Goal: Task Accomplishment & Management: Complete application form

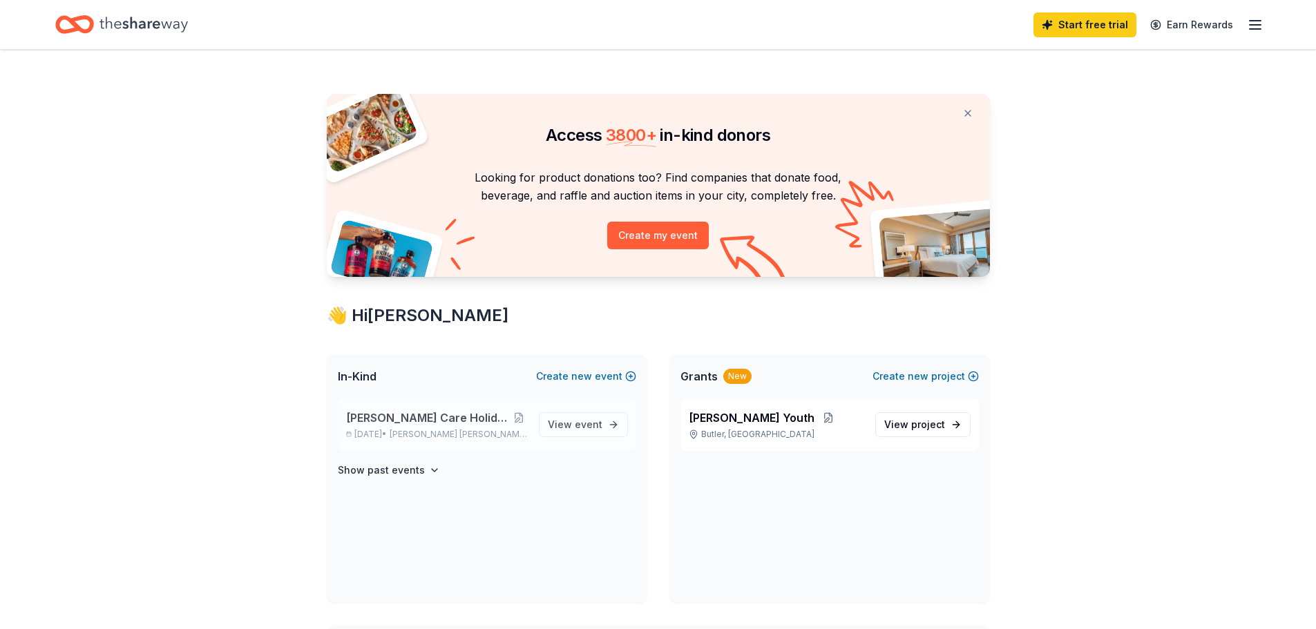
click at [454, 418] on span "Foster Care Holiday/Christmas Party" at bounding box center [428, 418] width 164 height 17
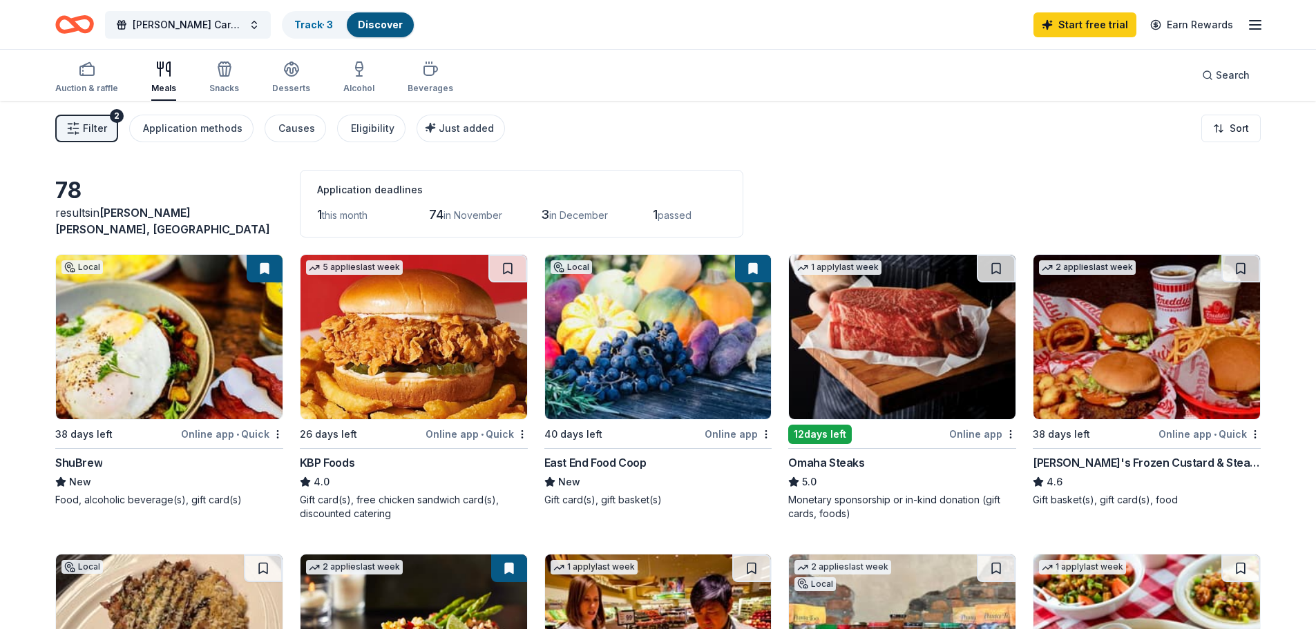
click at [71, 30] on icon "Home" at bounding box center [67, 24] width 21 height 14
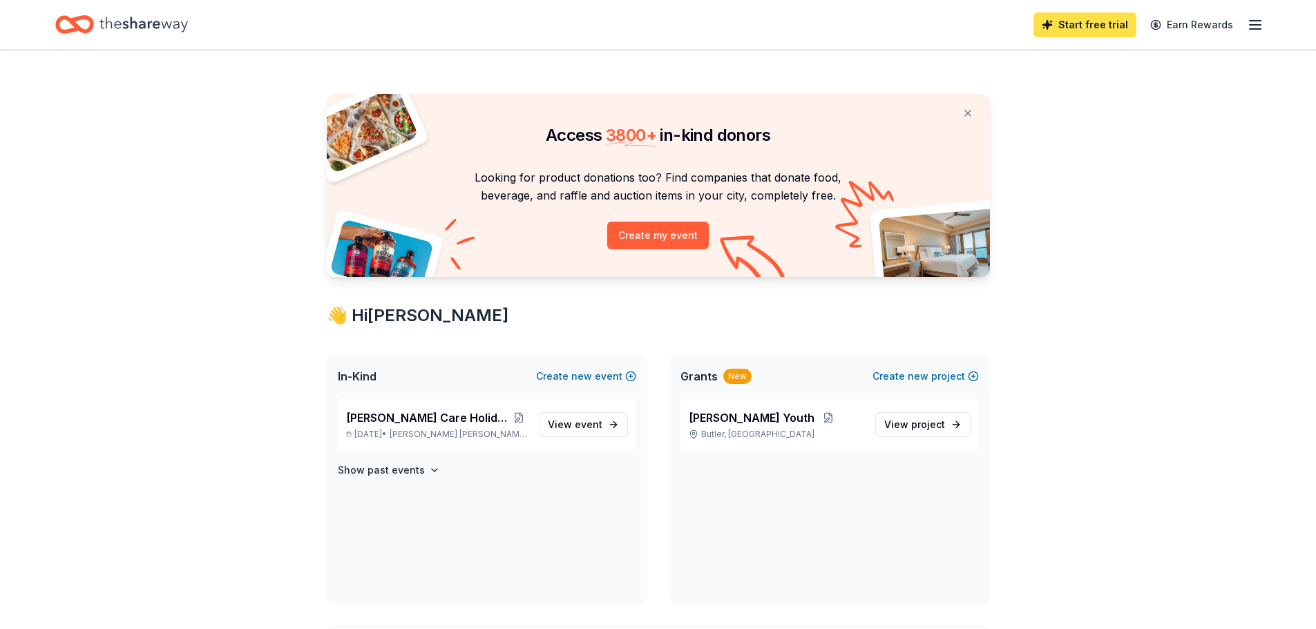
click at [1101, 27] on link "Start free trial" at bounding box center [1084, 24] width 103 height 25
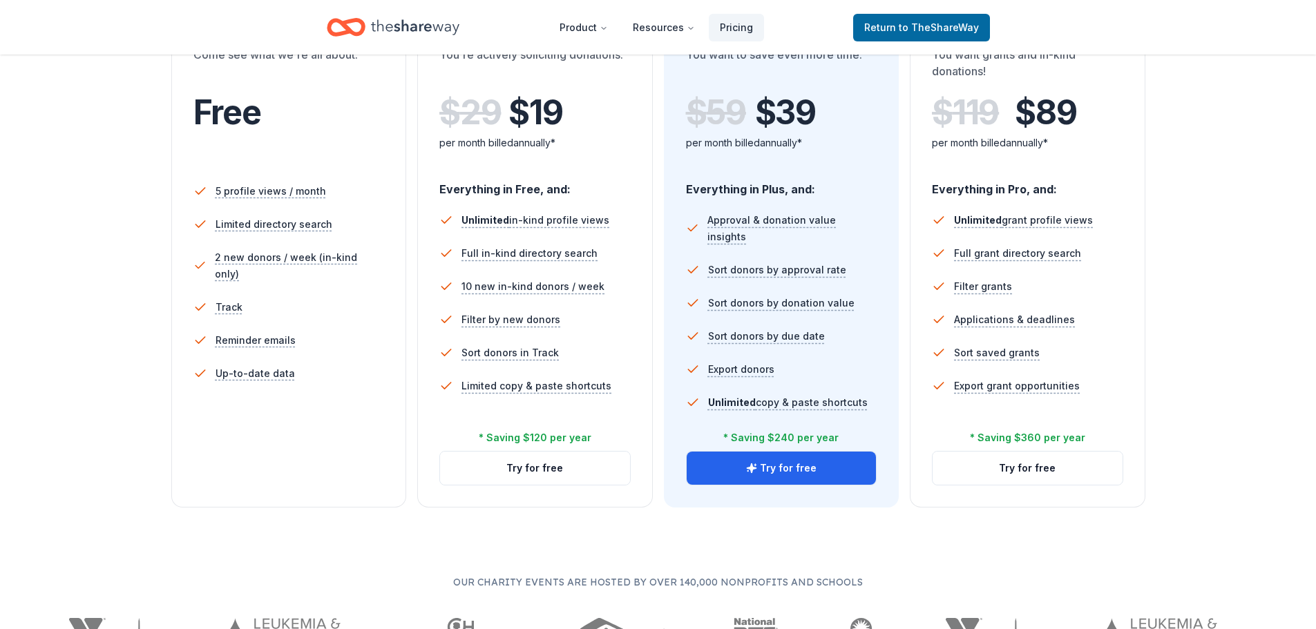
scroll to position [251, 0]
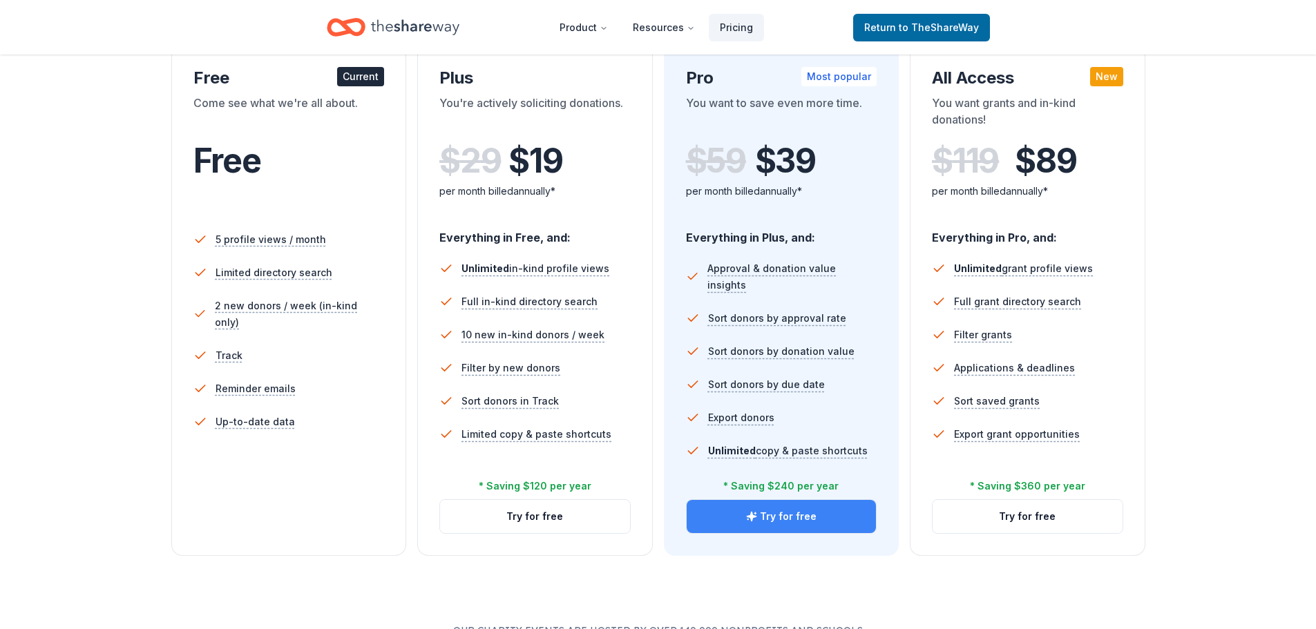
click at [756, 517] on icon "button" at bounding box center [751, 516] width 9 height 9
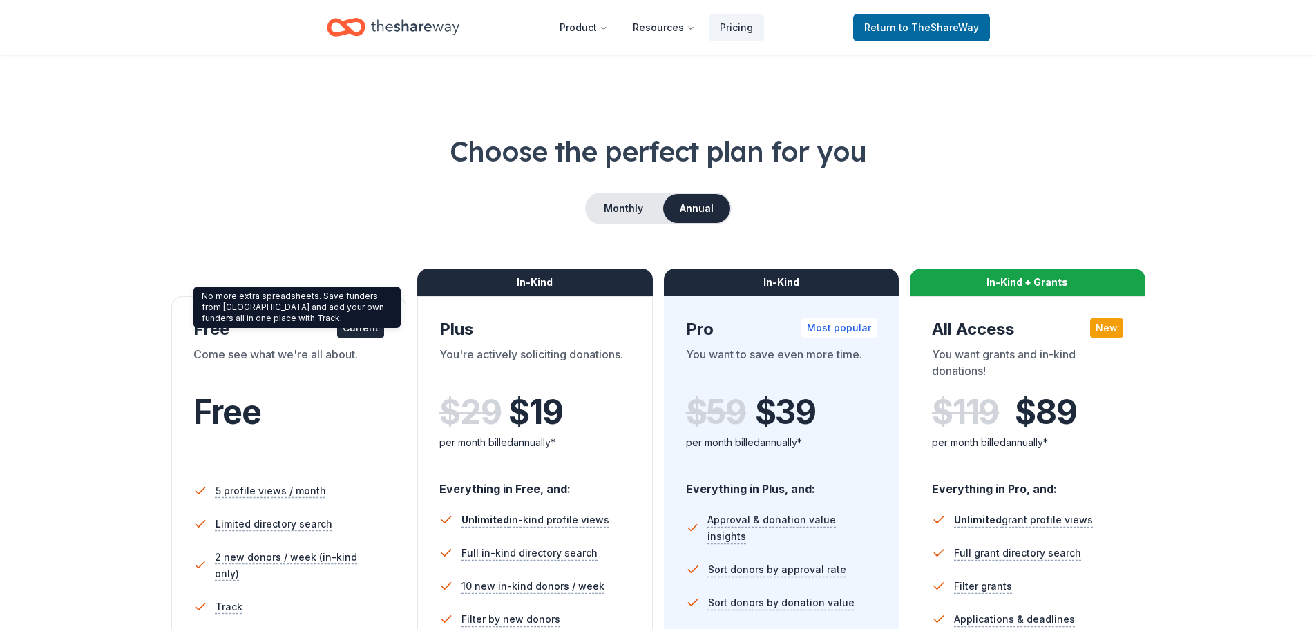
scroll to position [251, 0]
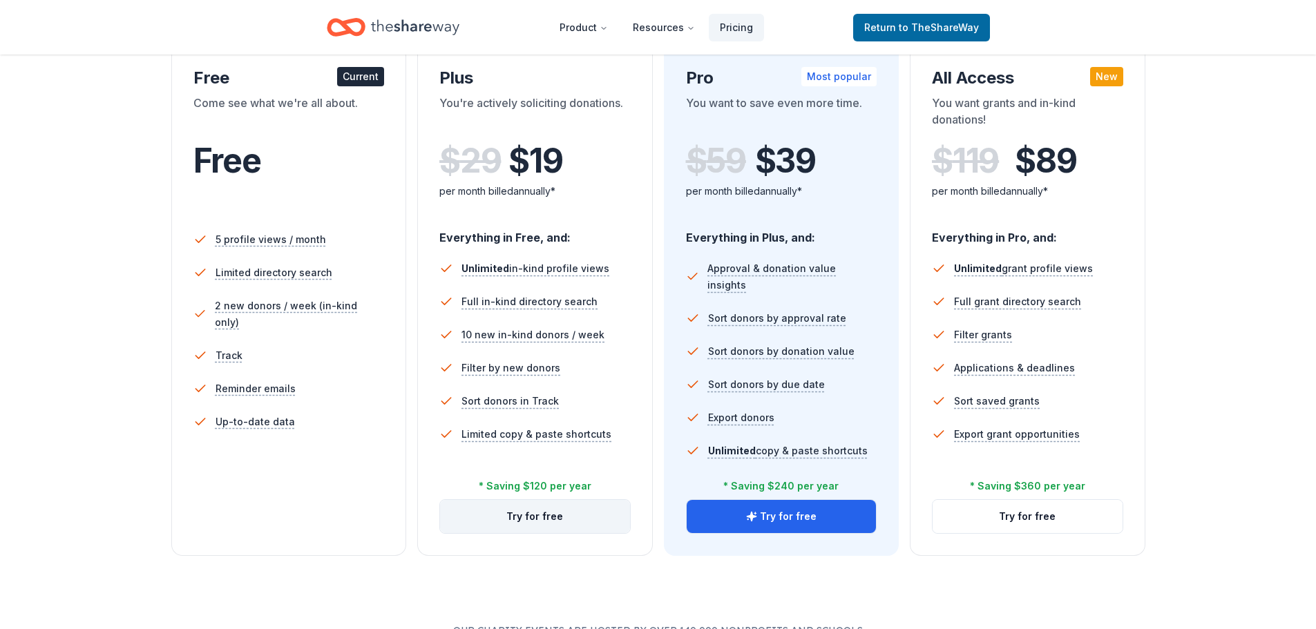
click at [514, 524] on button "Try for free" at bounding box center [535, 516] width 190 height 33
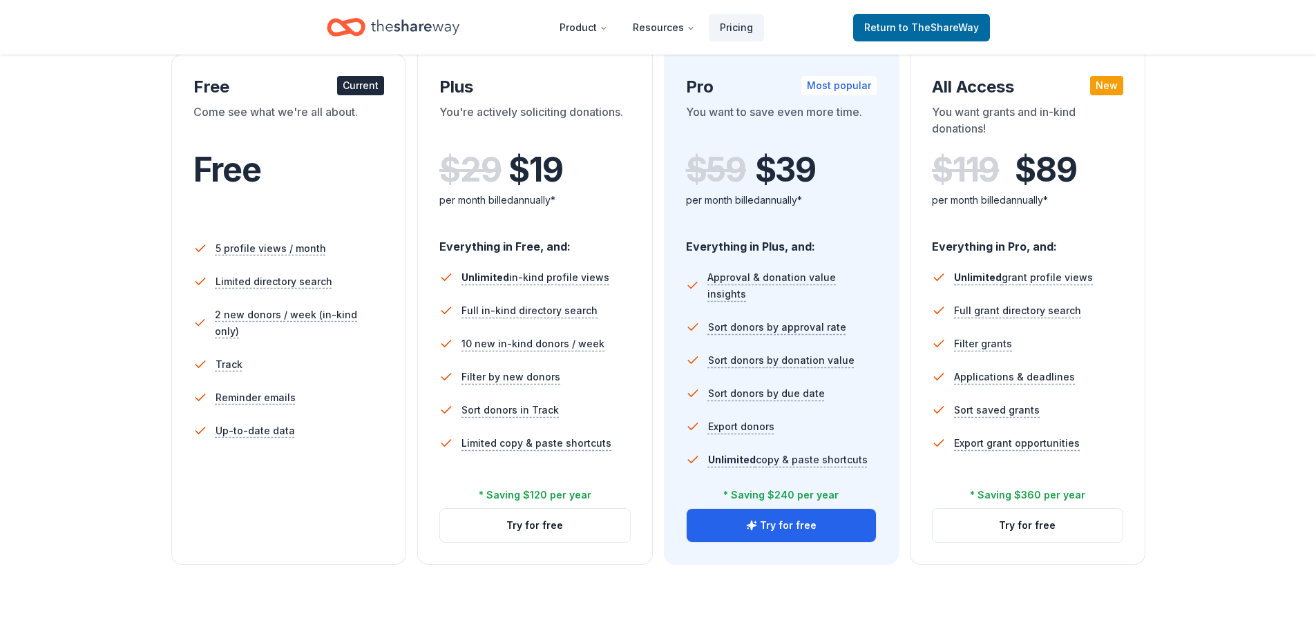
scroll to position [243, 0]
click at [566, 534] on button "Try for free" at bounding box center [535, 524] width 190 height 33
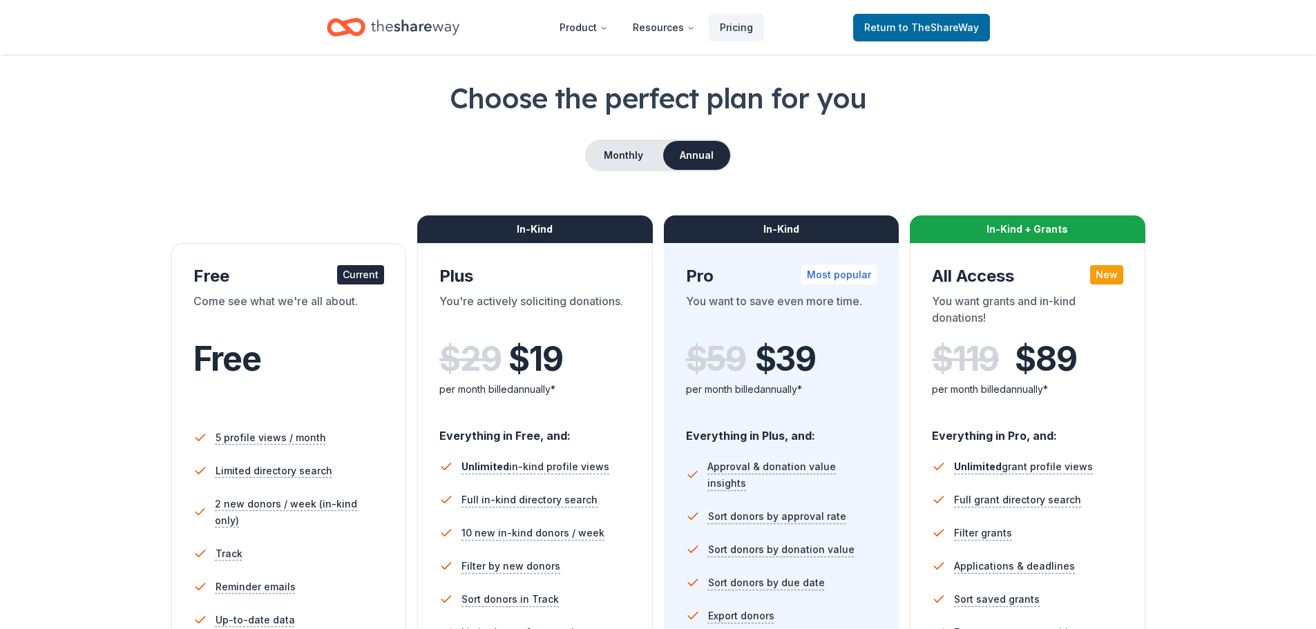
scroll to position [53, 0]
click at [627, 153] on button "Monthly" at bounding box center [623, 155] width 74 height 29
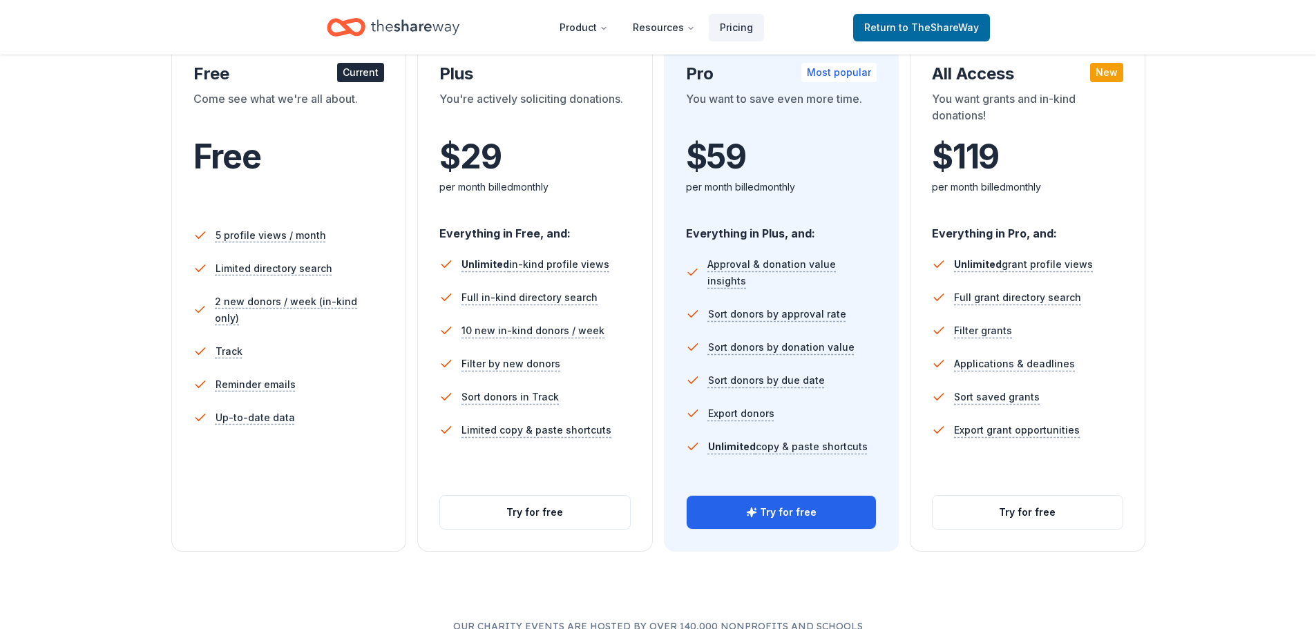
scroll to position [254, 0]
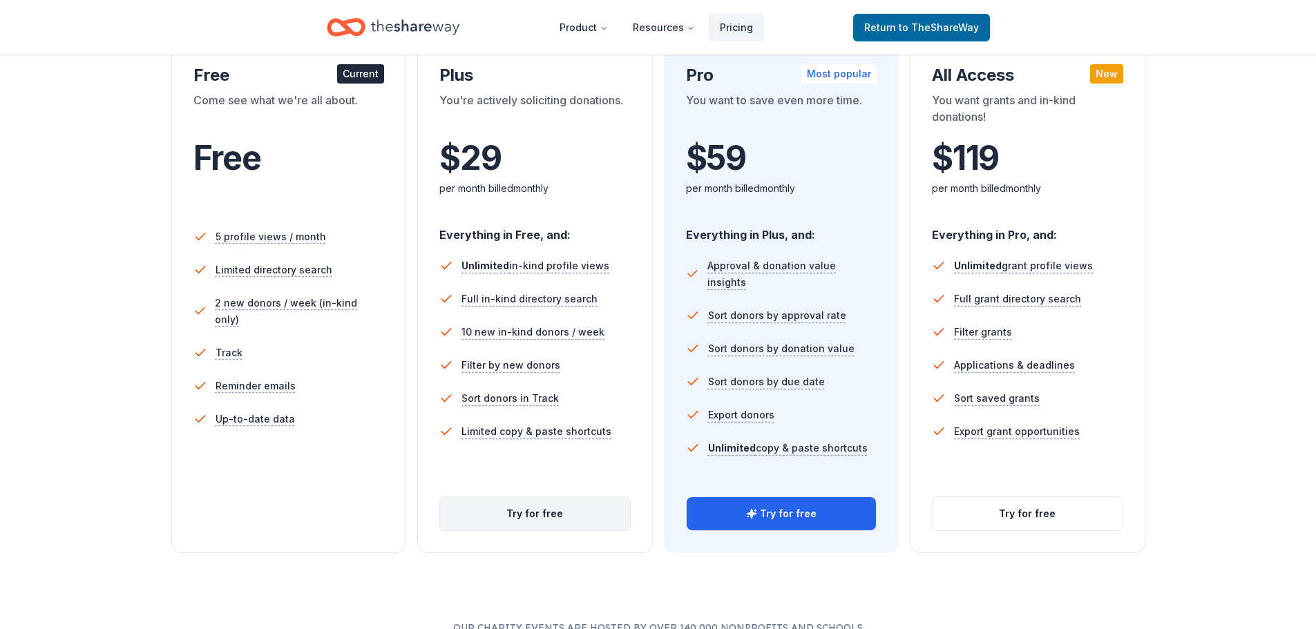
click at [561, 514] on button "Try for free" at bounding box center [535, 513] width 190 height 33
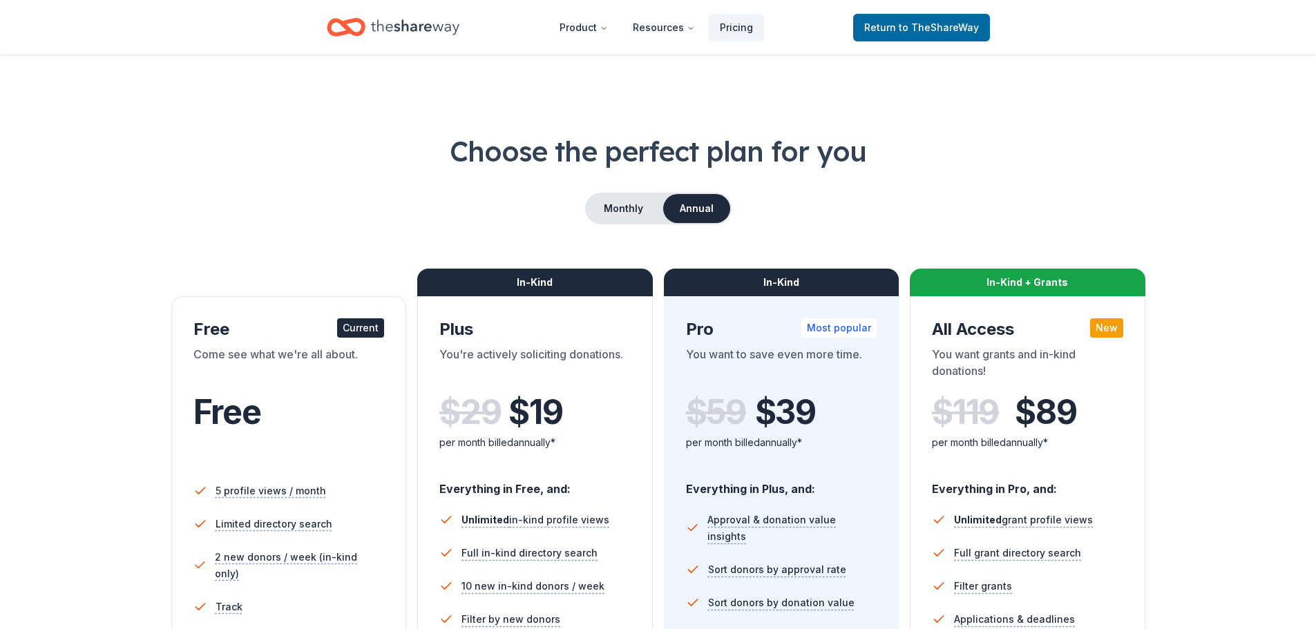
click at [628, 227] on div "Choose the perfect plan for you Monthly Annual Free Current Come see what we're…" at bounding box center [657, 469] width 1205 height 675
click at [625, 224] on div "Choose the perfect plan for you Monthly Annual Free Current Come see what we're…" at bounding box center [657, 469] width 1205 height 675
click at [626, 211] on button "Monthly" at bounding box center [623, 208] width 74 height 29
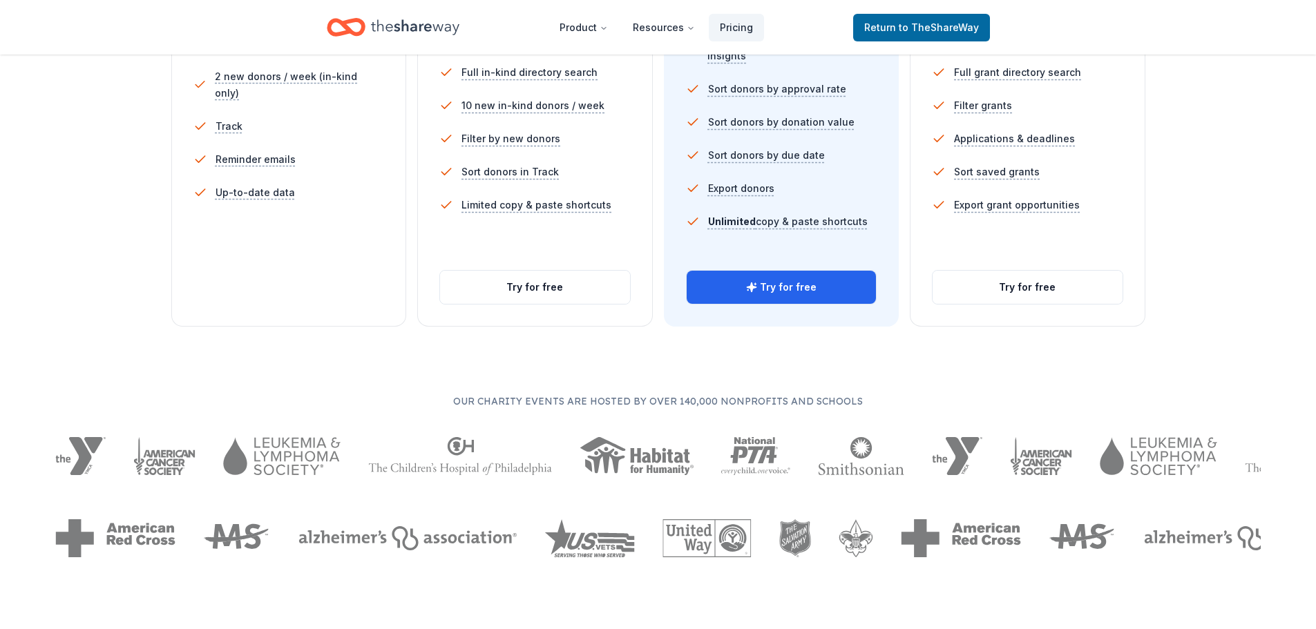
scroll to position [478, 0]
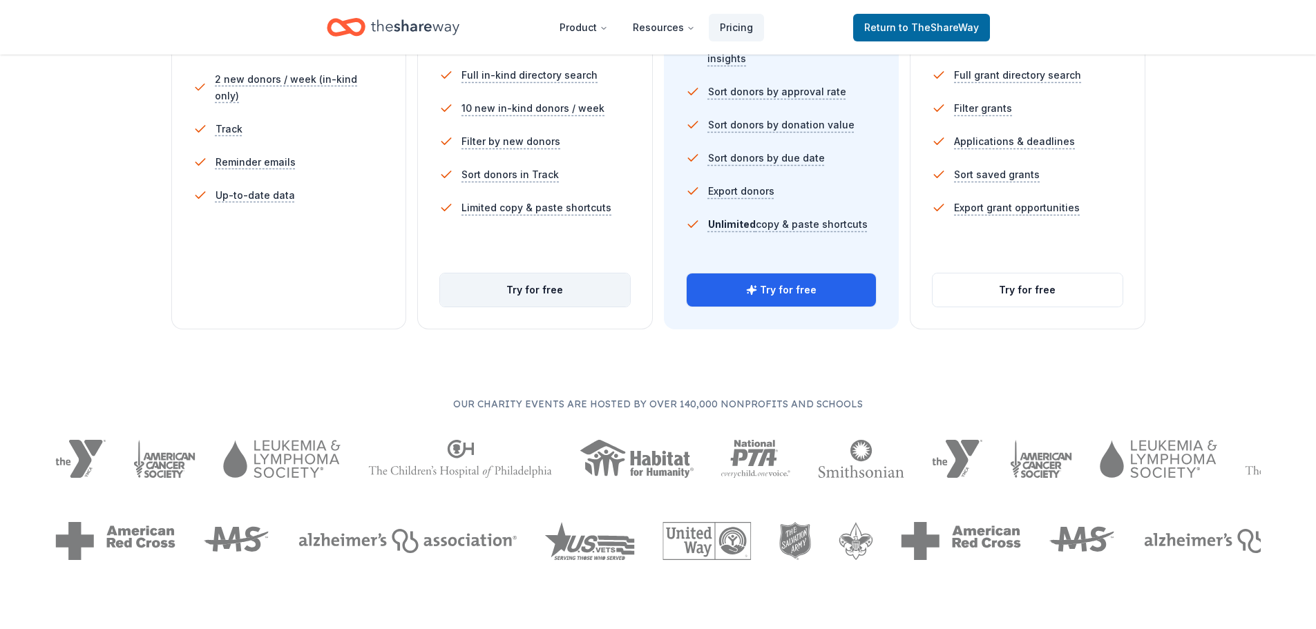
click at [537, 289] on button "Try for free" at bounding box center [535, 290] width 190 height 33
click at [537, 284] on button "Try for free" at bounding box center [535, 290] width 190 height 33
click at [484, 301] on button "Try for free" at bounding box center [535, 290] width 190 height 33
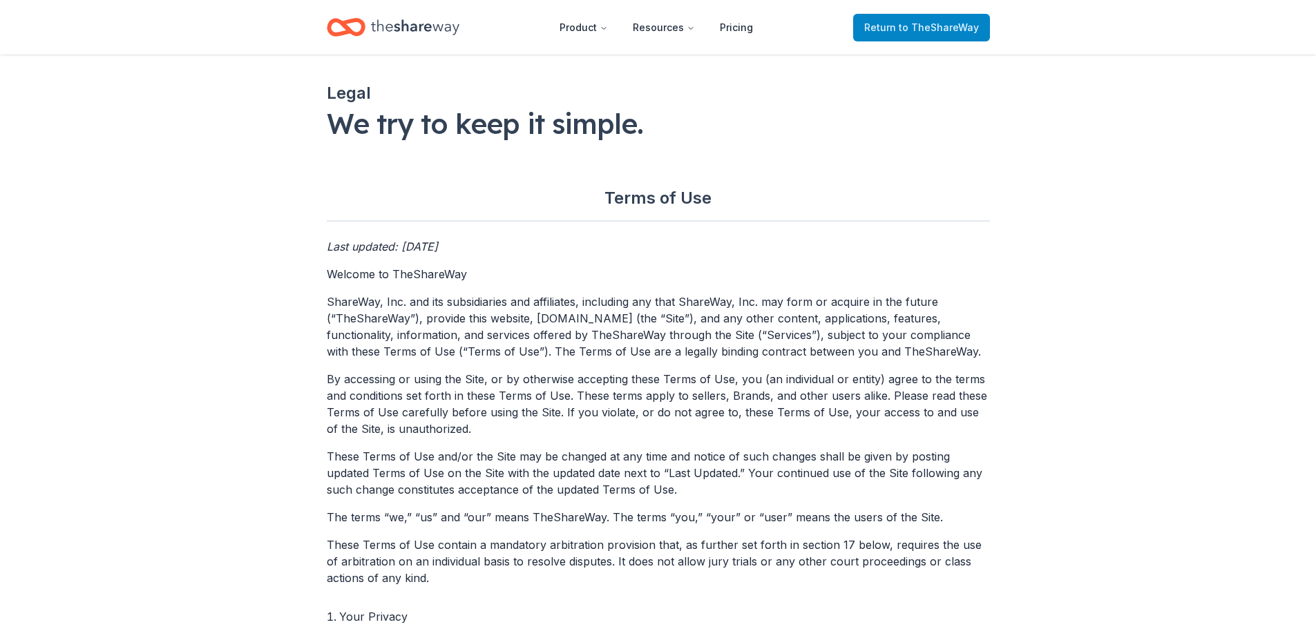
click at [910, 27] on span "to TheShareWay" at bounding box center [939, 27] width 80 height 12
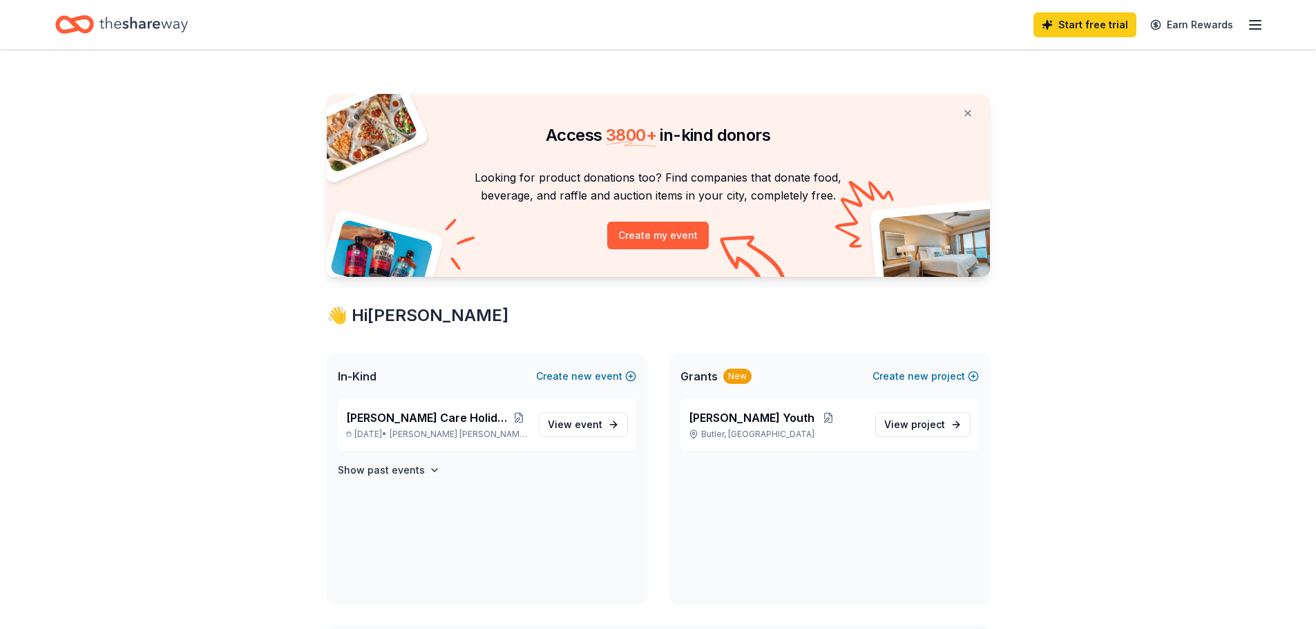
click at [910, 27] on div "Start free trial Earn Rewards" at bounding box center [657, 24] width 1205 height 32
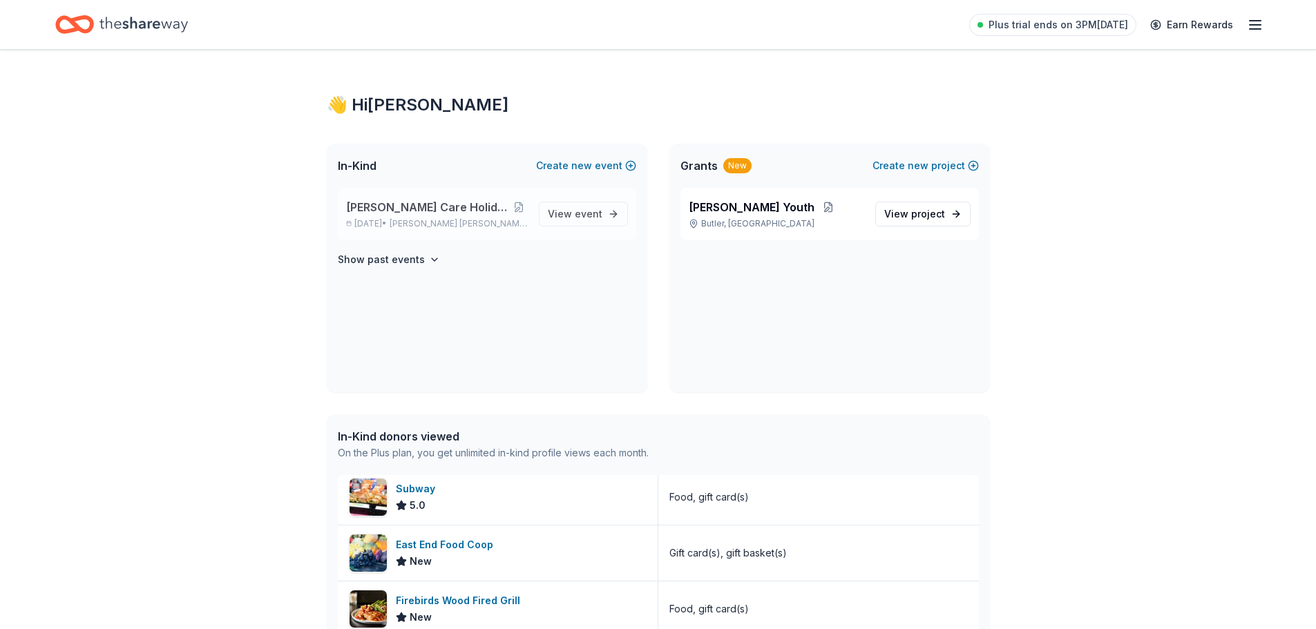
click at [463, 209] on span "[PERSON_NAME] Care Holiday/Christmas Party" at bounding box center [428, 207] width 164 height 17
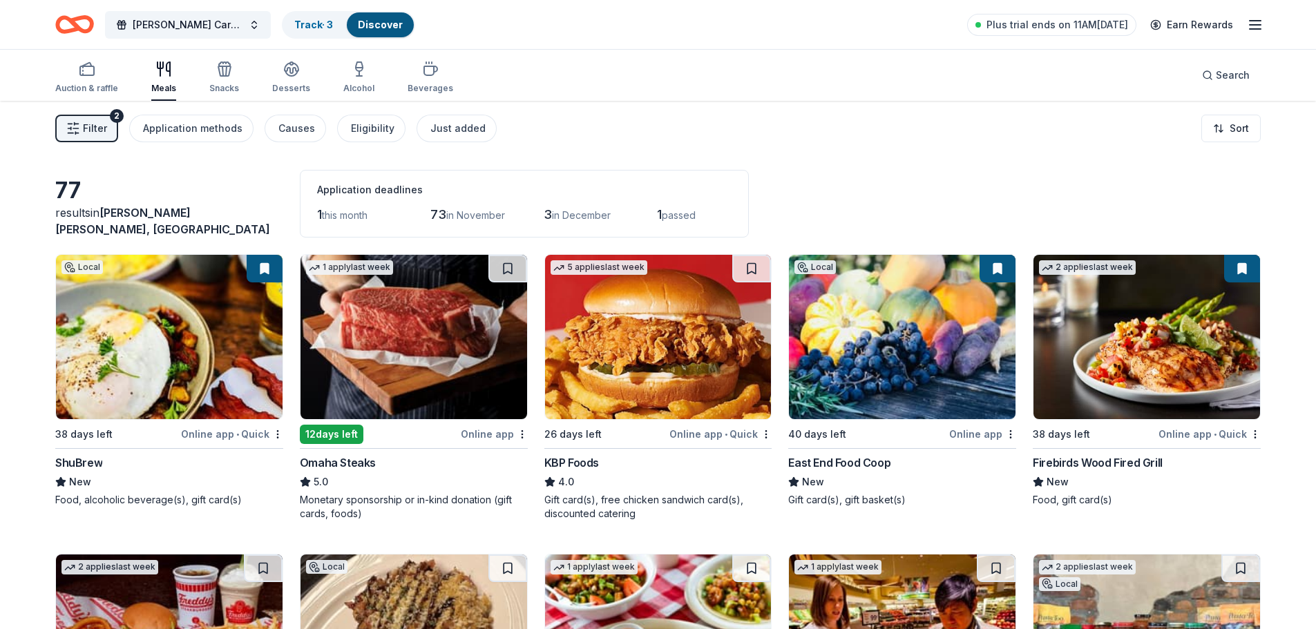
click at [90, 131] on span "Filter" at bounding box center [95, 128] width 24 height 17
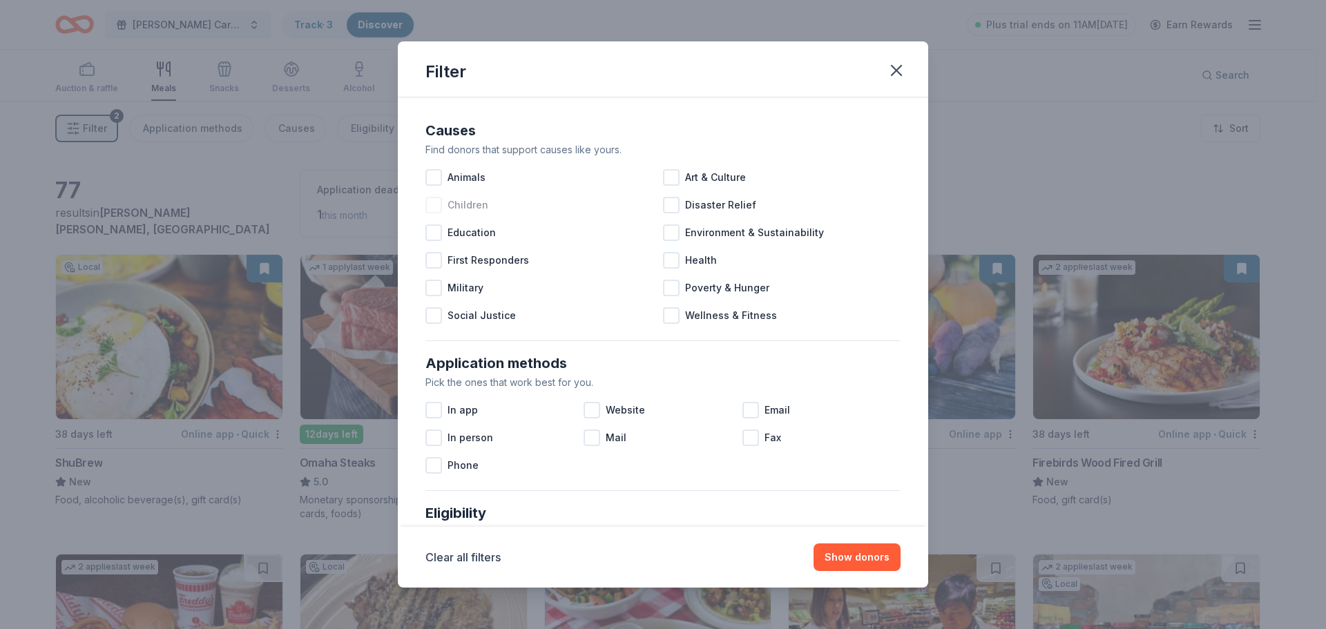
click at [465, 202] on span "Children" at bounding box center [468, 205] width 41 height 17
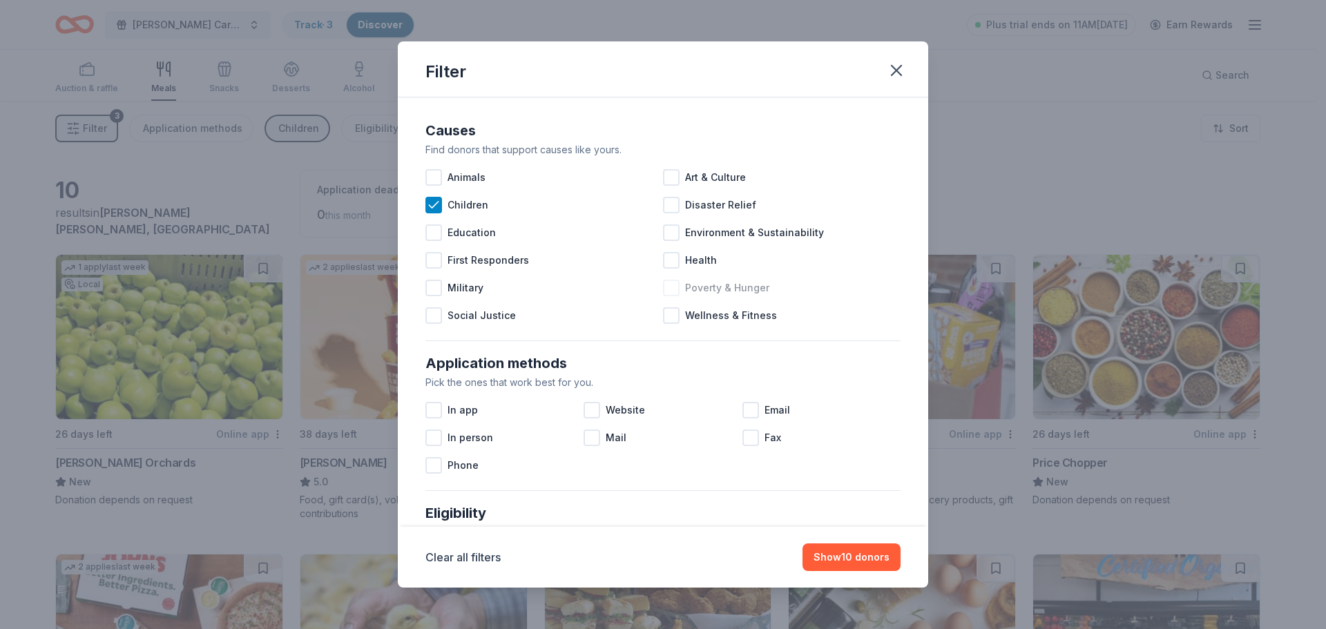
click at [676, 288] on div "Poverty & Hunger" at bounding box center [782, 288] width 238 height 28
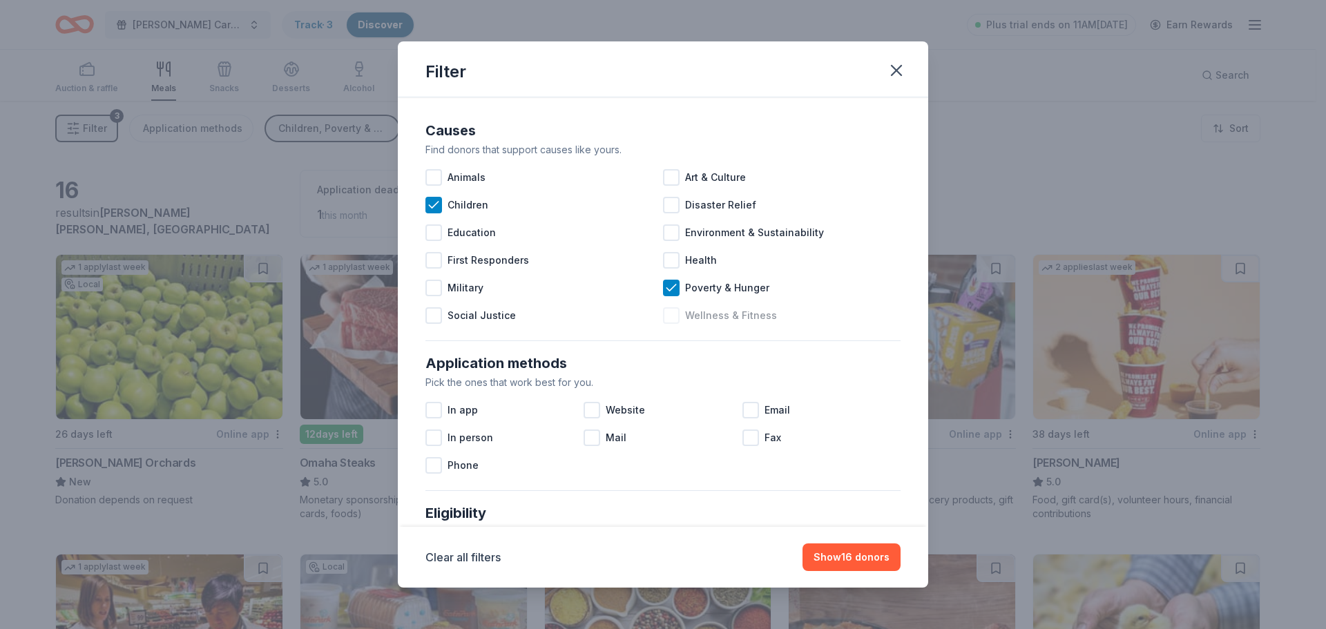
click at [667, 321] on div at bounding box center [671, 315] width 17 height 17
click at [667, 261] on div at bounding box center [671, 260] width 17 height 17
click at [461, 231] on span "Education" at bounding box center [472, 232] width 48 height 17
click at [856, 562] on button "Show 17 donors" at bounding box center [851, 558] width 97 height 28
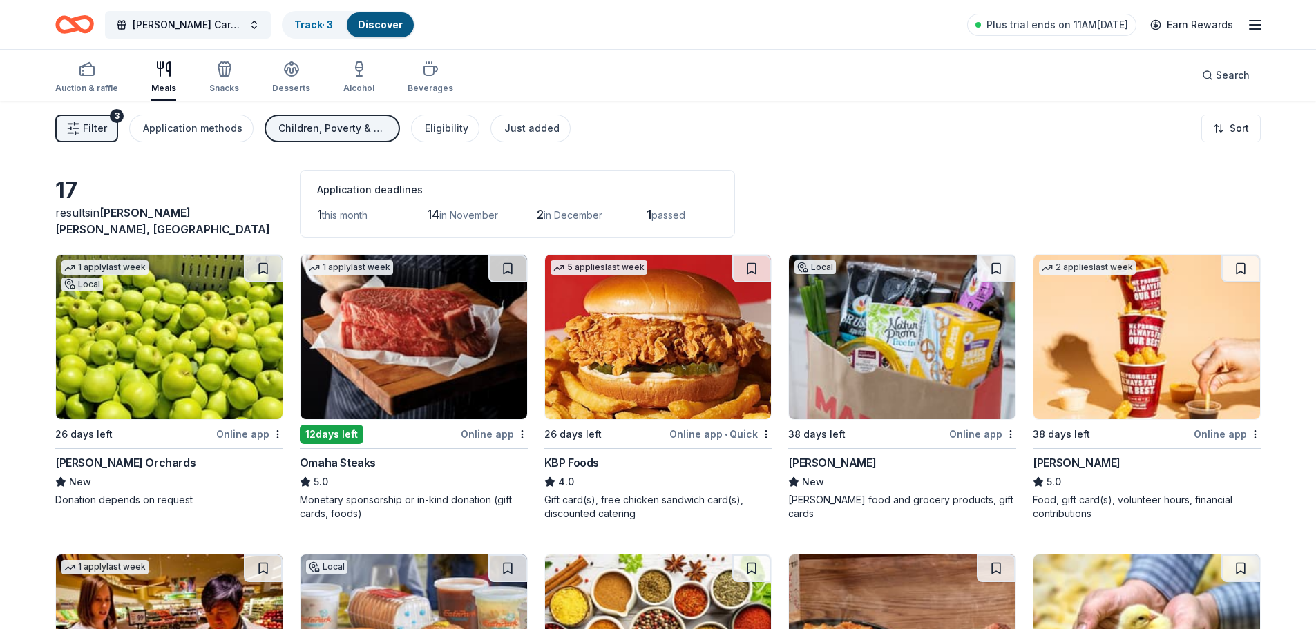
click at [242, 436] on div "Online app" at bounding box center [249, 433] width 67 height 17
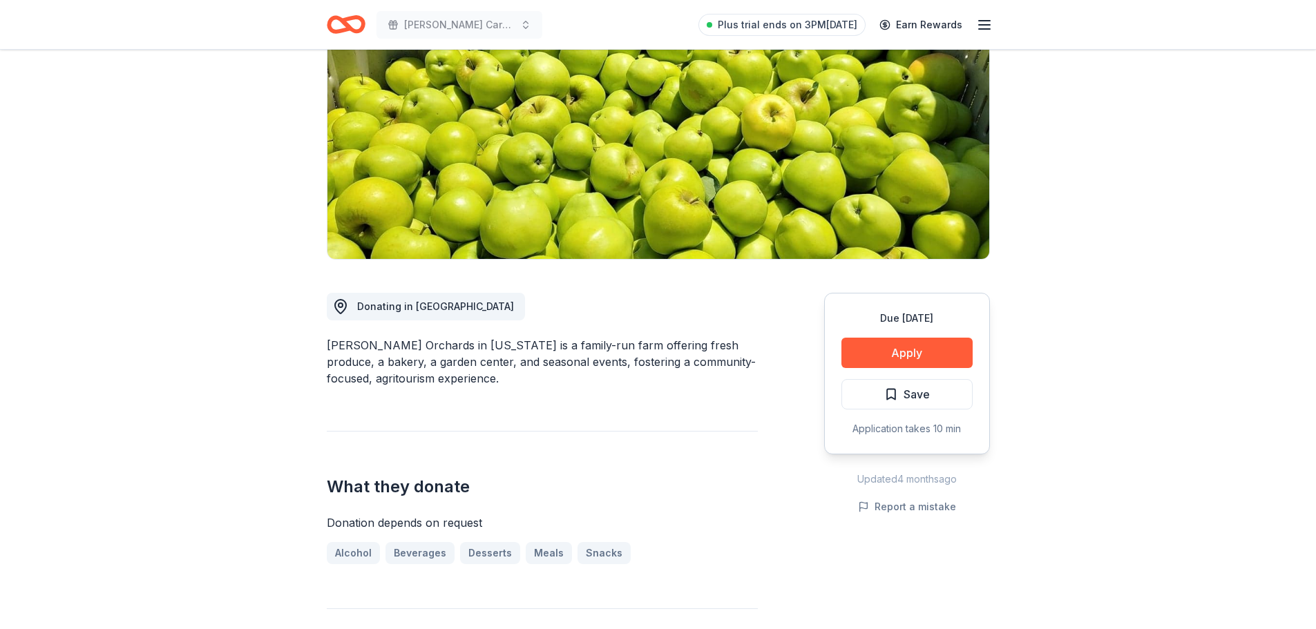
scroll to position [178, 0]
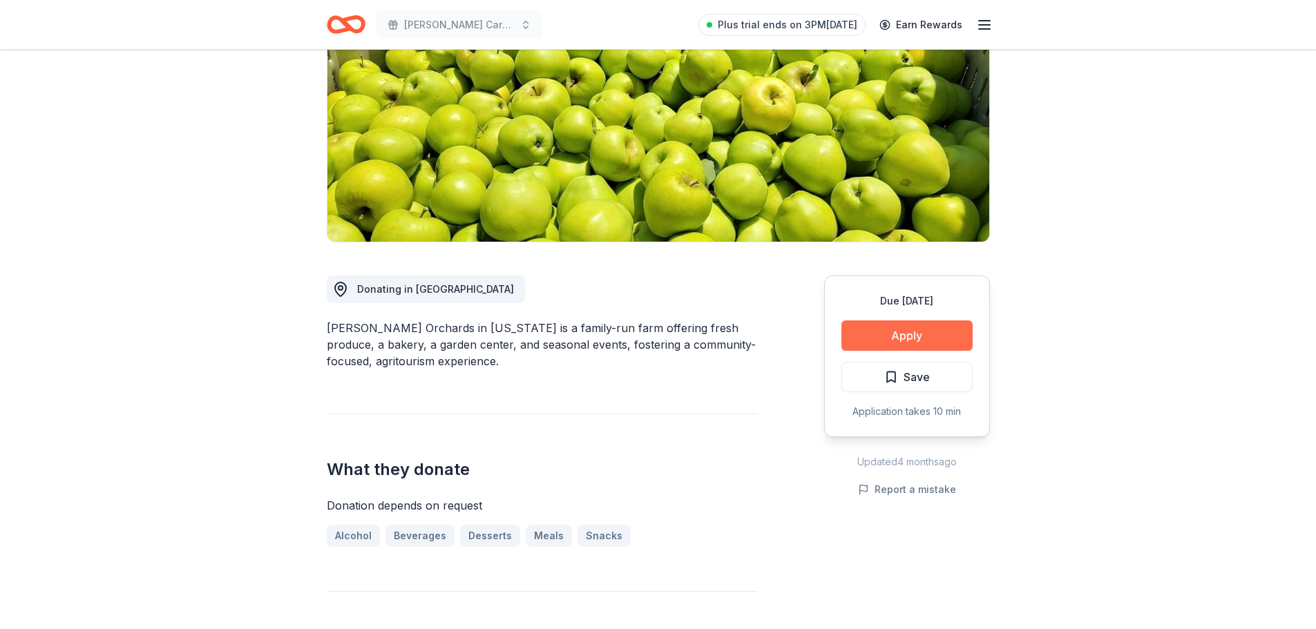
click at [894, 341] on button "Apply" at bounding box center [906, 335] width 131 height 30
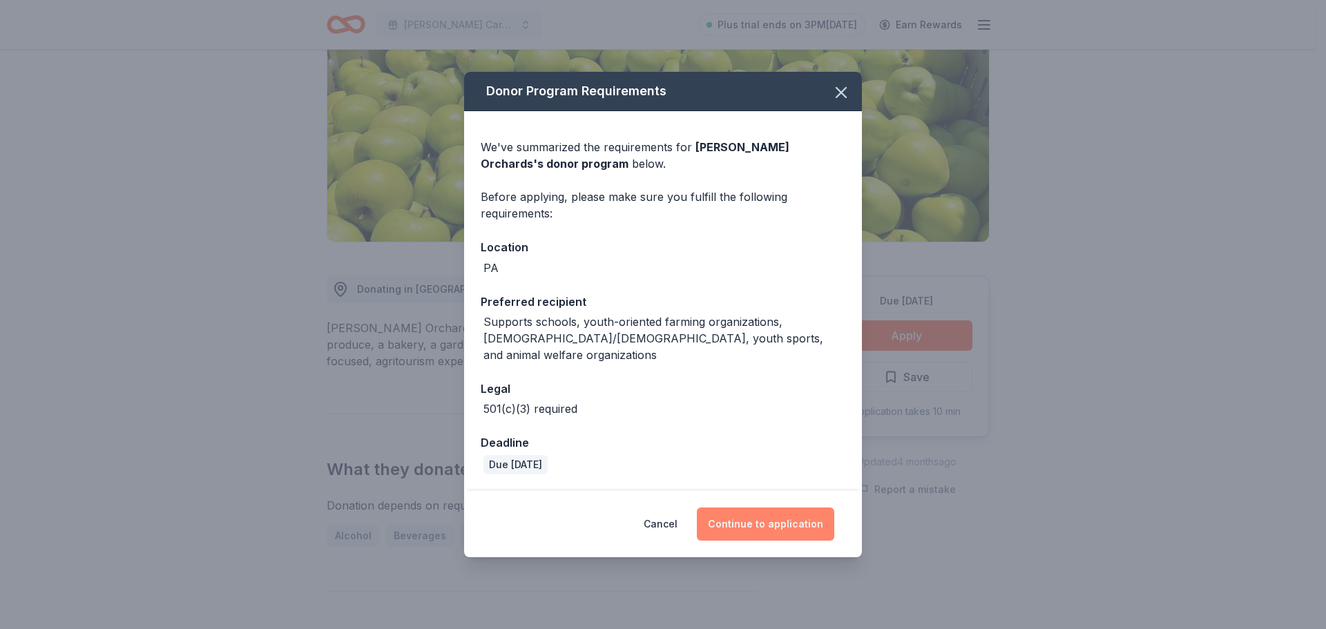
click at [751, 521] on button "Continue to application" at bounding box center [765, 524] width 137 height 33
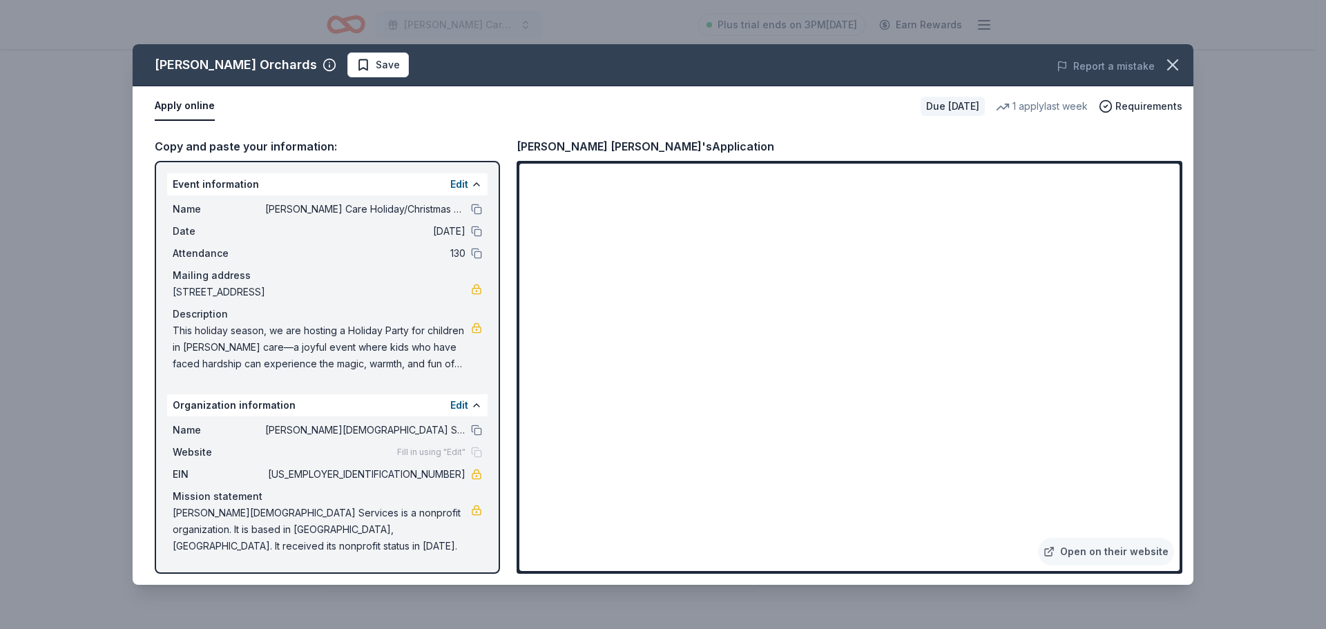
click at [390, 530] on span "[PERSON_NAME][DEMOGRAPHIC_DATA] Services is a nonprofit organization. It is bas…" at bounding box center [322, 530] width 298 height 50
click at [412, 475] on span "[US_EMPLOYER_IDENTIFICATION_NUMBER]" at bounding box center [365, 474] width 200 height 17
drag, startPoint x: 413, startPoint y: 475, endPoint x: 469, endPoint y: 472, distance: 56.0
click at [469, 472] on div "EIN 31-1282578" at bounding box center [327, 474] width 309 height 17
click at [475, 205] on button at bounding box center [476, 209] width 11 height 11
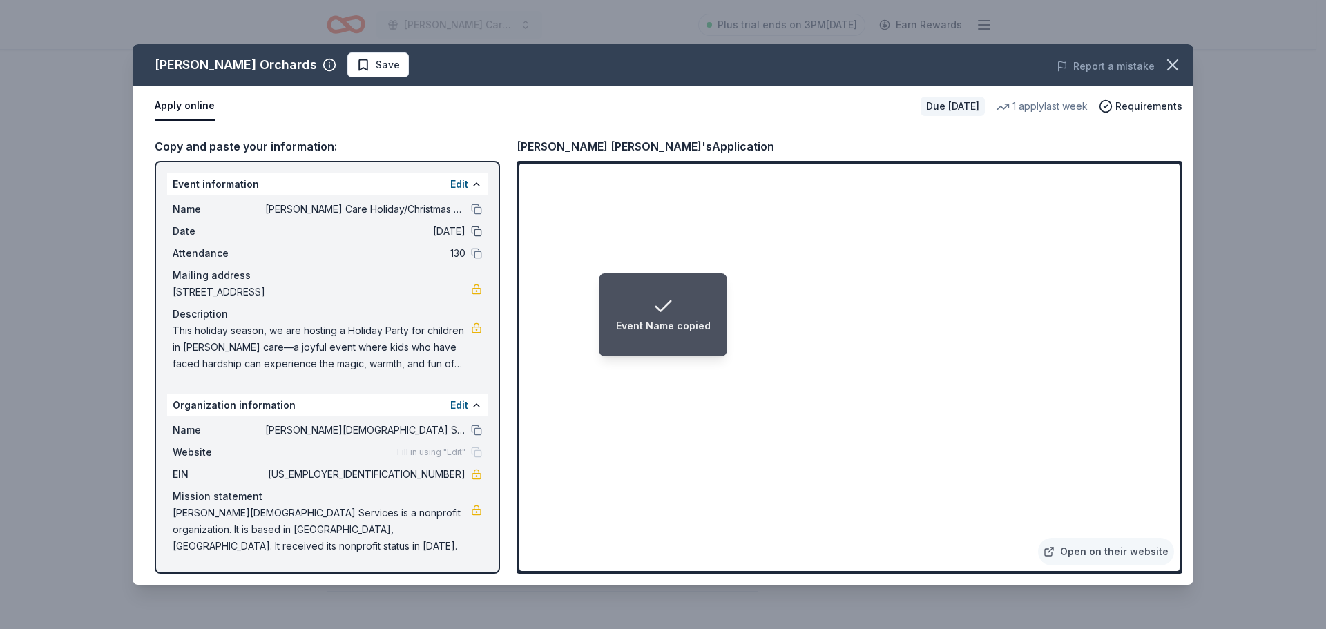
click at [478, 232] on button at bounding box center [476, 231] width 11 height 11
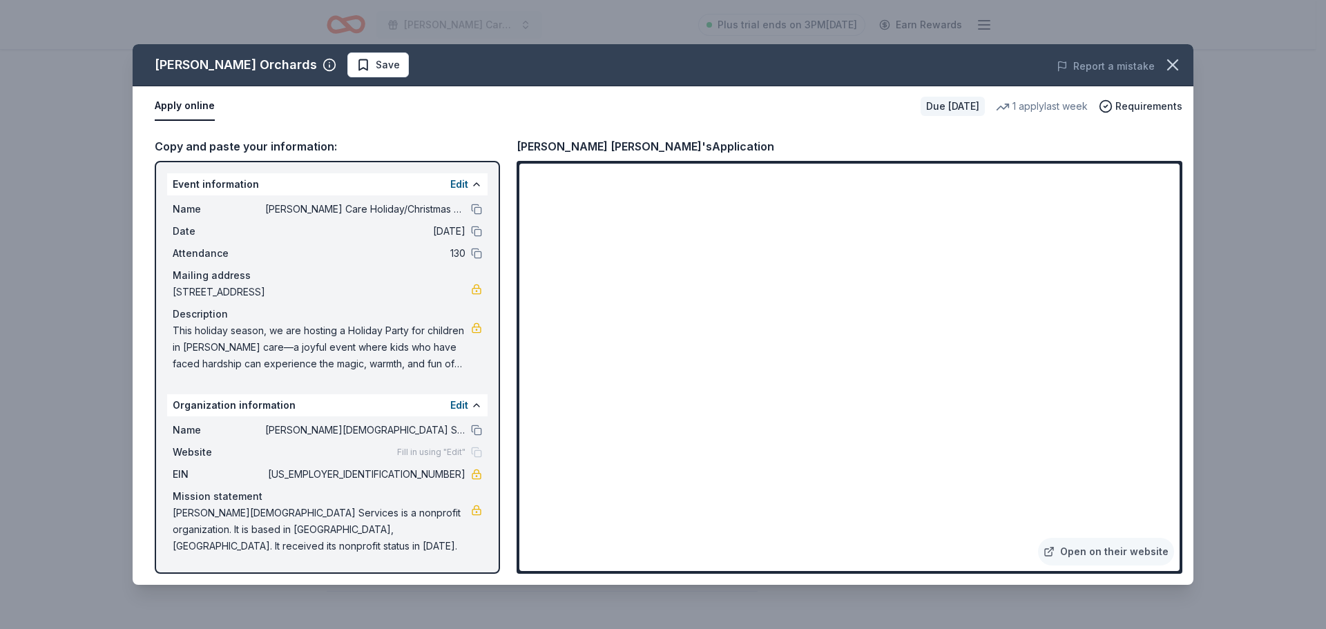
click at [320, 351] on span "This holiday season, we are hosting a Holiday Party for children in [PERSON_NAM…" at bounding box center [322, 348] width 298 height 50
click at [232, 365] on span "This holiday season, we are hosting a Holiday Party for children in [PERSON_NAM…" at bounding box center [322, 348] width 298 height 50
click at [376, 66] on span "Save" at bounding box center [388, 65] width 24 height 17
click at [1170, 66] on icon "button" at bounding box center [1172, 64] width 19 height 19
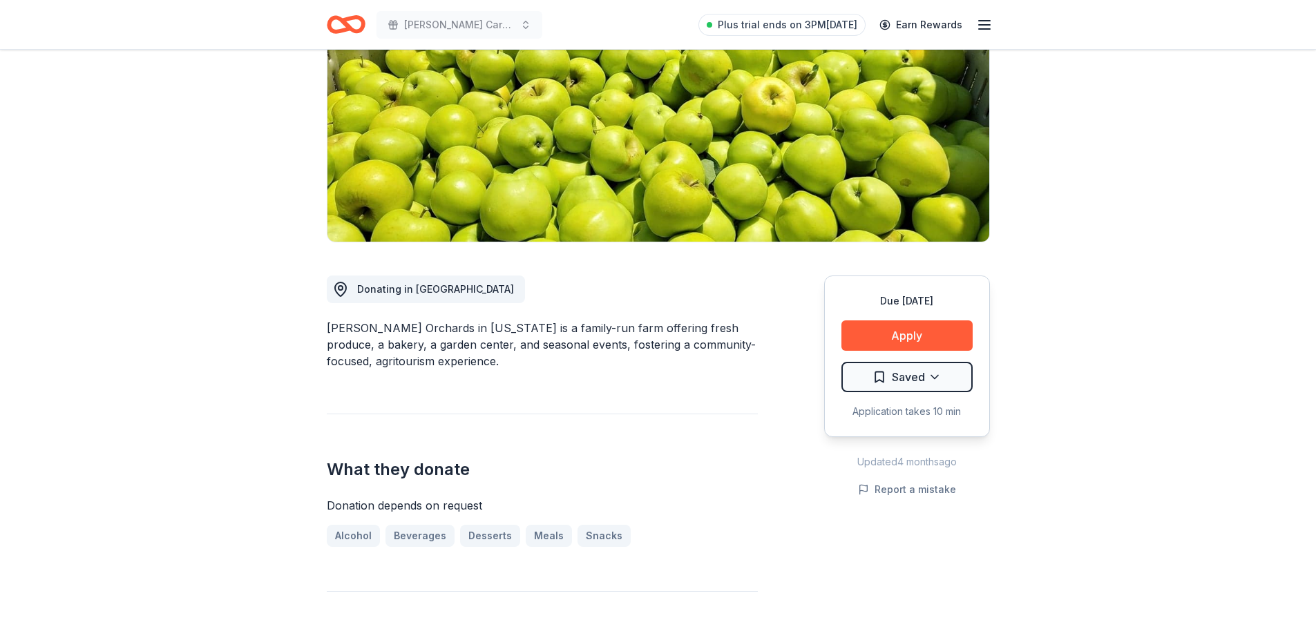
scroll to position [0, 0]
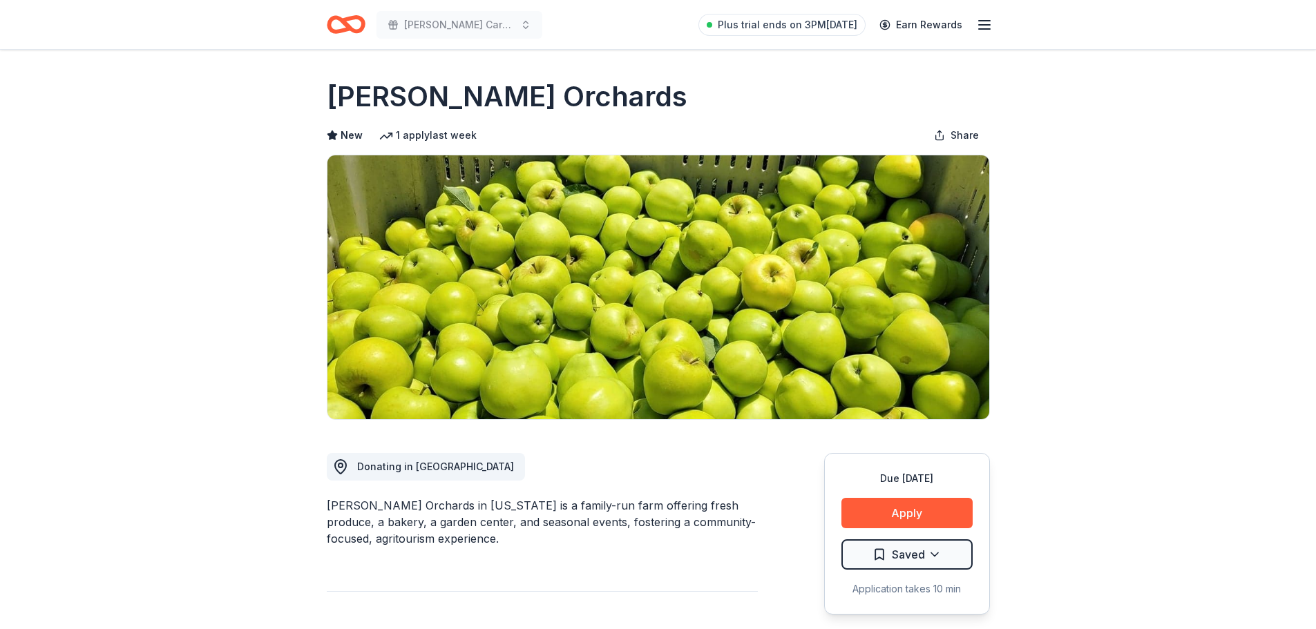
click at [340, 26] on icon "Home" at bounding box center [346, 24] width 39 height 32
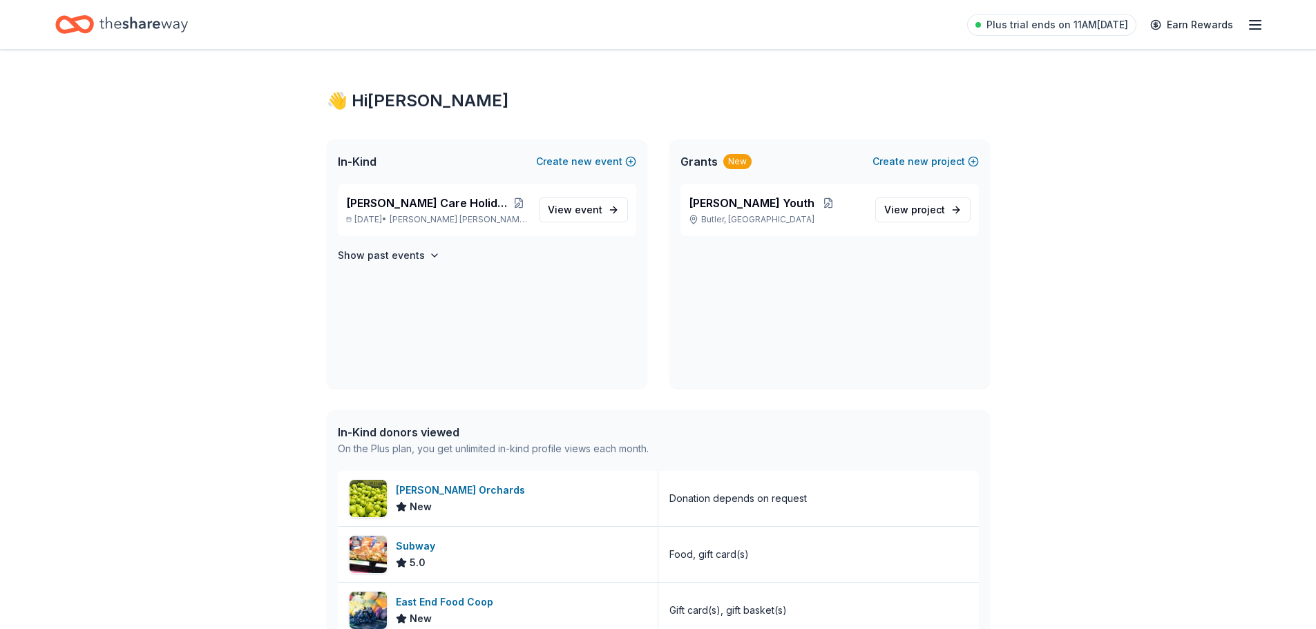
scroll to position [3, 0]
click at [557, 209] on span "View event" at bounding box center [575, 210] width 55 height 17
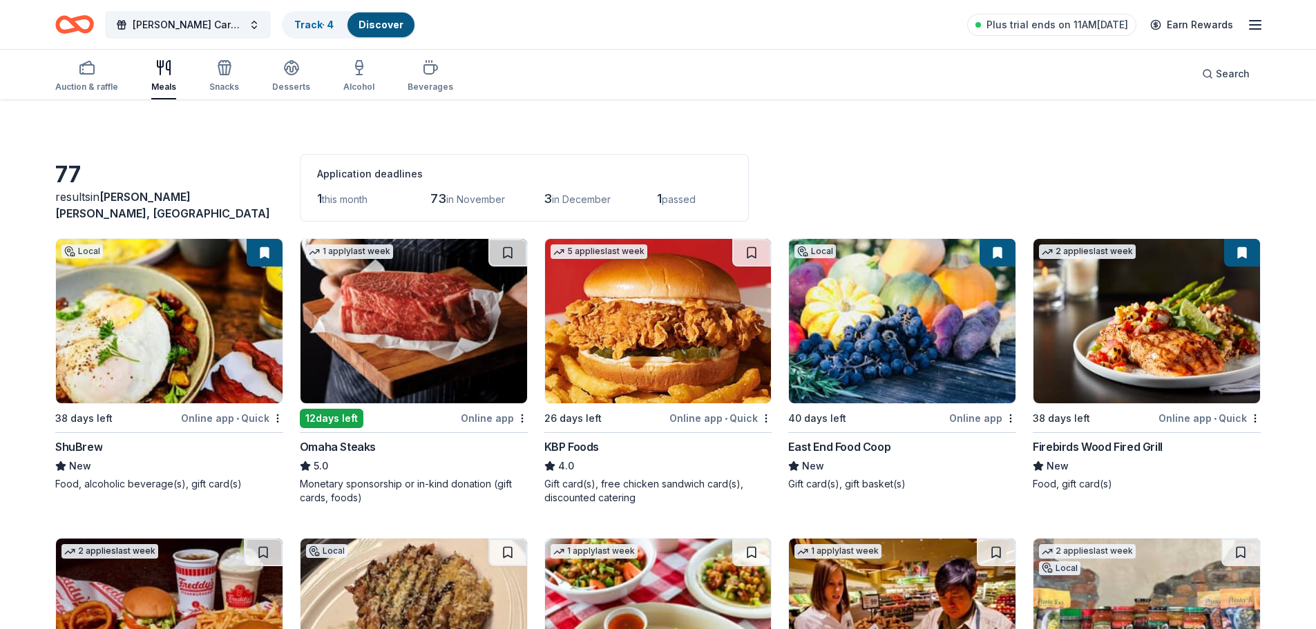
scroll to position [17, 0]
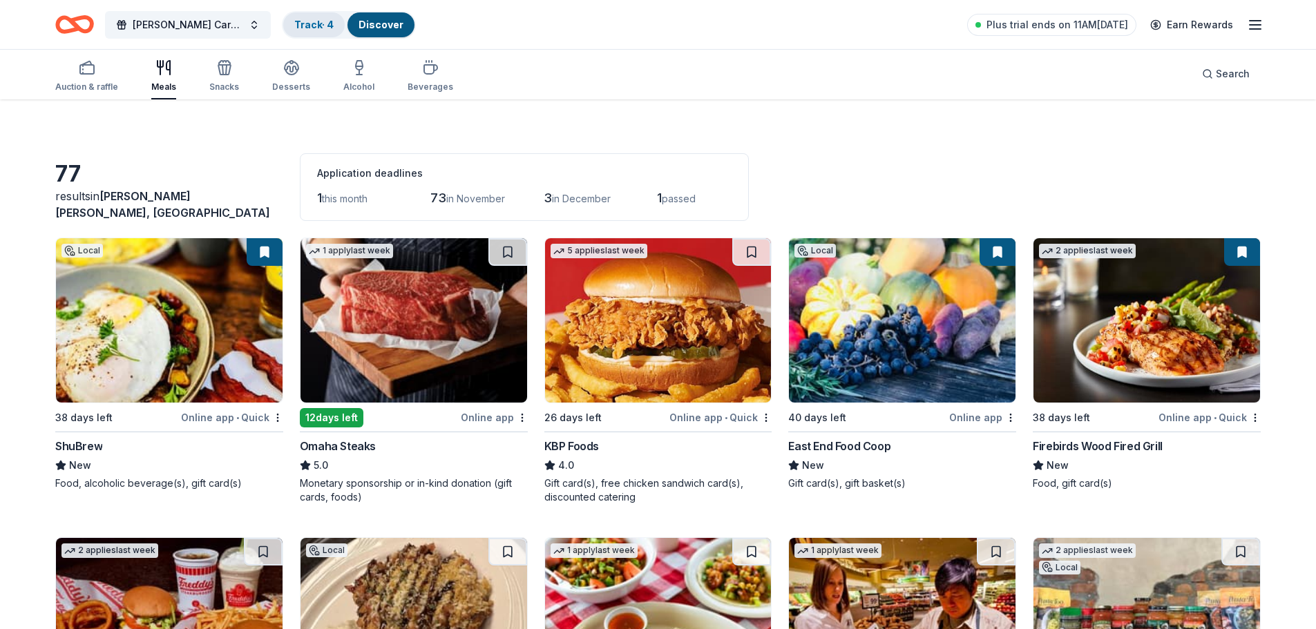
click at [305, 30] on div "Track · 4" at bounding box center [313, 24] width 61 height 25
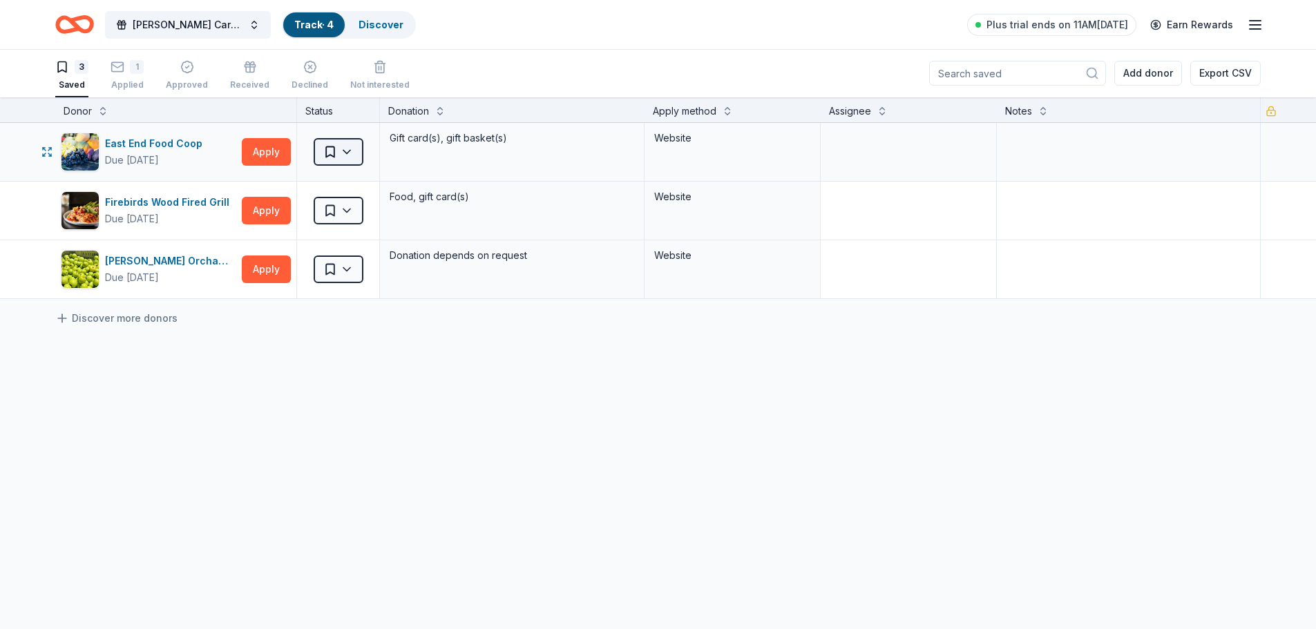
click at [352, 155] on html "Foster Care Holiday/Christmas Party Track · 4 Discover Plus trial ends on 11AM,…" at bounding box center [658, 313] width 1316 height 629
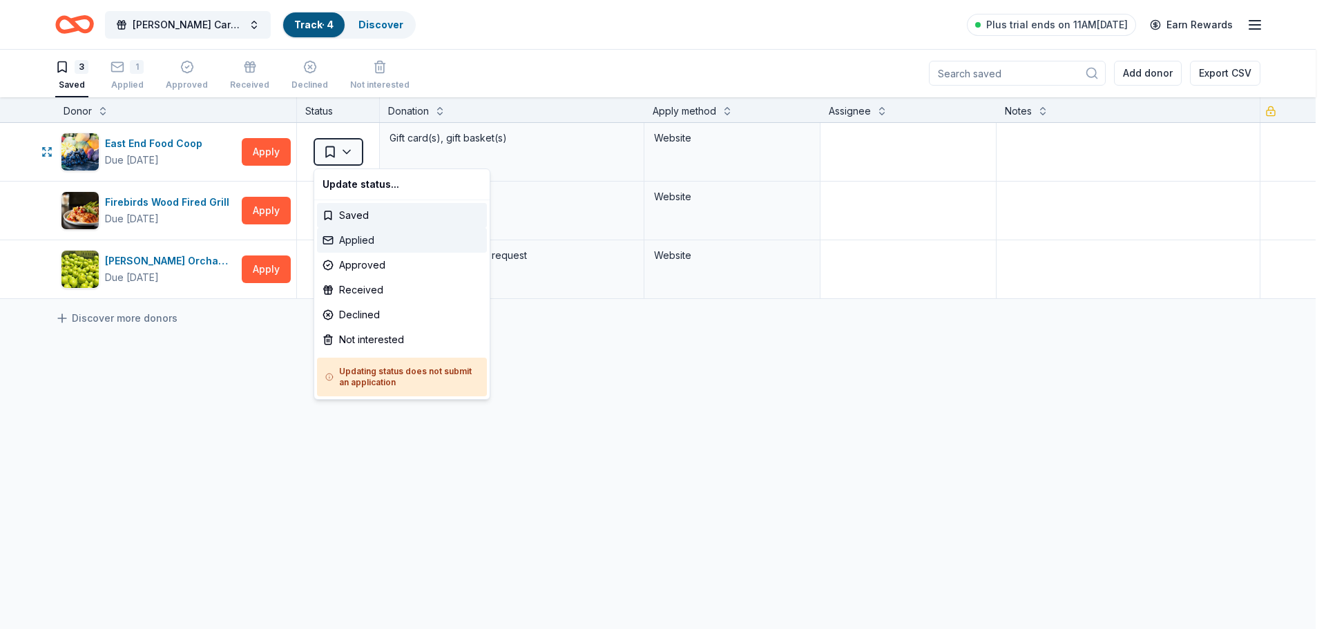
click at [365, 243] on div "Applied" at bounding box center [402, 240] width 170 height 25
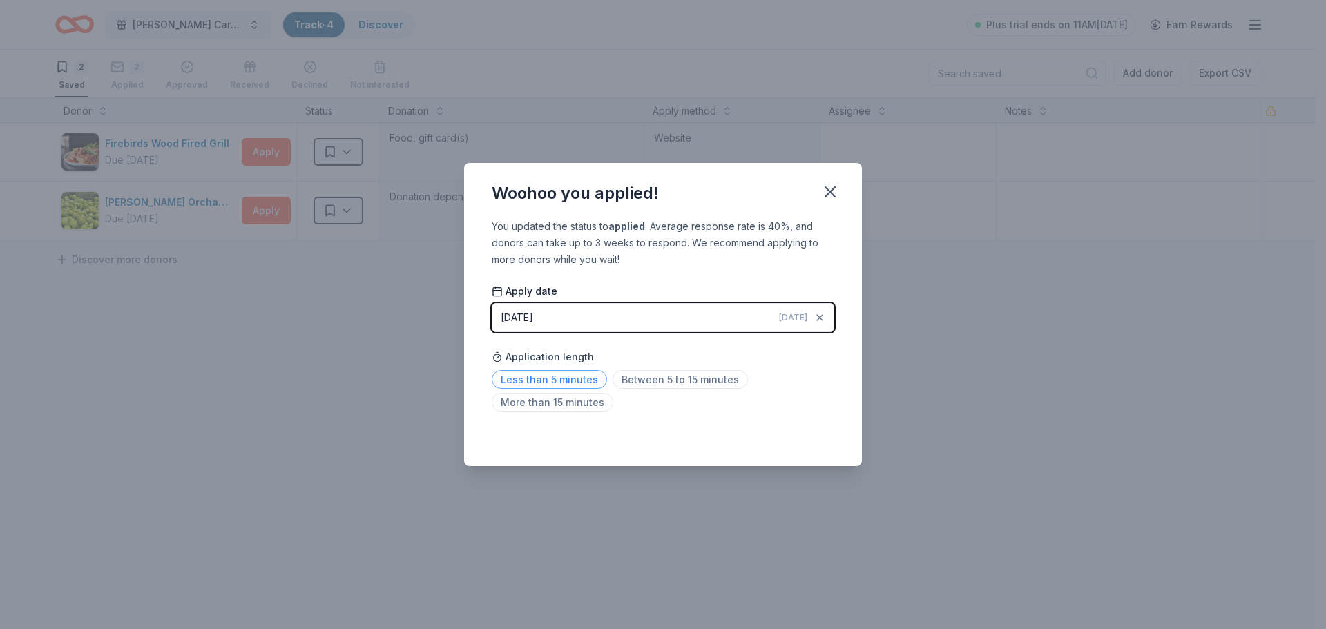
click at [581, 380] on span "Less than 5 minutes" at bounding box center [549, 379] width 115 height 19
click at [830, 194] on icon "button" at bounding box center [830, 191] width 19 height 19
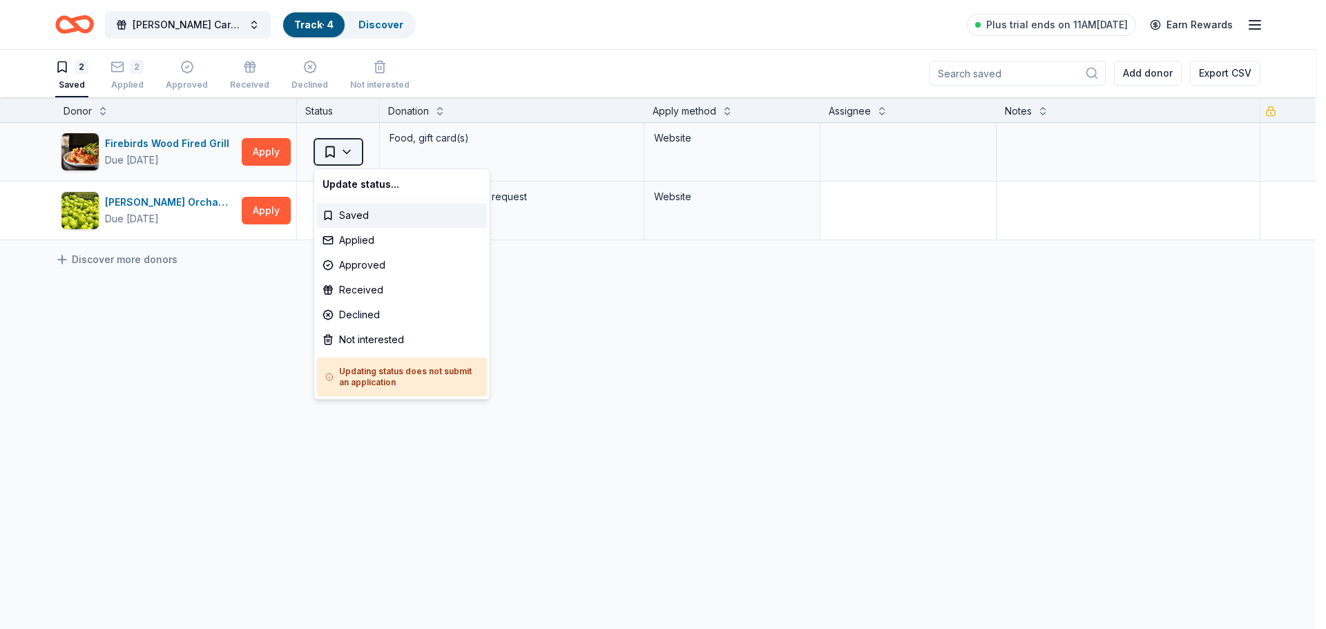
click at [351, 154] on html "Foster Care Holiday/Christmas Party Track · 4 Discover Plus trial ends on 11AM,…" at bounding box center [663, 313] width 1326 height 629
click at [370, 240] on div "Applied" at bounding box center [402, 240] width 170 height 25
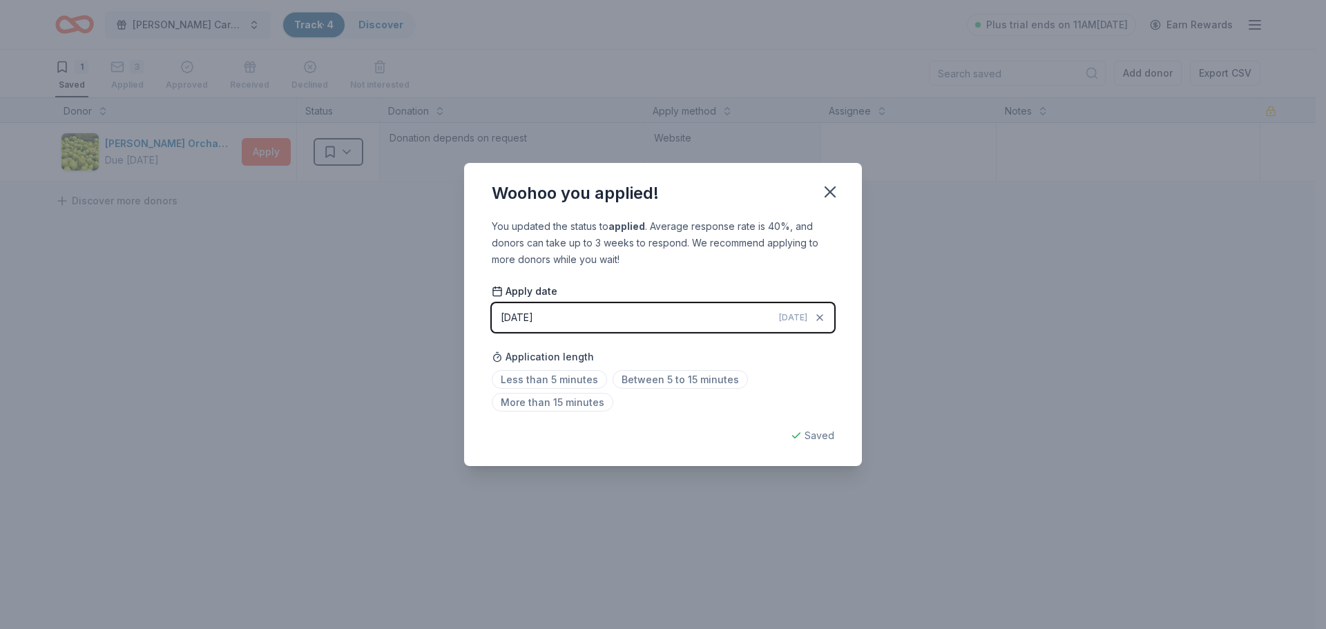
click at [808, 433] on div "Saved" at bounding box center [663, 436] width 343 height 17
click at [825, 191] on icon "button" at bounding box center [830, 191] width 19 height 19
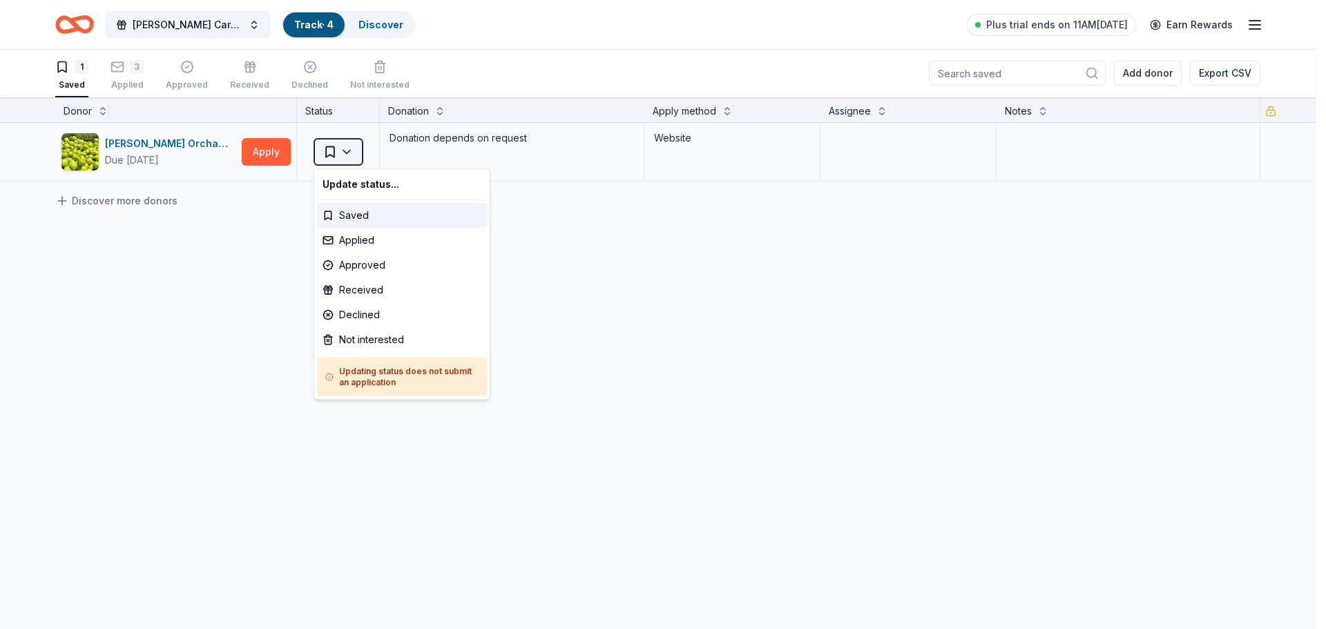
click at [345, 156] on html "Foster Care Holiday/Christmas Party Track · 4 Discover Plus trial ends on 11AM,…" at bounding box center [663, 313] width 1326 height 629
click at [372, 237] on div "Applied" at bounding box center [402, 240] width 170 height 25
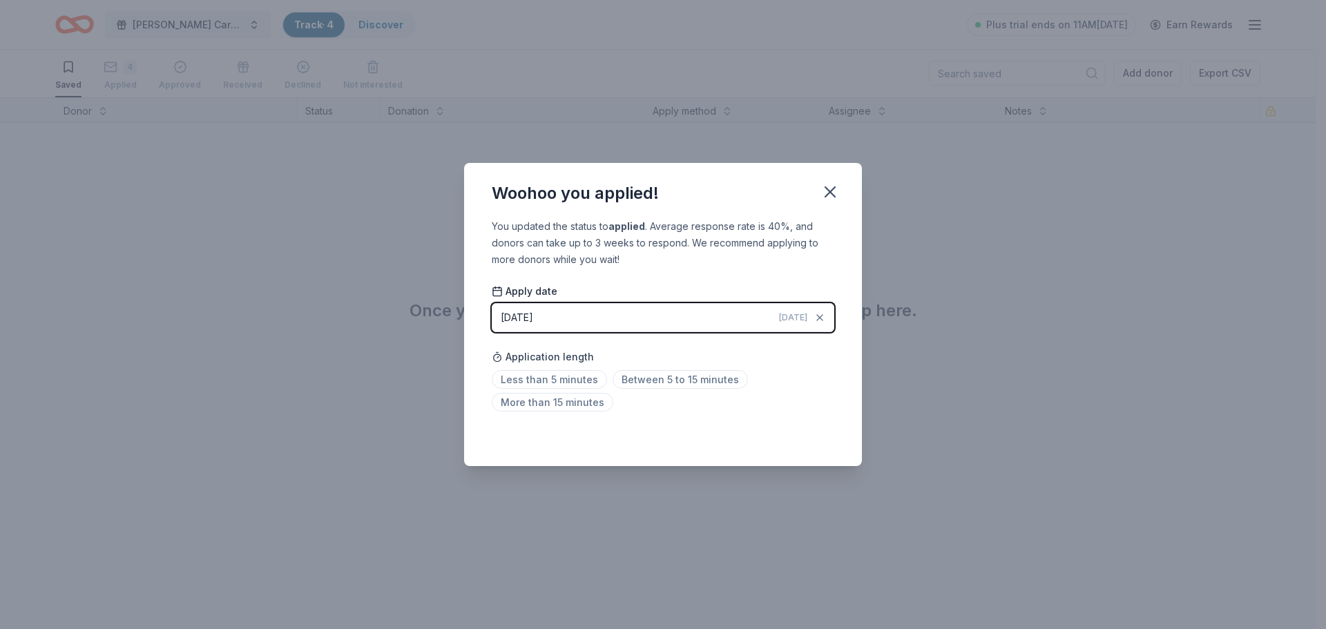
click at [800, 438] on div "Saved" at bounding box center [663, 436] width 343 height 17
click at [831, 195] on icon "button" at bounding box center [830, 191] width 19 height 19
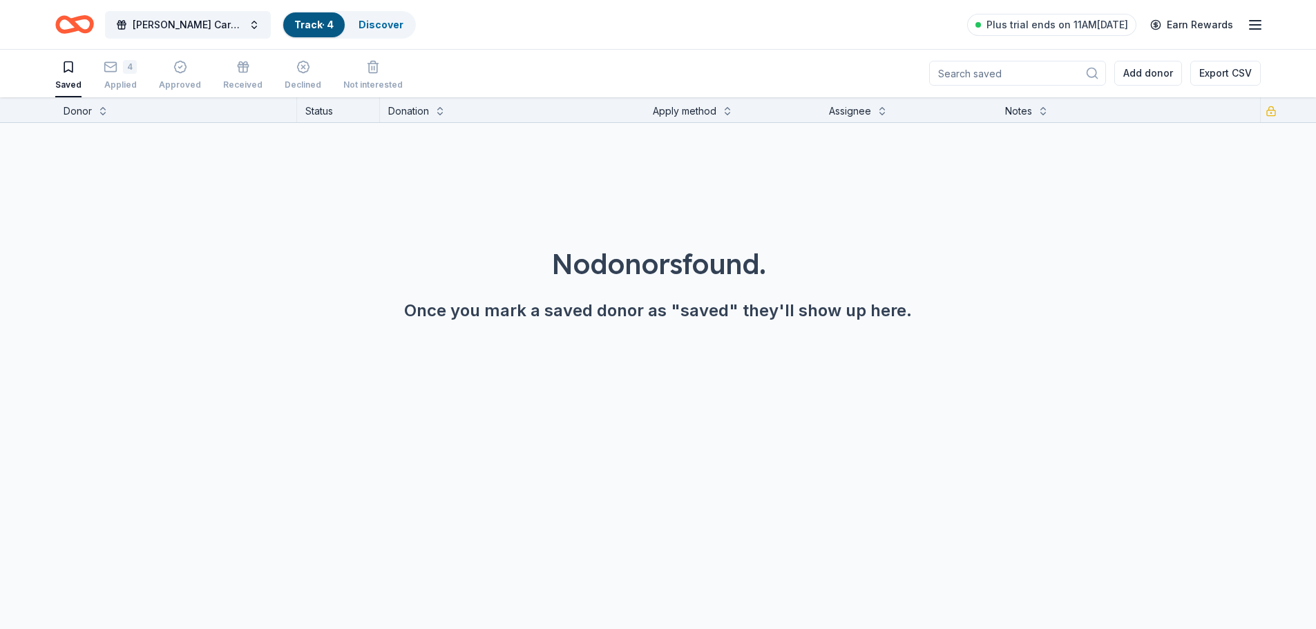
click at [84, 28] on icon "Home" at bounding box center [74, 24] width 39 height 32
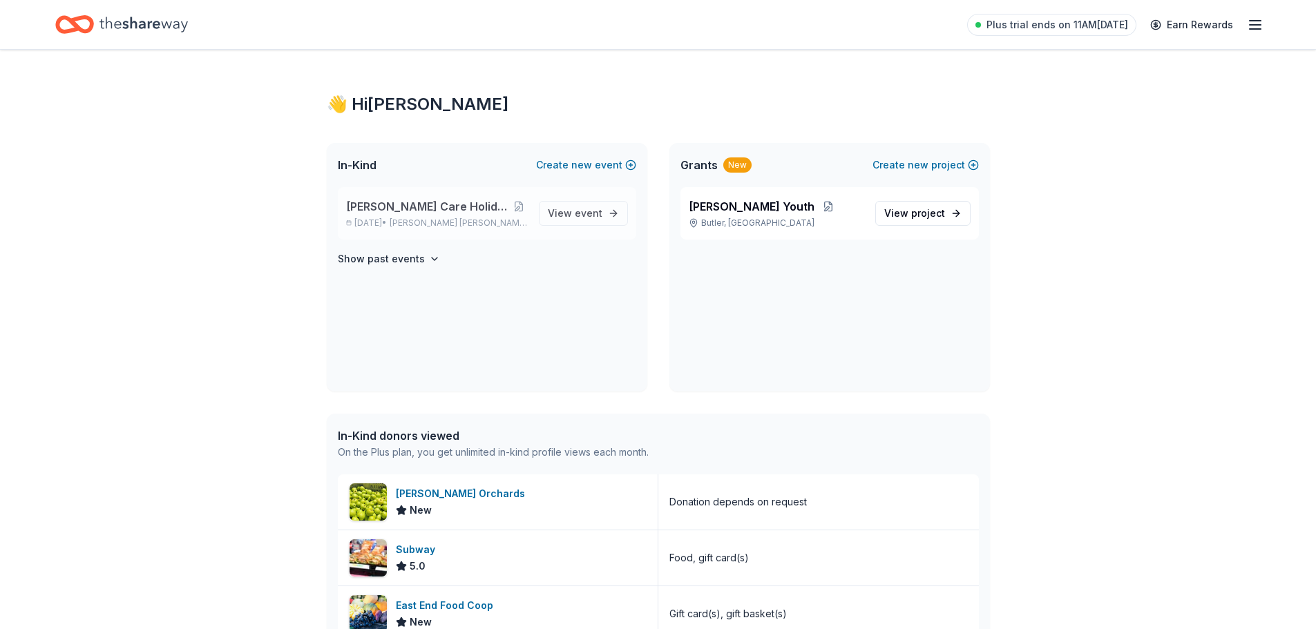
click at [441, 210] on span "[PERSON_NAME] Care Holiday/Christmas Party" at bounding box center [428, 206] width 164 height 17
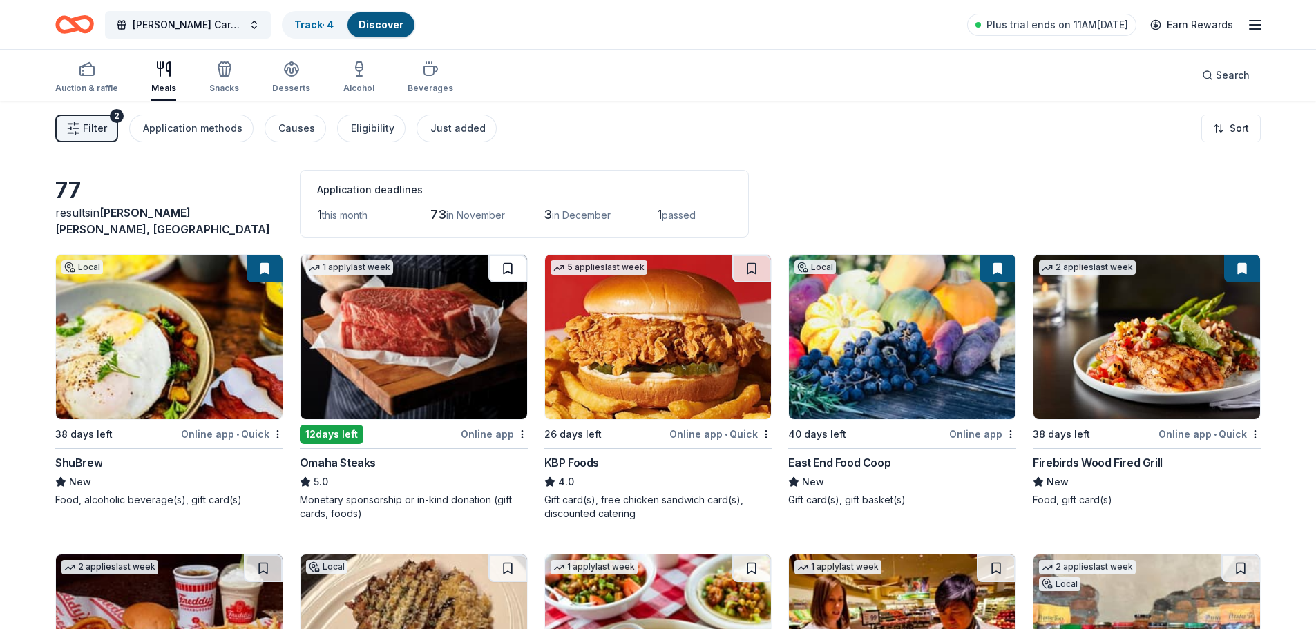
click at [502, 275] on button at bounding box center [507, 269] width 39 height 28
click at [80, 130] on button "Filter 2" at bounding box center [86, 129] width 63 height 28
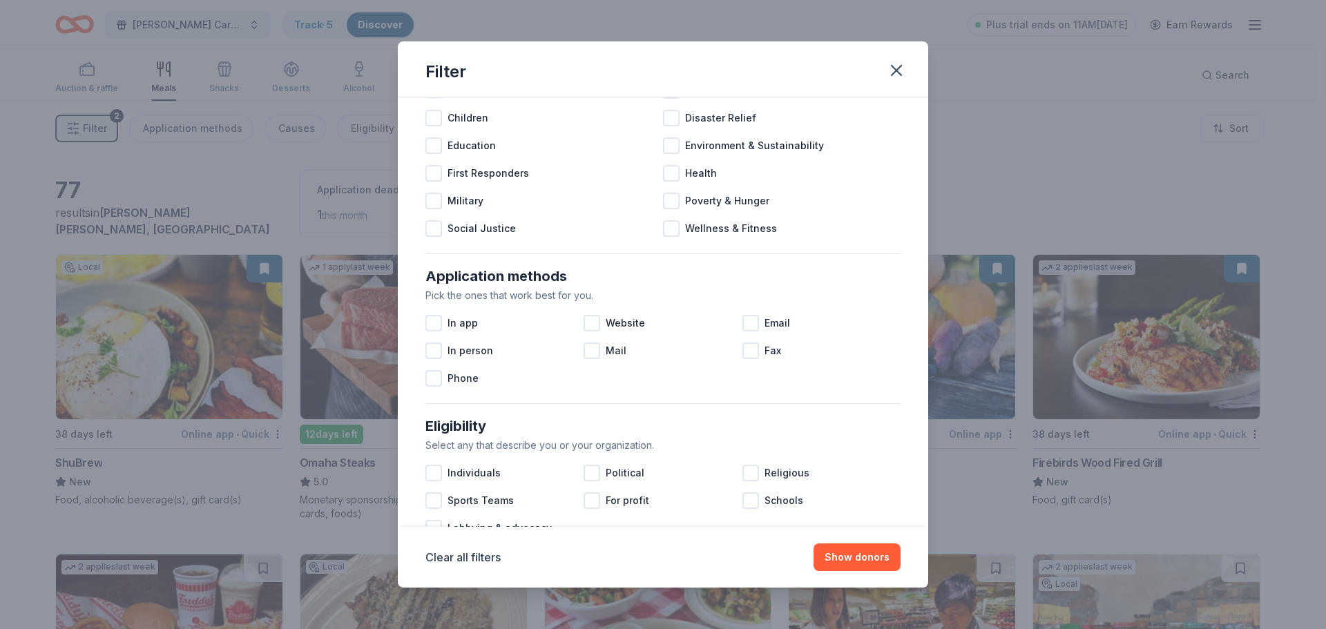
scroll to position [88, 0]
click at [589, 321] on div at bounding box center [592, 322] width 17 height 17
click at [742, 318] on div at bounding box center [750, 322] width 17 height 17
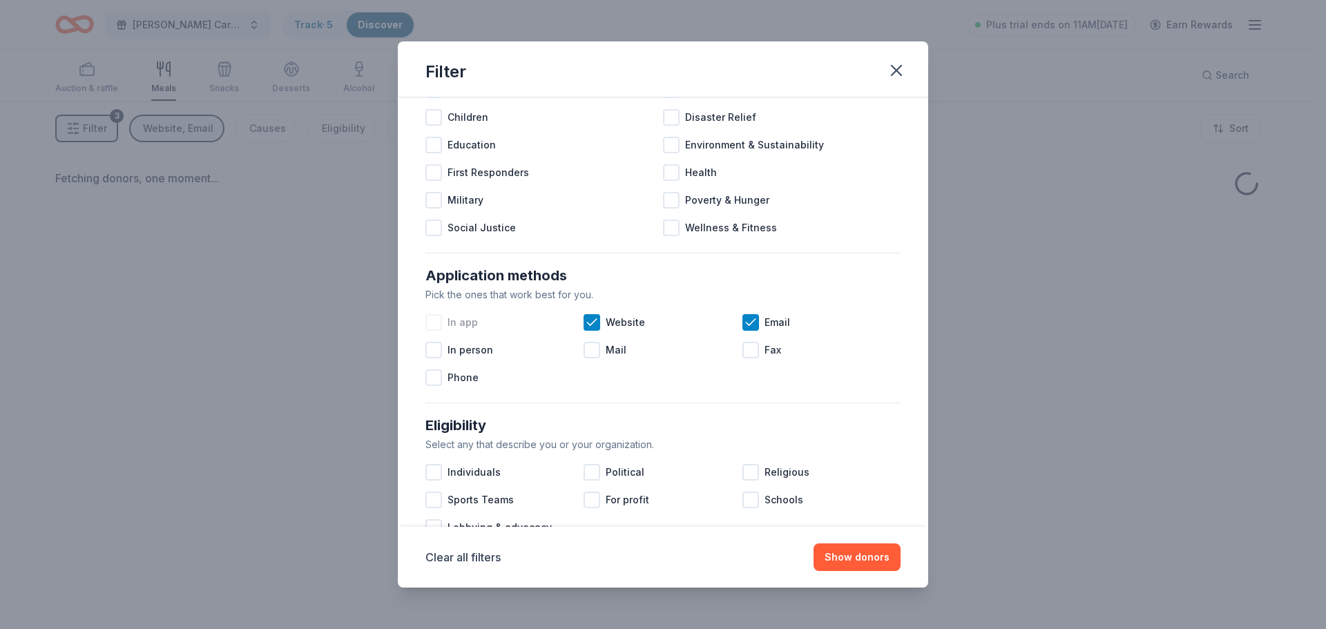
click at [430, 318] on div at bounding box center [433, 322] width 17 height 17
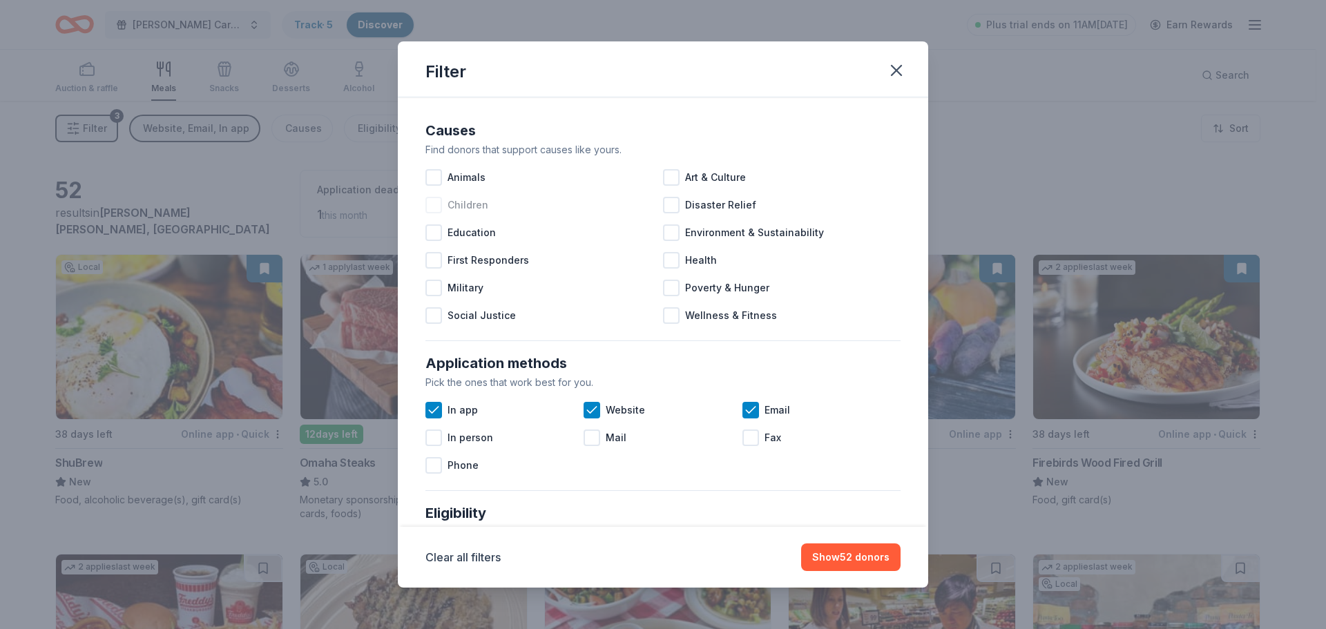
click at [465, 204] on span "Children" at bounding box center [468, 205] width 41 height 17
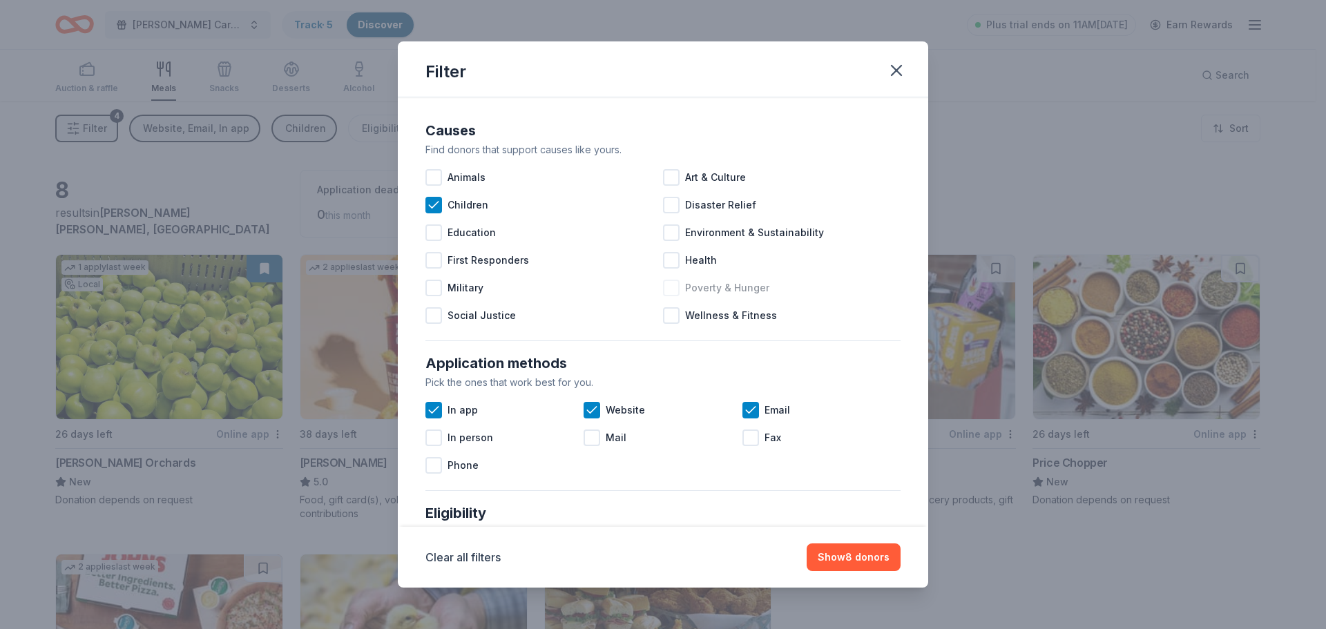
click at [678, 291] on div "Poverty & Hunger" at bounding box center [782, 288] width 238 height 28
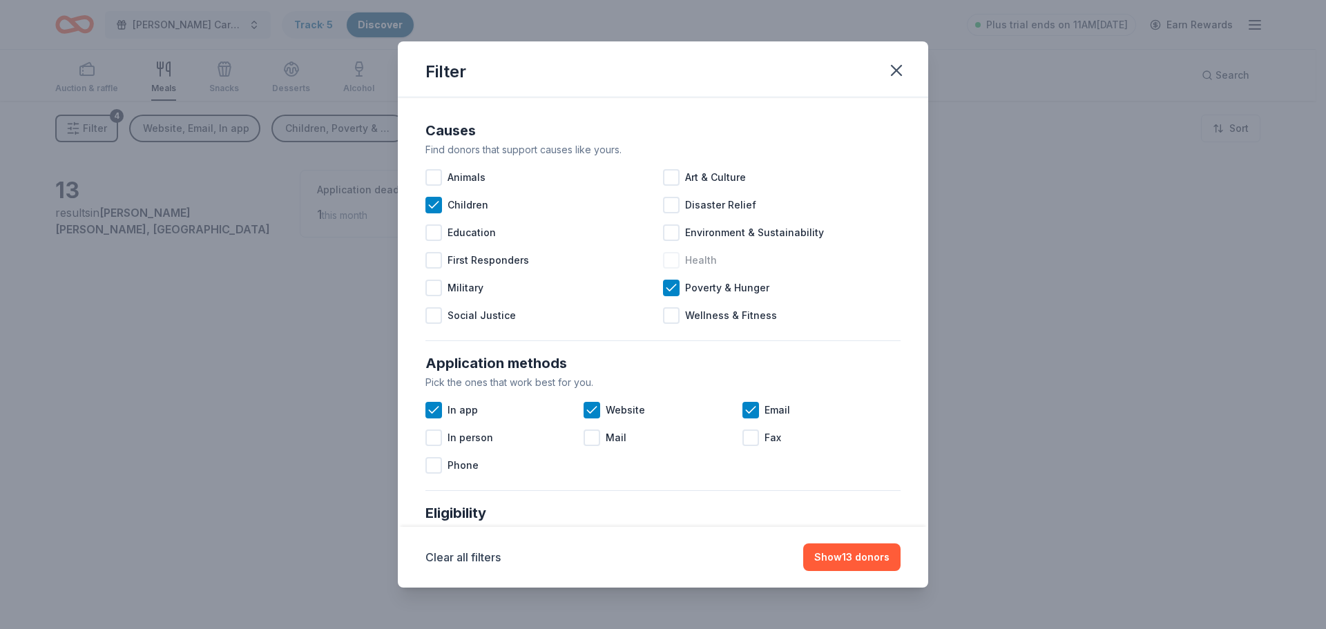
click at [669, 262] on div at bounding box center [671, 260] width 17 height 17
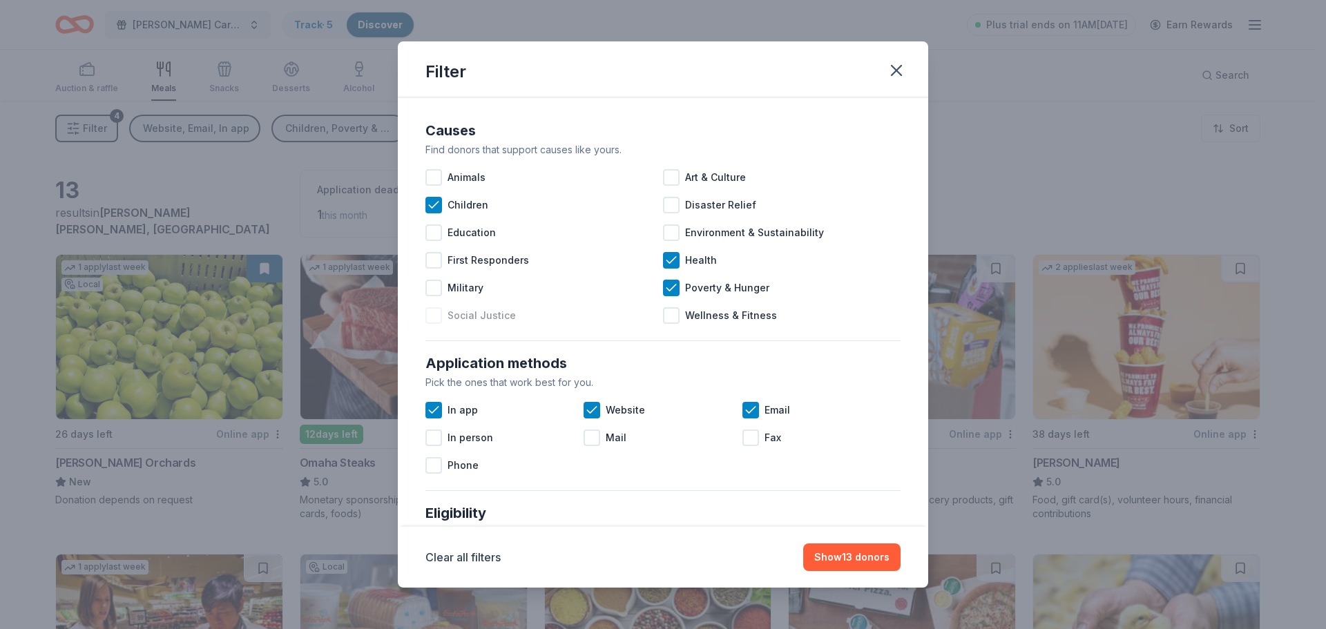
click at [458, 312] on span "Social Justice" at bounding box center [482, 315] width 68 height 17
click at [450, 236] on span "Education" at bounding box center [472, 232] width 48 height 17
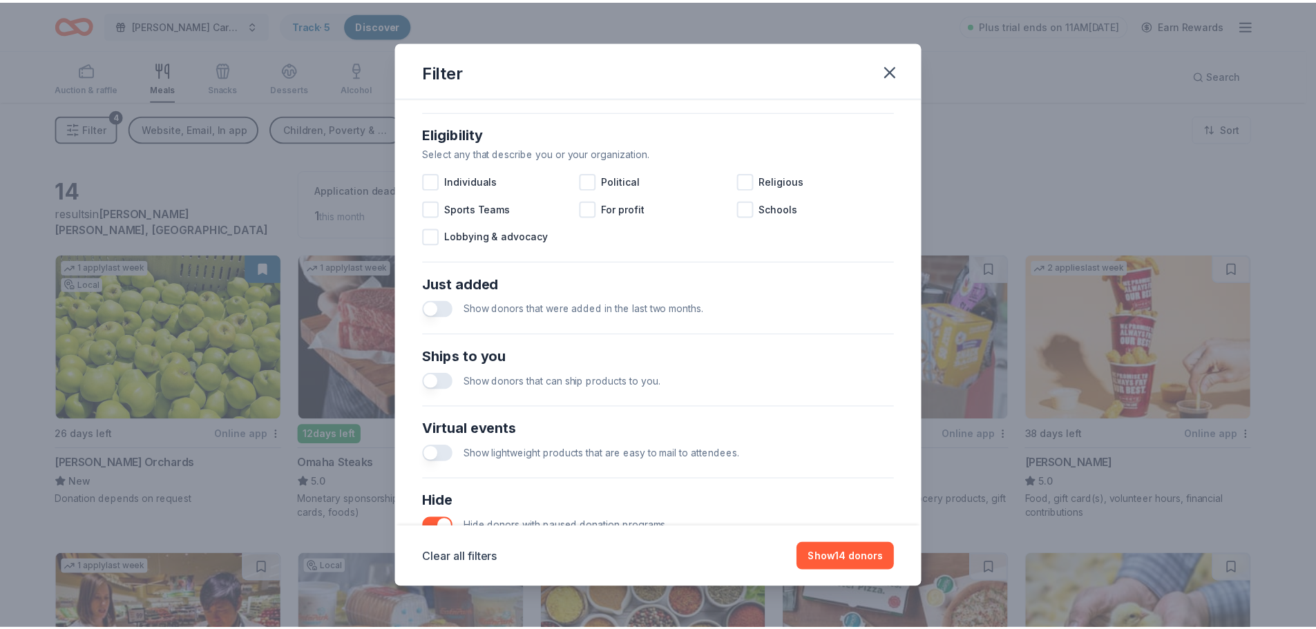
scroll to position [481, 0]
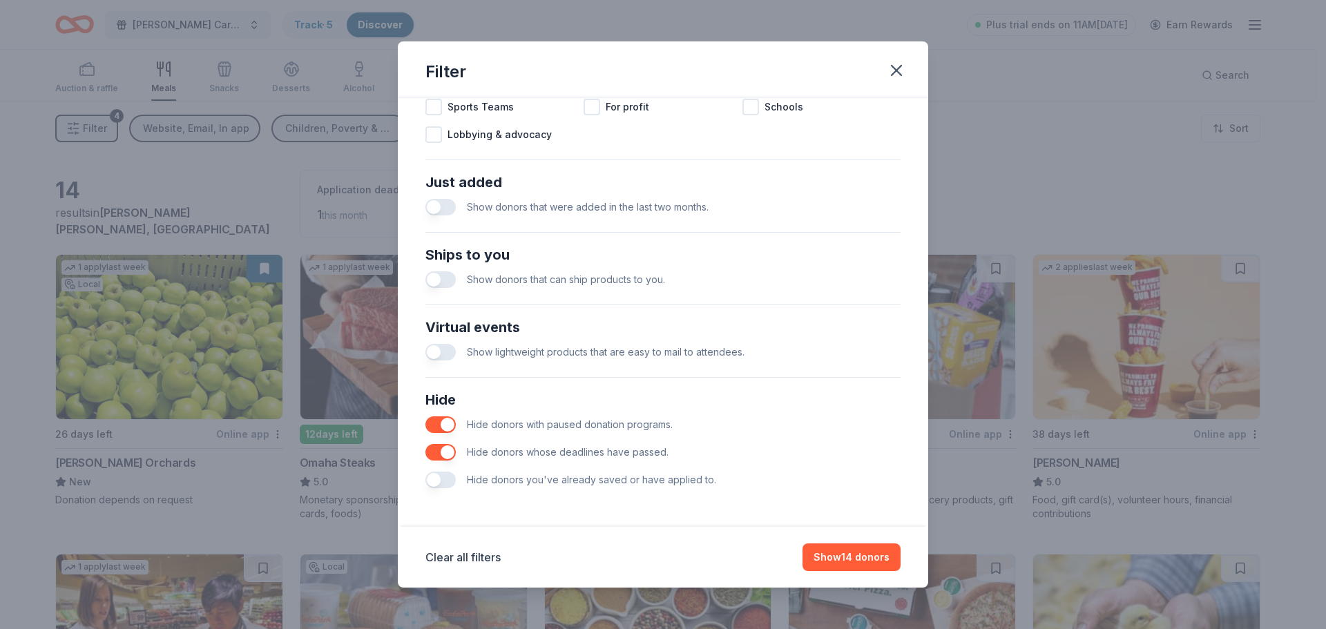
click at [488, 483] on span "Hide donors you've already saved or have applied to." at bounding box center [591, 480] width 249 height 12
click at [443, 481] on button "button" at bounding box center [440, 480] width 30 height 17
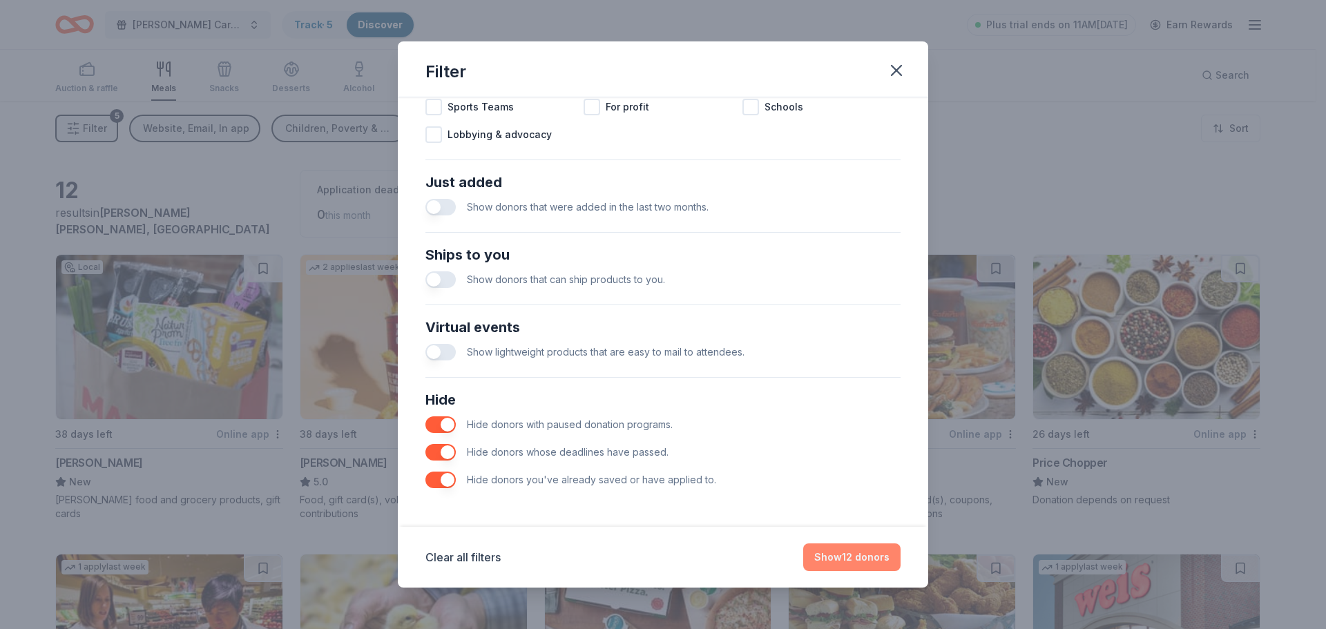
click at [859, 556] on button "Show 12 donors" at bounding box center [851, 558] width 97 height 28
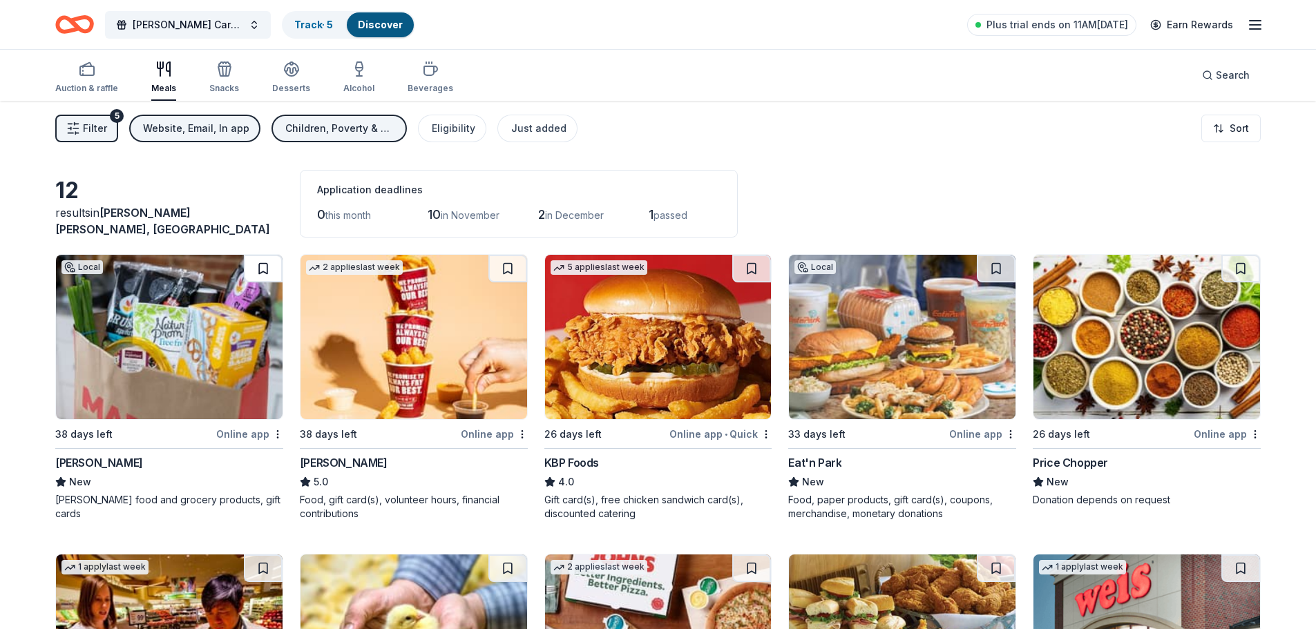
click at [267, 271] on button at bounding box center [263, 269] width 39 height 28
click at [500, 271] on button at bounding box center [507, 269] width 39 height 28
click at [753, 273] on button at bounding box center [751, 269] width 39 height 28
click at [995, 268] on button at bounding box center [996, 269] width 39 height 28
click at [1240, 273] on button at bounding box center [1240, 269] width 39 height 28
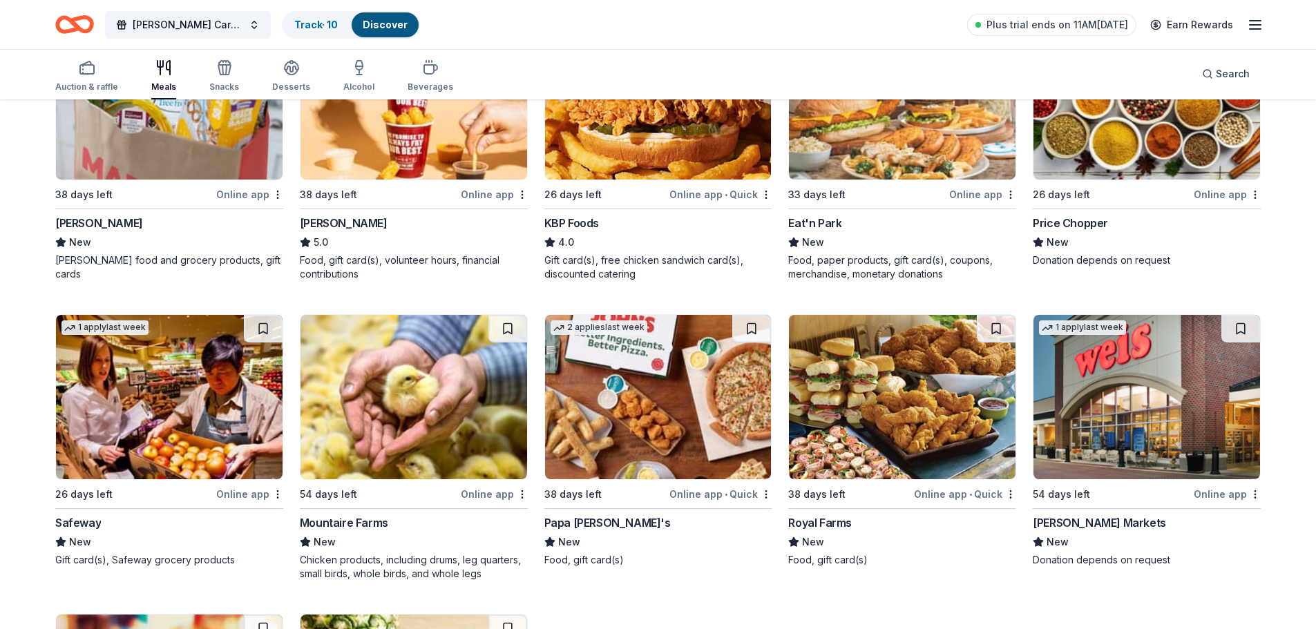
scroll to position [240, 0]
click at [258, 335] on button at bounding box center [263, 328] width 39 height 28
click at [744, 330] on button at bounding box center [751, 328] width 39 height 28
click at [993, 334] on button at bounding box center [996, 328] width 39 height 28
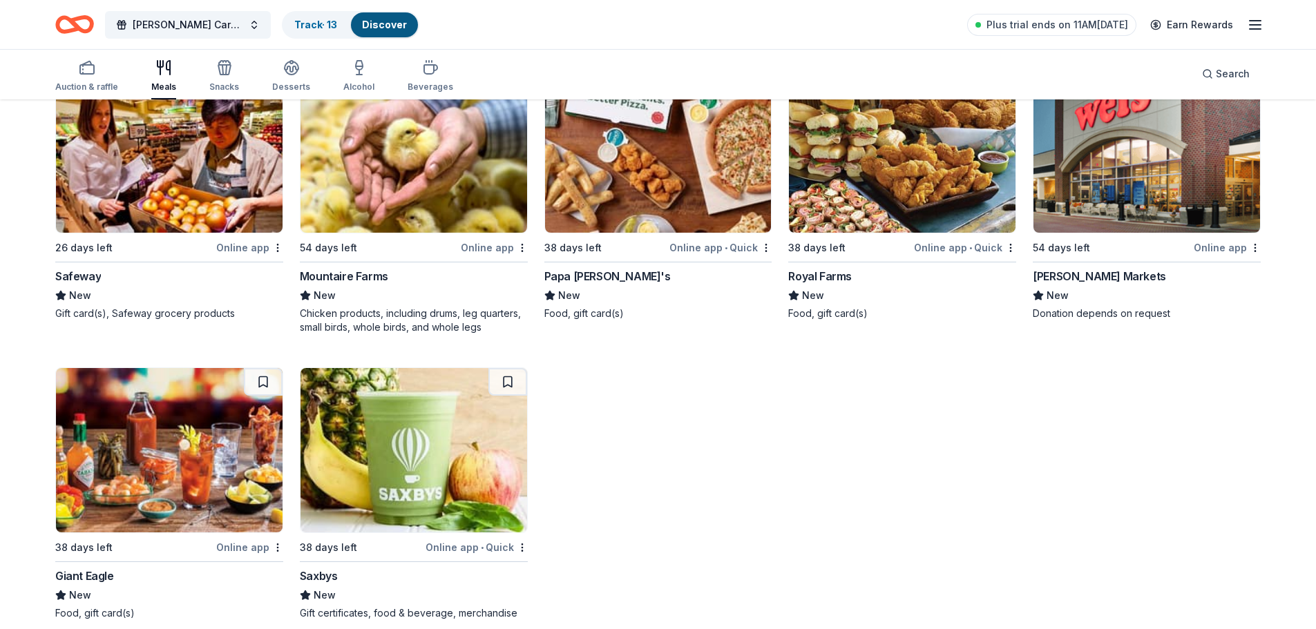
scroll to position [505, 0]
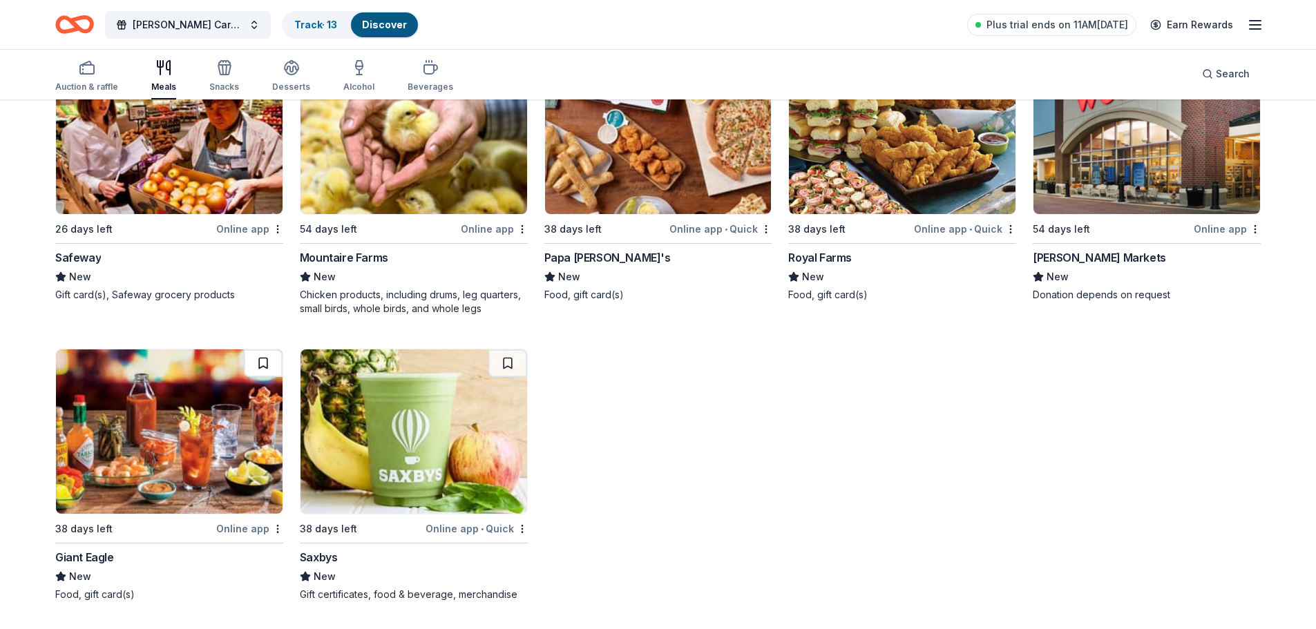
click at [258, 367] on button at bounding box center [263, 363] width 39 height 28
click at [502, 372] on button at bounding box center [507, 363] width 39 height 28
click at [97, 80] on div "Auction & raffle" at bounding box center [86, 75] width 63 height 33
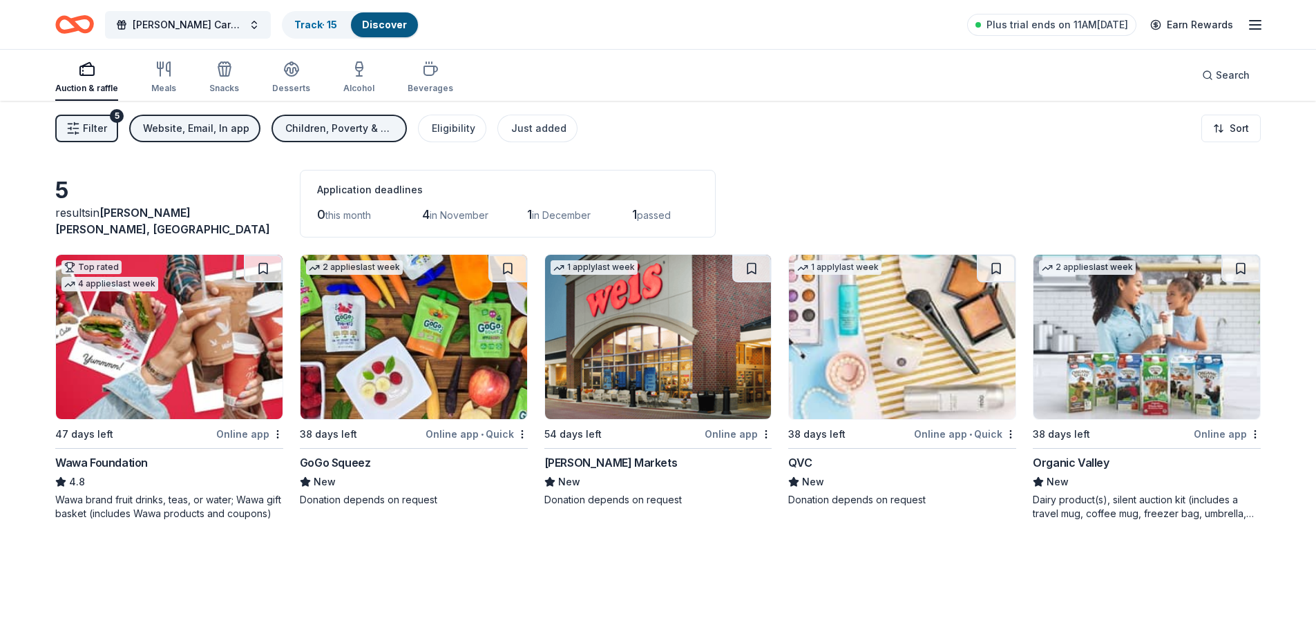
scroll to position [1, 0]
click at [504, 278] on button at bounding box center [507, 268] width 39 height 28
click at [997, 273] on button at bounding box center [996, 268] width 39 height 28
click at [219, 77] on div "Snacks" at bounding box center [224, 76] width 30 height 33
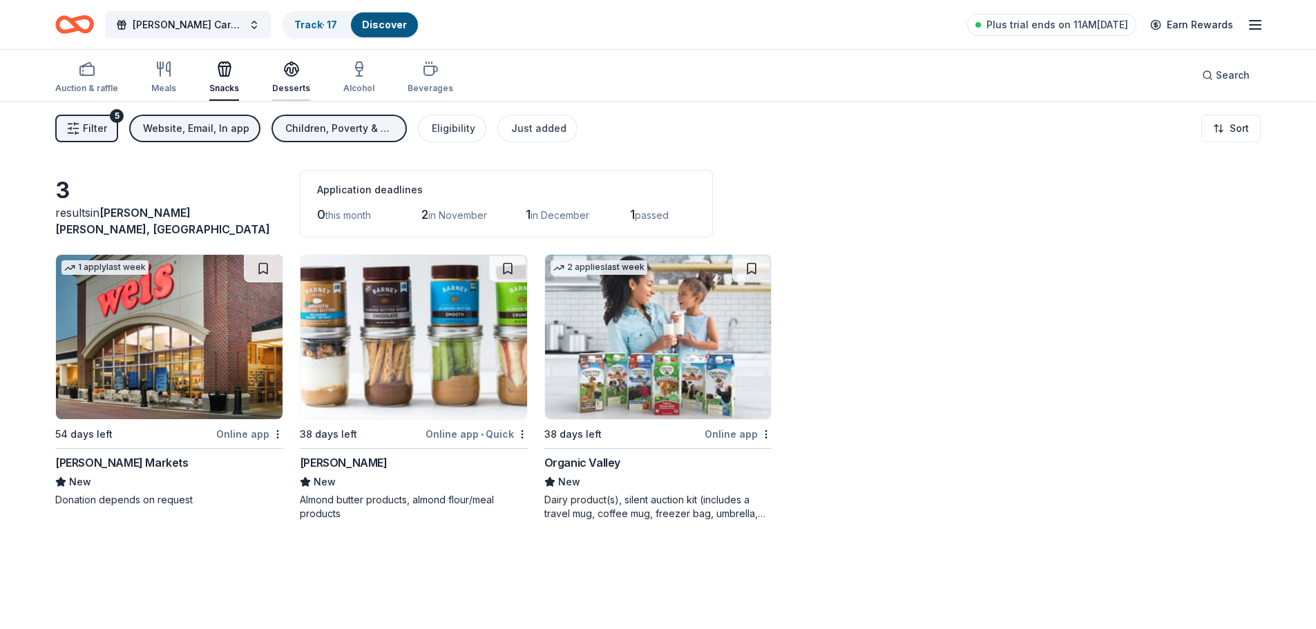
click at [287, 71] on icon "button" at bounding box center [291, 69] width 17 height 17
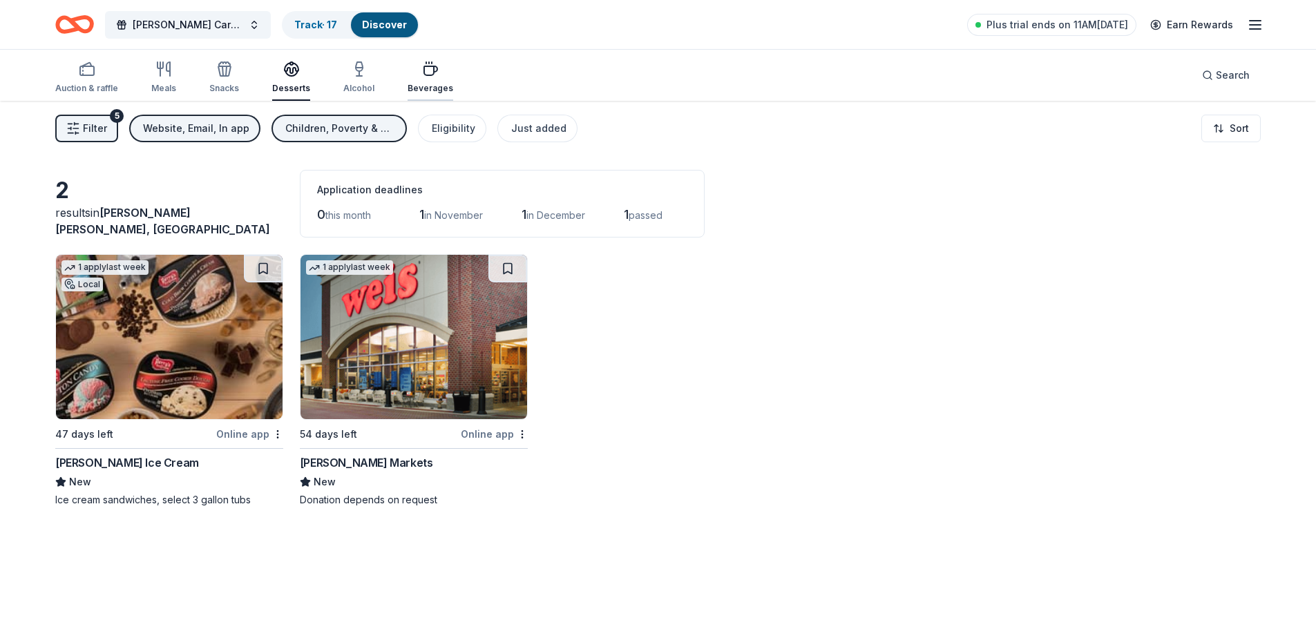
click at [417, 88] on div "Beverages" at bounding box center [431, 88] width 46 height 11
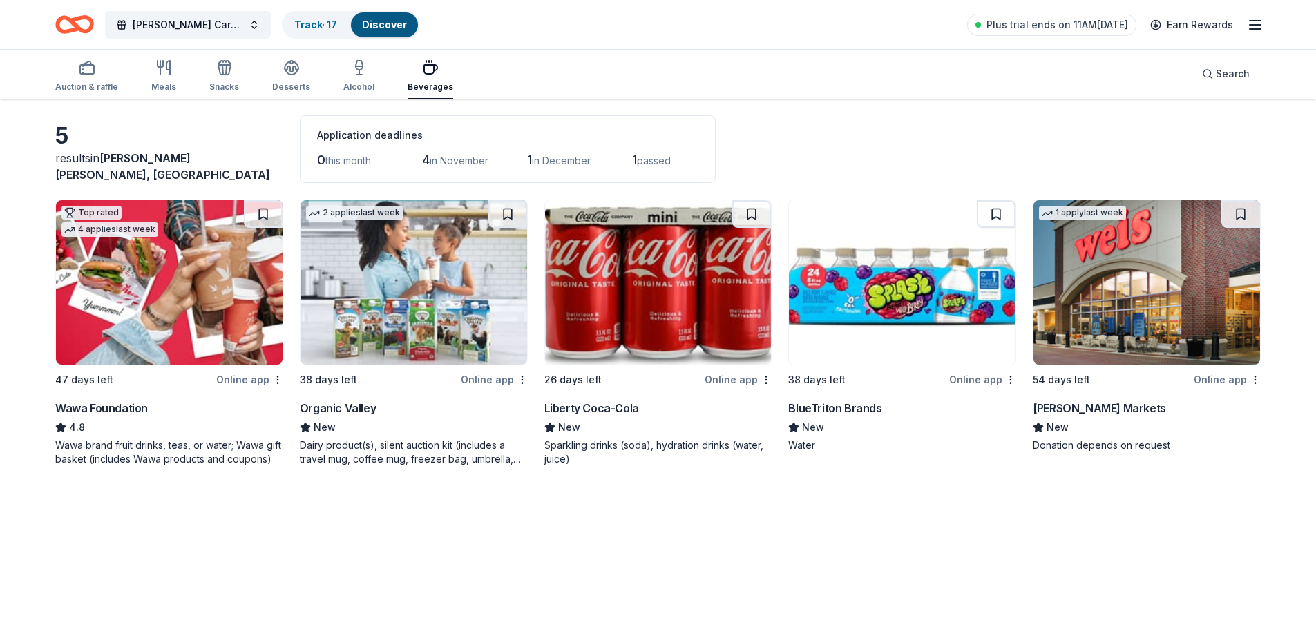
scroll to position [55, 0]
click at [984, 224] on button at bounding box center [996, 214] width 39 height 28
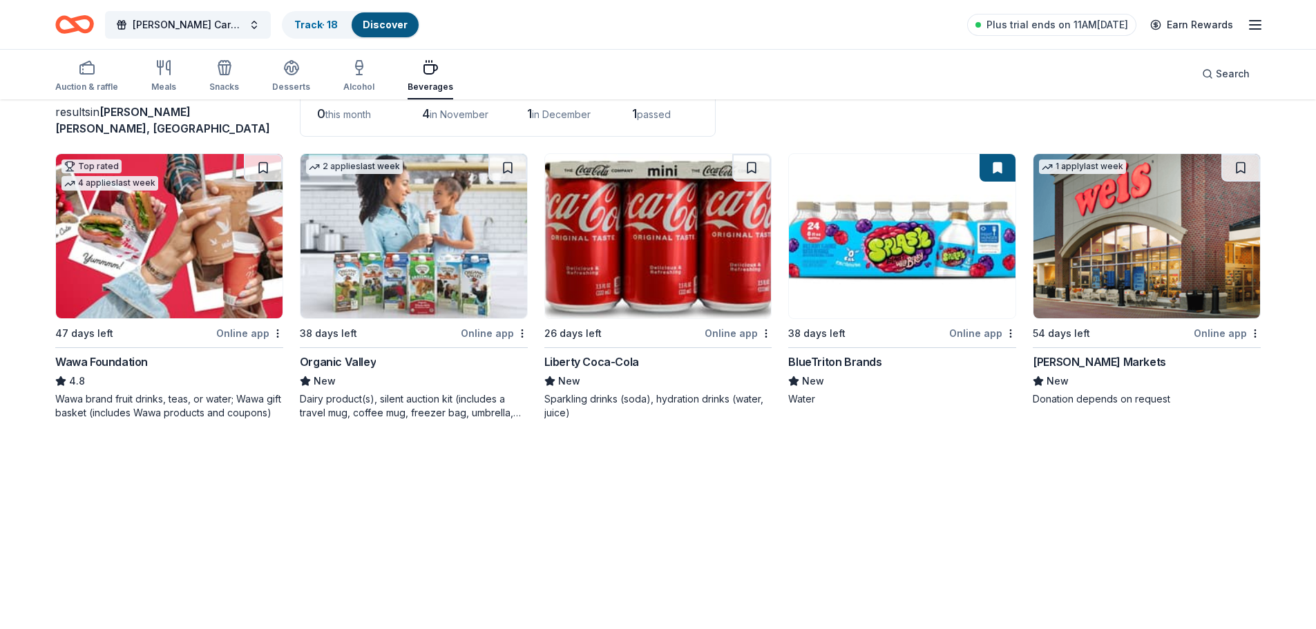
scroll to position [0, 0]
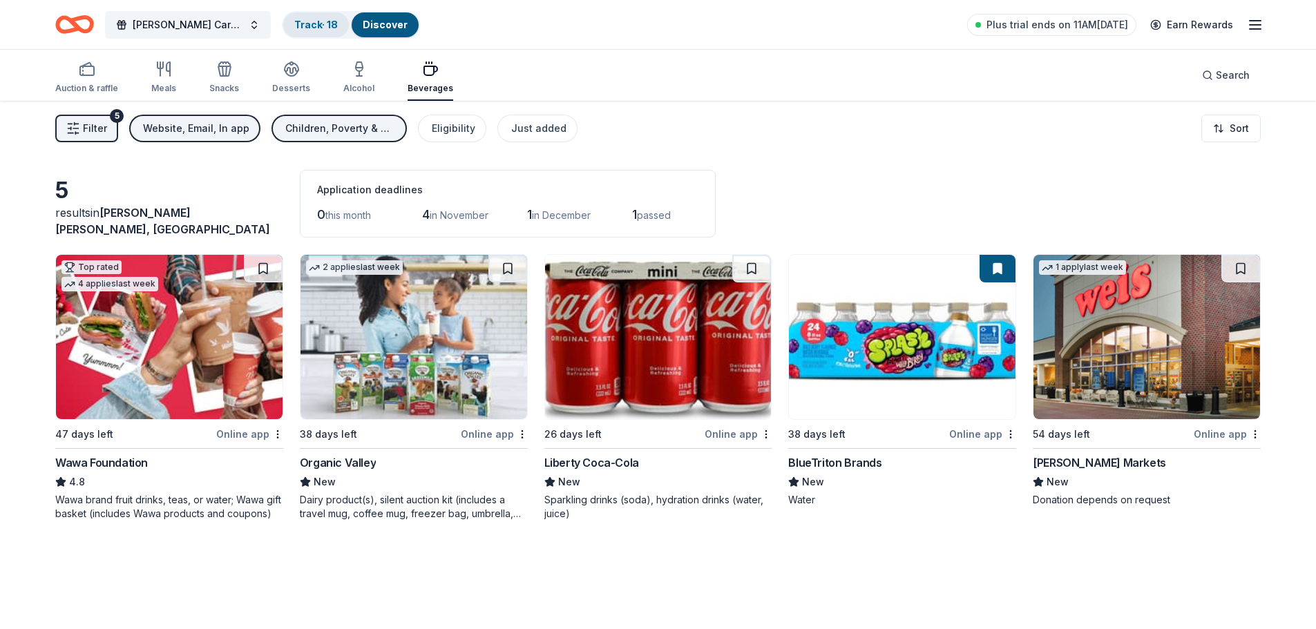
click at [298, 28] on link "Track · 18" at bounding box center [316, 25] width 44 height 12
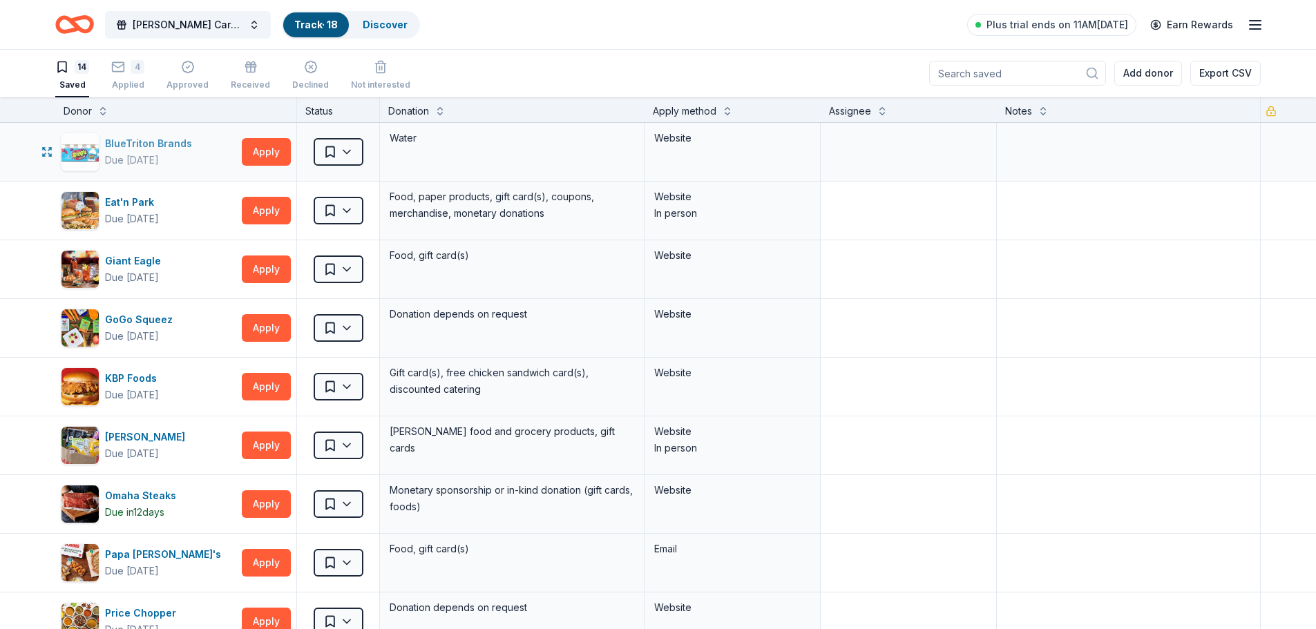
click at [135, 142] on div "BlueTriton Brands" at bounding box center [151, 143] width 93 height 17
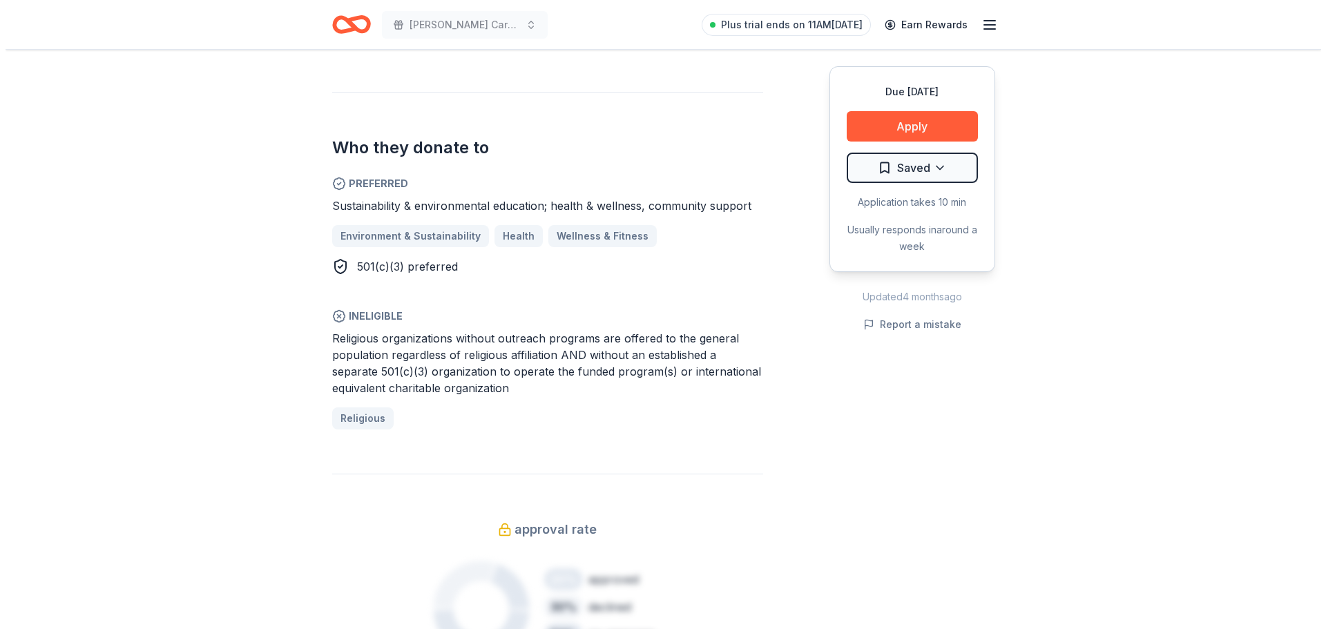
scroll to position [720, 0]
click at [897, 119] on button "Apply" at bounding box center [906, 126] width 131 height 30
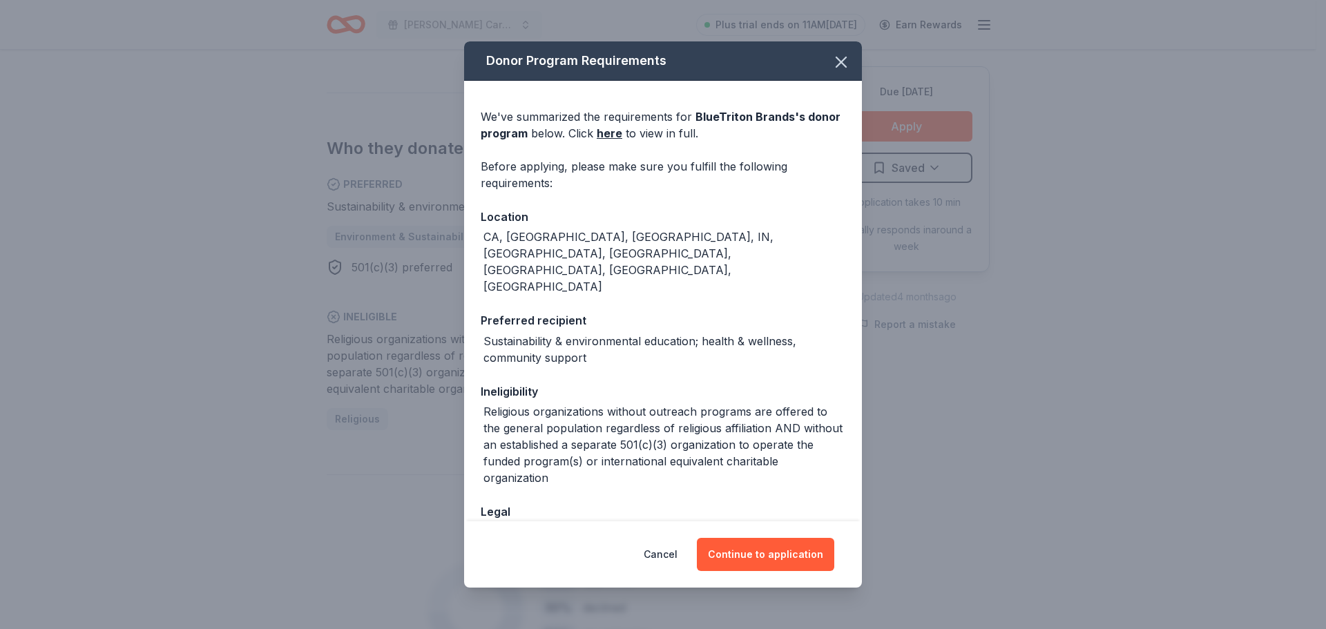
scroll to position [43, 0]
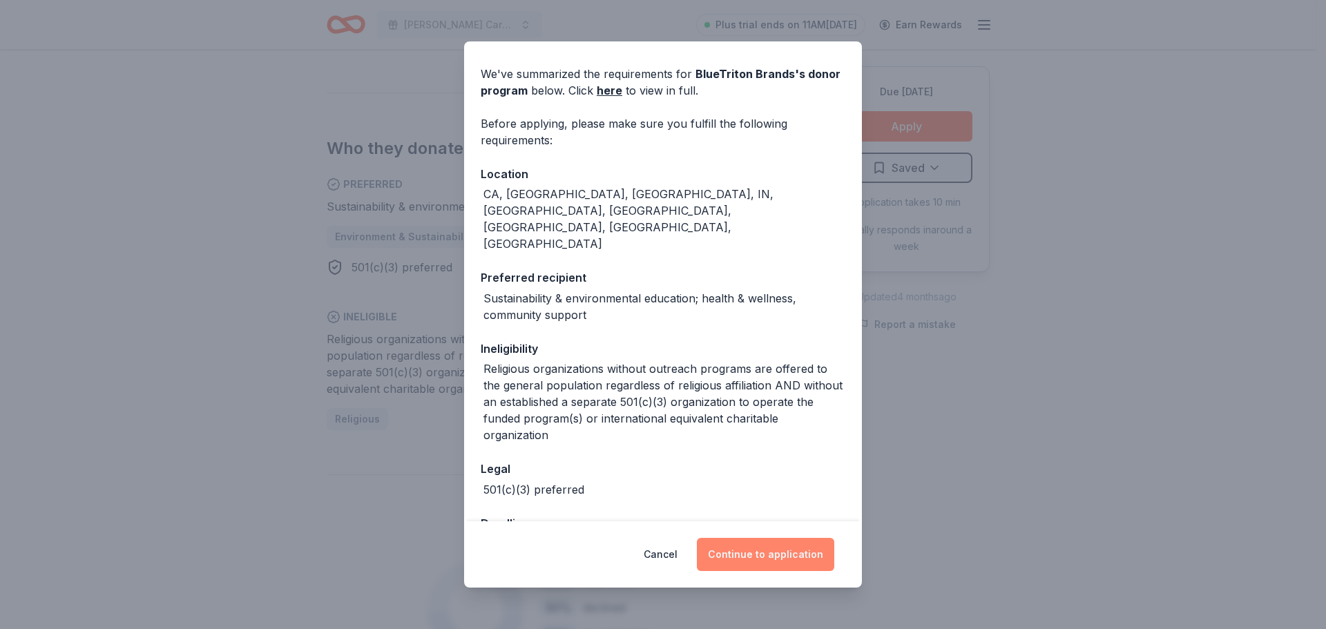
click at [785, 559] on button "Continue to application" at bounding box center [765, 554] width 137 height 33
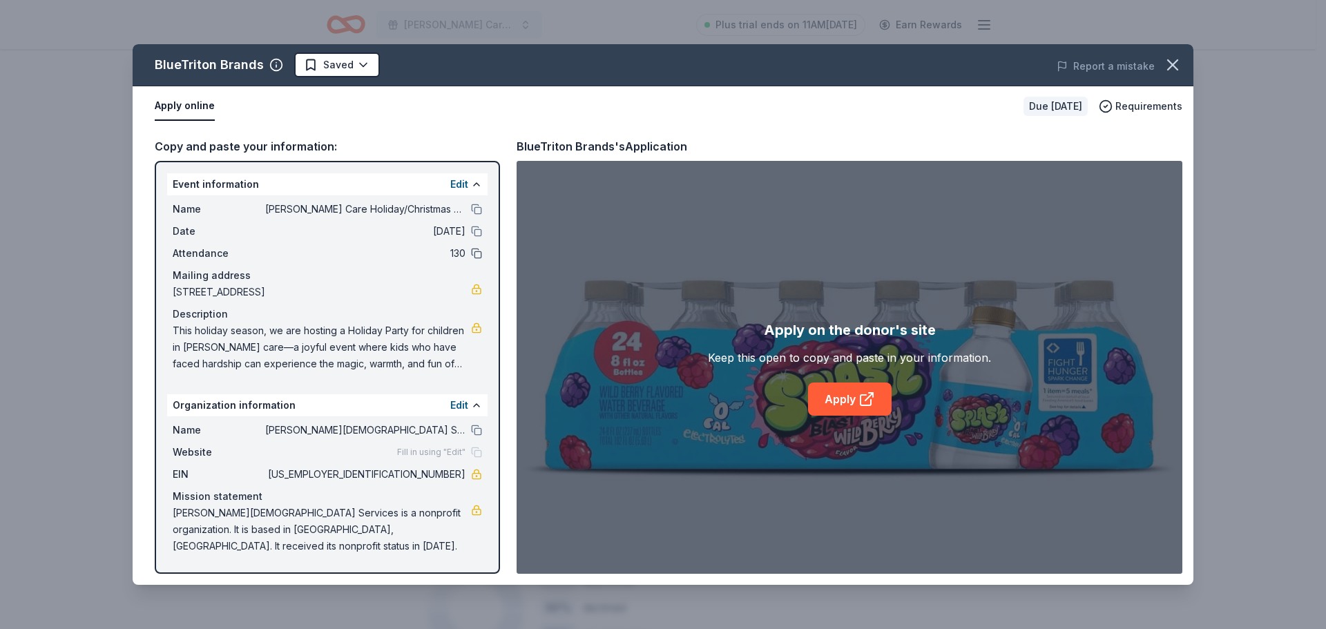
click at [475, 253] on button at bounding box center [476, 253] width 11 height 11
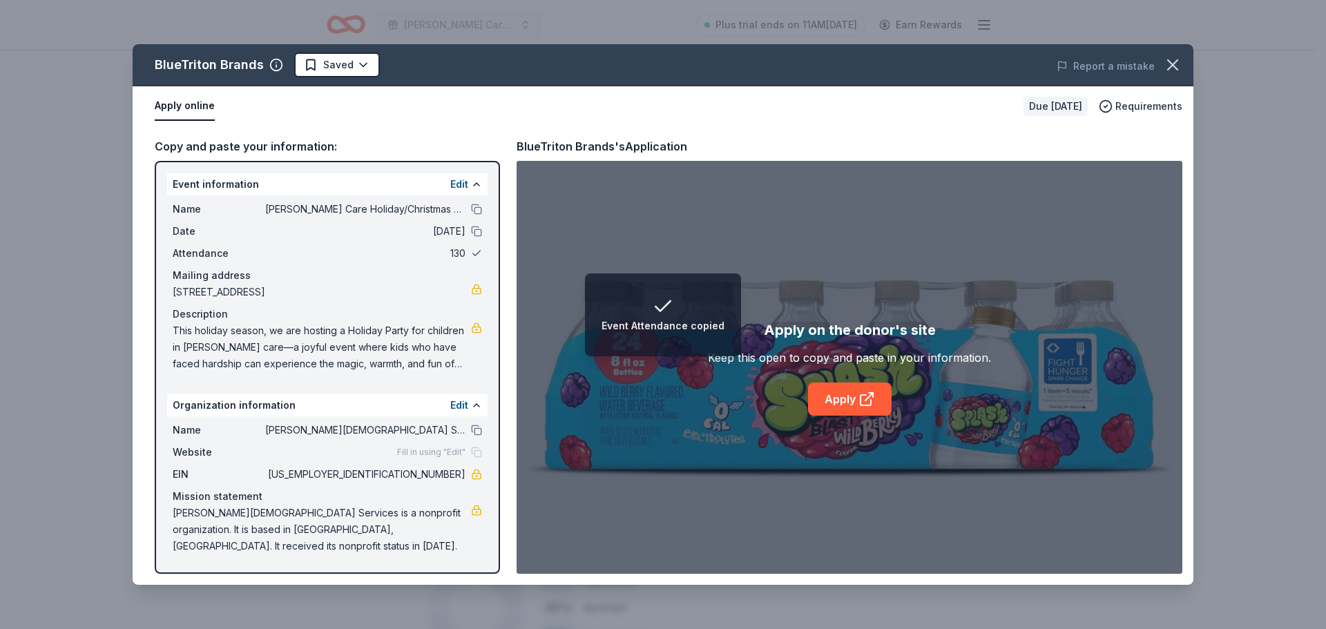
click at [475, 253] on button at bounding box center [476, 253] width 11 height 11
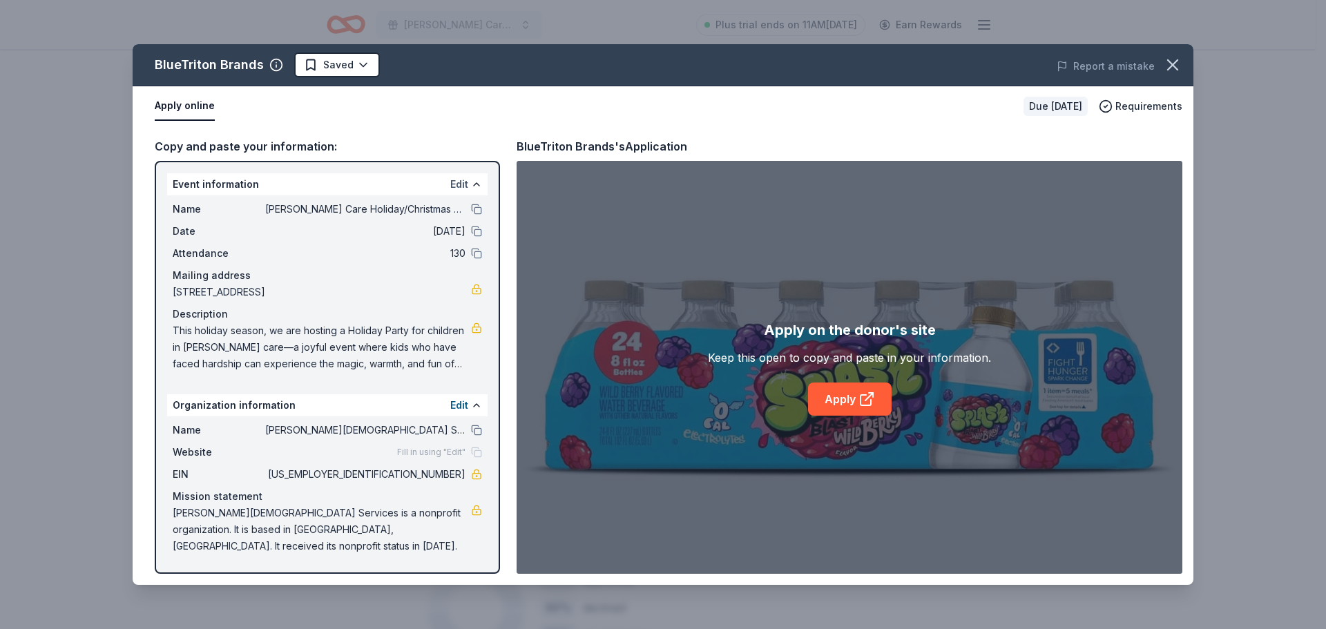
click at [456, 184] on button "Edit" at bounding box center [459, 184] width 18 height 17
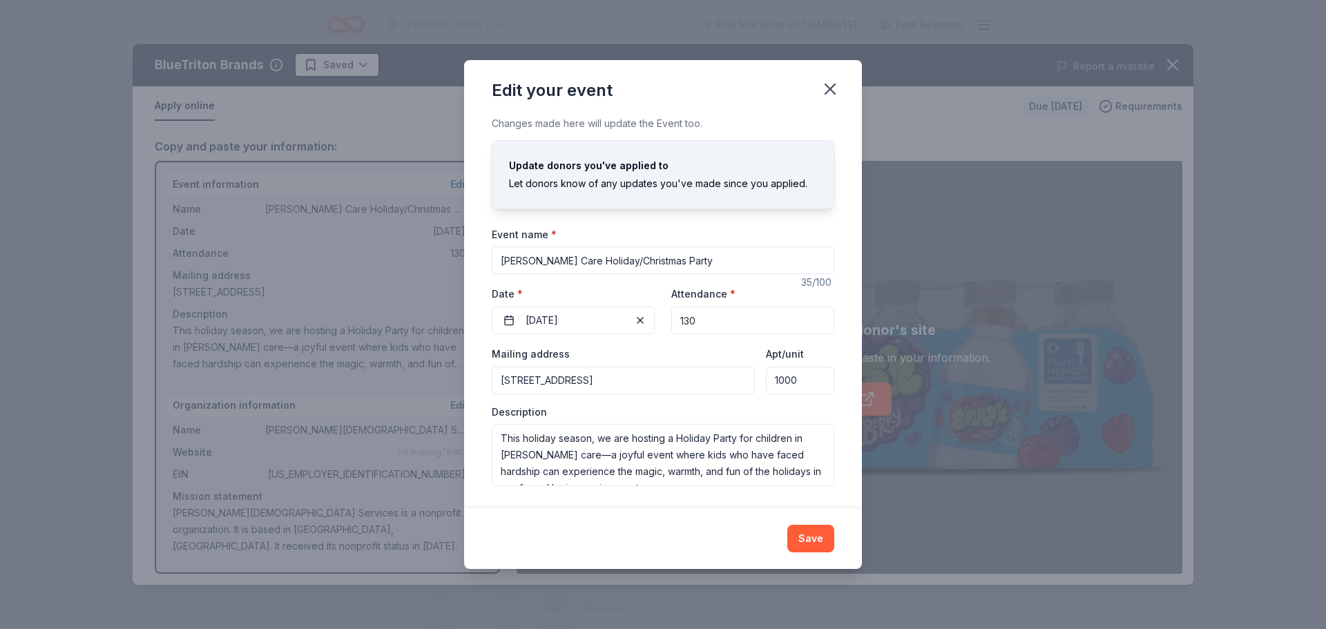
click at [716, 320] on input "130" at bounding box center [752, 321] width 163 height 28
type input "150"
click at [803, 543] on button "Save" at bounding box center [810, 539] width 47 height 28
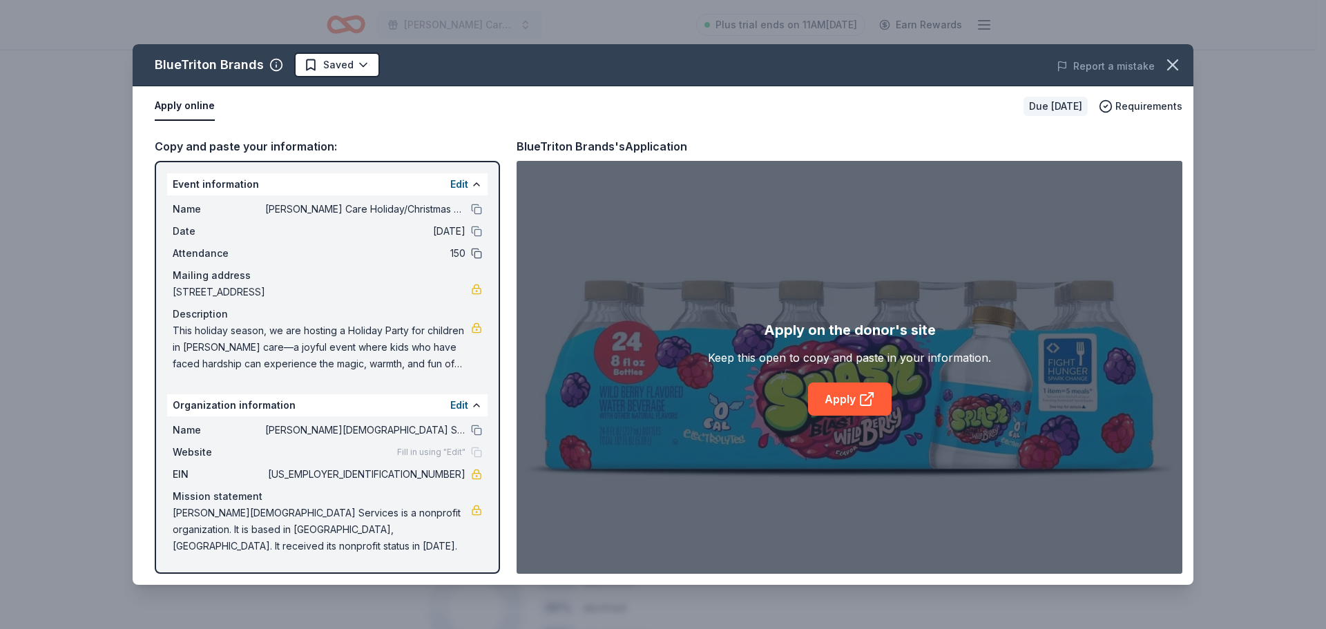
click at [479, 253] on button at bounding box center [476, 253] width 11 height 11
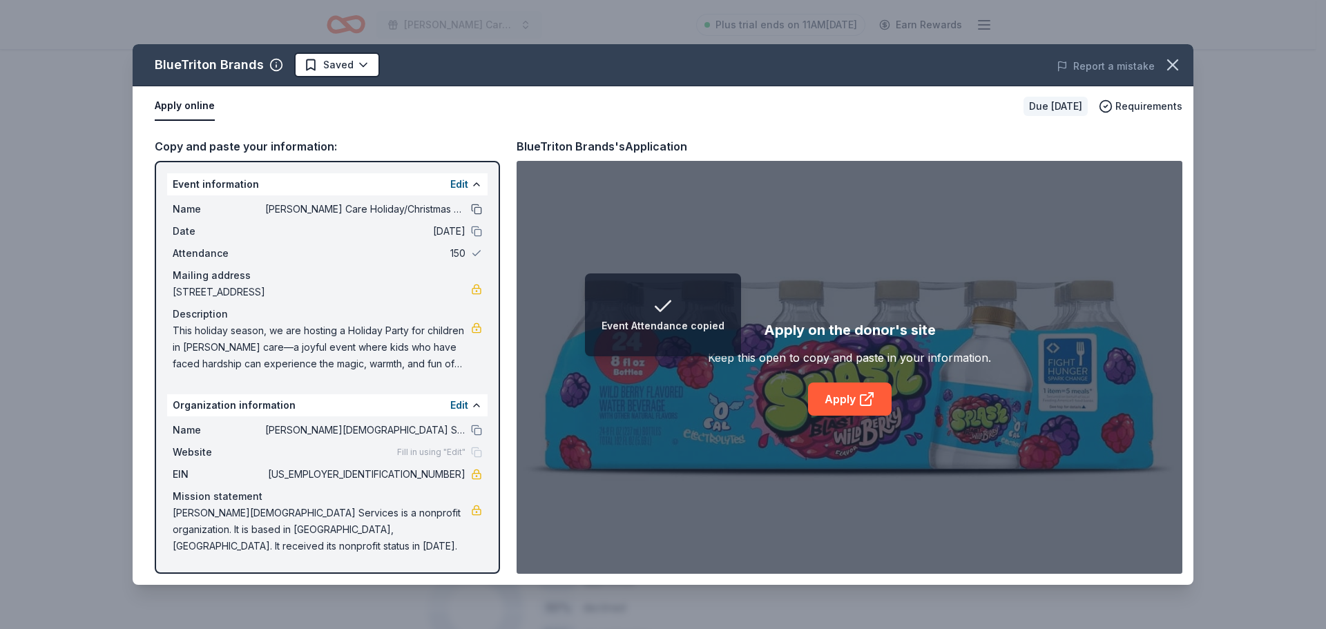
click at [479, 213] on button at bounding box center [476, 209] width 11 height 11
click at [478, 231] on button at bounding box center [476, 231] width 11 height 11
click at [477, 427] on button at bounding box center [476, 430] width 11 height 11
click at [458, 410] on button "Edit" at bounding box center [459, 405] width 18 height 17
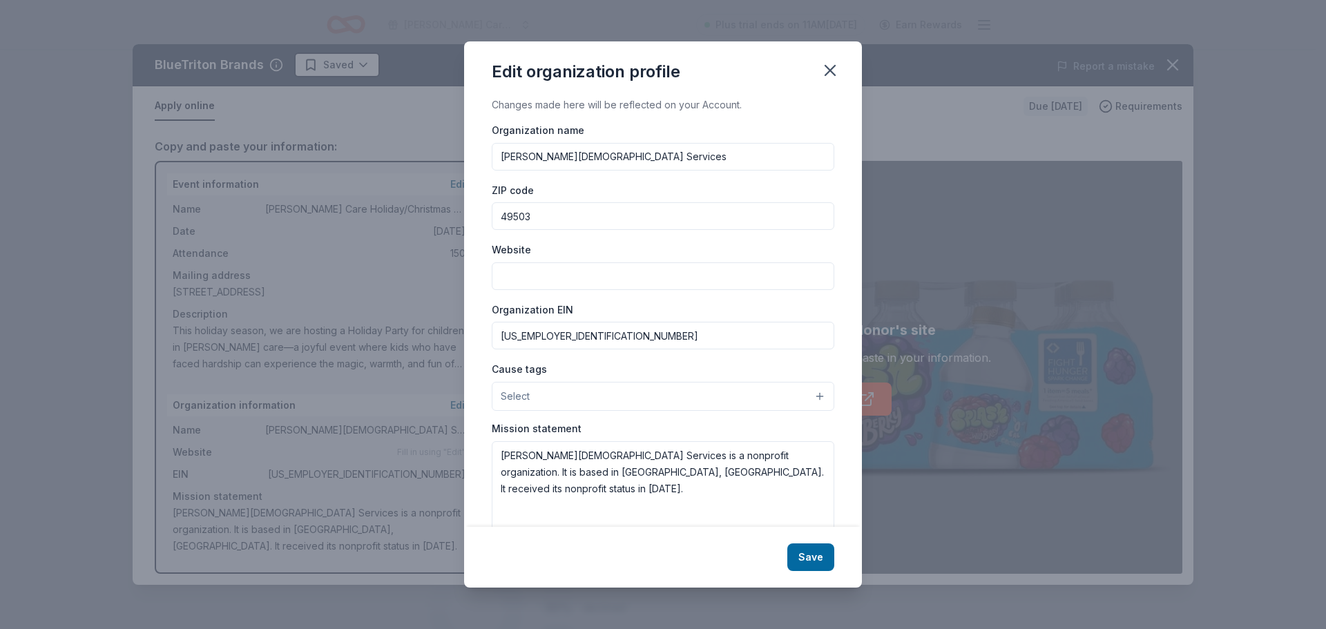
click at [511, 274] on input "Website" at bounding box center [663, 276] width 343 height 28
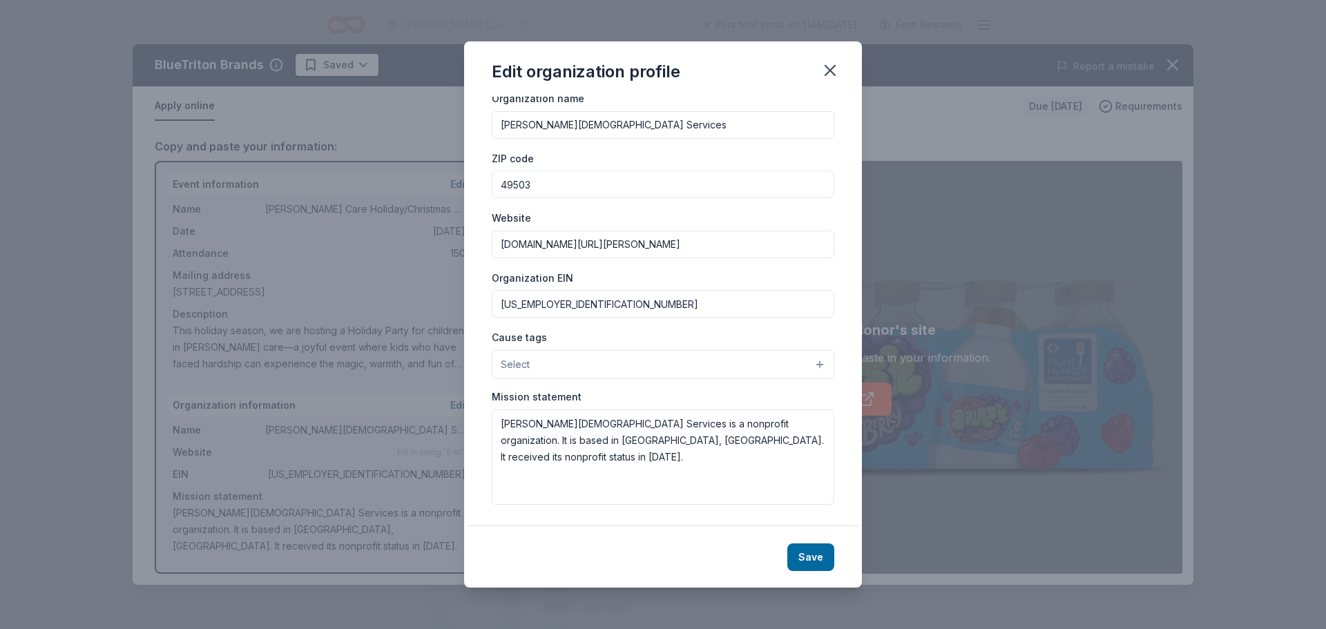
type input "[DOMAIN_NAME][URL][PERSON_NAME]"
drag, startPoint x: 502, startPoint y: 424, endPoint x: 767, endPoint y: 448, distance: 265.6
click at [767, 448] on textarea "[PERSON_NAME][DEMOGRAPHIC_DATA] Services is a nonprofit organization. It is bas…" at bounding box center [663, 457] width 343 height 95
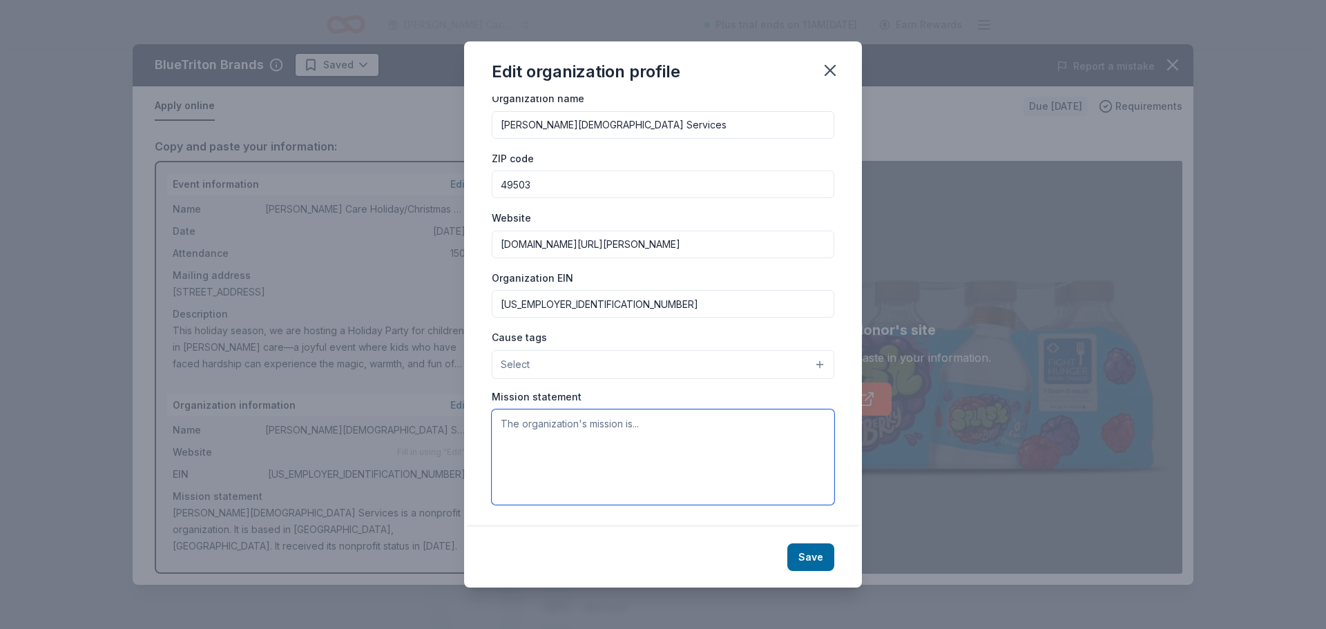
click at [506, 420] on textarea at bounding box center [663, 457] width 343 height 95
paste textarea "[PERSON_NAME] demonstrates the love and compassion of [PERSON_NAME] by protecti…"
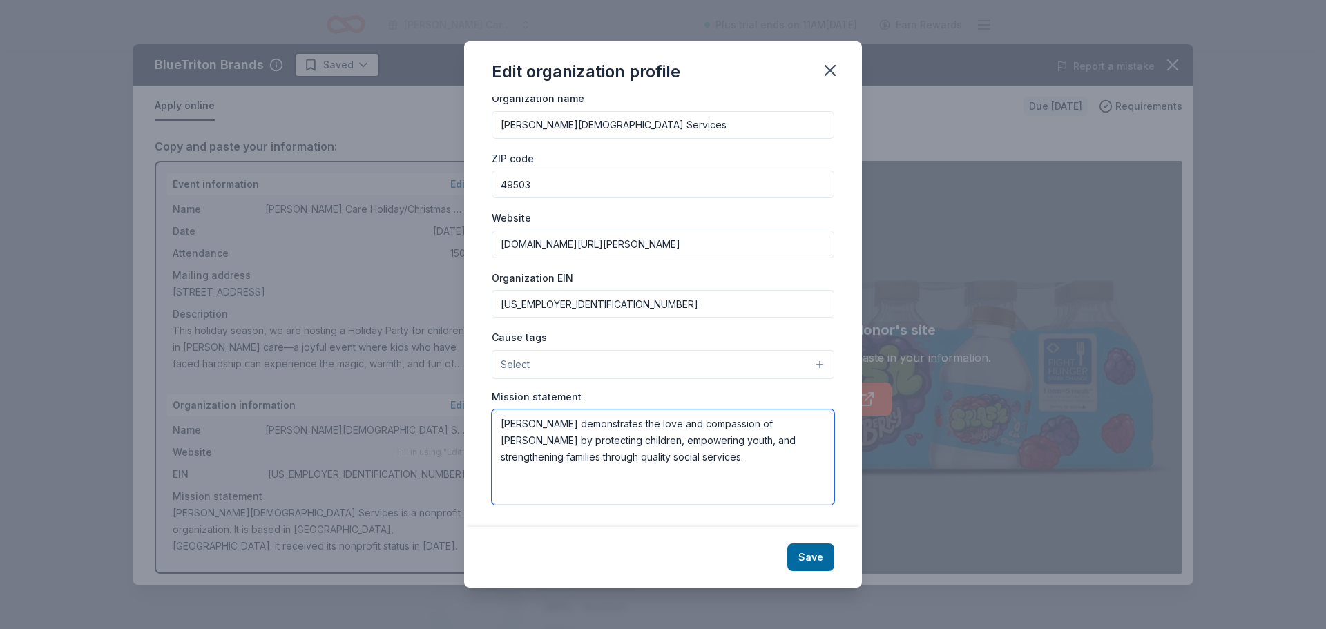
paste textarea "[PERSON_NAME] envisions a world where all children, youth, and families are saf…"
click at [644, 456] on textarea "[PERSON_NAME] demonstrates the love and compassion of [PERSON_NAME] by protecti…" at bounding box center [663, 457] width 343 height 95
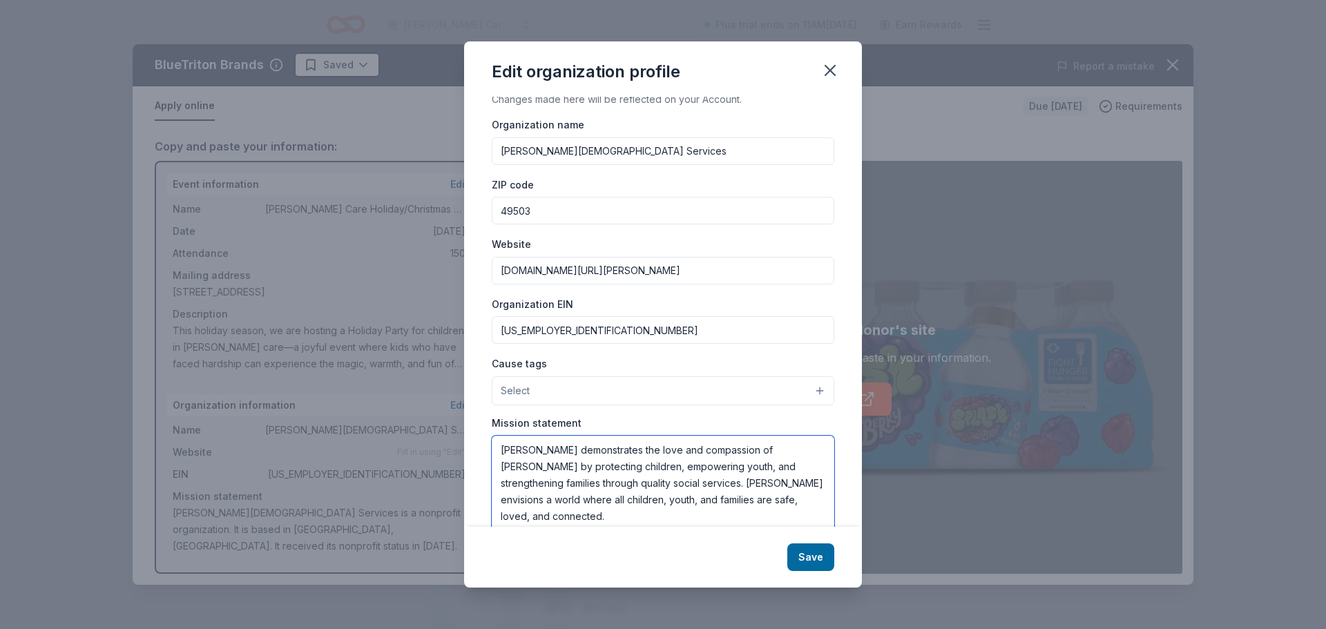
scroll to position [0, 0]
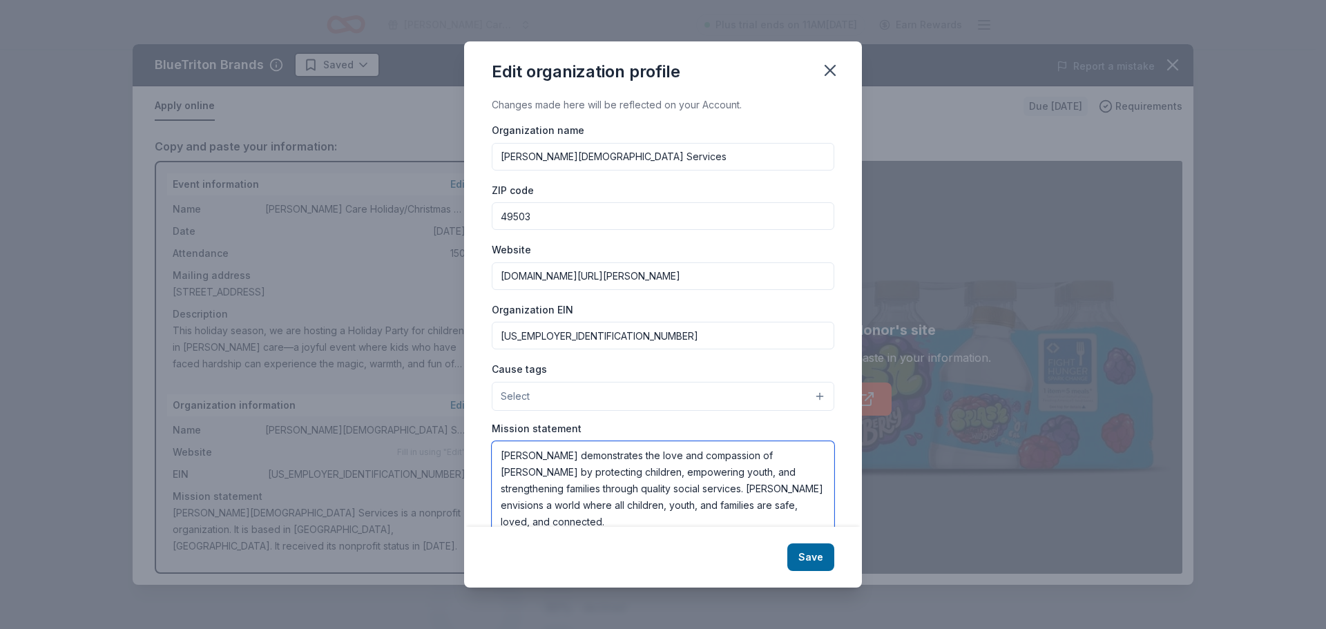
type textarea "[PERSON_NAME] demonstrates the love and compassion of [PERSON_NAME] by protecti…"
click at [562, 222] on input "49503" at bounding box center [663, 216] width 343 height 28
type input "4"
type input "15090"
click at [601, 193] on div "ZIP code 15090" at bounding box center [663, 206] width 343 height 49
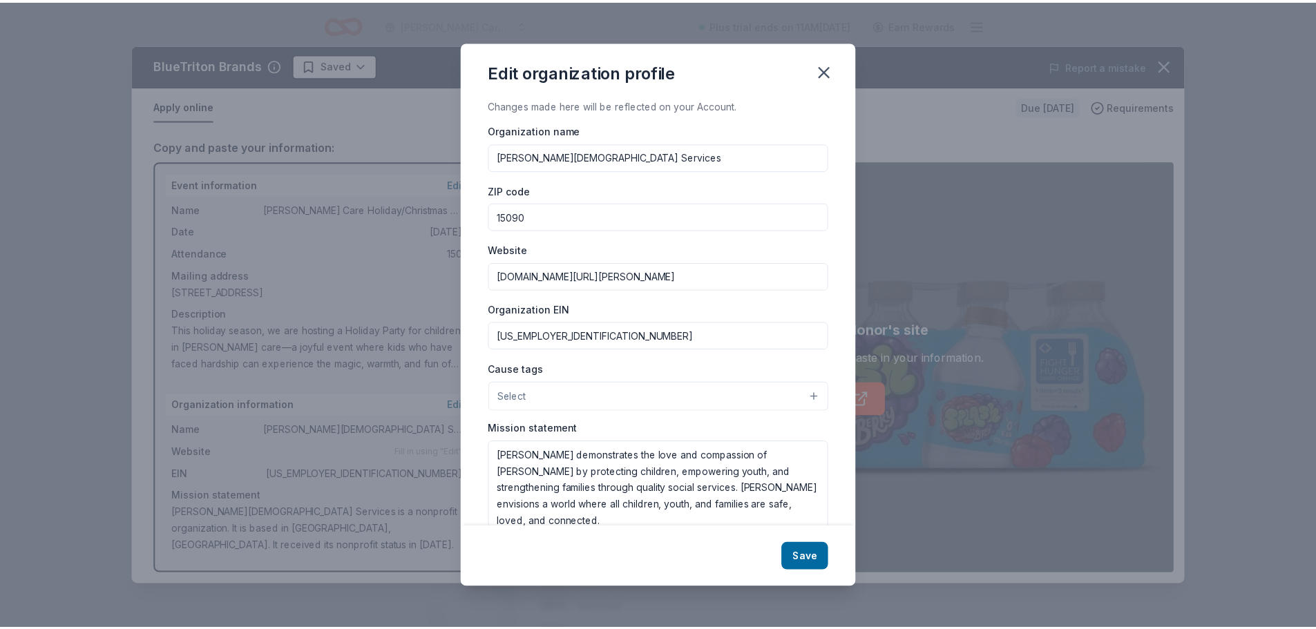
scroll to position [32, 0]
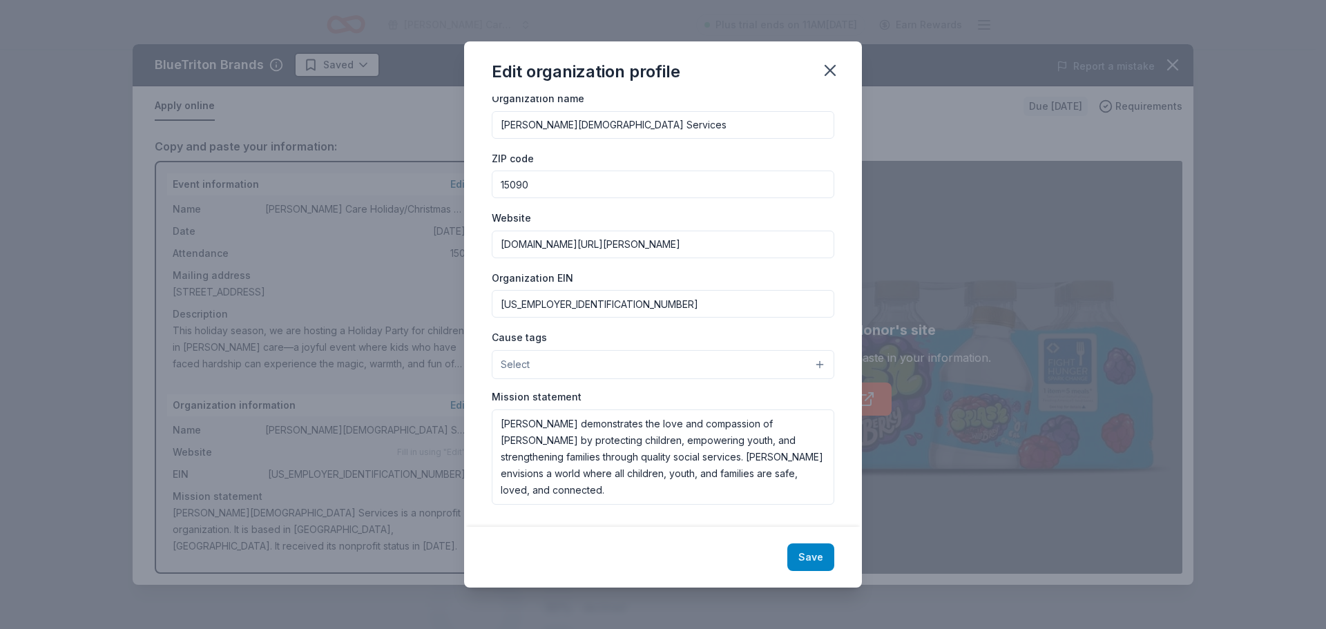
click at [816, 561] on button "Save" at bounding box center [810, 558] width 47 height 28
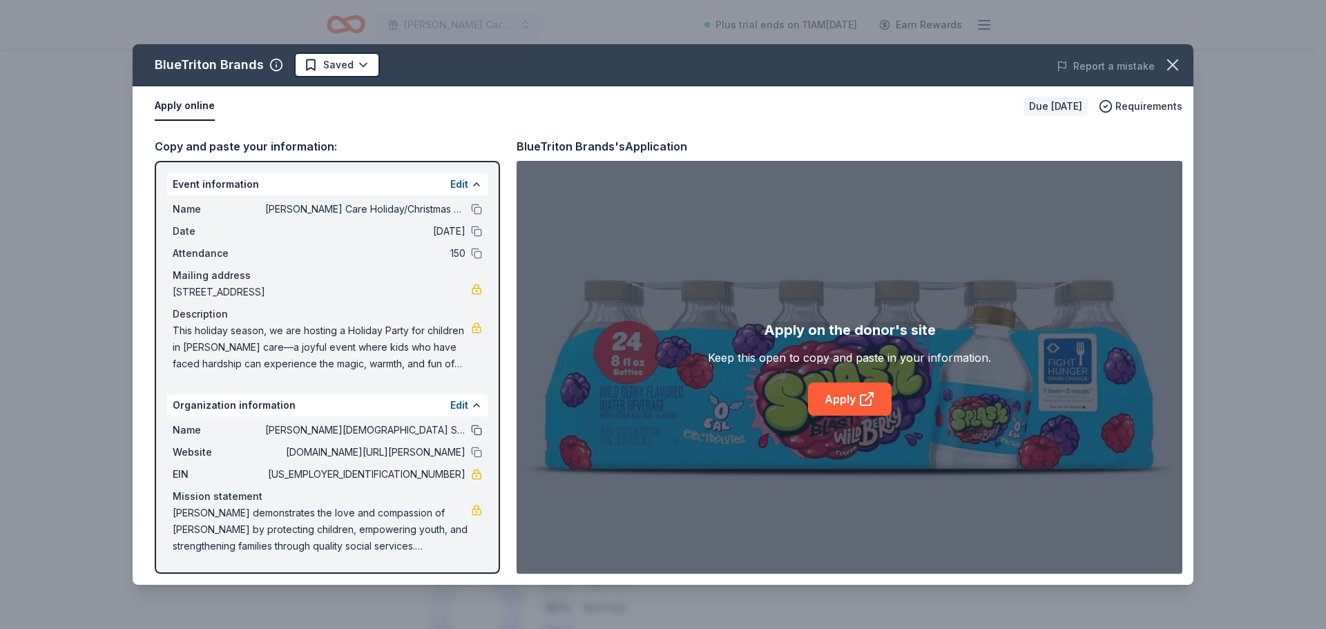
click at [477, 430] on button at bounding box center [476, 430] width 11 height 11
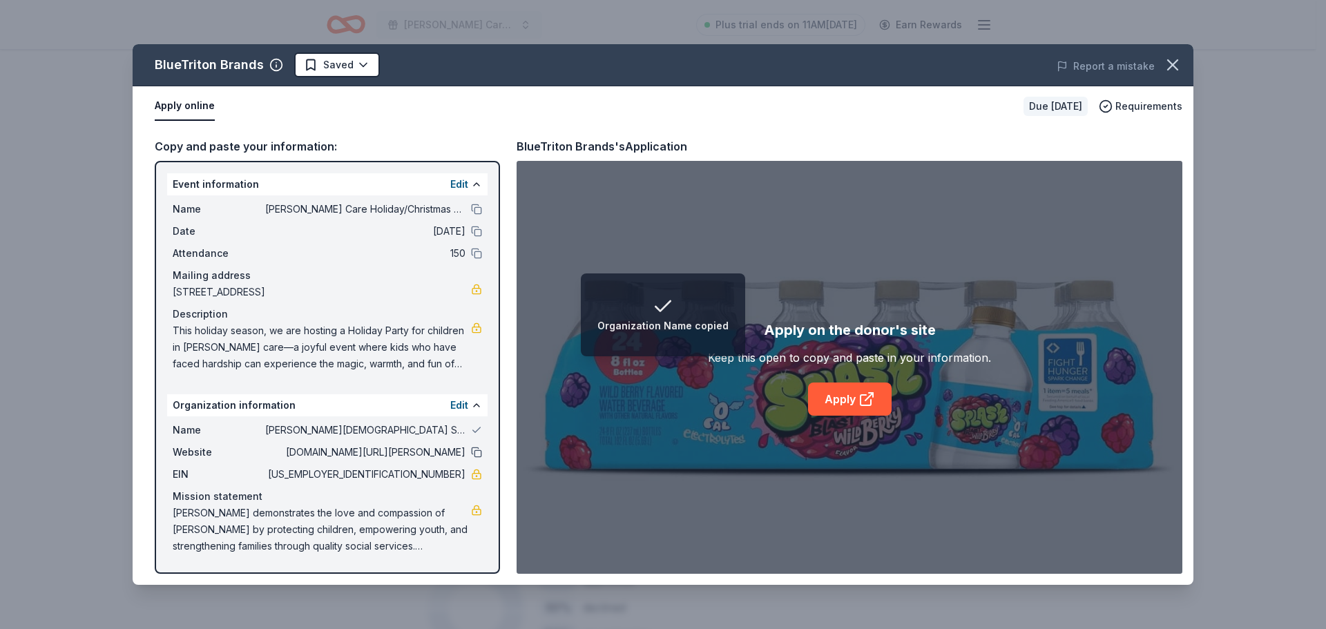
click at [477, 453] on button at bounding box center [476, 452] width 11 height 11
click at [842, 398] on link "Apply" at bounding box center [850, 399] width 84 height 33
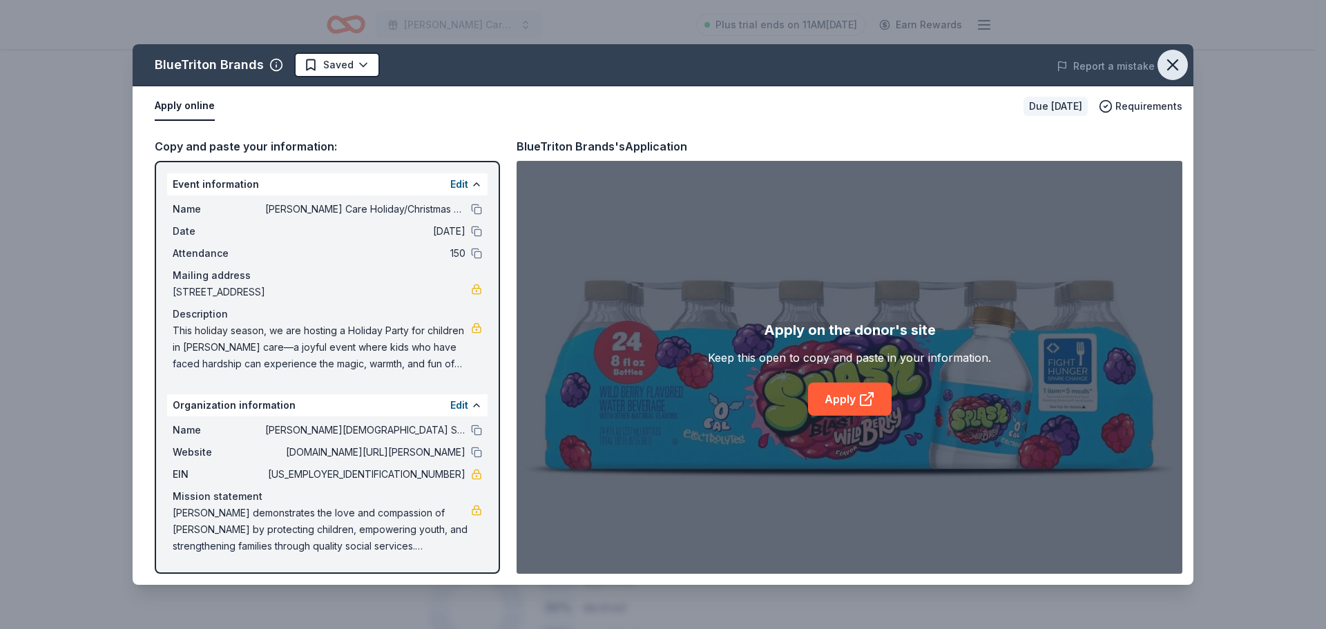
click at [1171, 61] on icon "button" at bounding box center [1172, 64] width 19 height 19
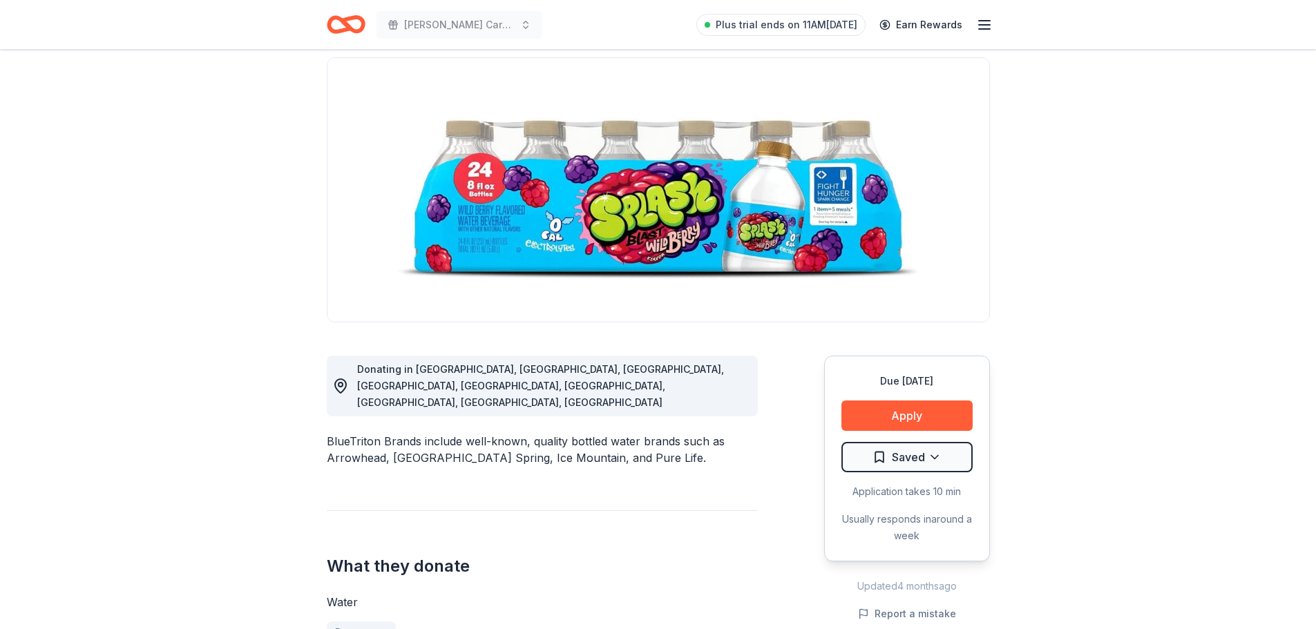
scroll to position [0, 0]
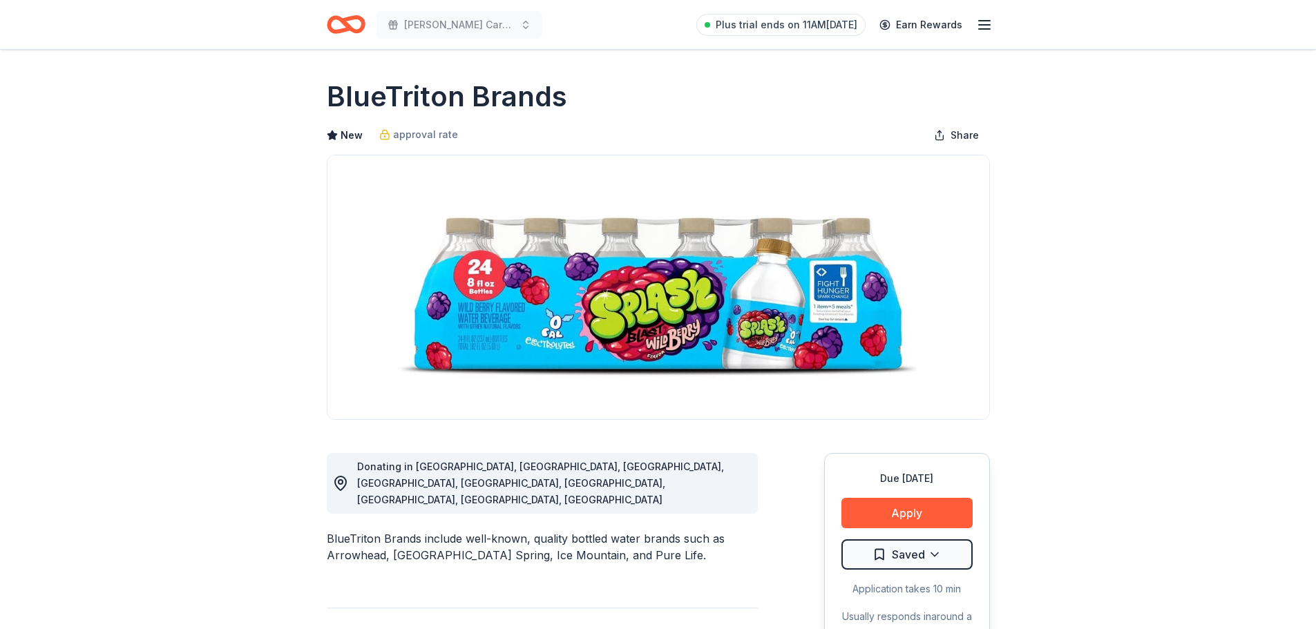
click at [334, 29] on icon "Home" at bounding box center [346, 24] width 39 height 32
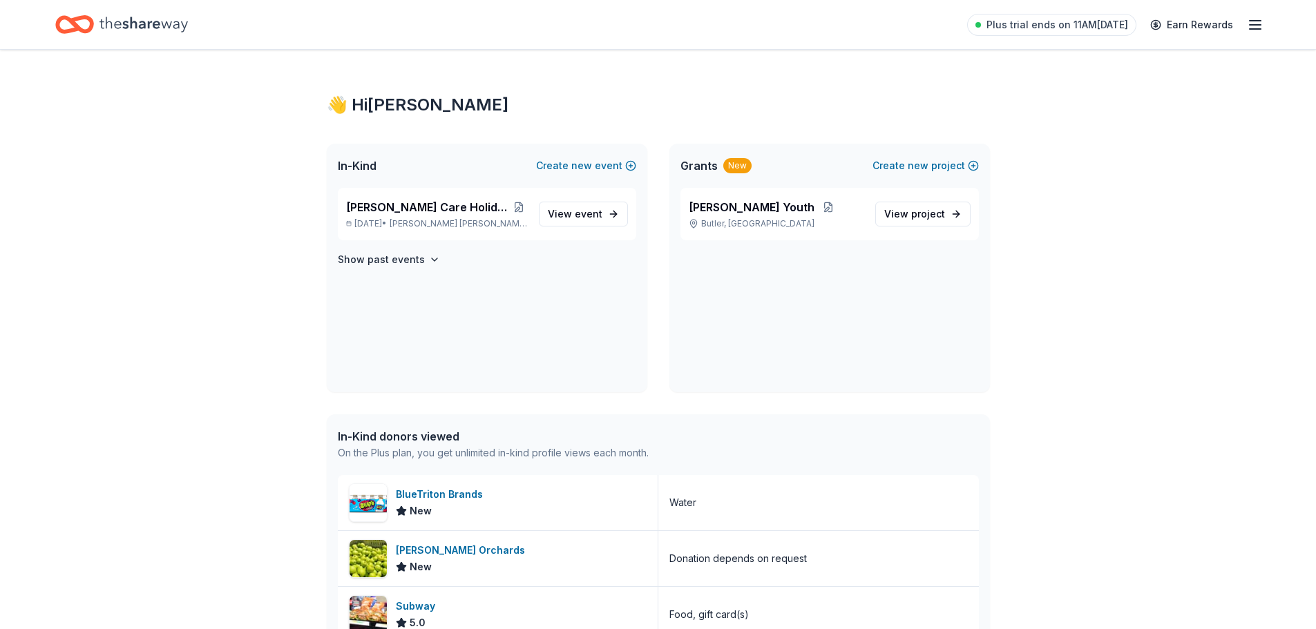
click at [147, 26] on icon "Home" at bounding box center [143, 24] width 88 height 28
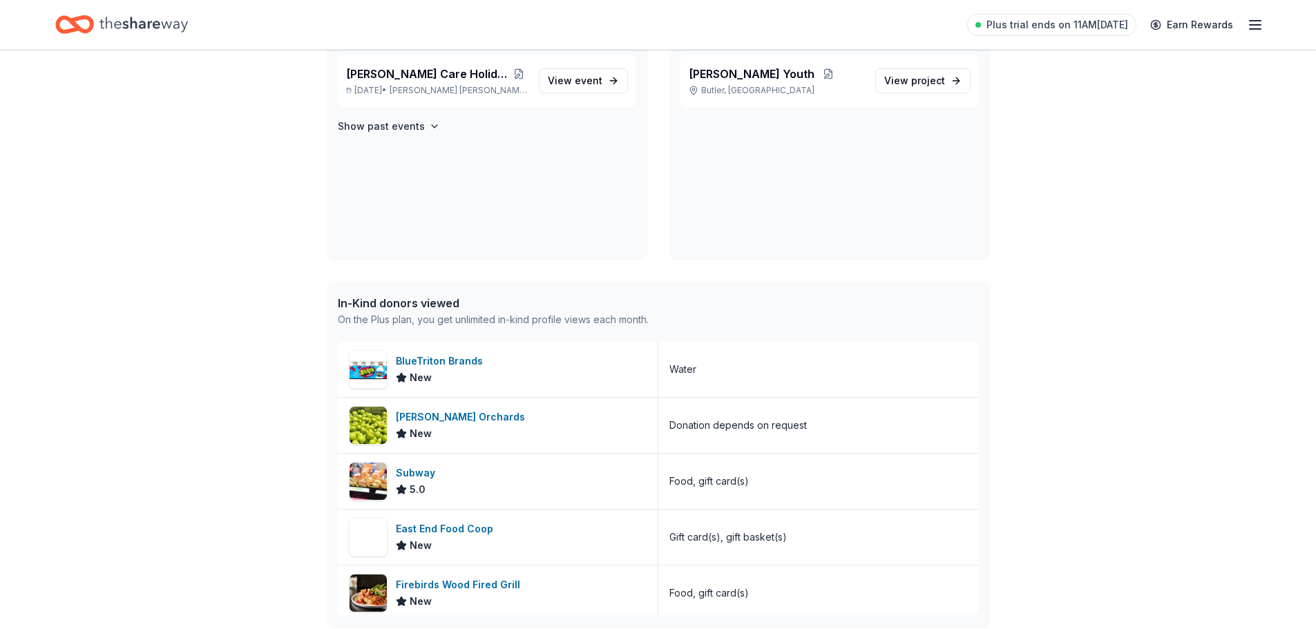
scroll to position [146, 0]
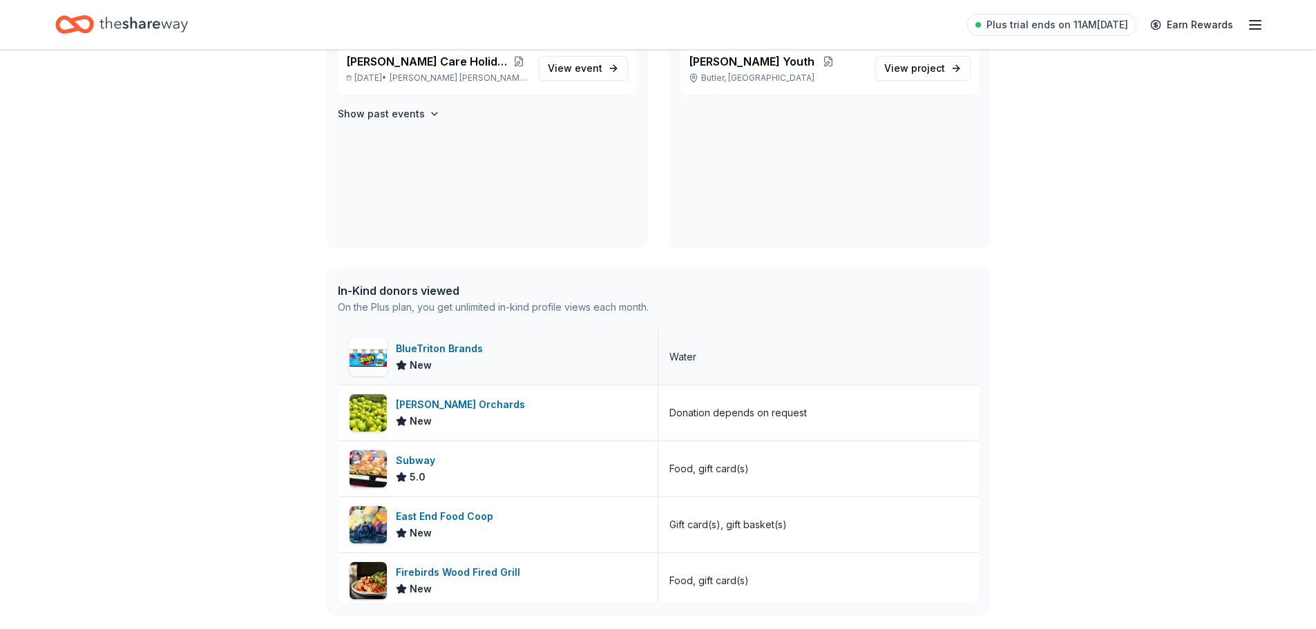
click at [444, 347] on div "BlueTriton Brands" at bounding box center [442, 349] width 93 height 17
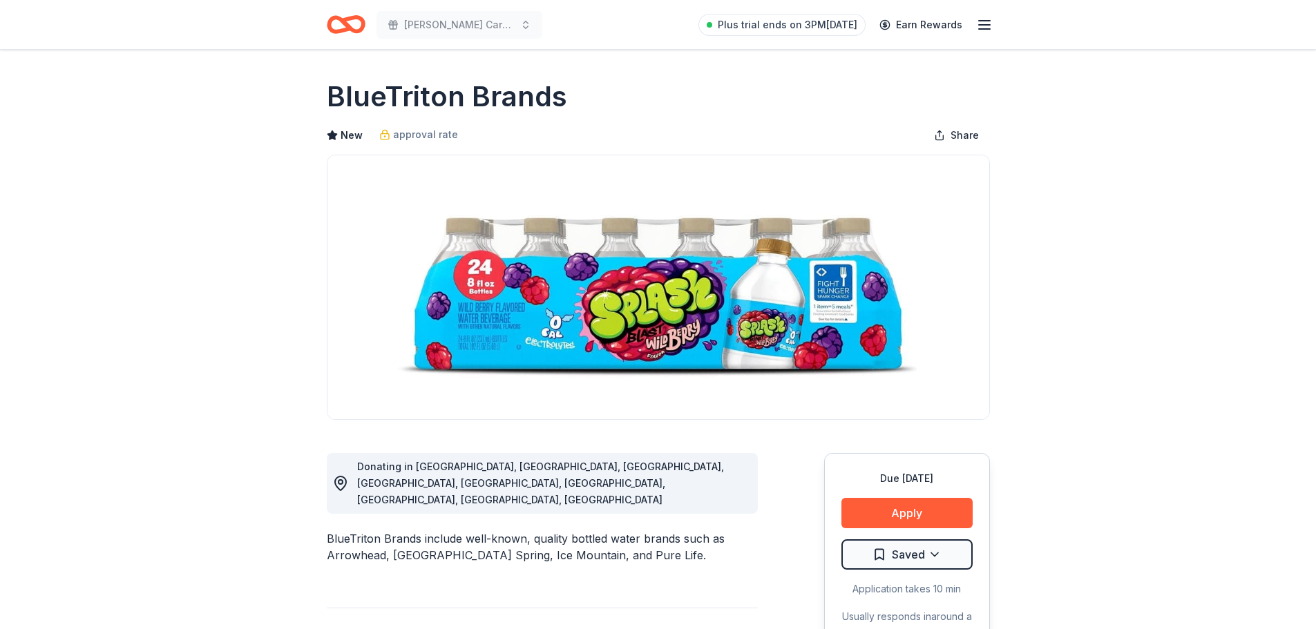
click at [334, 30] on icon "Home" at bounding box center [339, 24] width 21 height 14
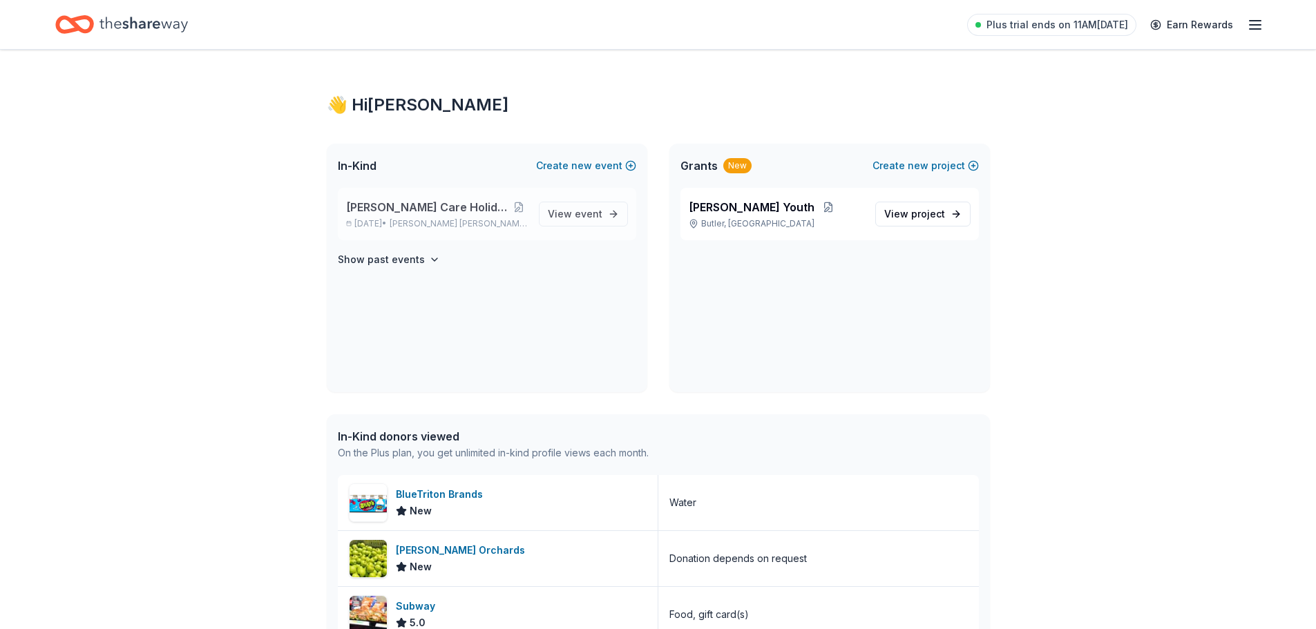
click at [441, 210] on span "[PERSON_NAME] Care Holiday/Christmas Party" at bounding box center [428, 207] width 164 height 17
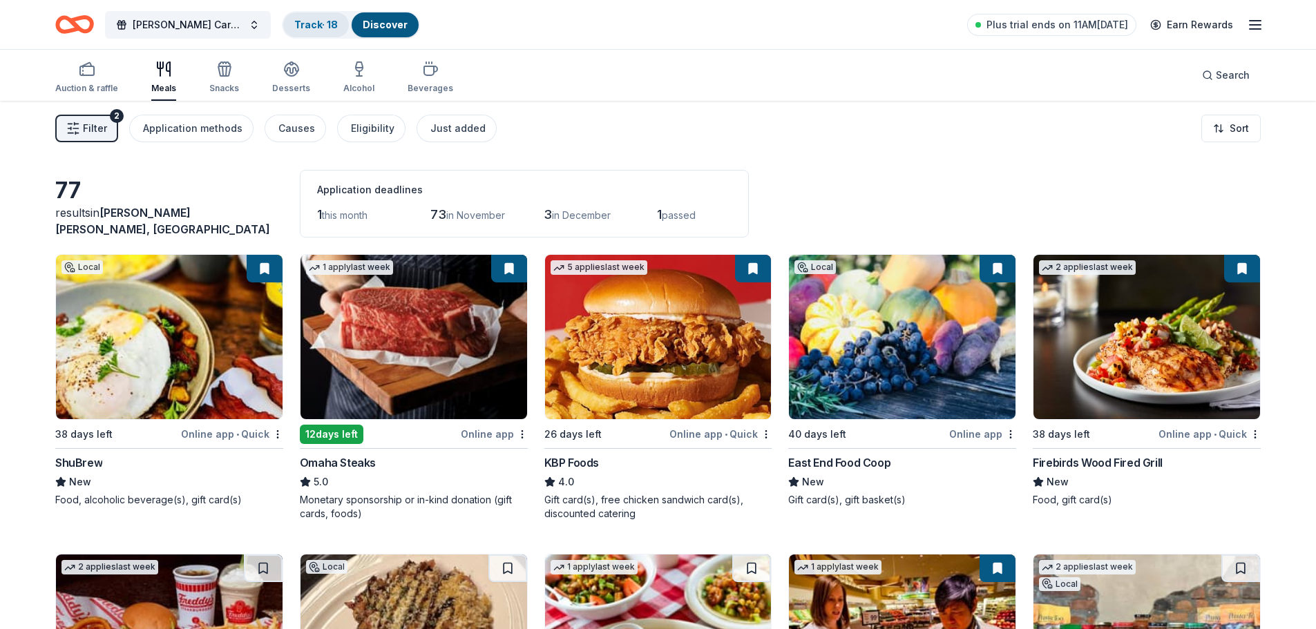
click at [312, 21] on link "Track · 18" at bounding box center [316, 25] width 44 height 12
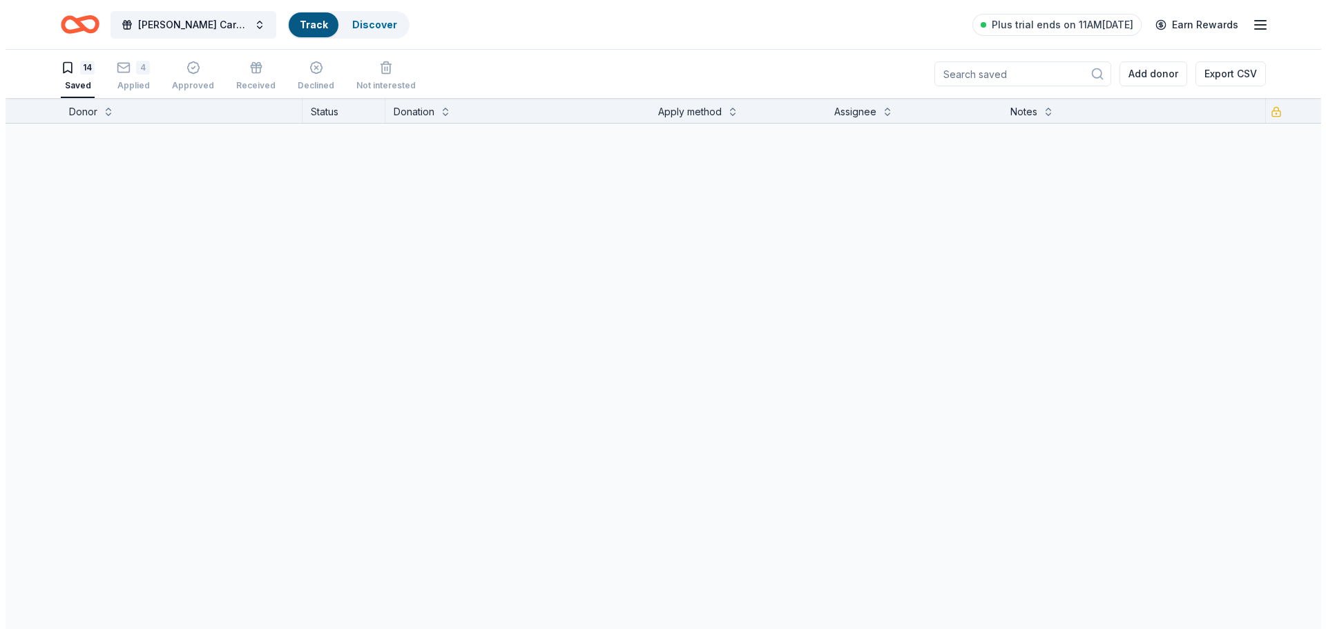
scroll to position [1, 0]
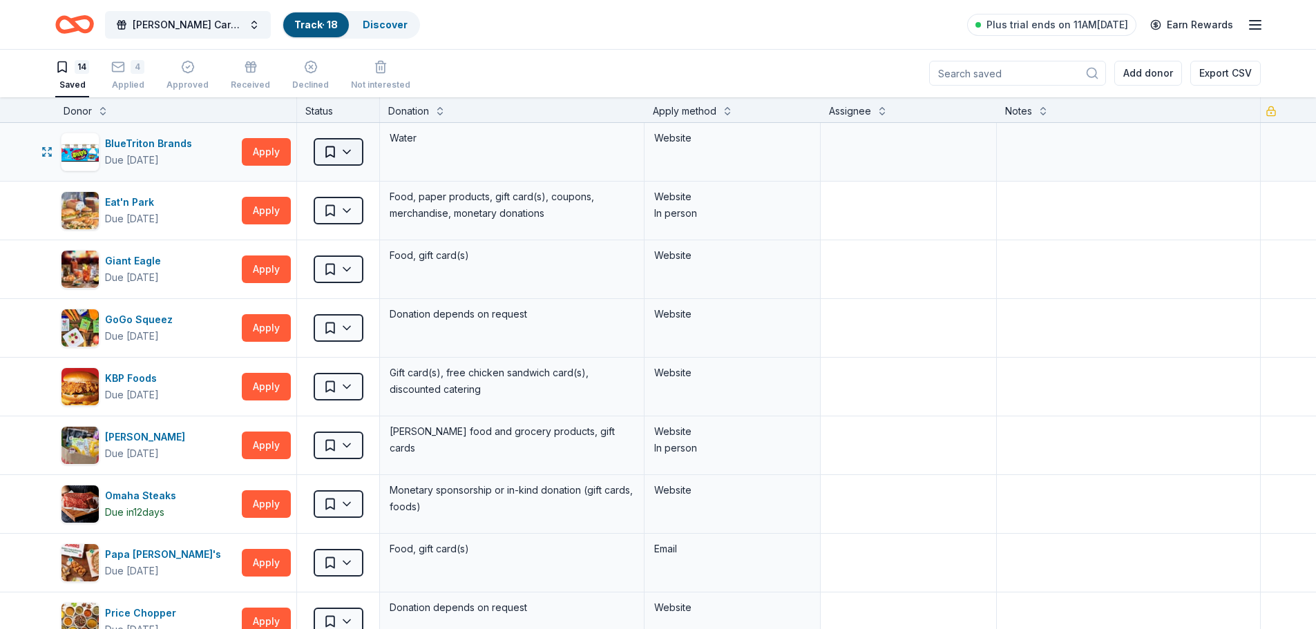
click at [351, 155] on html "[PERSON_NAME] Care Holiday/Christmas Party Track · 18 Discover Plus trial ends …" at bounding box center [658, 313] width 1316 height 629
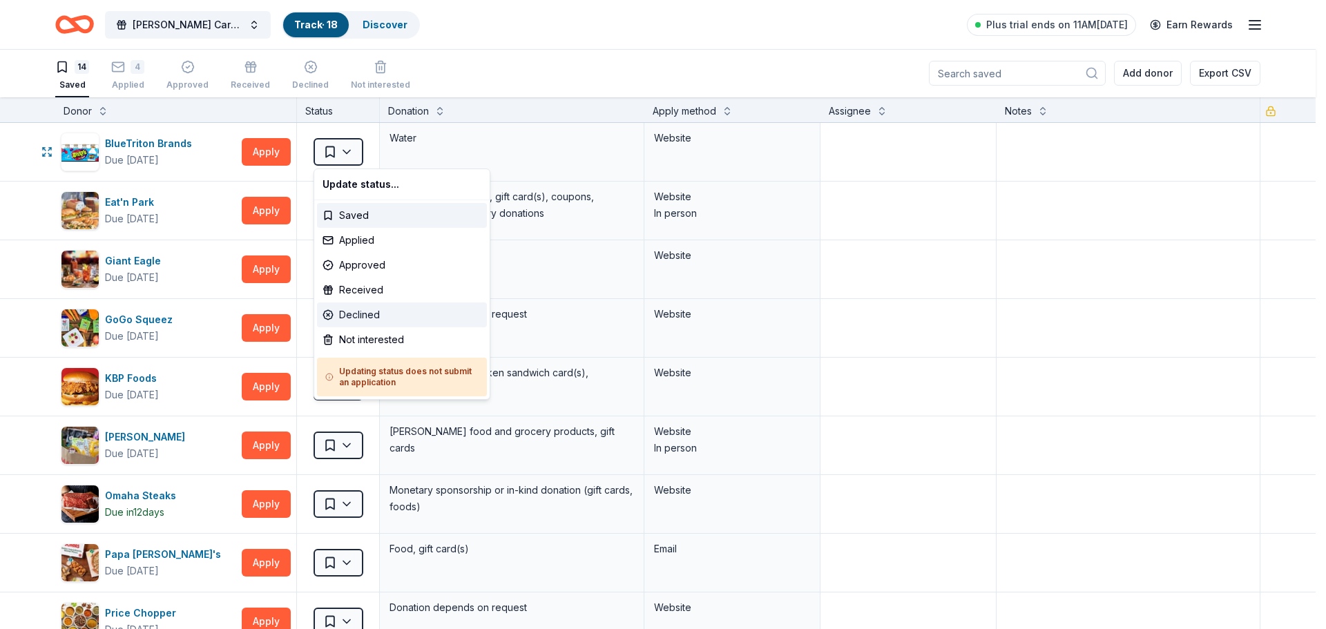
click at [364, 314] on div "Declined" at bounding box center [402, 315] width 170 height 25
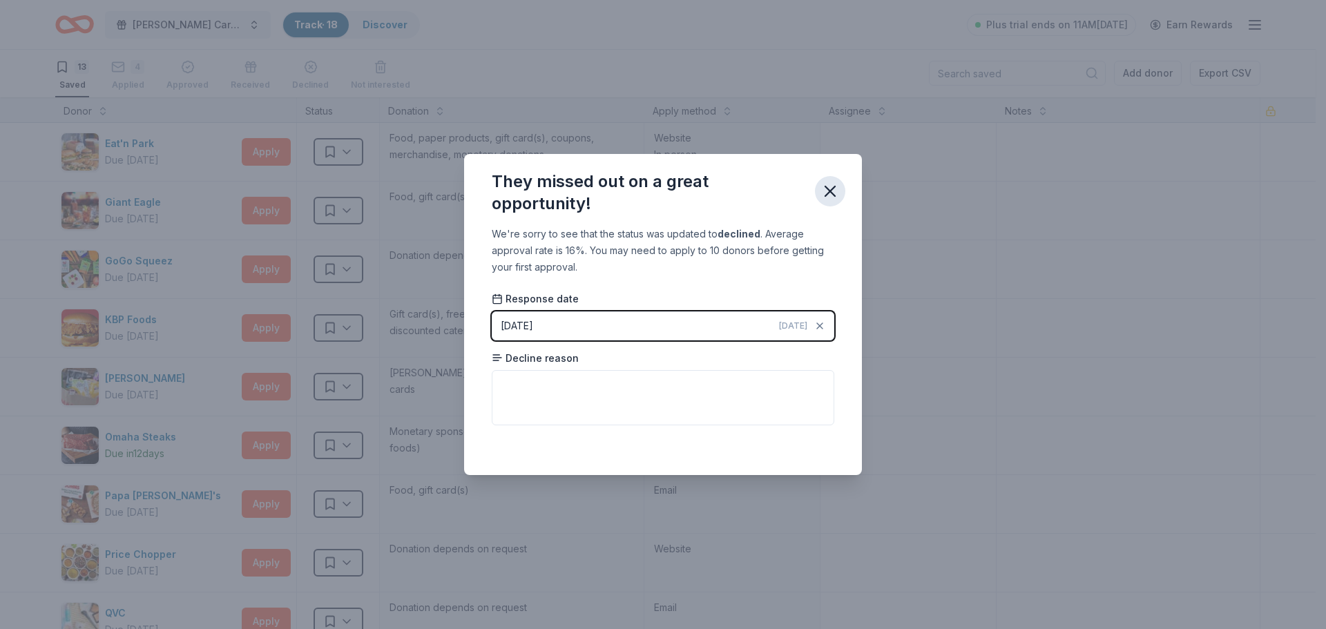
click at [835, 189] on icon "button" at bounding box center [830, 191] width 19 height 19
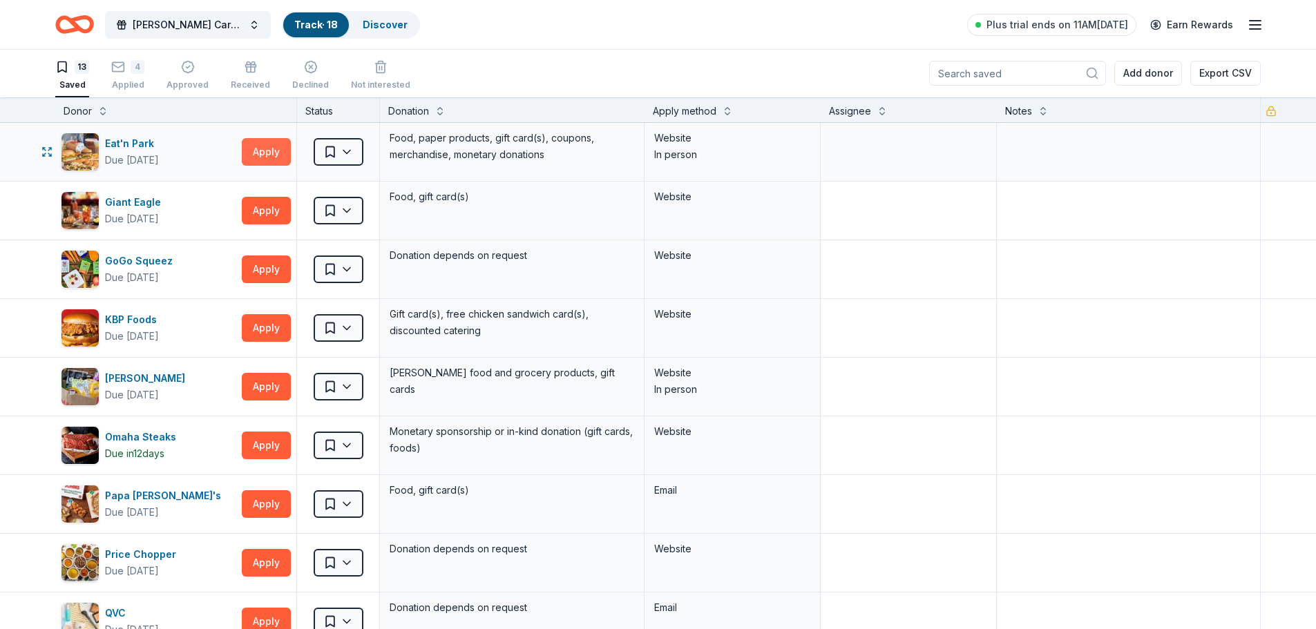
click at [267, 151] on button "Apply" at bounding box center [266, 152] width 49 height 28
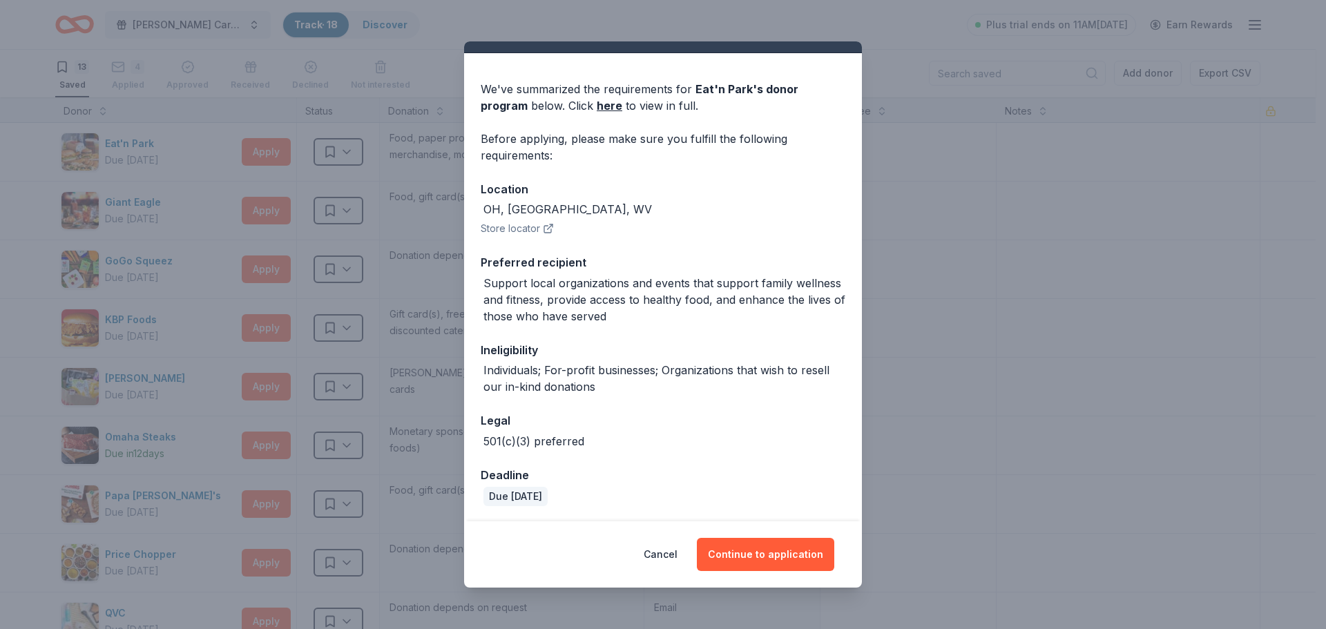
scroll to position [29, 0]
click at [772, 555] on button "Continue to application" at bounding box center [765, 554] width 137 height 33
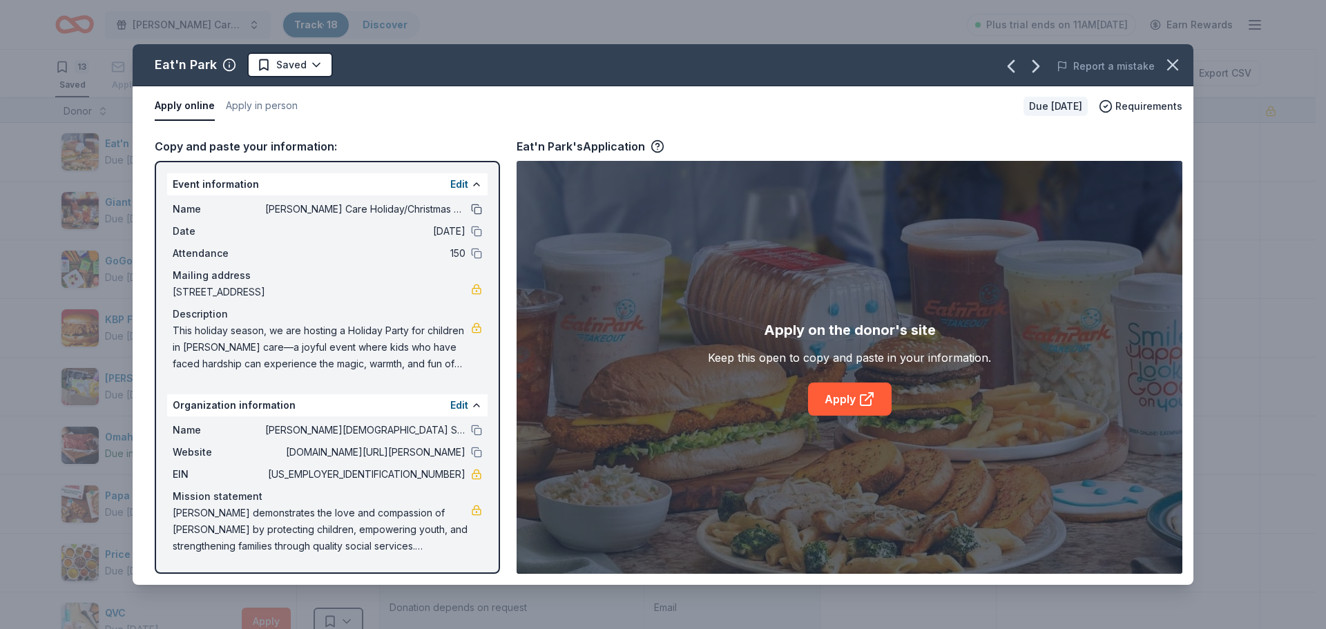
click at [479, 209] on button at bounding box center [476, 209] width 11 height 11
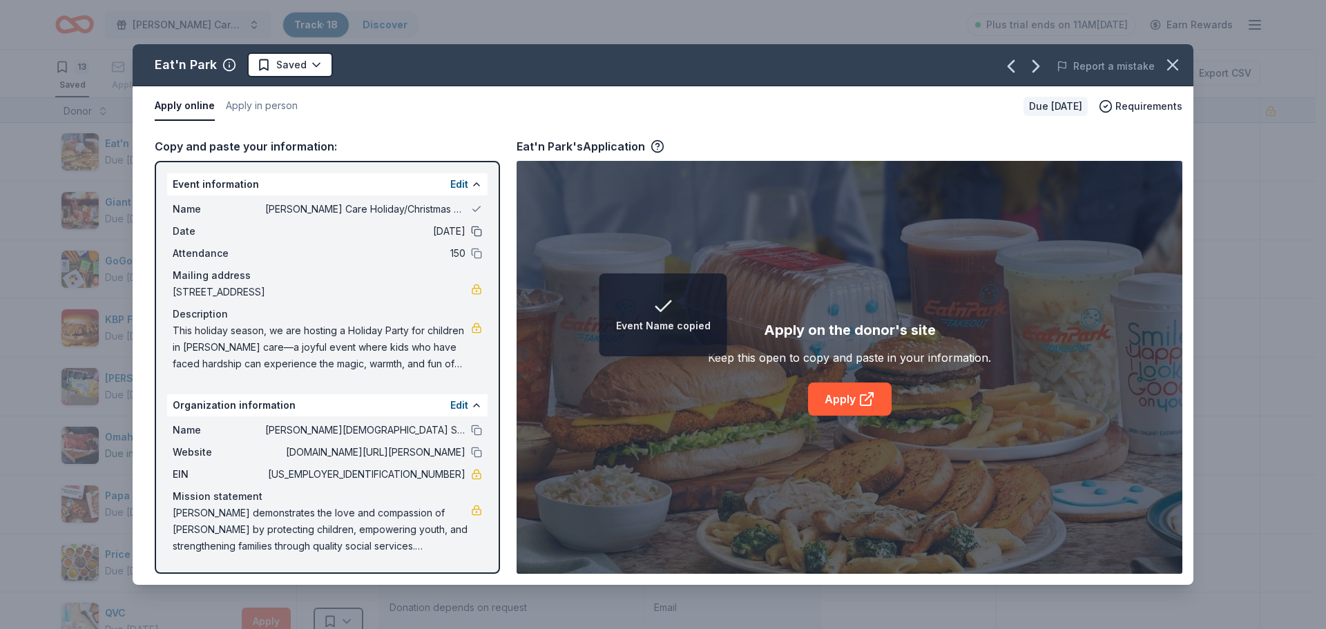
click at [481, 231] on button at bounding box center [476, 231] width 11 height 11
click at [479, 252] on button at bounding box center [476, 253] width 11 height 11
click at [476, 429] on button at bounding box center [476, 430] width 11 height 11
click at [477, 454] on button at bounding box center [476, 452] width 11 height 11
click at [852, 394] on link "Apply" at bounding box center [850, 399] width 84 height 33
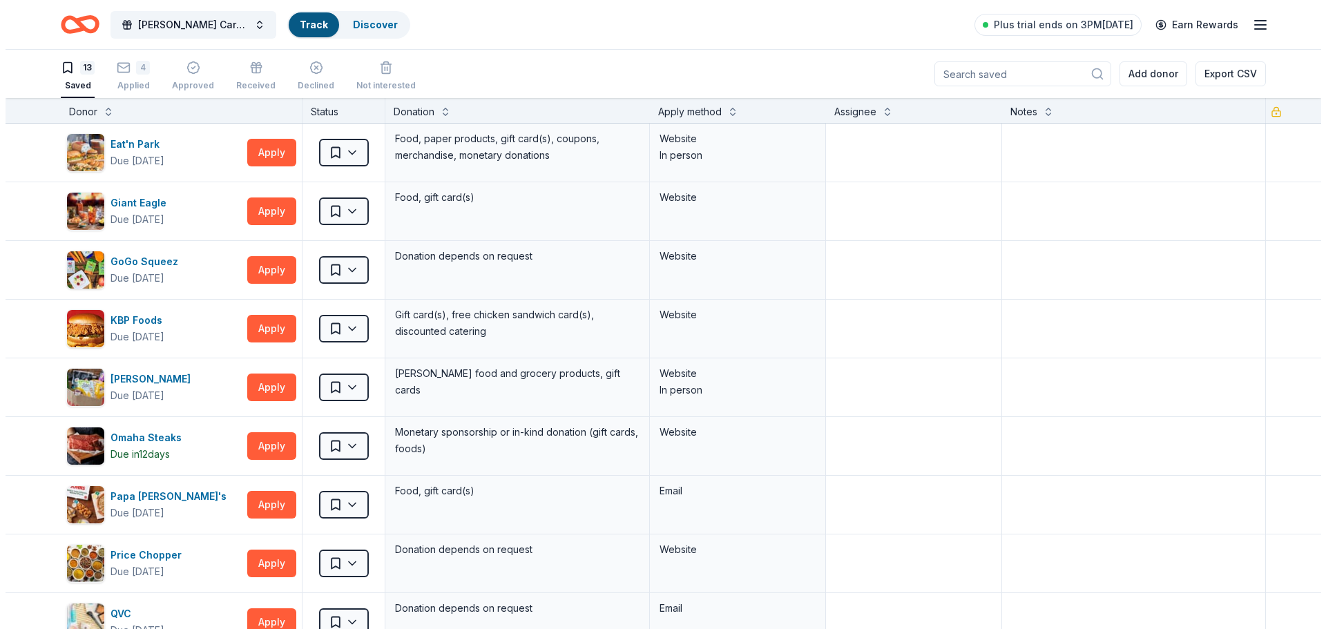
scroll to position [1, 0]
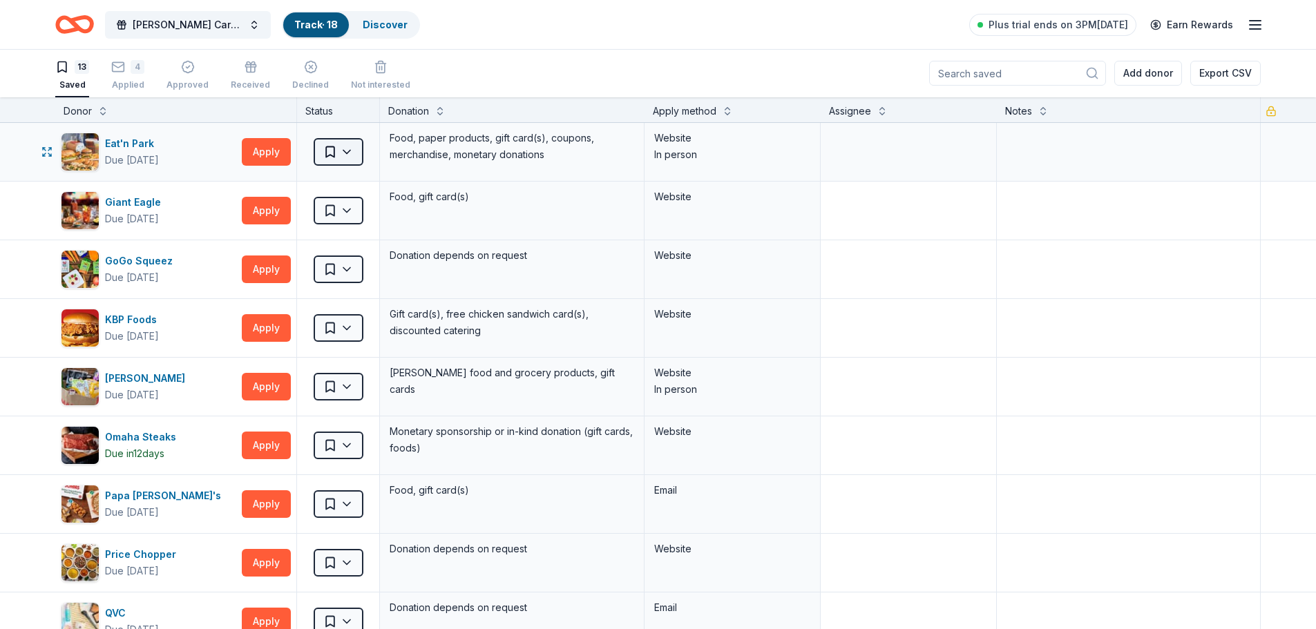
click at [351, 153] on html "[PERSON_NAME] Care Holiday/Christmas Party Track · 18 Discover Plus trial ends …" at bounding box center [658, 313] width 1316 height 629
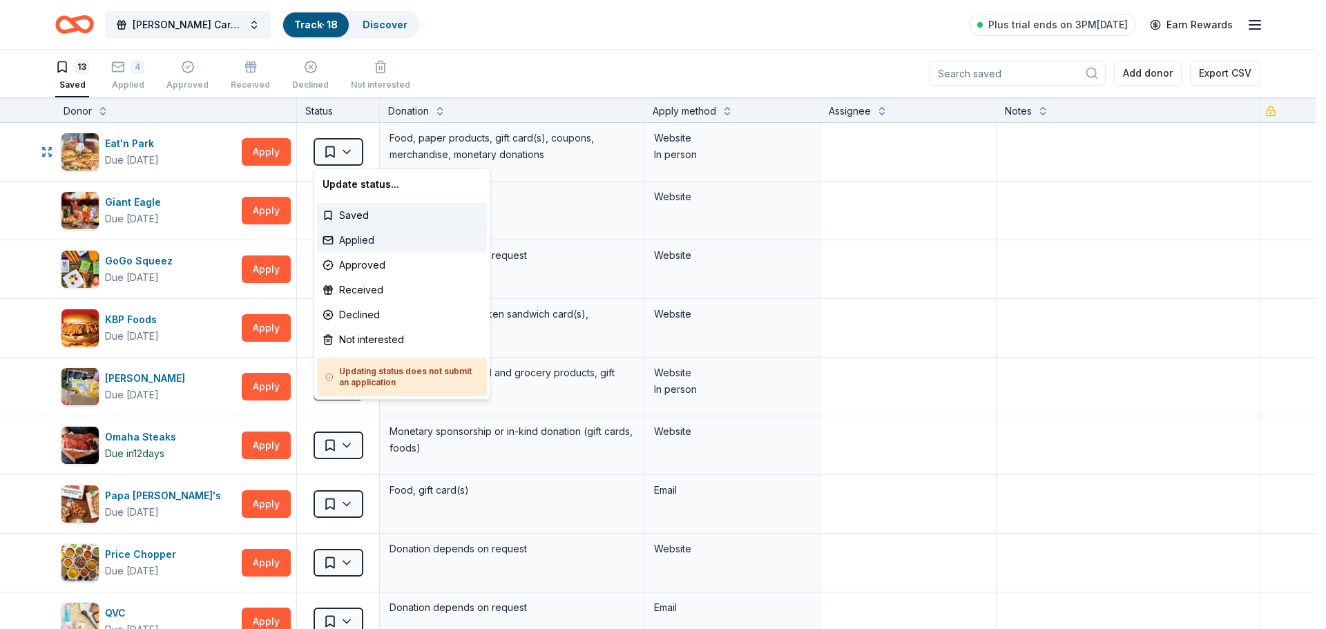
click at [358, 241] on div "Applied" at bounding box center [402, 240] width 170 height 25
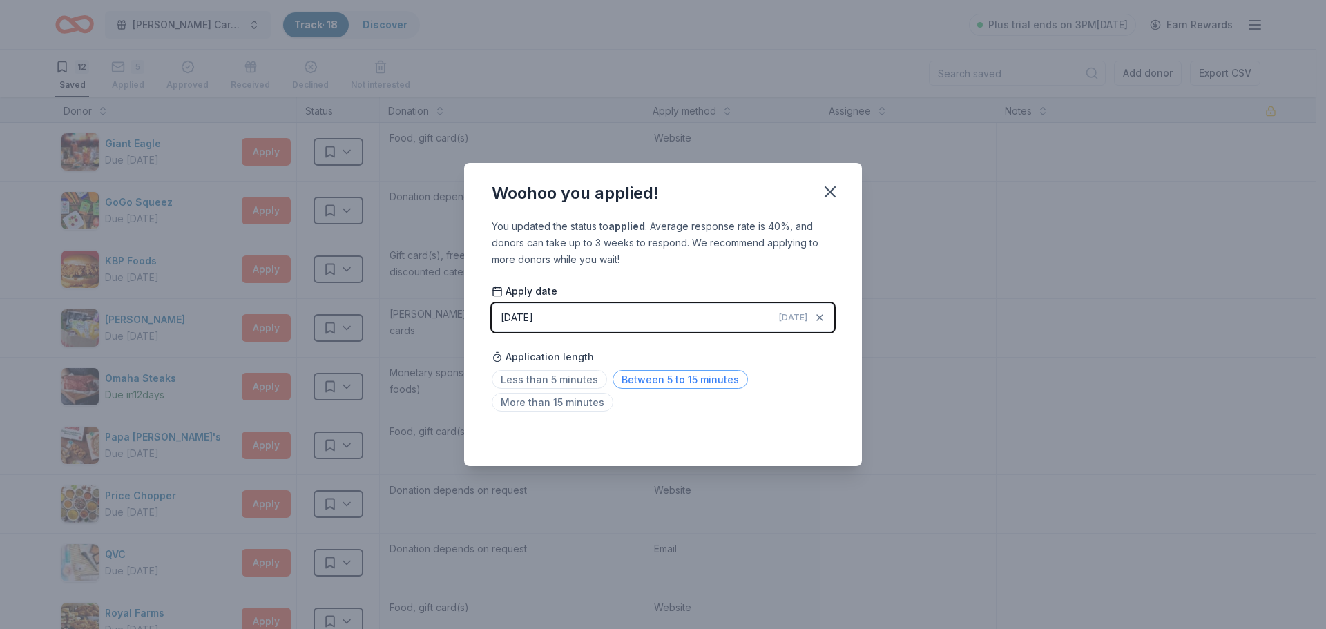
click at [629, 382] on span "Between 5 to 15 minutes" at bounding box center [680, 379] width 135 height 19
click at [812, 434] on div "Saved" at bounding box center [663, 436] width 343 height 17
click at [838, 189] on icon "button" at bounding box center [830, 191] width 19 height 19
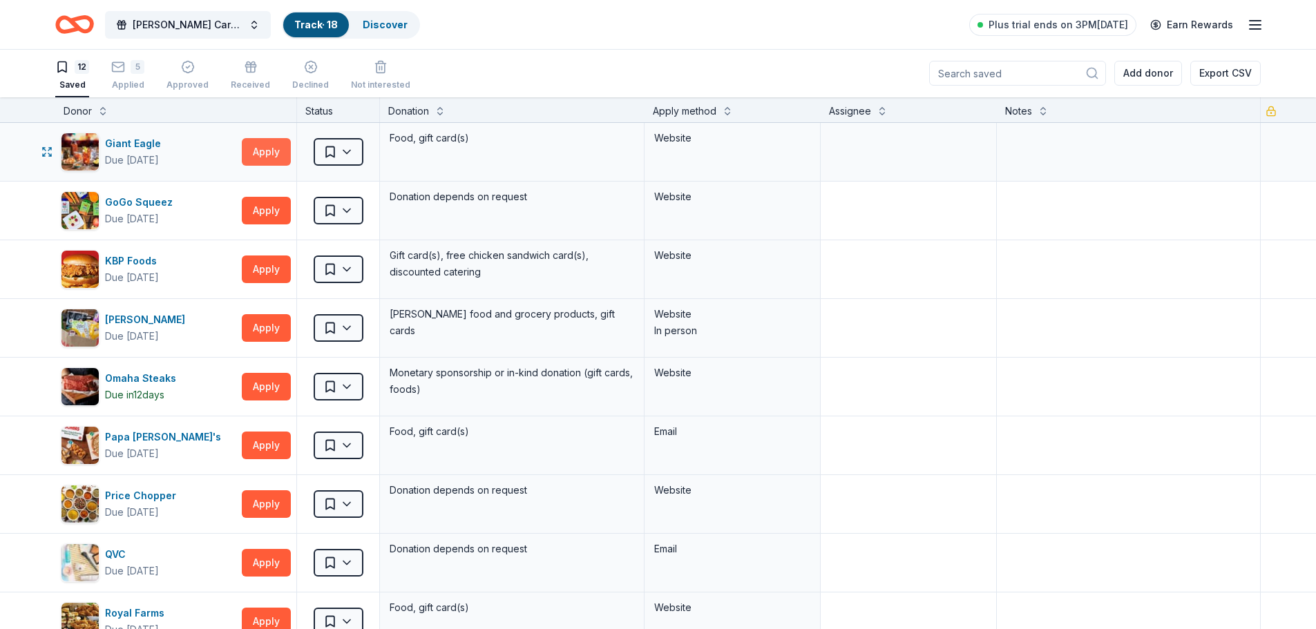
click at [259, 158] on button "Apply" at bounding box center [266, 152] width 49 height 28
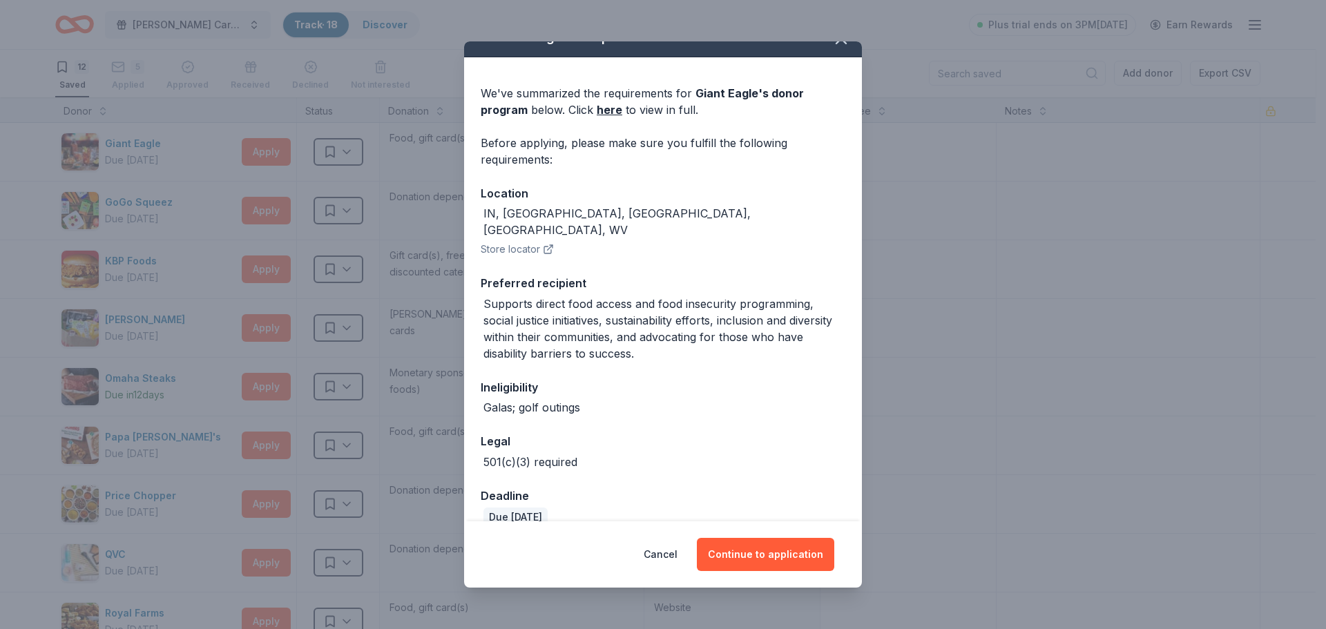
scroll to position [29, 0]
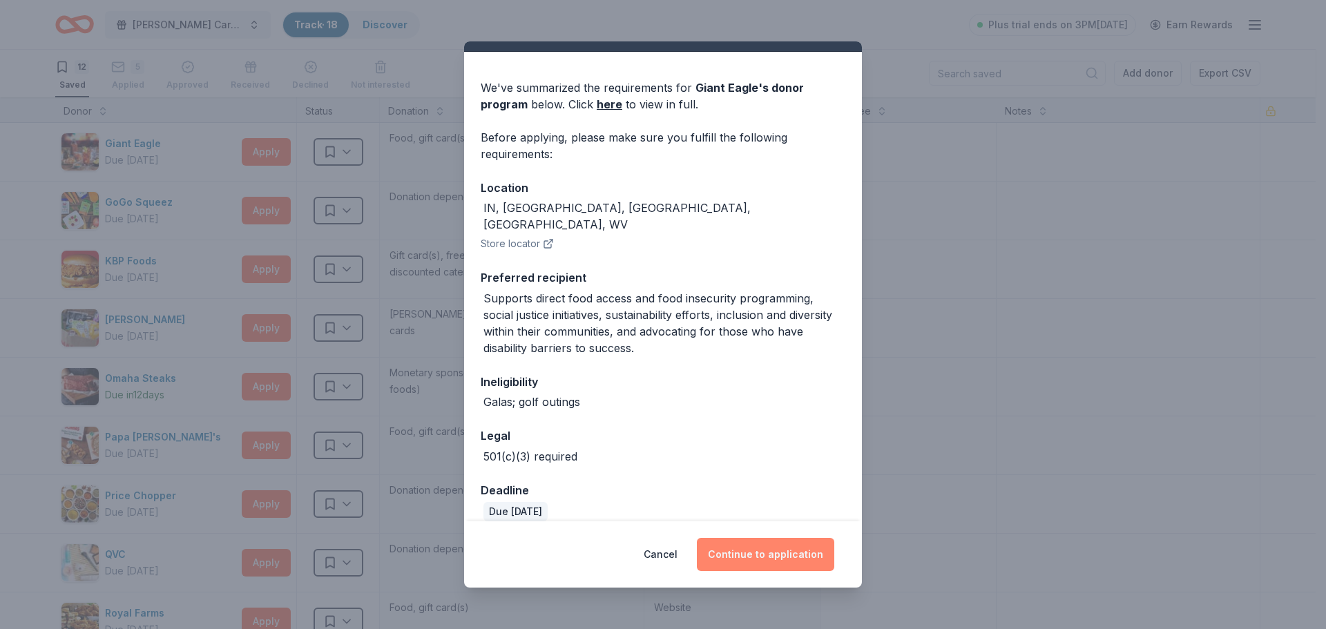
click at [754, 556] on button "Continue to application" at bounding box center [765, 554] width 137 height 33
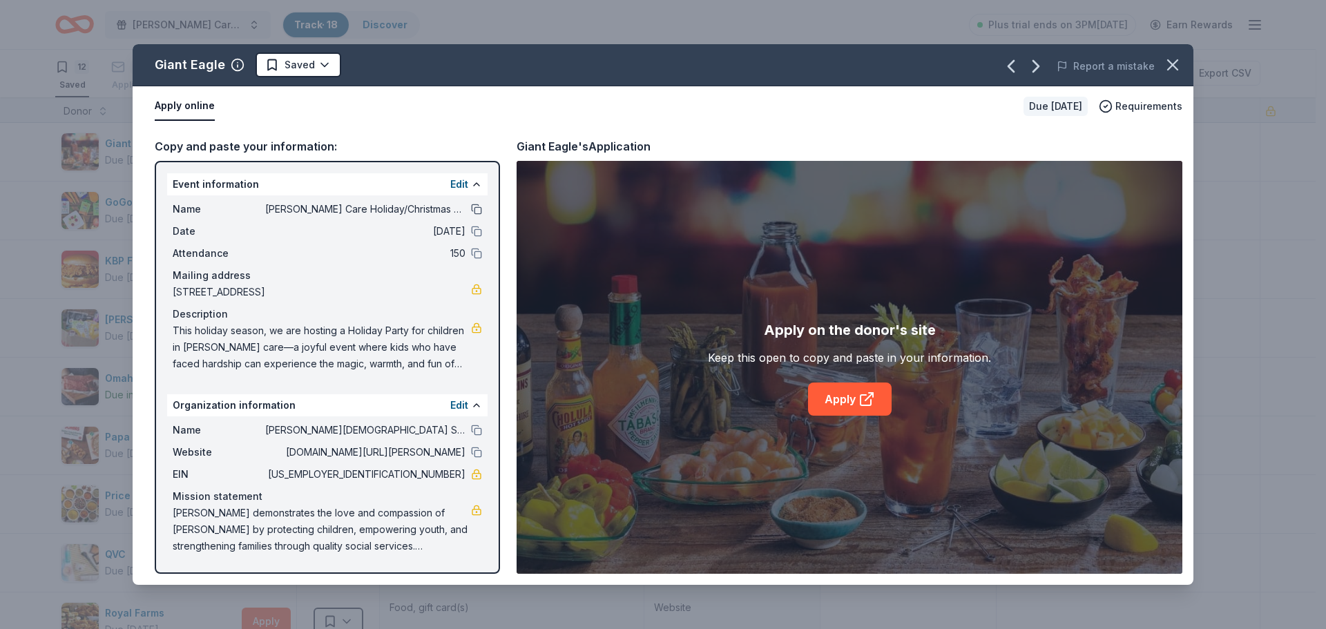
click at [478, 213] on button at bounding box center [476, 209] width 11 height 11
click at [478, 233] on button at bounding box center [476, 231] width 11 height 11
click at [470, 253] on div "Attendance 150" at bounding box center [327, 253] width 309 height 17
click at [474, 254] on button at bounding box center [476, 253] width 11 height 11
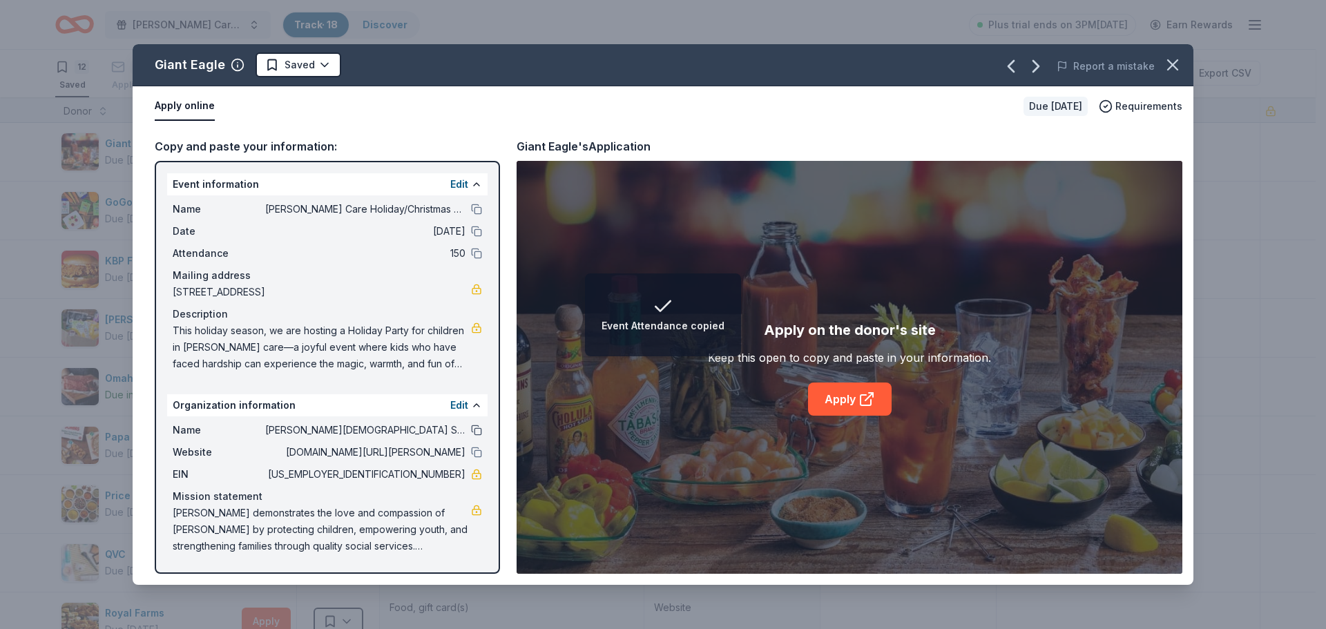
click at [476, 429] on button at bounding box center [476, 430] width 11 height 11
click at [477, 454] on button at bounding box center [476, 452] width 11 height 11
drag, startPoint x: 411, startPoint y: 477, endPoint x: 459, endPoint y: 468, distance: 49.2
click at [459, 468] on span "[US_EMPLOYER_IDENTIFICATION_NUMBER]" at bounding box center [365, 474] width 200 height 17
click at [843, 399] on link "Apply" at bounding box center [850, 399] width 84 height 33
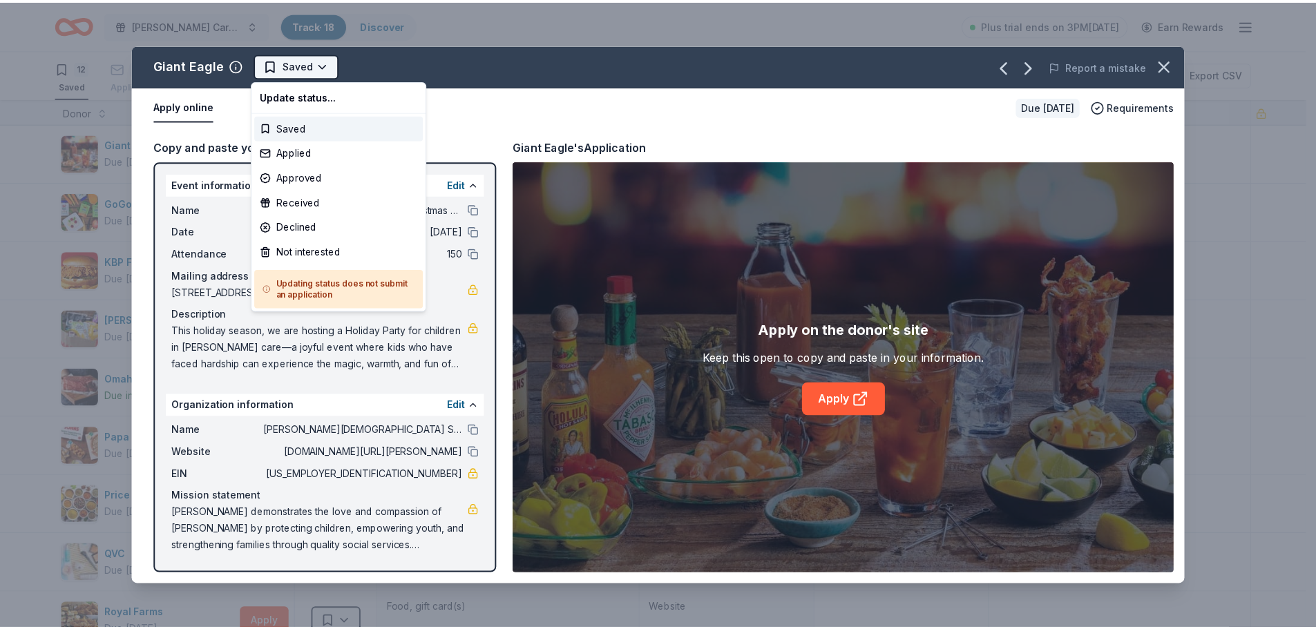
scroll to position [0, 0]
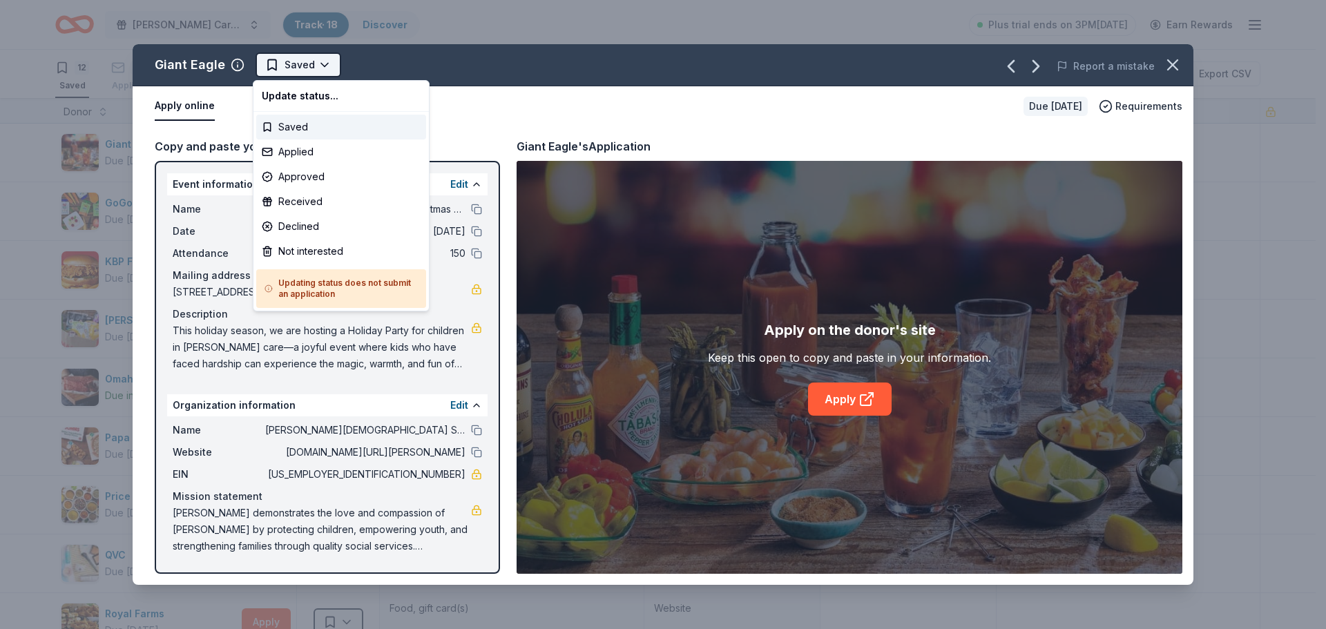
click at [322, 67] on html "Foster Care Holiday/Christmas Party Track · 18 Discover Plus trial ends on 3PM,…" at bounding box center [663, 314] width 1326 height 629
click at [305, 149] on div "Applied" at bounding box center [341, 152] width 170 height 25
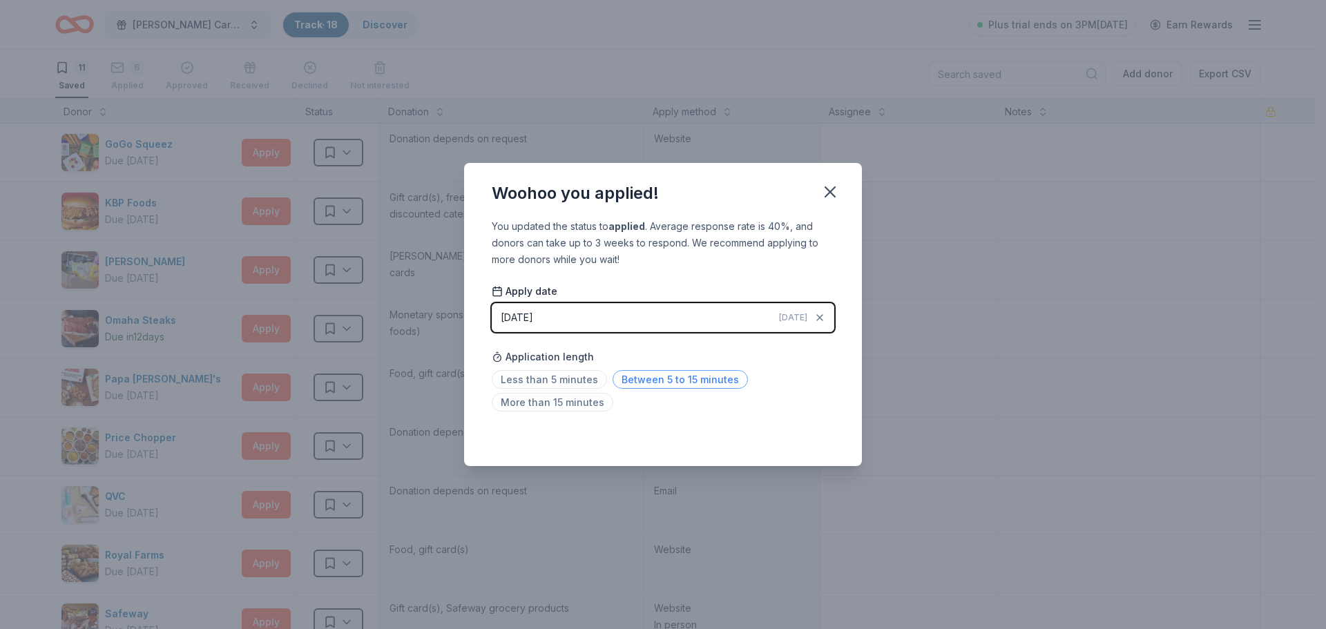
click at [686, 383] on span "Between 5 to 15 minutes" at bounding box center [680, 379] width 135 height 19
click at [831, 196] on icon "button" at bounding box center [830, 191] width 19 height 19
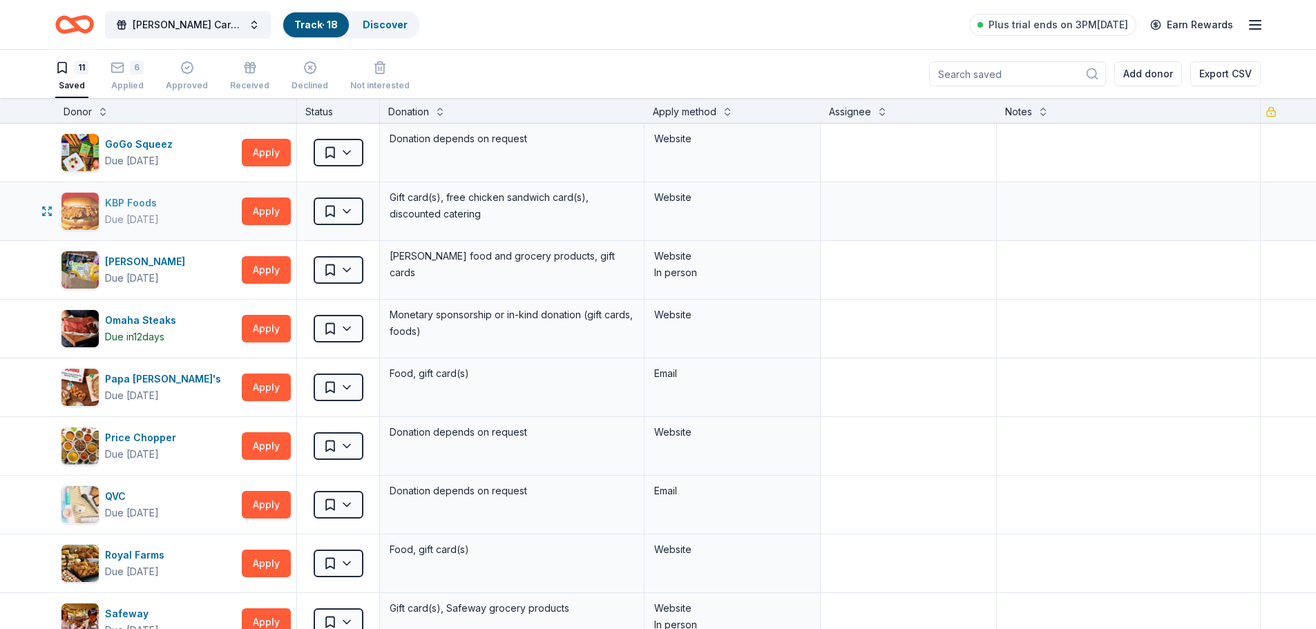
click at [137, 202] on div "KBP Foods" at bounding box center [133, 203] width 57 height 17
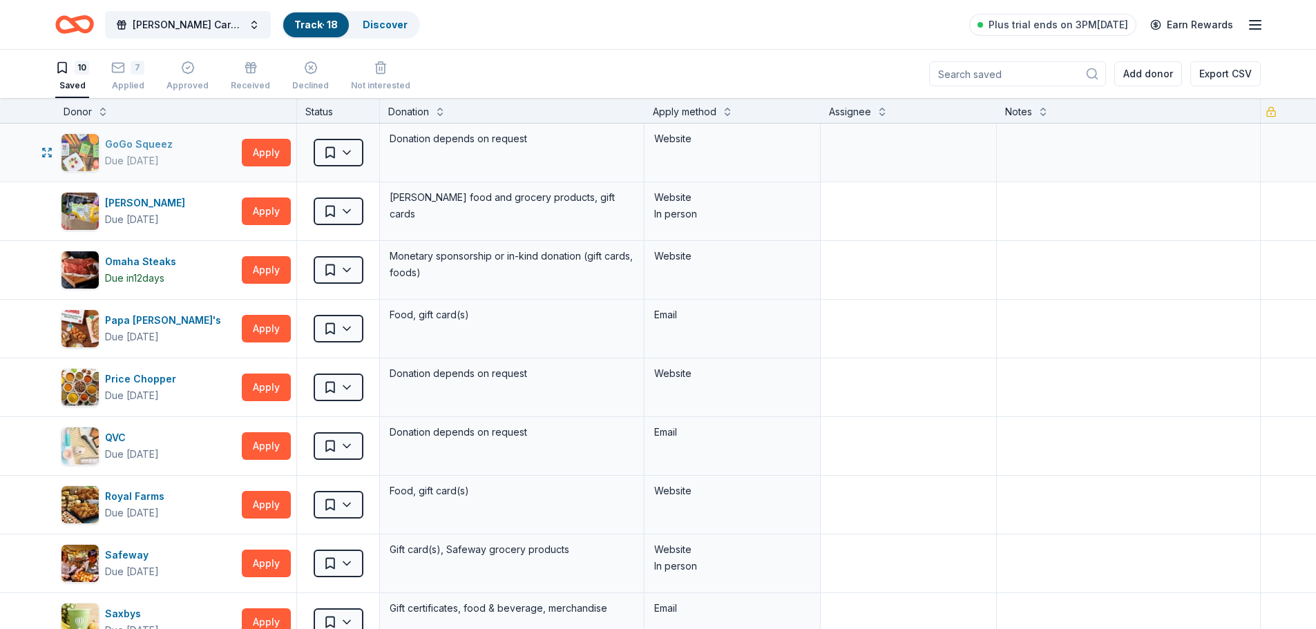
click at [160, 142] on div "GoGo Squeez" at bounding box center [141, 144] width 73 height 17
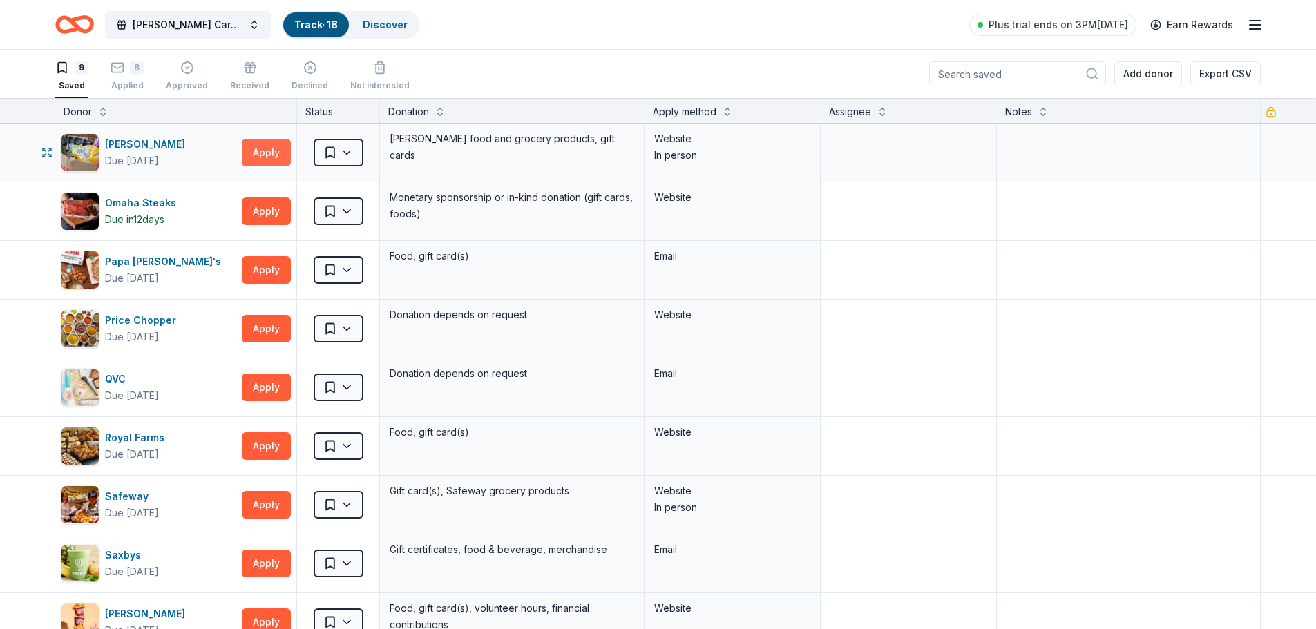
click at [258, 162] on button "Apply" at bounding box center [266, 153] width 49 height 28
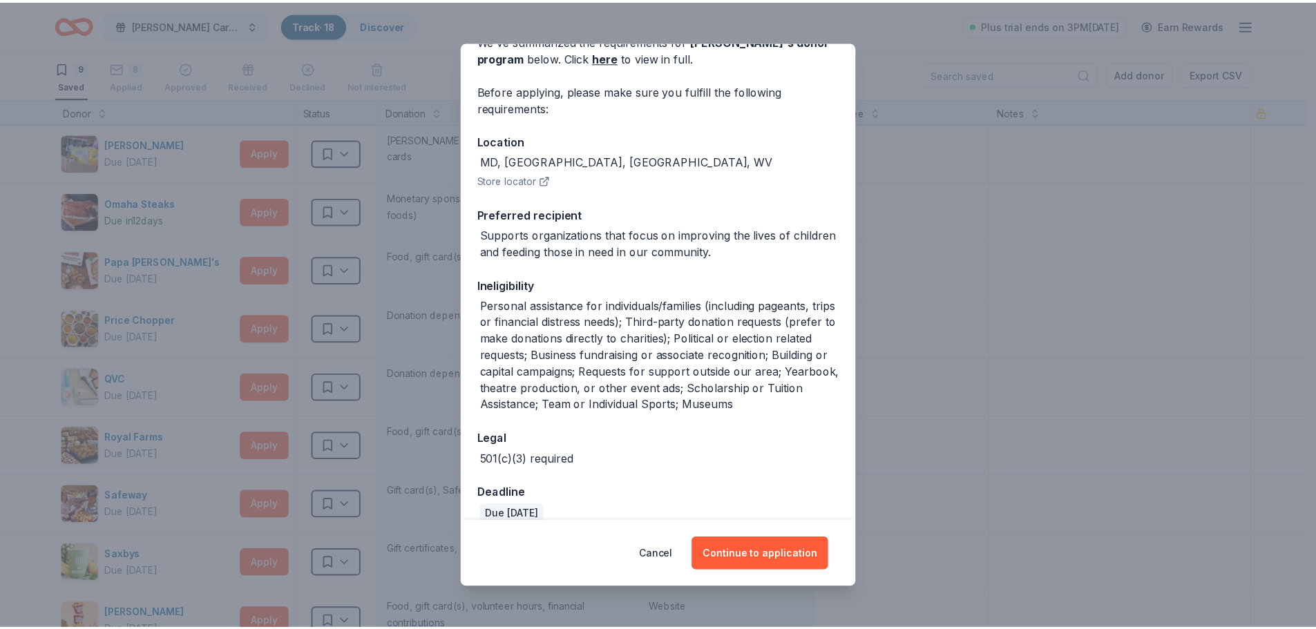
scroll to position [95, 0]
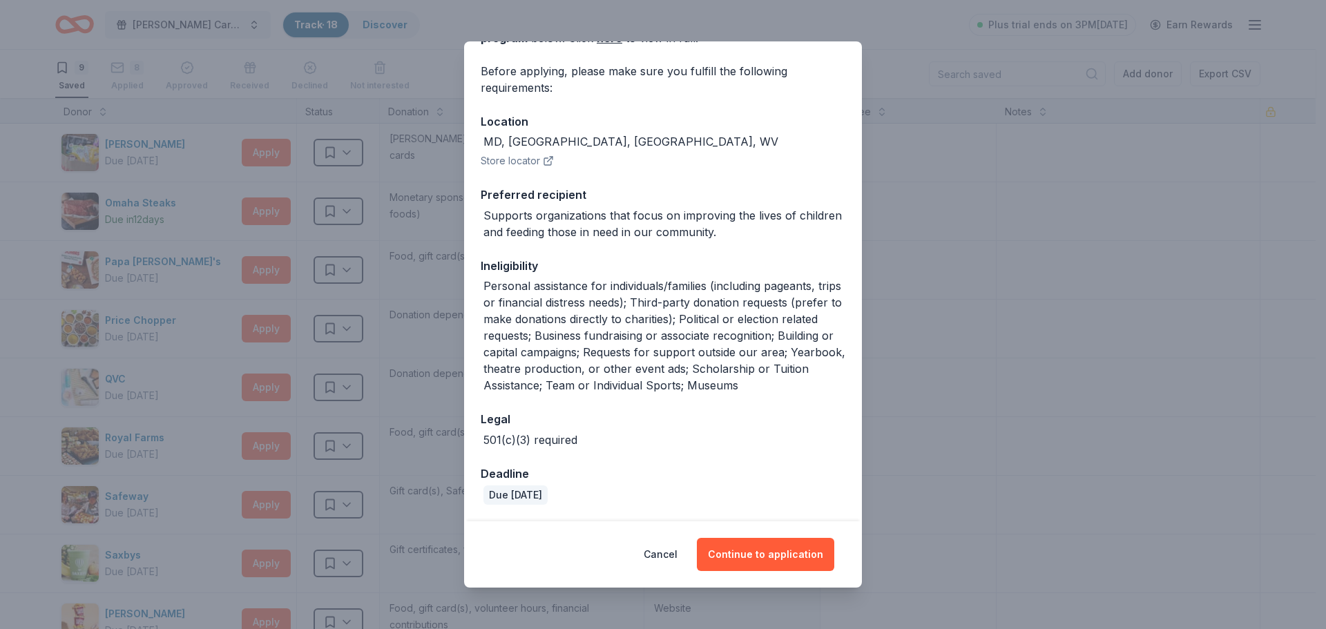
click at [532, 158] on button "Store locator" at bounding box center [517, 161] width 73 height 17
click at [731, 553] on button "Continue to application" at bounding box center [765, 554] width 137 height 33
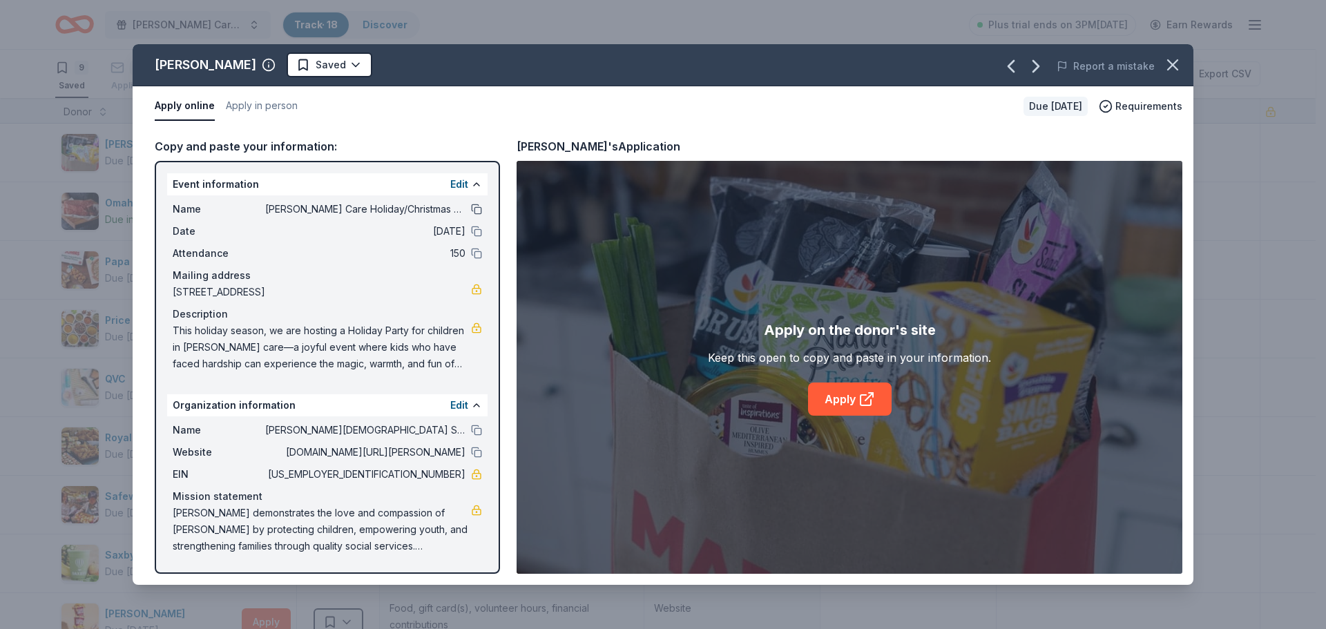
click at [478, 211] on button at bounding box center [476, 209] width 11 height 11
click at [477, 236] on button at bounding box center [476, 231] width 11 height 11
click at [478, 253] on button at bounding box center [476, 253] width 11 height 11
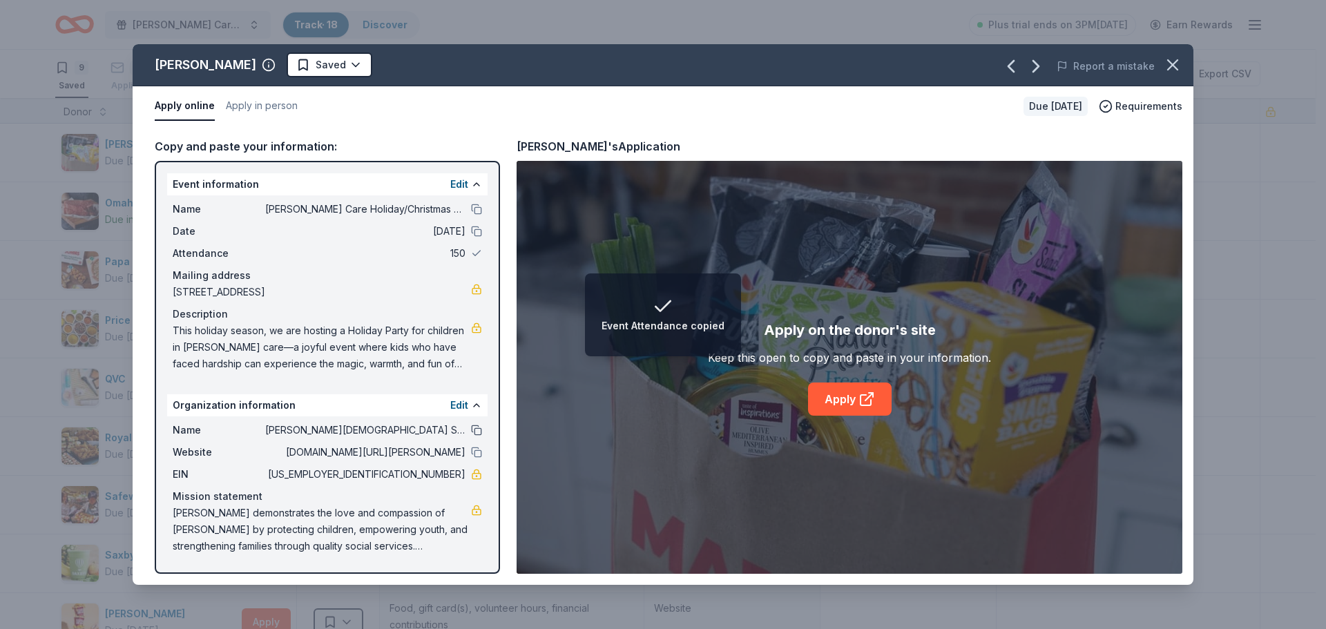
click at [475, 432] on button at bounding box center [476, 430] width 11 height 11
click at [479, 452] on button at bounding box center [476, 452] width 11 height 11
click at [846, 403] on link "Apply" at bounding box center [850, 399] width 84 height 33
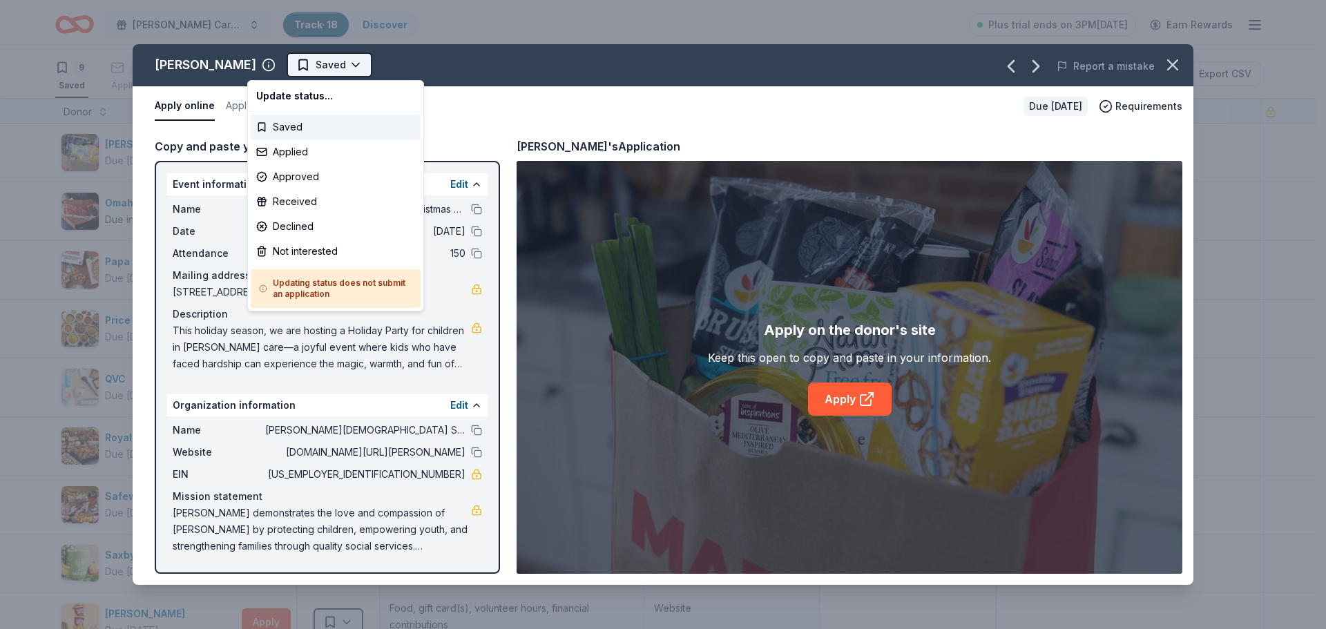
click at [316, 67] on html "Foster Care Holiday/Christmas Party Track · 18 Discover Plus trial ends on 3PM,…" at bounding box center [663, 314] width 1326 height 629
click at [300, 151] on div "Applied" at bounding box center [336, 152] width 170 height 25
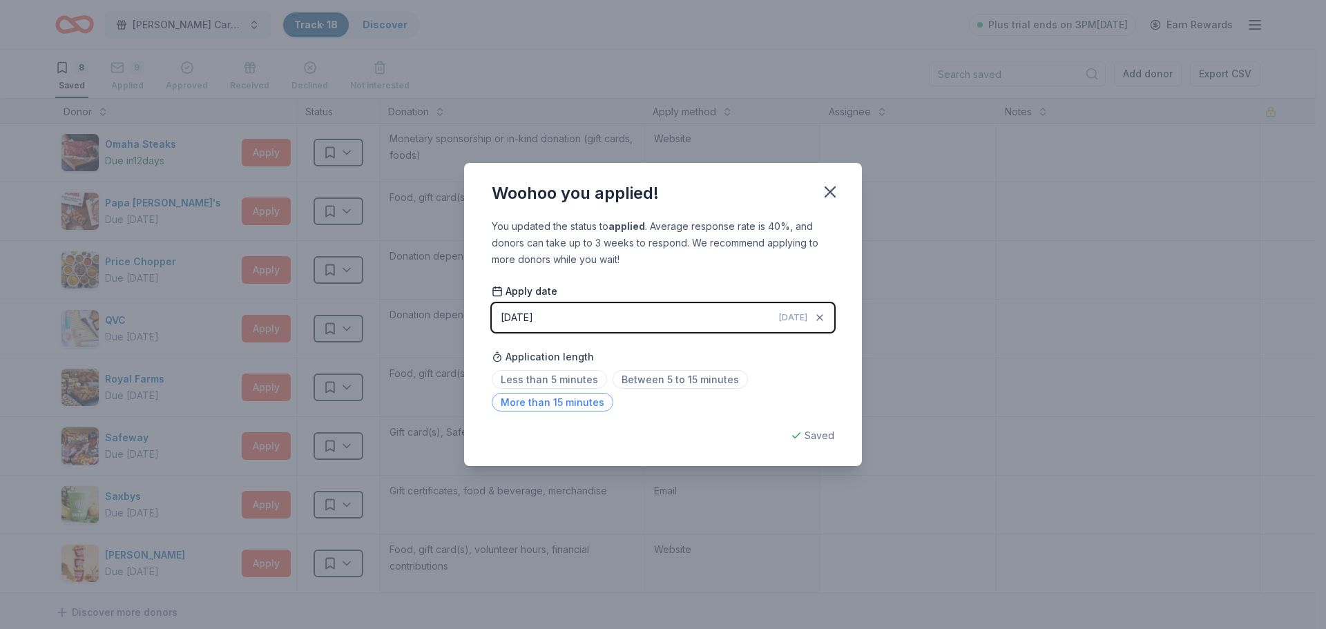
click at [566, 401] on span "More than 15 minutes" at bounding box center [553, 402] width 122 height 19
click at [828, 195] on icon "button" at bounding box center [830, 192] width 10 height 10
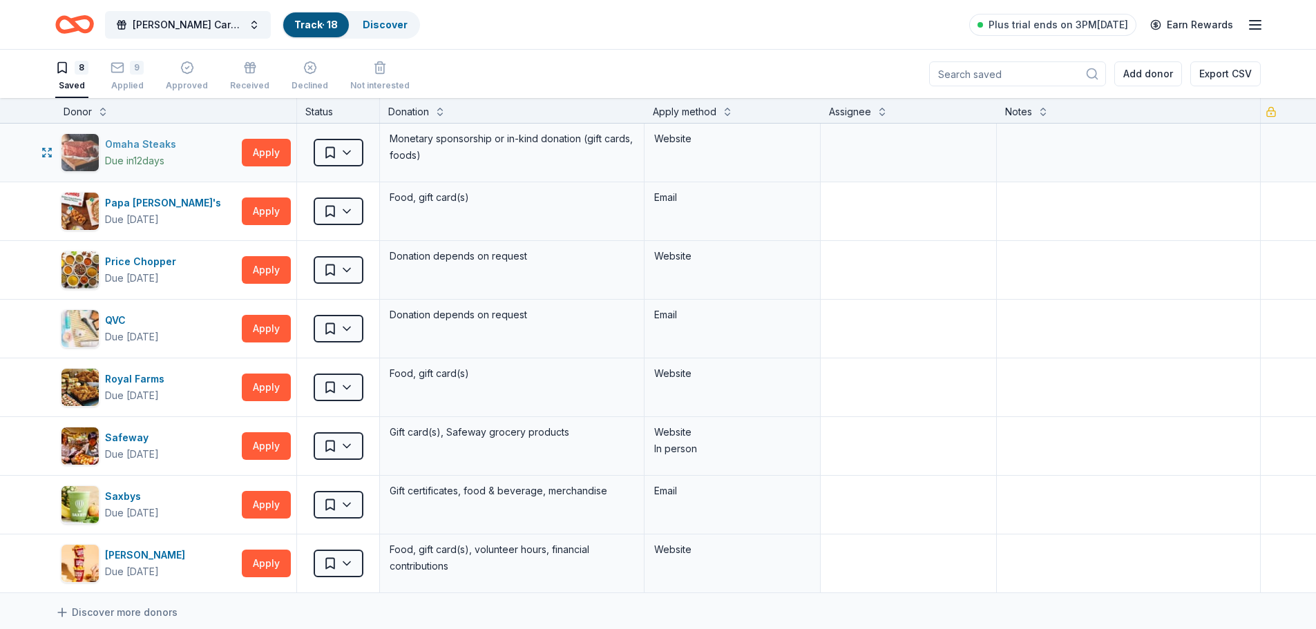
click at [129, 148] on div "Omaha Steaks" at bounding box center [143, 144] width 77 height 17
click at [345, 153] on html "Foster Care Holiday/Christmas Party Track · 18 Discover Plus trial ends on 3PM,…" at bounding box center [658, 314] width 1316 height 629
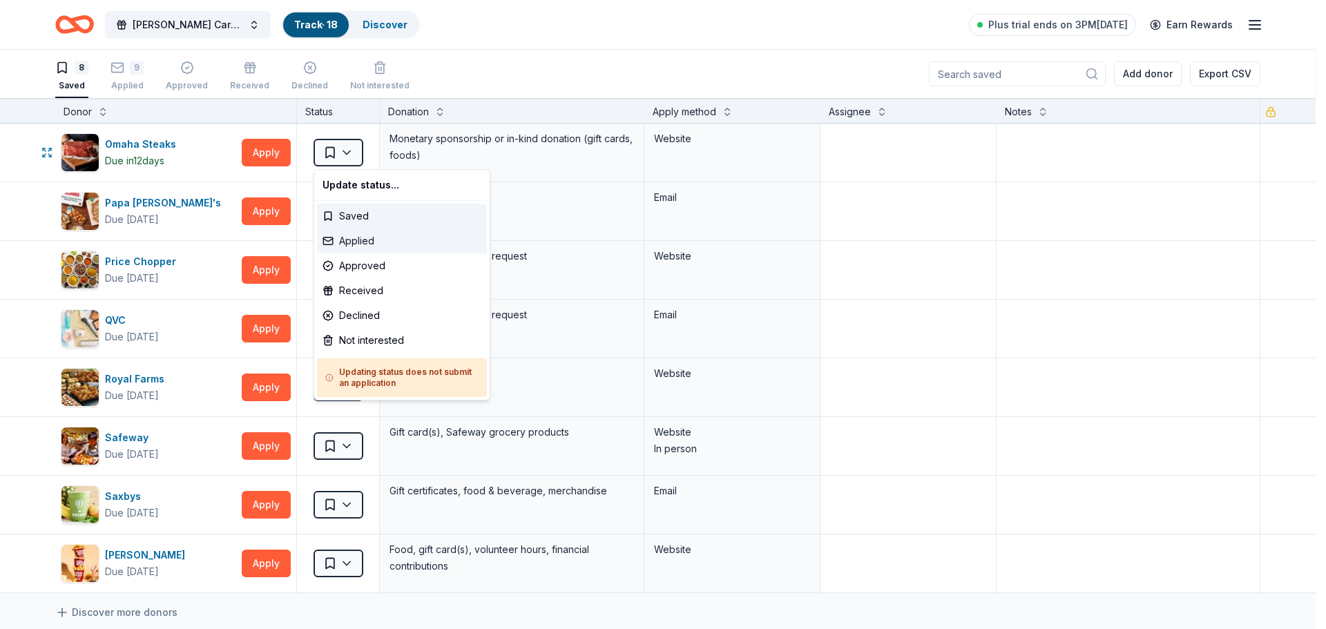
click at [371, 239] on div "Applied" at bounding box center [402, 241] width 170 height 25
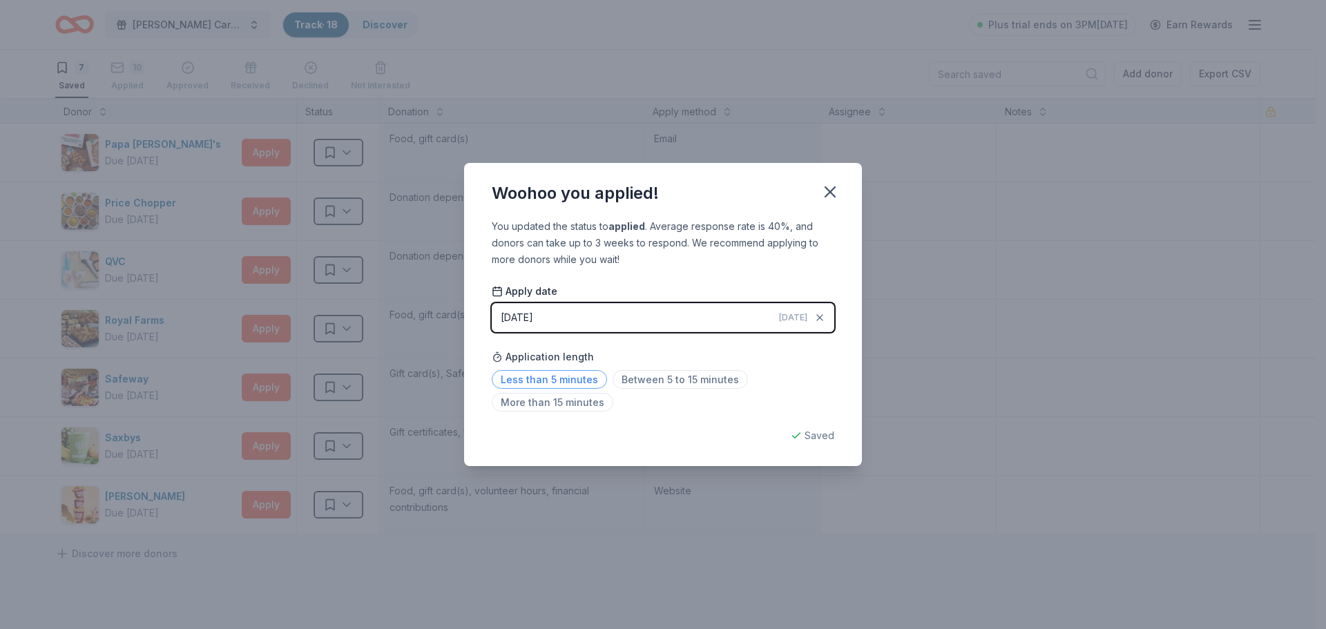
click at [579, 377] on span "Less than 5 minutes" at bounding box center [549, 379] width 115 height 19
click at [830, 190] on icon "button" at bounding box center [830, 192] width 10 height 10
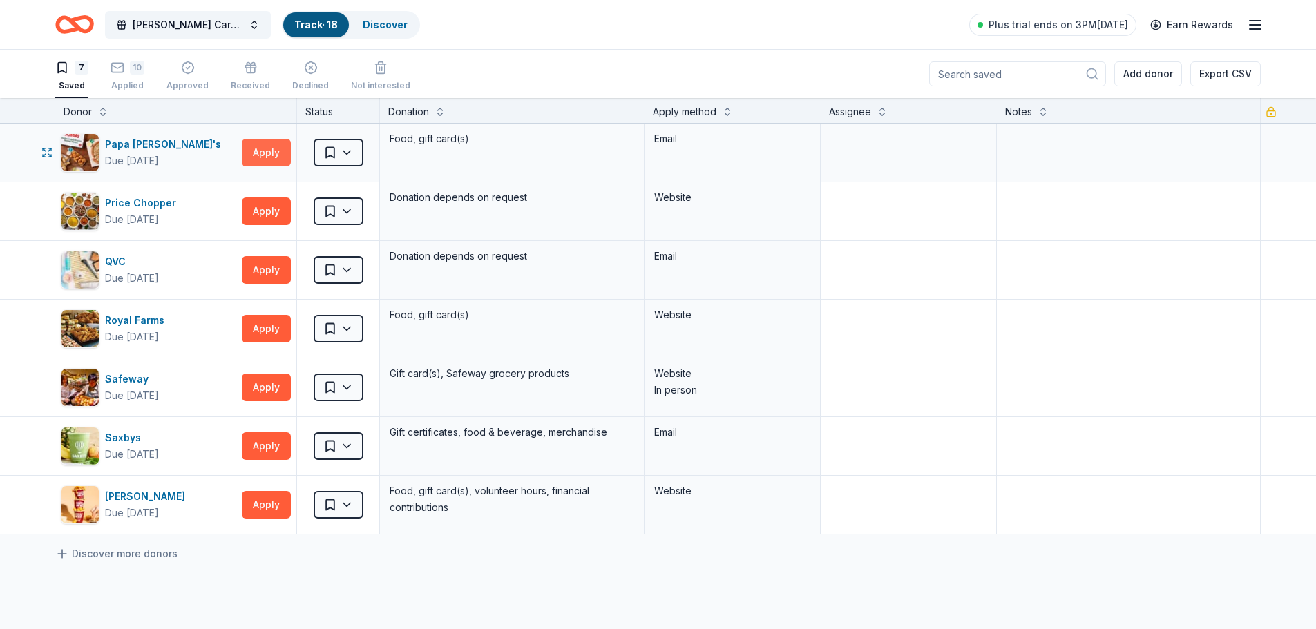
click at [271, 151] on button "Apply" at bounding box center [266, 153] width 49 height 28
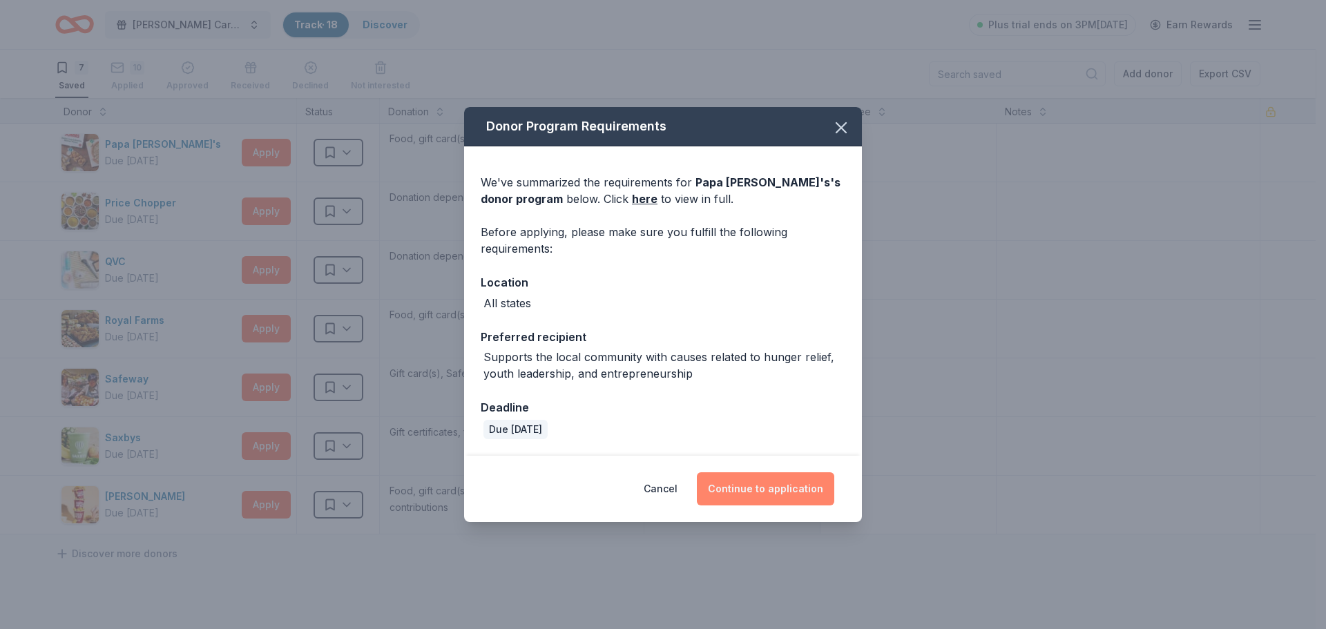
click at [784, 496] on button "Continue to application" at bounding box center [765, 488] width 137 height 33
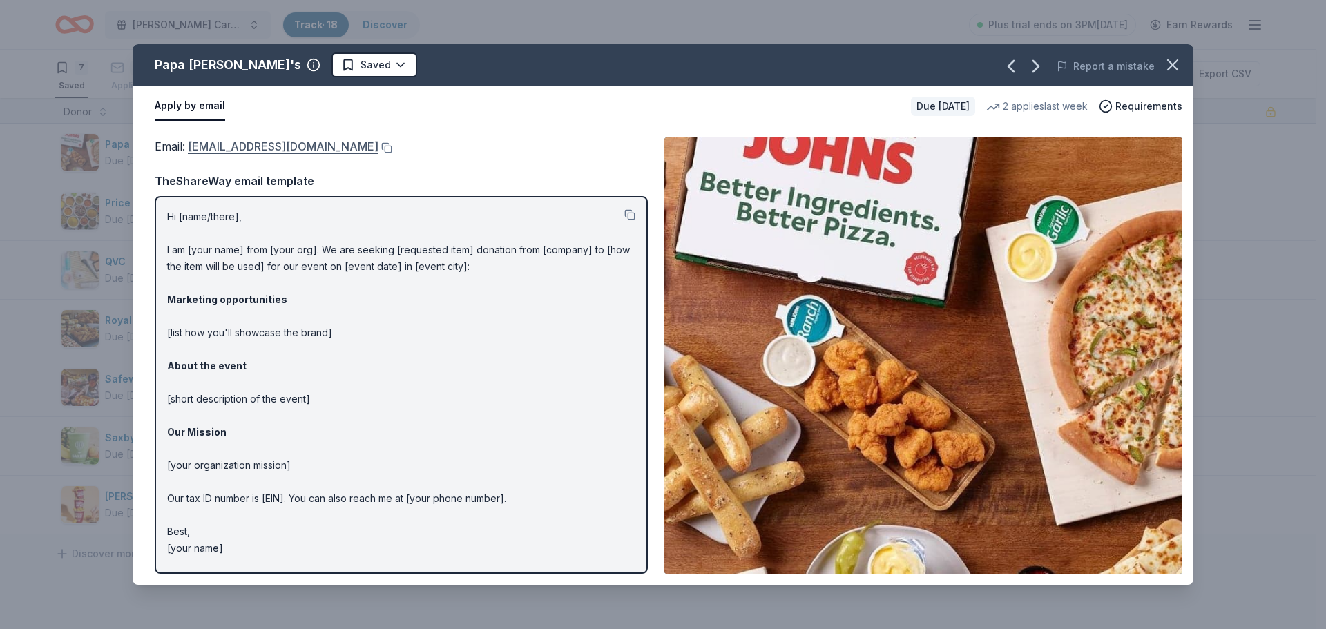
click at [284, 149] on link "foundation@papajohns.com" at bounding box center [283, 146] width 191 height 18
click at [467, 151] on div "Email : foundation@papajohns.com" at bounding box center [401, 146] width 493 height 18
click at [378, 147] on button at bounding box center [385, 147] width 14 height 11
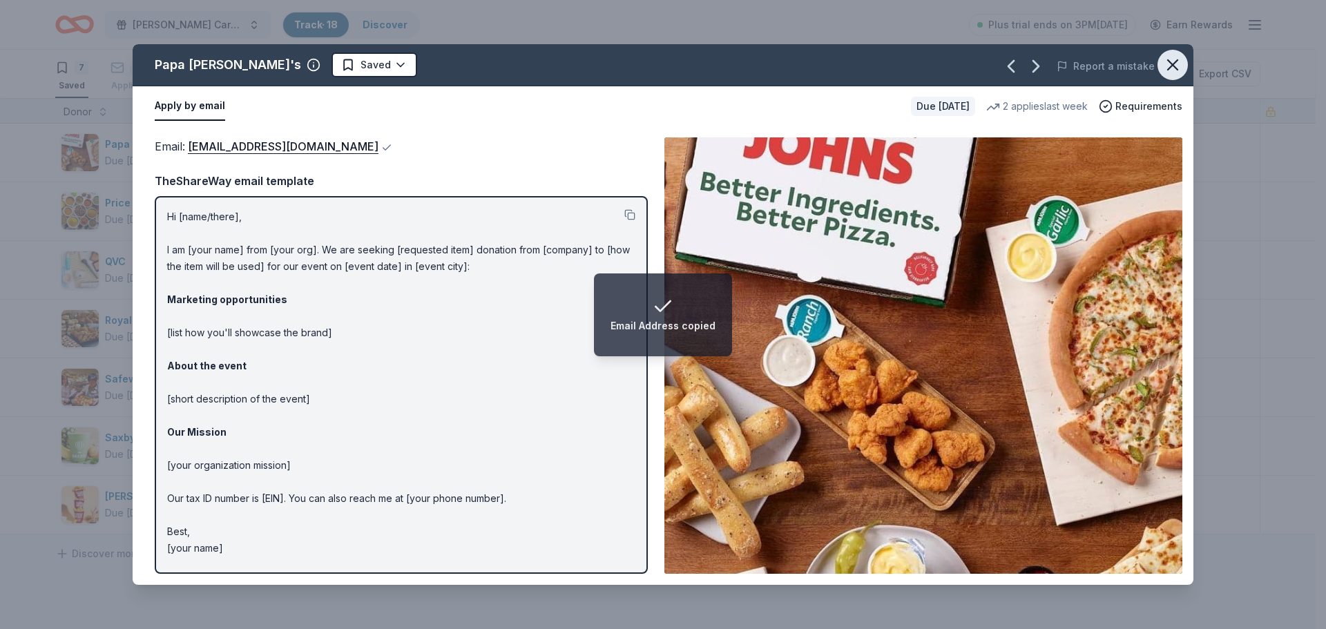
click at [1180, 57] on icon "button" at bounding box center [1172, 64] width 19 height 19
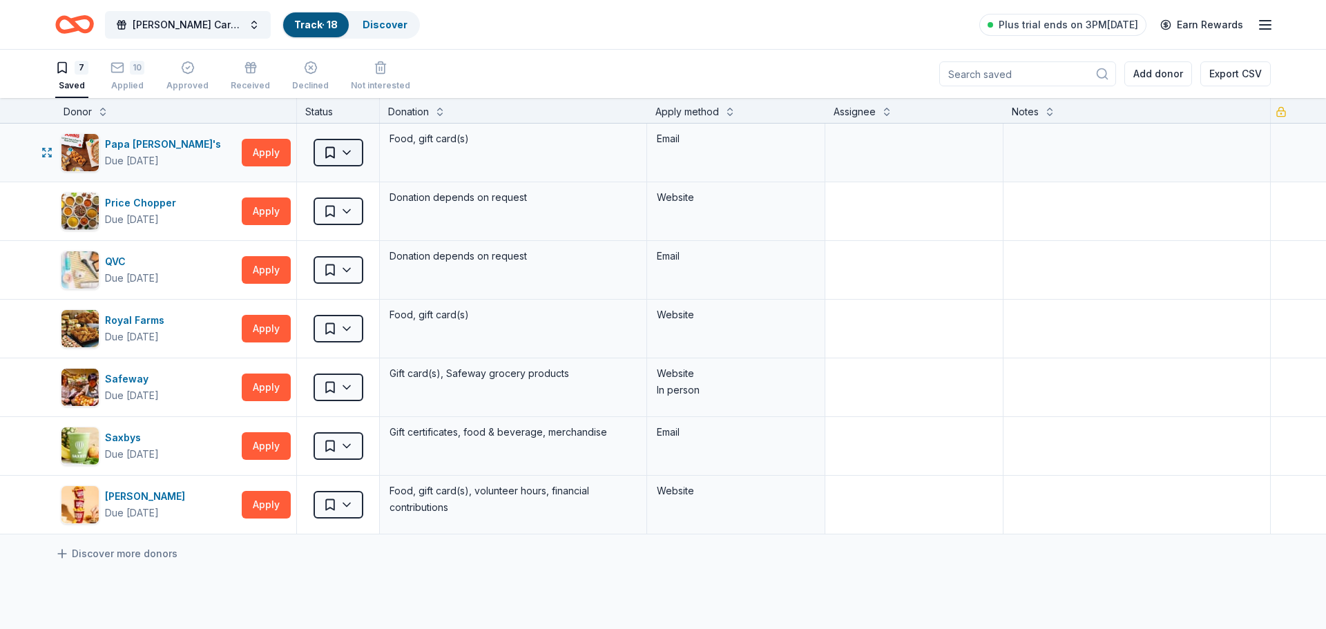
click at [351, 155] on html "Foster Care Holiday/Christmas Party Track · 18 Discover Plus trial ends on 3PM,…" at bounding box center [663, 314] width 1326 height 629
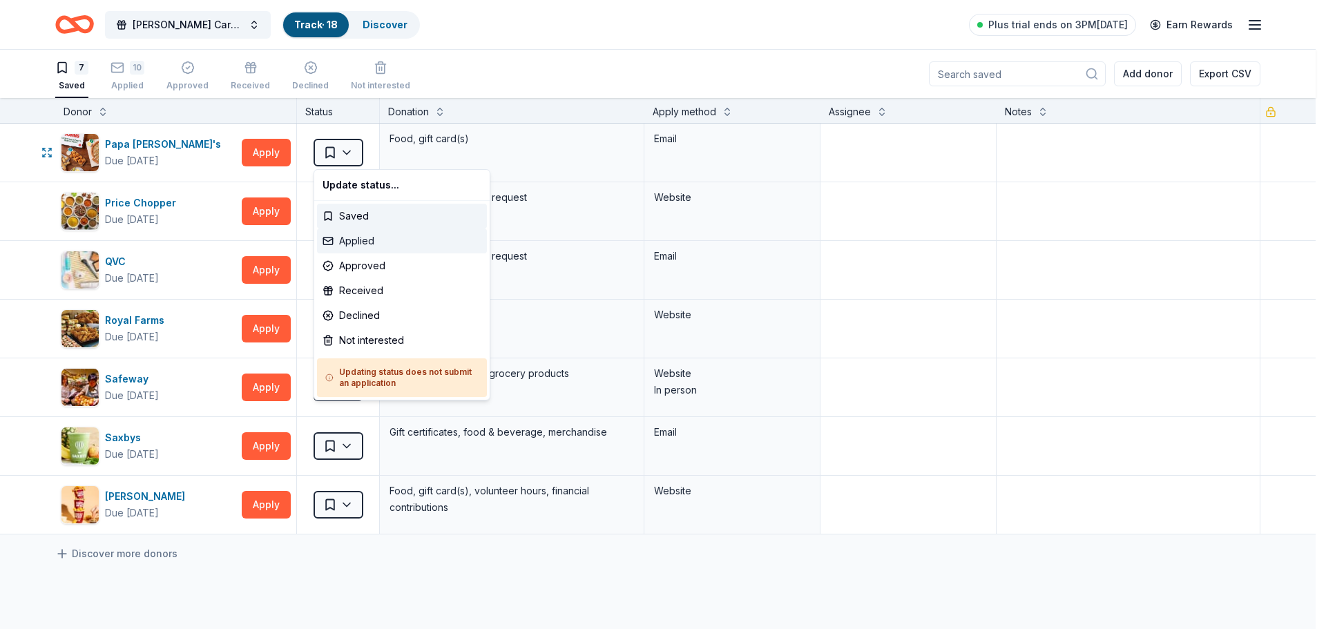
click at [362, 238] on div "Applied" at bounding box center [402, 241] width 170 height 25
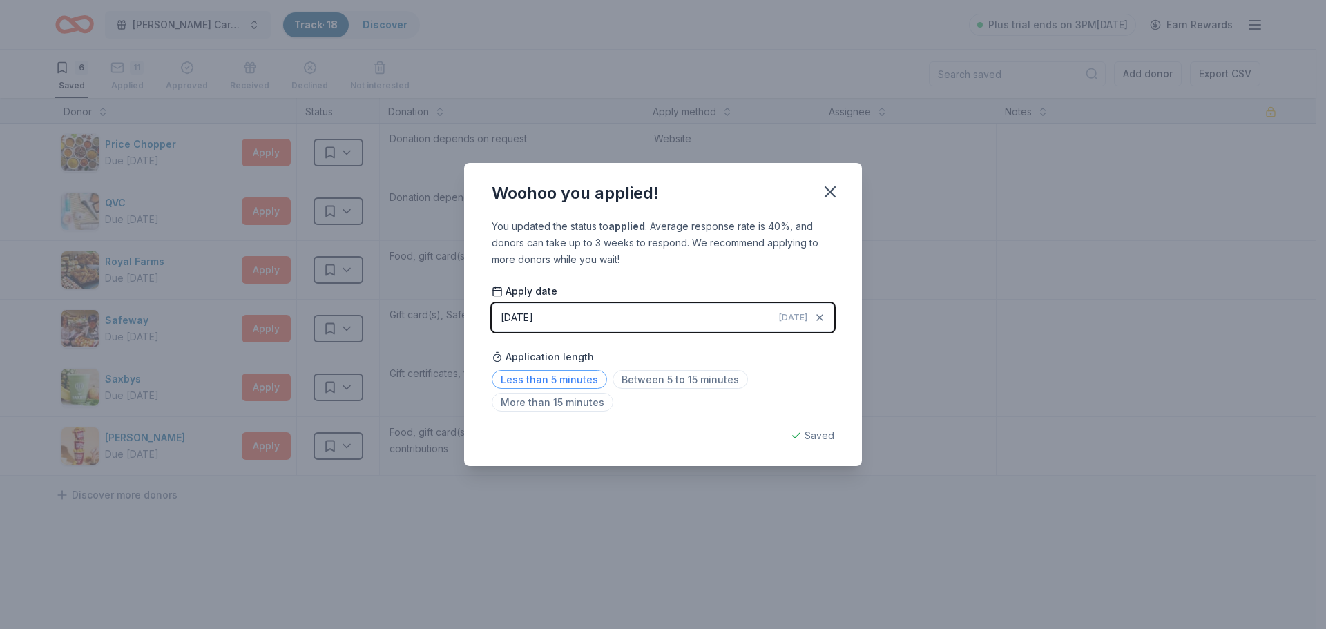
click at [566, 378] on span "Less than 5 minutes" at bounding box center [549, 379] width 115 height 19
click at [829, 190] on icon "button" at bounding box center [830, 192] width 10 height 10
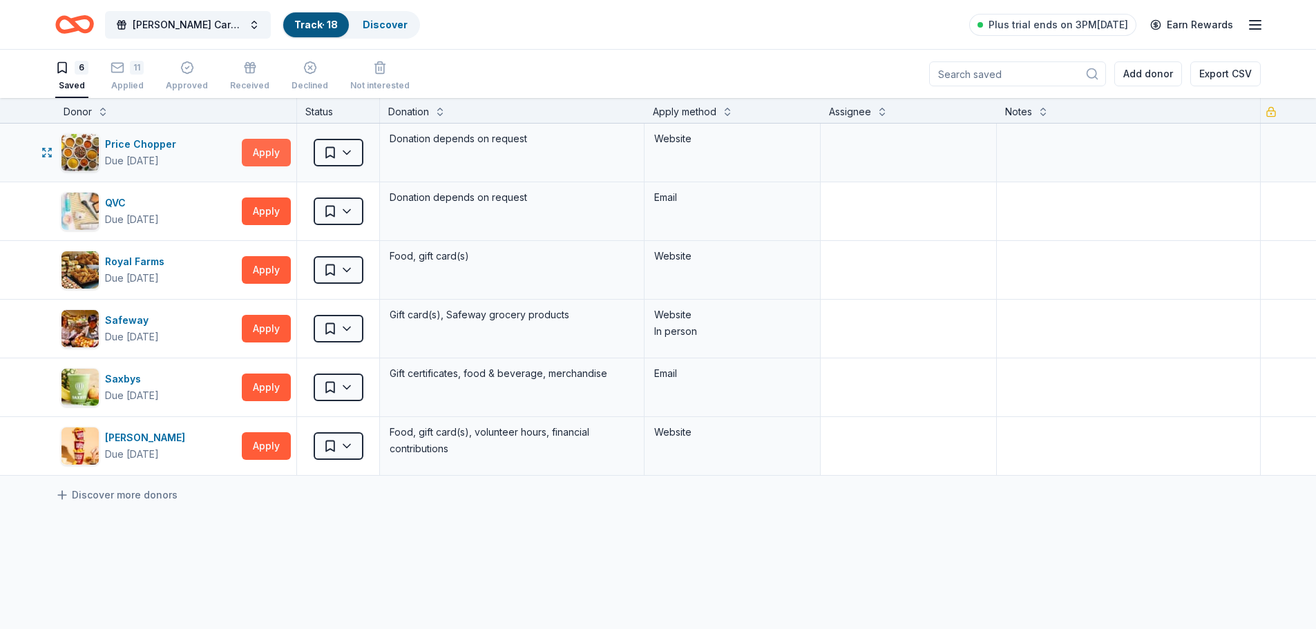
click at [258, 156] on button "Apply" at bounding box center [266, 153] width 49 height 28
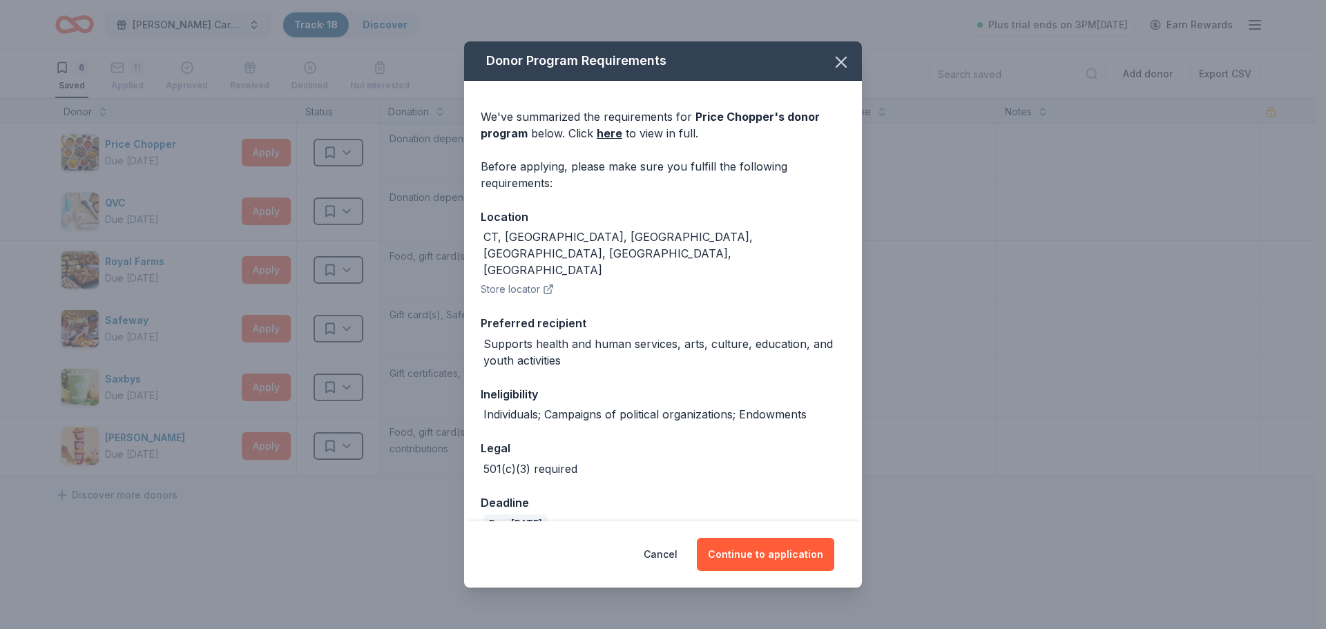
click at [541, 281] on button "Store locator" at bounding box center [517, 289] width 73 height 17
click at [835, 59] on icon "button" at bounding box center [841, 61] width 19 height 19
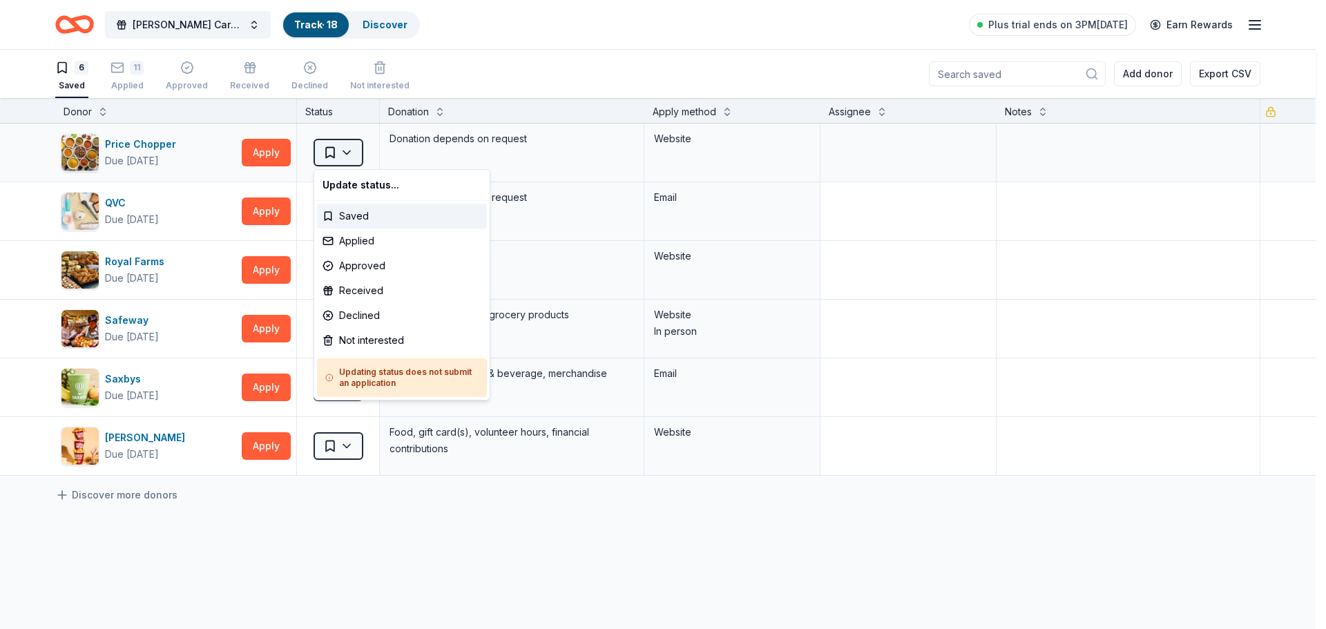
click at [353, 156] on html "Foster Care Holiday/Christmas Party Track · 18 Discover Plus trial ends on 3PM,…" at bounding box center [663, 314] width 1326 height 629
click at [387, 342] on div "Not interested" at bounding box center [402, 340] width 170 height 25
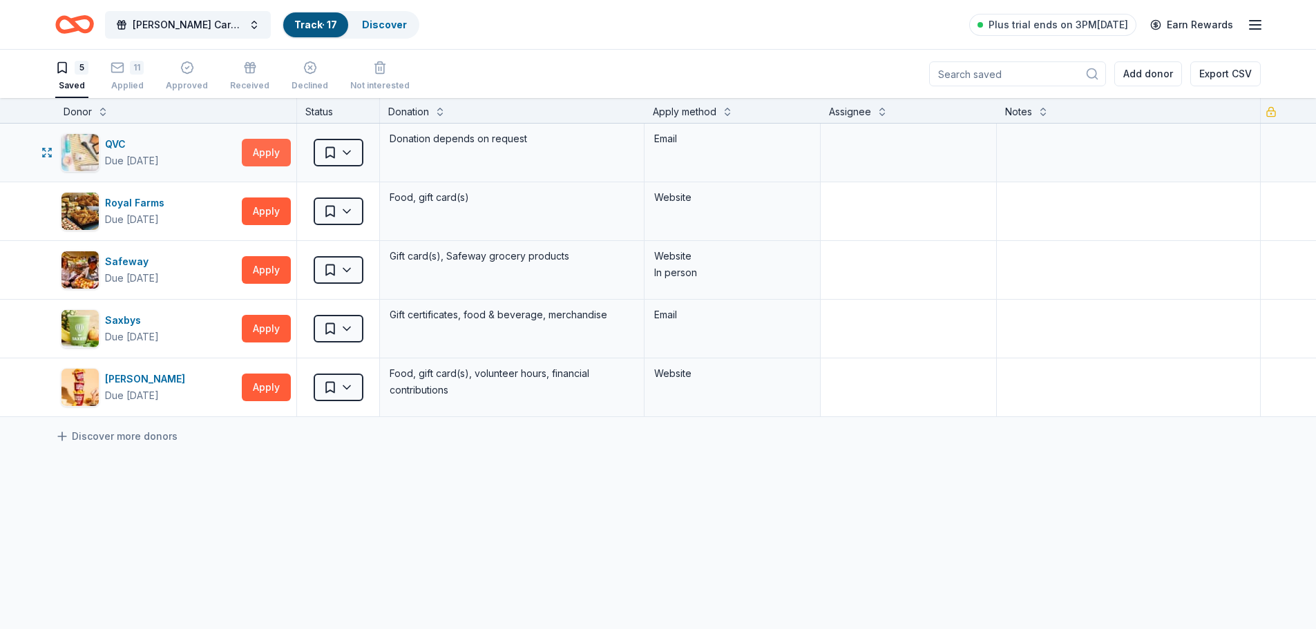
click at [269, 157] on button "Apply" at bounding box center [266, 153] width 49 height 28
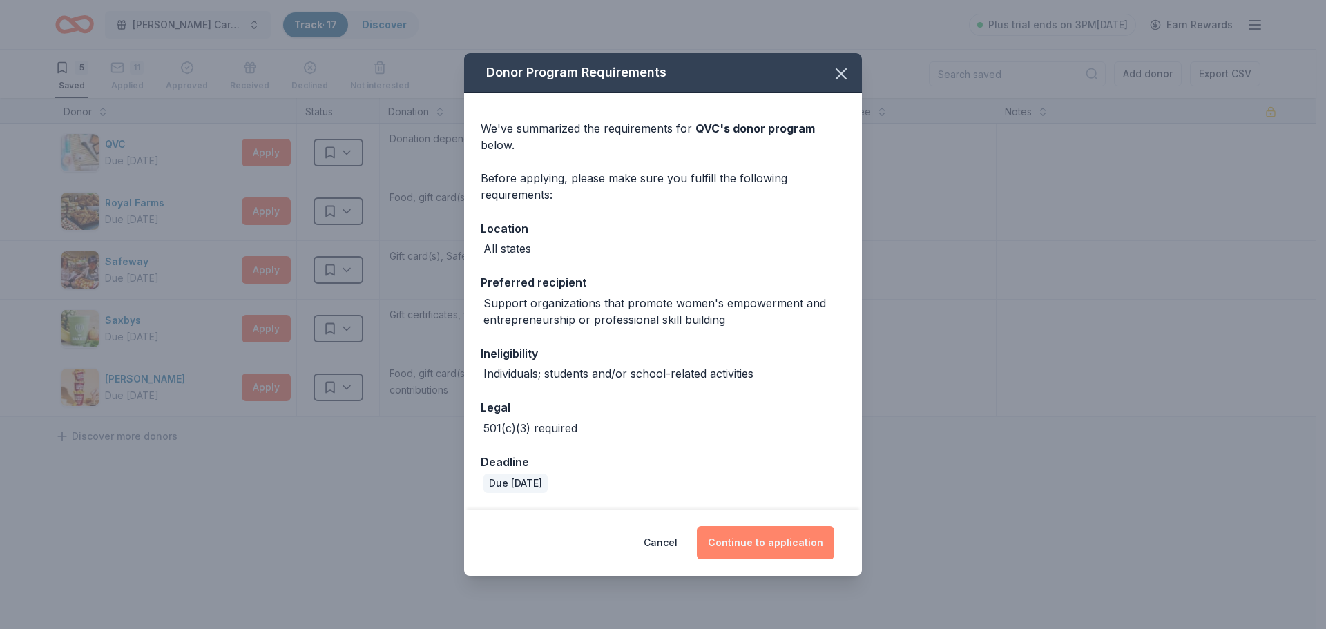
click at [781, 540] on button "Continue to application" at bounding box center [765, 542] width 137 height 33
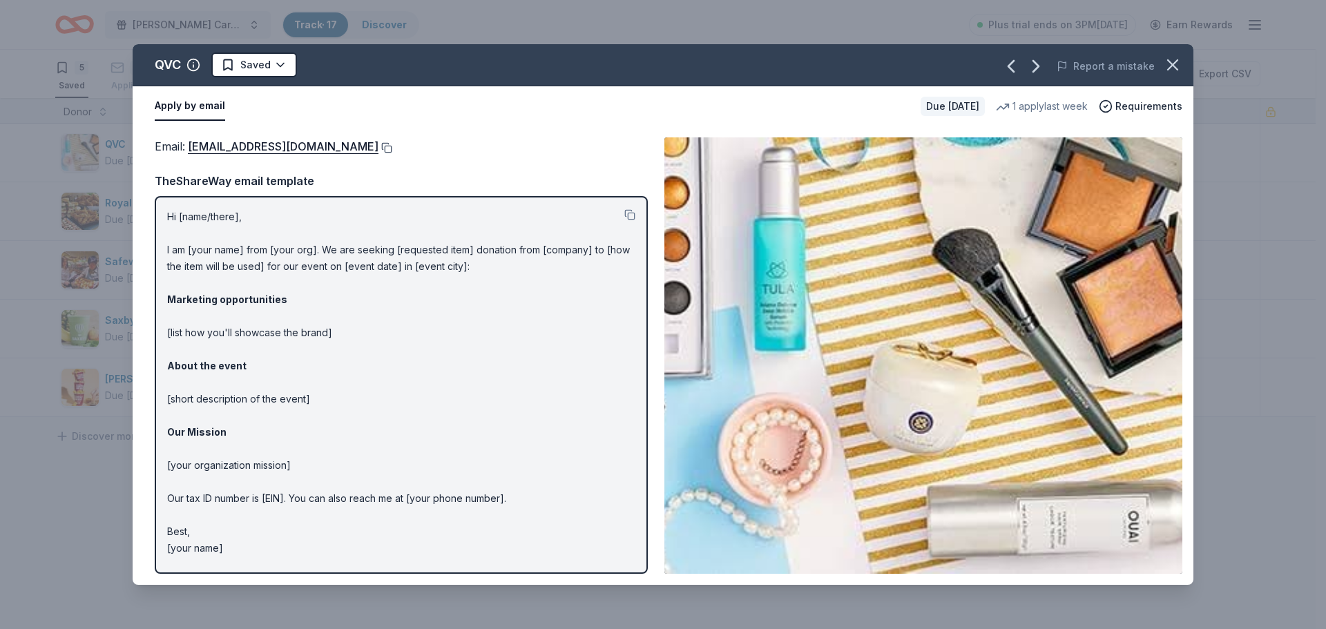
click at [378, 147] on button at bounding box center [385, 147] width 14 height 11
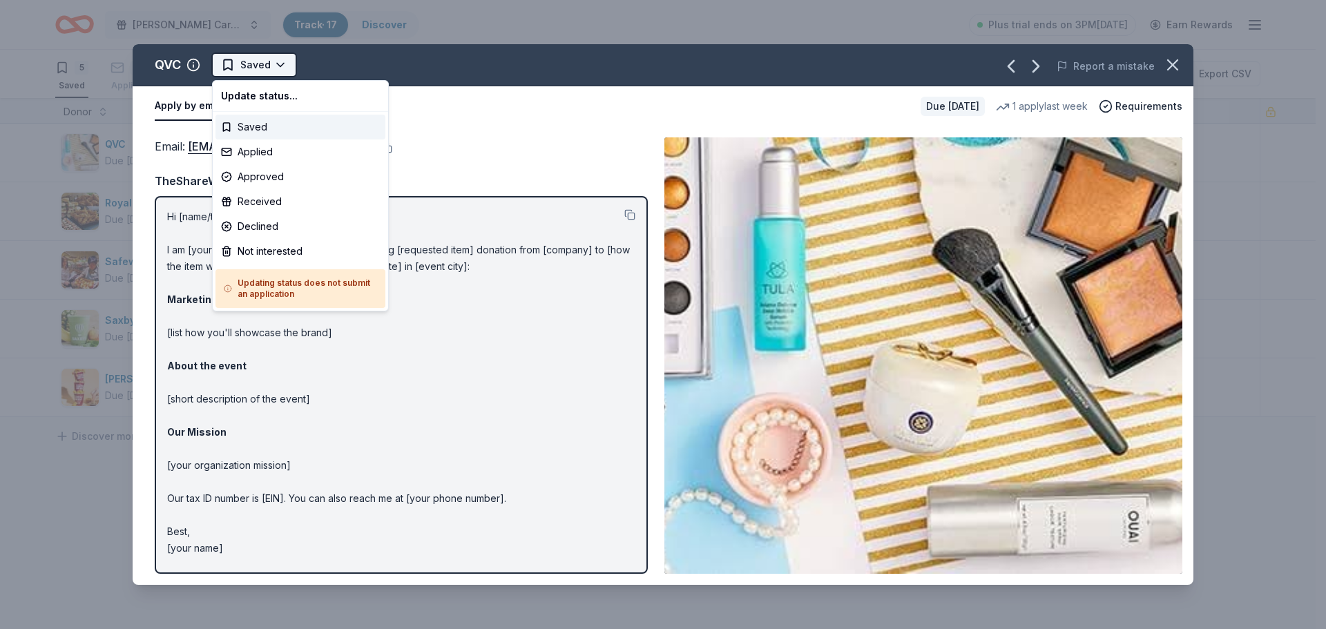
click at [276, 64] on html "Foster Care Holiday/Christmas Party Track · 17 Discover Plus trial ends on 3PM,…" at bounding box center [663, 314] width 1326 height 629
click at [274, 150] on div "Applied" at bounding box center [300, 152] width 170 height 25
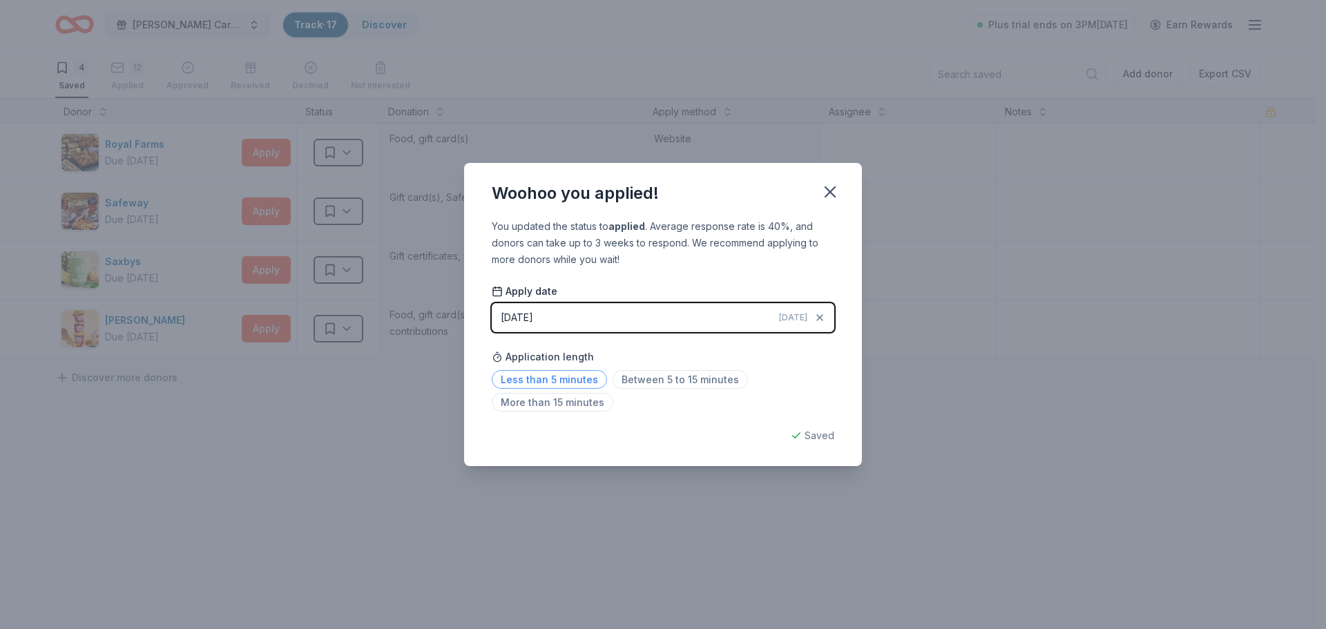
click at [588, 379] on span "Less than 5 minutes" at bounding box center [549, 379] width 115 height 19
click at [824, 195] on icon "button" at bounding box center [830, 191] width 19 height 19
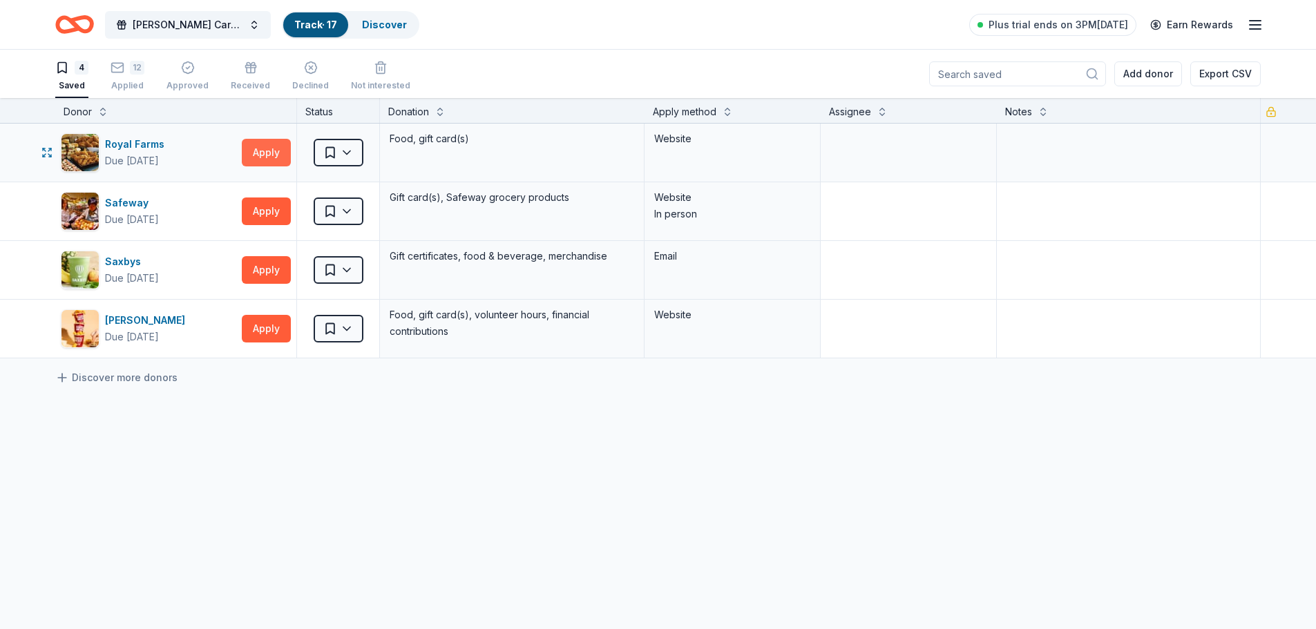
click at [271, 157] on button "Apply" at bounding box center [266, 153] width 49 height 28
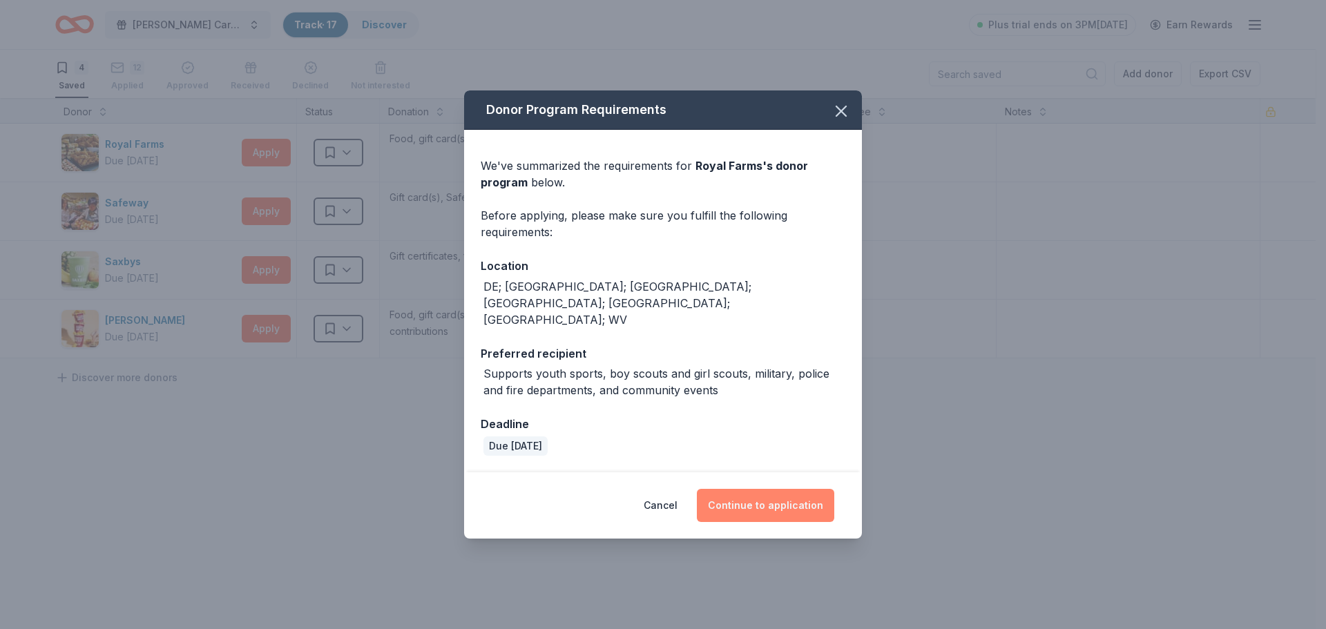
click at [785, 497] on button "Continue to application" at bounding box center [765, 505] width 137 height 33
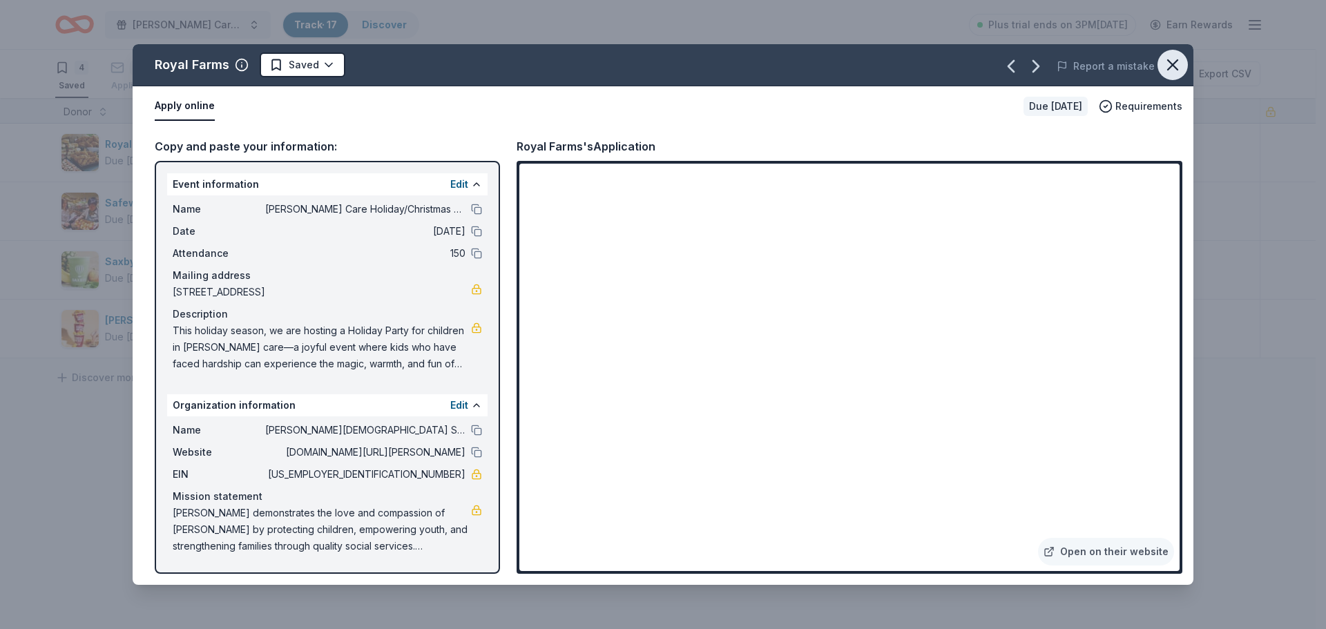
click at [1175, 68] on icon "button" at bounding box center [1173, 65] width 10 height 10
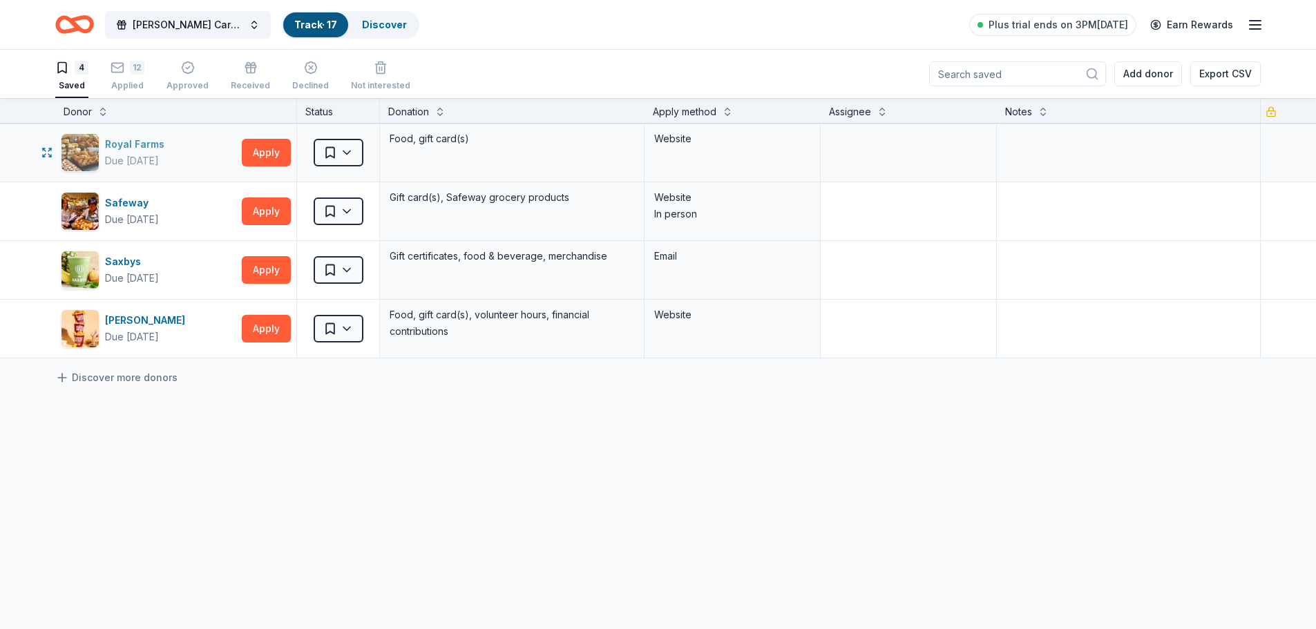
click at [73, 154] on img "button" at bounding box center [79, 152] width 37 height 37
click at [349, 152] on html "Foster Care Holiday/Christmas Party Track · 17 Discover Plus trial ends on 3PM,…" at bounding box center [658, 314] width 1316 height 629
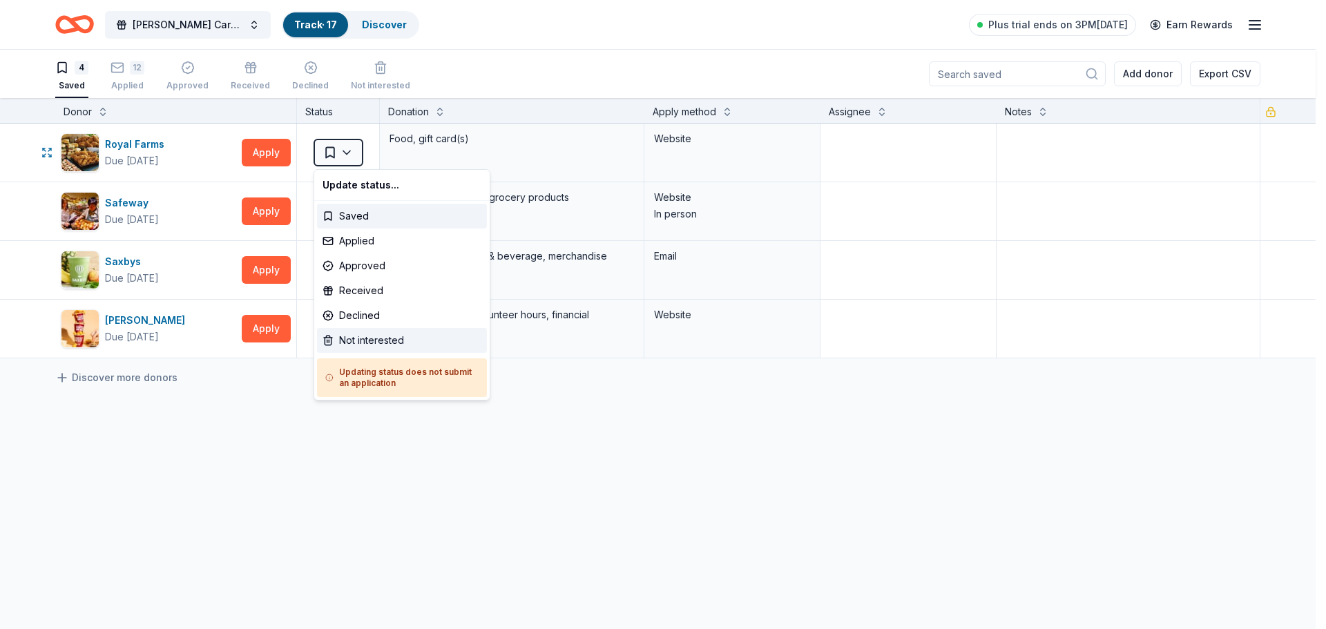
click at [398, 337] on div "Not interested" at bounding box center [402, 340] width 170 height 25
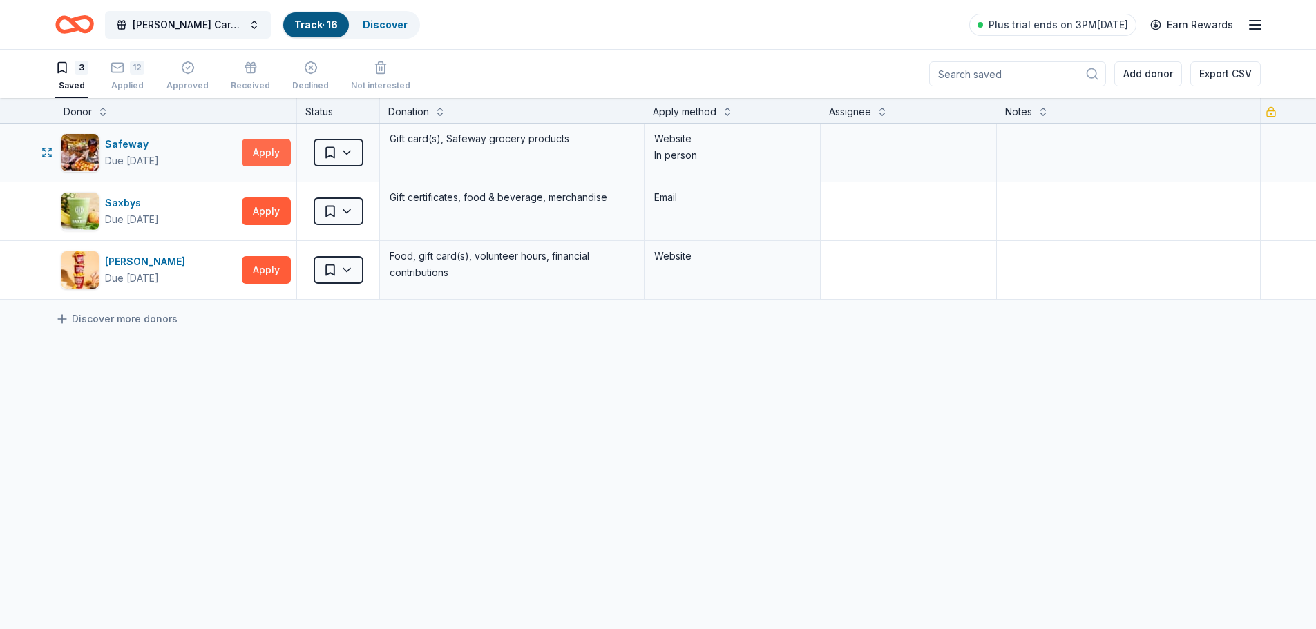
click at [276, 150] on button "Apply" at bounding box center [266, 153] width 49 height 28
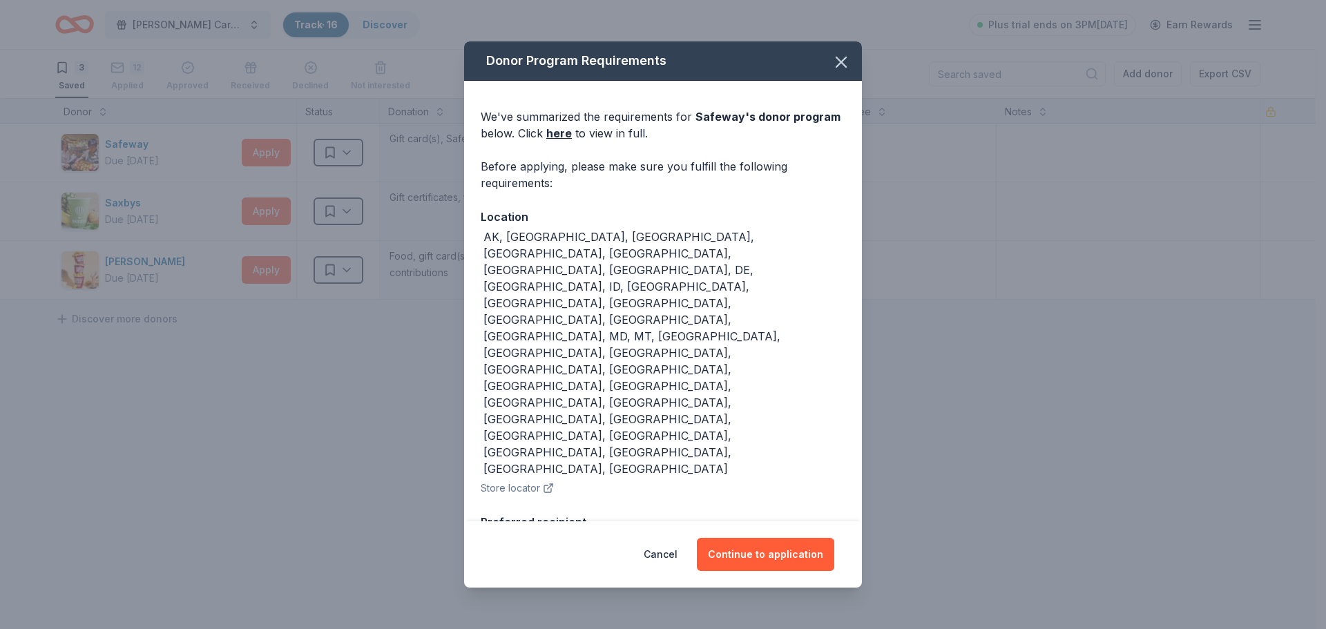
click at [544, 483] on icon "button" at bounding box center [548, 488] width 11 height 11
click at [774, 555] on button "Continue to application" at bounding box center [765, 554] width 137 height 33
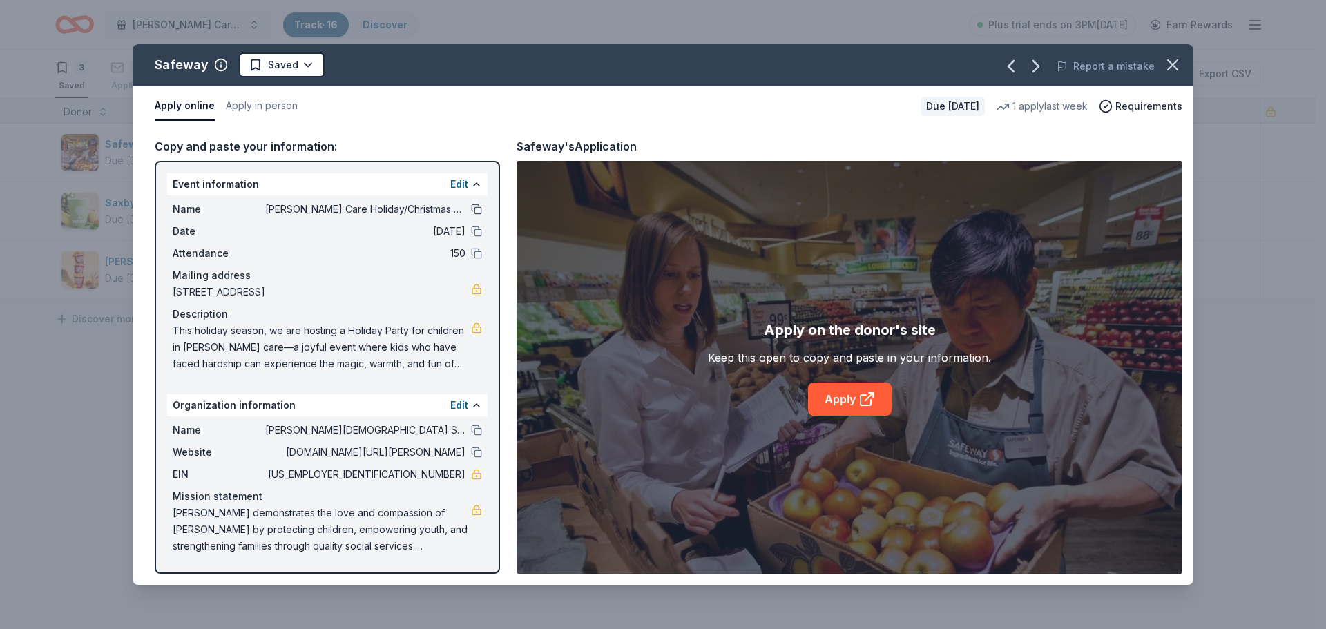
click at [479, 208] on button at bounding box center [476, 209] width 11 height 11
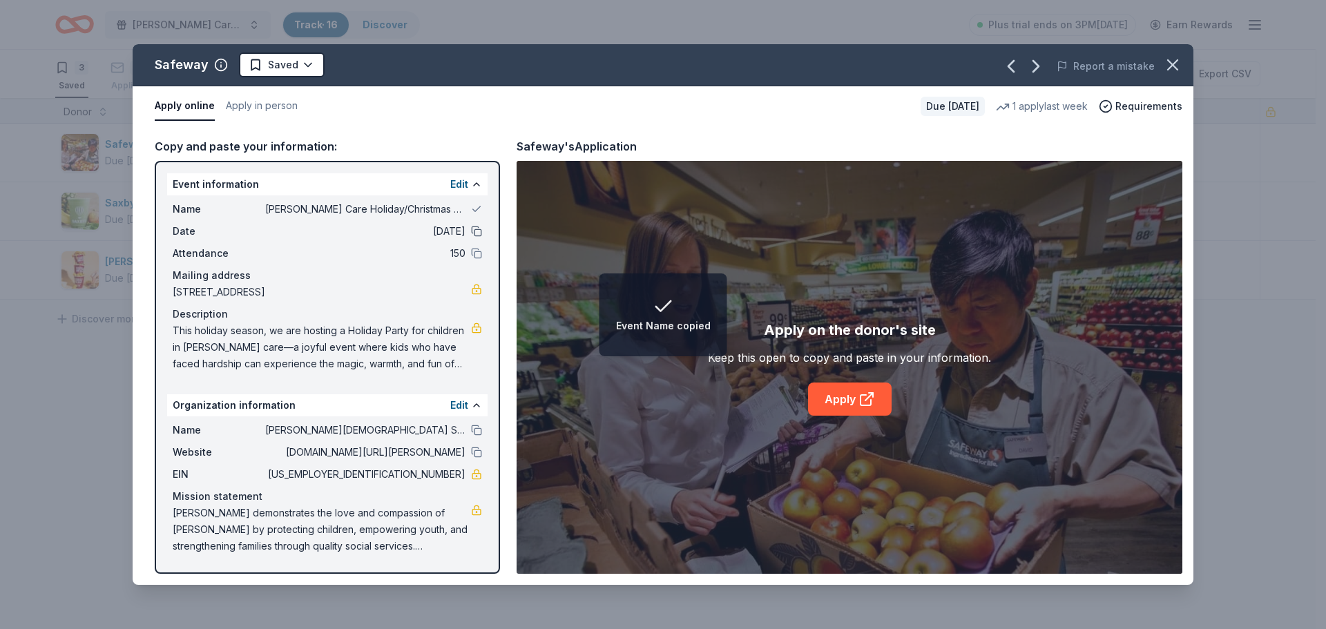
click at [478, 231] on button at bounding box center [476, 231] width 11 height 11
click at [474, 257] on button at bounding box center [476, 253] width 11 height 11
click at [476, 432] on button at bounding box center [476, 430] width 11 height 11
click at [475, 452] on button at bounding box center [476, 452] width 11 height 11
click at [832, 405] on link "Apply" at bounding box center [850, 399] width 84 height 33
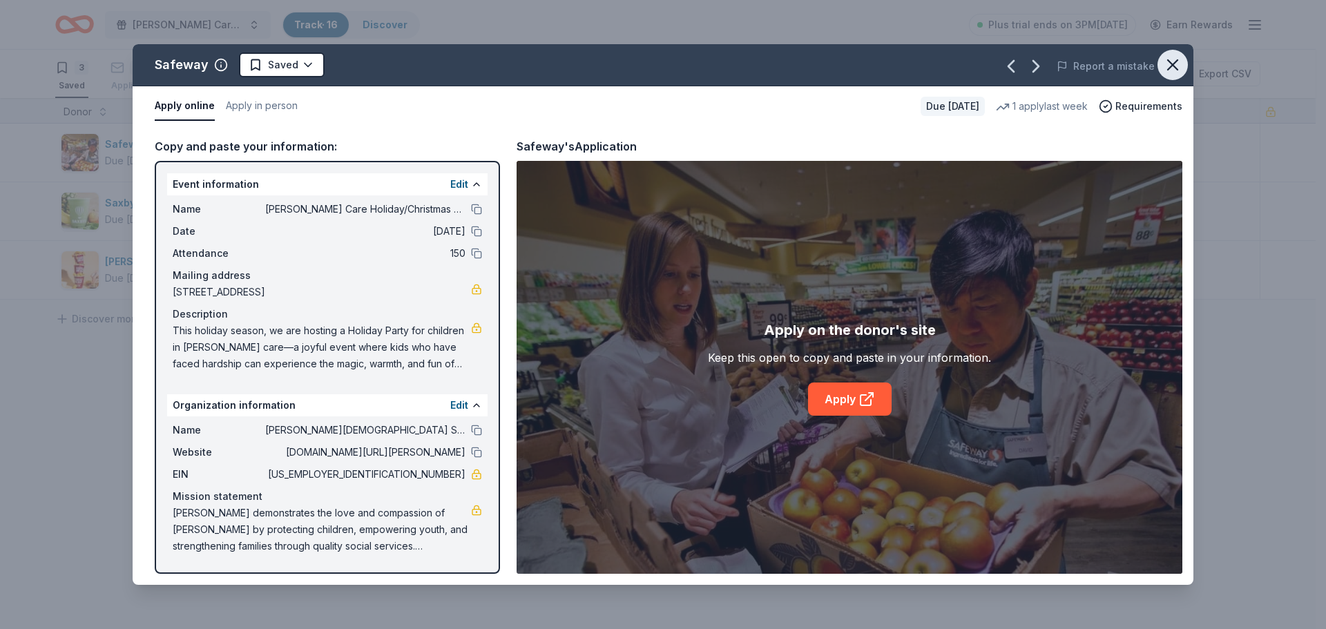
click at [1173, 66] on icon "button" at bounding box center [1173, 65] width 10 height 10
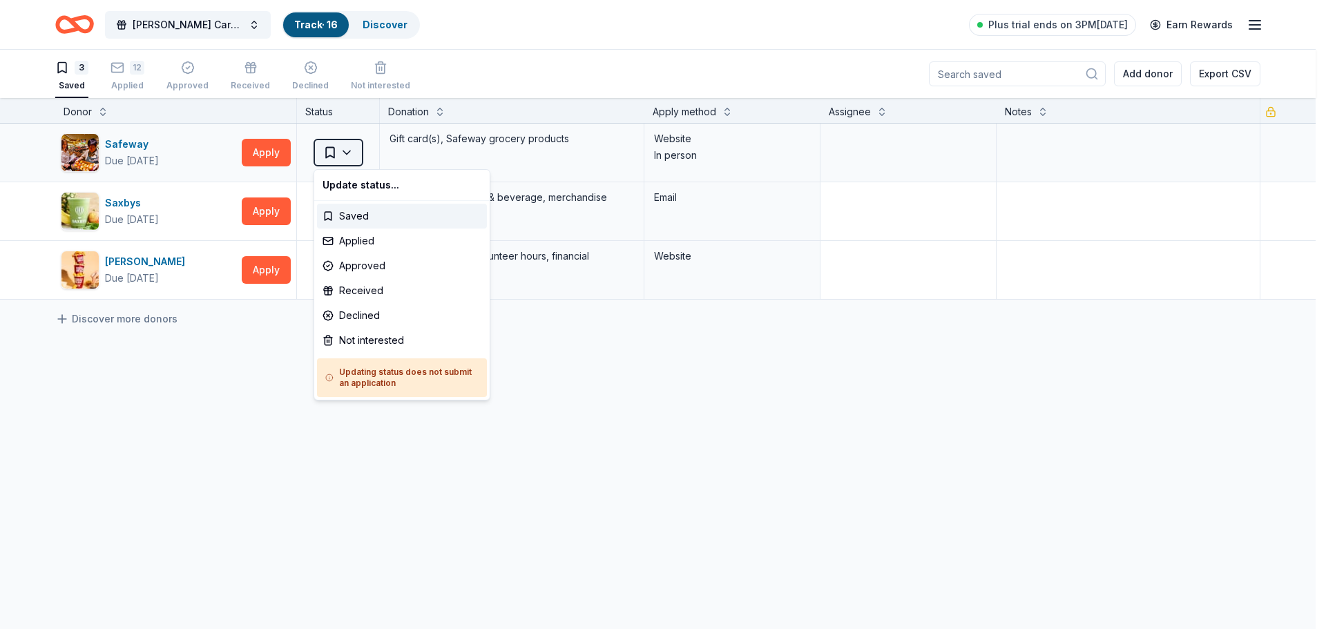
click at [347, 155] on html "Foster Care Holiday/Christmas Party Track · 16 Discover Plus trial ends on 3PM,…" at bounding box center [663, 314] width 1326 height 629
click at [392, 338] on div "Not interested" at bounding box center [402, 340] width 170 height 25
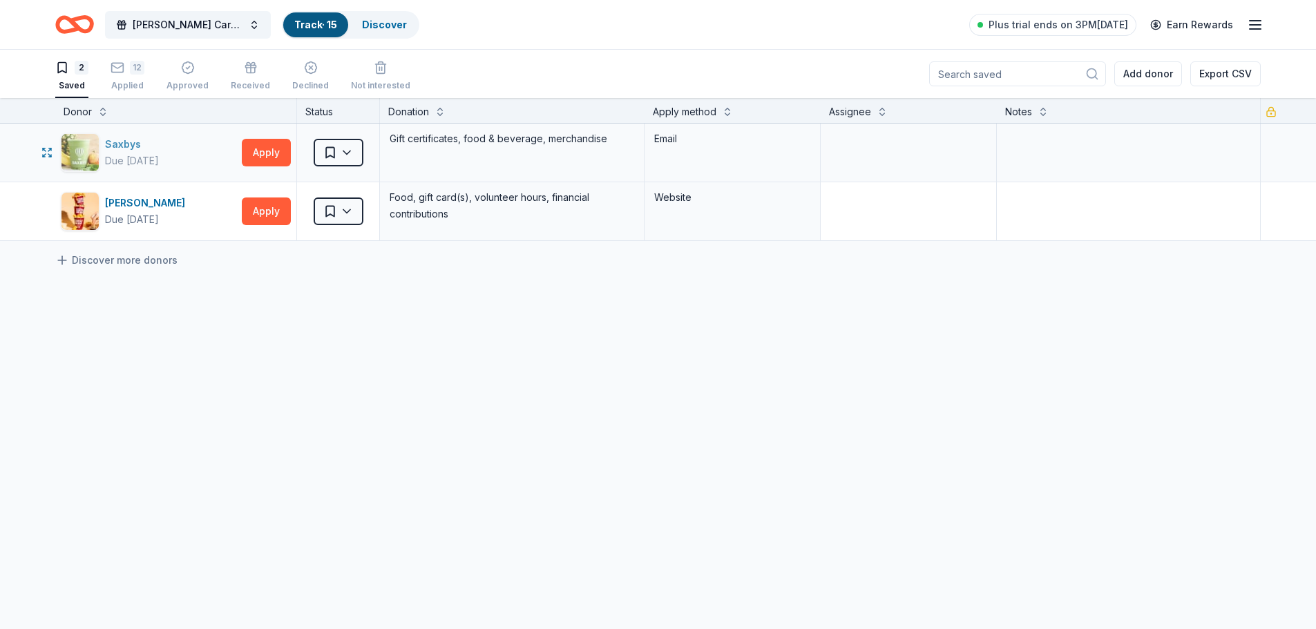
click at [159, 160] on div "Due in 38 days" at bounding box center [132, 161] width 54 height 17
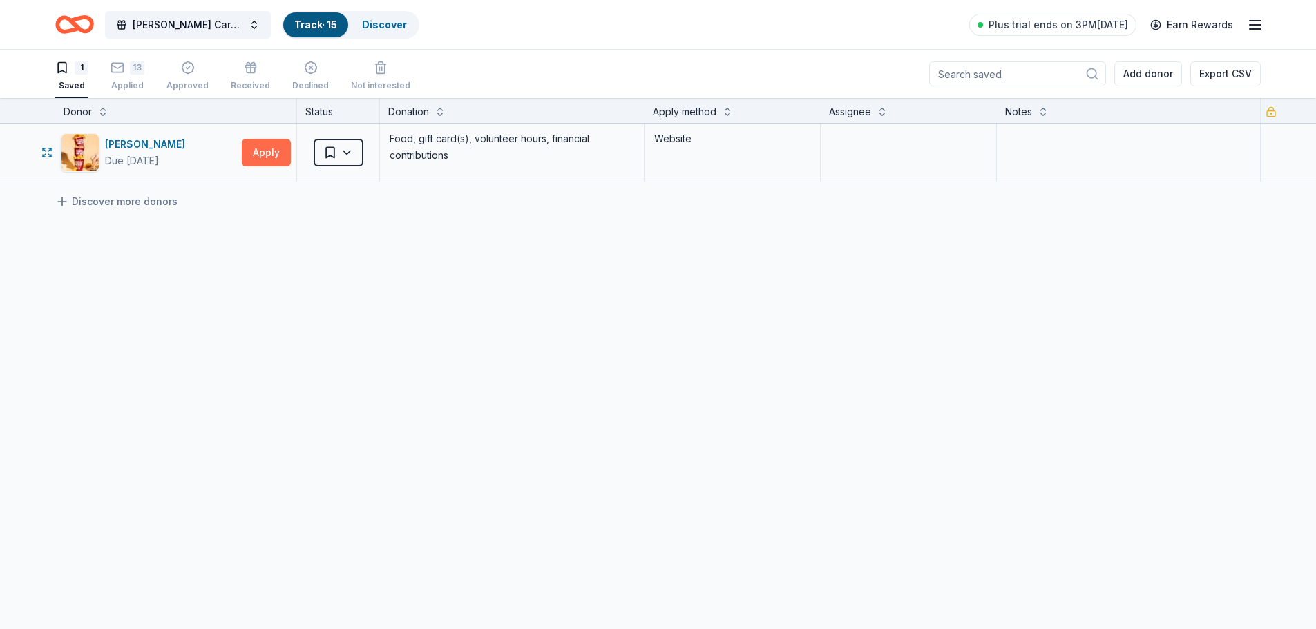
click at [254, 153] on button "Apply" at bounding box center [266, 153] width 49 height 28
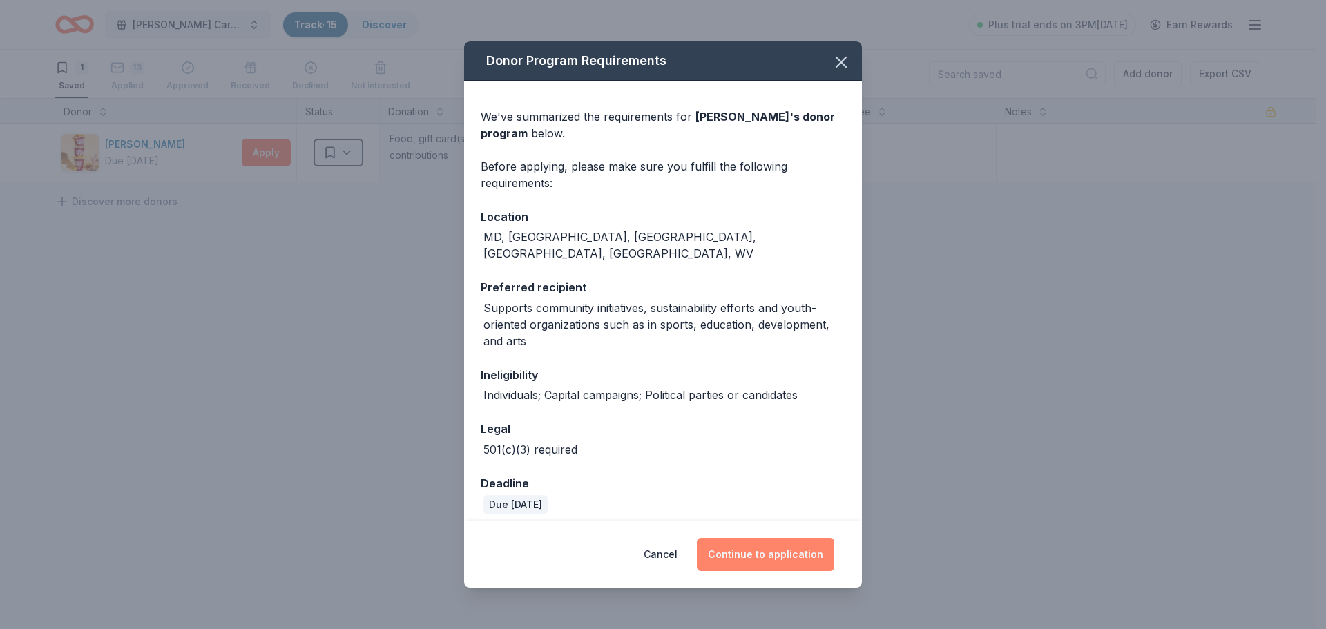
click at [747, 552] on button "Continue to application" at bounding box center [765, 554] width 137 height 33
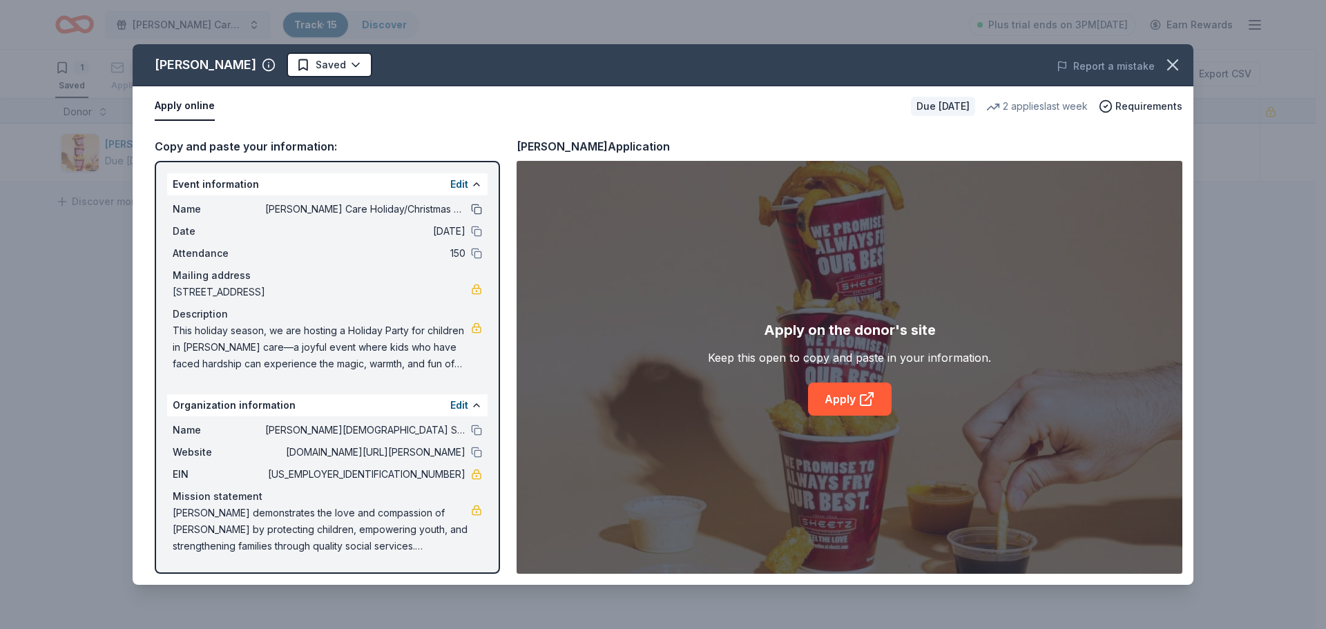
click at [477, 207] on button at bounding box center [476, 209] width 11 height 11
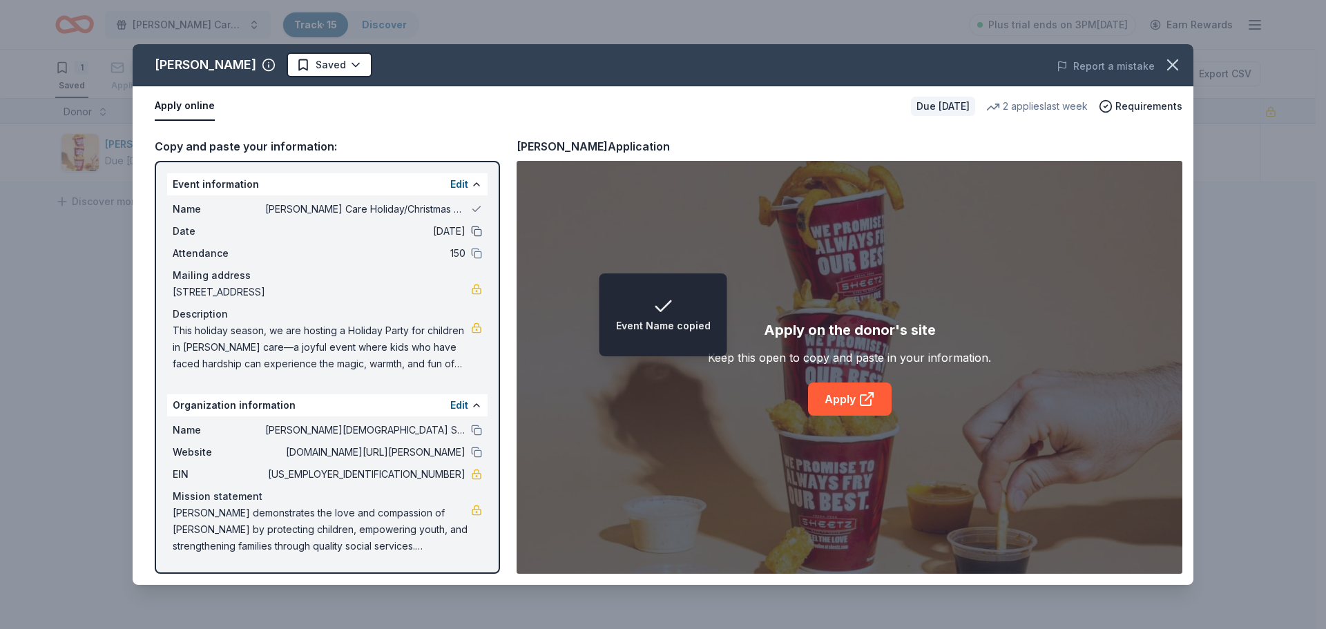
click at [477, 230] on button at bounding box center [476, 231] width 11 height 11
click at [474, 256] on button at bounding box center [476, 253] width 11 height 11
click at [477, 428] on button at bounding box center [476, 430] width 11 height 11
click at [475, 452] on button at bounding box center [476, 452] width 11 height 11
click at [826, 402] on link "Apply" at bounding box center [850, 399] width 84 height 33
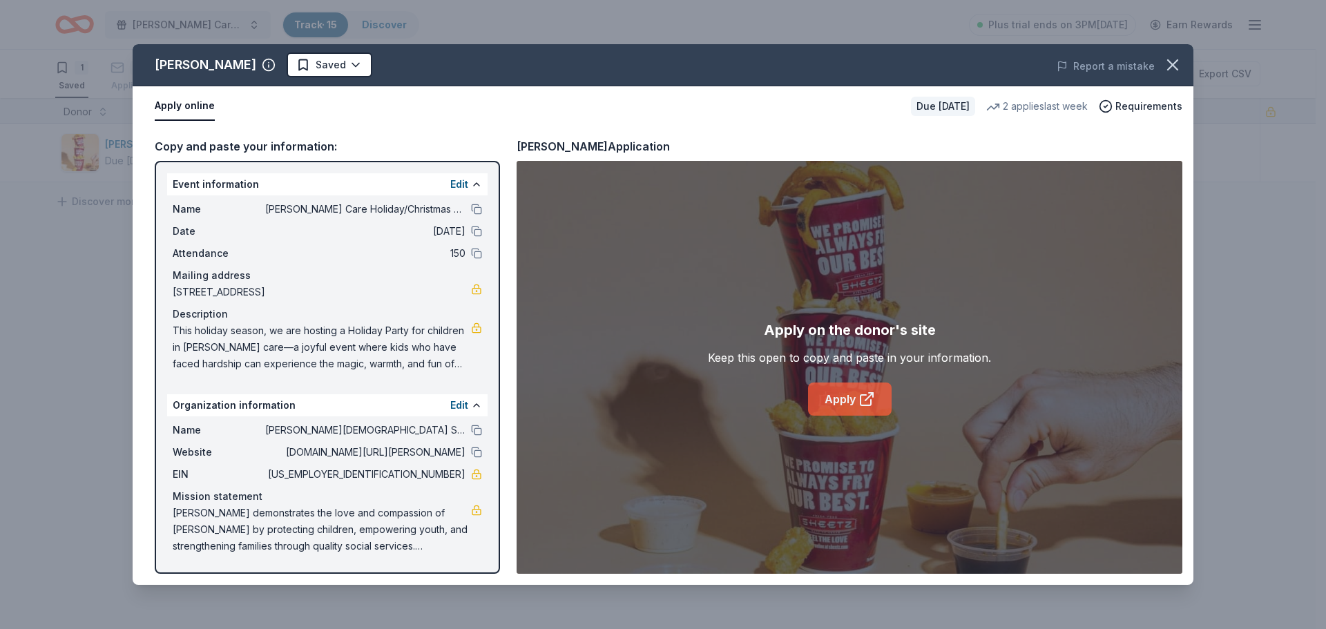
click at [841, 406] on link "Apply" at bounding box center [850, 399] width 84 height 33
click at [1173, 66] on icon "button" at bounding box center [1172, 64] width 19 height 19
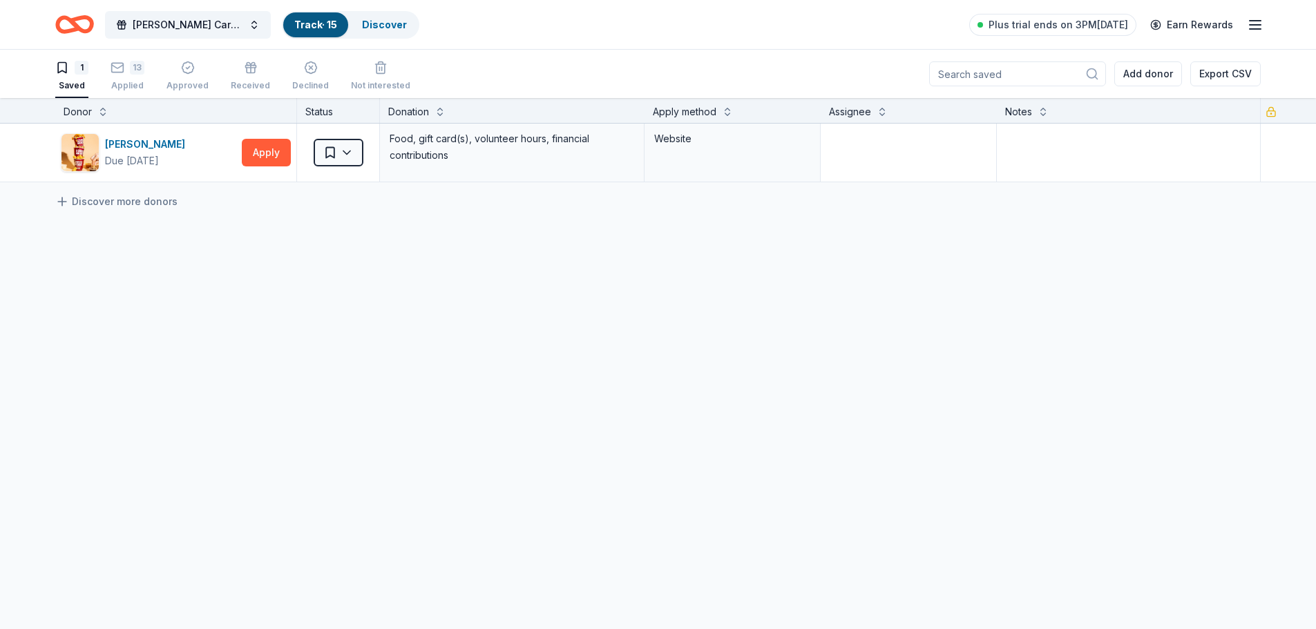
click at [68, 26] on icon "Home" at bounding box center [74, 24] width 39 height 32
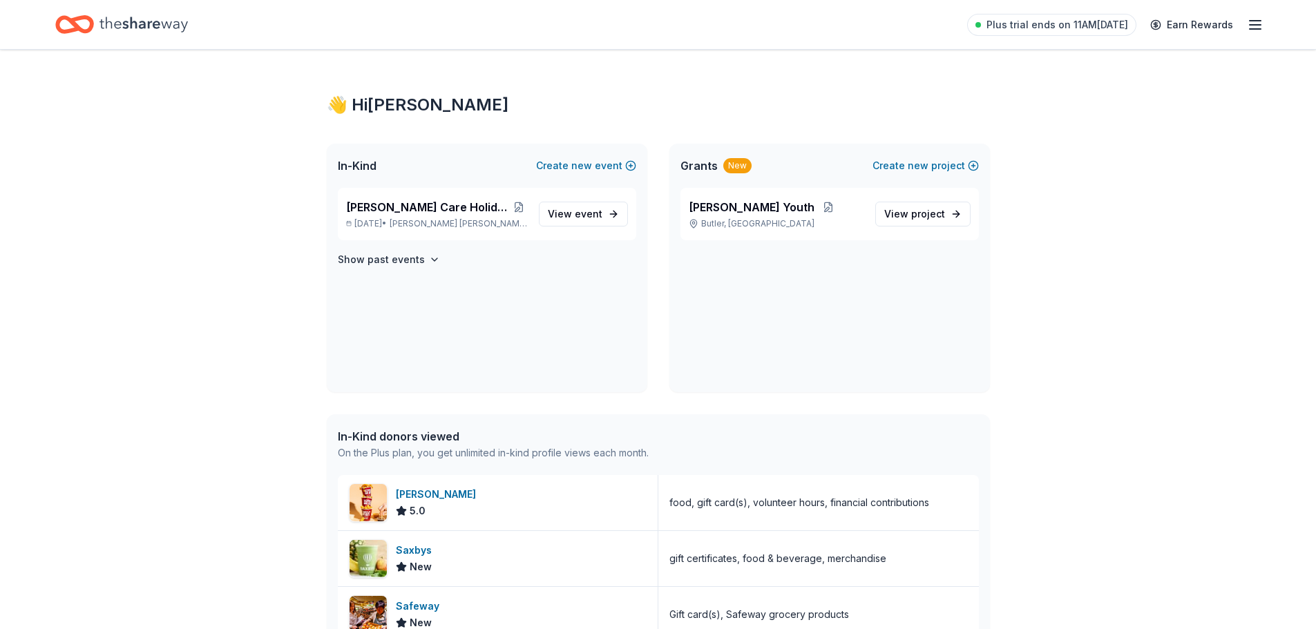
click at [70, 23] on icon "Home" at bounding box center [74, 24] width 39 height 32
click at [152, 23] on icon "Home" at bounding box center [143, 24] width 88 height 28
click at [1256, 23] on icon "button" at bounding box center [1255, 25] width 17 height 17
click at [1136, 332] on div "👋 Hi Stephanie In-Kind Create new event Foster Care Holiday/Christmas Party Dec…" at bounding box center [658, 518] width 1316 height 937
click at [577, 215] on span "event" at bounding box center [589, 214] width 28 height 12
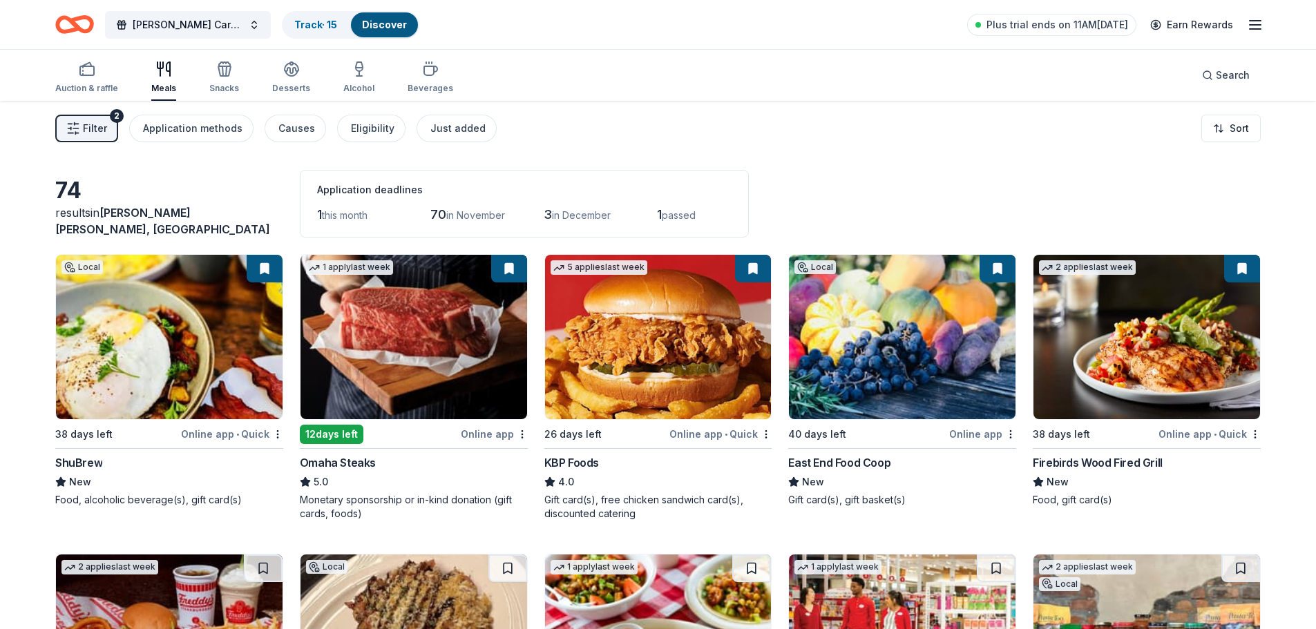
click at [394, 27] on link "Discover" at bounding box center [384, 25] width 45 height 12
click at [100, 126] on span "Filter" at bounding box center [95, 128] width 24 height 17
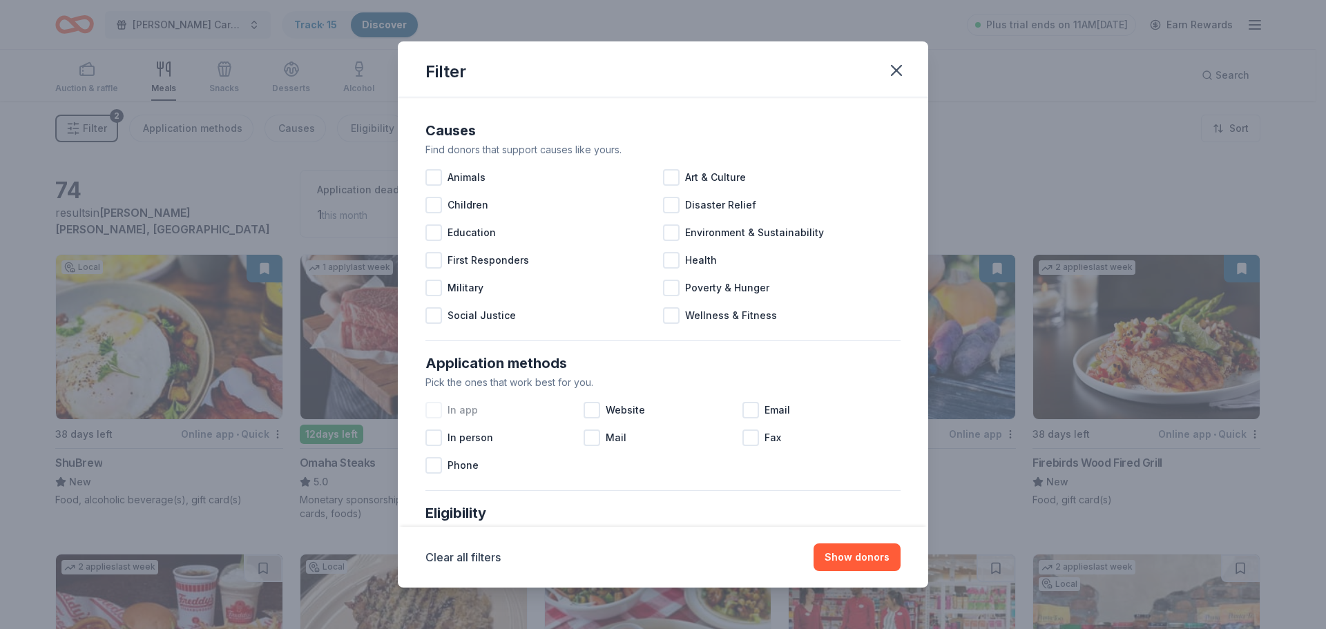
click at [438, 405] on div at bounding box center [433, 410] width 17 height 17
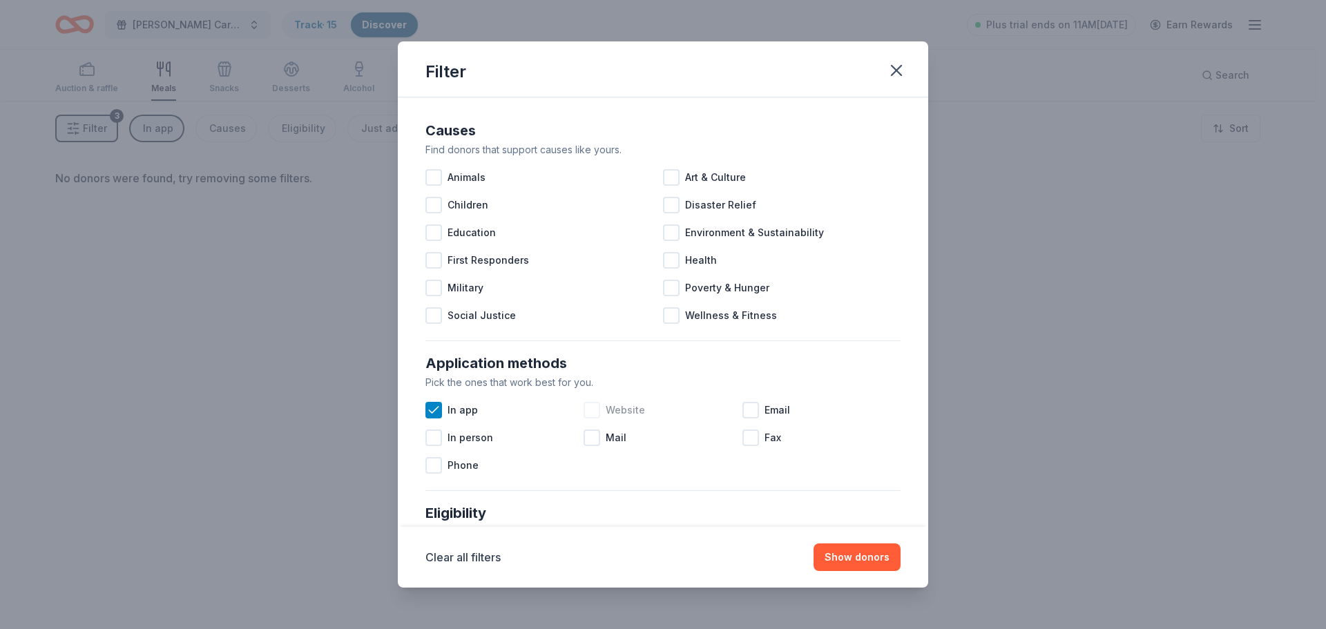
click at [595, 410] on div at bounding box center [592, 410] width 17 height 17
click at [745, 411] on div at bounding box center [750, 410] width 17 height 17
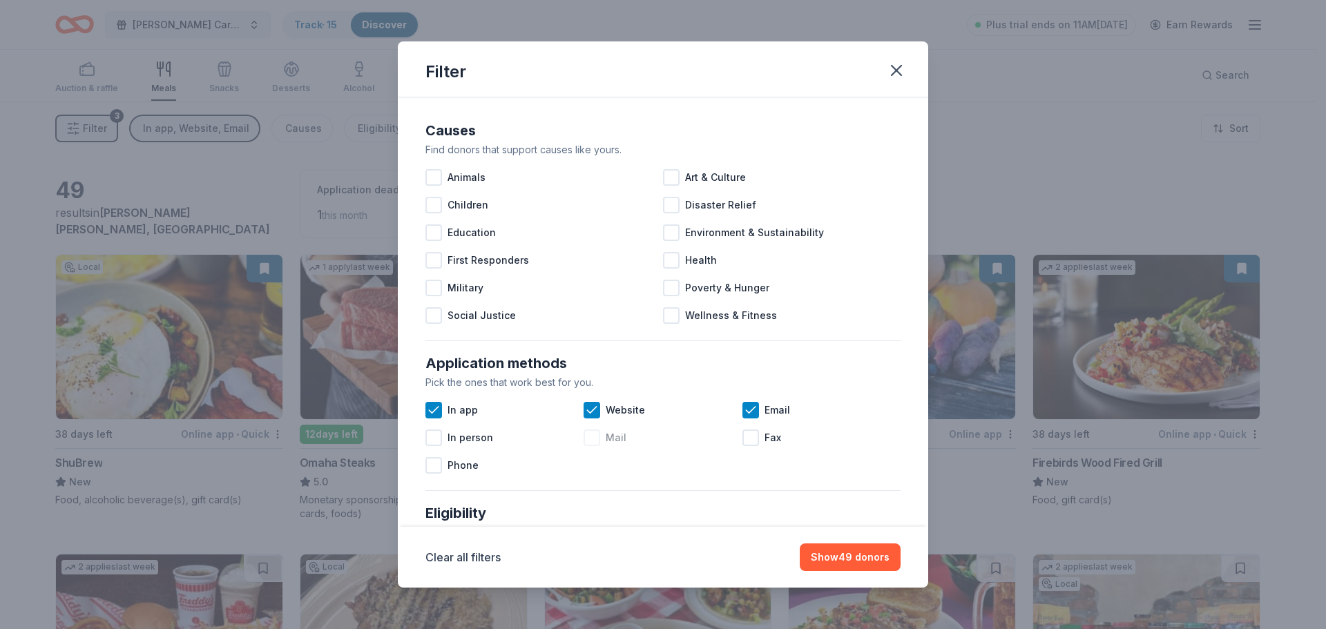
click at [586, 443] on div at bounding box center [592, 438] width 17 height 17
click at [838, 564] on button "Show 54 donors" at bounding box center [851, 558] width 100 height 28
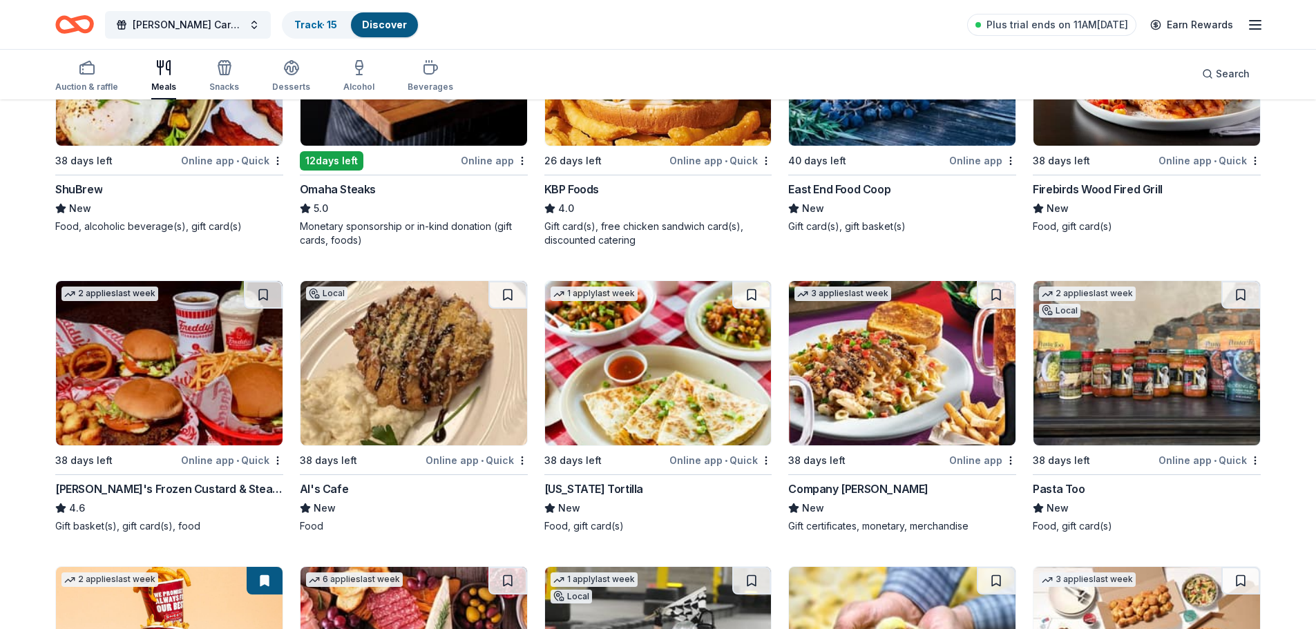
scroll to position [274, 0]
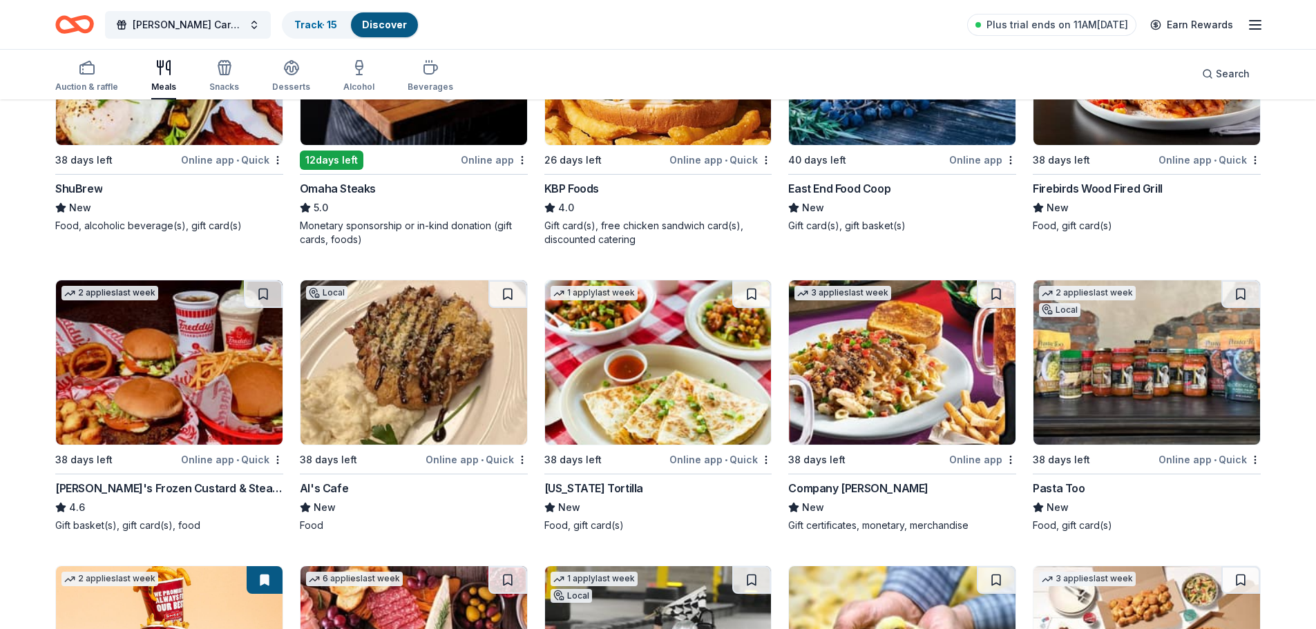
click at [165, 383] on img at bounding box center [169, 362] width 227 height 164
click at [611, 488] on div "California Tortilla" at bounding box center [593, 488] width 99 height 17
click at [747, 294] on button at bounding box center [751, 294] width 39 height 28
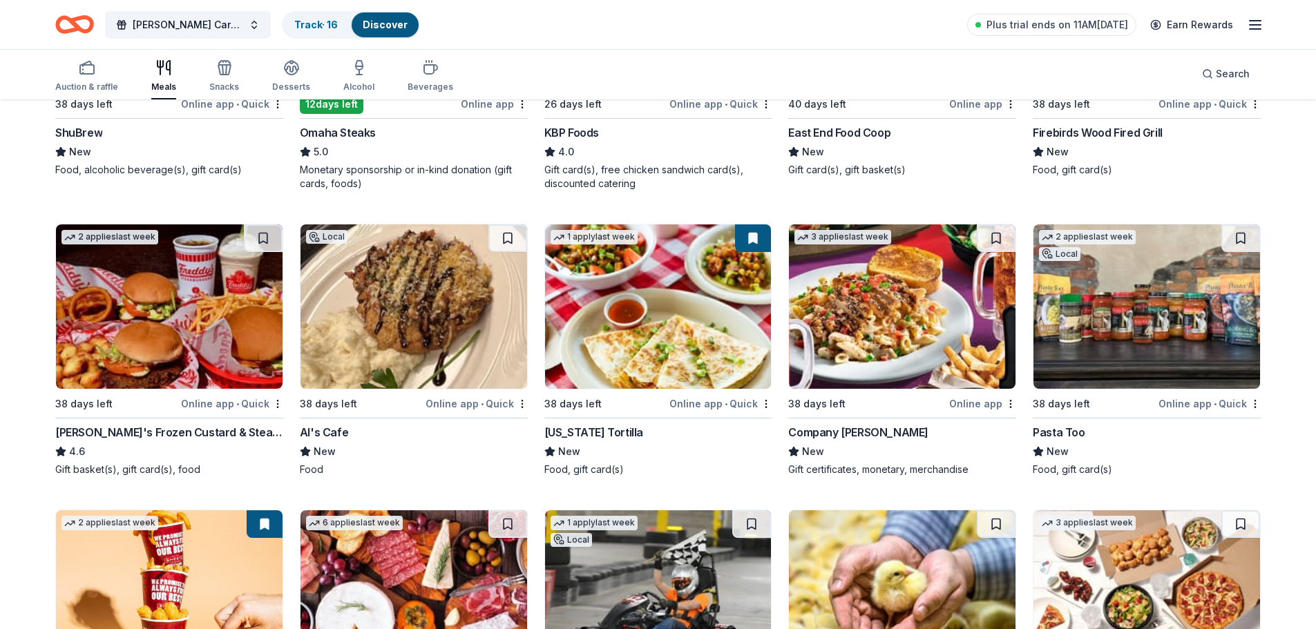
scroll to position [329, 0]
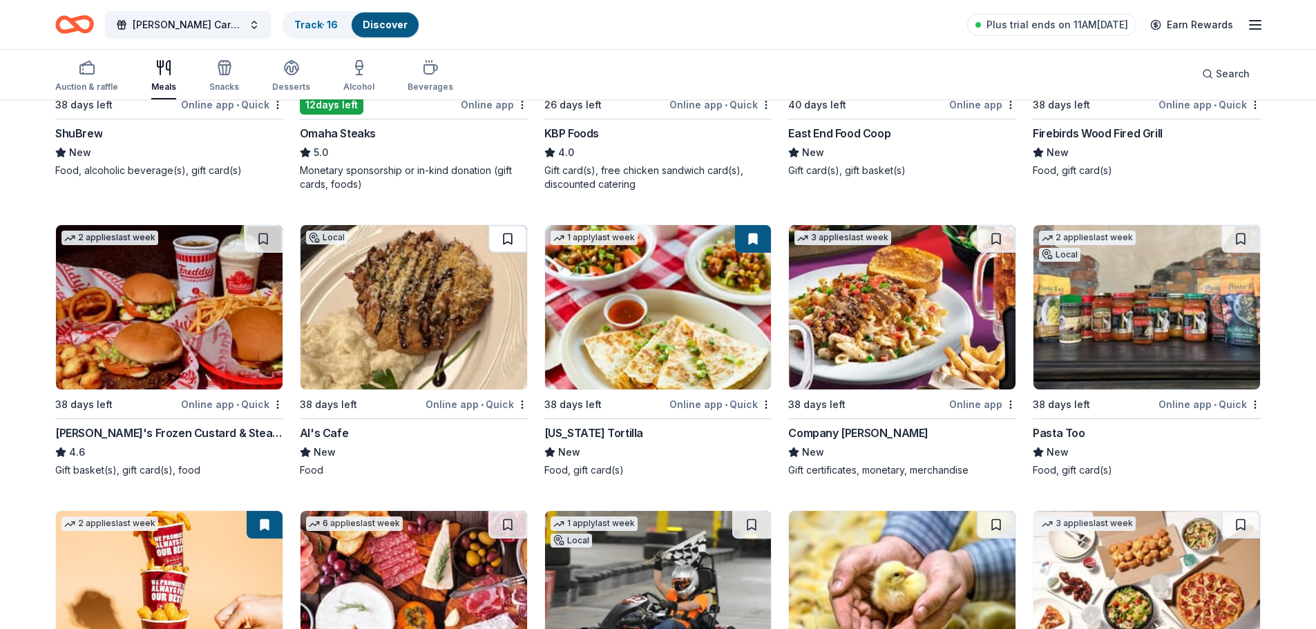
click at [502, 240] on button at bounding box center [507, 239] width 39 height 28
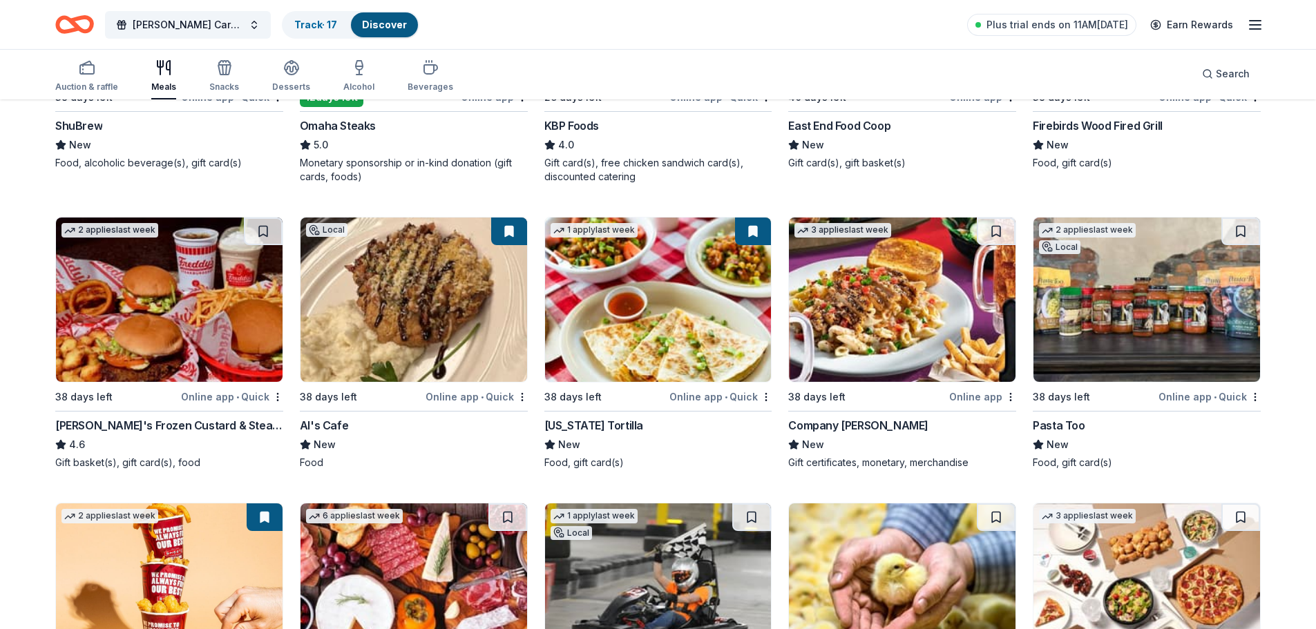
scroll to position [338, 0]
click at [1245, 230] on button at bounding box center [1240, 231] width 39 height 28
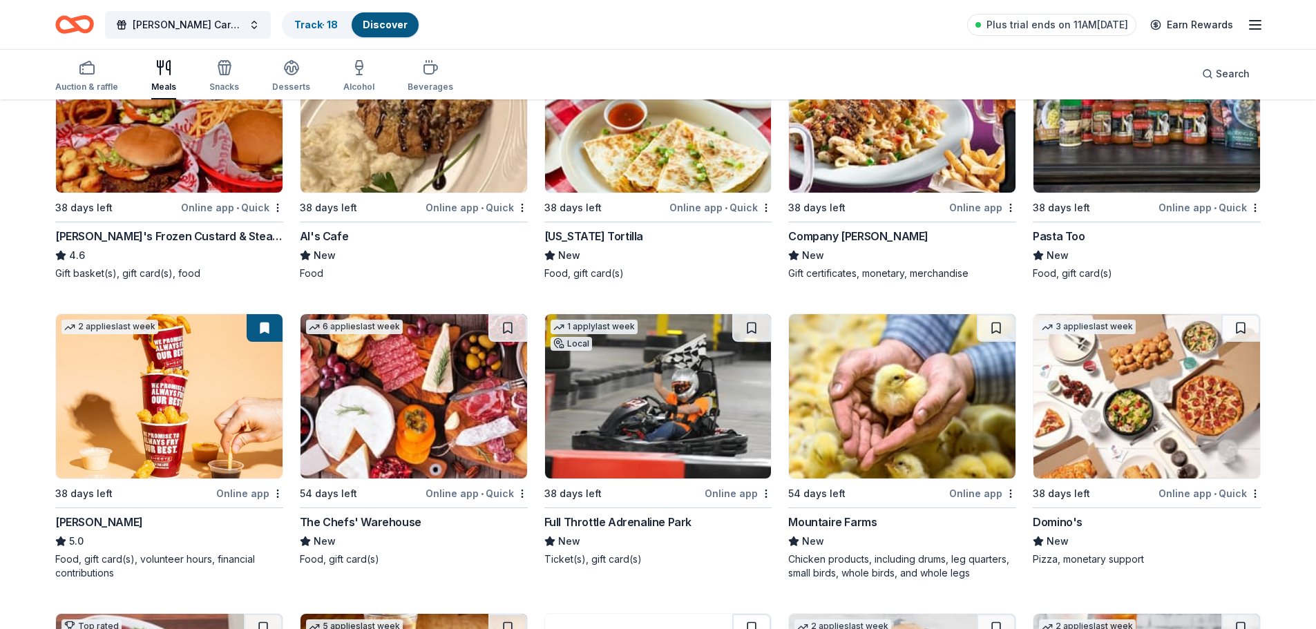
scroll to position [533, 0]
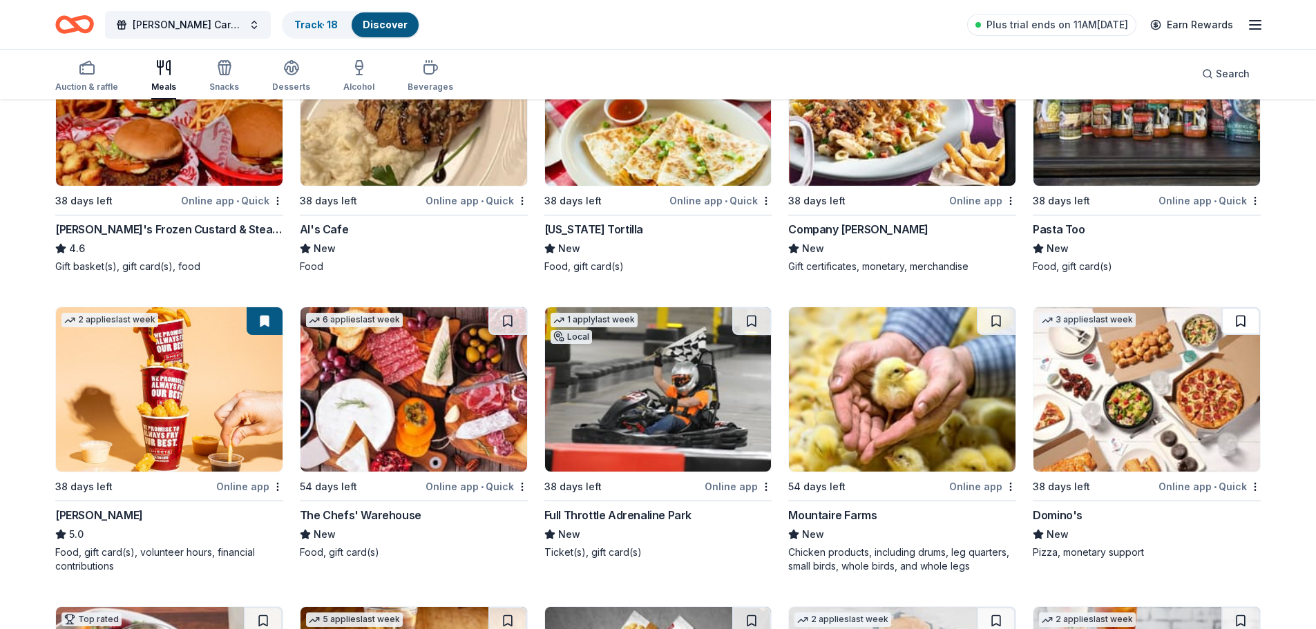
click at [1234, 321] on button at bounding box center [1240, 321] width 39 height 28
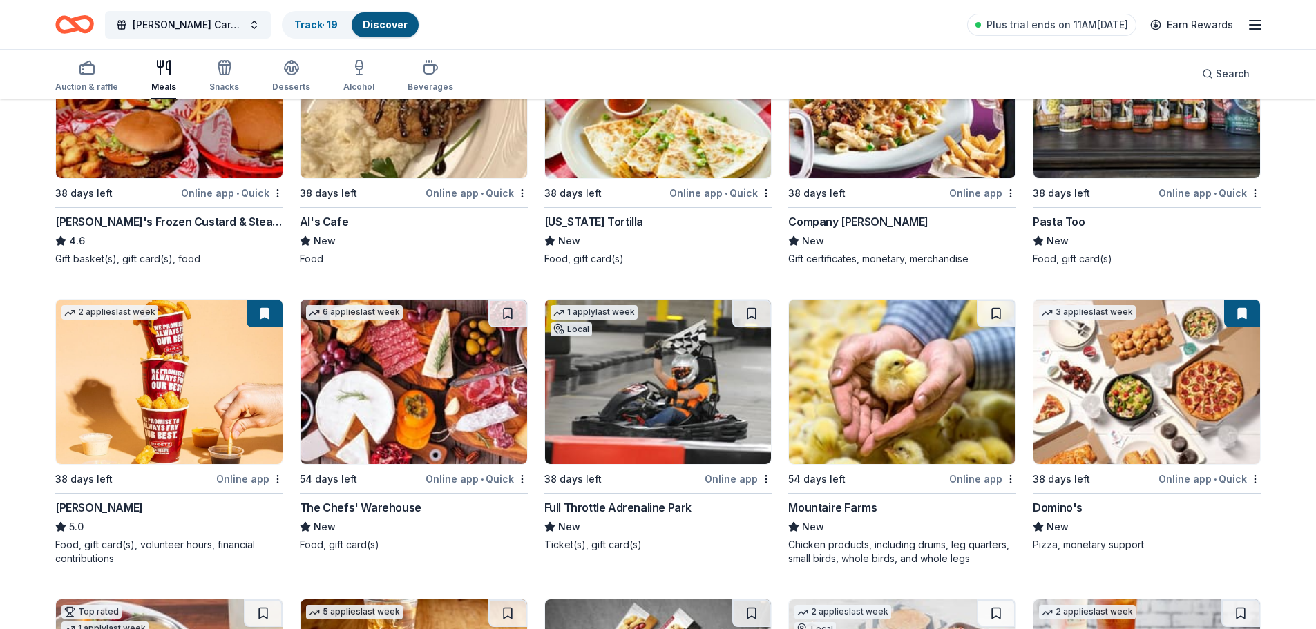
scroll to position [540, 0]
click at [751, 308] on button at bounding box center [751, 314] width 39 height 28
click at [511, 316] on button at bounding box center [507, 314] width 39 height 28
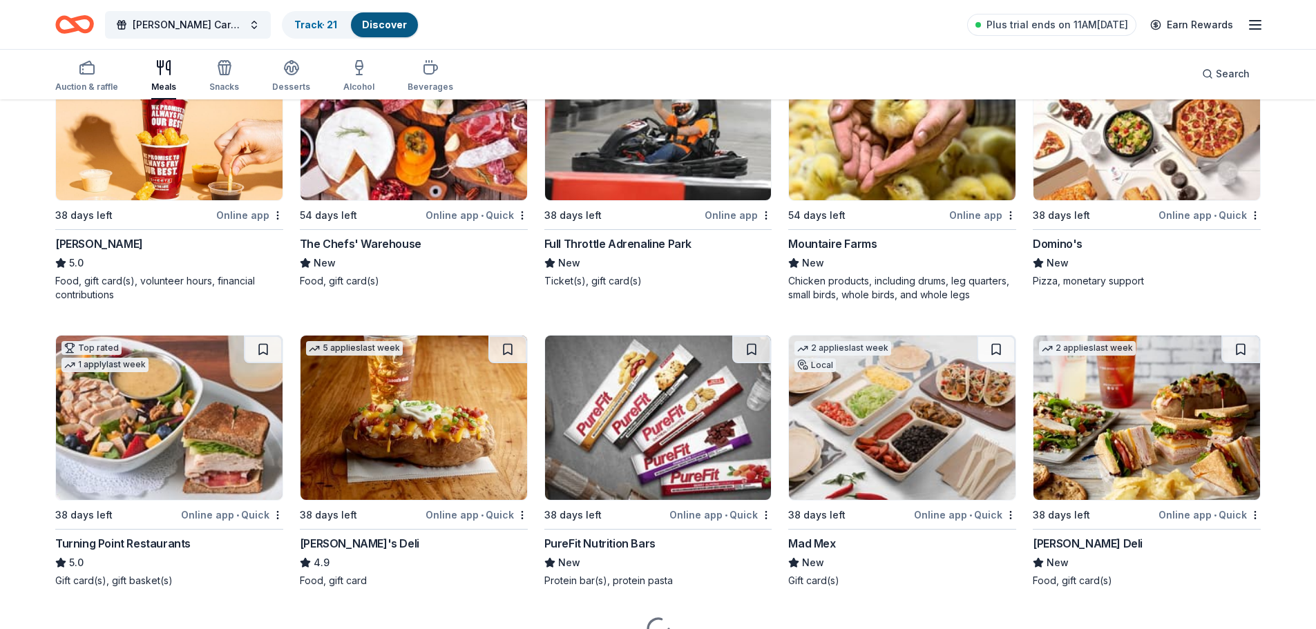
scroll to position [807, 0]
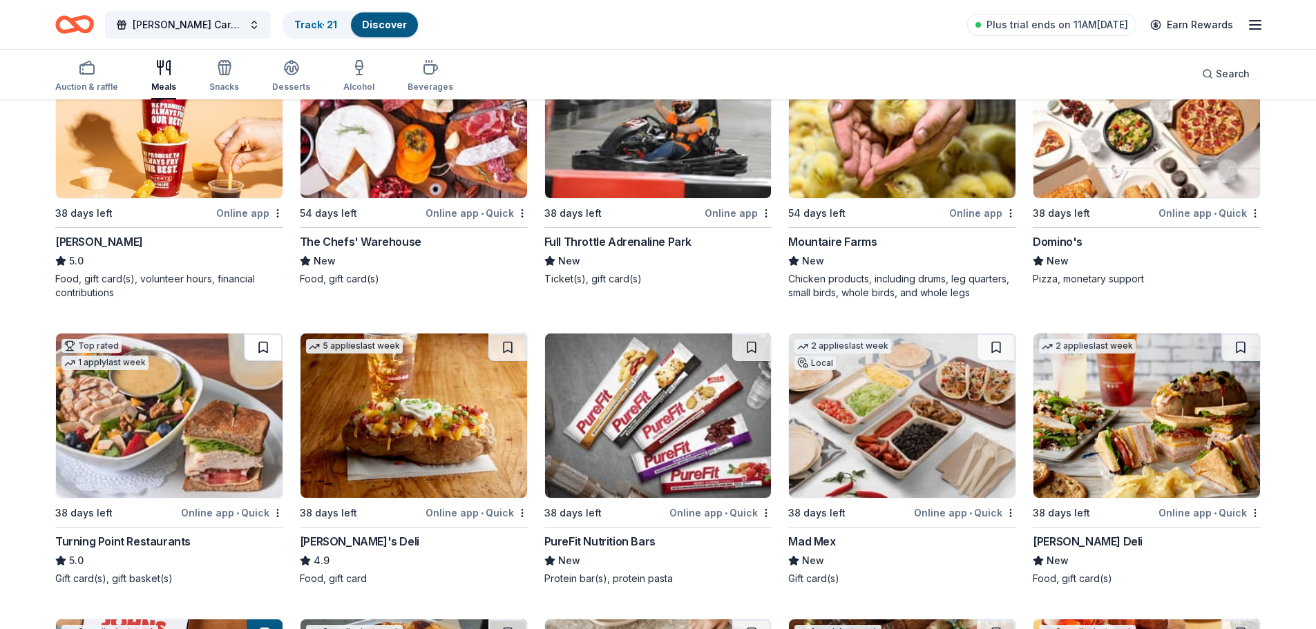
click at [260, 348] on button at bounding box center [263, 348] width 39 height 28
click at [501, 347] on button at bounding box center [507, 348] width 39 height 28
click at [999, 350] on button at bounding box center [996, 348] width 39 height 28
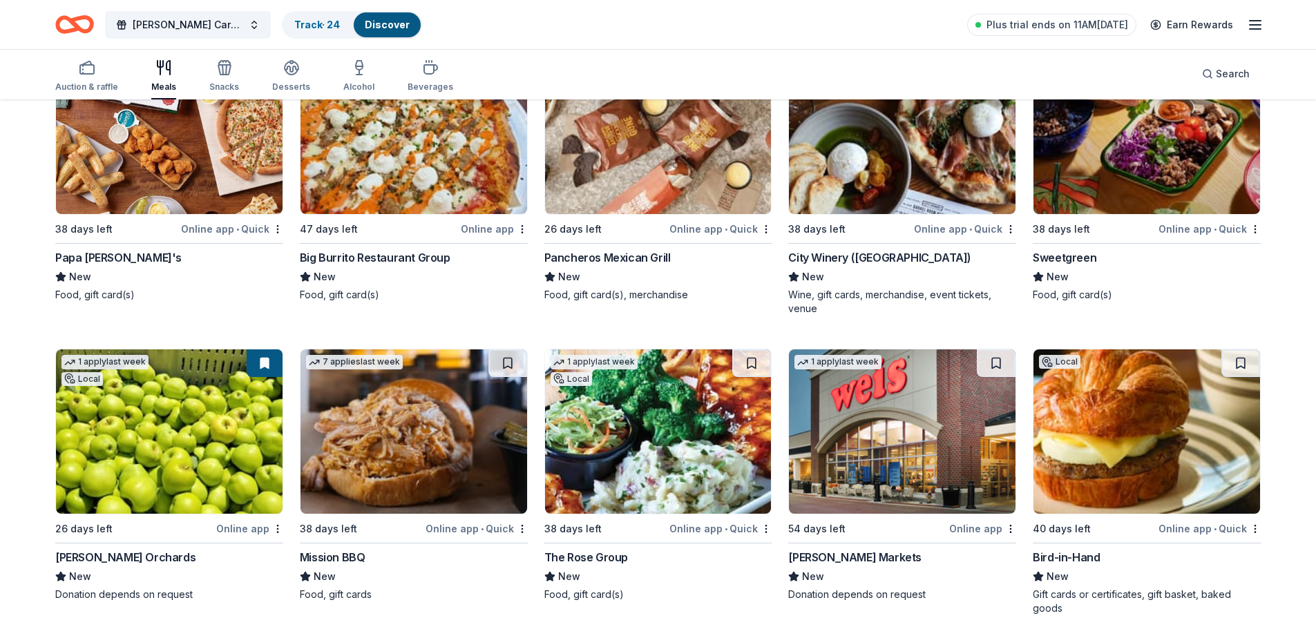
scroll to position [1377, 0]
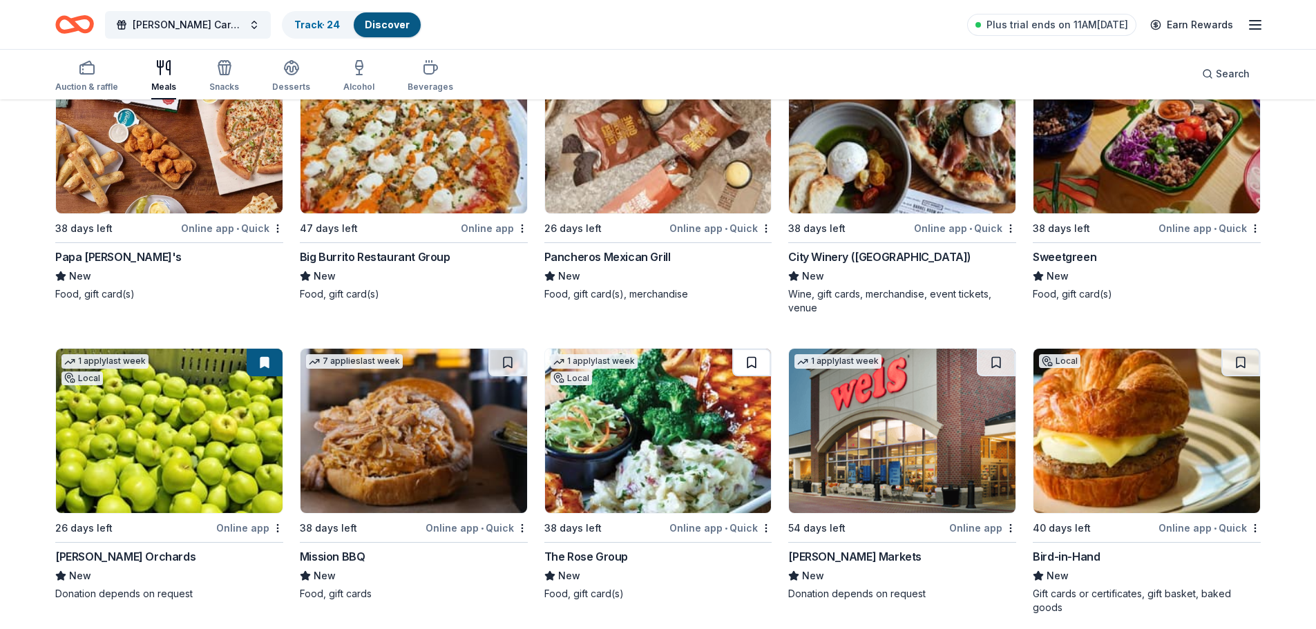
click at [747, 362] on button at bounding box center [751, 363] width 39 height 28
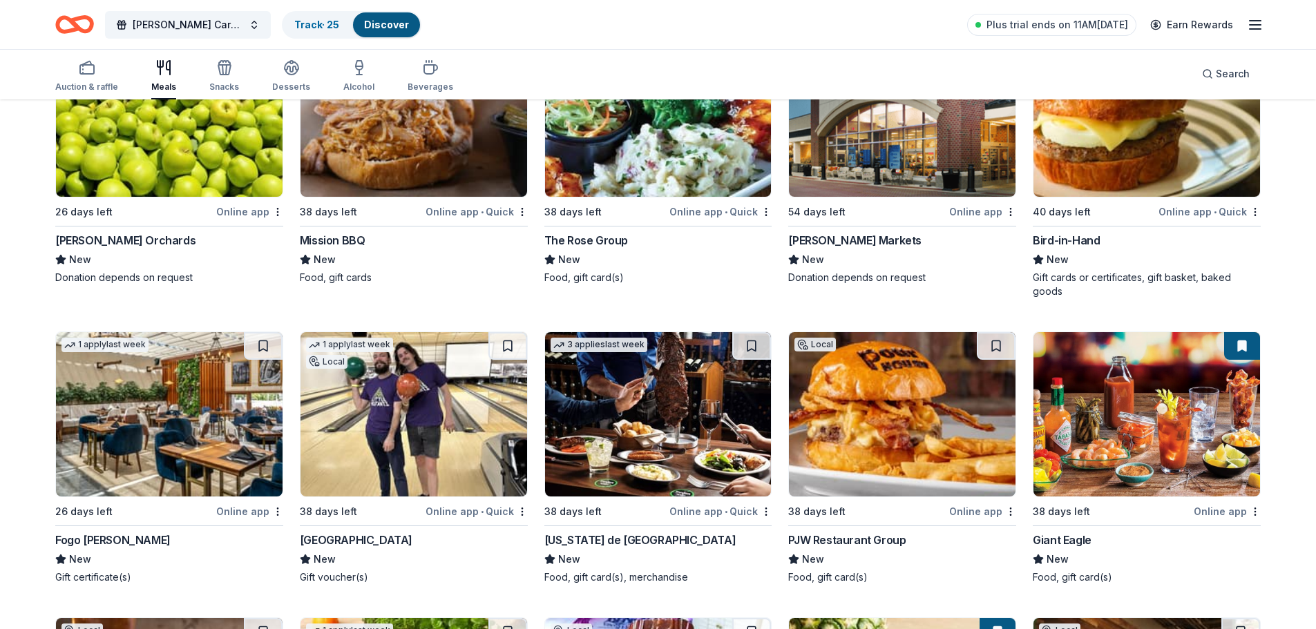
scroll to position [1695, 0]
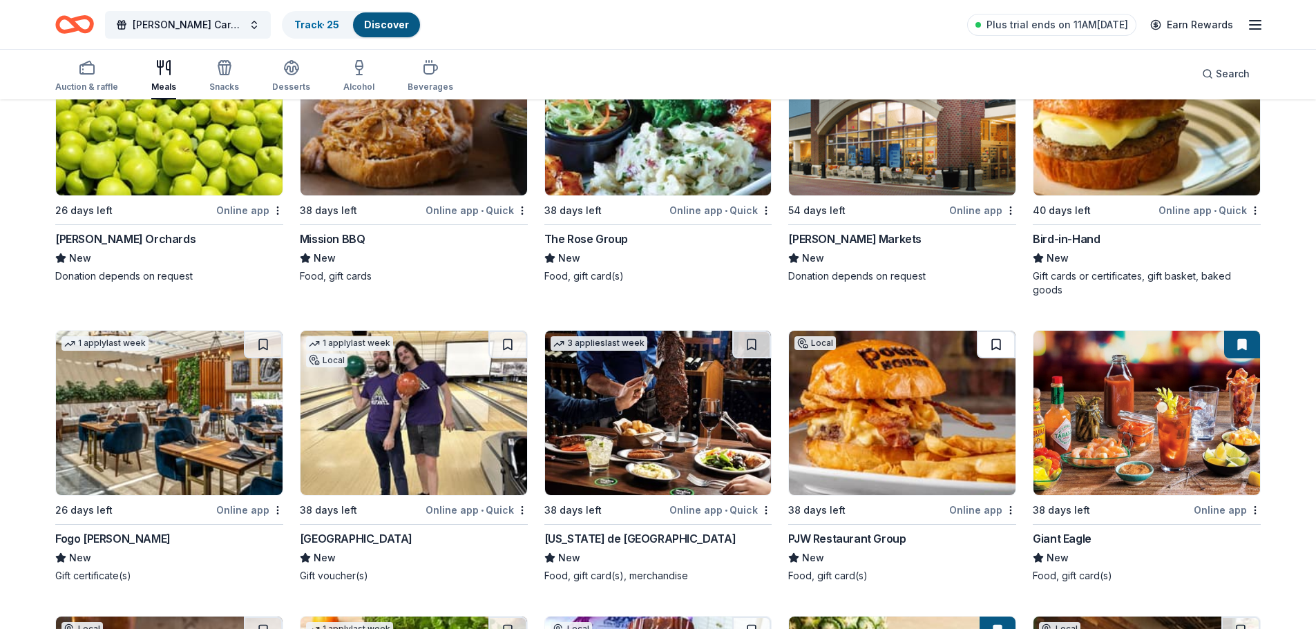
click at [990, 344] on button at bounding box center [996, 345] width 39 height 28
click at [752, 346] on button at bounding box center [751, 345] width 39 height 28
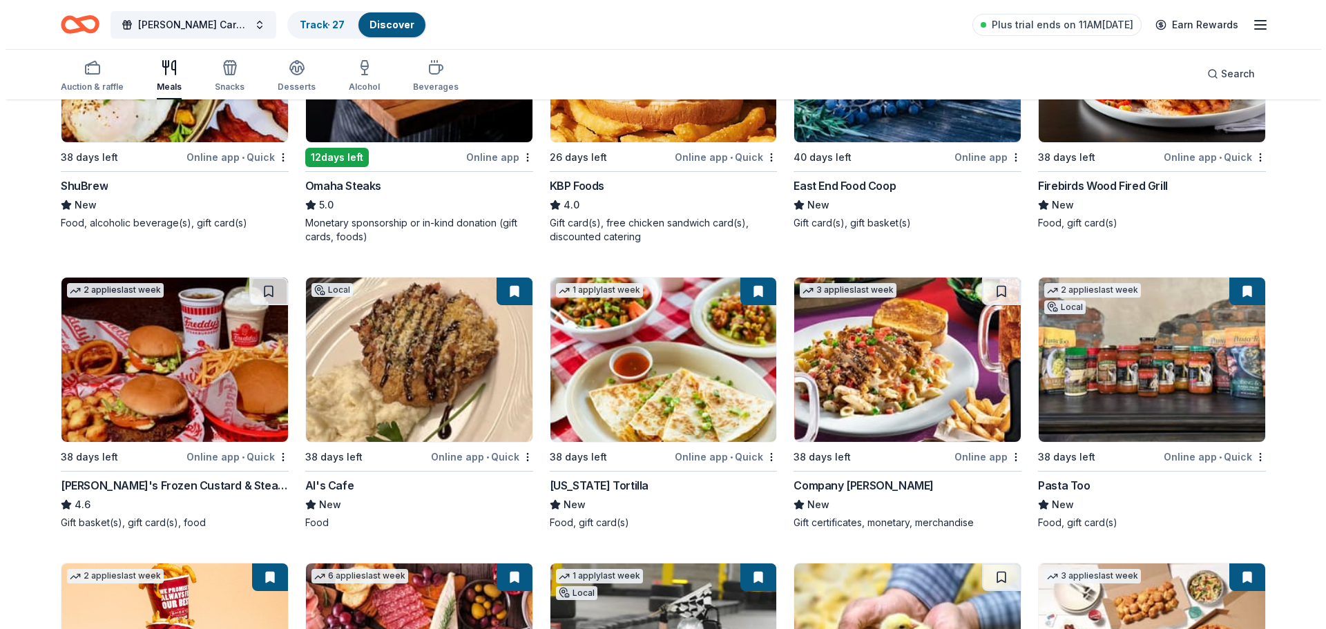
scroll to position [0, 0]
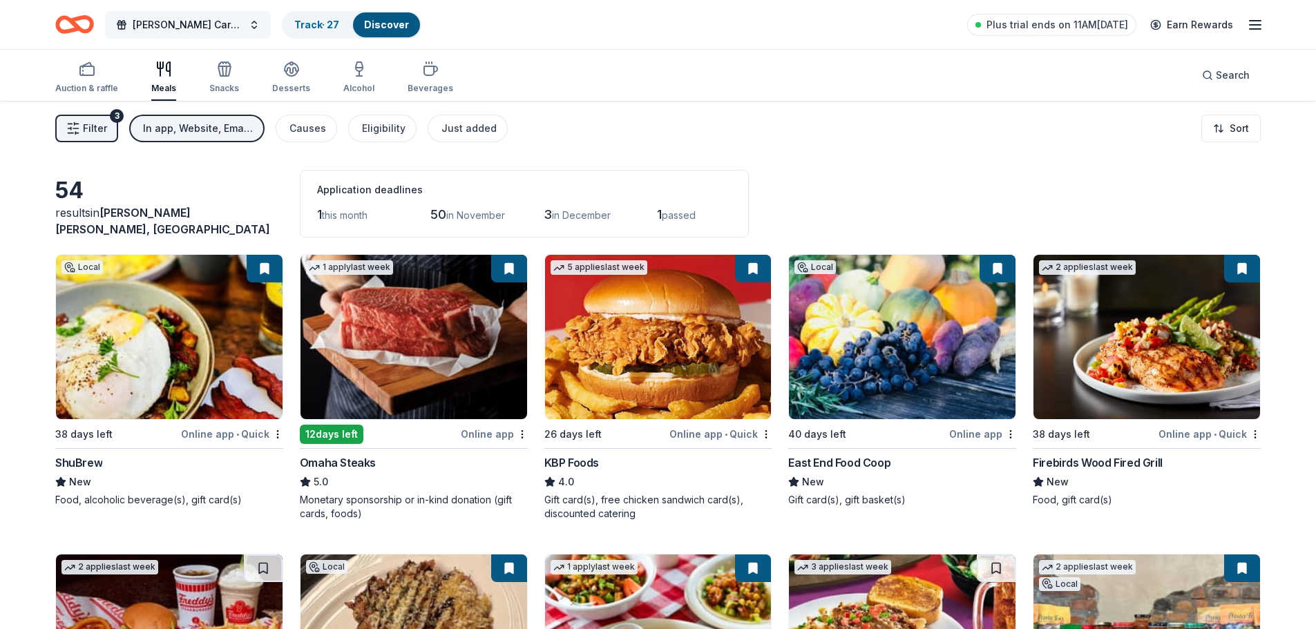
click at [171, 26] on span "Foster Care Holiday/Christmas Party" at bounding box center [188, 25] width 111 height 17
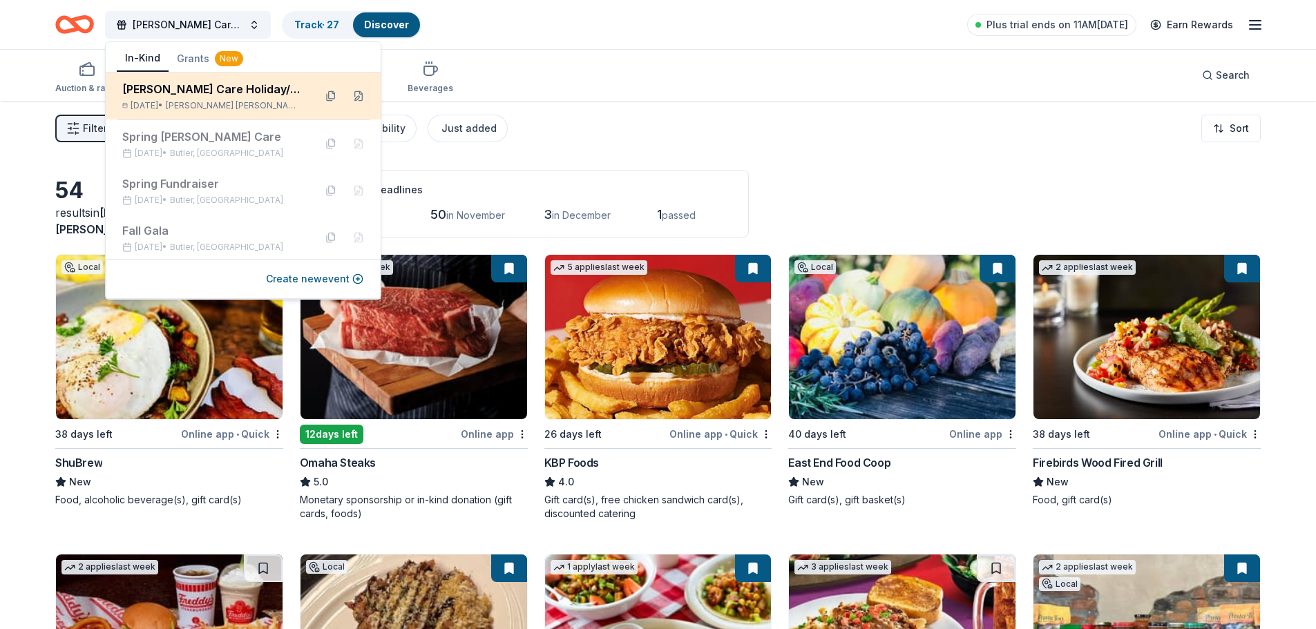
click at [183, 97] on div "Foster Care Holiday/Christmas Party Dec 20, 2025 • Bradford Woods, PA" at bounding box center [212, 96] width 181 height 30
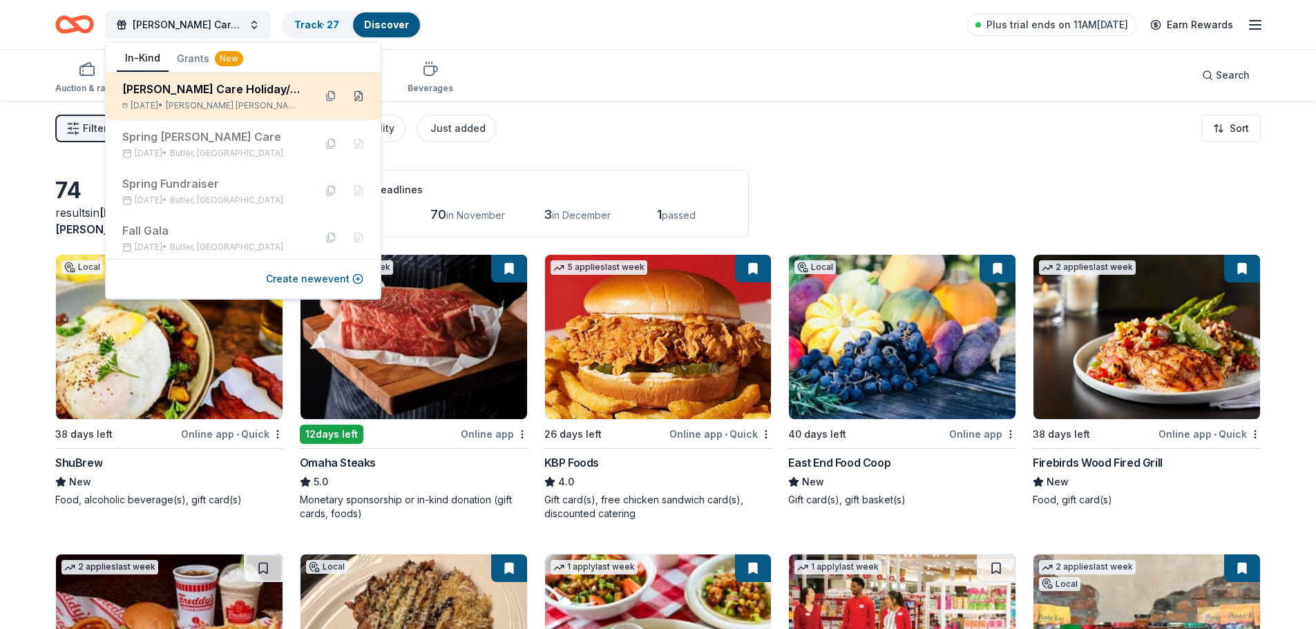
click at [347, 99] on button at bounding box center [358, 96] width 22 height 22
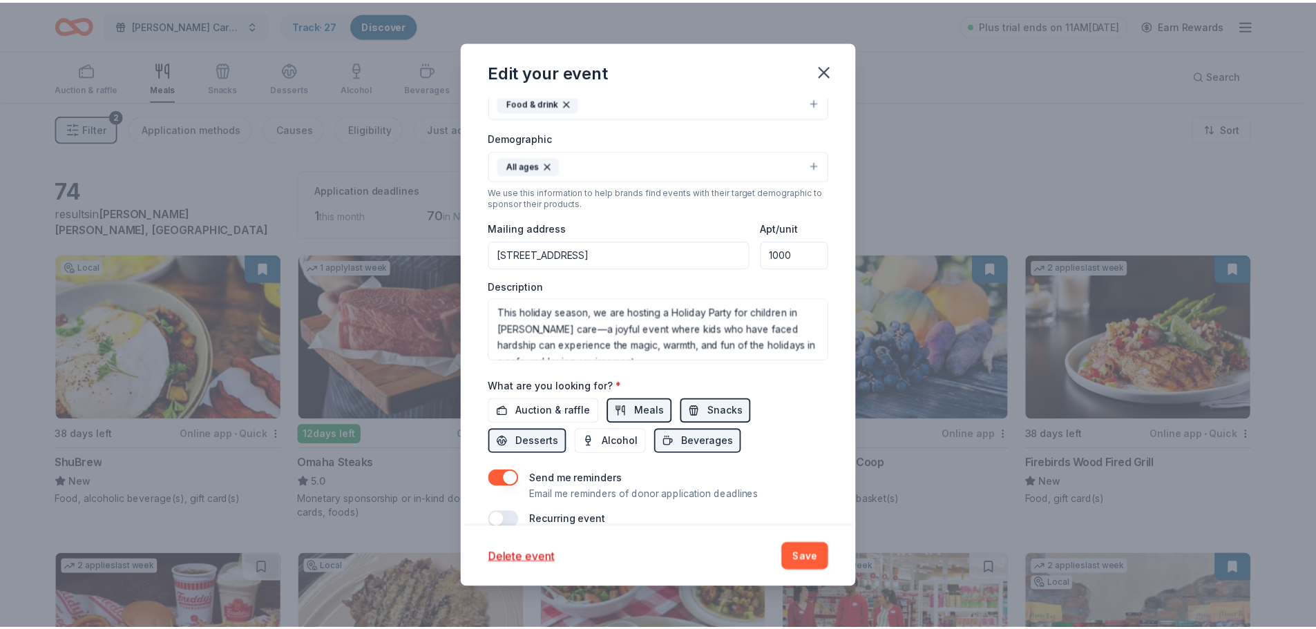
scroll to position [296, 0]
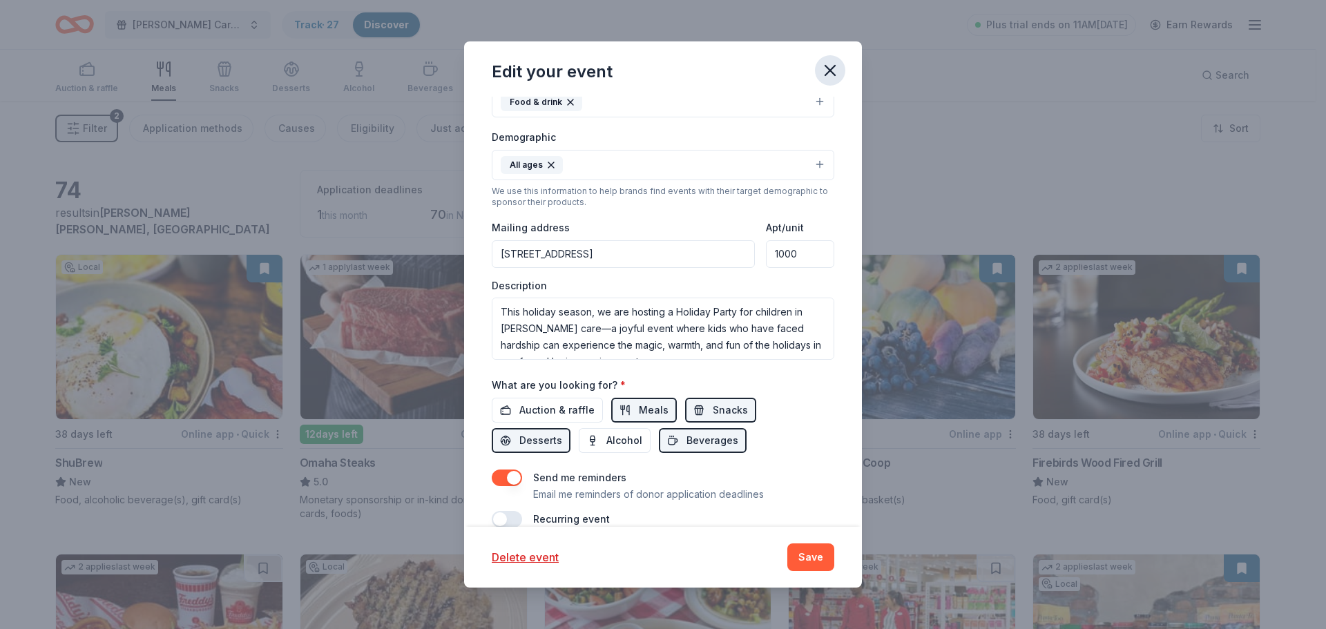
click at [834, 71] on icon "button" at bounding box center [830, 70] width 19 height 19
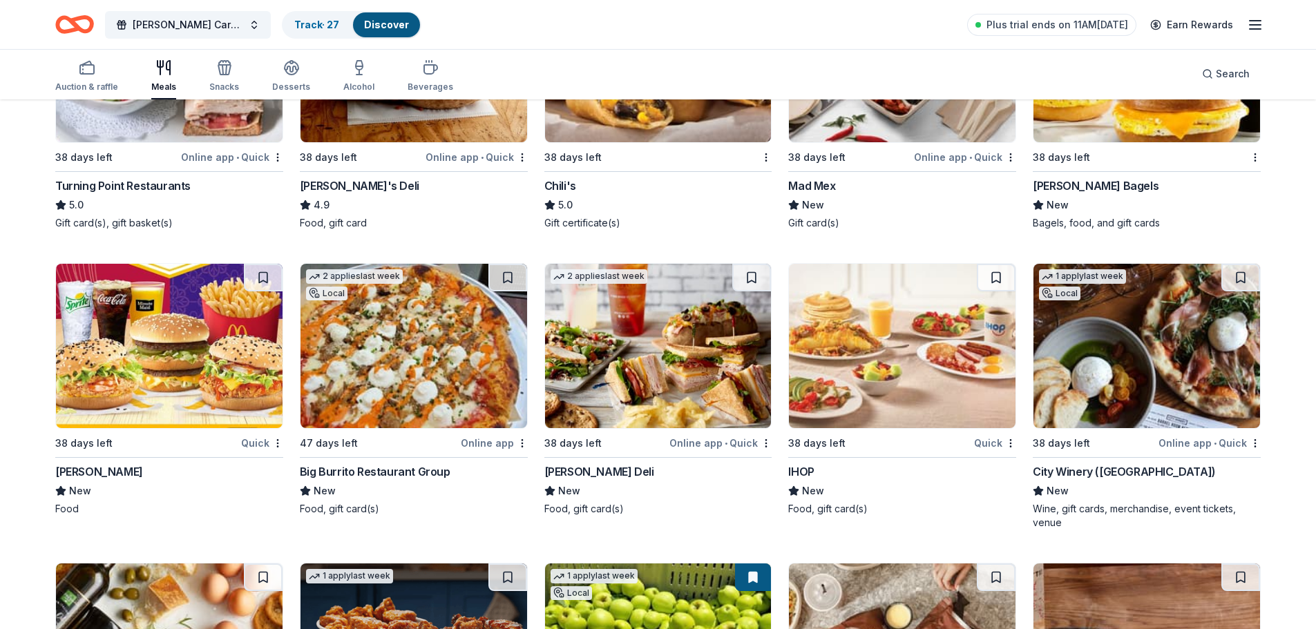
scroll to position [1177, 0]
click at [265, 281] on button at bounding box center [263, 277] width 39 height 28
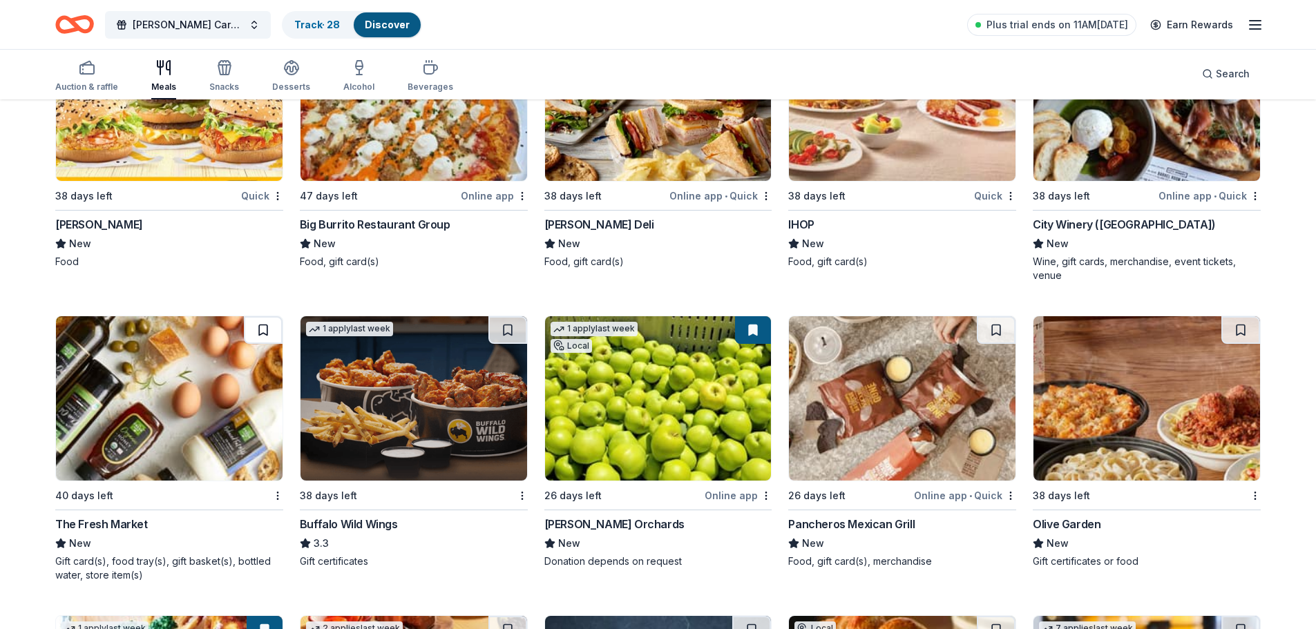
scroll to position [1431, 0]
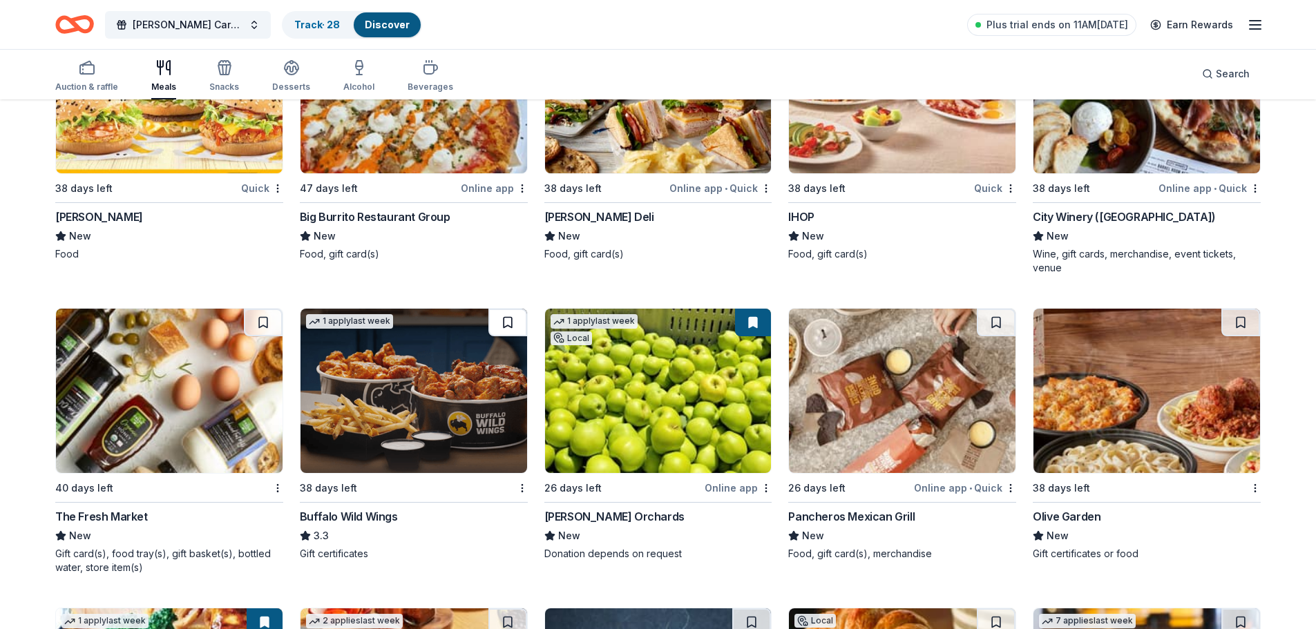
click at [508, 325] on button at bounding box center [507, 323] width 39 height 28
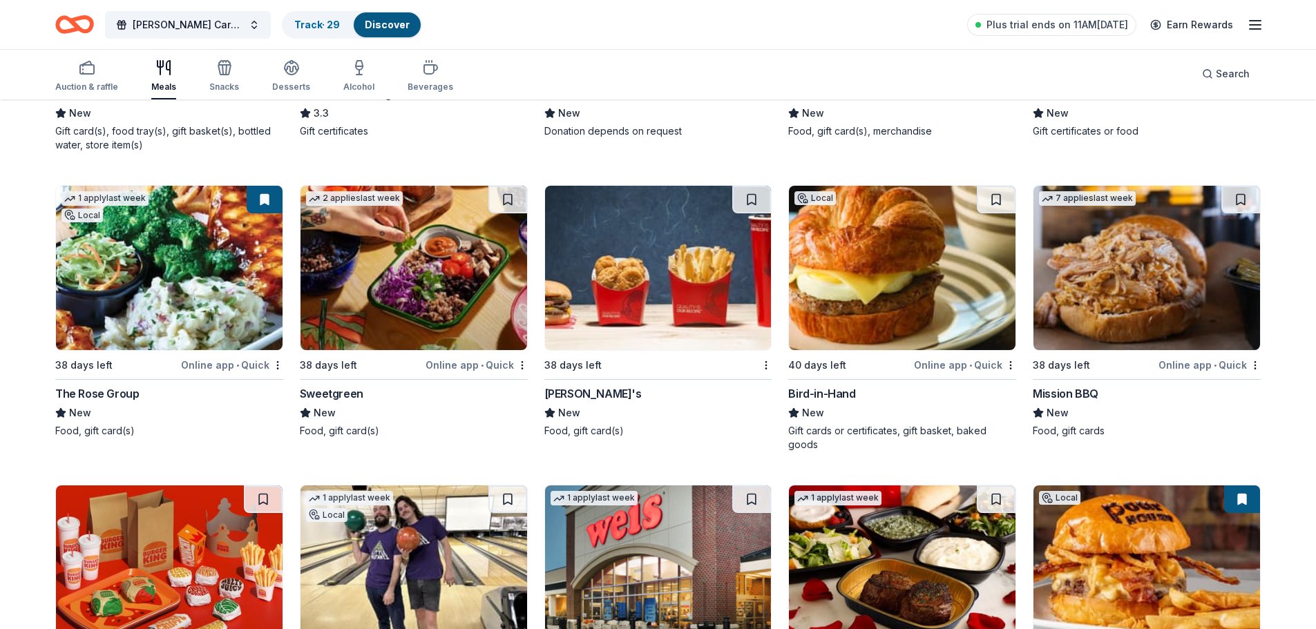
scroll to position [1855, 0]
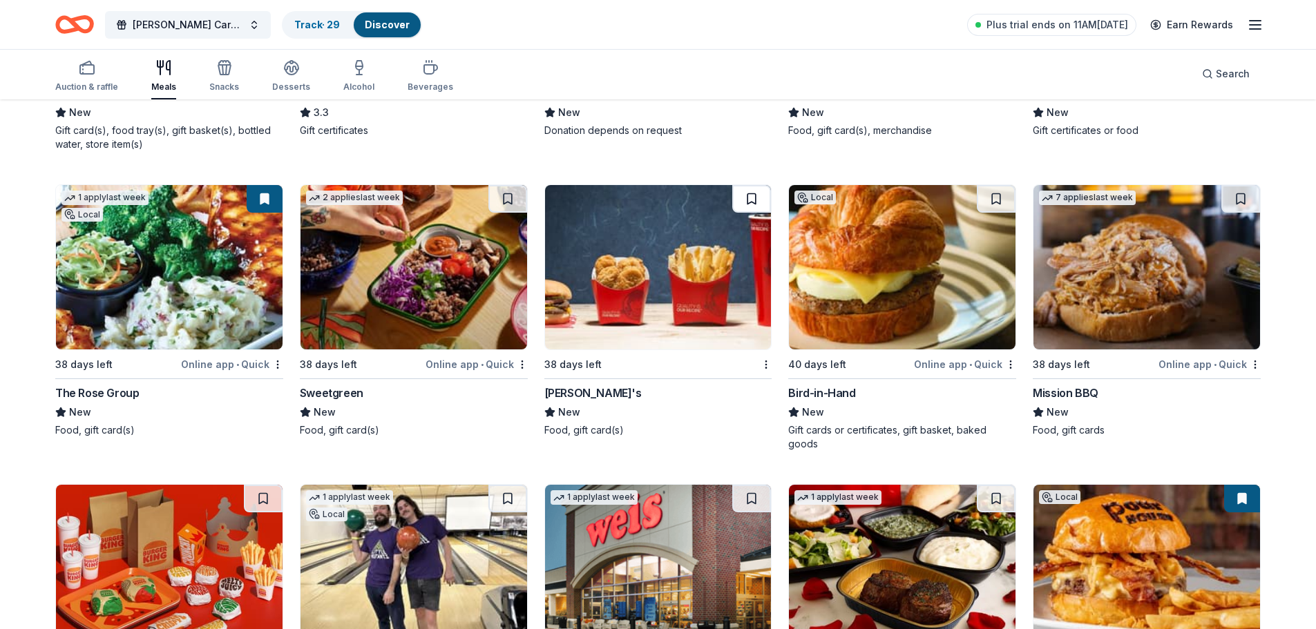
click at [760, 199] on button at bounding box center [751, 199] width 39 height 28
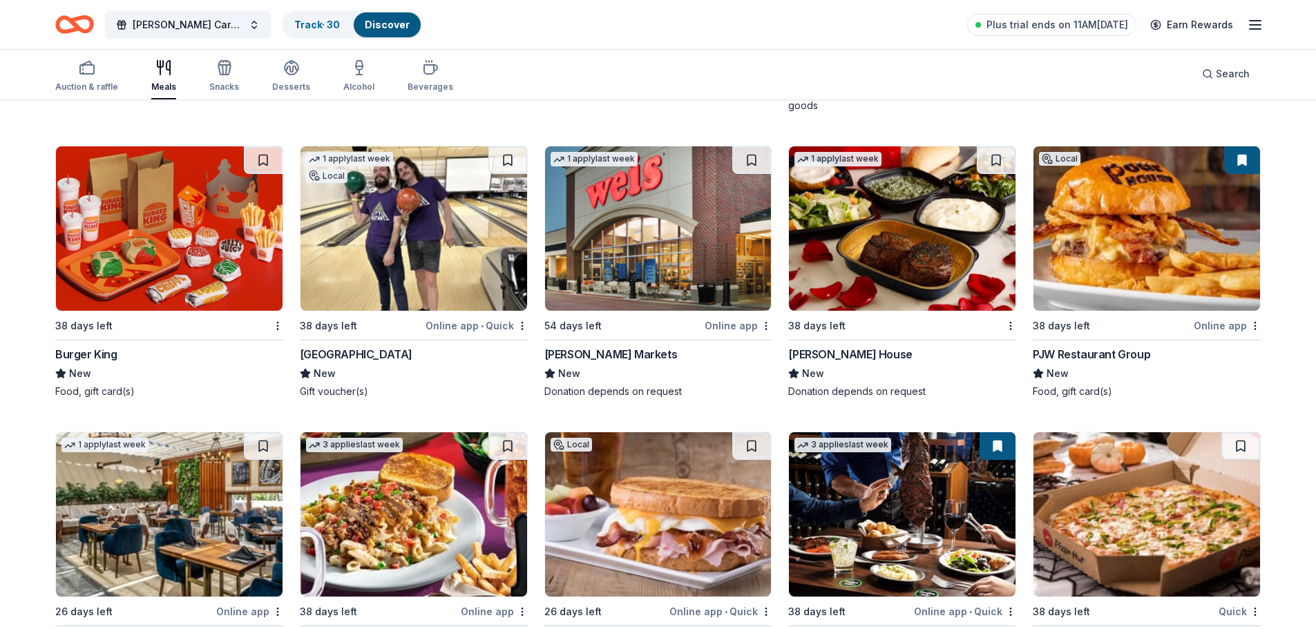
scroll to position [2194, 0]
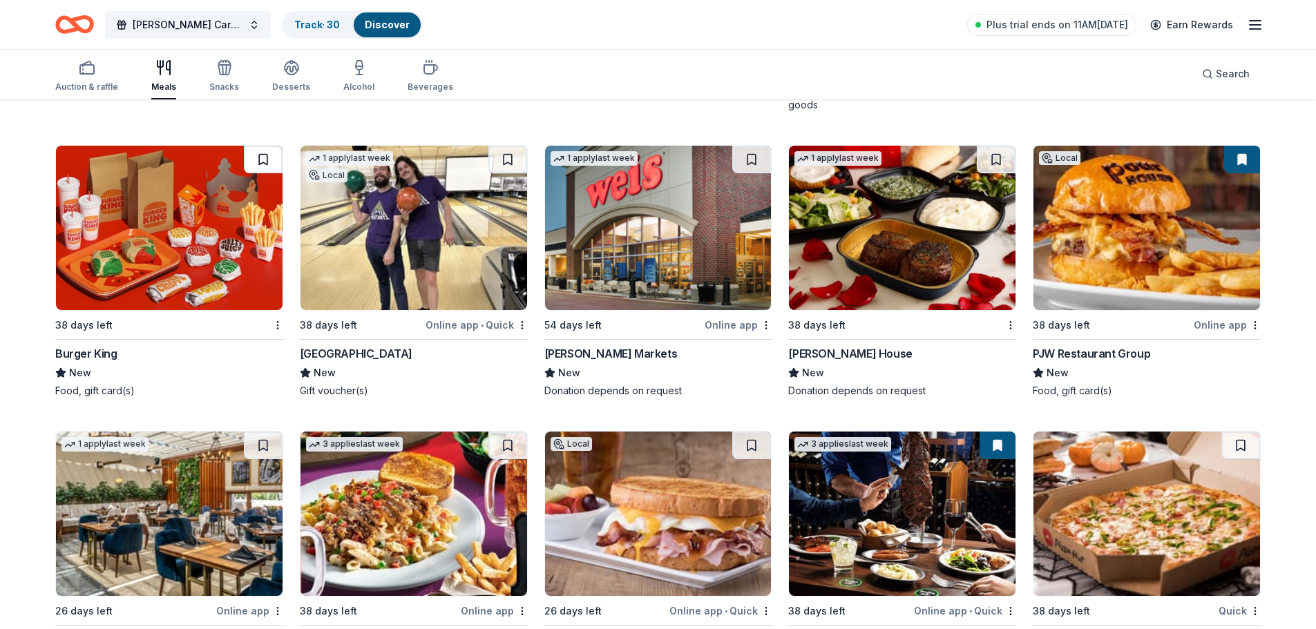
click at [268, 156] on button at bounding box center [263, 160] width 39 height 28
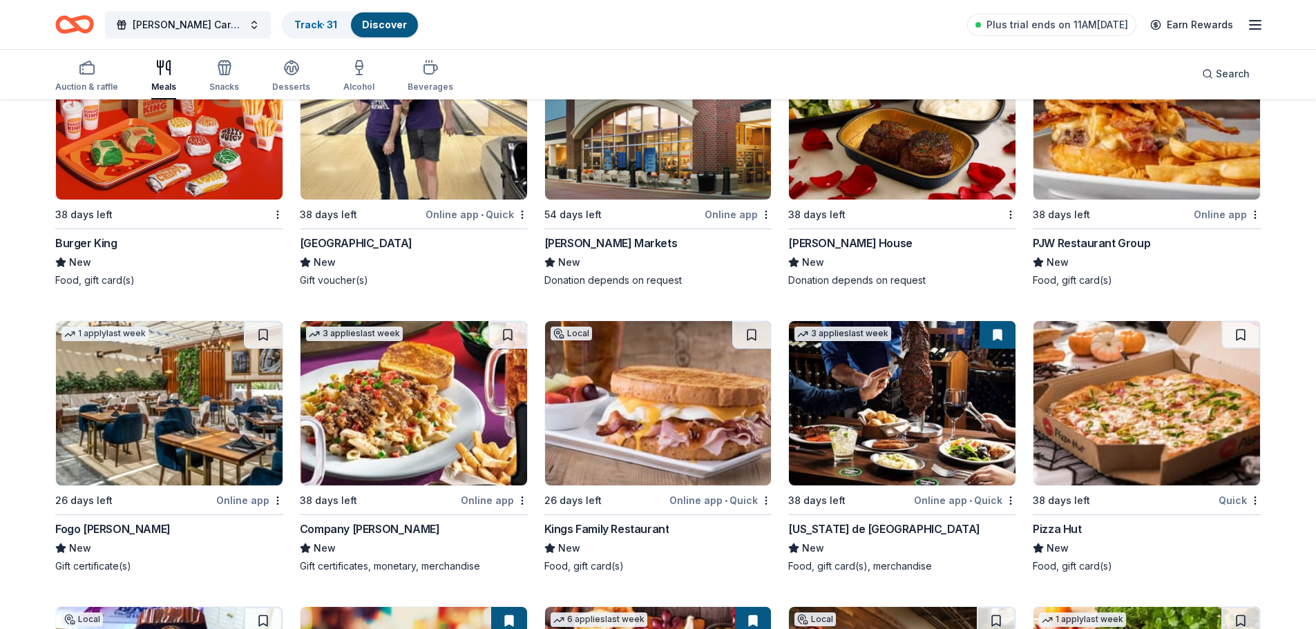
scroll to position [2305, 0]
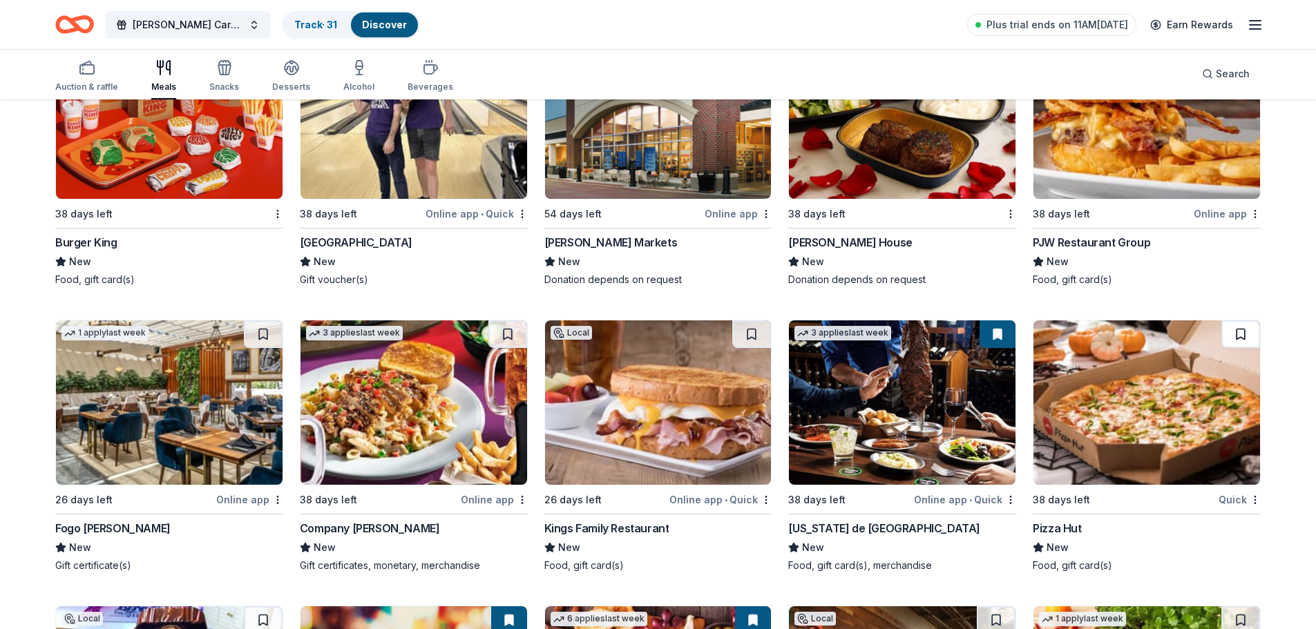
click at [1245, 338] on button at bounding box center [1240, 334] width 39 height 28
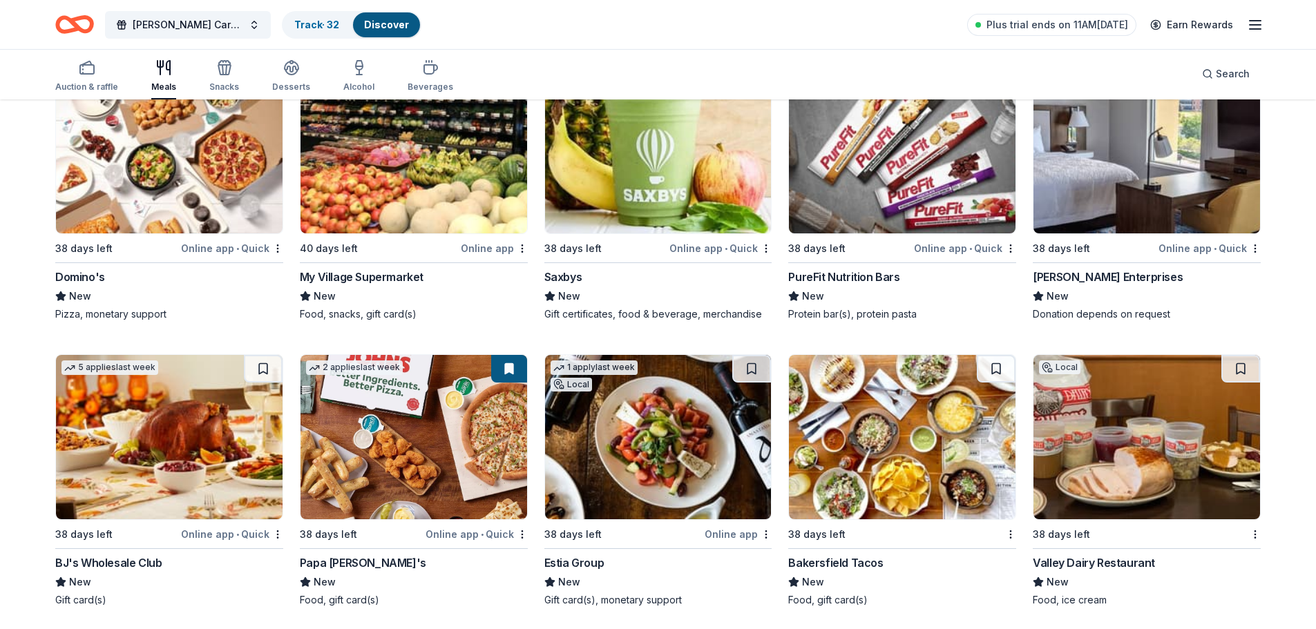
scroll to position [3130, 0]
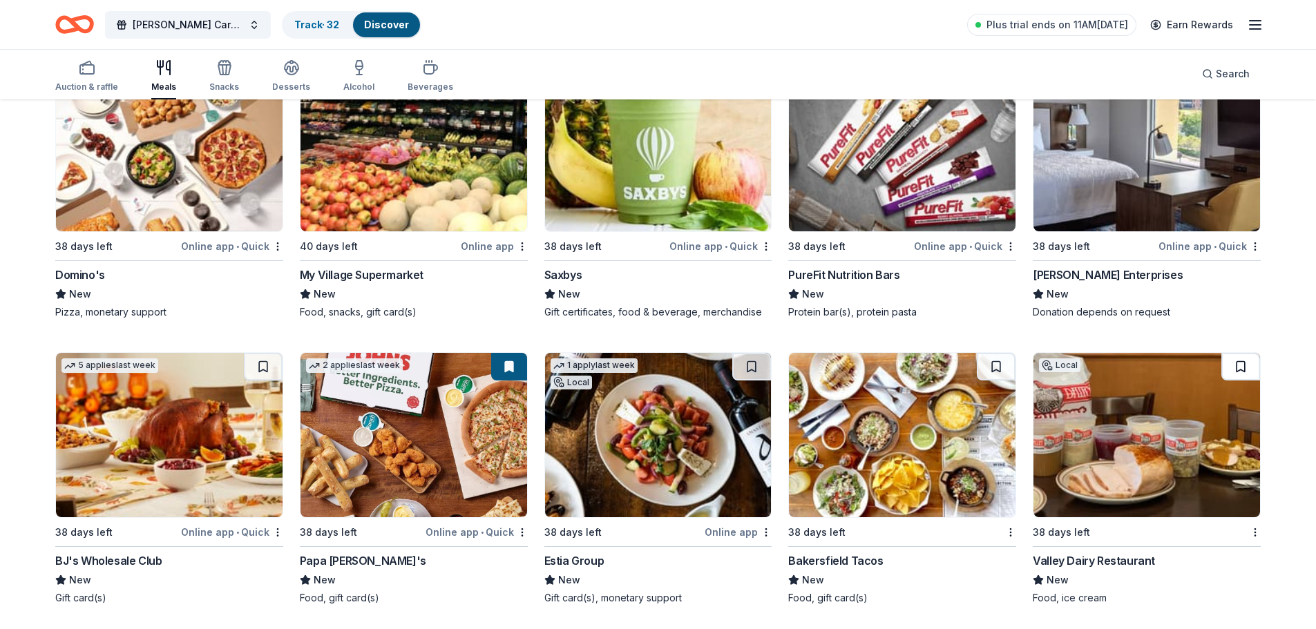
click at [1236, 367] on button at bounding box center [1240, 367] width 39 height 28
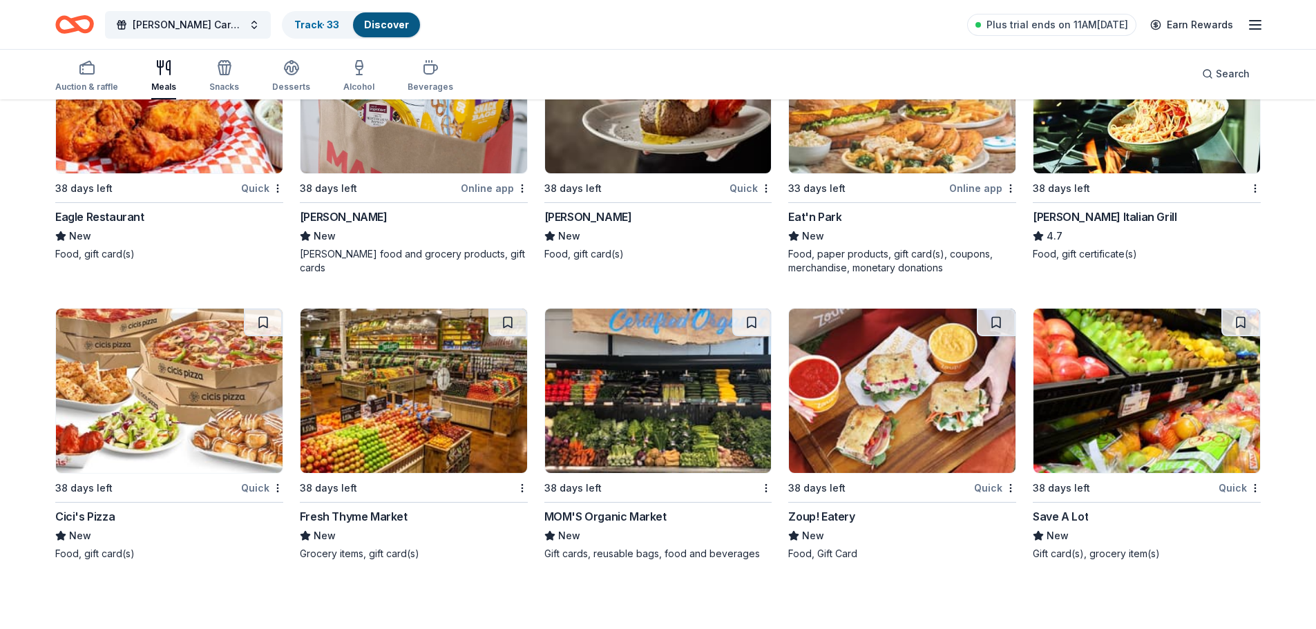
scroll to position [3779, 0]
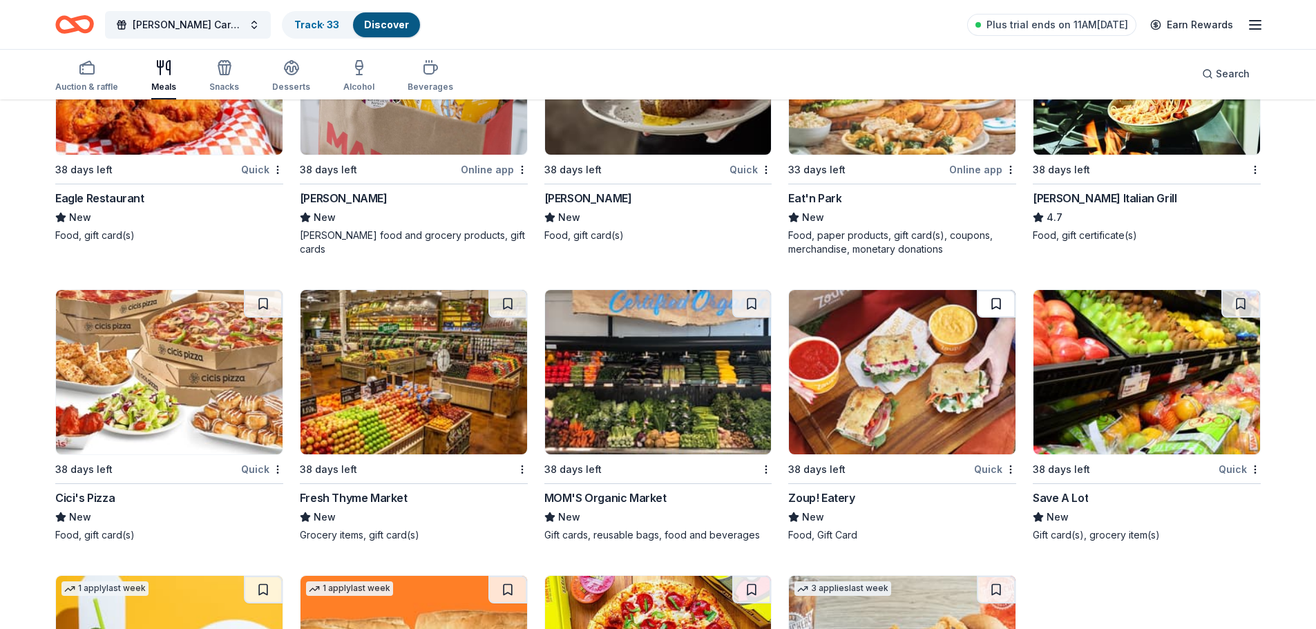
click at [996, 309] on button at bounding box center [996, 304] width 39 height 28
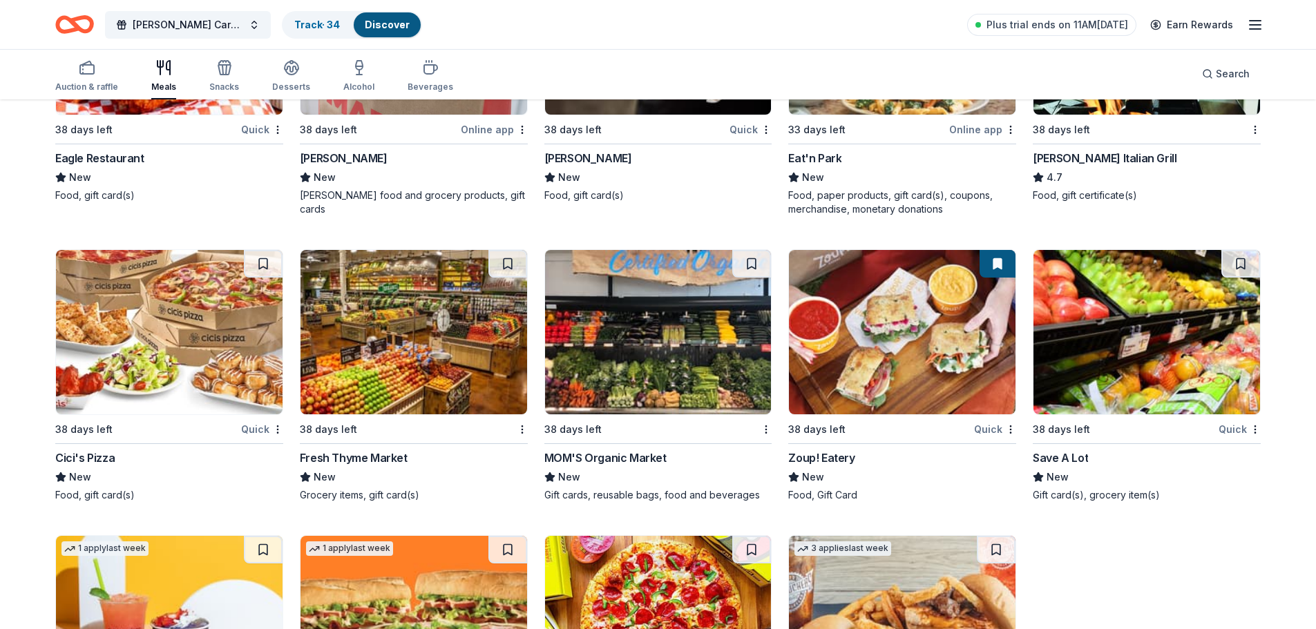
scroll to position [3820, 0]
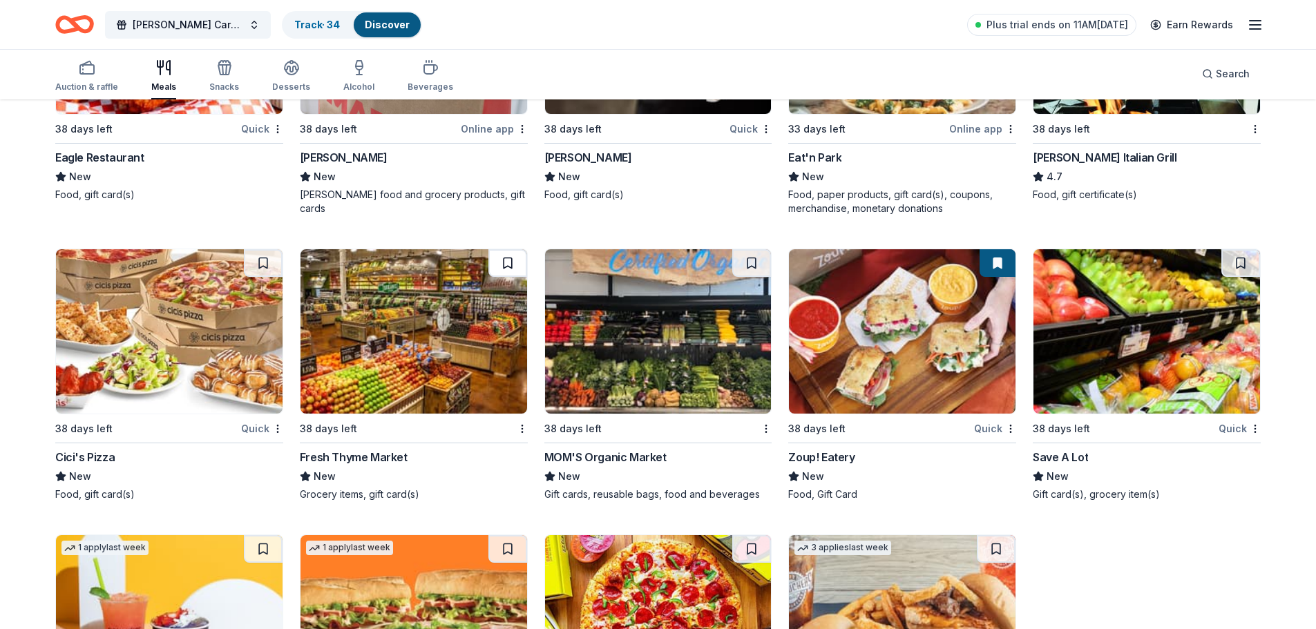
click at [501, 265] on button at bounding box center [507, 263] width 39 height 28
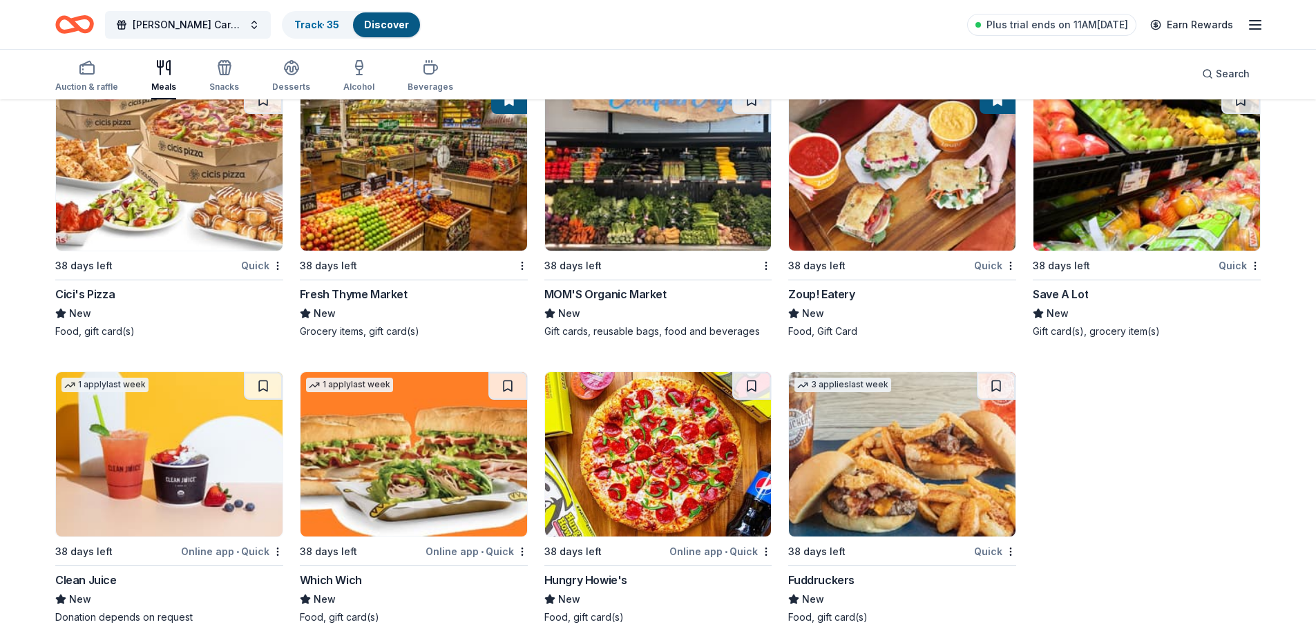
scroll to position [4005, 0]
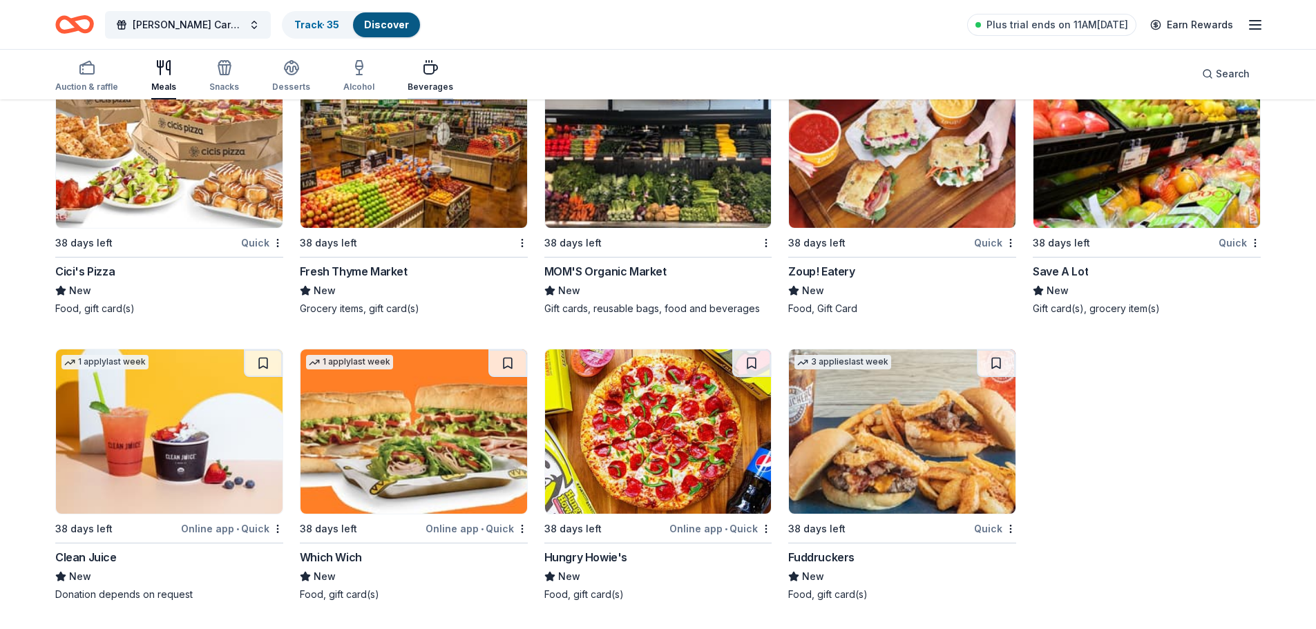
click at [417, 76] on div "Beverages" at bounding box center [431, 75] width 46 height 33
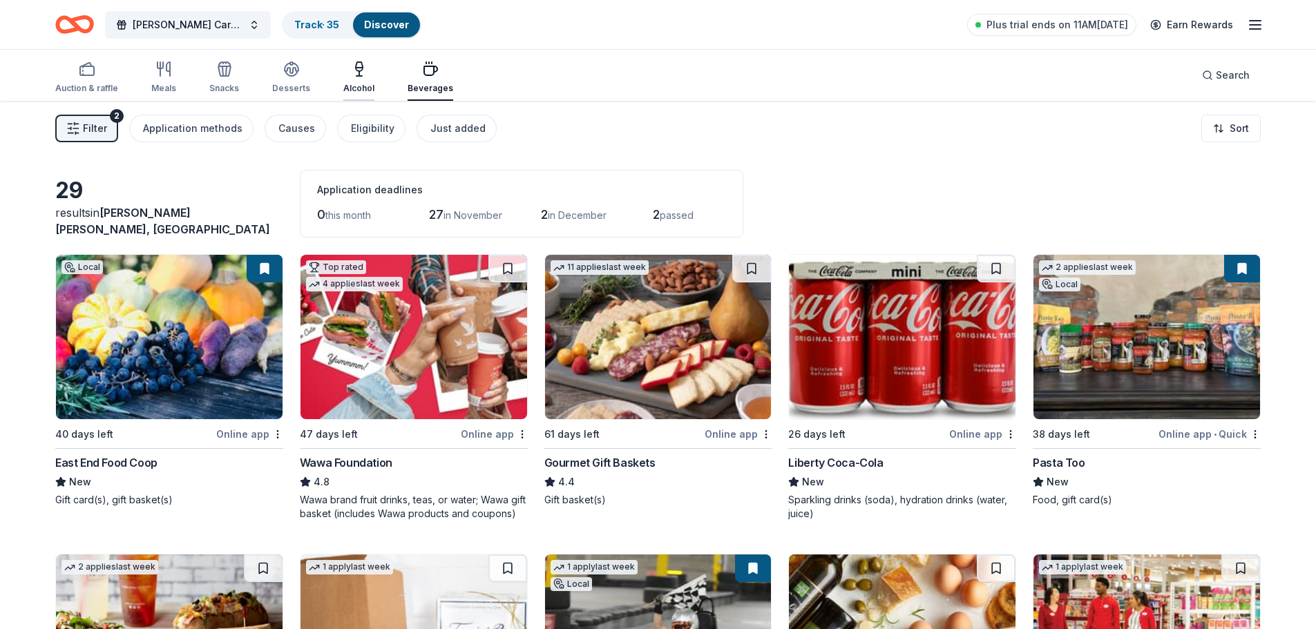
click at [351, 75] on icon "button" at bounding box center [359, 69] width 17 height 17
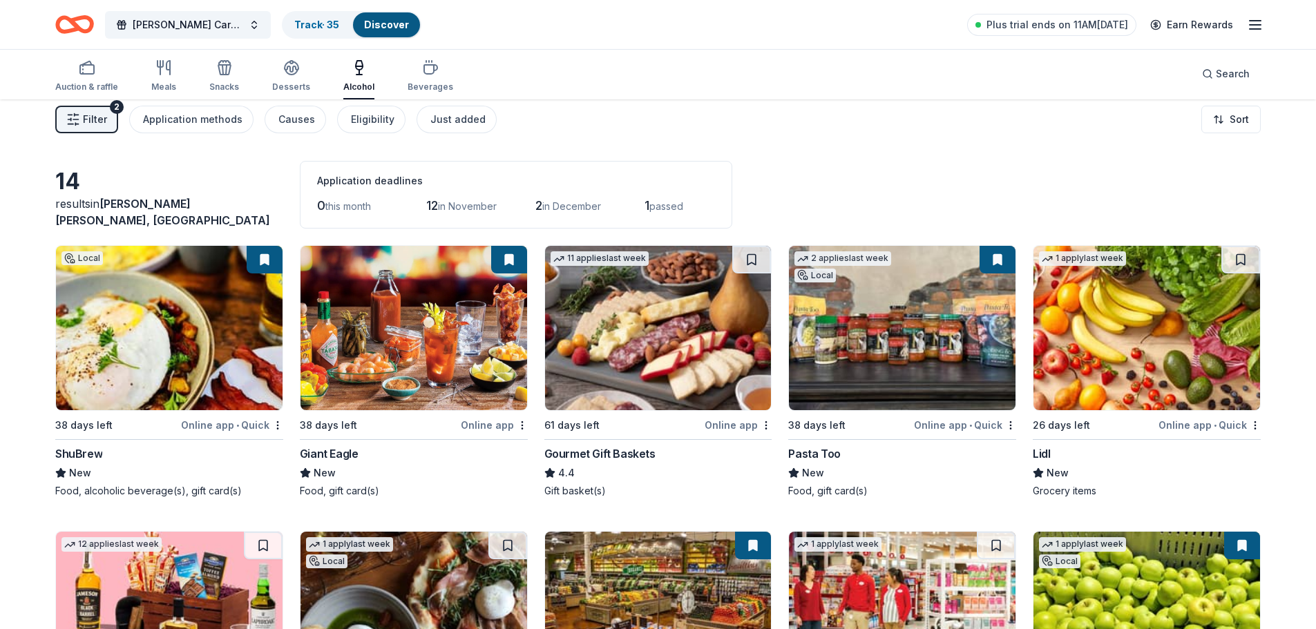
scroll to position [22, 0]
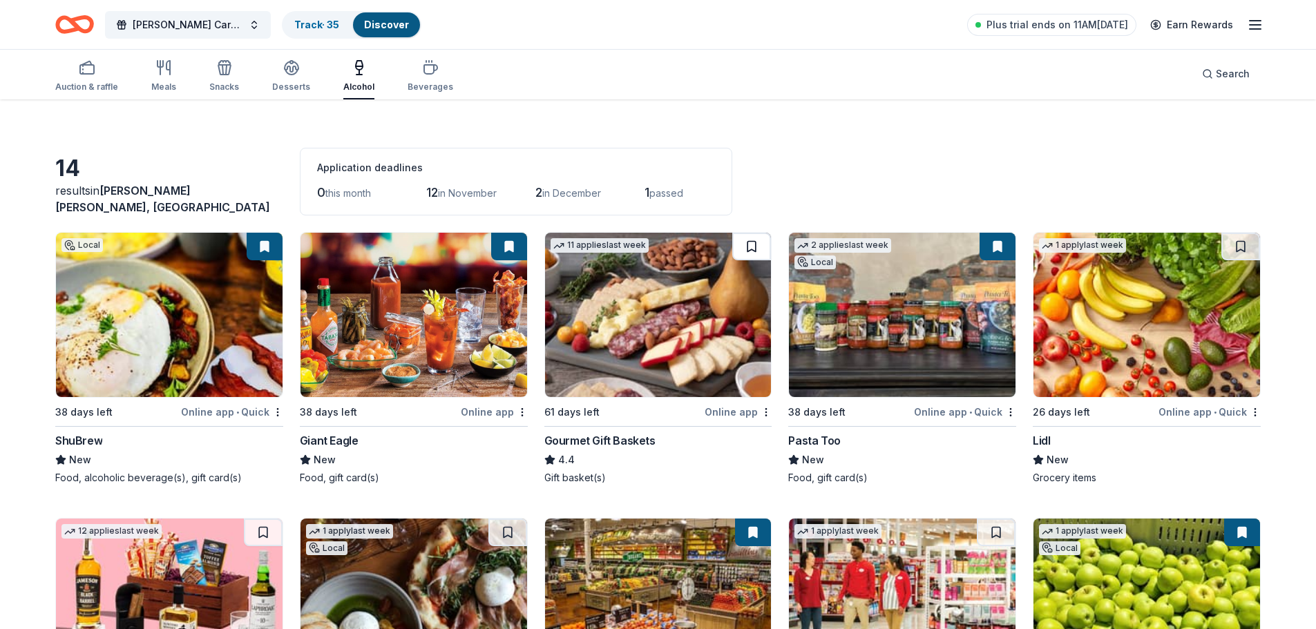
click at [745, 246] on button at bounding box center [751, 247] width 39 height 28
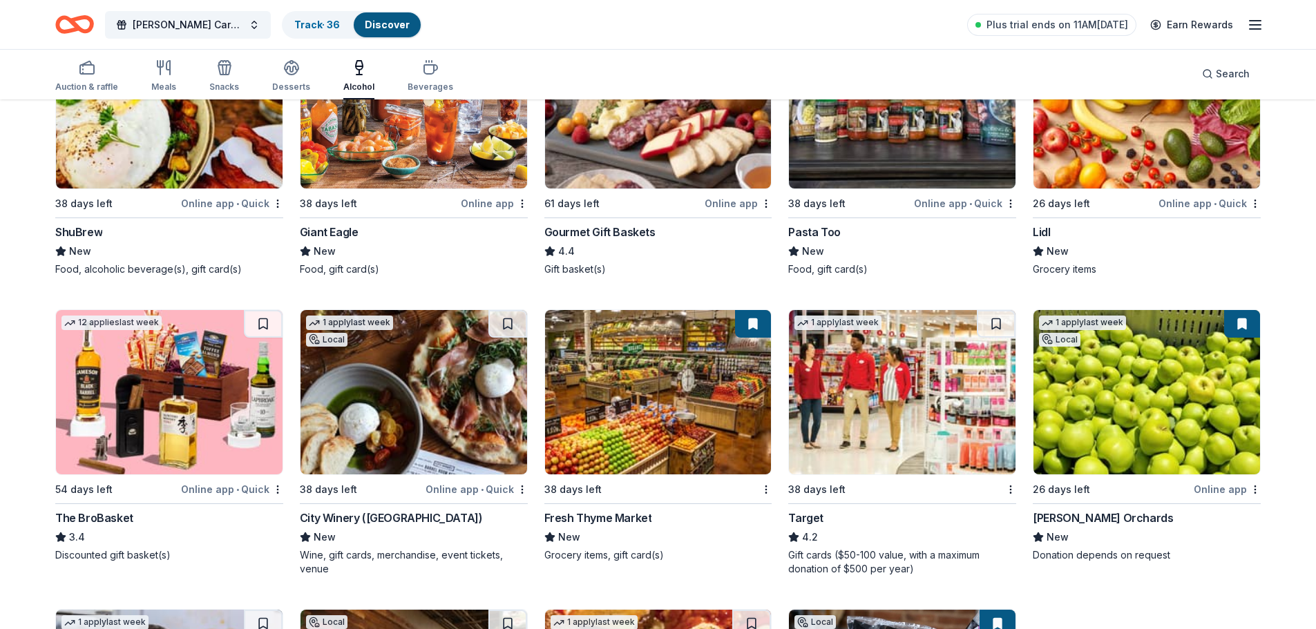
scroll to position [258, 0]
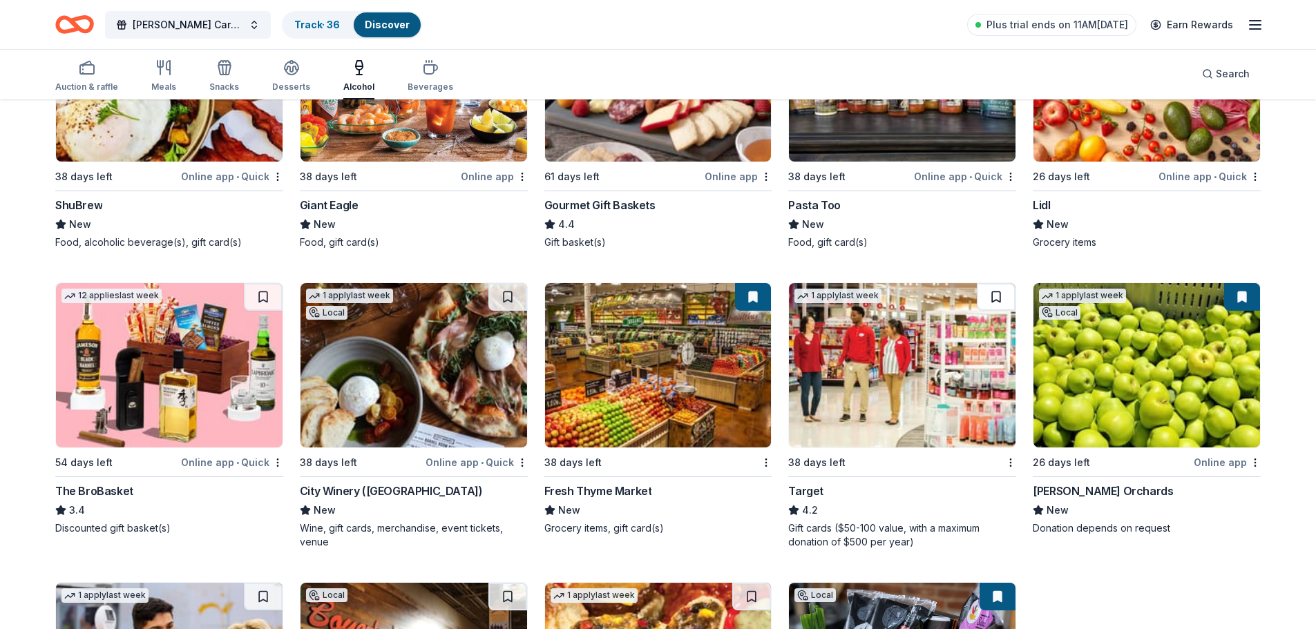
click at [987, 298] on button at bounding box center [996, 297] width 39 height 28
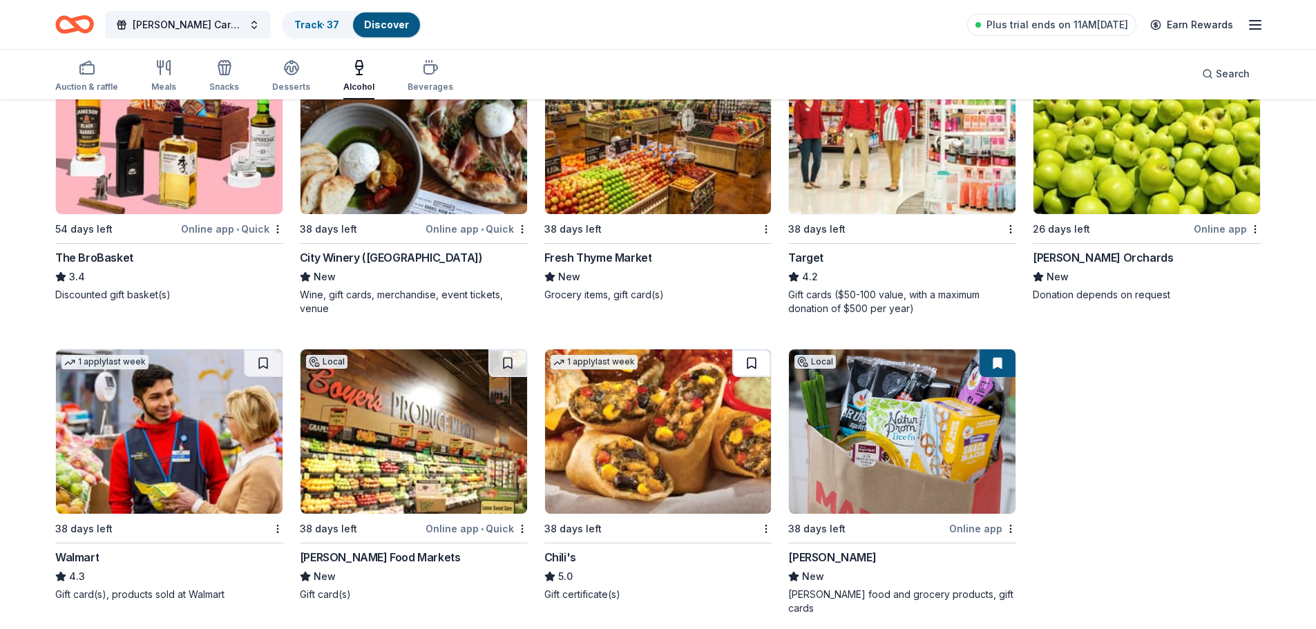
click at [757, 364] on button at bounding box center [751, 363] width 39 height 28
click at [264, 364] on button at bounding box center [263, 363] width 39 height 28
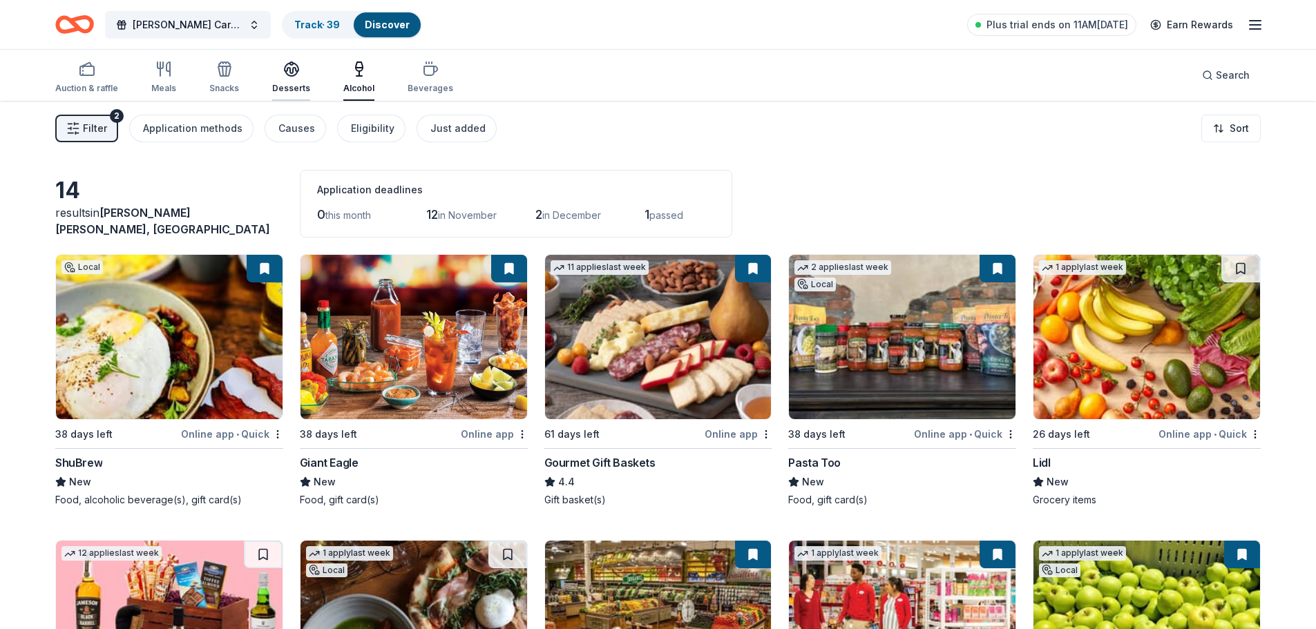
click at [286, 78] on div "Desserts" at bounding box center [291, 77] width 38 height 33
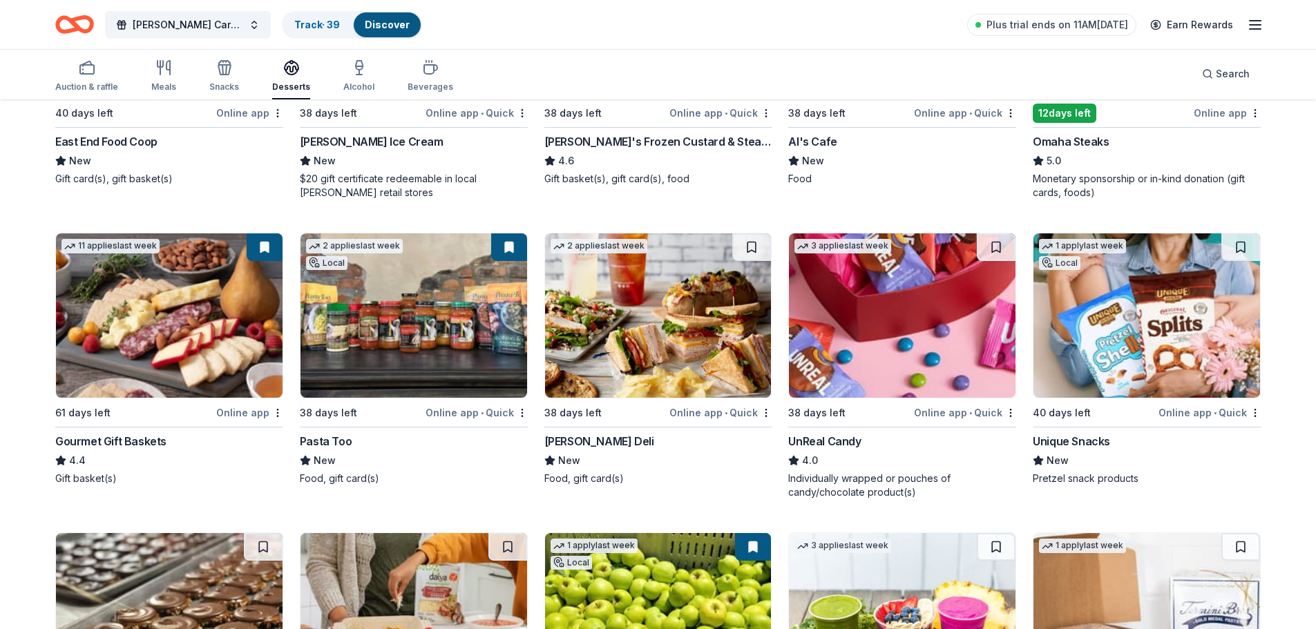
scroll to position [322, 0]
click at [995, 247] on button at bounding box center [996, 247] width 39 height 28
click at [1243, 249] on button at bounding box center [1240, 247] width 39 height 28
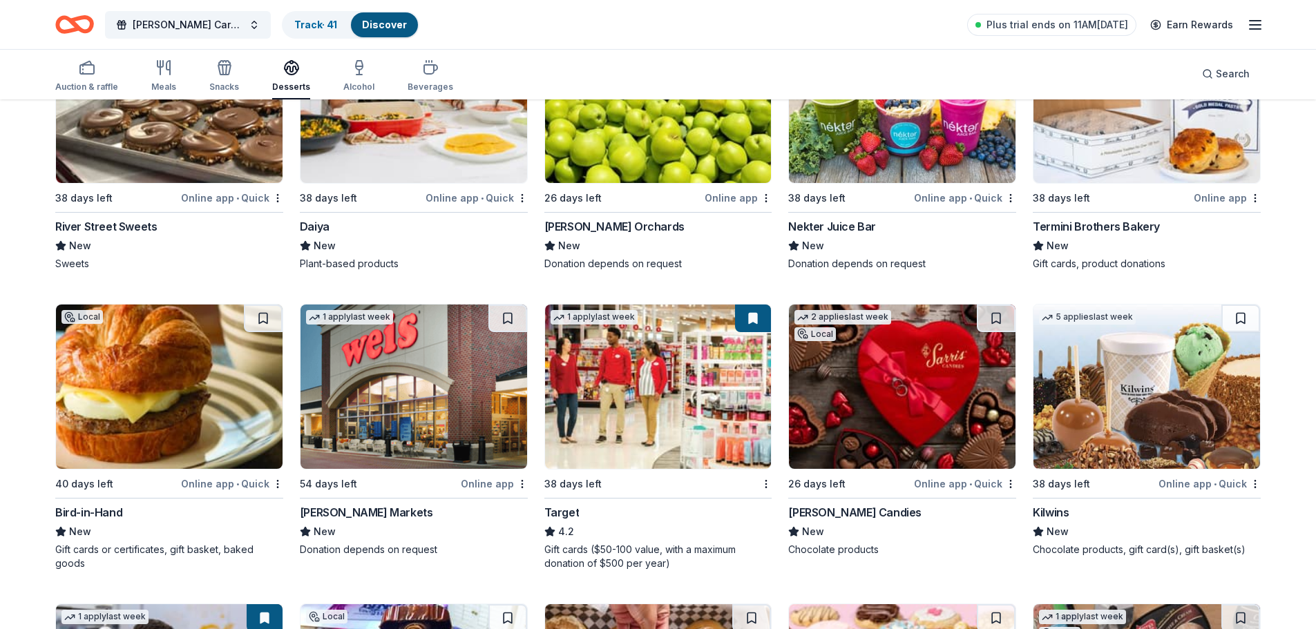
scroll to position [836, 0]
click at [993, 318] on button at bounding box center [996, 318] width 39 height 28
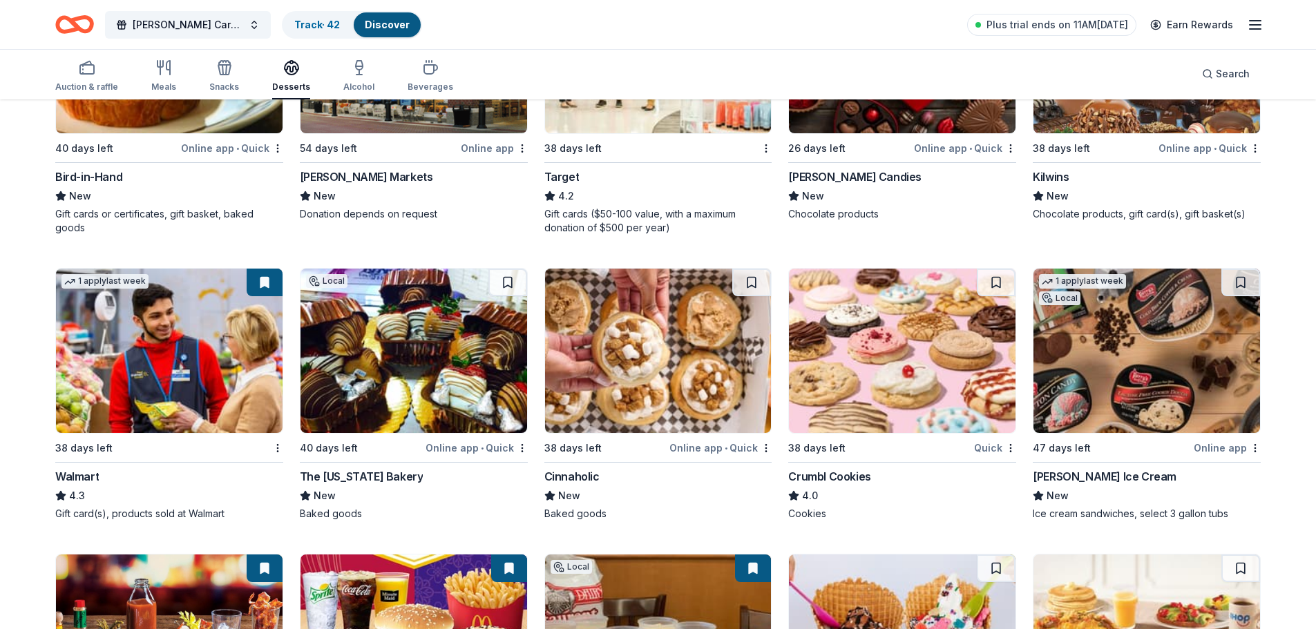
scroll to position [1172, 0]
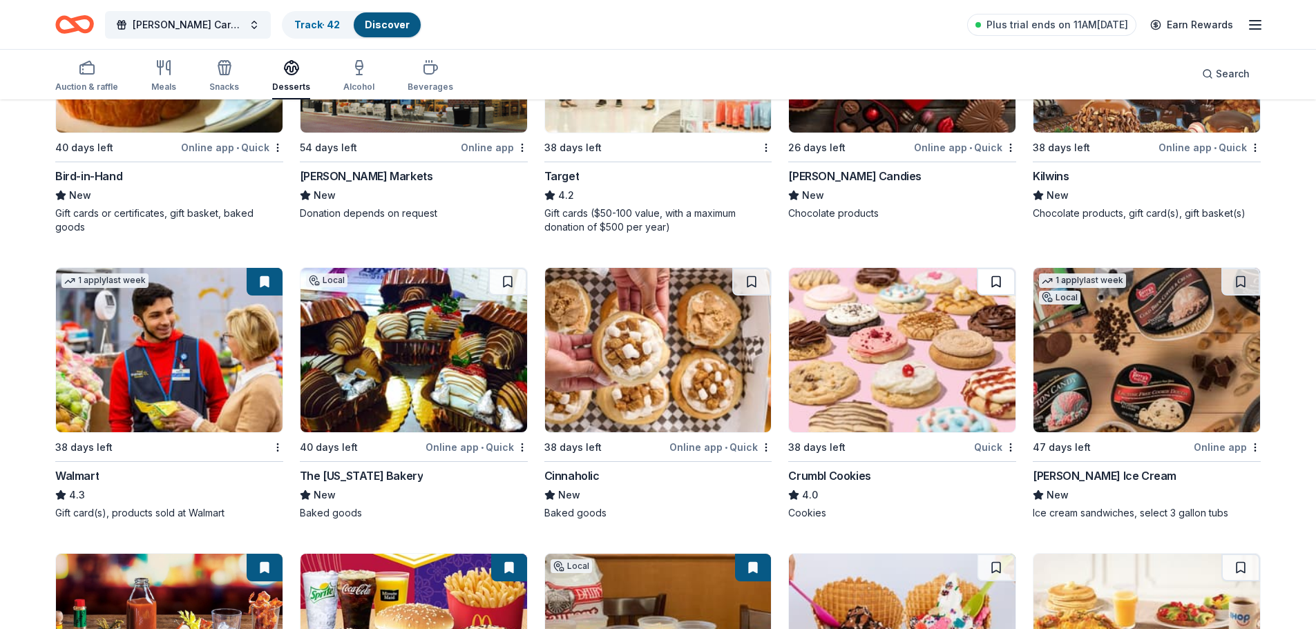
click at [988, 278] on button at bounding box center [996, 282] width 39 height 28
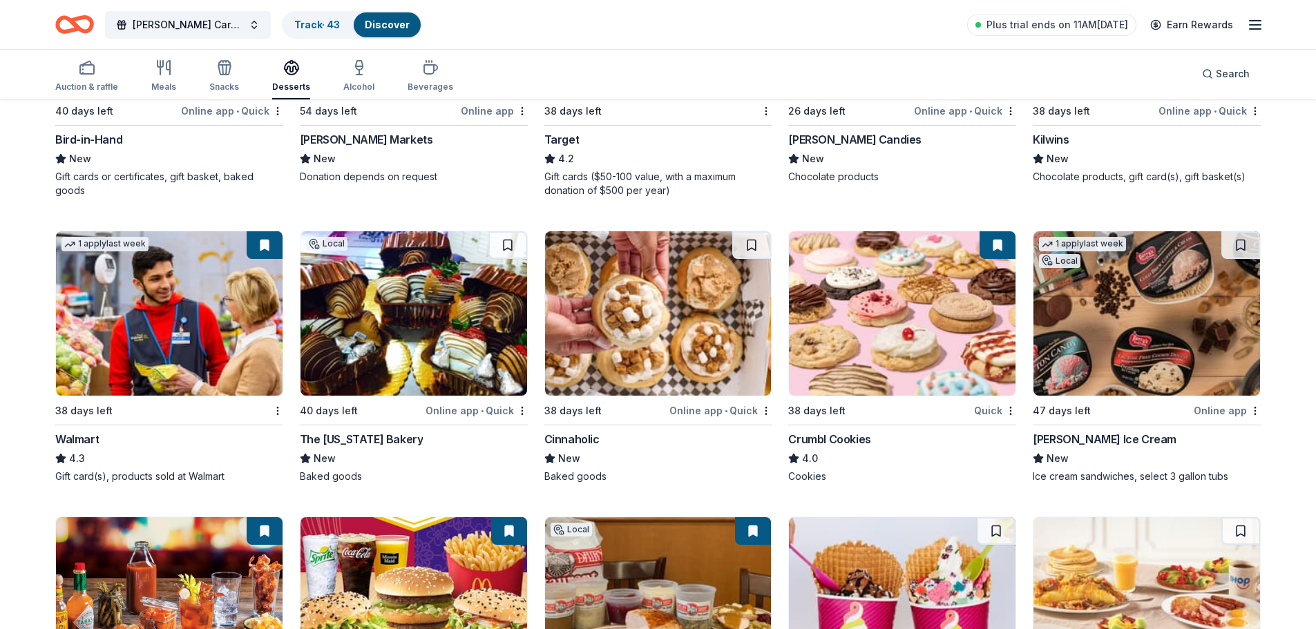
scroll to position [1209, 0]
click at [1234, 251] on button at bounding box center [1240, 245] width 39 height 28
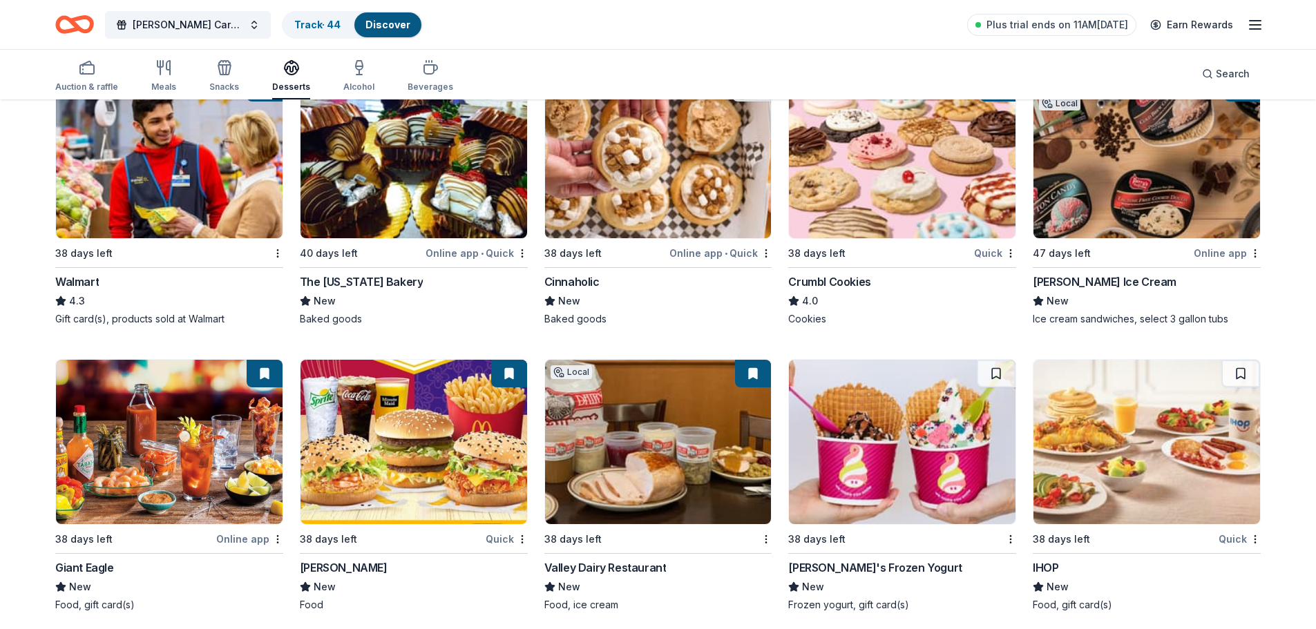
scroll to position [1274, 0]
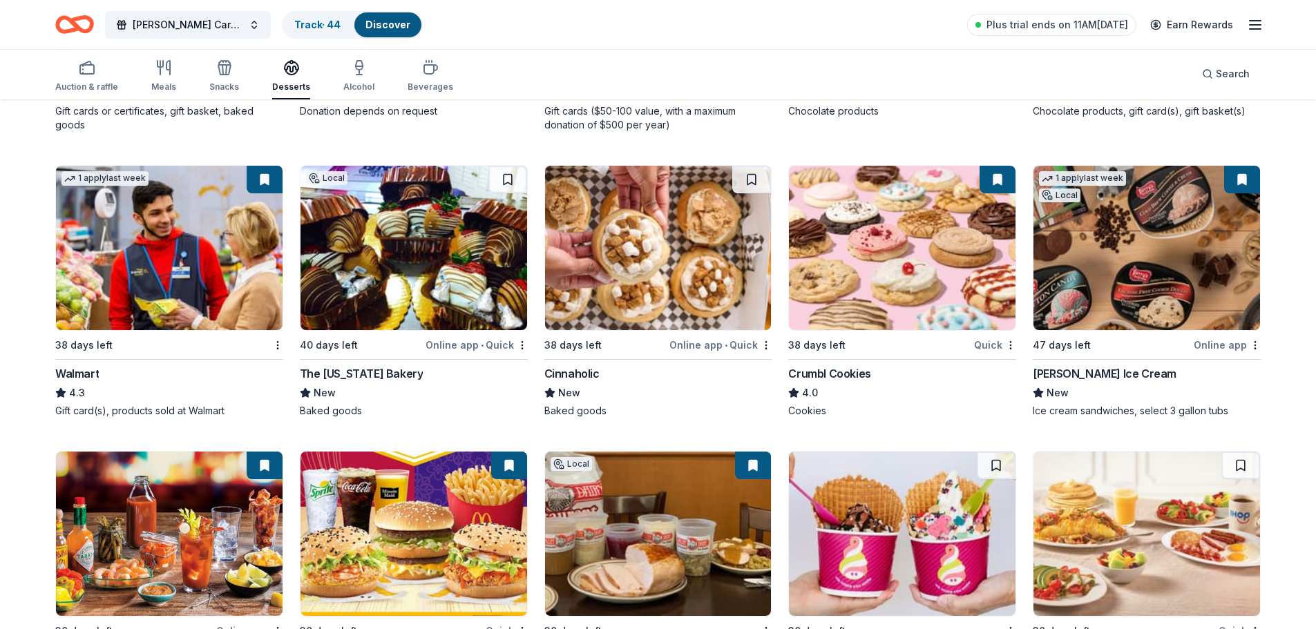
click at [1243, 180] on button at bounding box center [1242, 180] width 36 height 28
click at [1245, 184] on button at bounding box center [1242, 180] width 36 height 28
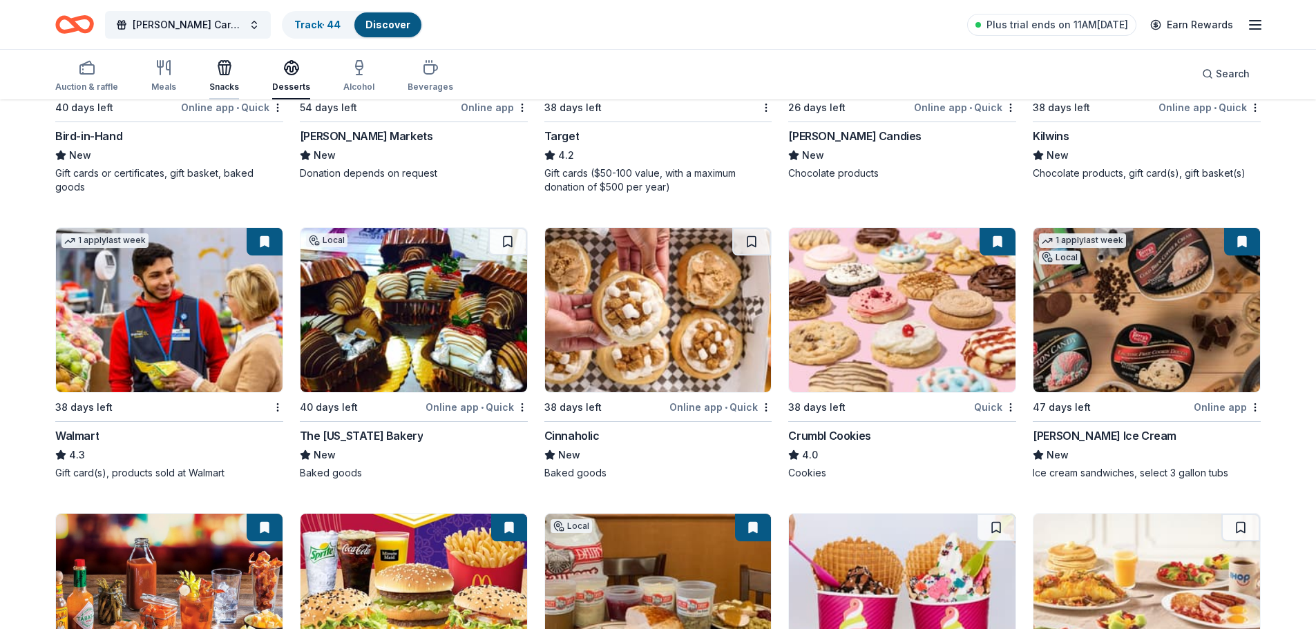
scroll to position [1210, 0]
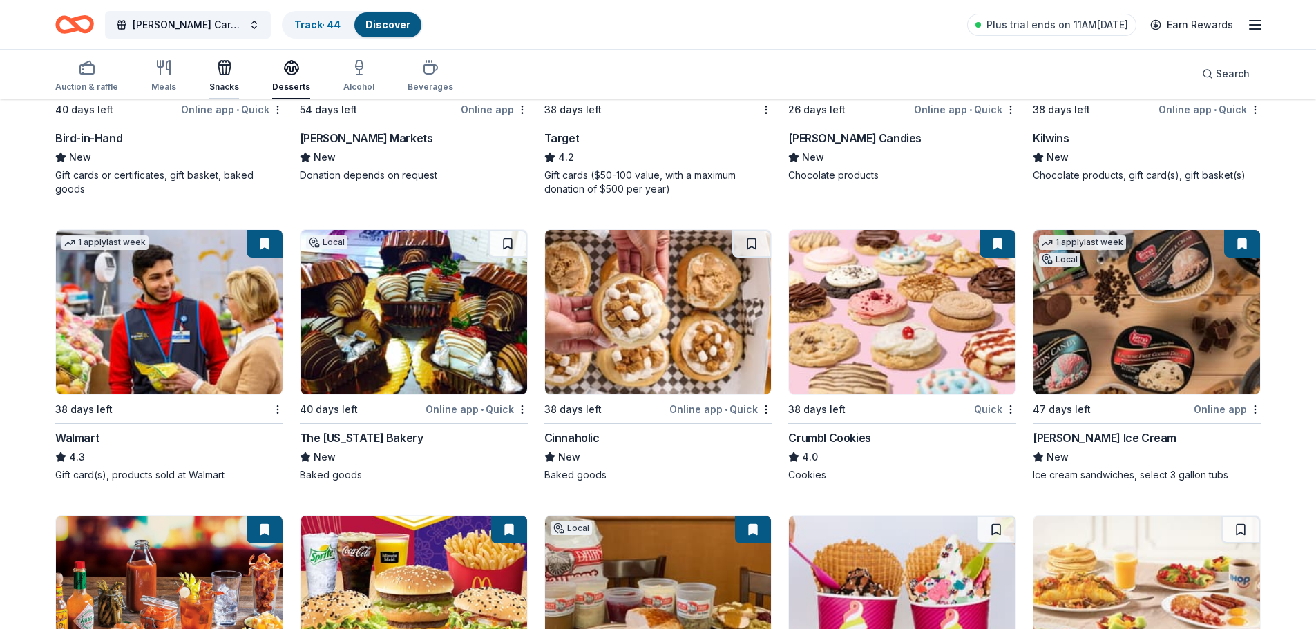
click at [225, 74] on icon "button" at bounding box center [224, 70] width 12 height 10
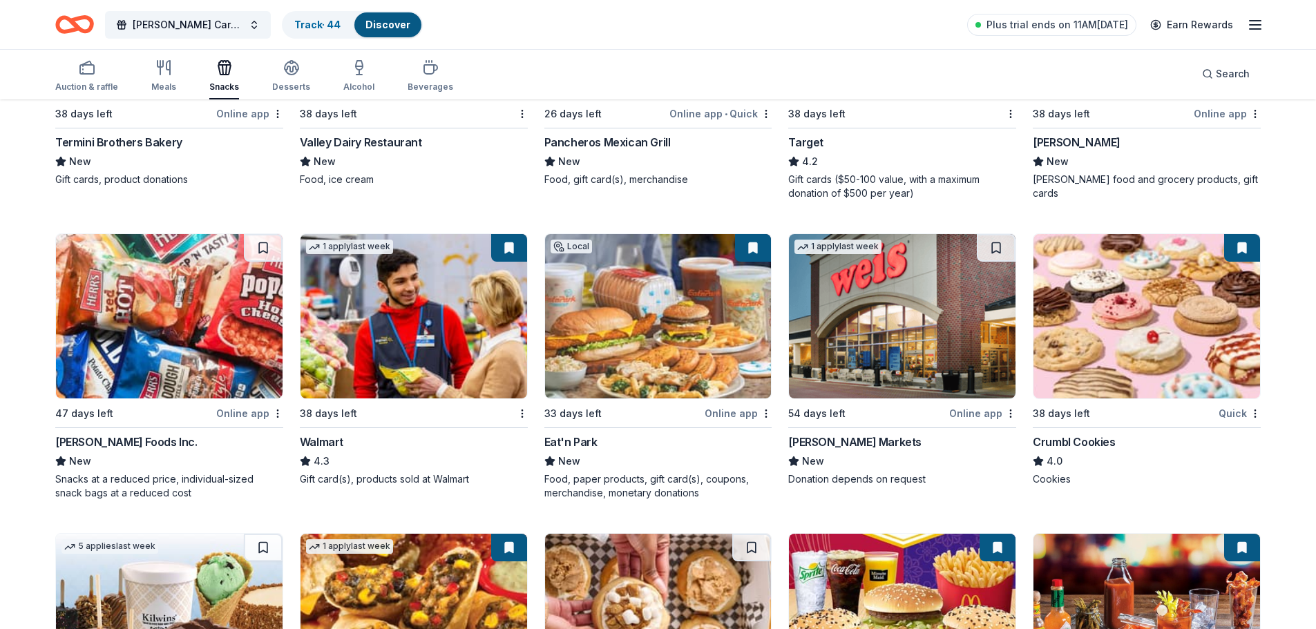
scroll to position [1510, 0]
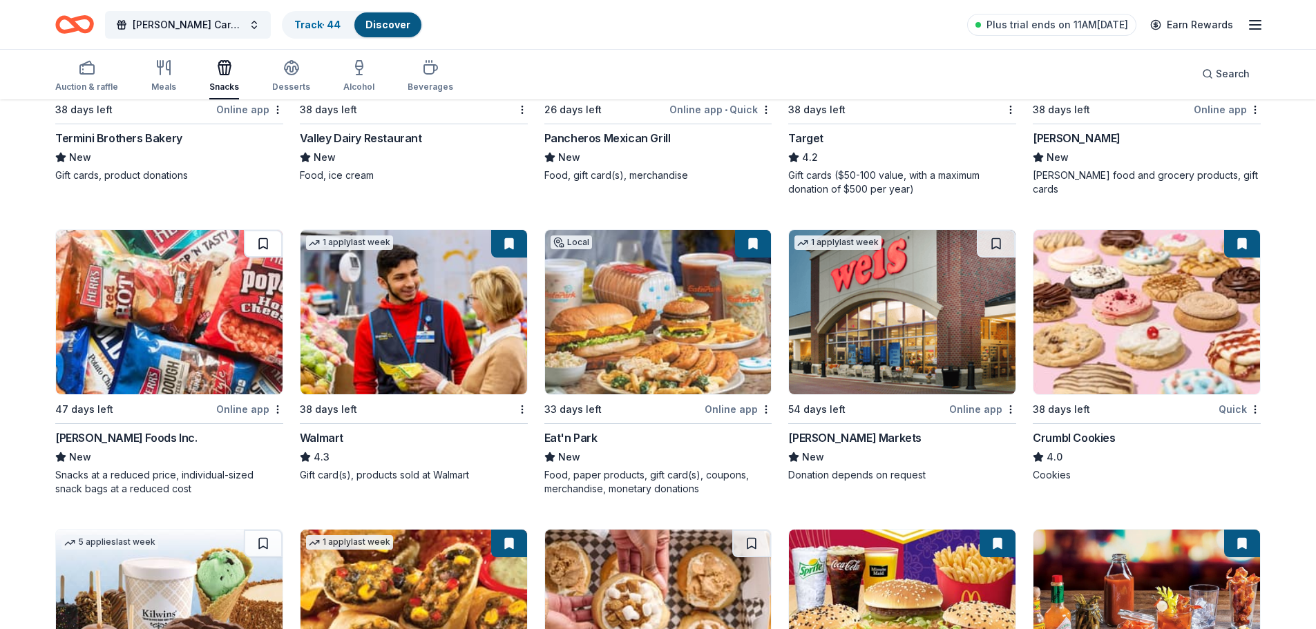
click at [266, 245] on button at bounding box center [263, 244] width 39 height 28
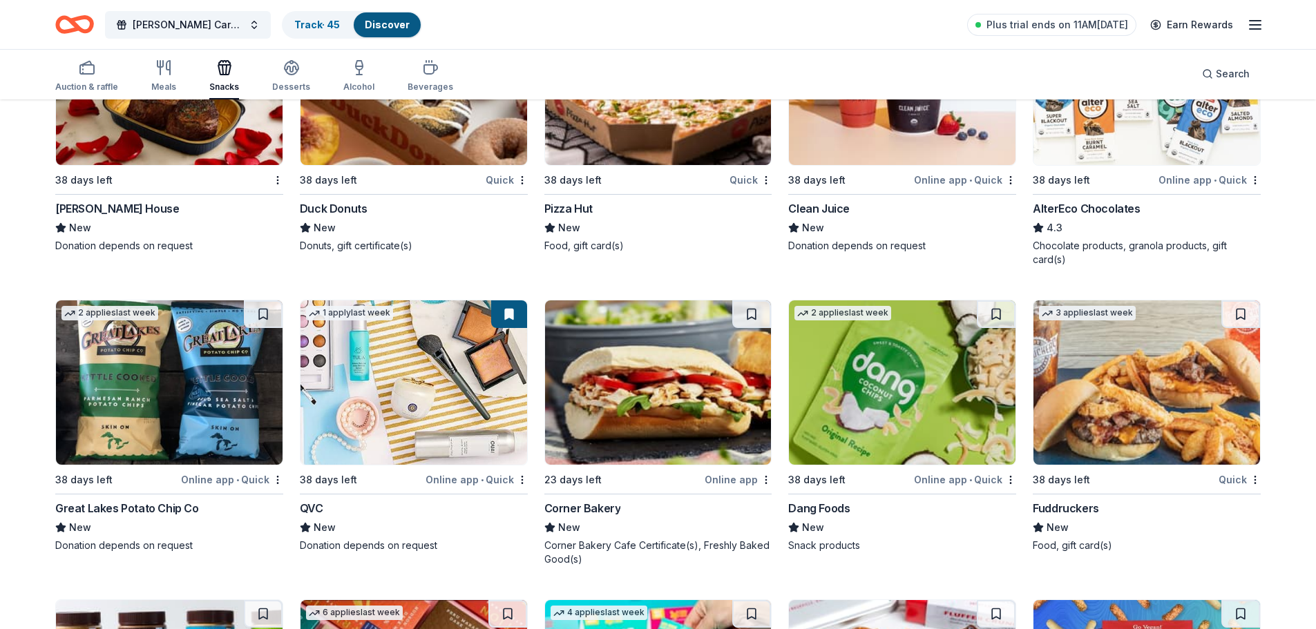
scroll to position [2897, 0]
click at [260, 314] on button at bounding box center [263, 314] width 39 height 28
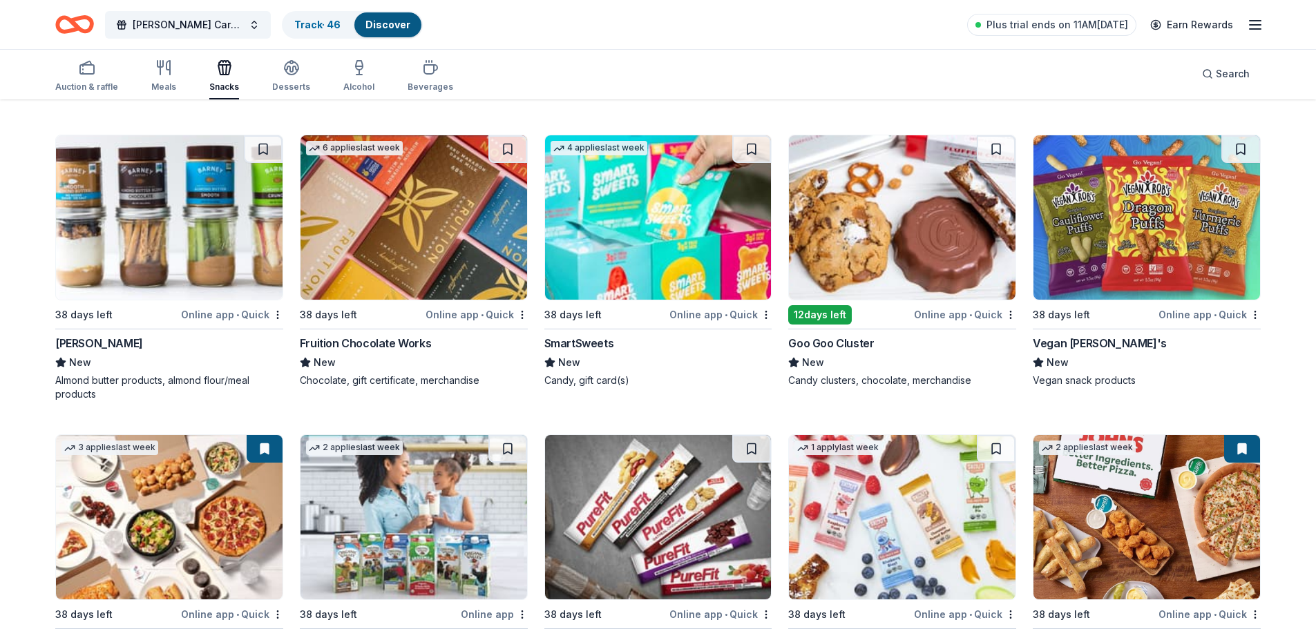
scroll to position [3376, 0]
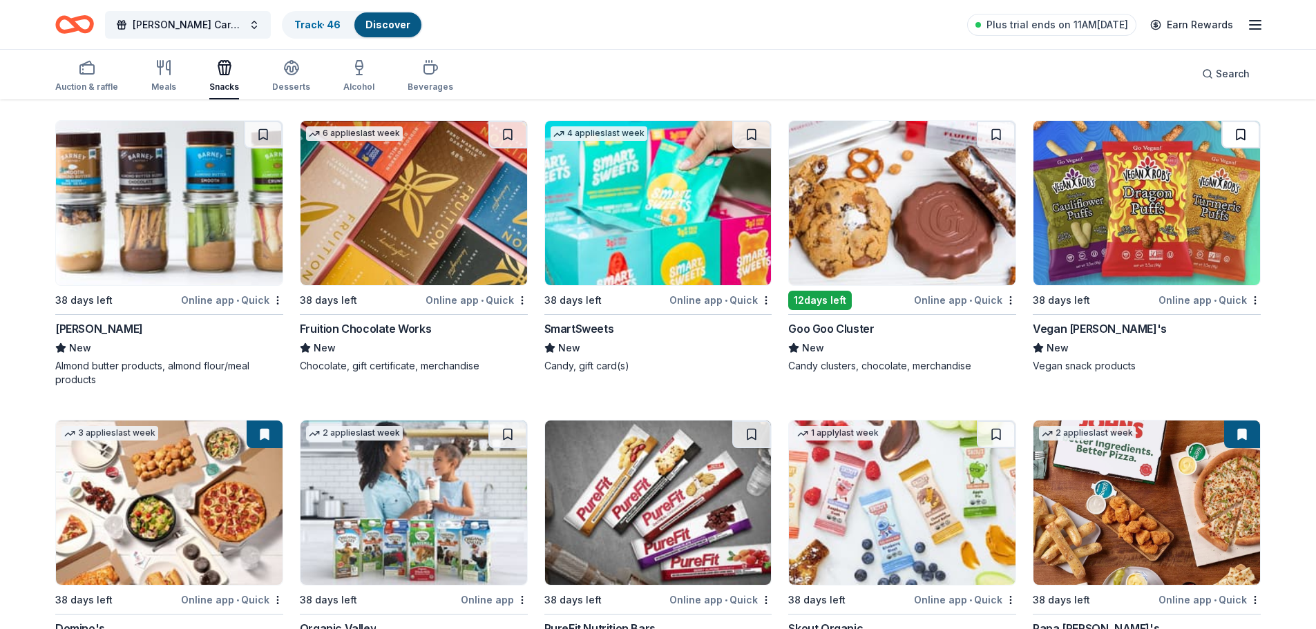
click at [1242, 137] on button at bounding box center [1240, 135] width 39 height 28
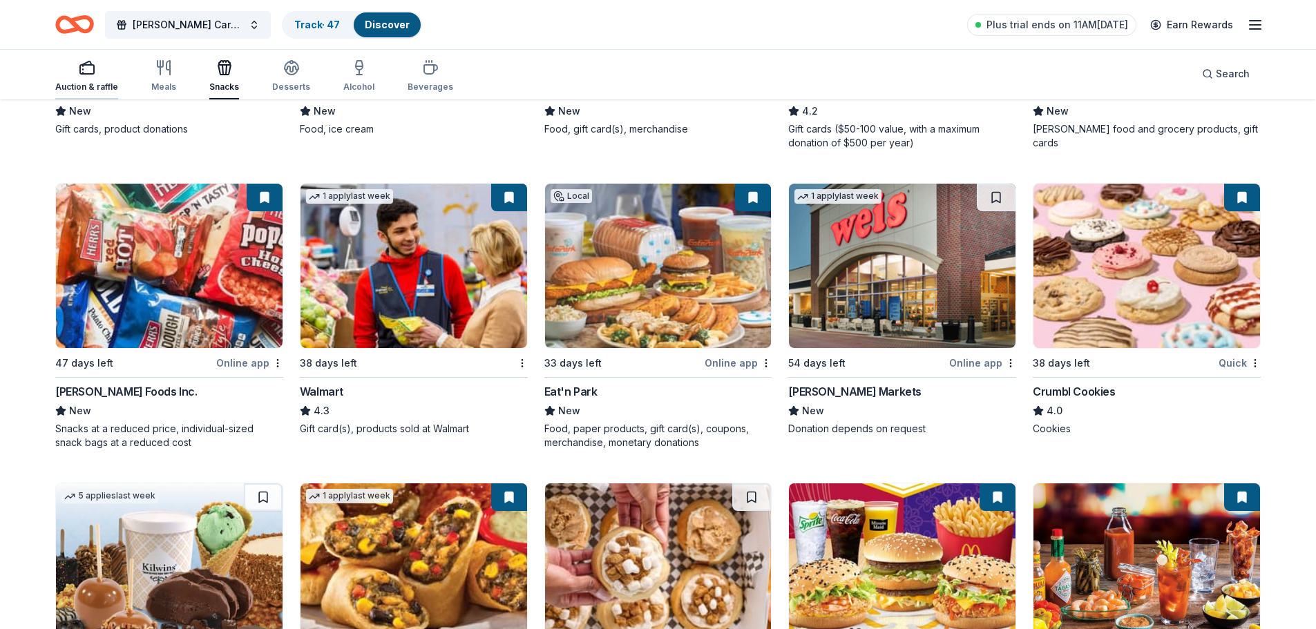
scroll to position [1555, 0]
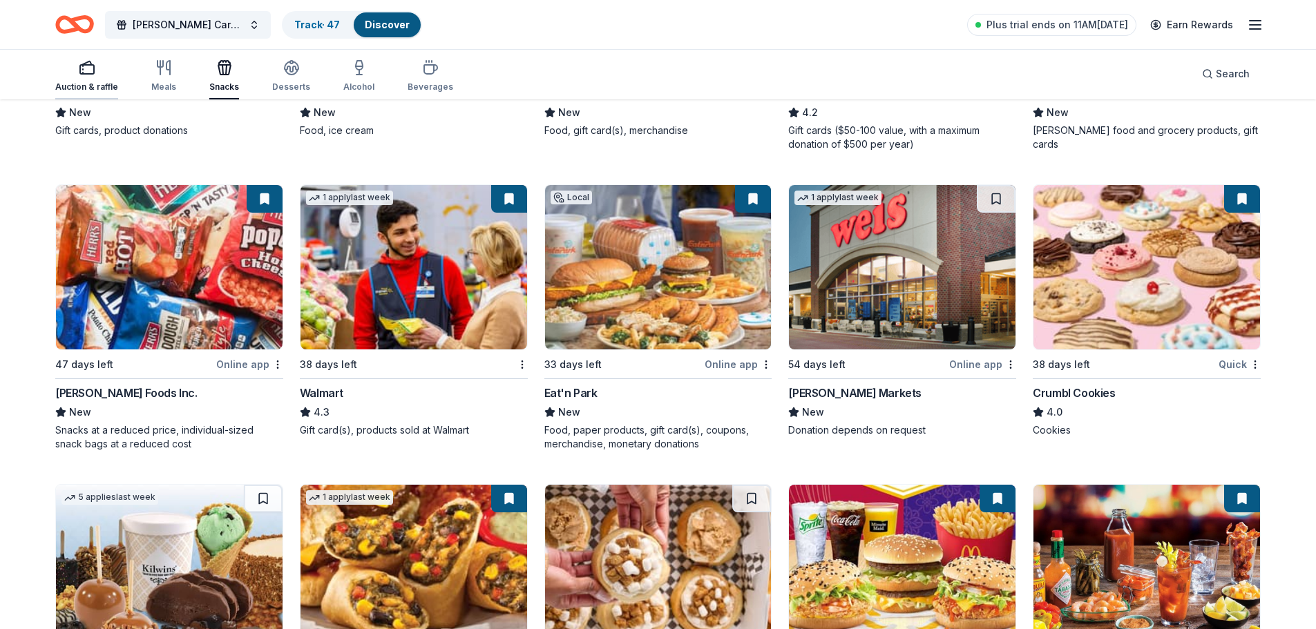
click at [85, 82] on div "Auction & raffle" at bounding box center [86, 87] width 63 height 11
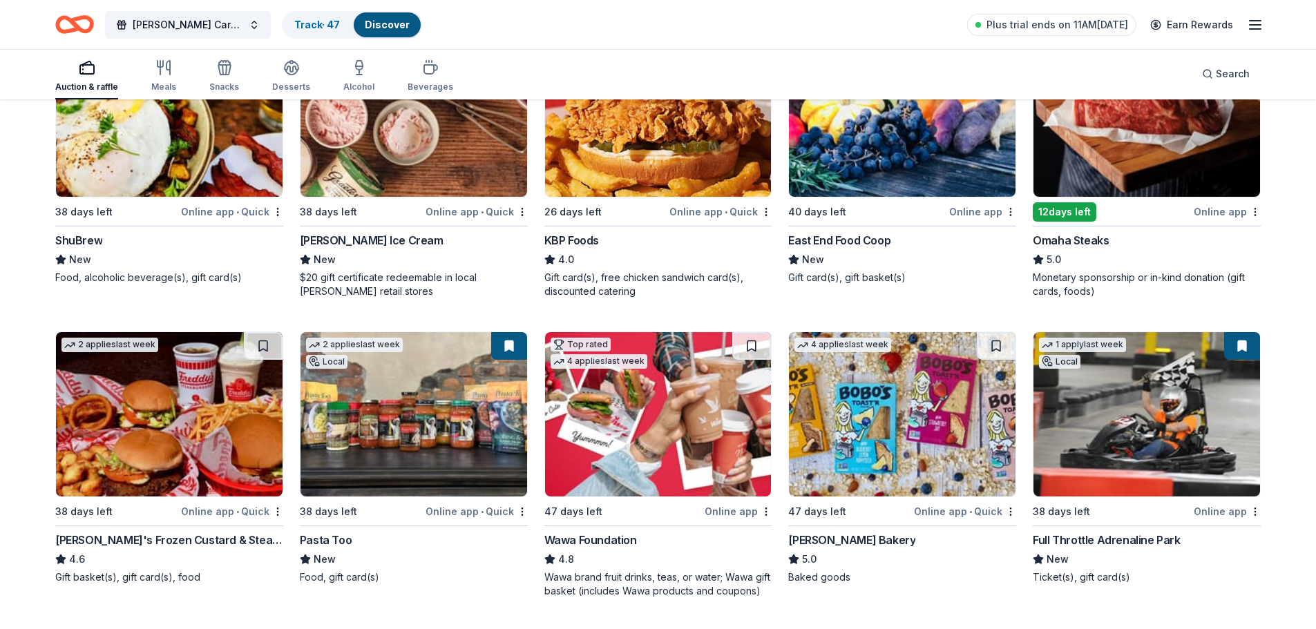
scroll to position [235, 0]
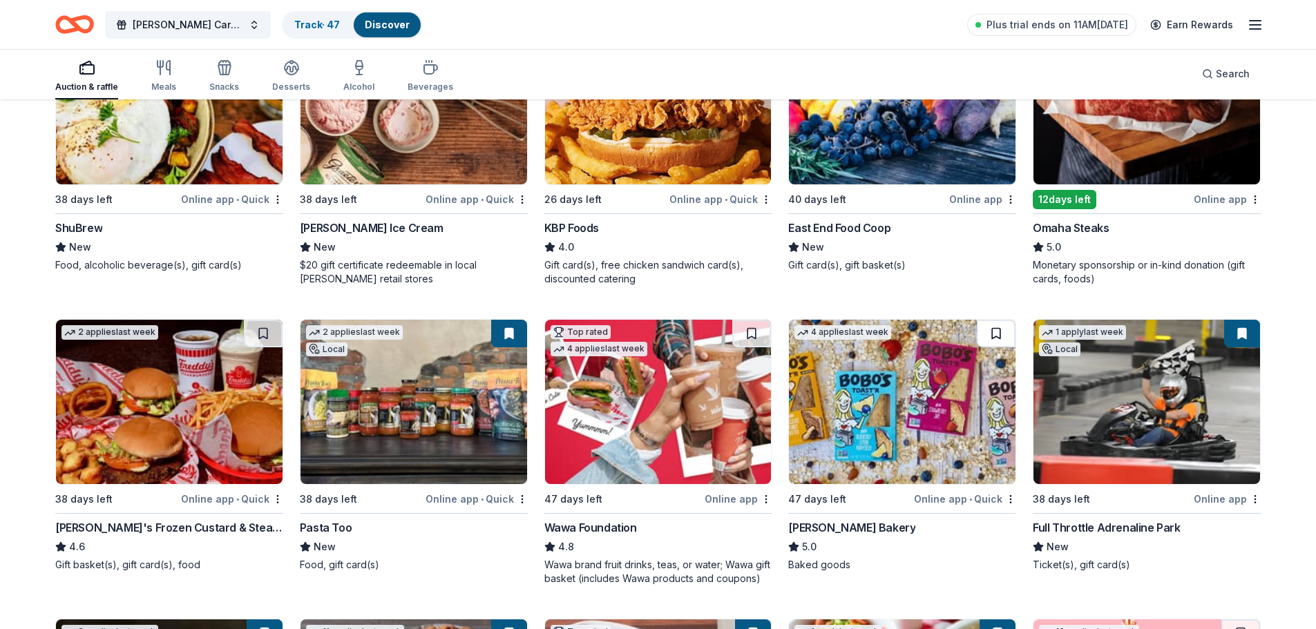
click at [985, 334] on button at bounding box center [996, 334] width 39 height 28
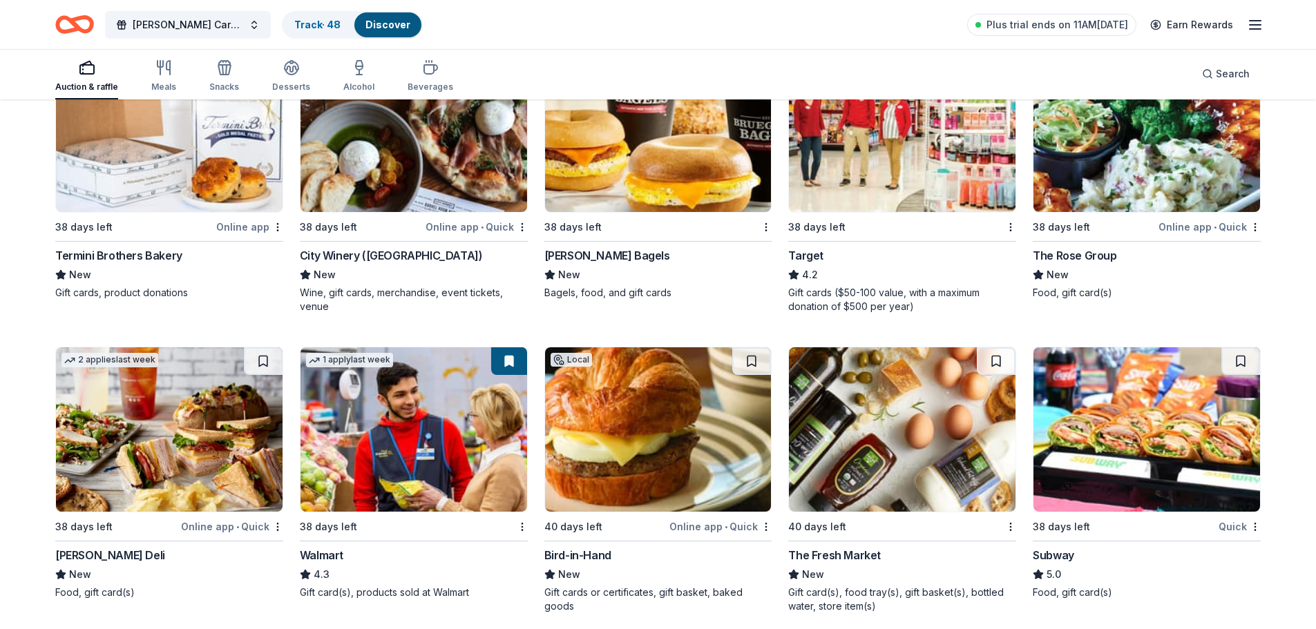
scroll to position [1393, 0]
click at [1242, 364] on button at bounding box center [1240, 361] width 39 height 28
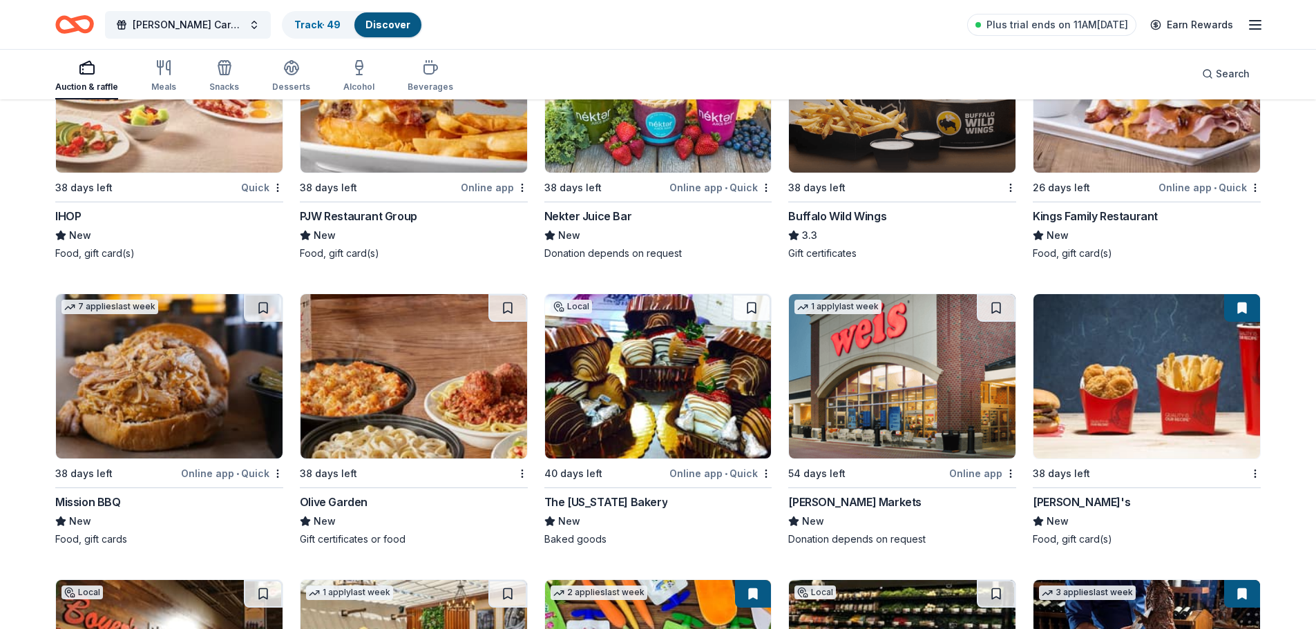
scroll to position [2319, 0]
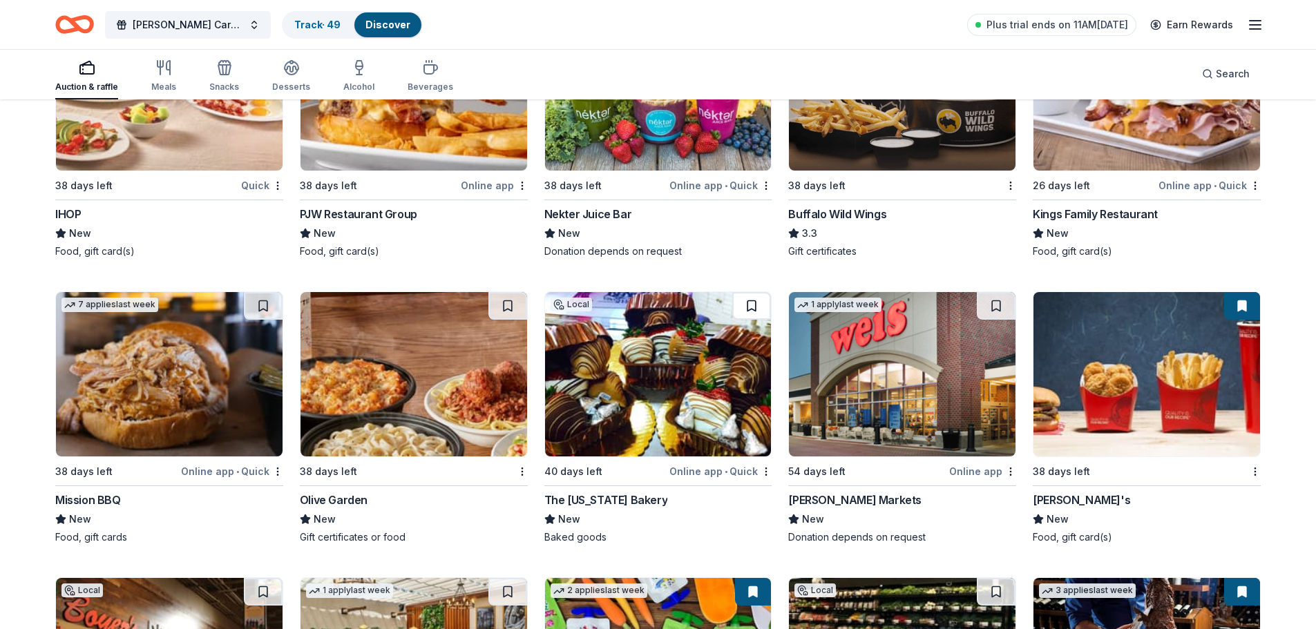
click at [746, 308] on button at bounding box center [751, 306] width 39 height 28
click at [502, 307] on button at bounding box center [507, 306] width 39 height 28
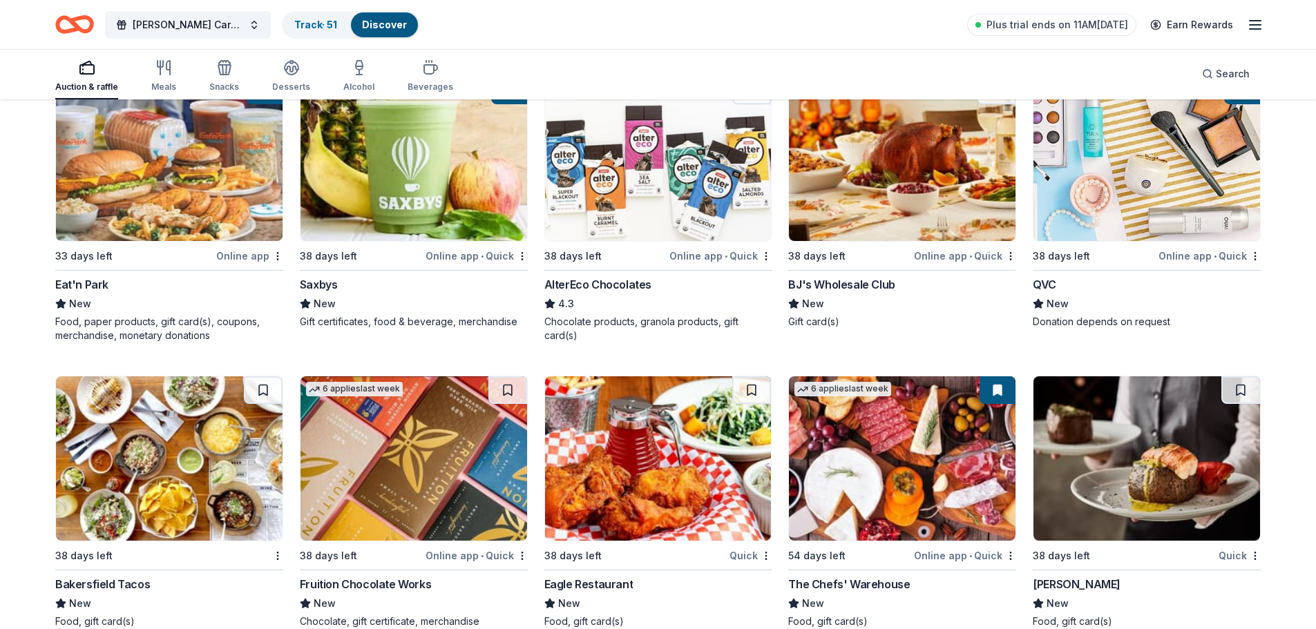
scroll to position [3727, 0]
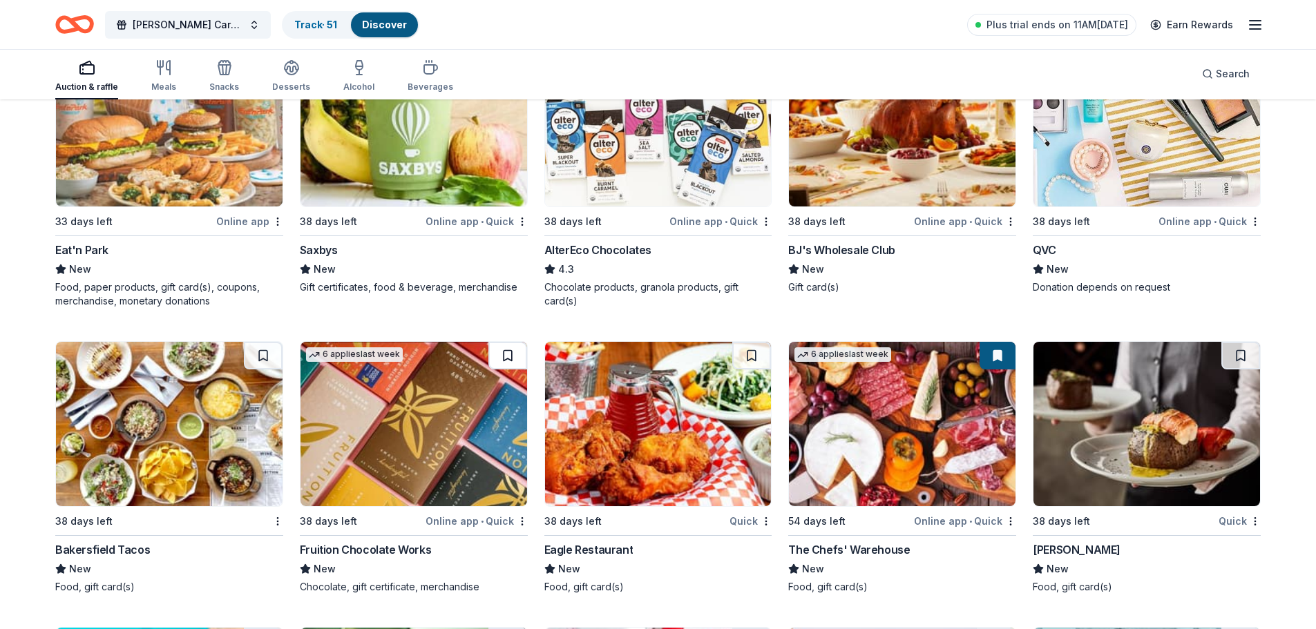
click at [511, 347] on button at bounding box center [507, 356] width 39 height 28
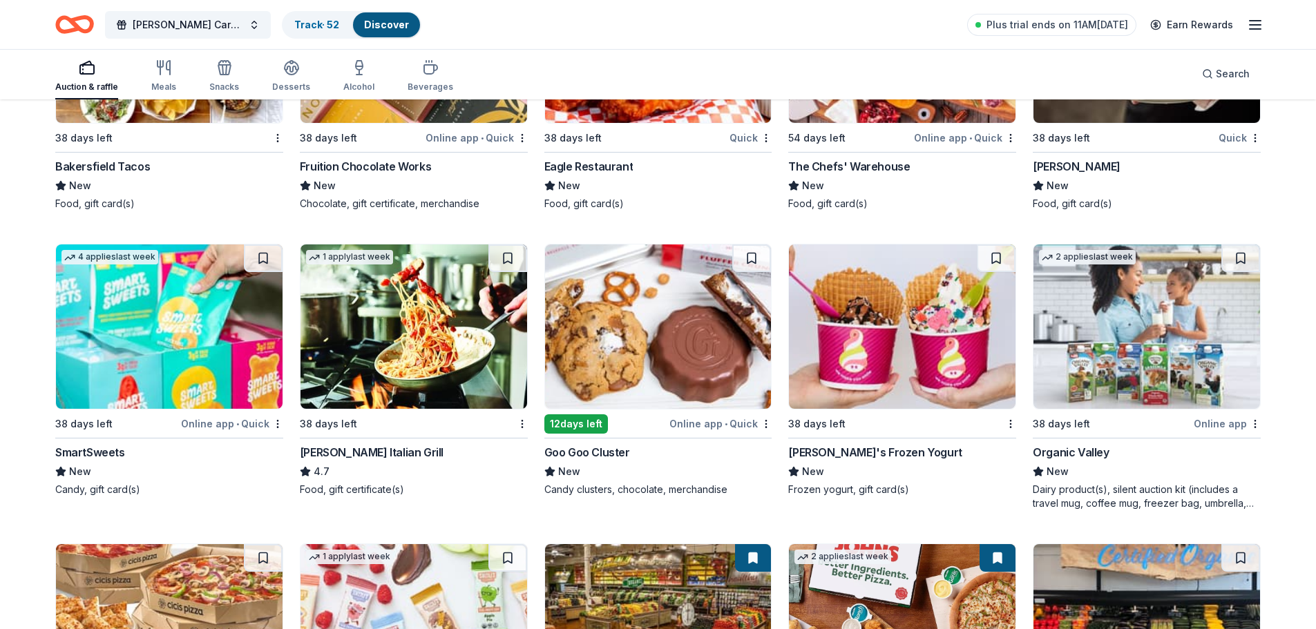
scroll to position [4111, 0]
click at [260, 244] on button at bounding box center [263, 258] width 39 height 28
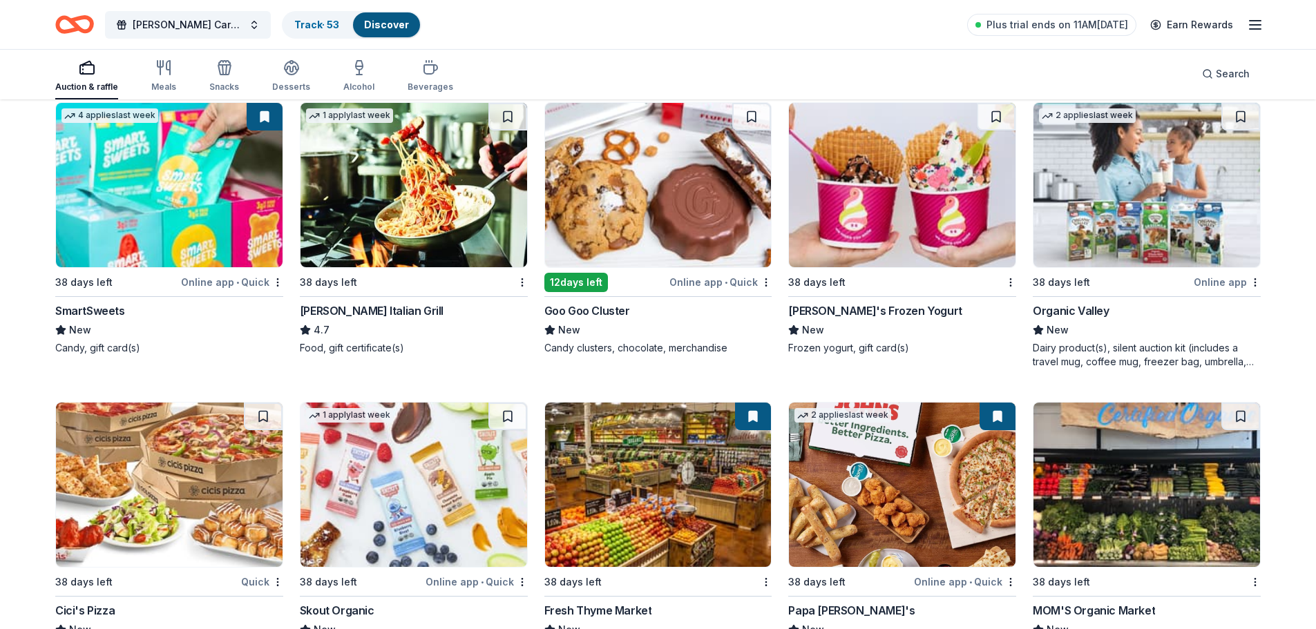
scroll to position [4374, 0]
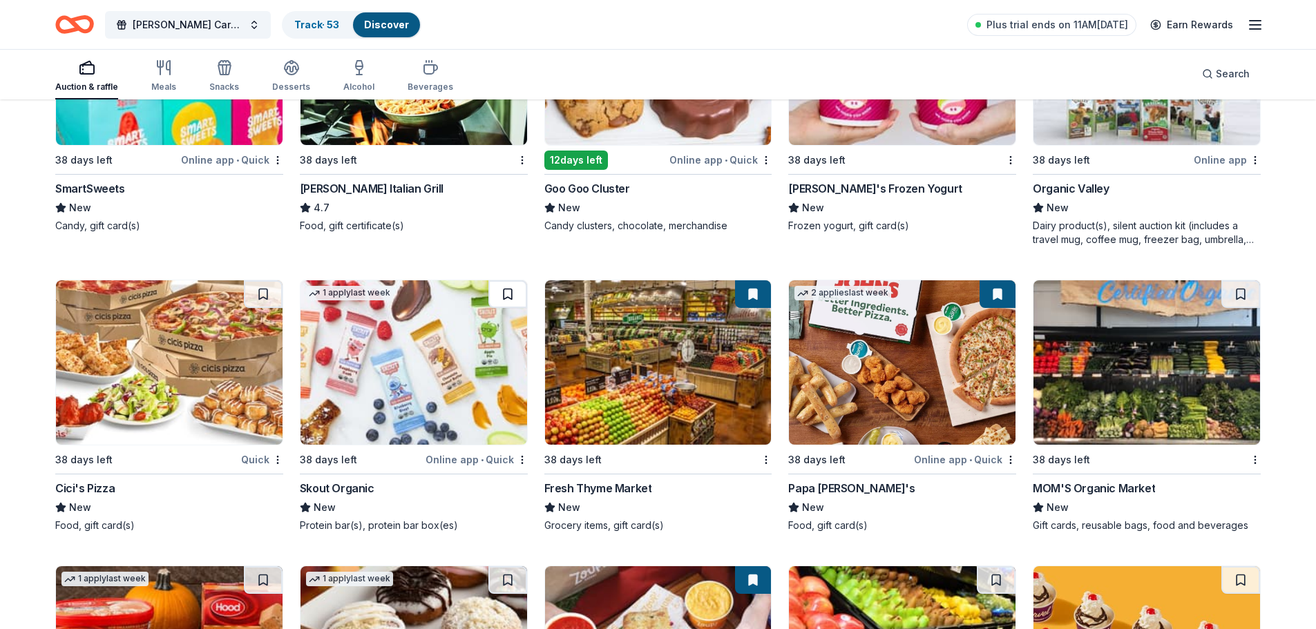
click at [502, 290] on button at bounding box center [507, 294] width 39 height 28
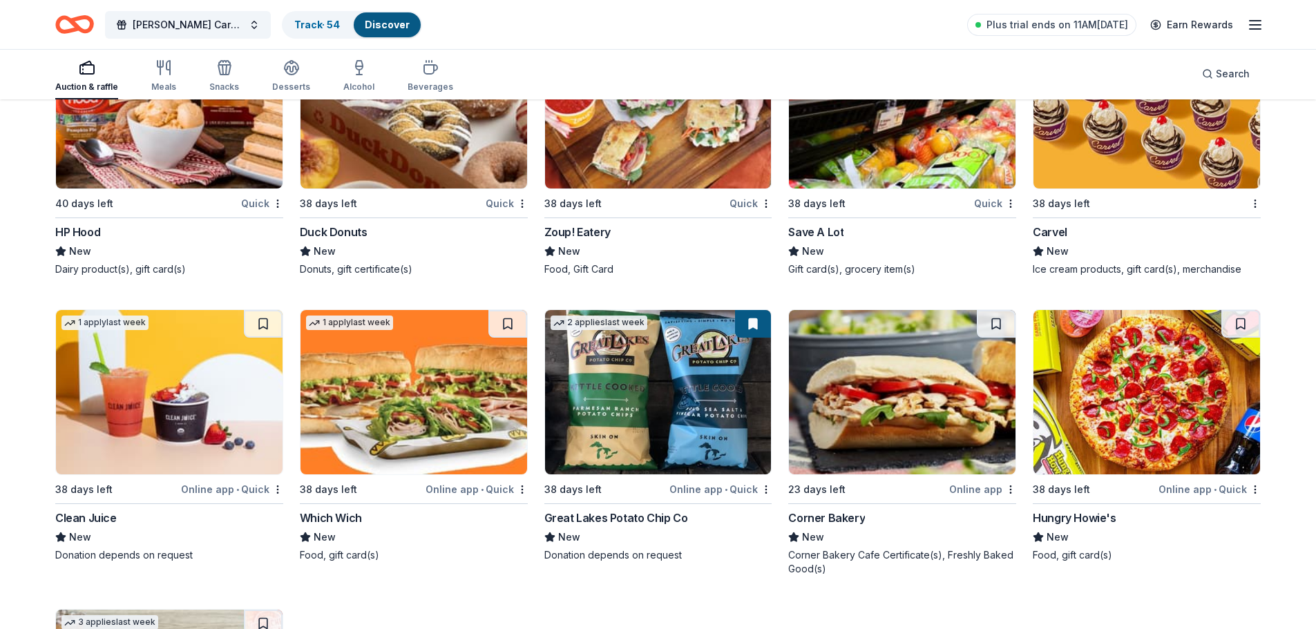
scroll to position [5163, 0]
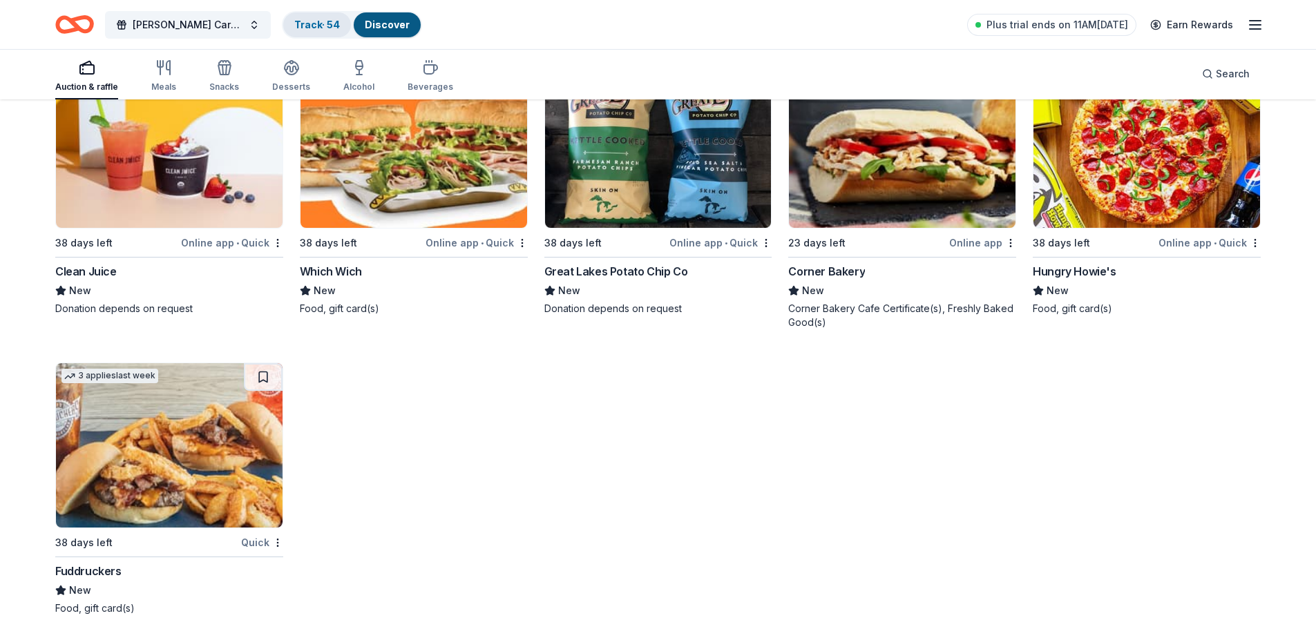
click at [312, 26] on link "Track · 54" at bounding box center [317, 25] width 46 height 12
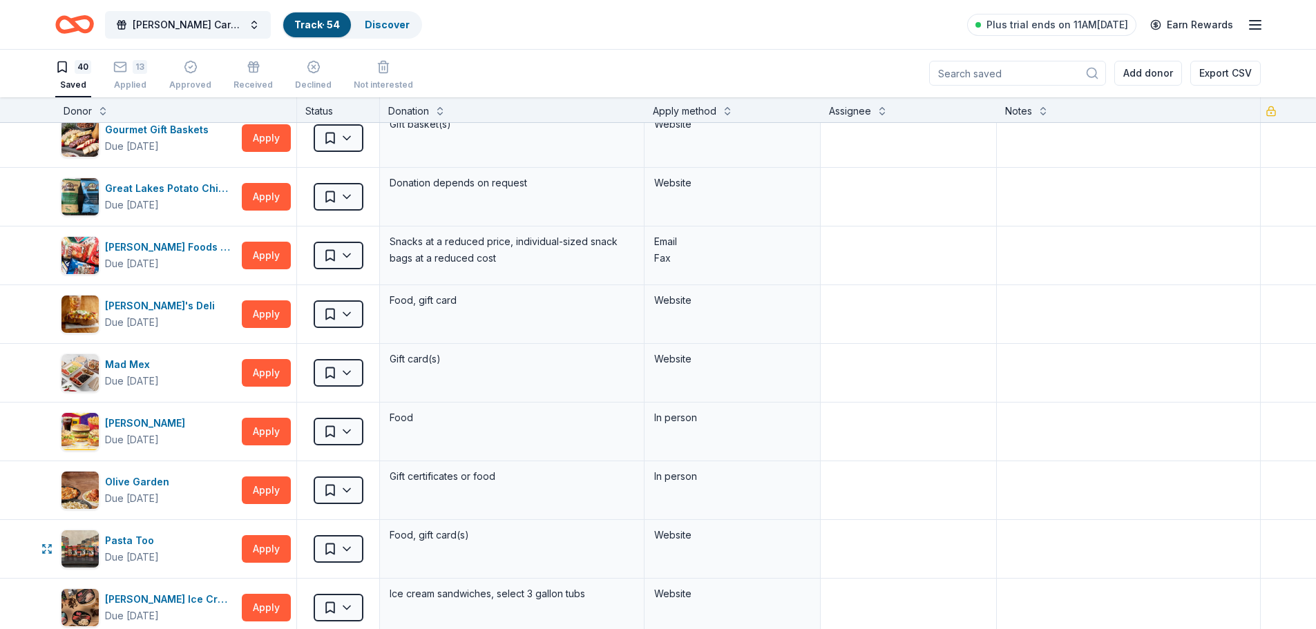
scroll to position [664, 0]
click at [537, 443] on div "Food" at bounding box center [512, 432] width 265 height 58
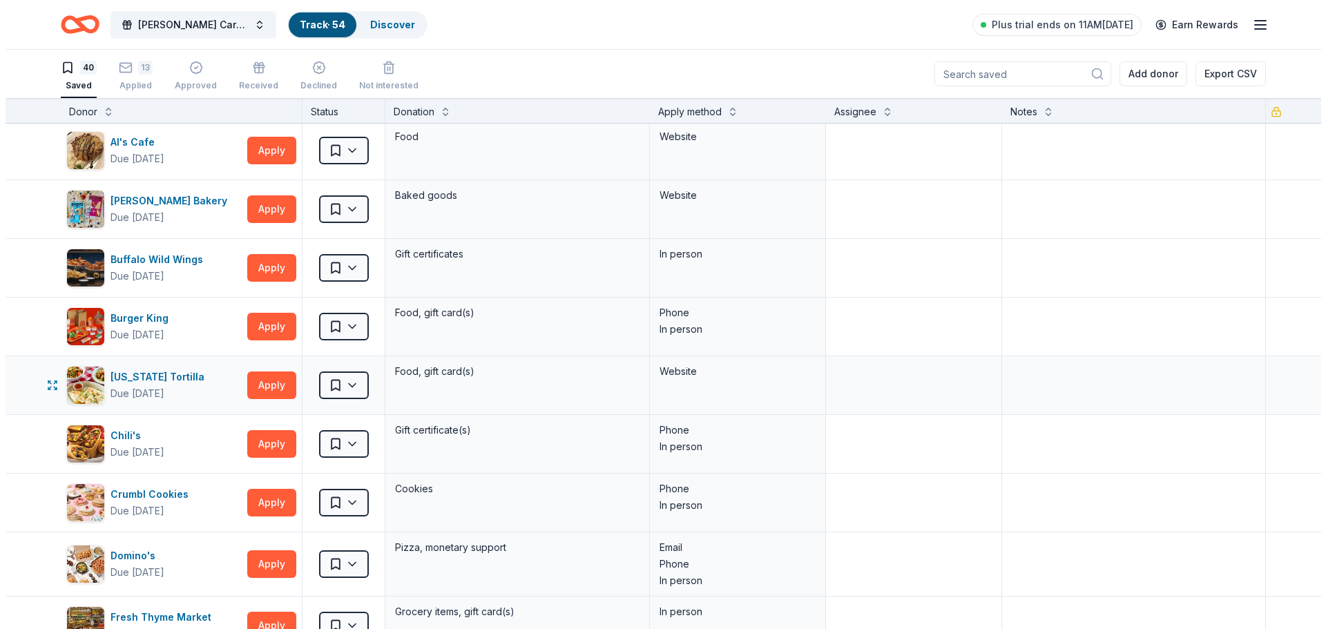
scroll to position [3, 0]
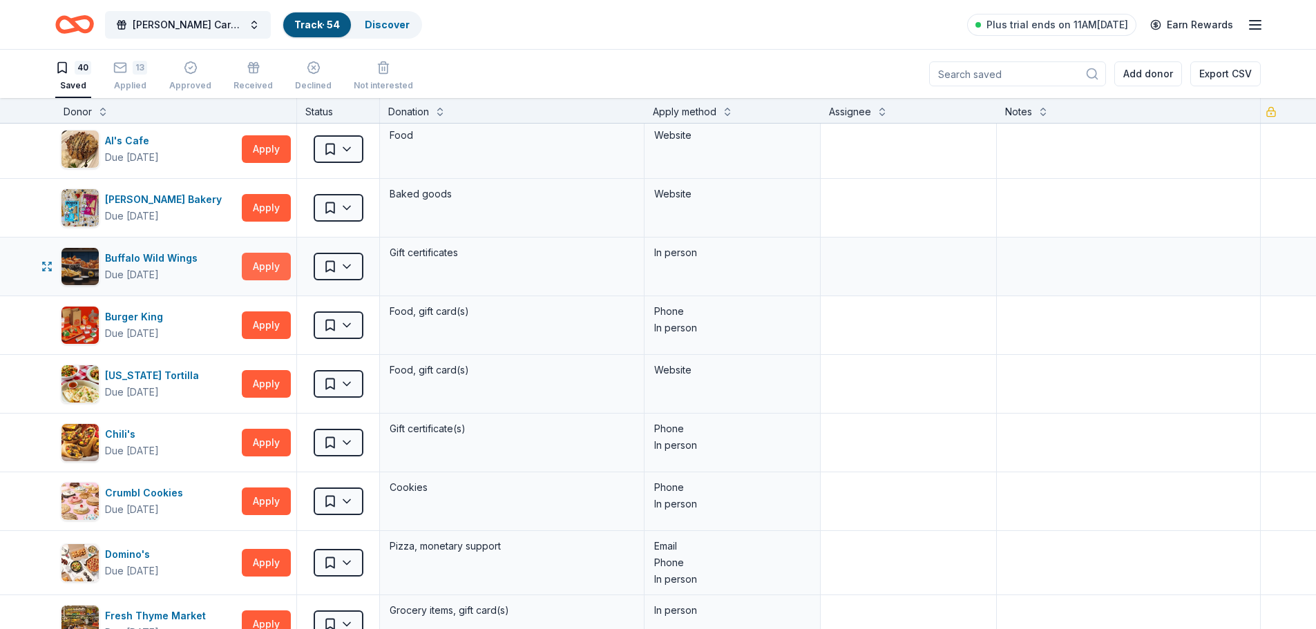
click at [271, 271] on button "Apply" at bounding box center [266, 267] width 49 height 28
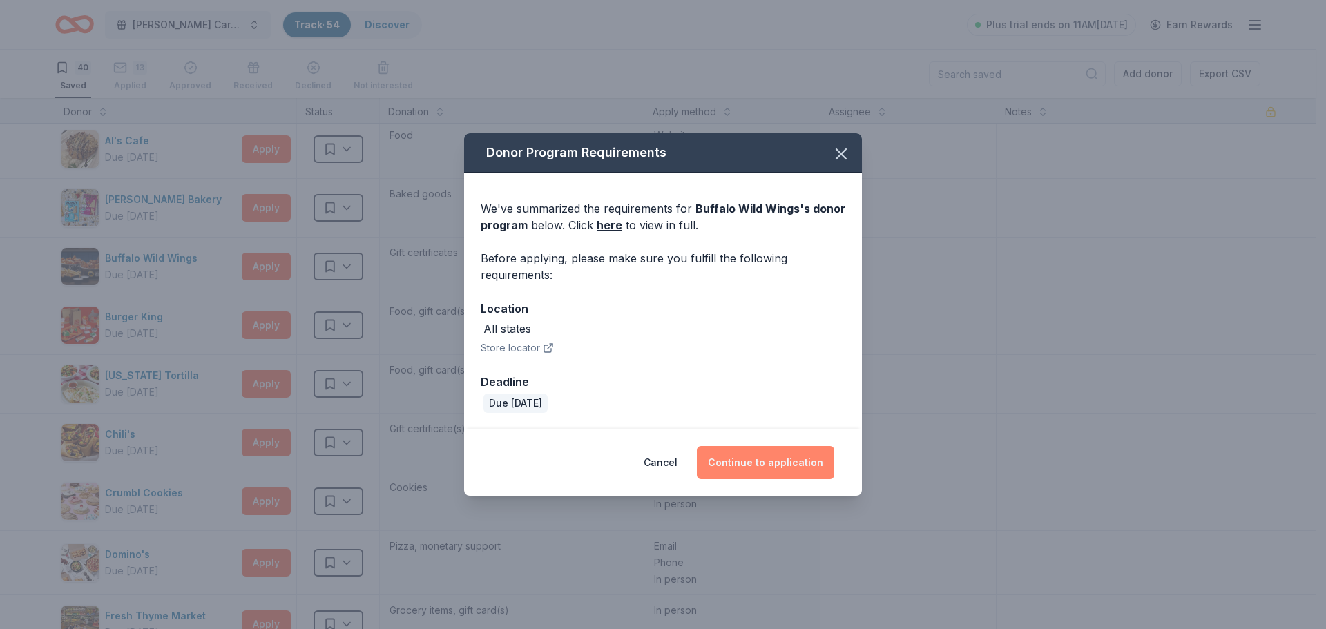
click at [717, 462] on button "Continue to application" at bounding box center [765, 462] width 137 height 33
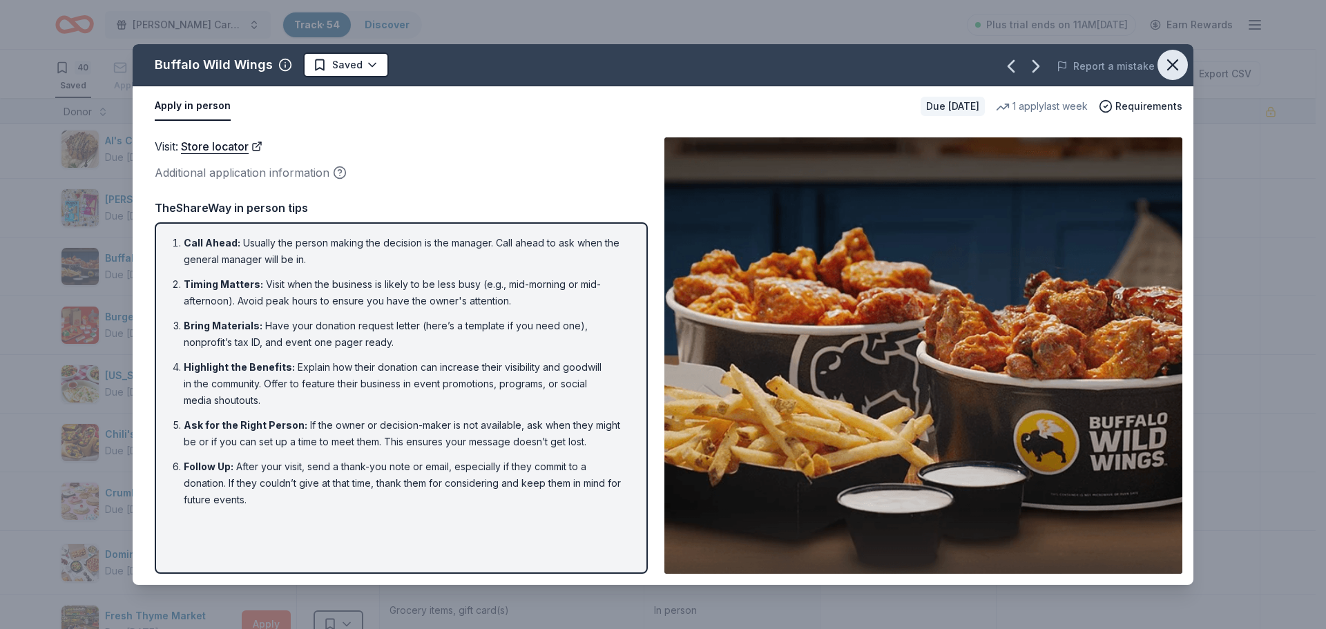
click at [1175, 68] on icon "button" at bounding box center [1173, 65] width 10 height 10
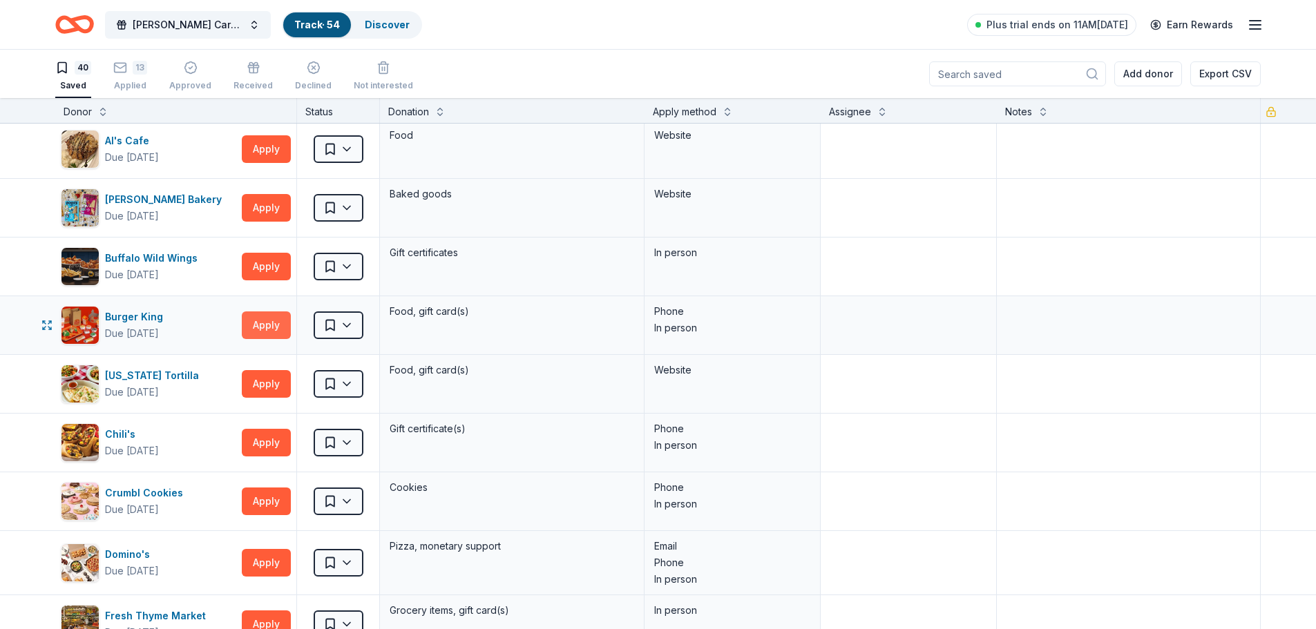
click at [273, 323] on button "Apply" at bounding box center [266, 326] width 49 height 28
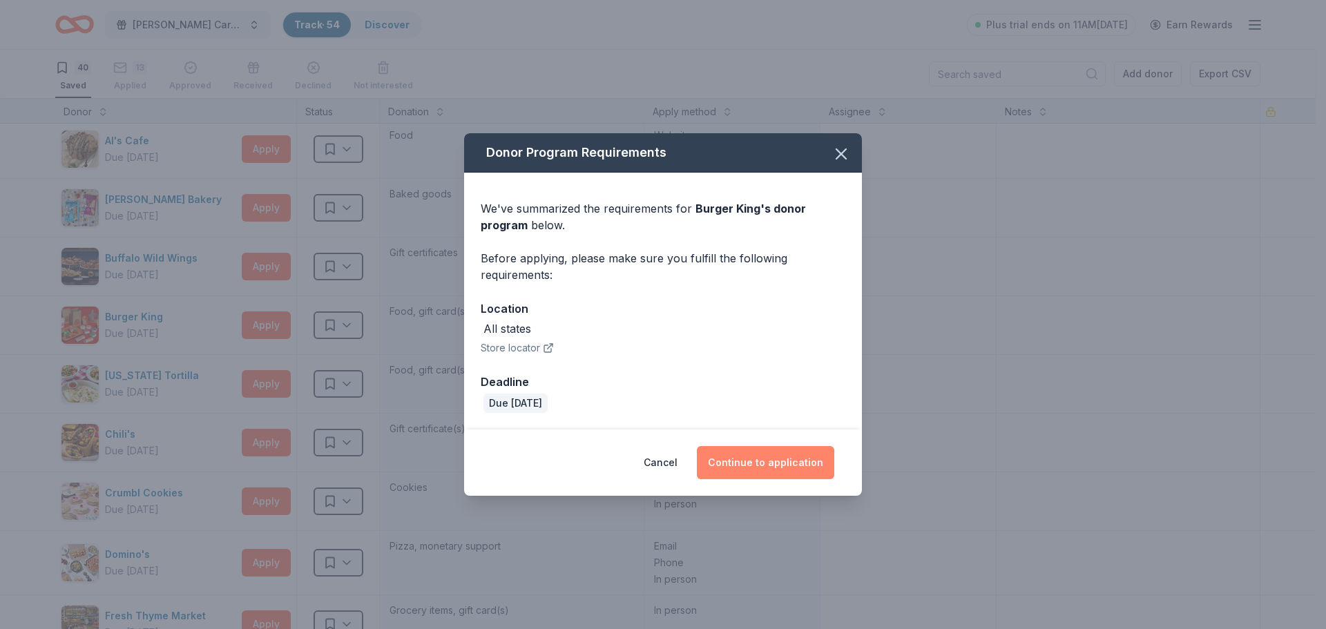
click at [752, 462] on button "Continue to application" at bounding box center [765, 462] width 137 height 33
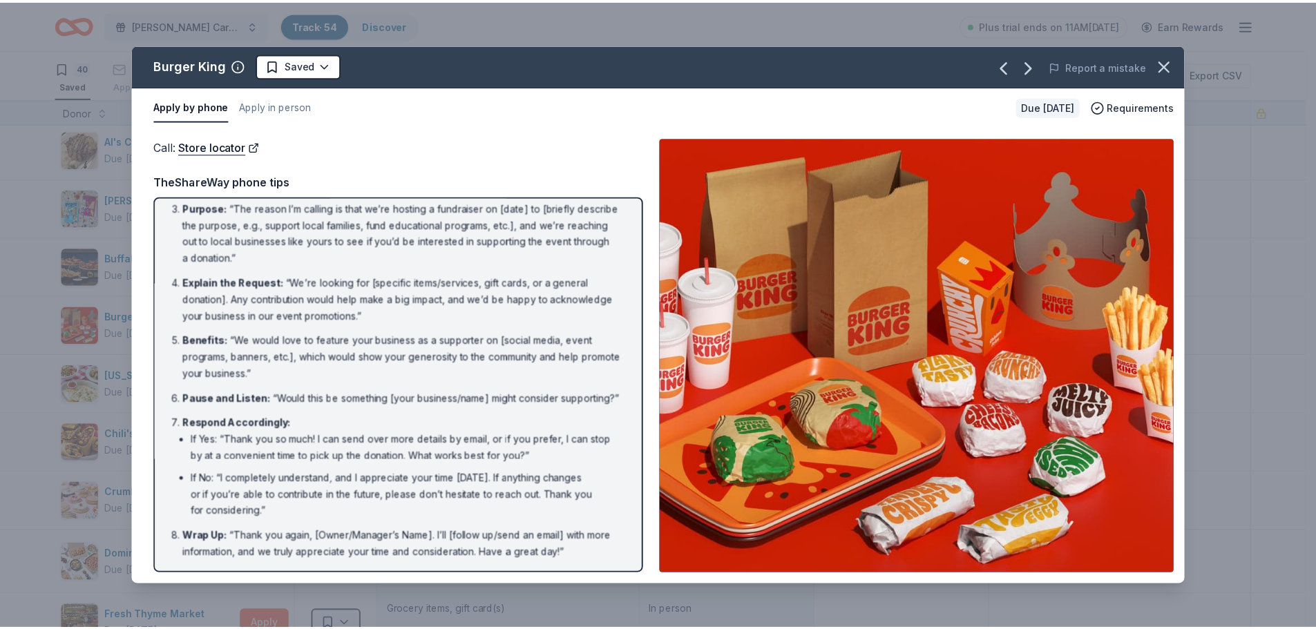
scroll to position [0, 0]
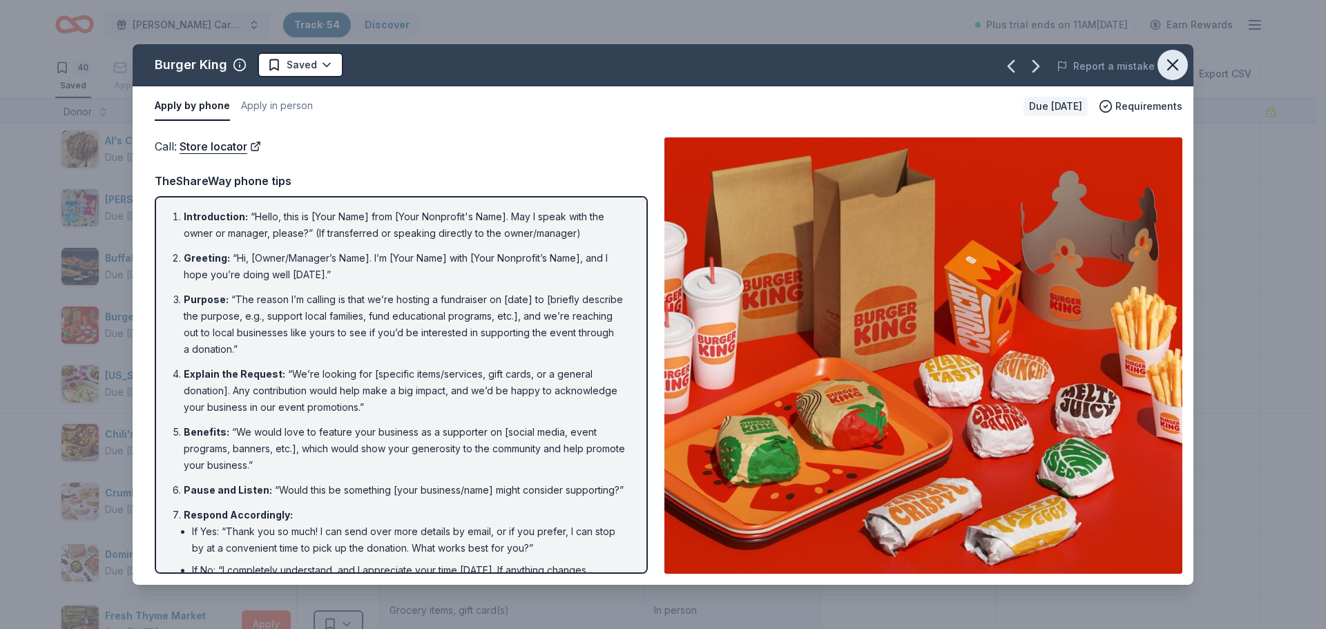
click at [1172, 67] on icon "button" at bounding box center [1172, 64] width 19 height 19
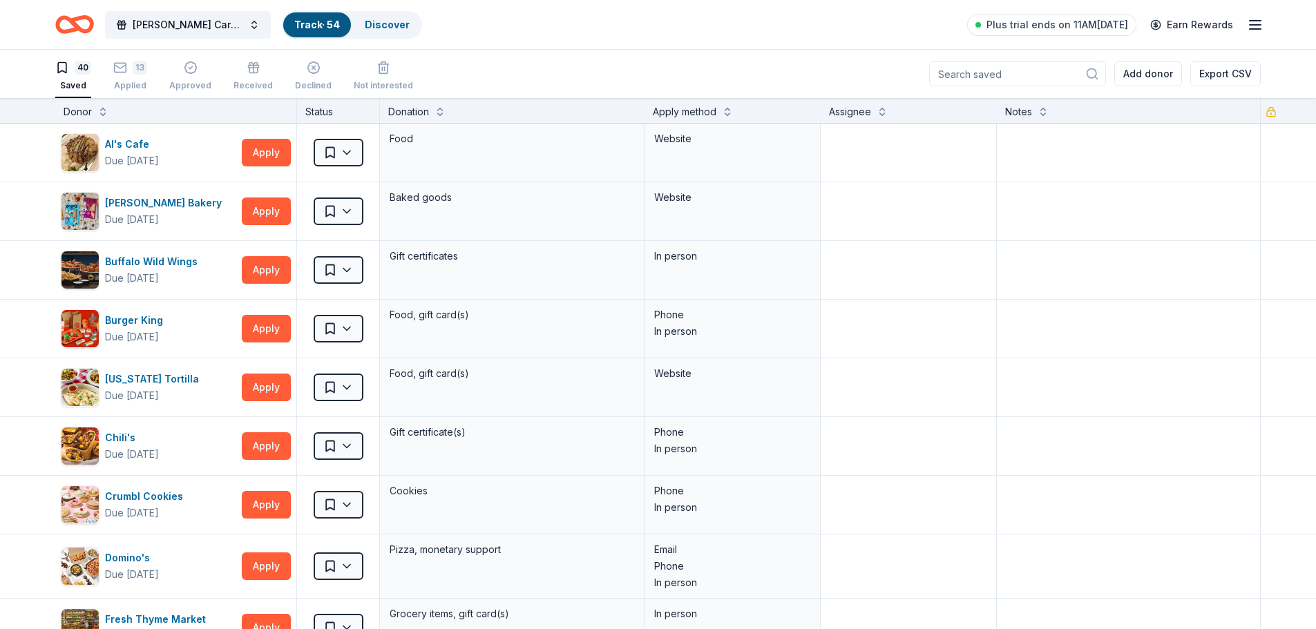
click at [68, 21] on icon "Home" at bounding box center [74, 24] width 39 height 32
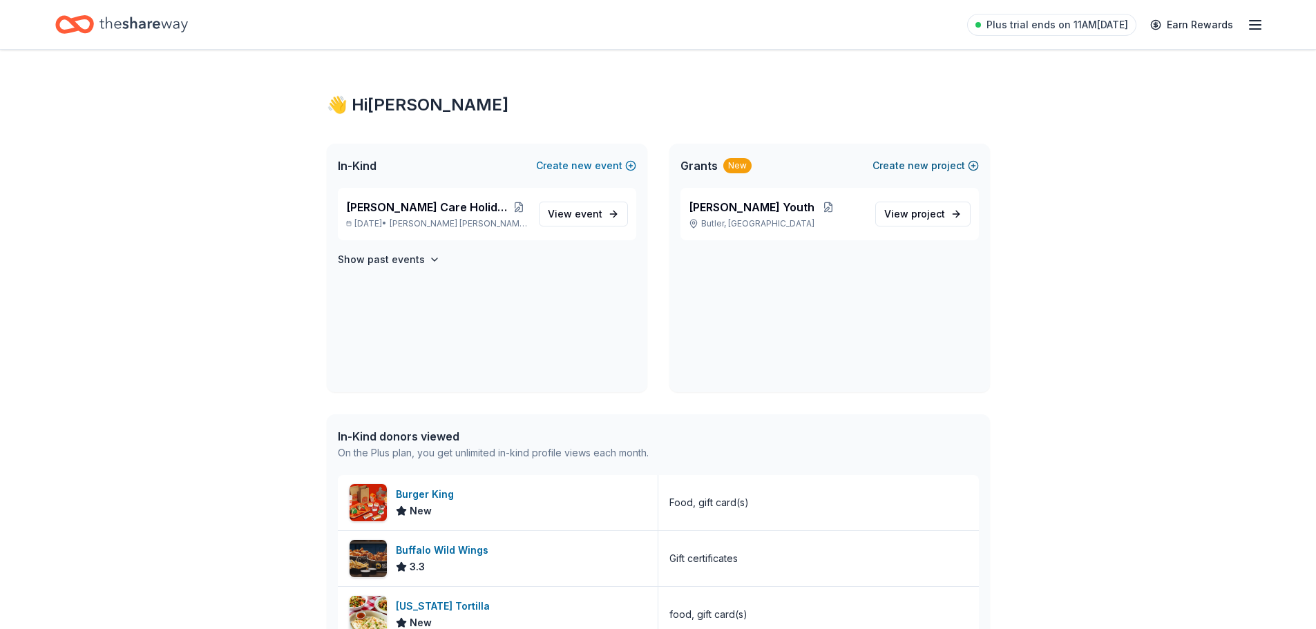
click at [903, 166] on button "Create new project" at bounding box center [925, 165] width 106 height 17
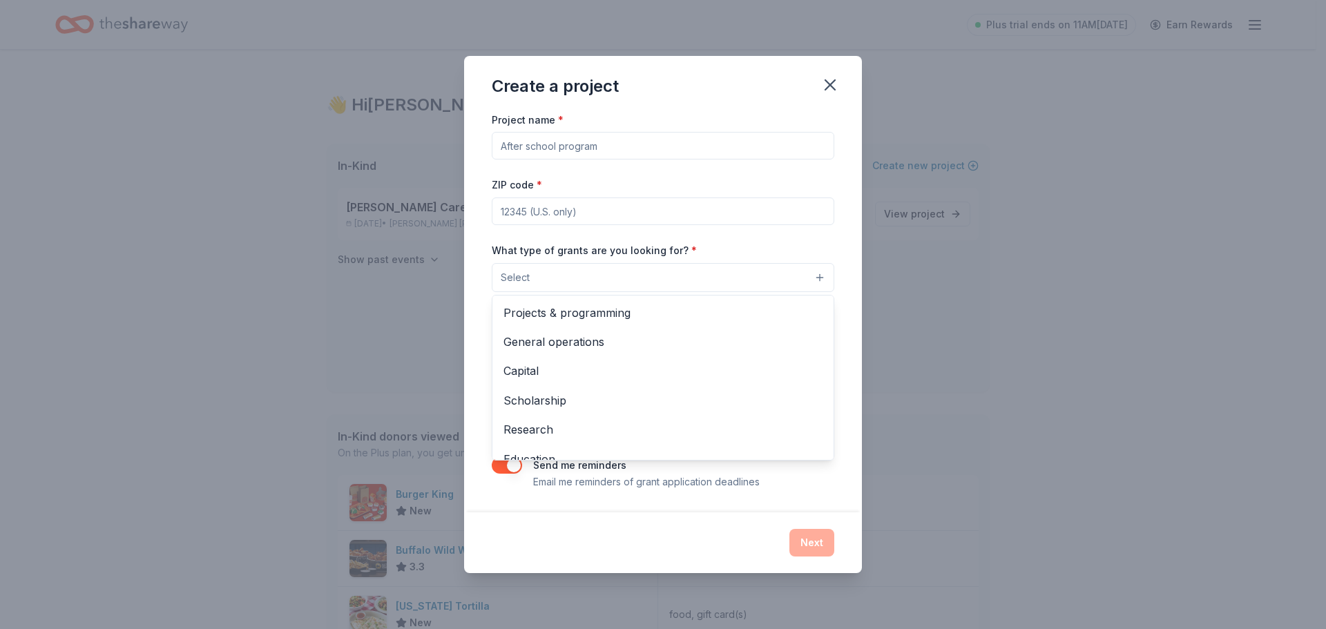
click at [824, 275] on button "Select" at bounding box center [663, 277] width 343 height 29
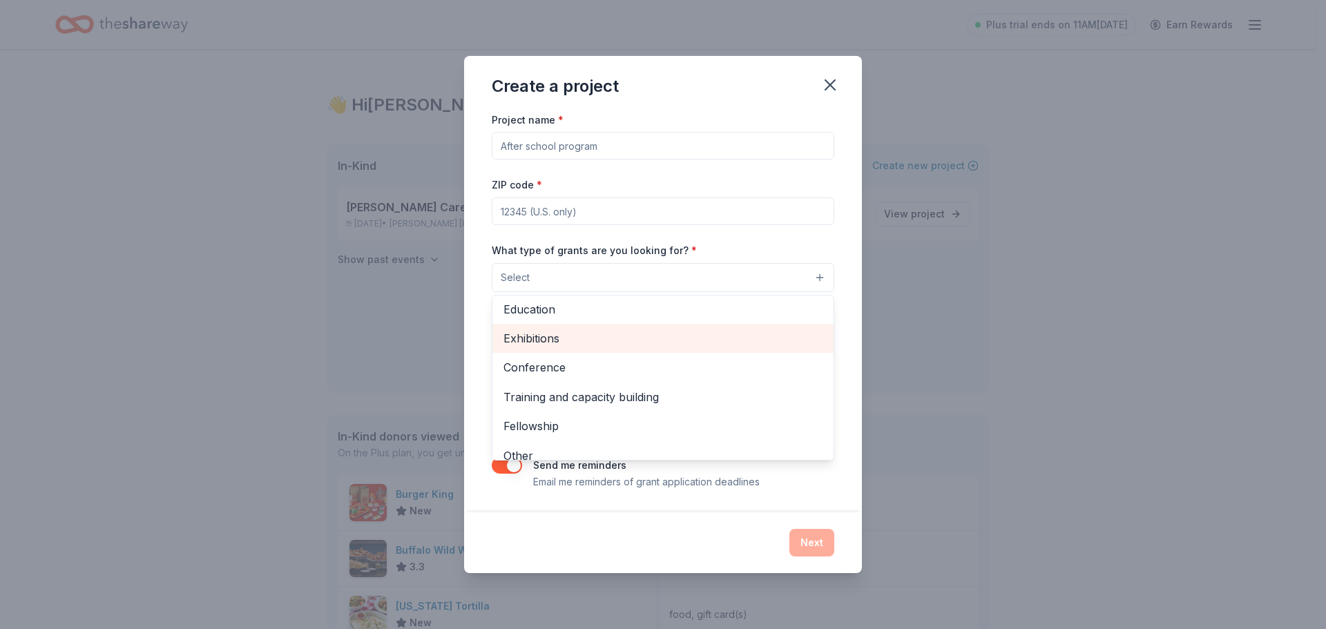
scroll to position [163, 0]
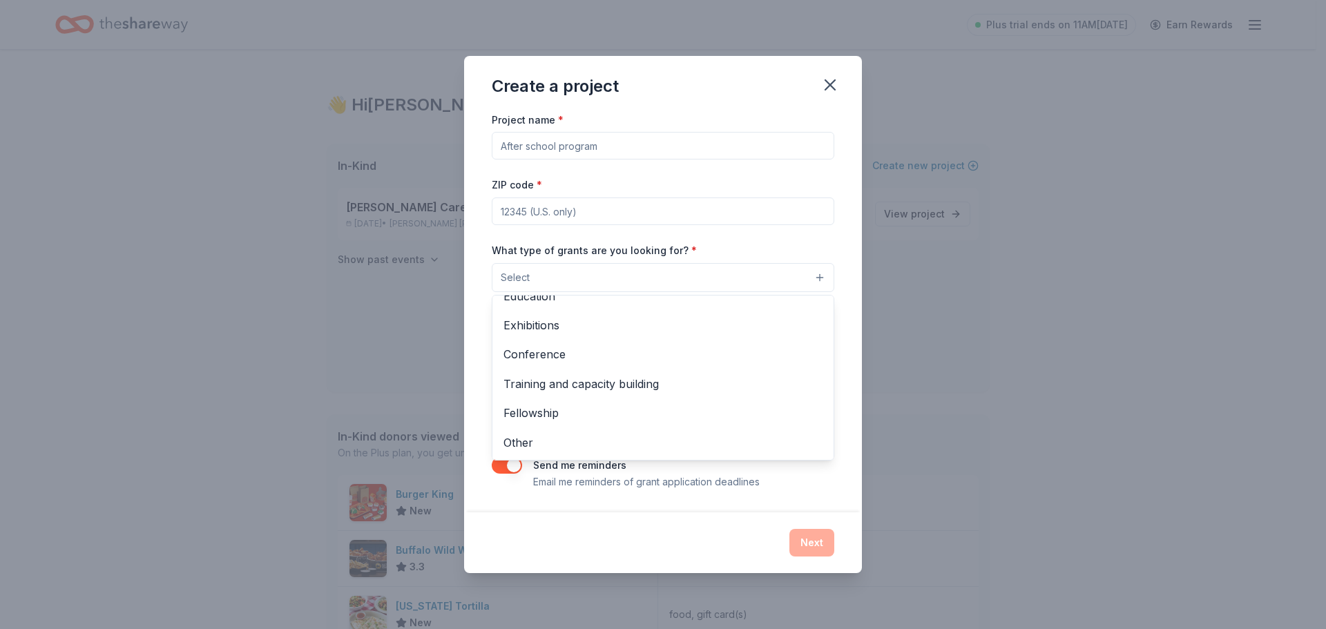
click at [827, 88] on div "Create a project Project name * ZIP code * What type of grants are you looking …" at bounding box center [663, 314] width 398 height 517
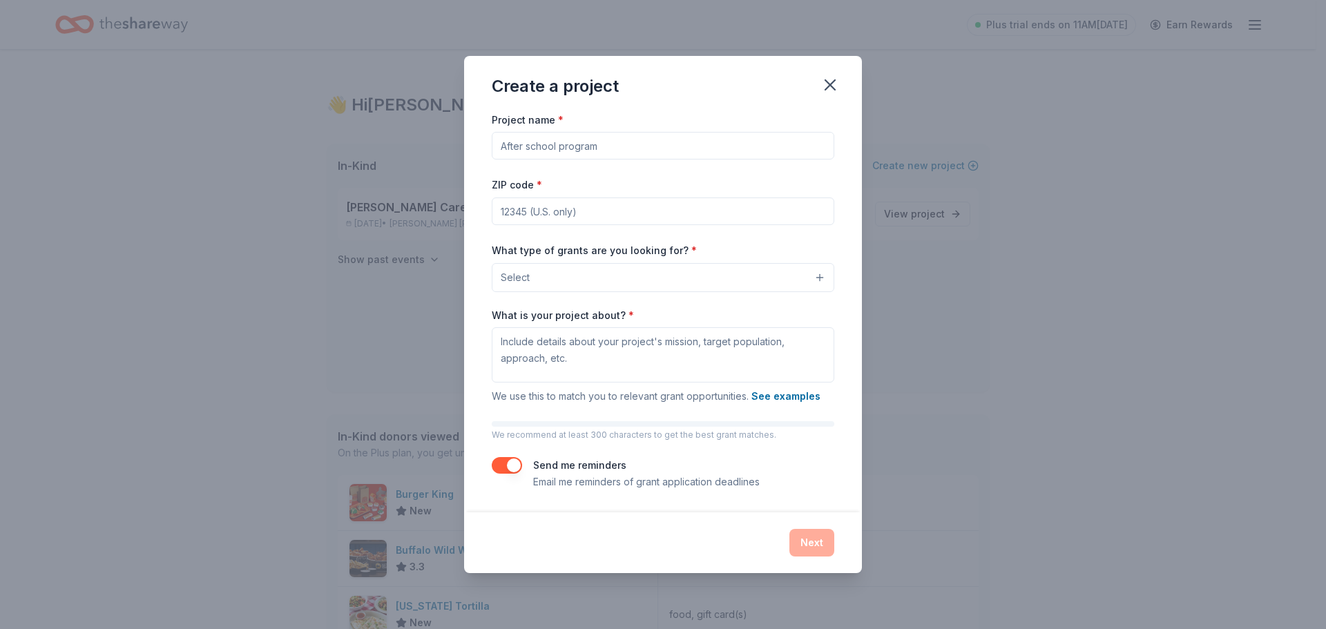
click at [827, 88] on icon "button" at bounding box center [830, 85] width 10 height 10
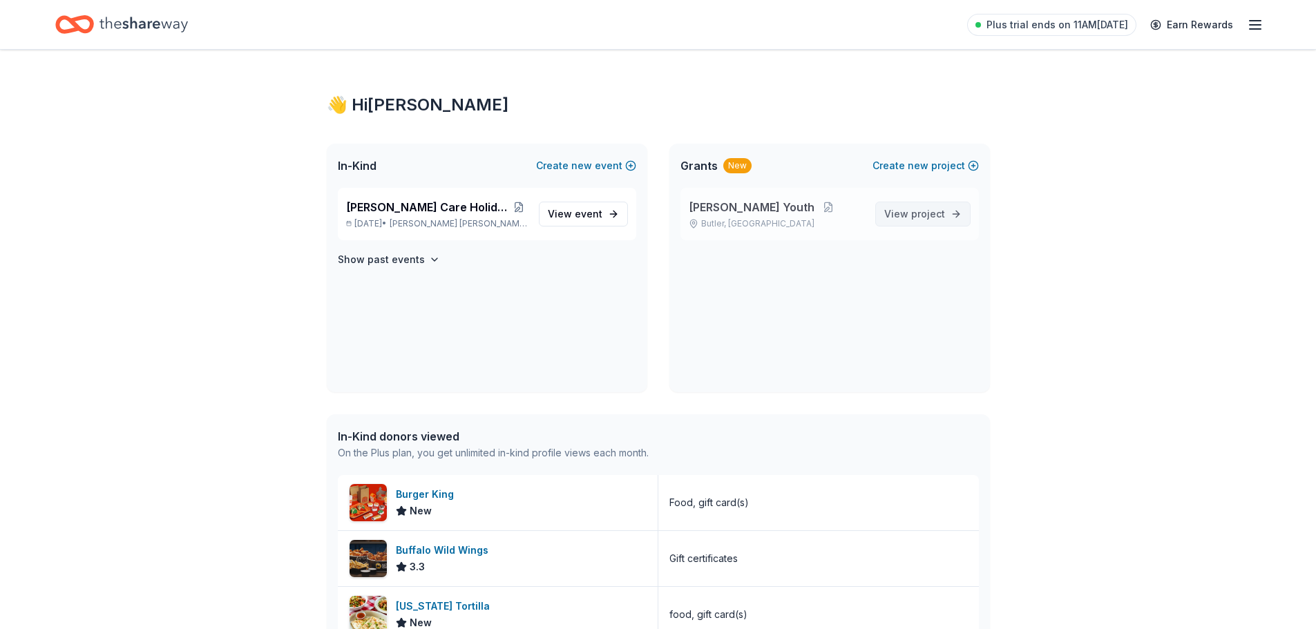
click at [904, 218] on span "View project" at bounding box center [914, 214] width 61 height 17
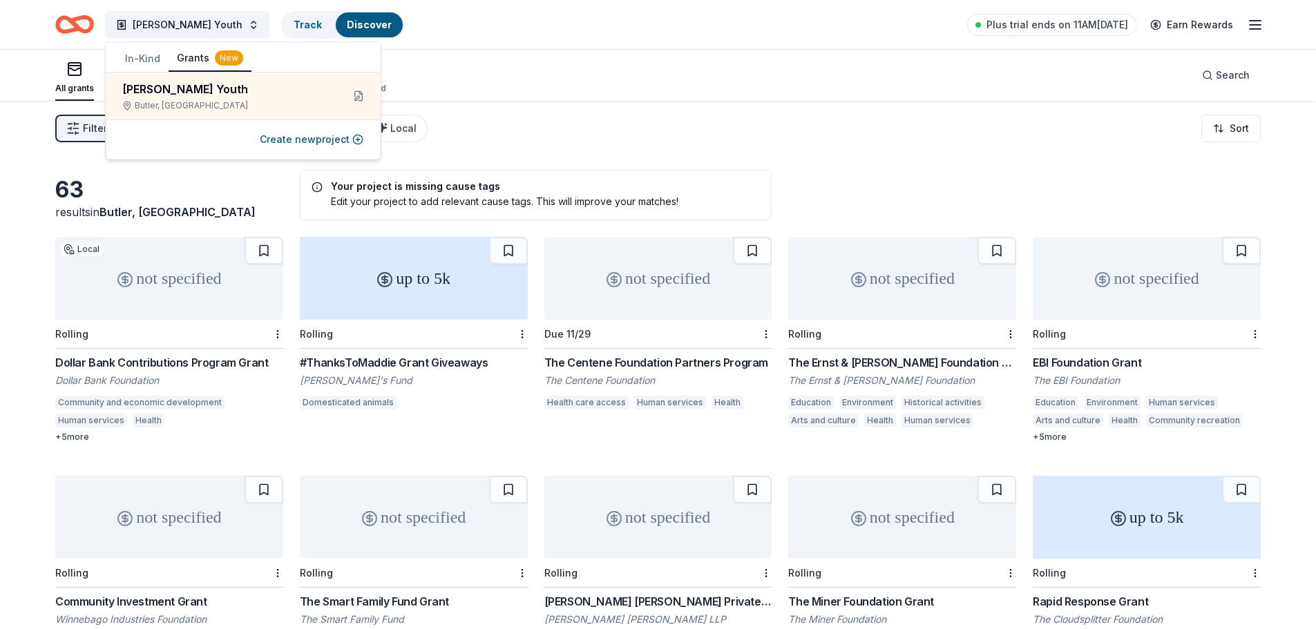
click at [579, 157] on div "63 results in Butler, PA Your project is missing cause tags Edit your project t…" at bounding box center [658, 446] width 1316 height 691
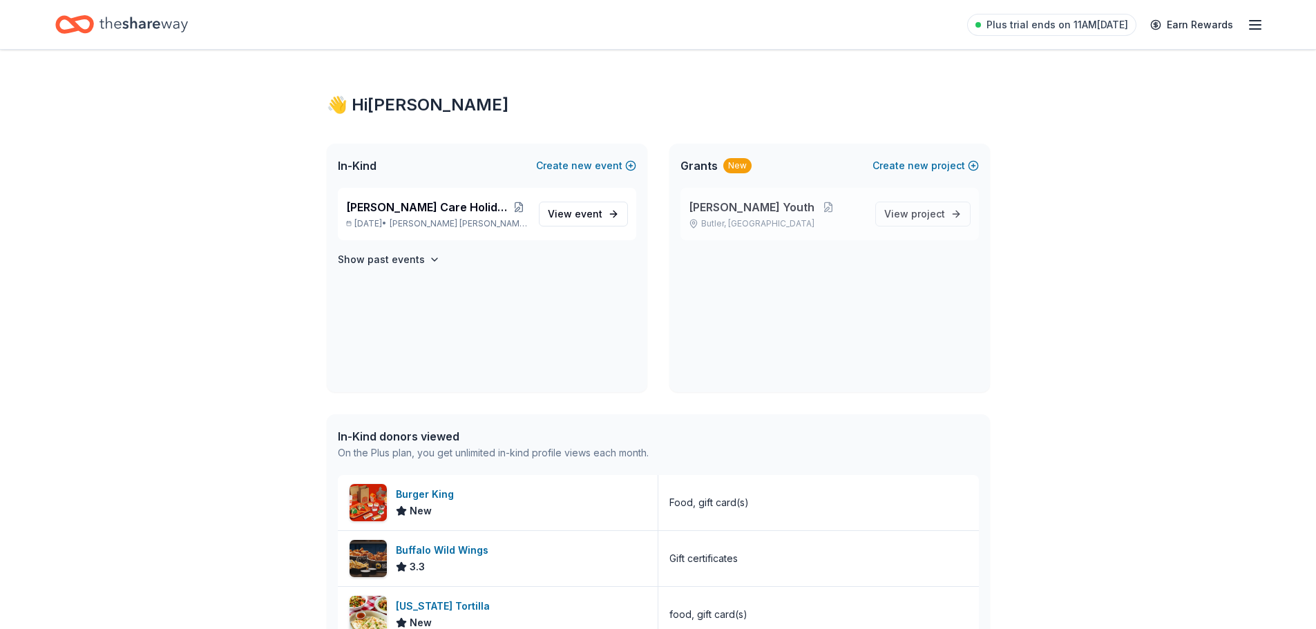
click at [707, 207] on span "Foster Youth" at bounding box center [752, 207] width 126 height 17
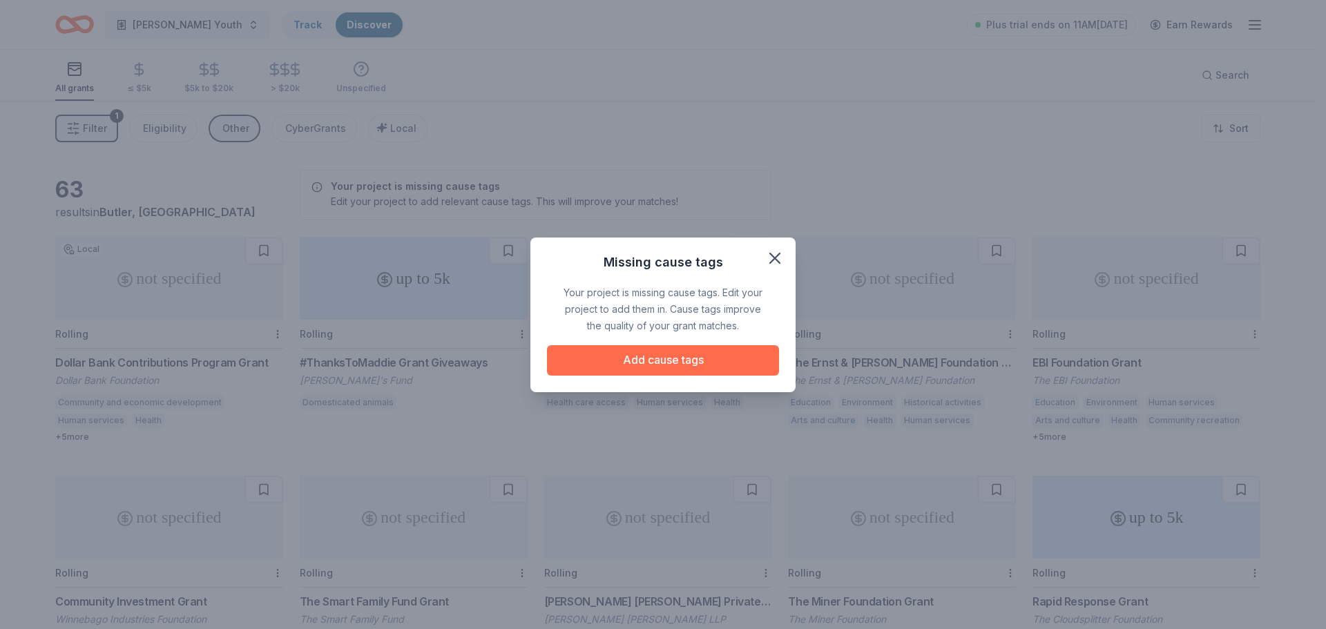
click at [721, 365] on button "Add cause tags" at bounding box center [663, 360] width 232 height 30
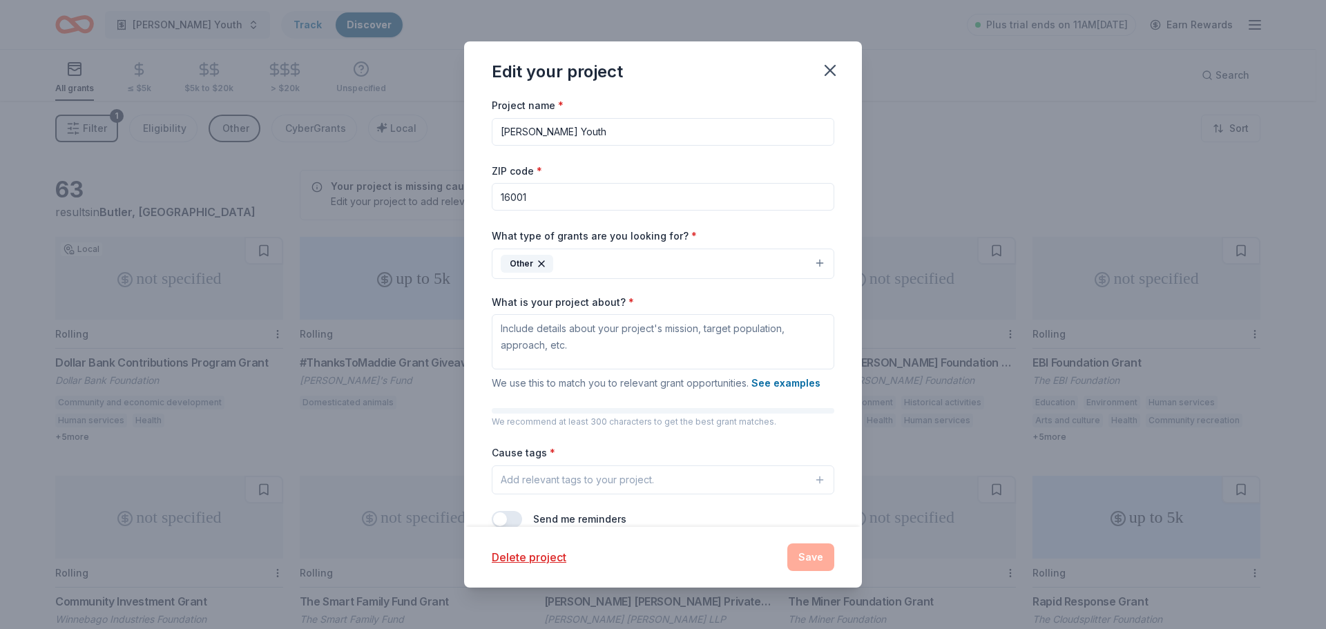
click at [578, 135] on input "Foster Youth" at bounding box center [663, 132] width 343 height 28
type input "[PERSON_NAME] Children & Youth"
click at [553, 204] on input "16001" at bounding box center [663, 197] width 343 height 28
type input "1"
type input "15090"
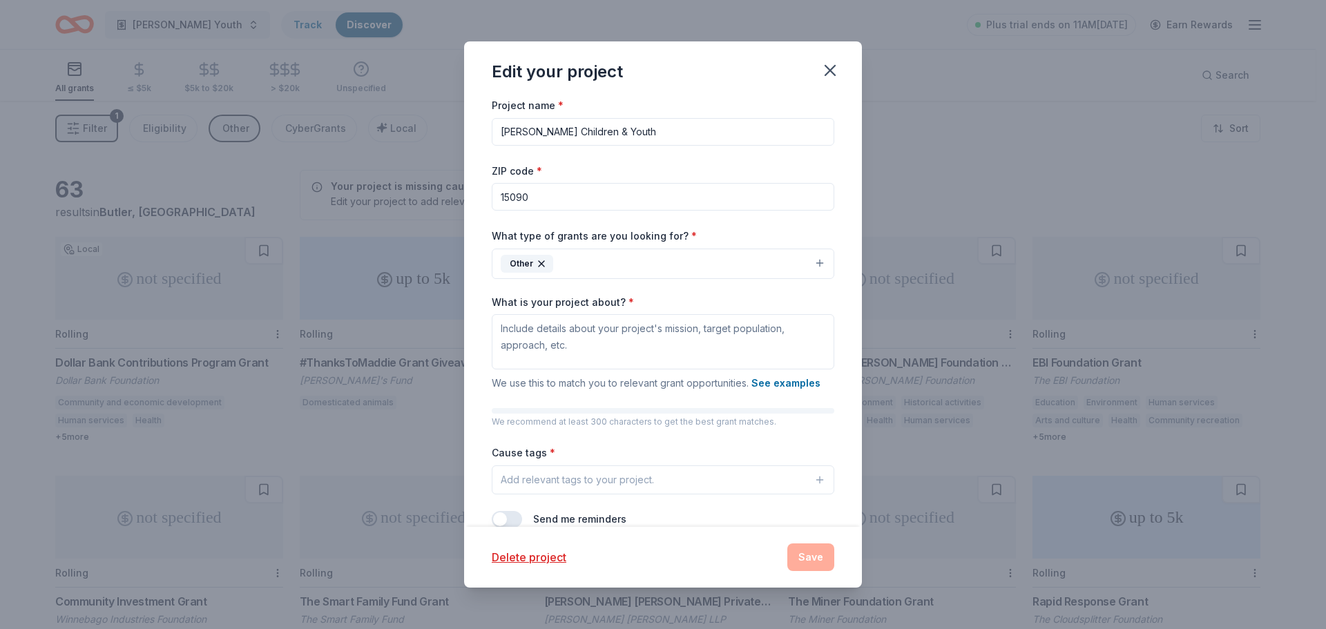
click at [814, 263] on button "Other" at bounding box center [663, 264] width 343 height 30
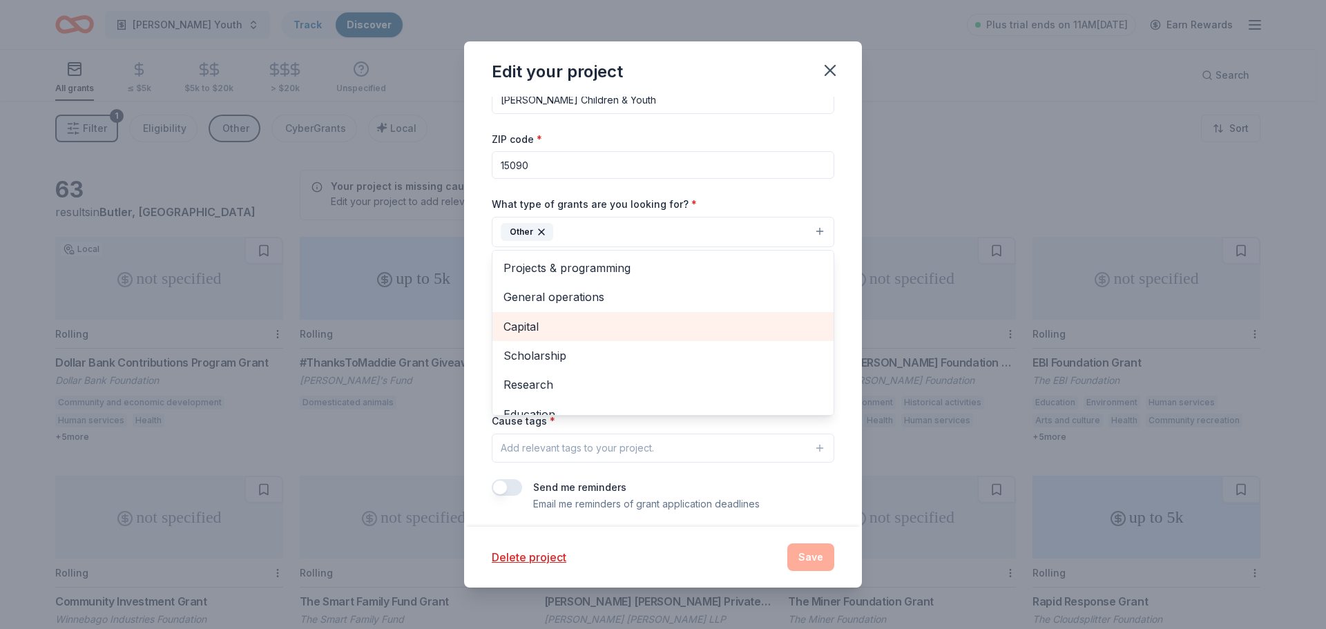
scroll to position [134, 0]
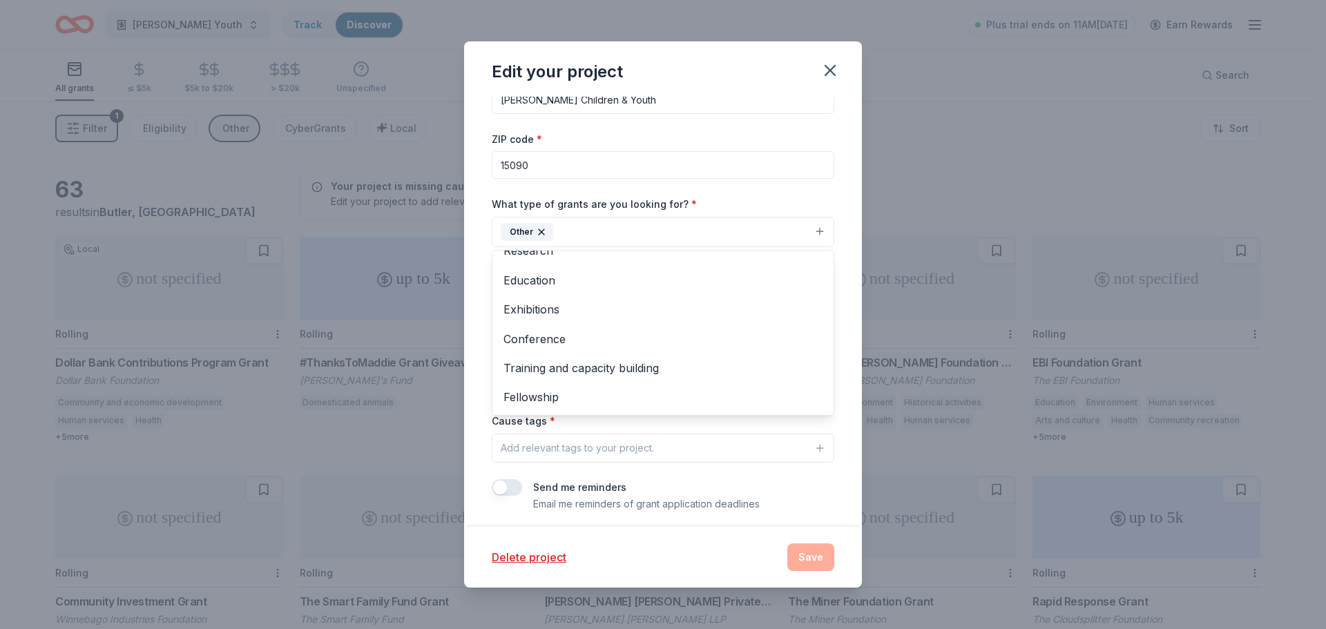
click at [751, 140] on div "Project name * Foster Children & Youth ZIP code * 15090 What type of grants are…" at bounding box center [663, 289] width 343 height 448
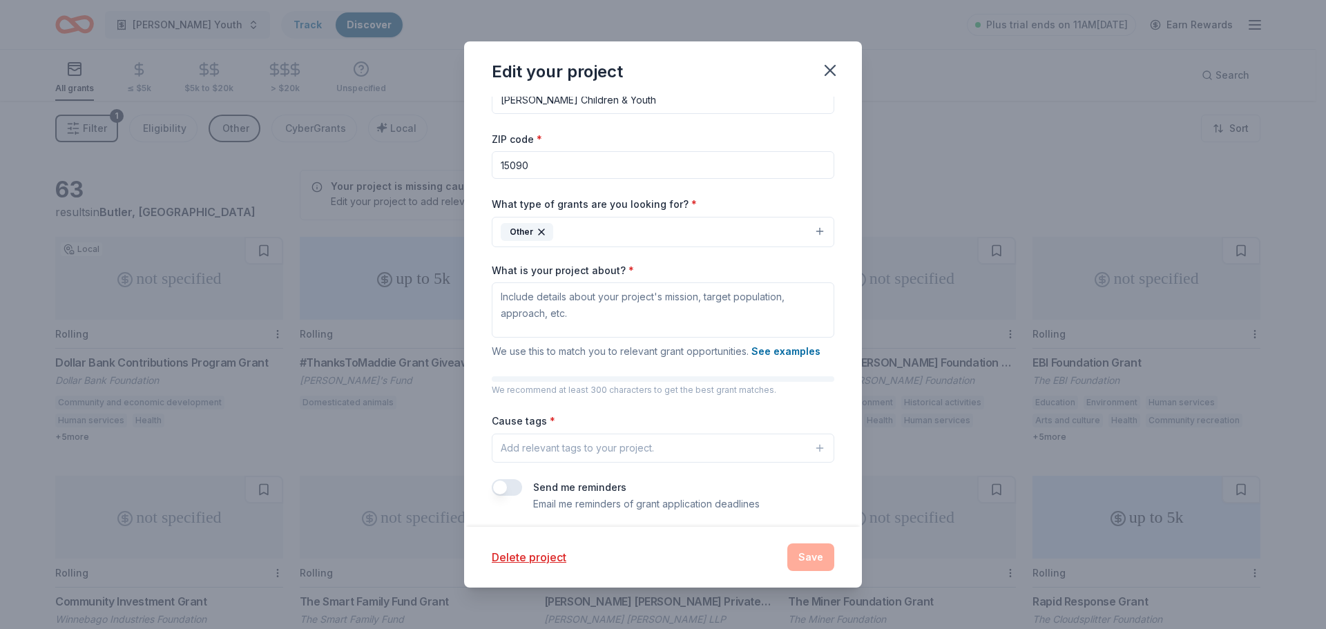
scroll to position [39, 0]
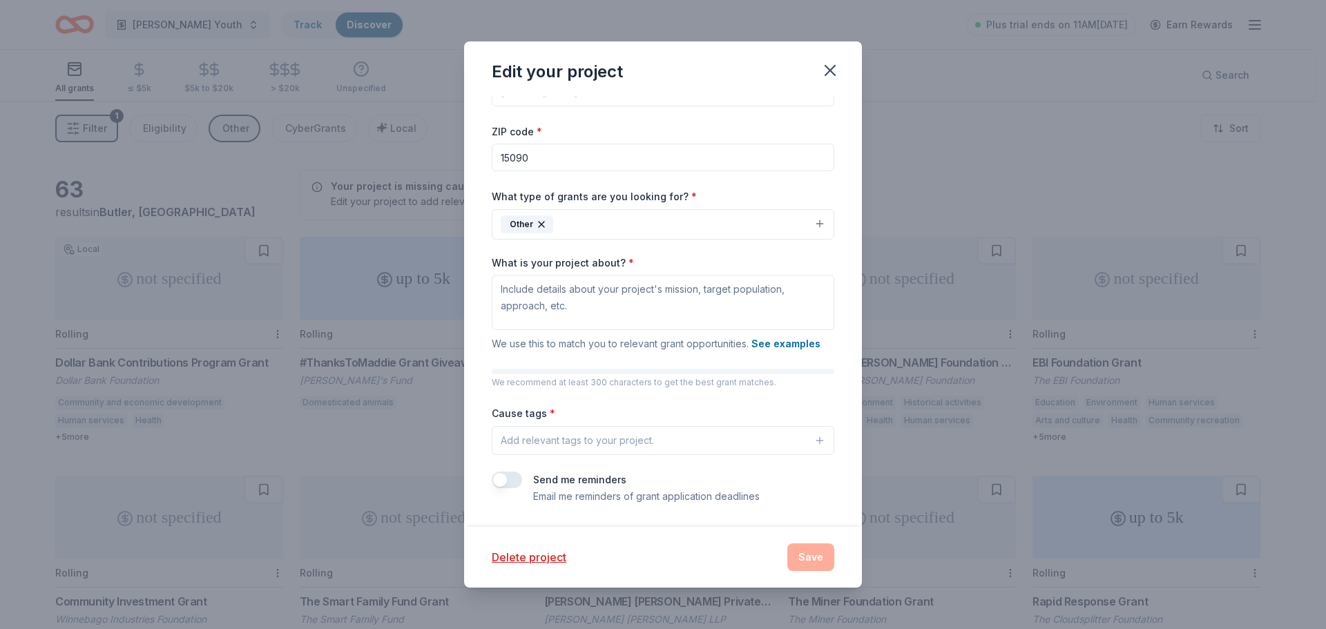
click at [814, 445] on icon "button" at bounding box center [819, 440] width 11 height 11
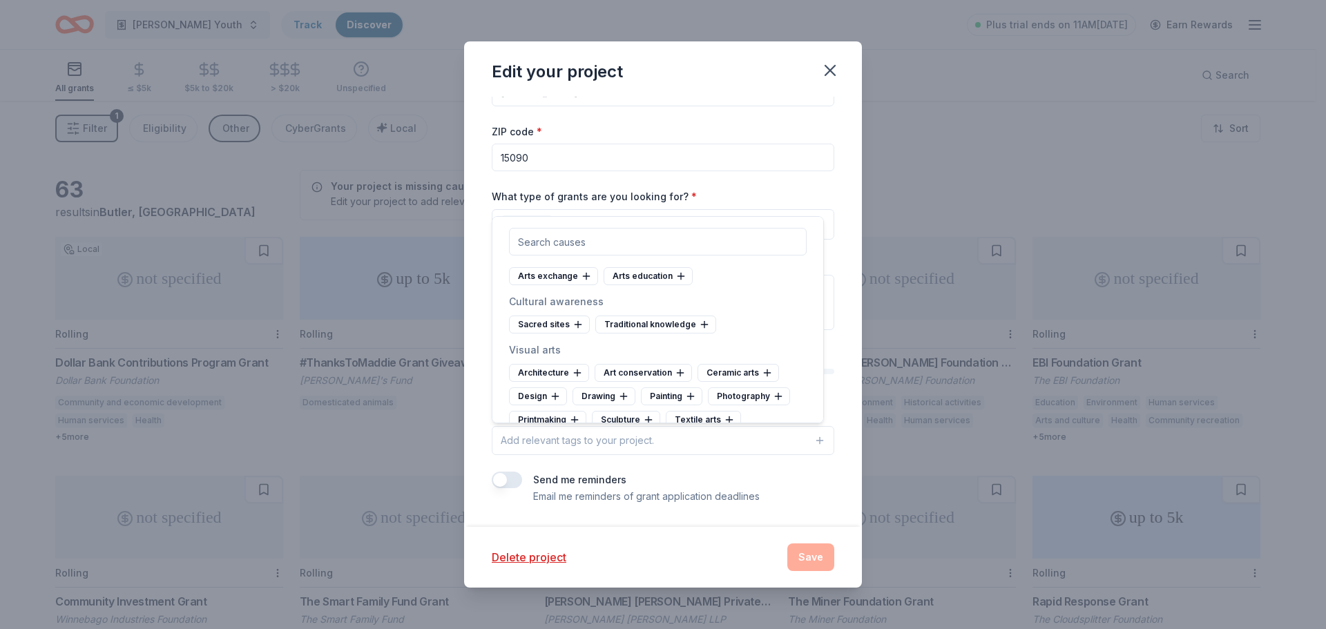
scroll to position [92, 0]
click at [705, 326] on icon at bounding box center [705, 323] width 0 height 6
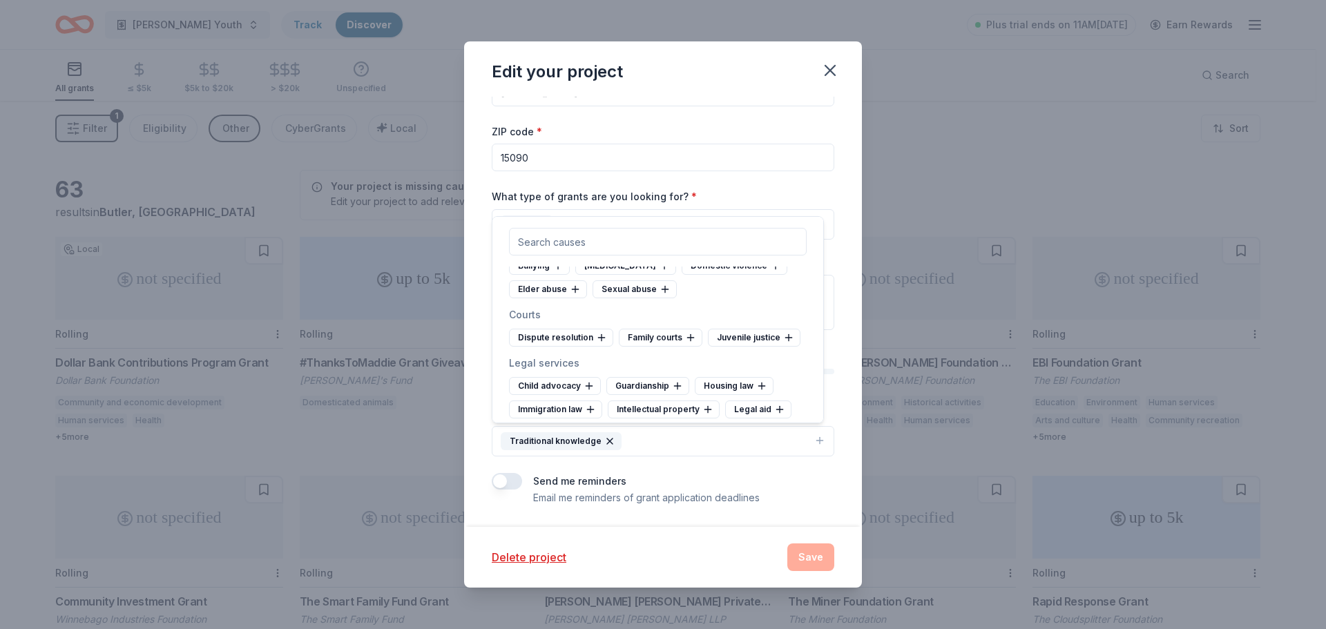
scroll to position [4488, 0]
click at [664, 269] on icon at bounding box center [664, 265] width 0 height 6
click at [671, 271] on icon at bounding box center [669, 265] width 11 height 11
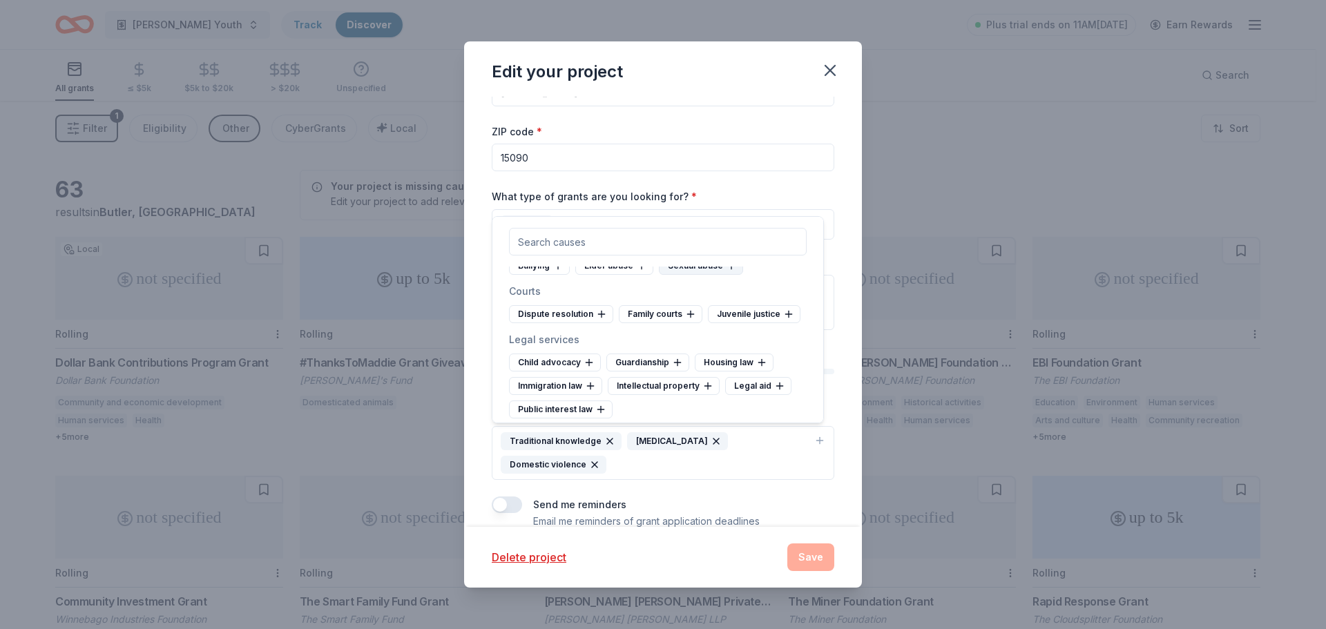
click at [736, 275] on div "Sexual abuse" at bounding box center [701, 266] width 84 height 18
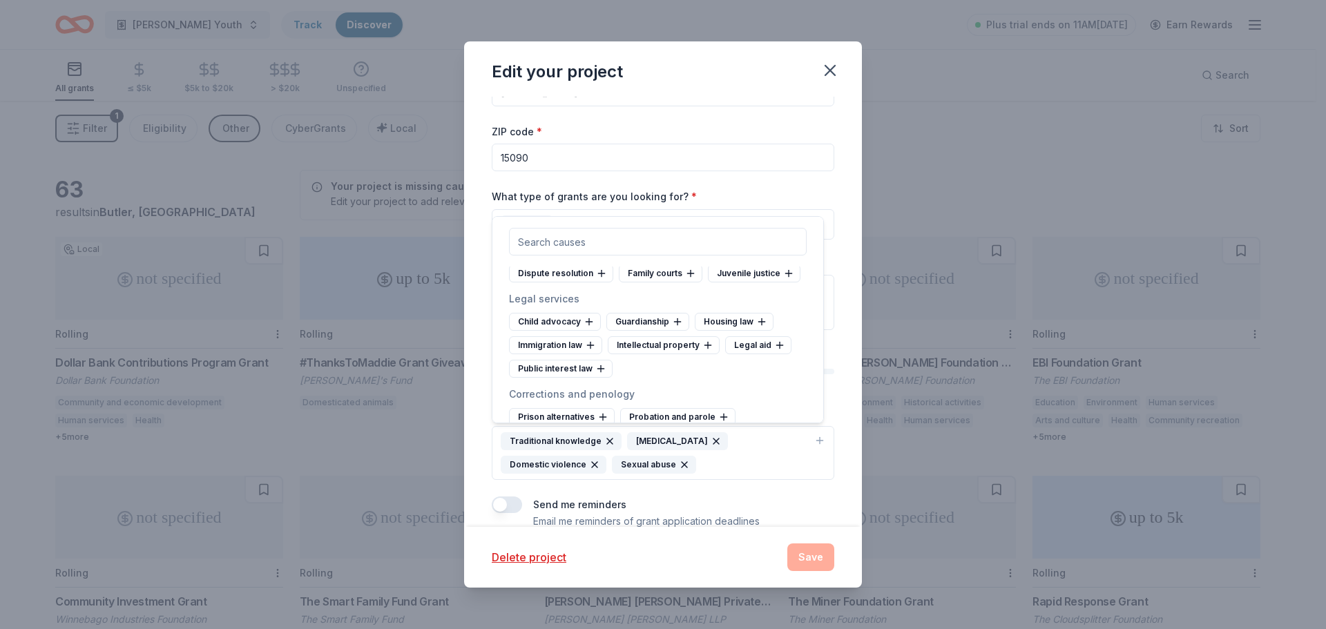
scroll to position [4530, 0]
click at [785, 273] on icon at bounding box center [788, 273] width 6 height 0
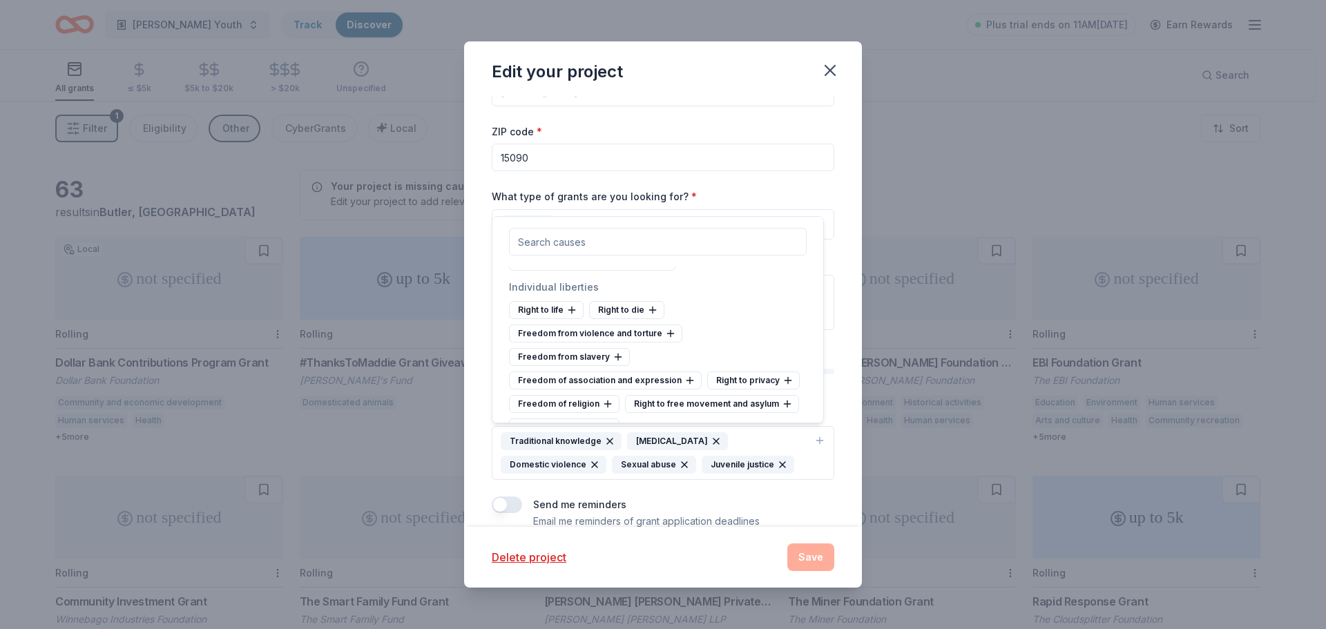
scroll to position [6832, 0]
click at [668, 334] on icon at bounding box center [670, 334] width 11 height 11
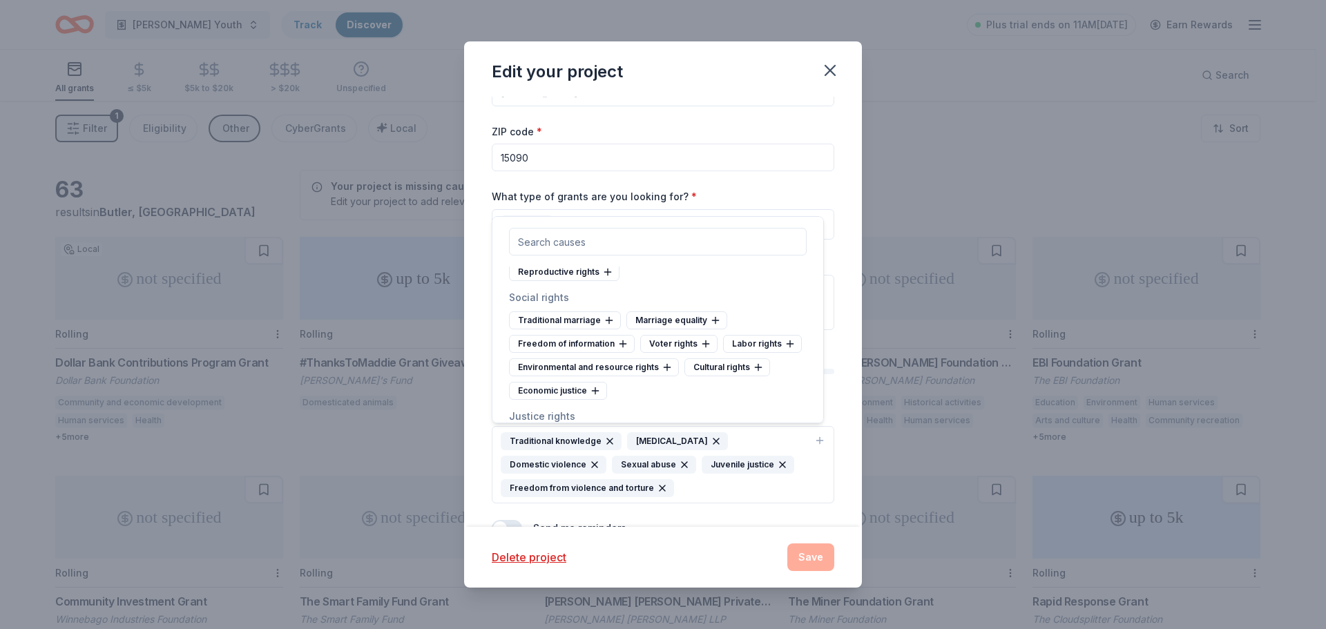
scroll to position [6942, 0]
click at [758, 367] on icon at bounding box center [758, 366] width 11 height 11
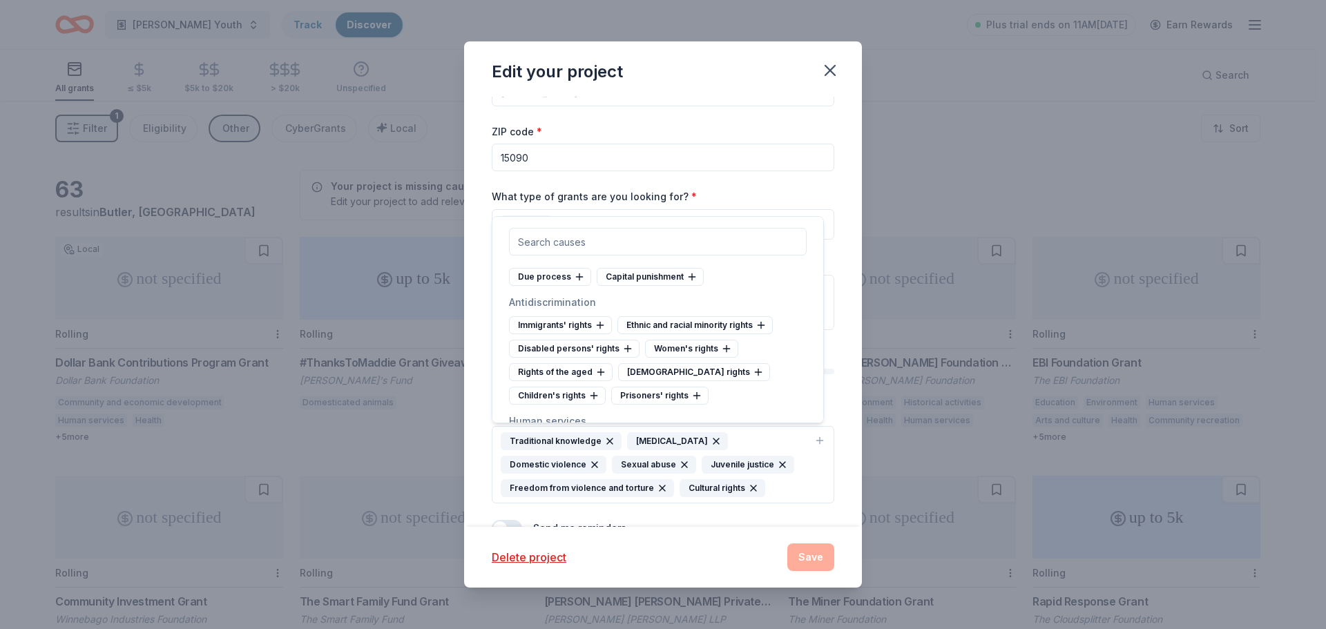
scroll to position [7080, 0]
click at [598, 398] on div "Children's rights" at bounding box center [557, 396] width 97 height 18
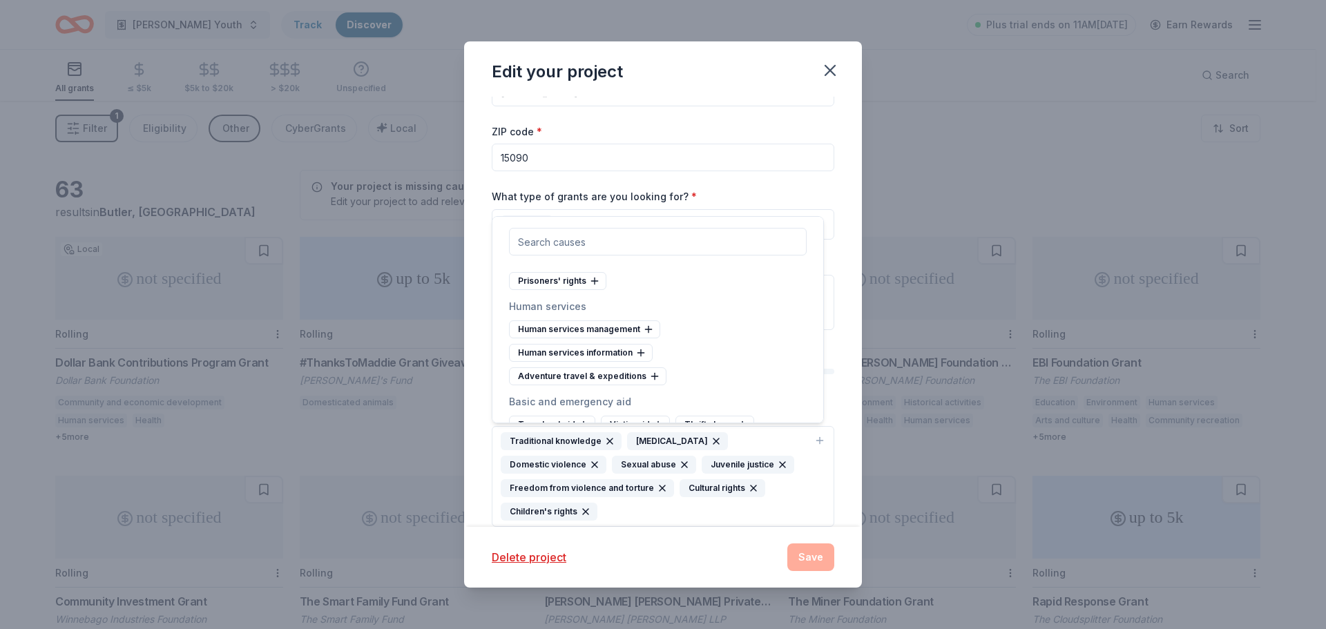
scroll to position [7195, 0]
click at [647, 323] on div "Human services management" at bounding box center [584, 329] width 151 height 18
click at [647, 323] on div "Human services information" at bounding box center [581, 329] width 144 height 18
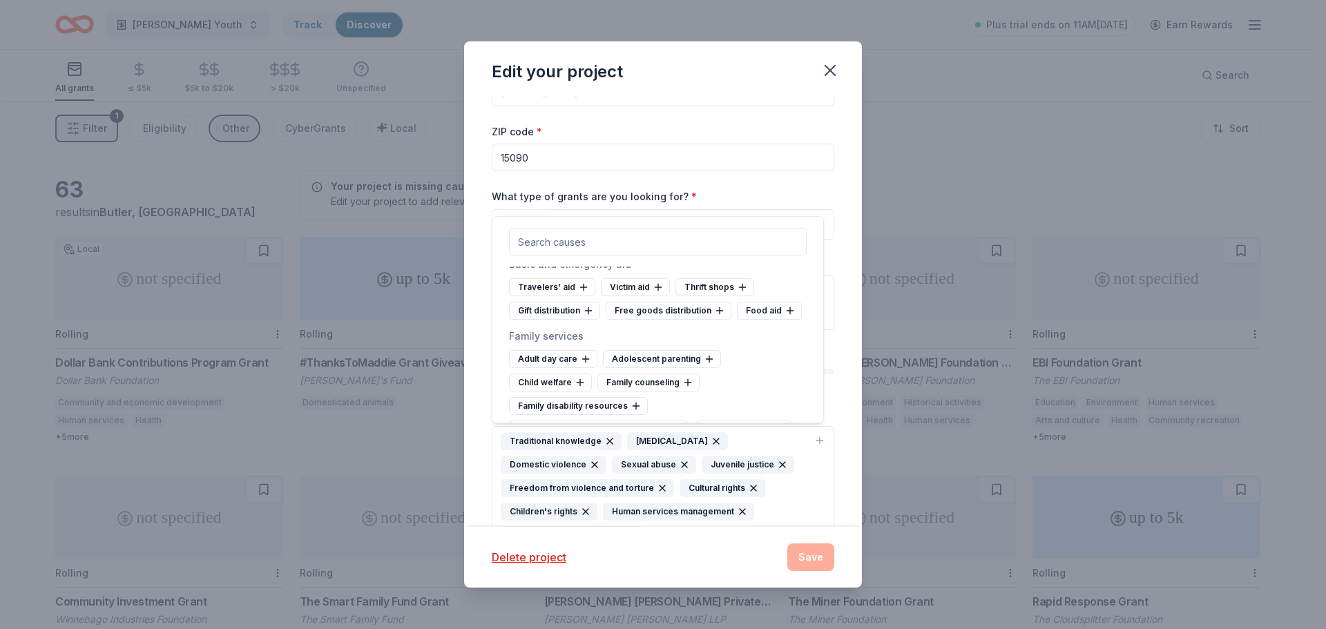
scroll to position [7285, 0]
click at [582, 382] on icon at bounding box center [580, 382] width 6 height 0
click at [697, 359] on div "Adolescent parenting" at bounding box center [662, 358] width 118 height 18
click at [780, 407] on icon at bounding box center [781, 405] width 11 height 11
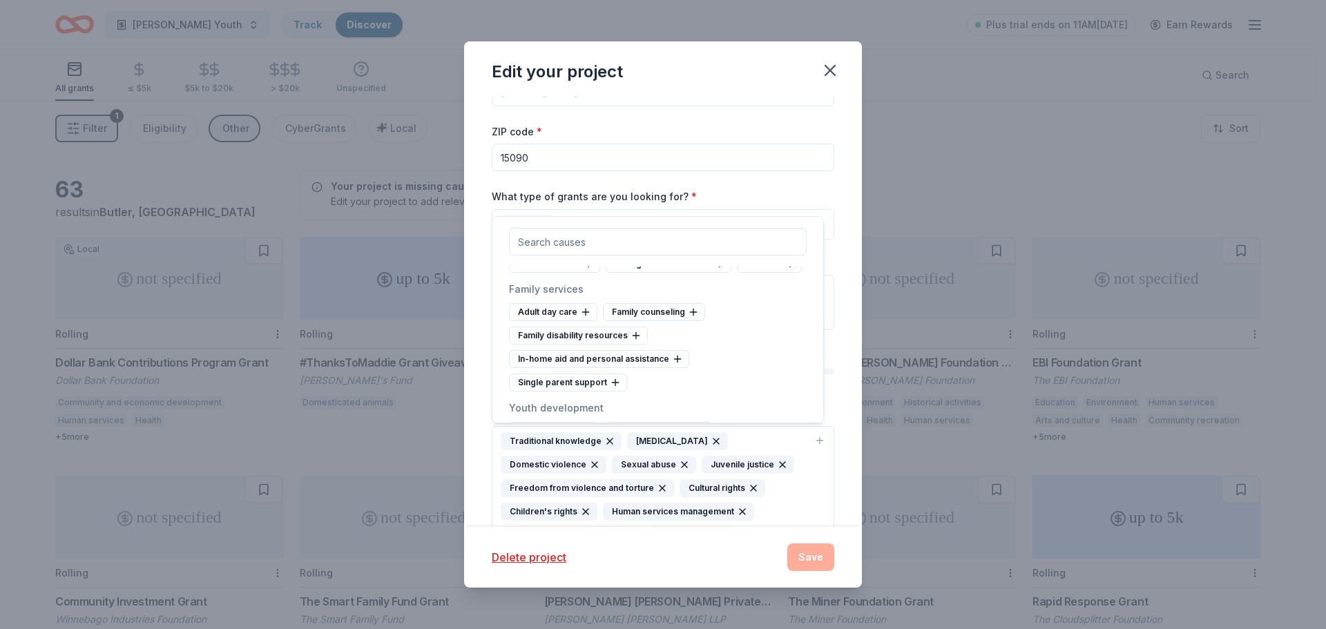
scroll to position [7334, 0]
click at [618, 381] on icon at bounding box center [615, 380] width 11 height 11
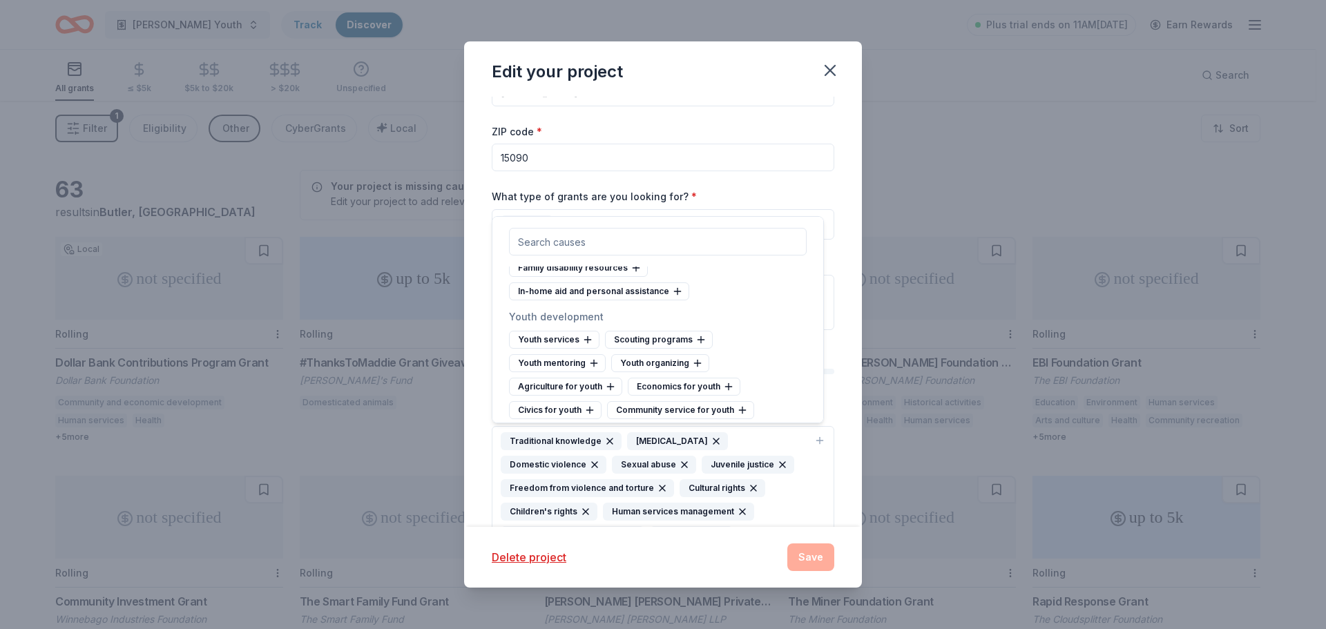
scroll to position [7400, 0]
click at [585, 341] on icon at bounding box center [587, 339] width 11 height 11
click at [644, 411] on icon at bounding box center [644, 409] width 0 height 6
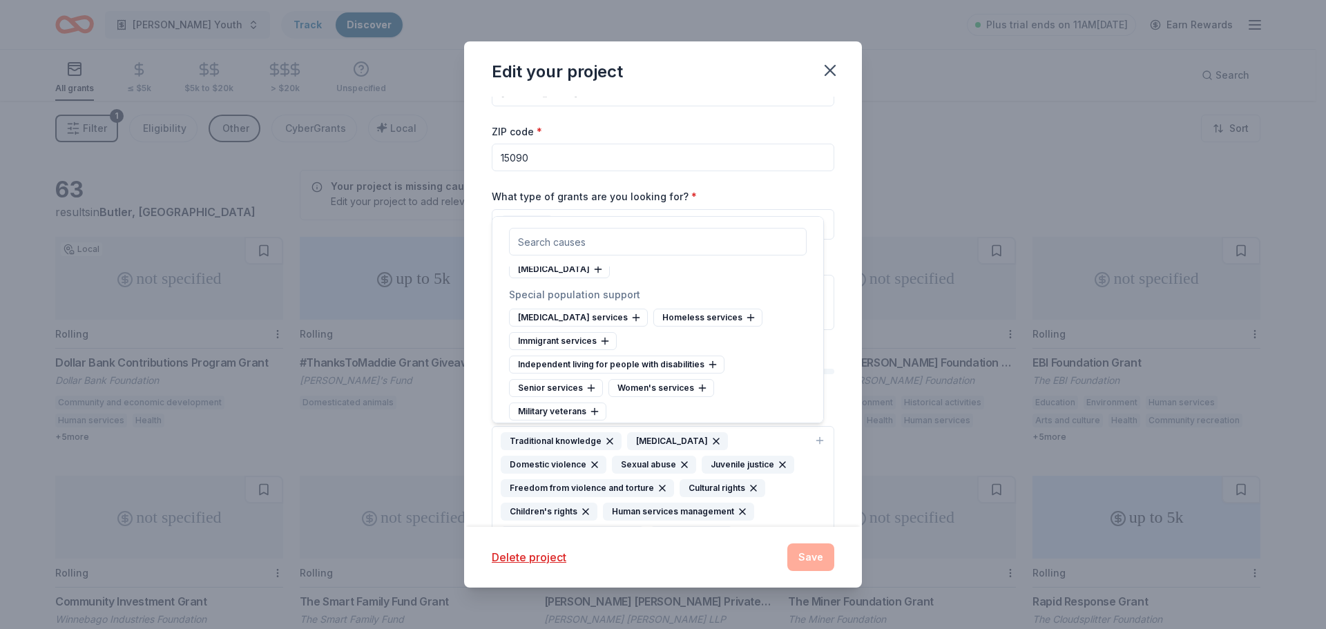
scroll to position [7804, 0]
click at [605, 338] on icon at bounding box center [605, 339] width 0 height 6
click at [700, 365] on icon at bounding box center [702, 363] width 11 height 11
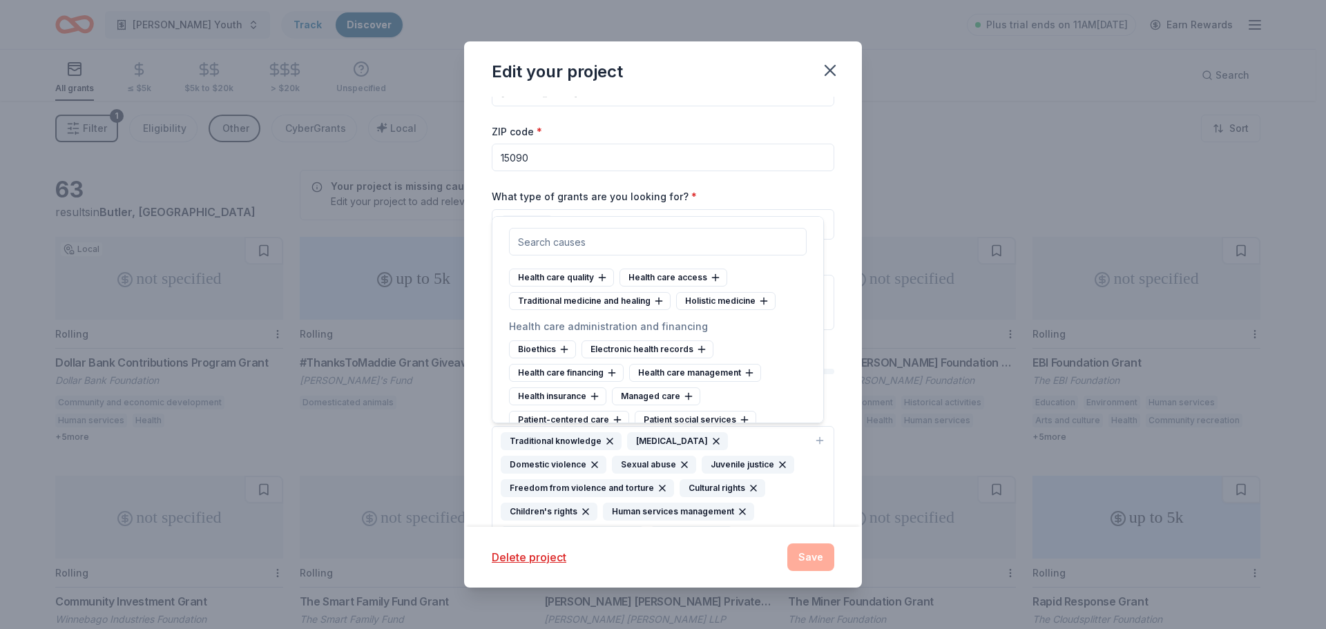
scroll to position [1833, 0]
click at [843, 339] on div "Project name * Foster Children & Youth ZIP code * 15090 What type of grants are…" at bounding box center [663, 312] width 398 height 430
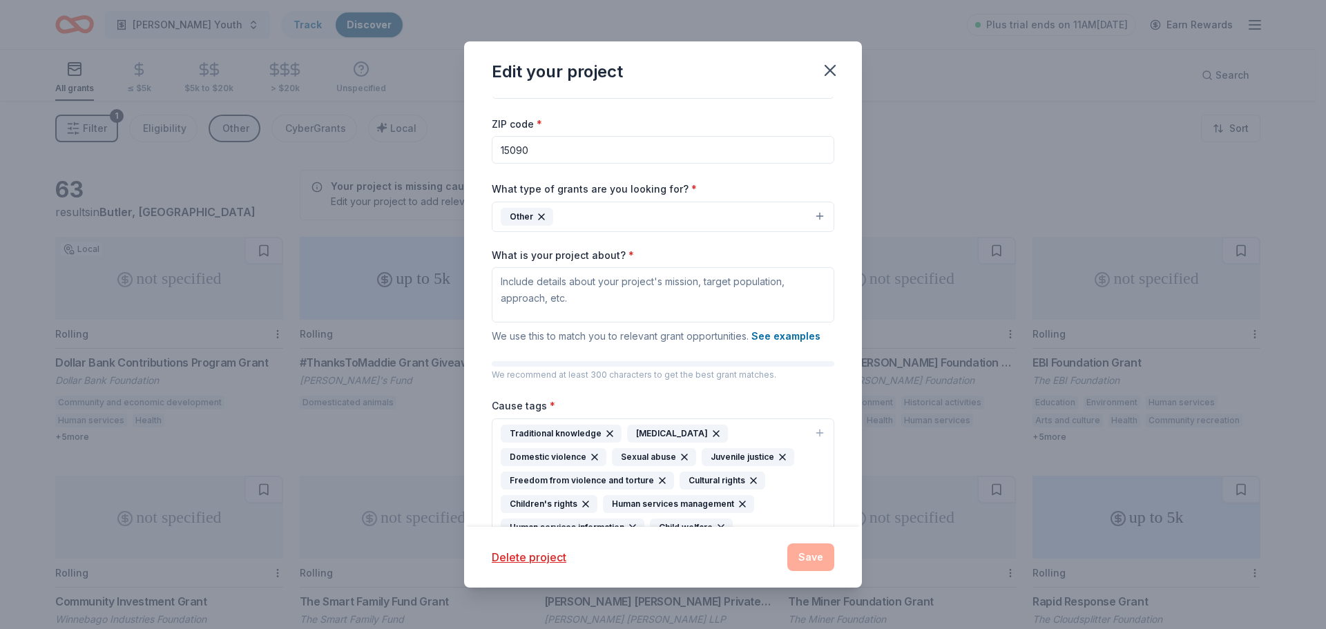
scroll to position [32, 0]
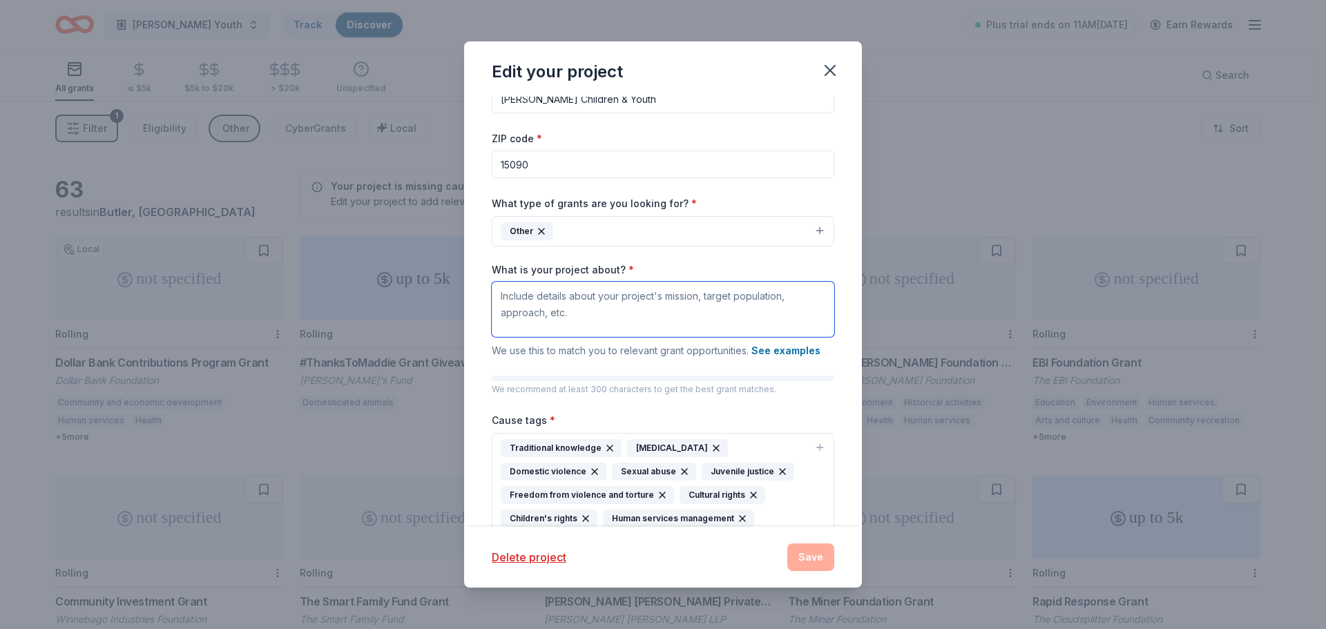
click at [509, 303] on textarea "What is your project about? *" at bounding box center [663, 309] width 343 height 55
paste textarea "Bethany envisions a world where all children, youth, and families are safe, lov…"
paste textarea "protecting children, empowering youth, and strengthening families through quali…"
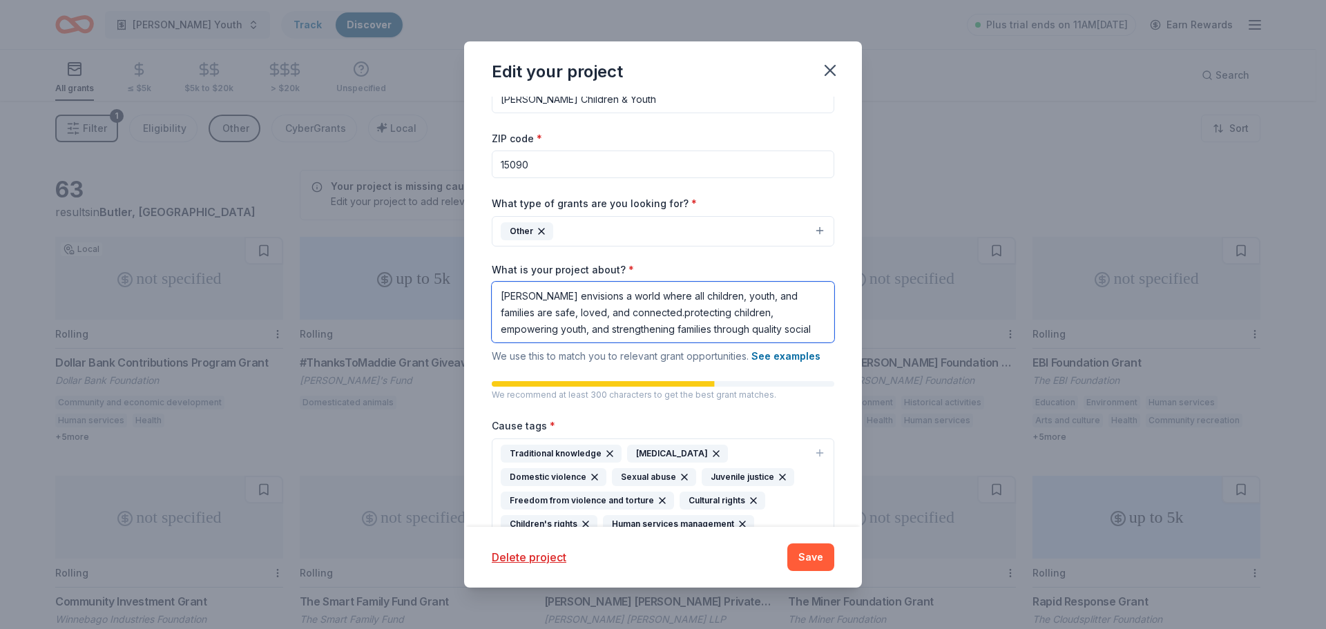
click at [644, 312] on textarea "Bethany envisions a world where all children, youth, and families are safe, lov…" at bounding box center [663, 312] width 343 height 61
click at [652, 312] on textarea "Bethany envisions a world where all children, youth, and families are safe, lov…" at bounding box center [663, 312] width 343 height 61
click at [802, 335] on textarea "Bethany envisions a world where all children, youth, and families are safe, lov…" at bounding box center [663, 312] width 343 height 61
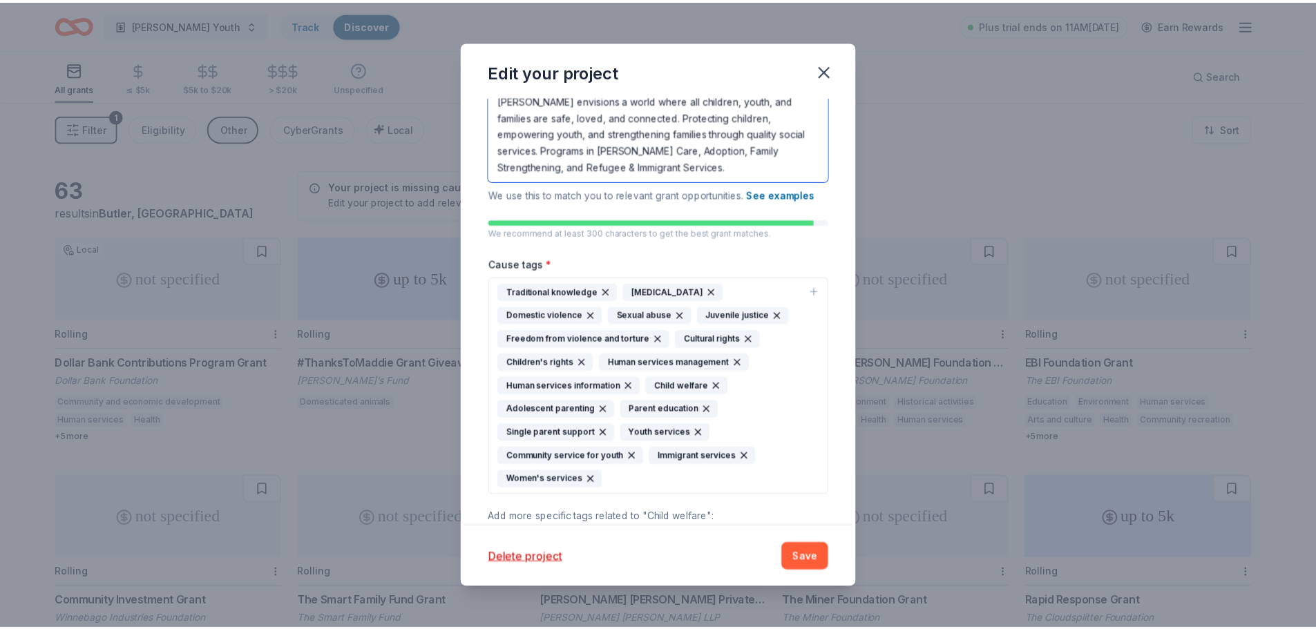
scroll to position [321, 0]
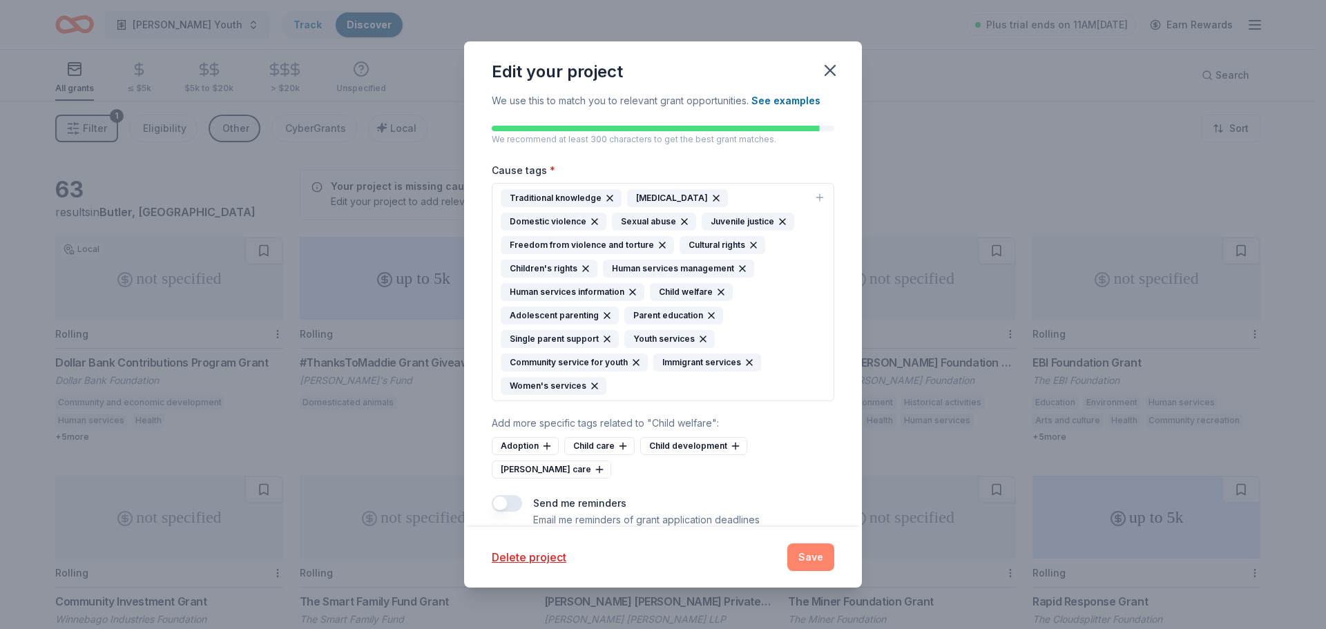
type textarea "Bethany envisions a world where all children, youth, and families are safe, lov…"
click at [822, 566] on button "Save" at bounding box center [810, 558] width 47 height 28
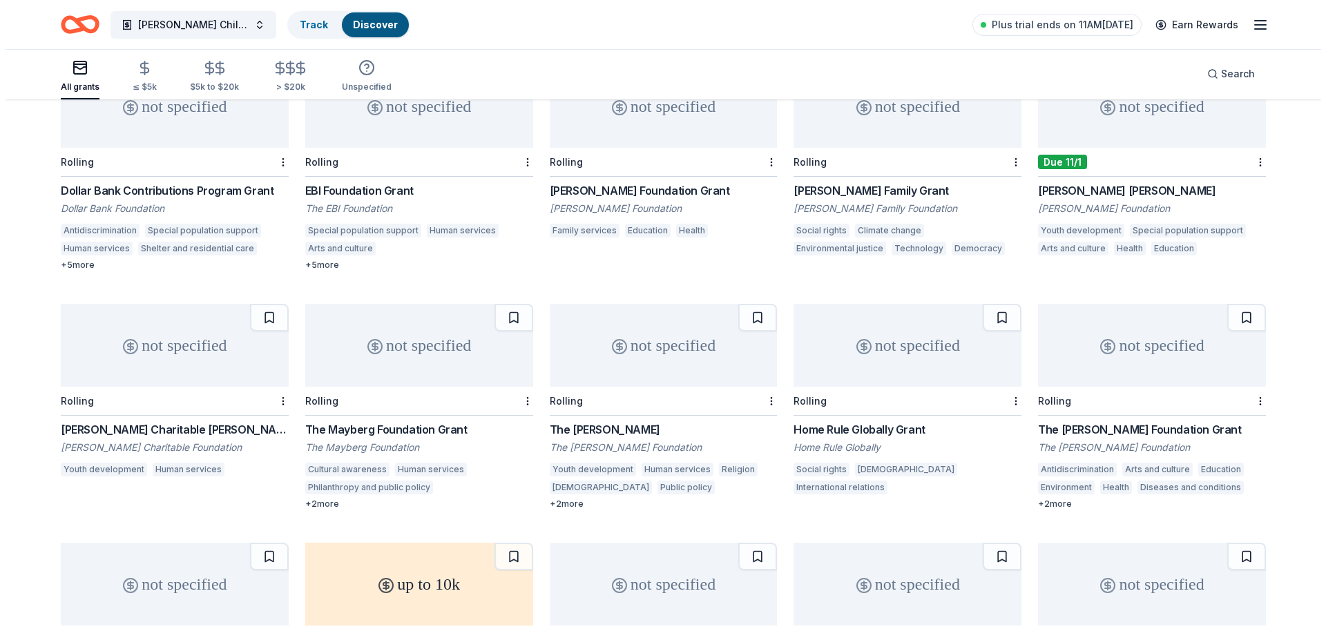
scroll to position [0, 0]
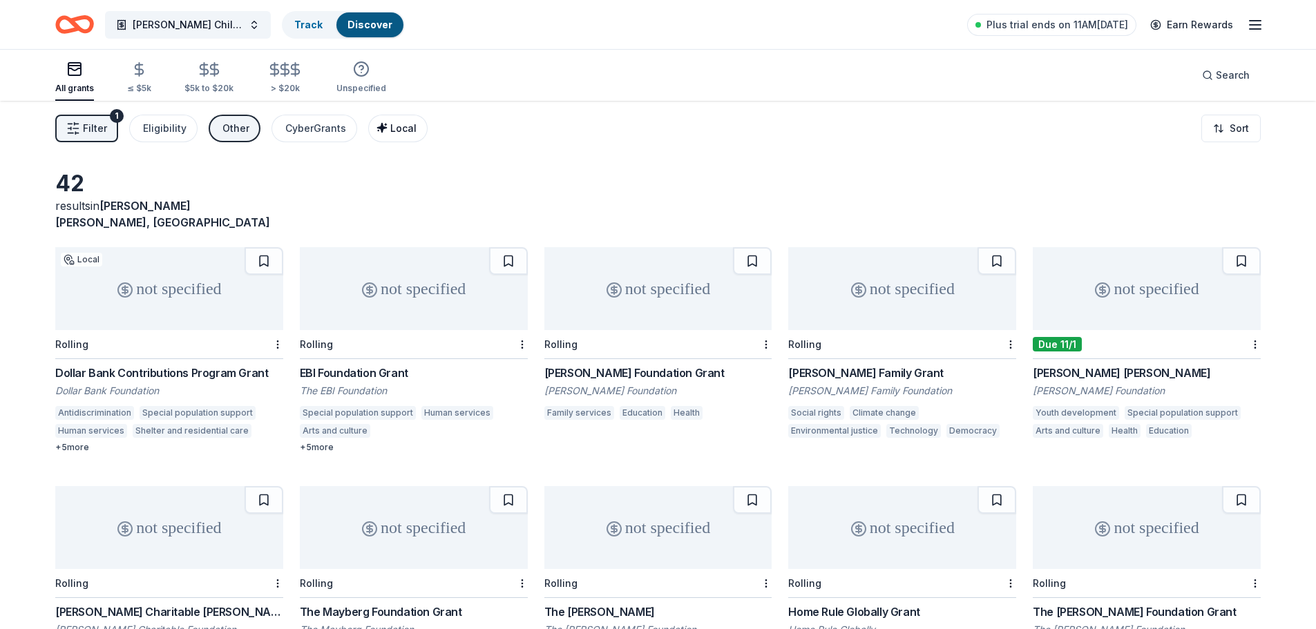
click at [407, 128] on span "Local" at bounding box center [403, 128] width 26 height 12
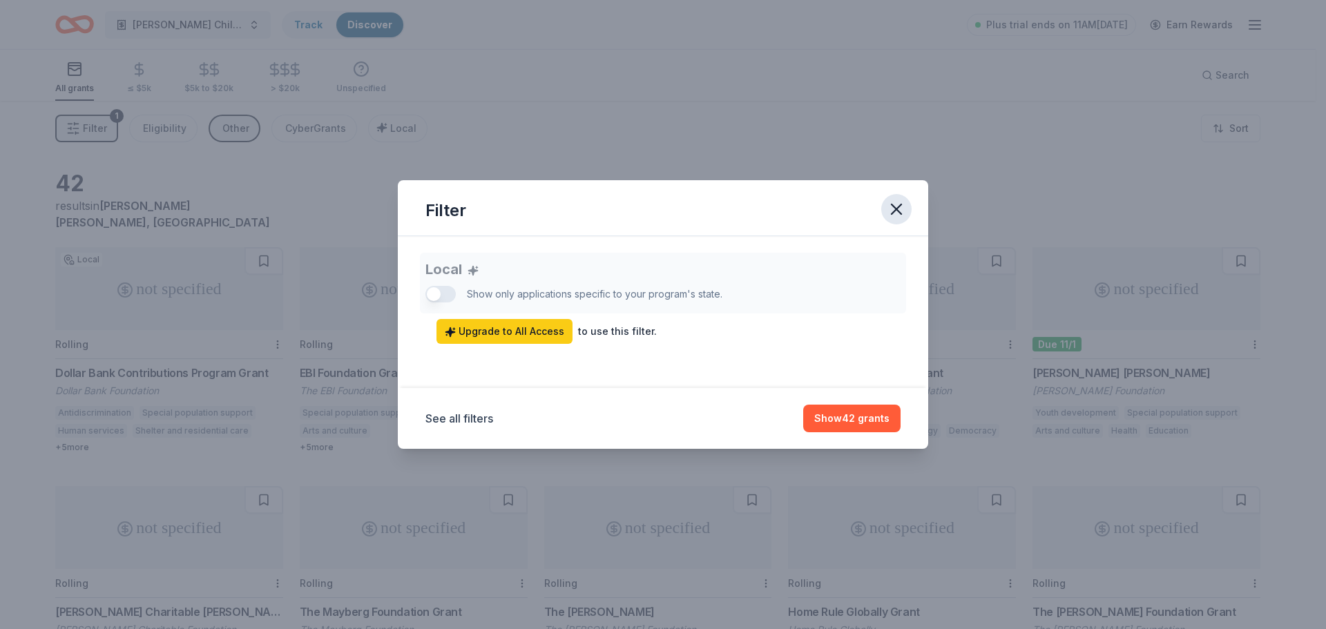
click at [898, 209] on icon "button" at bounding box center [896, 209] width 19 height 19
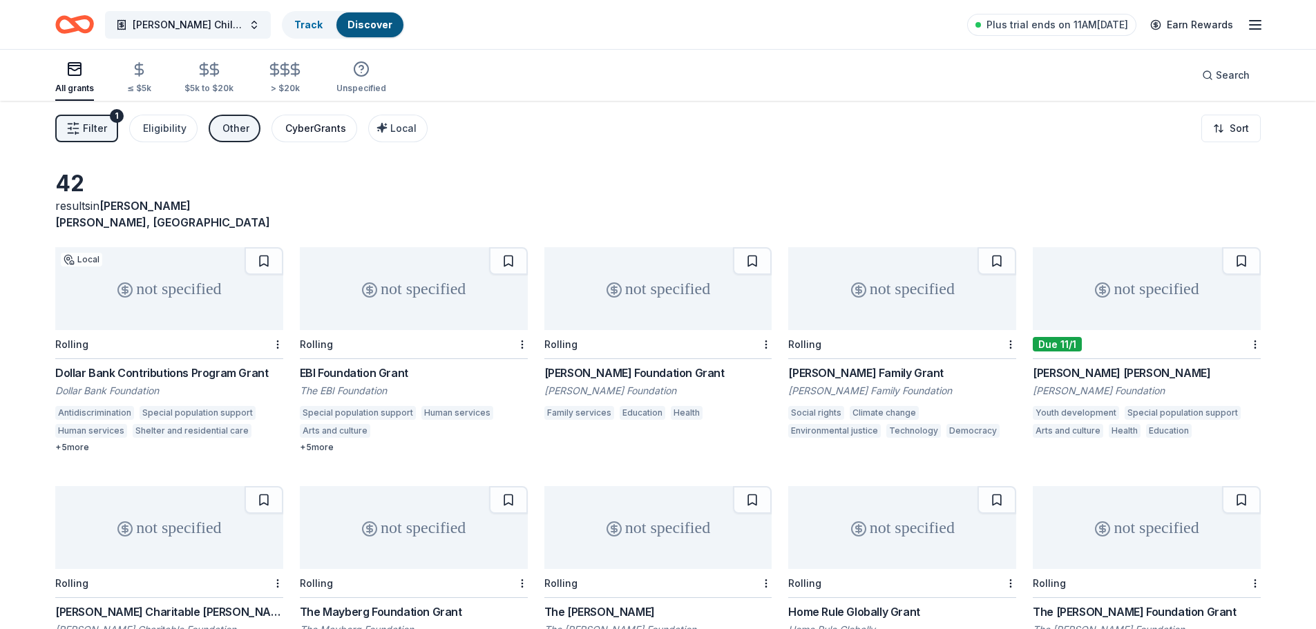
click at [307, 129] on div "CyberGrants" at bounding box center [315, 128] width 61 height 17
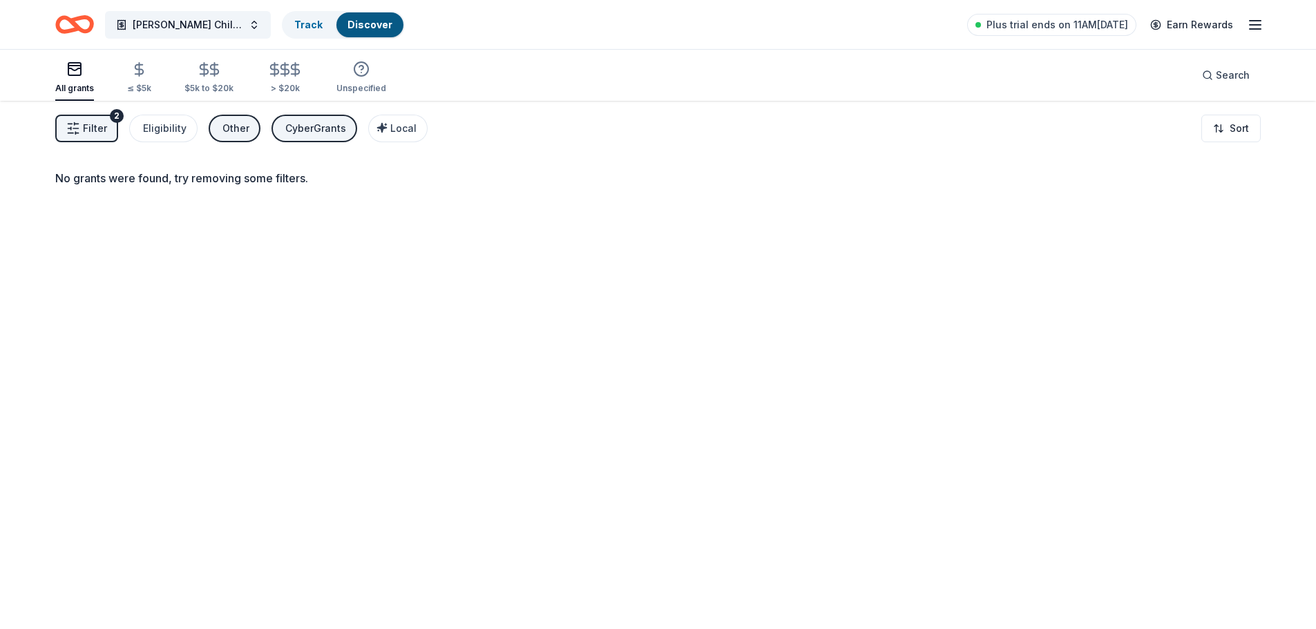
click at [233, 131] on div "Other" at bounding box center [235, 128] width 27 height 17
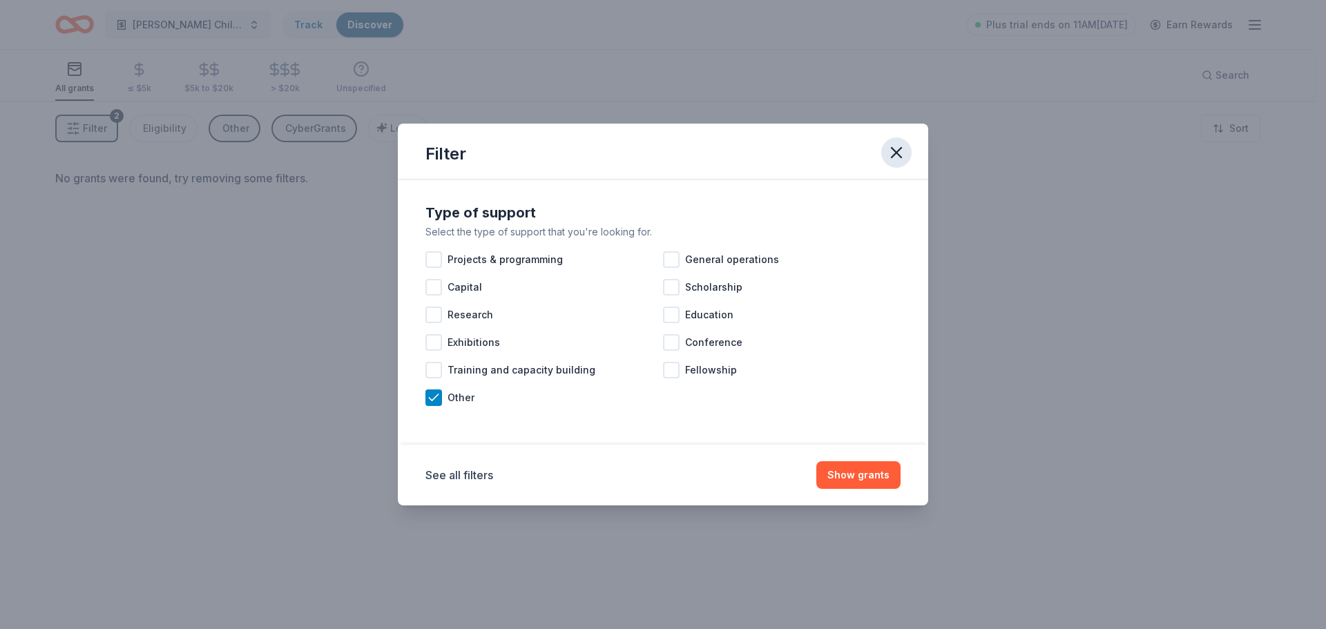
click at [899, 156] on icon "button" at bounding box center [896, 152] width 19 height 19
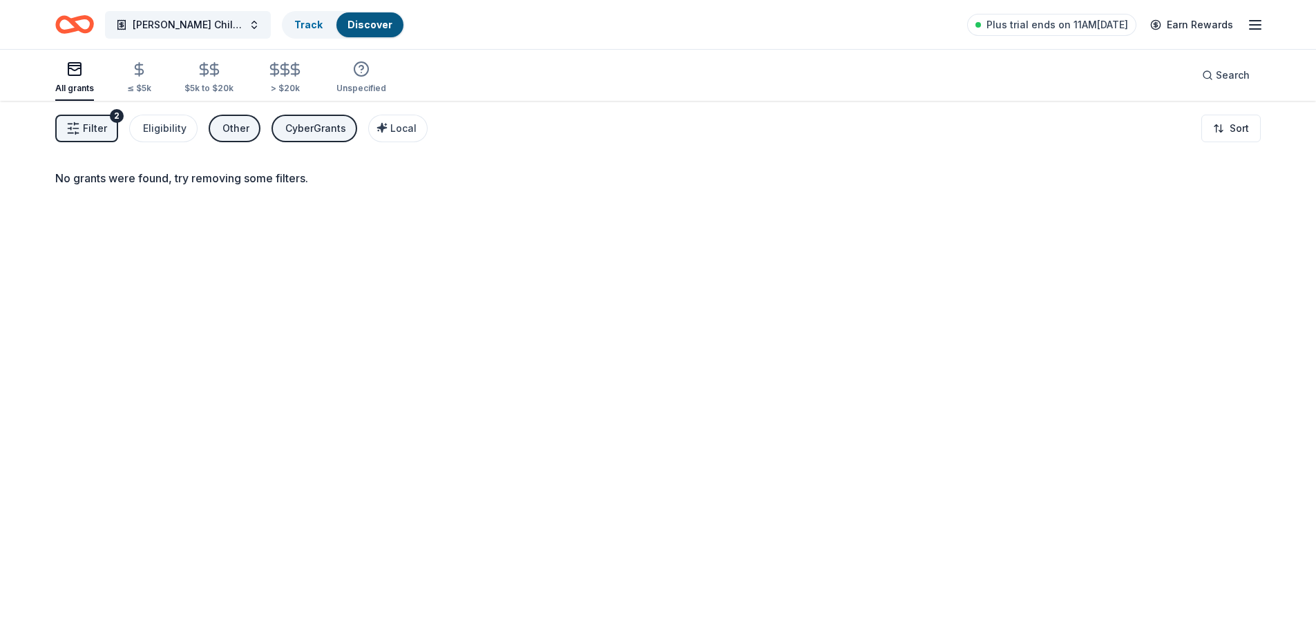
click at [222, 132] on div "Other" at bounding box center [235, 128] width 27 height 17
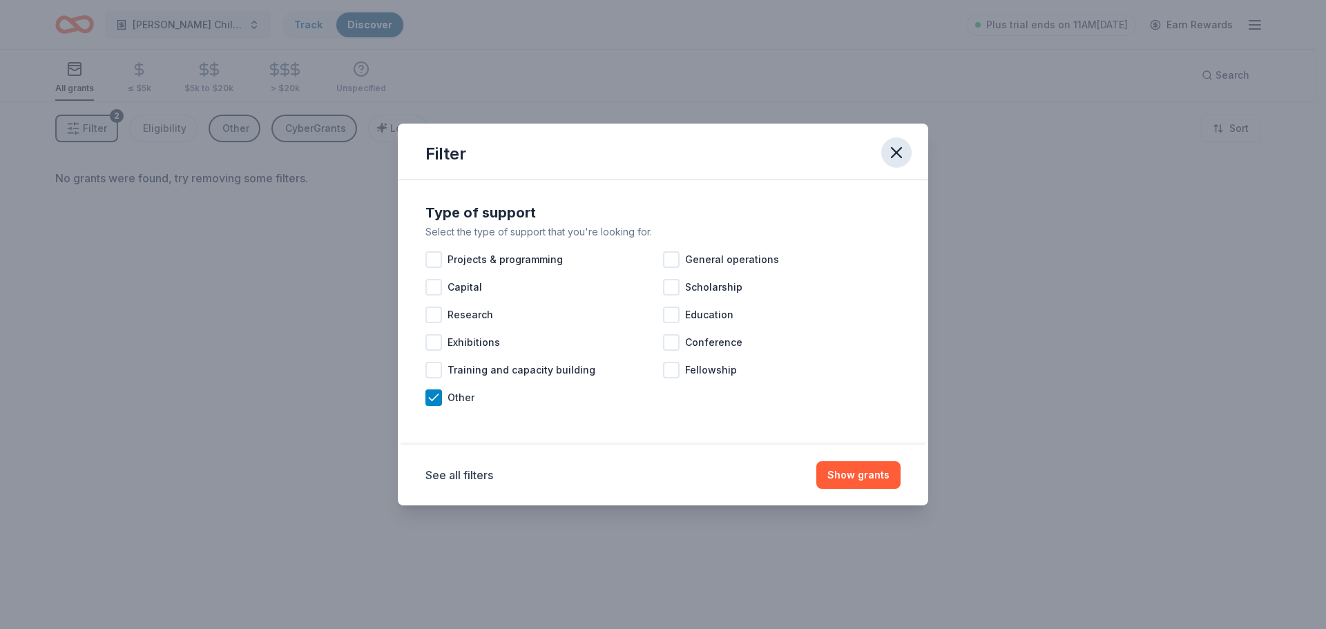
click at [897, 153] on icon "button" at bounding box center [897, 153] width 10 height 10
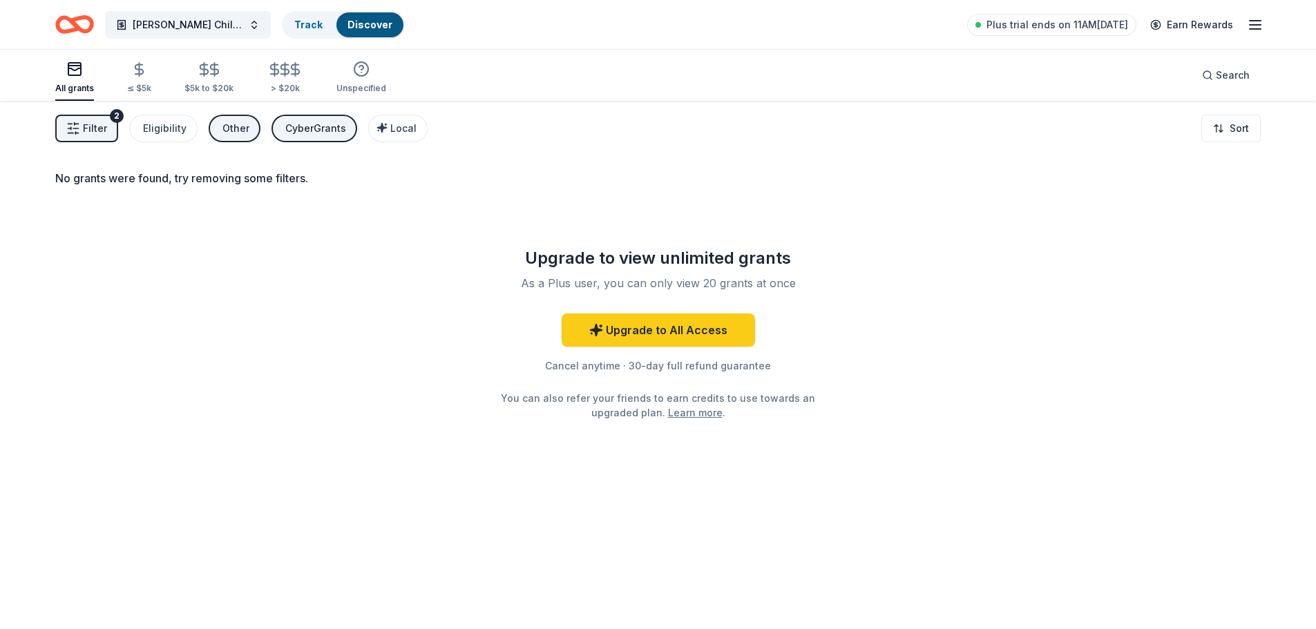
click at [84, 133] on span "Filter" at bounding box center [95, 128] width 24 height 17
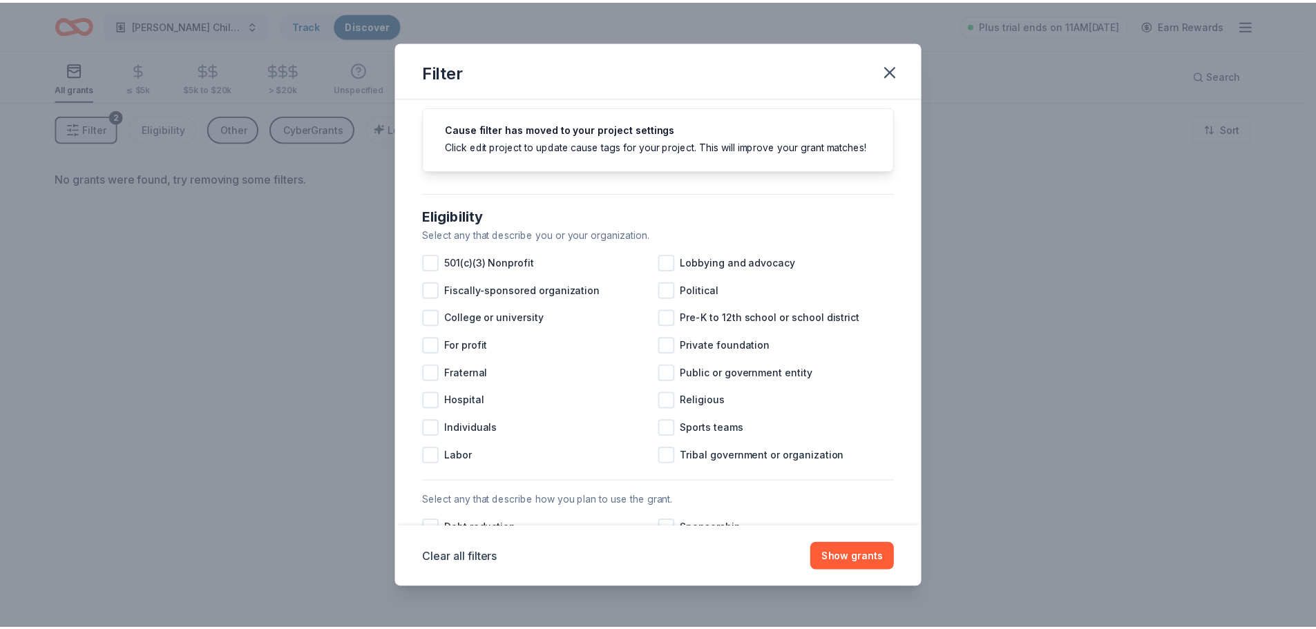
scroll to position [41, 0]
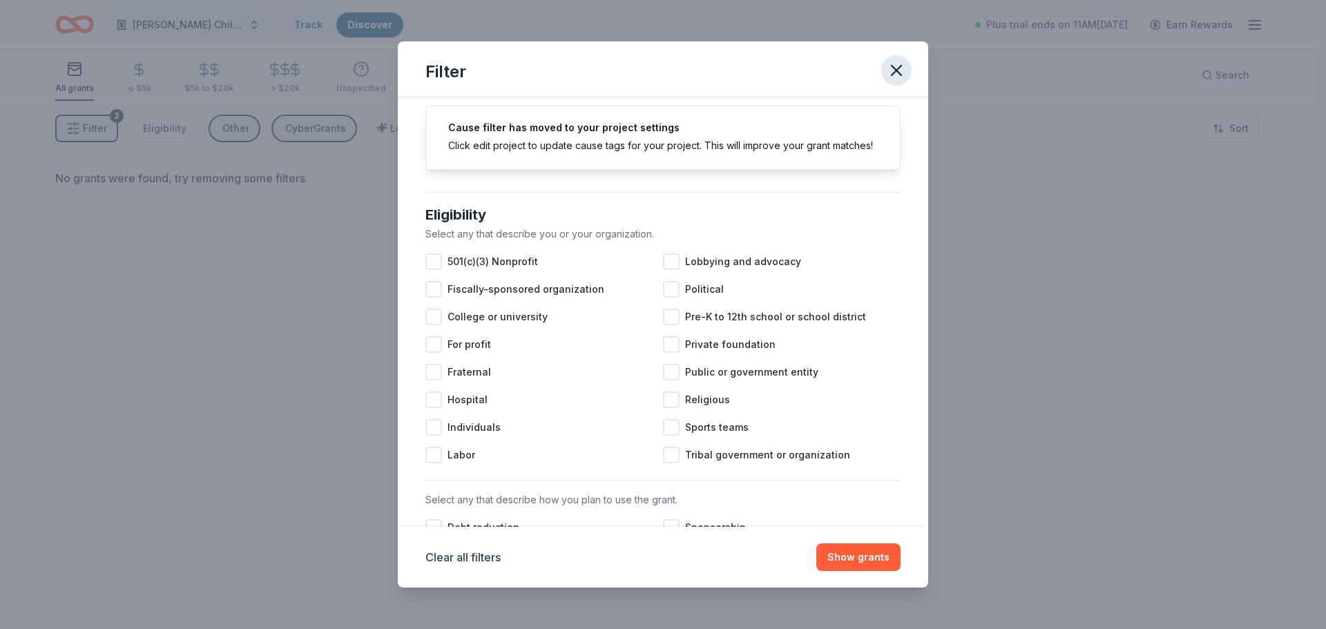
click at [897, 74] on icon "button" at bounding box center [896, 70] width 19 height 19
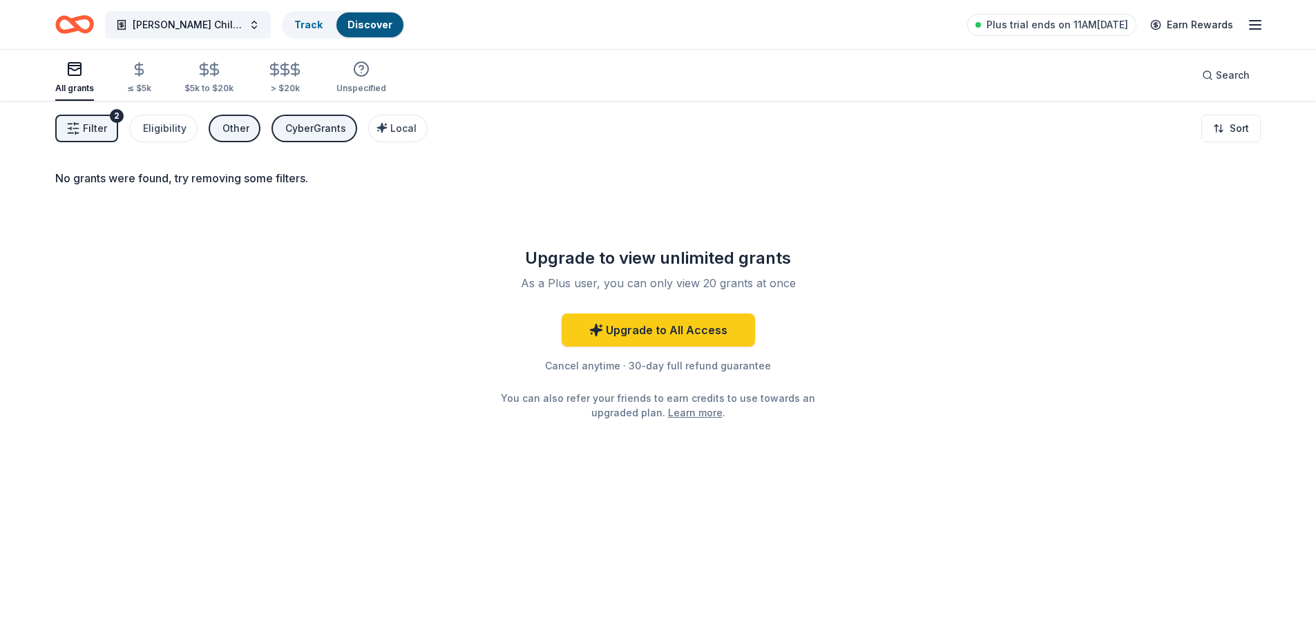
click at [77, 22] on icon "Home" at bounding box center [74, 24] width 39 height 32
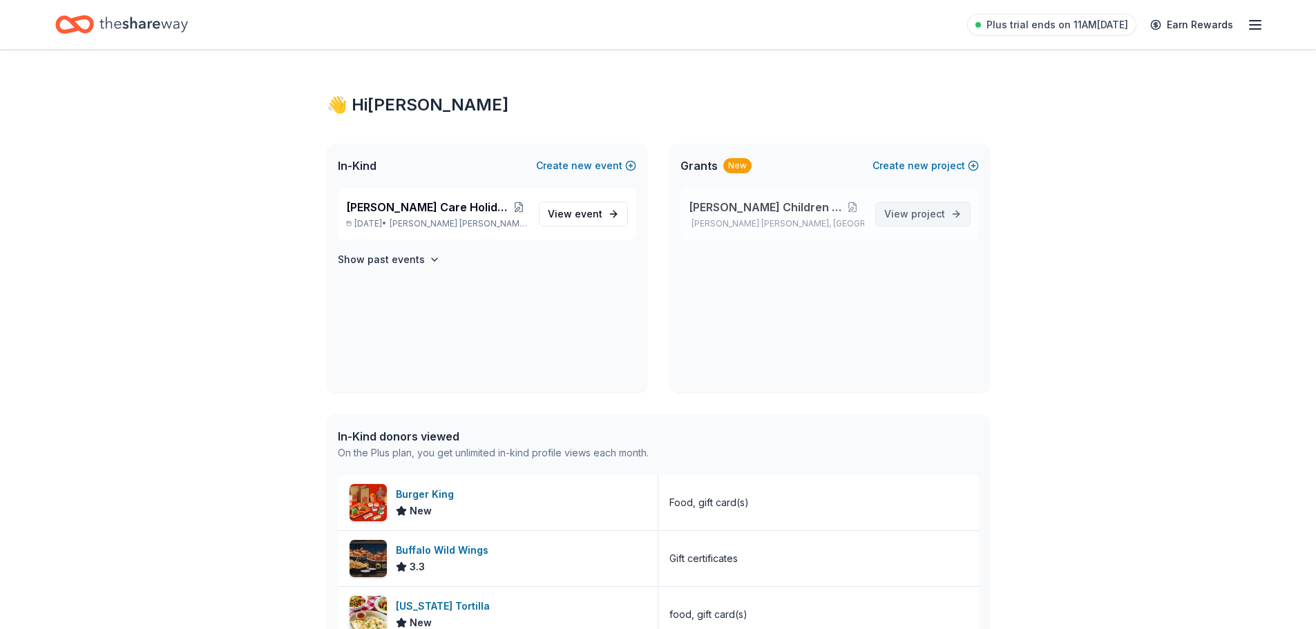
click at [901, 219] on span "View project" at bounding box center [914, 214] width 61 height 17
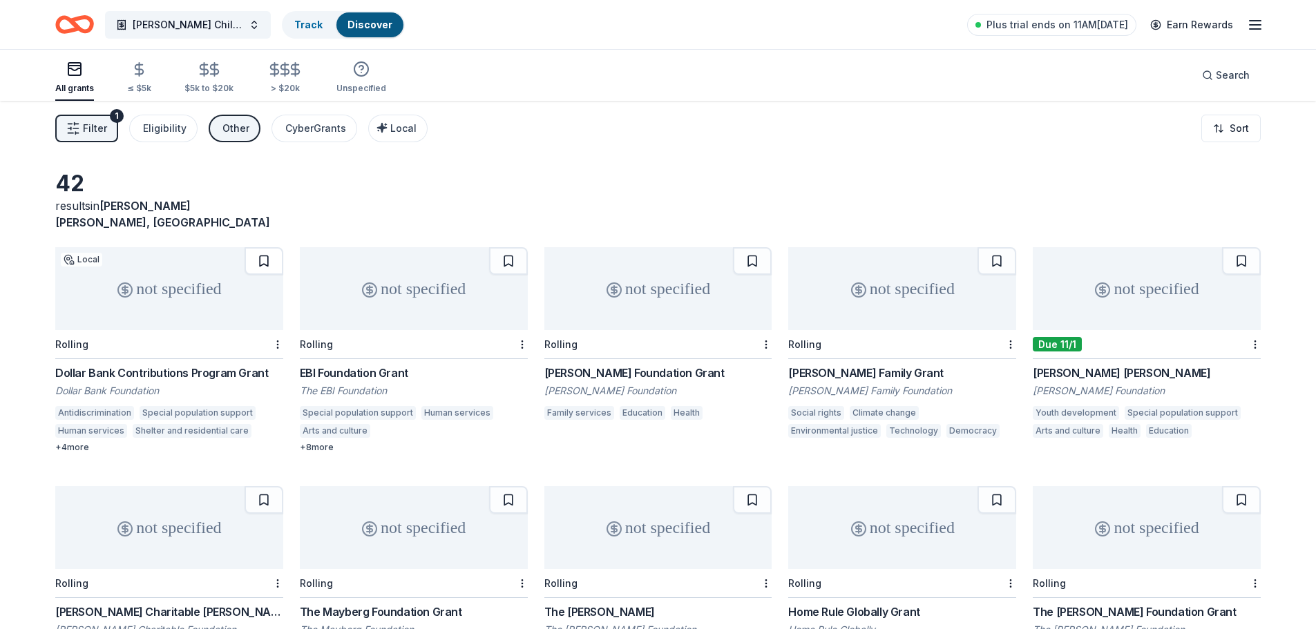
click at [270, 255] on button at bounding box center [264, 261] width 39 height 28
click at [503, 255] on button at bounding box center [508, 261] width 39 height 28
click at [754, 253] on button at bounding box center [752, 261] width 39 height 28
click at [1002, 247] on button at bounding box center [996, 261] width 39 height 28
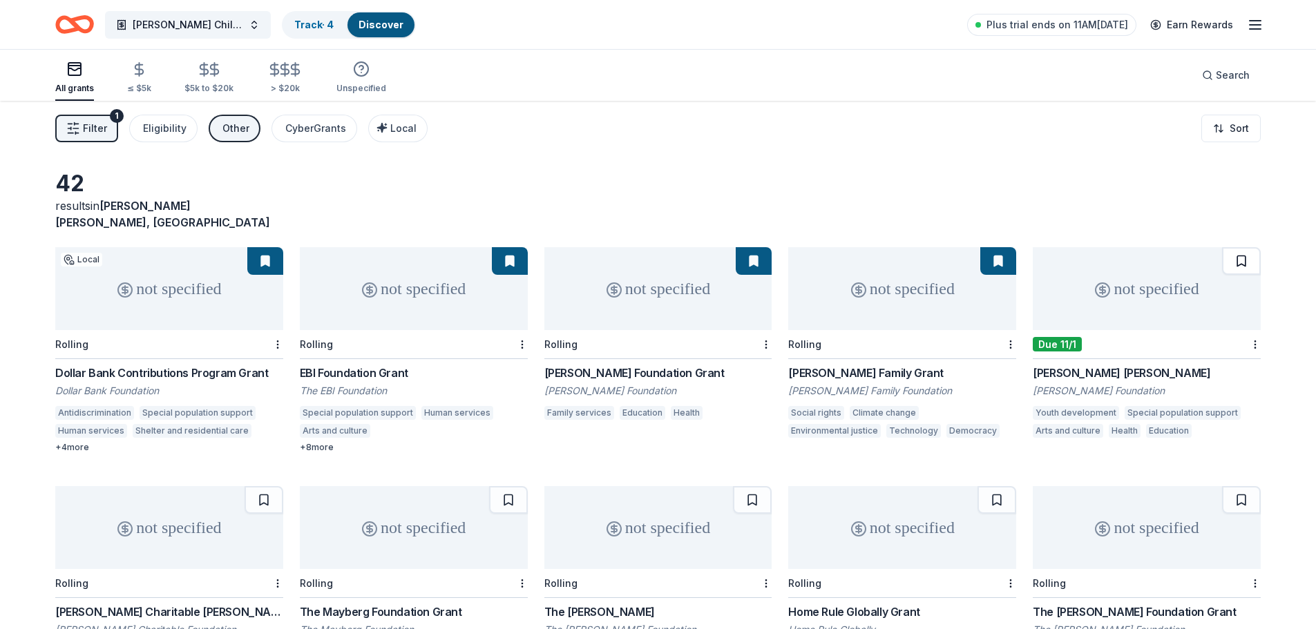
click at [1246, 250] on button at bounding box center [1241, 261] width 39 height 28
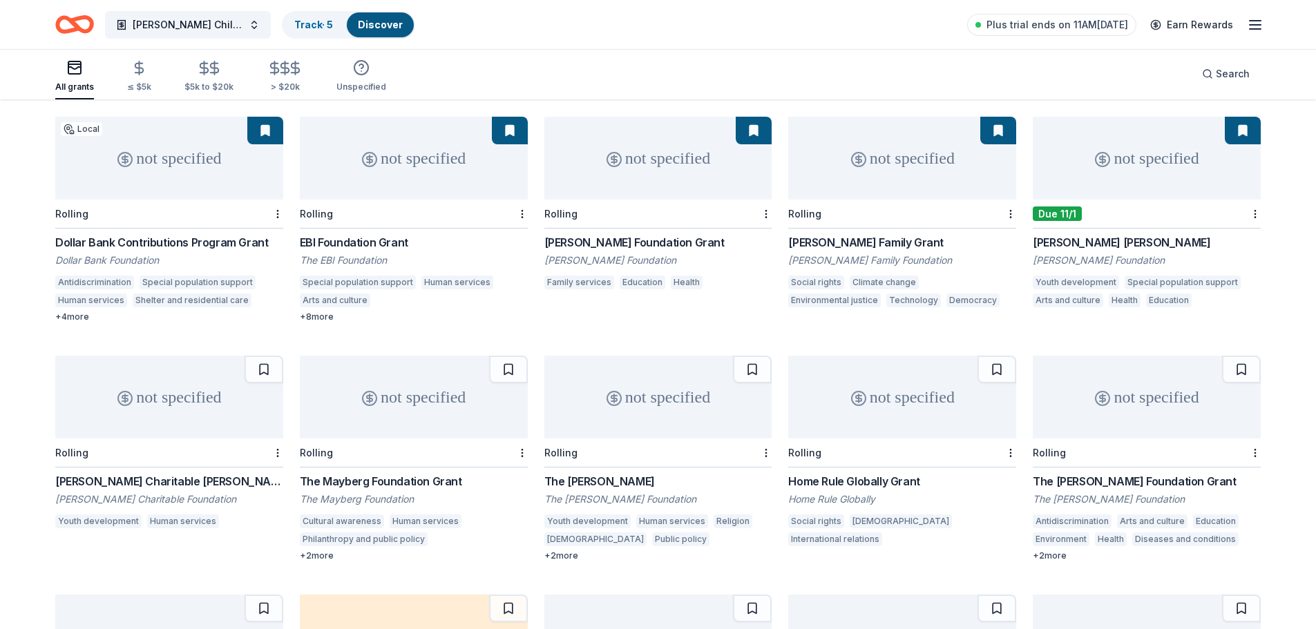
scroll to position [131, 0]
click at [1000, 355] on button at bounding box center [996, 369] width 39 height 28
click at [748, 361] on button at bounding box center [752, 369] width 39 height 28
click at [517, 355] on button at bounding box center [508, 369] width 39 height 28
click at [262, 356] on button at bounding box center [264, 369] width 39 height 28
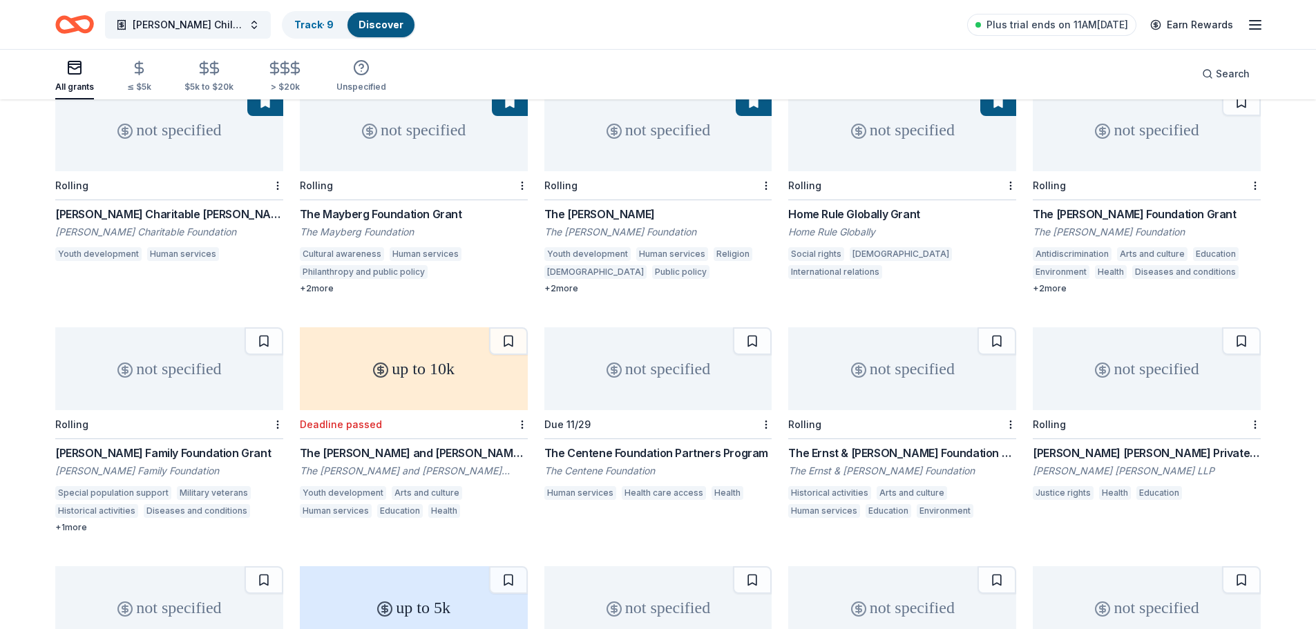
scroll to position [408, 0]
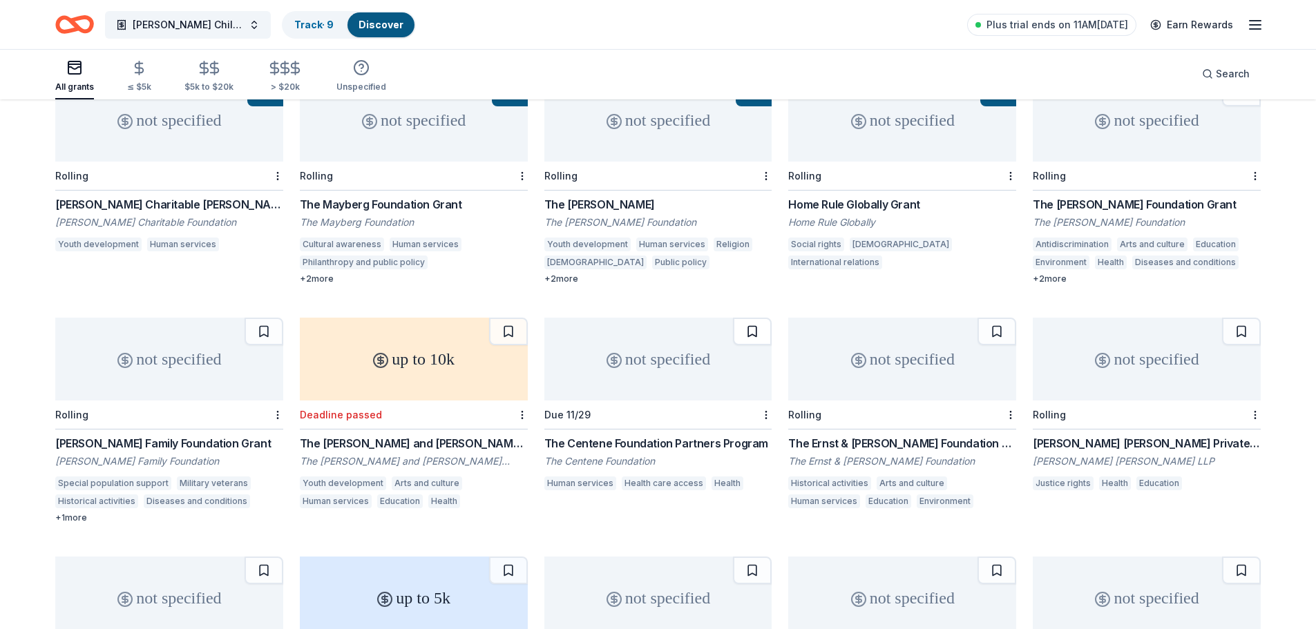
click at [749, 325] on button at bounding box center [752, 332] width 39 height 28
click at [997, 321] on button at bounding box center [996, 332] width 39 height 28
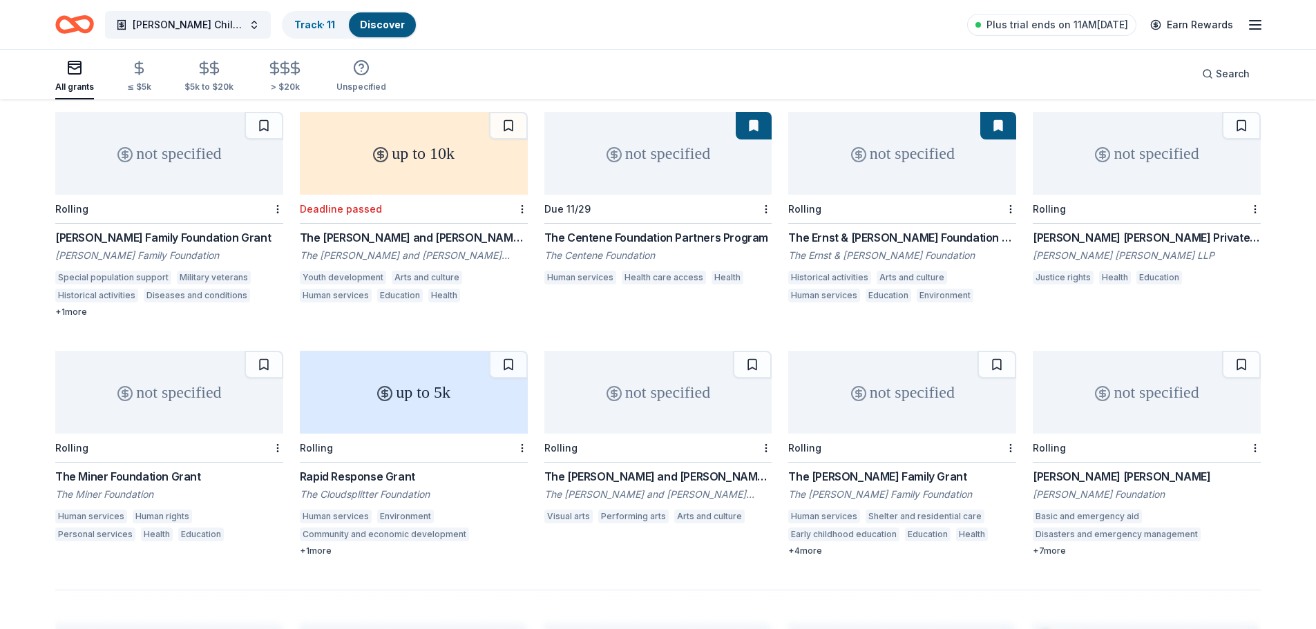
scroll to position [614, 0]
click at [263, 350] on button at bounding box center [264, 364] width 39 height 28
click at [507, 350] on button at bounding box center [508, 364] width 39 height 28
click at [993, 356] on button at bounding box center [996, 364] width 39 height 28
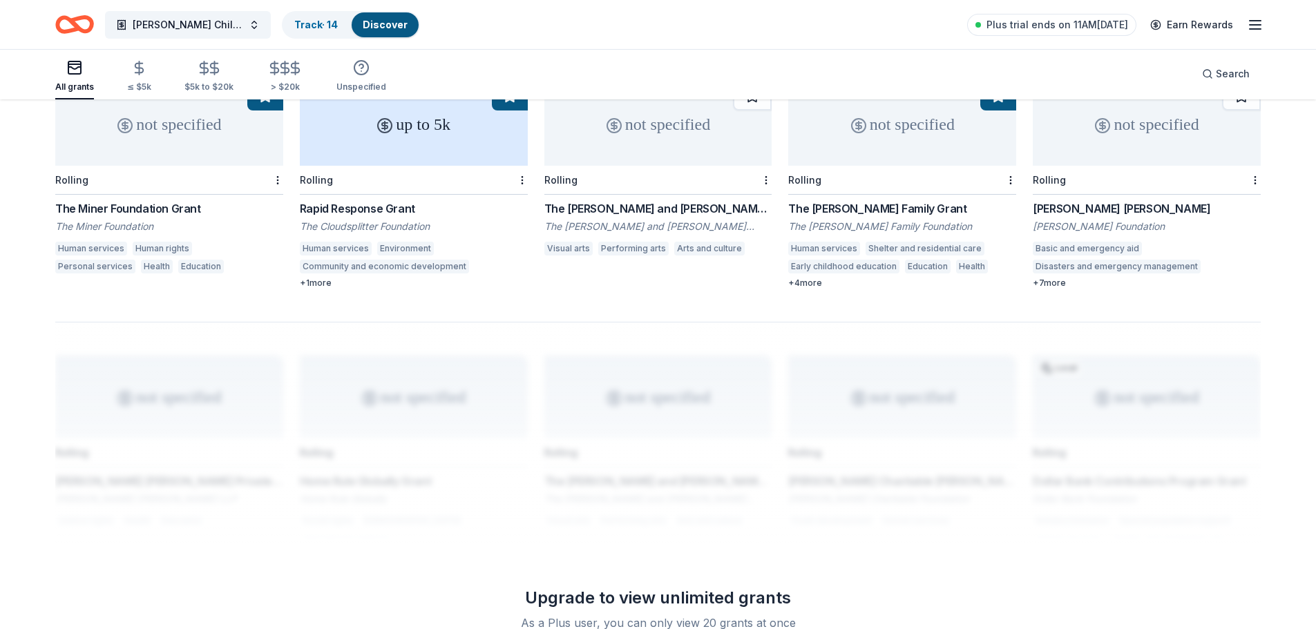
scroll to position [0, 0]
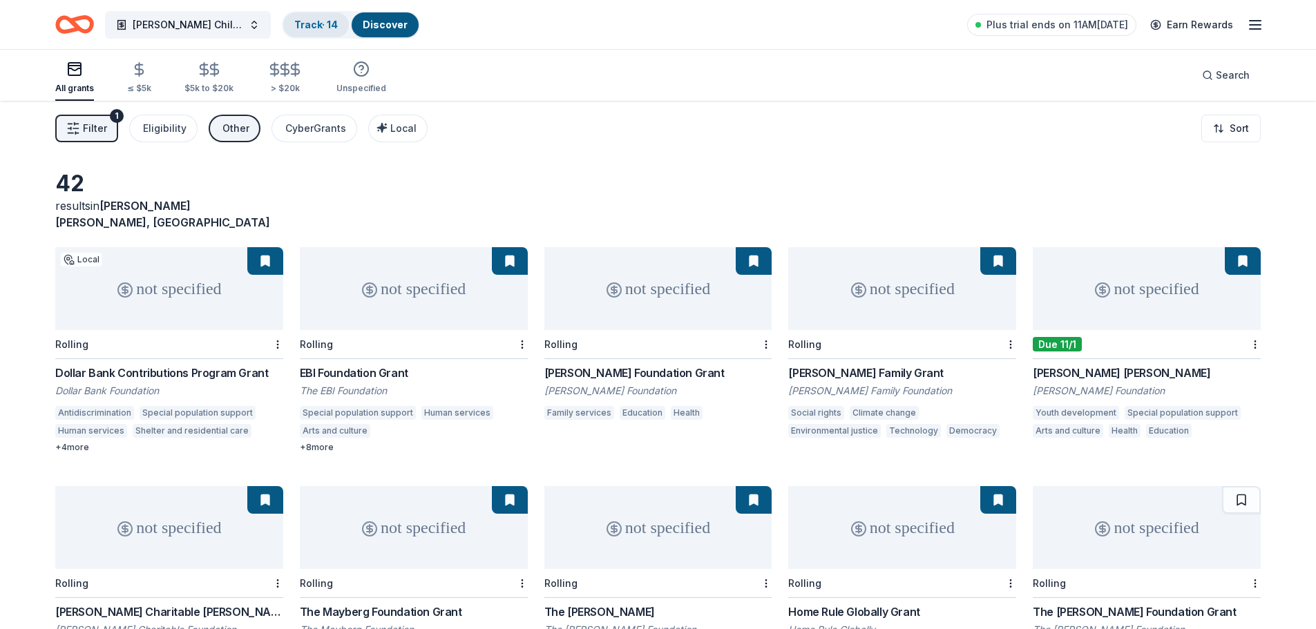
click at [307, 27] on link "Track · 14" at bounding box center [316, 25] width 44 height 12
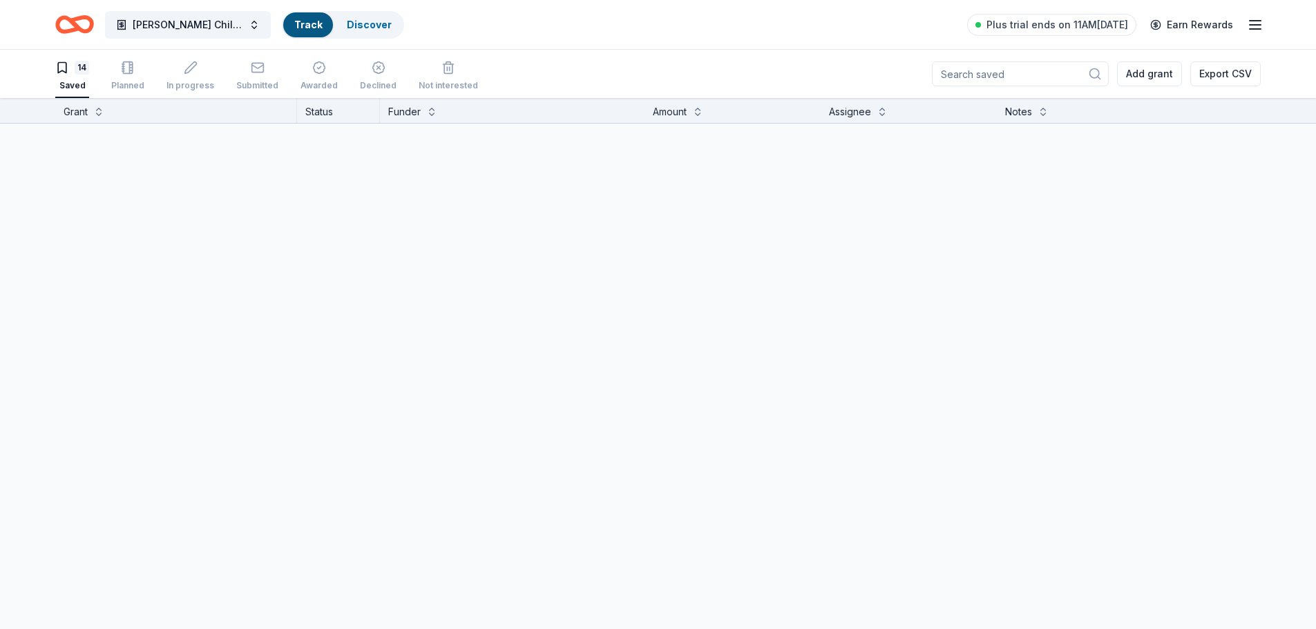
scroll to position [1, 0]
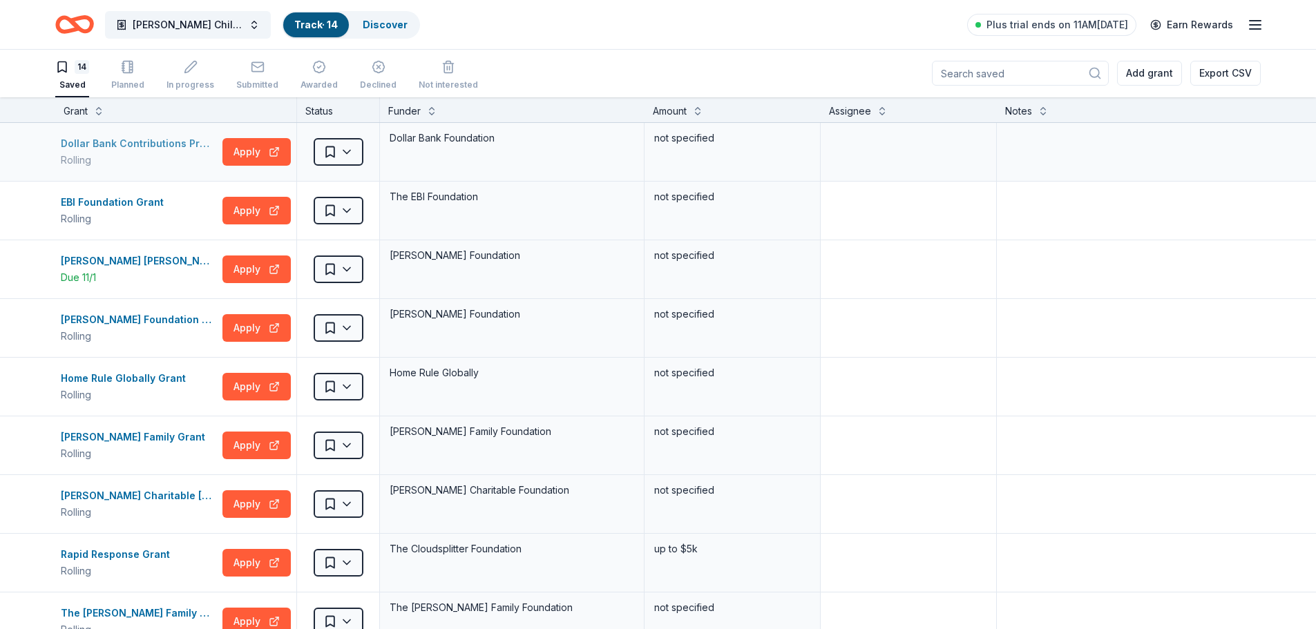
click at [156, 146] on div "Dollar Bank Contributions Program Grant" at bounding box center [139, 143] width 156 height 17
click at [118, 202] on div "EBI Foundation Grant" at bounding box center [115, 203] width 108 height 17
click at [70, 33] on icon "Home" at bounding box center [74, 24] width 39 height 32
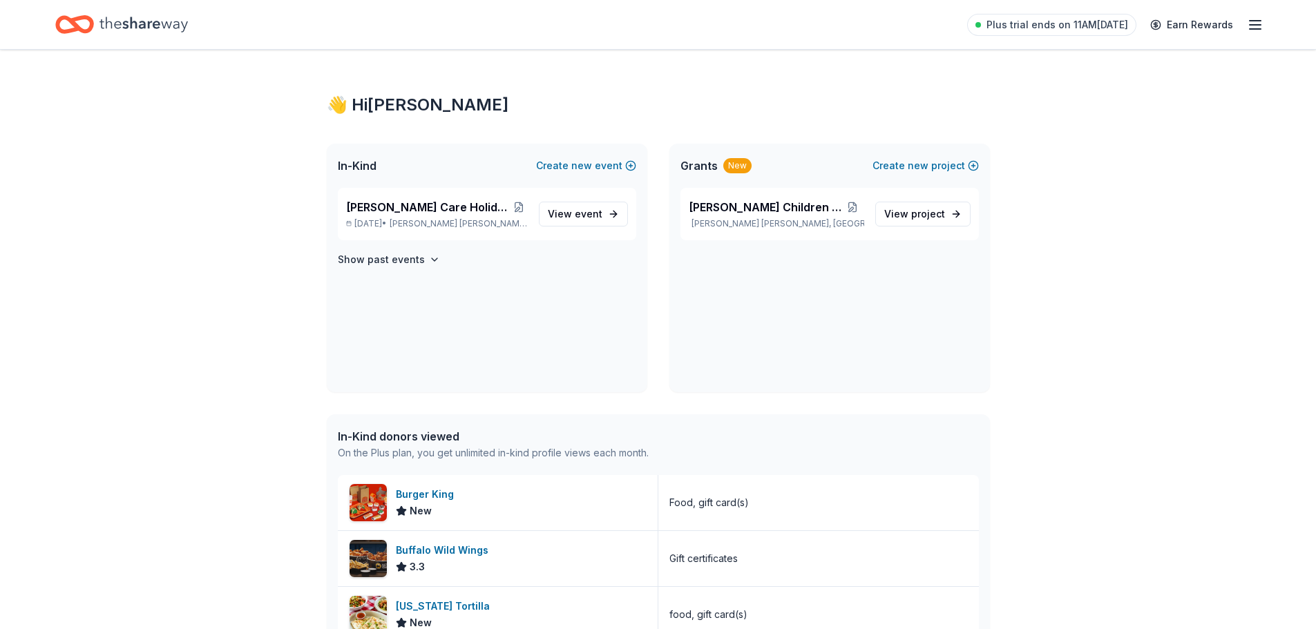
click at [130, 24] on icon "Home" at bounding box center [143, 24] width 88 height 28
click at [571, 216] on span "View event" at bounding box center [575, 214] width 55 height 17
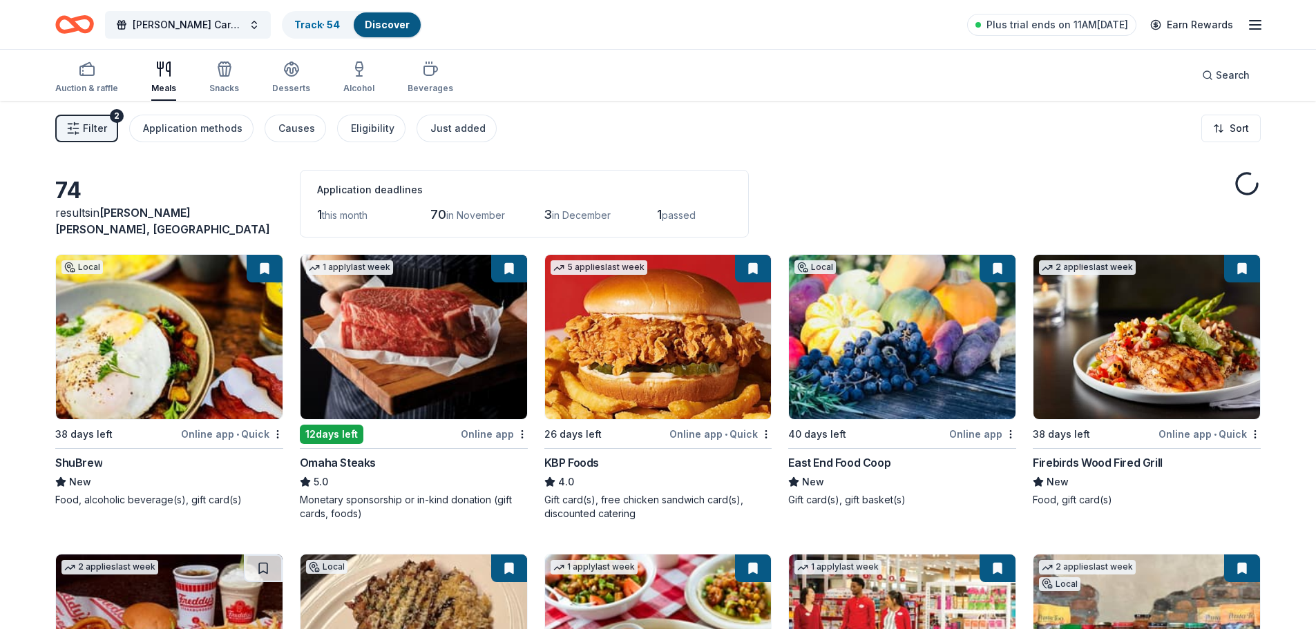
click at [571, 216] on span "in December" at bounding box center [581, 215] width 59 height 12
click at [300, 24] on link "Track · 54" at bounding box center [317, 25] width 46 height 12
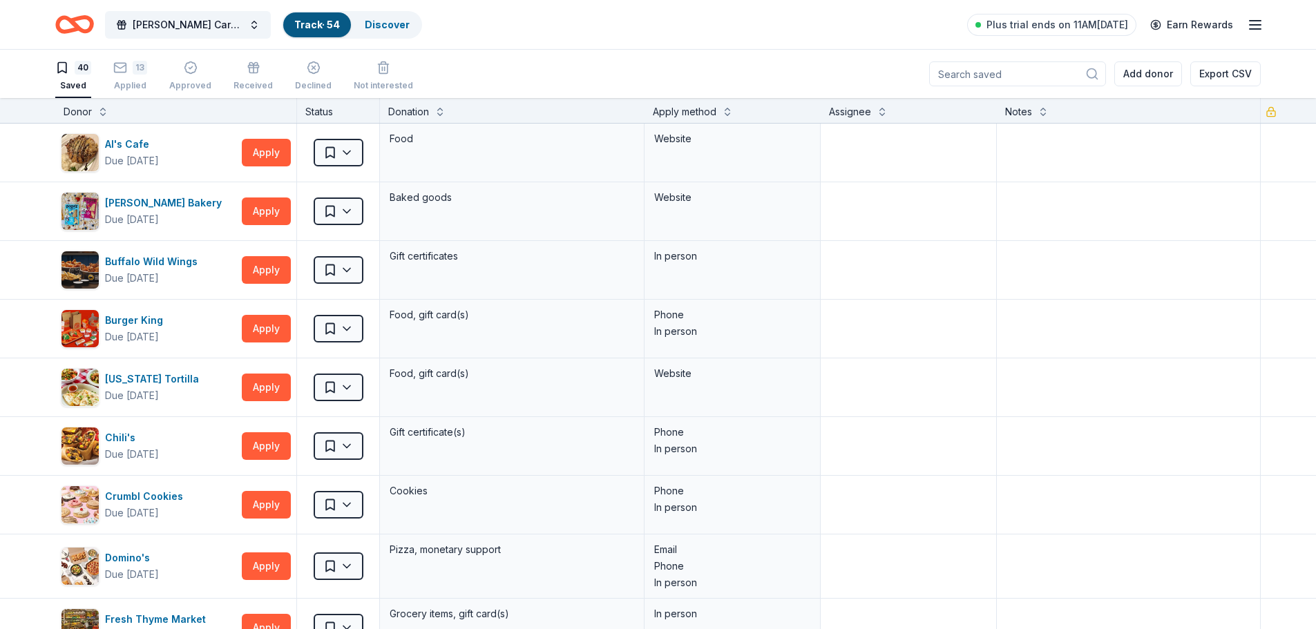
scroll to position [1, 0]
click at [140, 79] on div "Applied" at bounding box center [130, 84] width 34 height 11
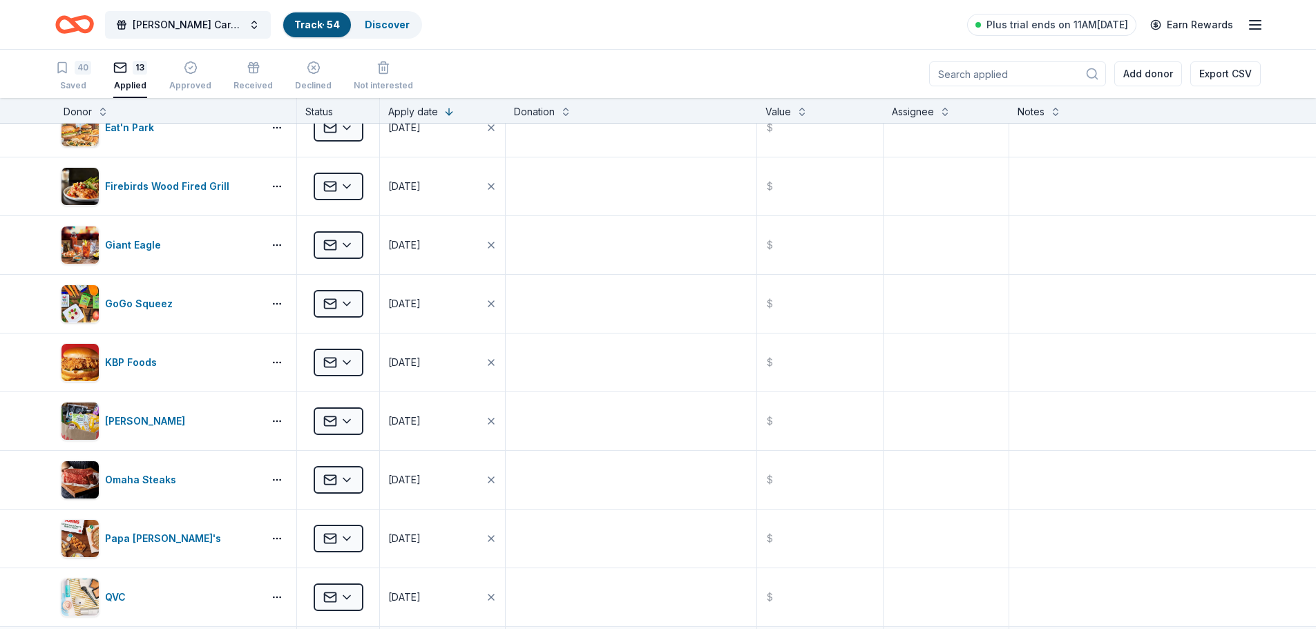
scroll to position [83, 0]
click at [68, 70] on icon "button" at bounding box center [62, 68] width 14 height 14
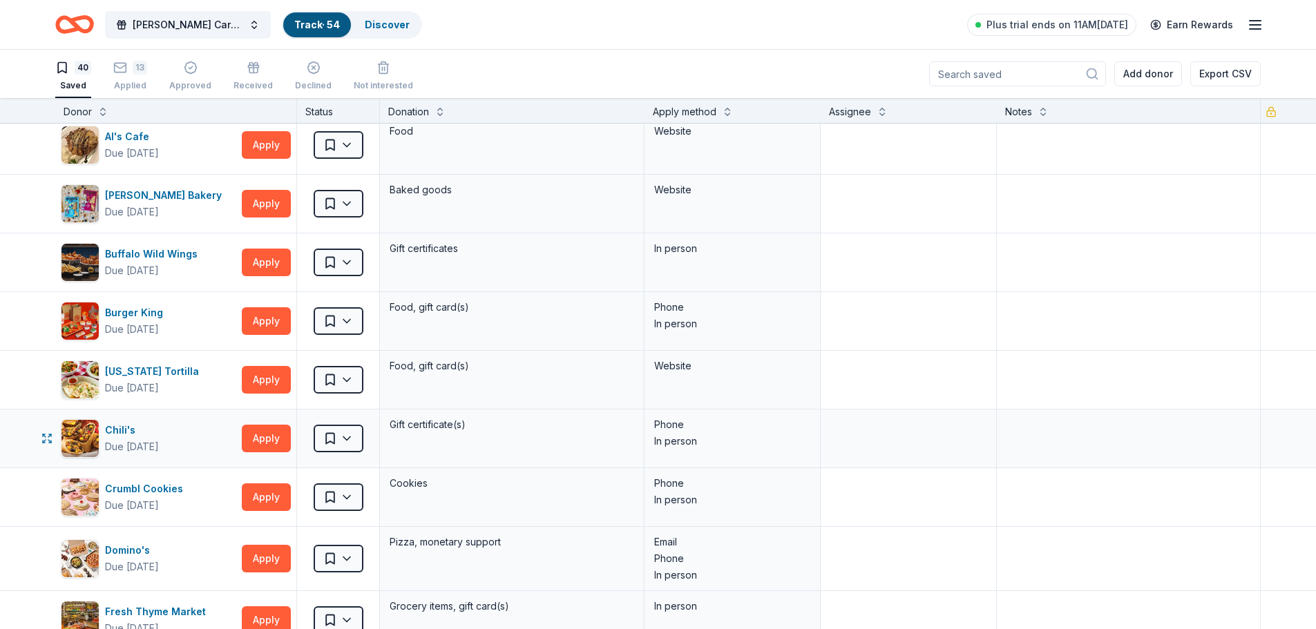
scroll to position [8, 0]
click at [597, 421] on div "Gift certificate(s)" at bounding box center [511, 423] width 247 height 19
click at [442, 287] on div "Gift certificates" at bounding box center [512, 262] width 265 height 58
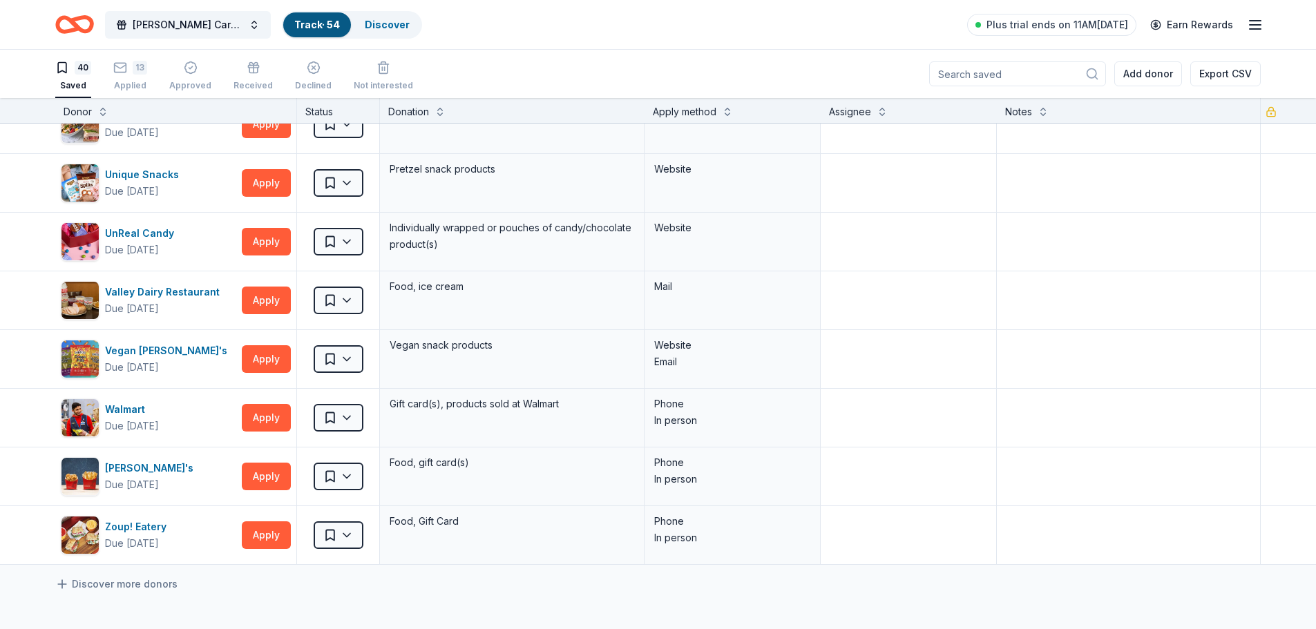
scroll to position [1908, 0]
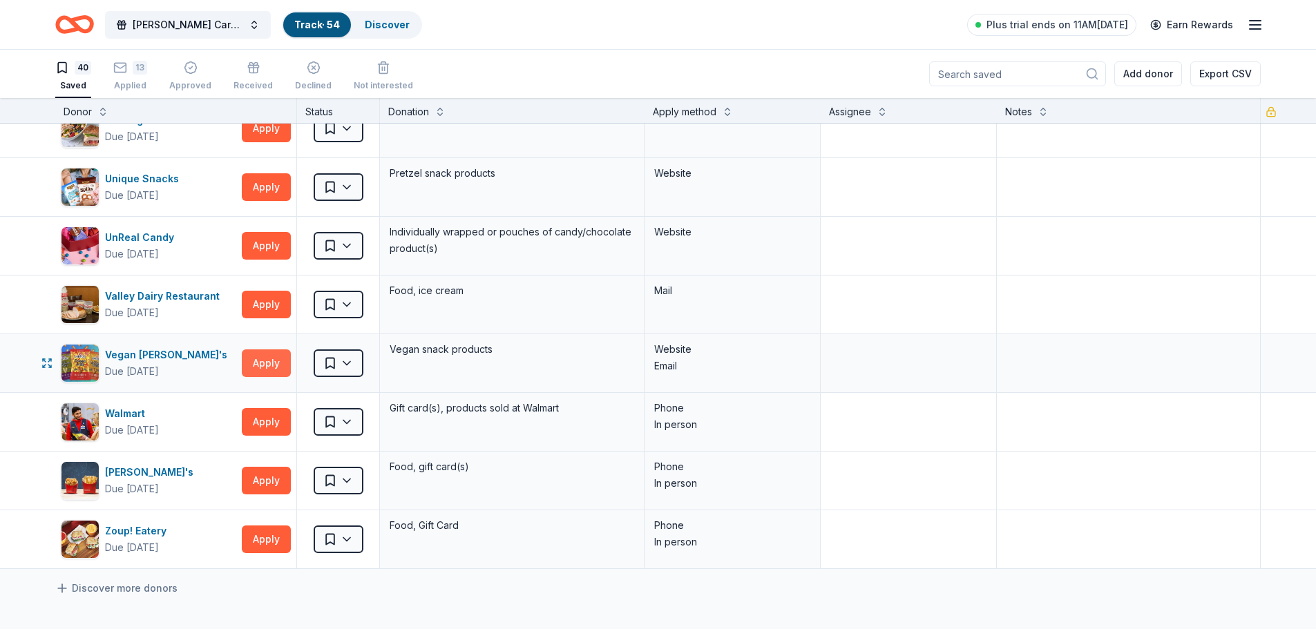
click at [256, 363] on button "Apply" at bounding box center [266, 363] width 49 height 28
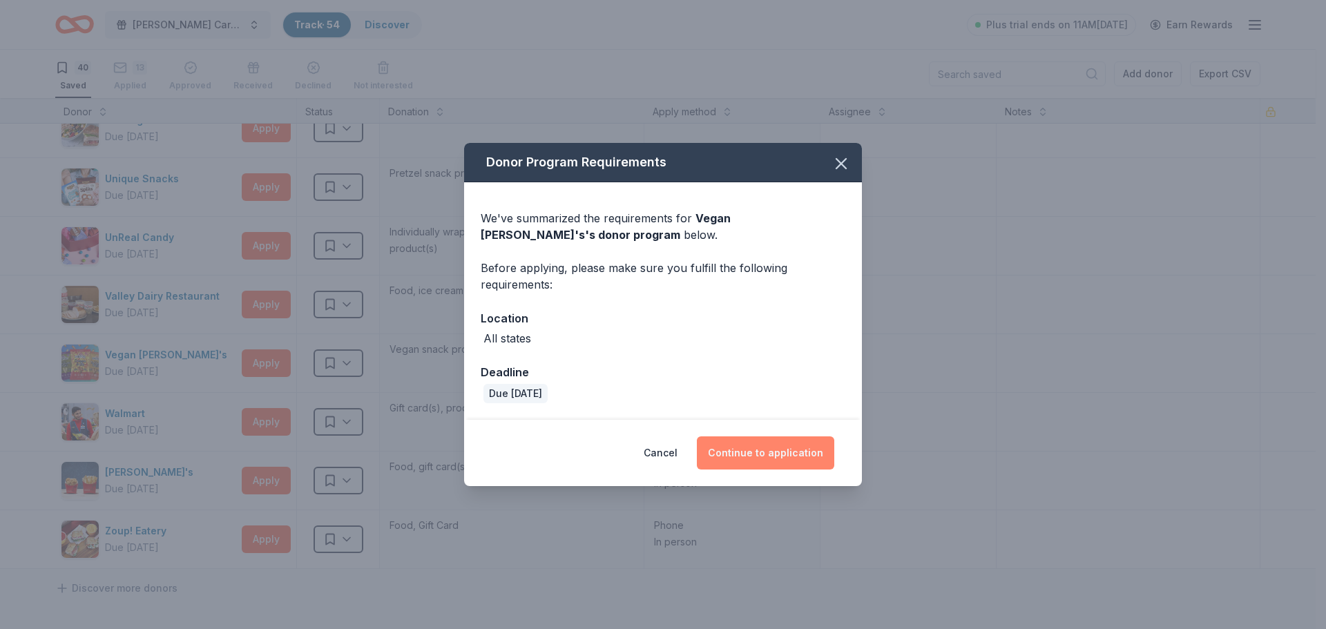
click at [785, 455] on button "Continue to application" at bounding box center [765, 453] width 137 height 33
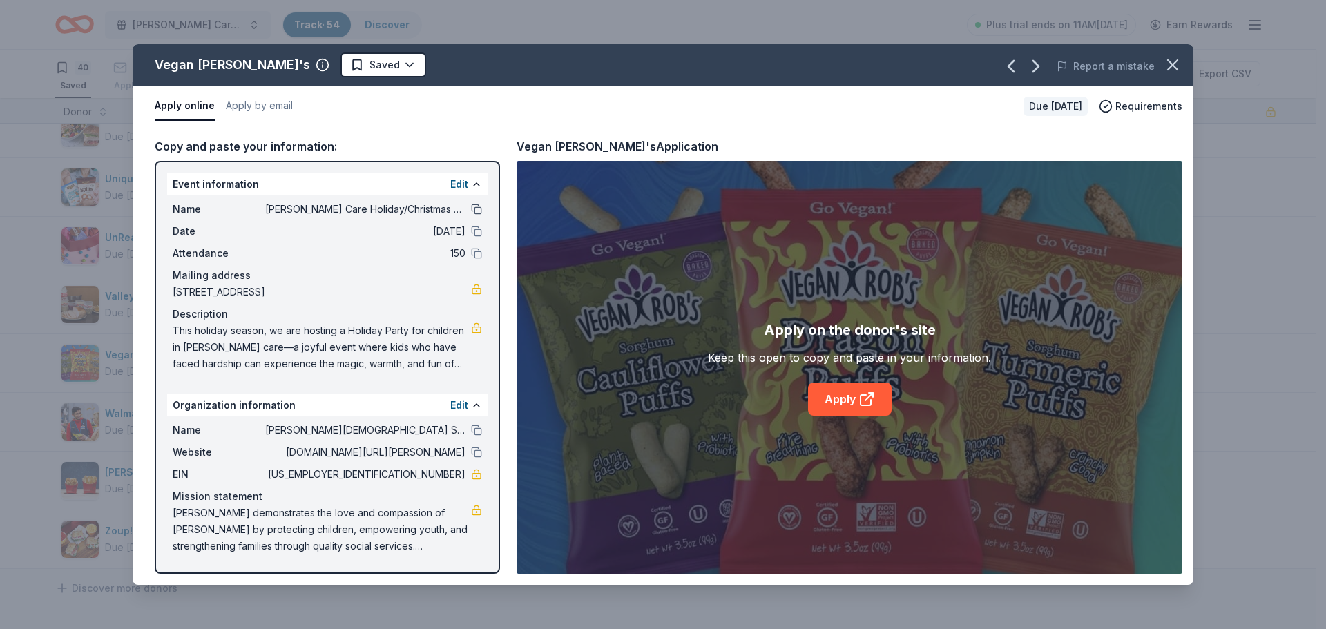
click at [474, 205] on button at bounding box center [476, 209] width 11 height 11
click at [478, 231] on button at bounding box center [476, 231] width 11 height 11
click at [476, 256] on button at bounding box center [476, 253] width 11 height 11
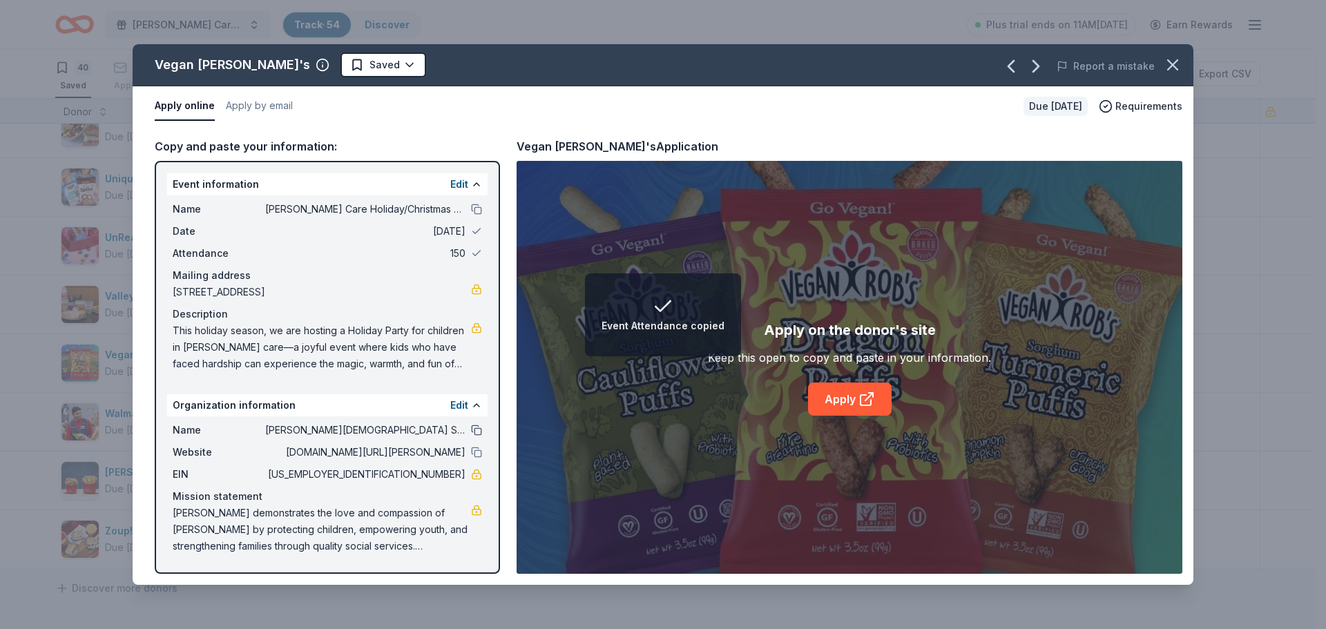
click at [475, 429] on button at bounding box center [476, 430] width 11 height 11
click at [475, 454] on button at bounding box center [476, 452] width 11 height 11
click at [846, 404] on link "Apply" at bounding box center [850, 399] width 84 height 33
click at [332, 66] on html "Organization Website copied Foster Care Holiday/Christmas Party Track · 54 Disc…" at bounding box center [663, 314] width 1326 height 629
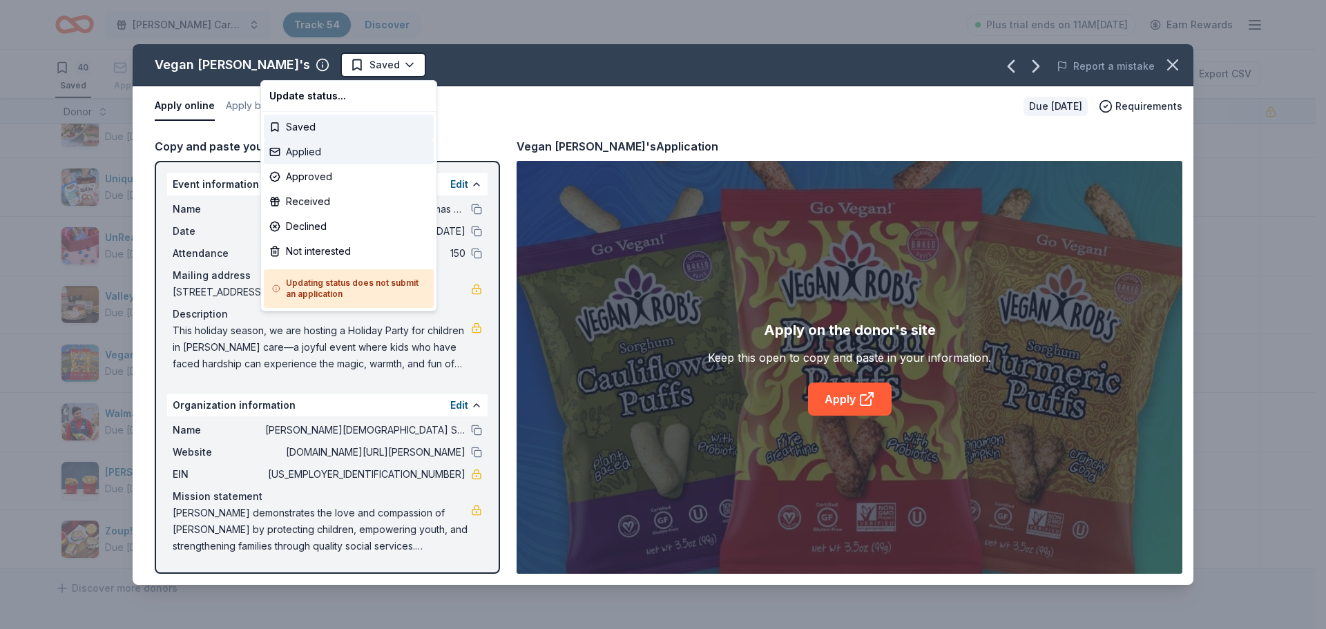
click at [318, 149] on div "Applied" at bounding box center [349, 152] width 170 height 25
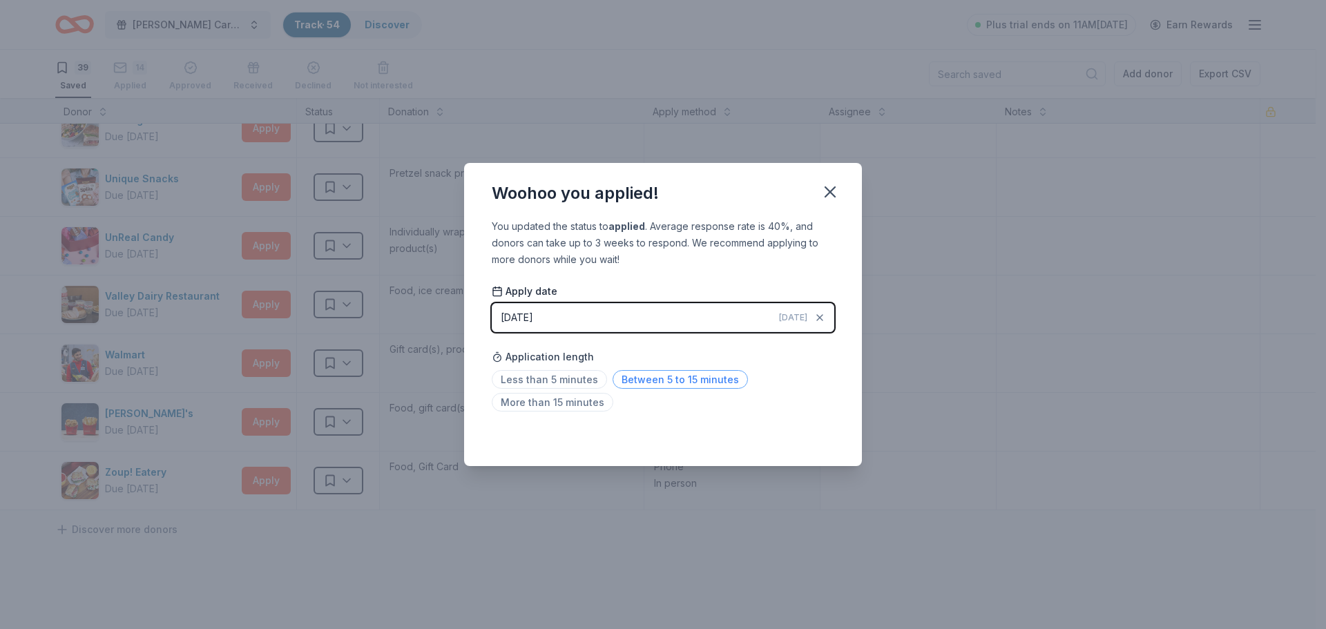
click at [673, 378] on span "Between 5 to 15 minutes" at bounding box center [680, 379] width 135 height 19
click at [828, 195] on icon "button" at bounding box center [830, 191] width 19 height 19
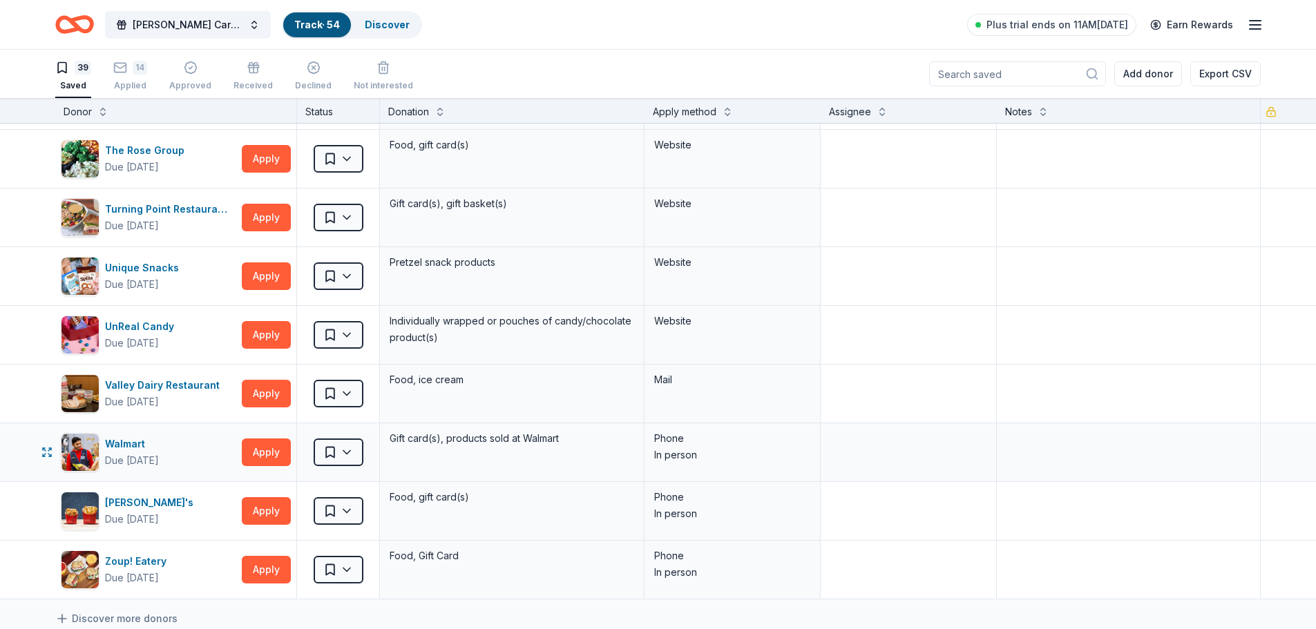
scroll to position [1818, 0]
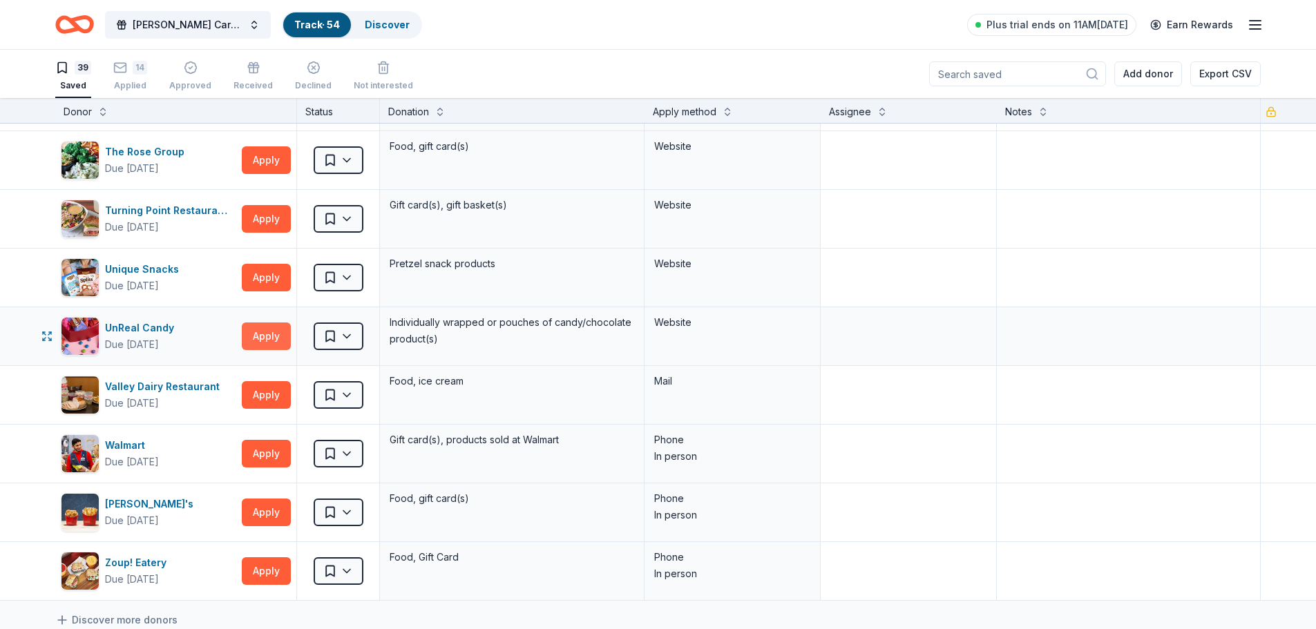
click at [258, 336] on button "Apply" at bounding box center [266, 337] width 49 height 28
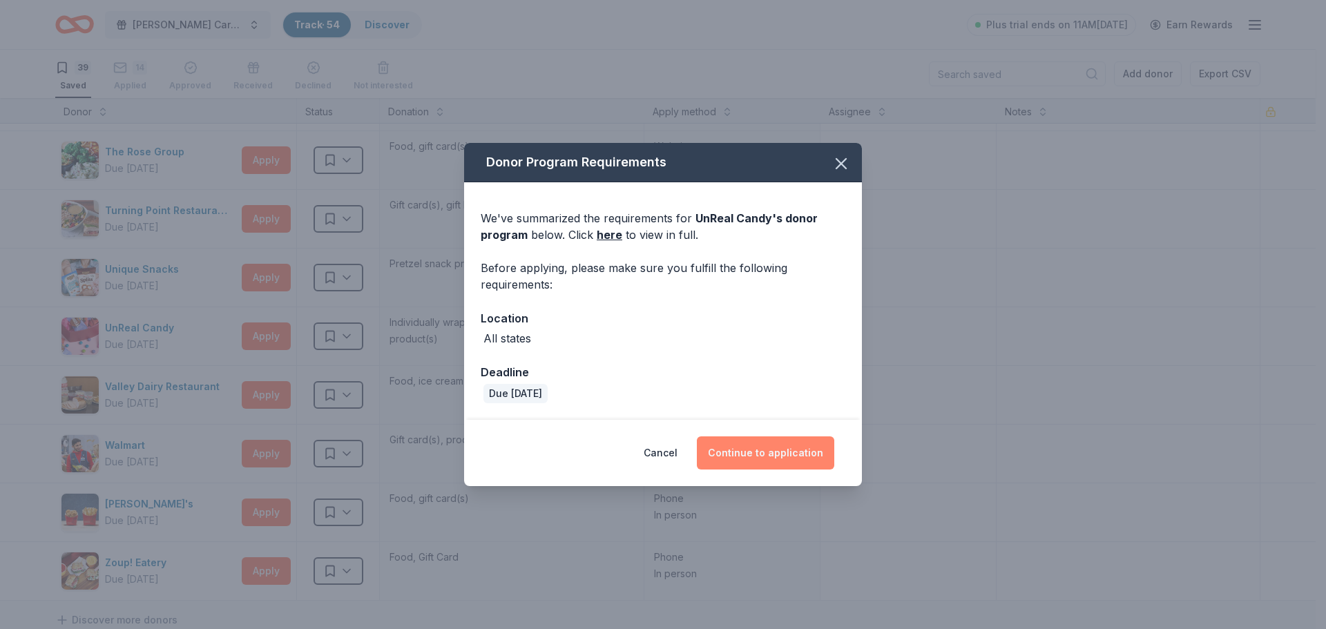
click at [795, 450] on button "Continue to application" at bounding box center [765, 453] width 137 height 33
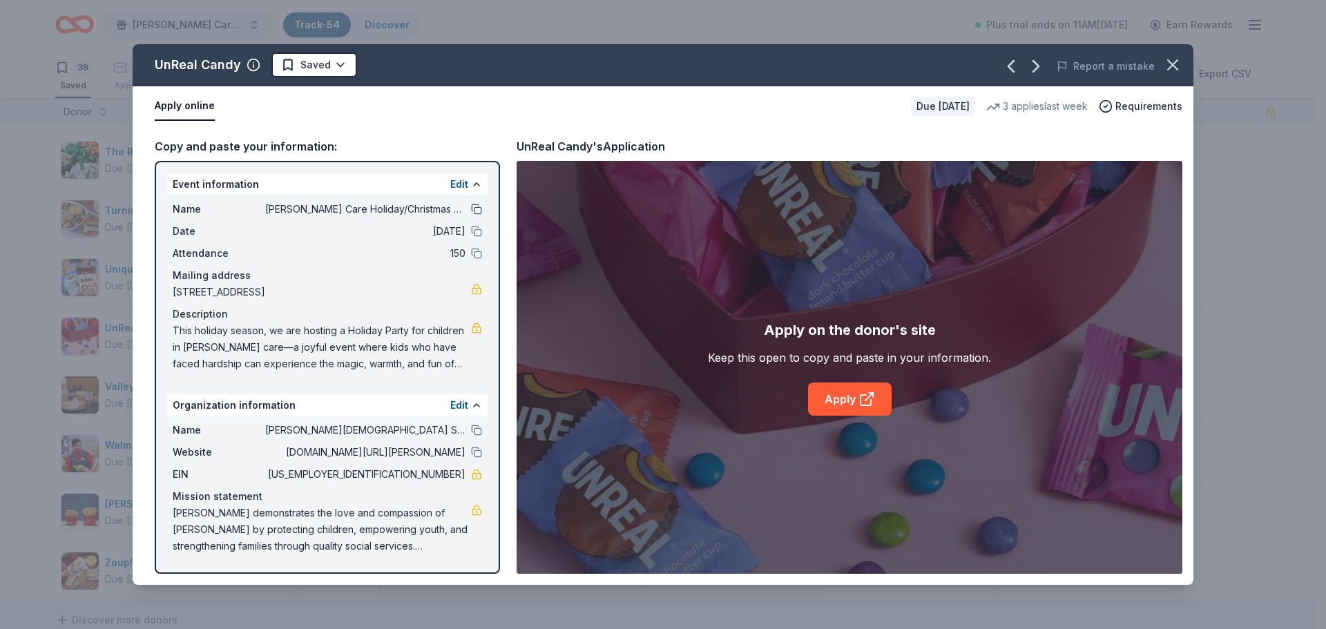
click at [475, 208] on button at bounding box center [476, 209] width 11 height 11
click at [477, 233] on button at bounding box center [476, 231] width 11 height 11
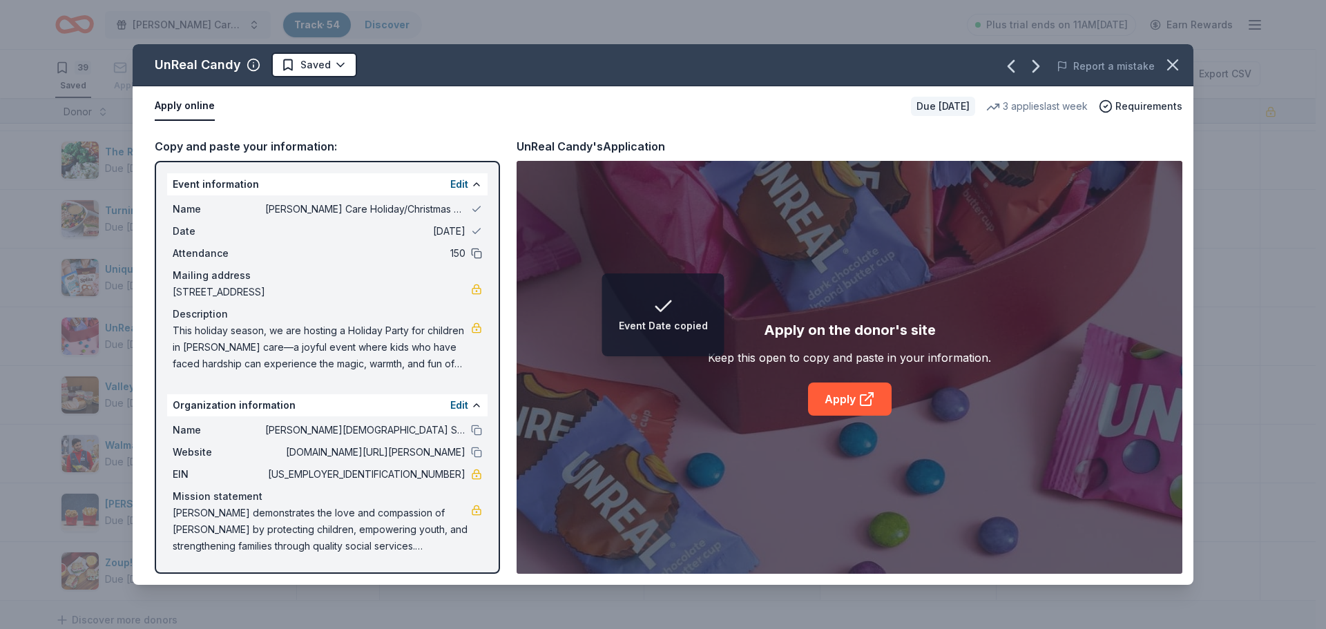
click at [479, 253] on button at bounding box center [476, 253] width 11 height 11
click at [473, 429] on button at bounding box center [476, 430] width 11 height 11
click at [472, 452] on button at bounding box center [476, 452] width 11 height 11
click at [854, 399] on link "Apply" at bounding box center [850, 399] width 84 height 33
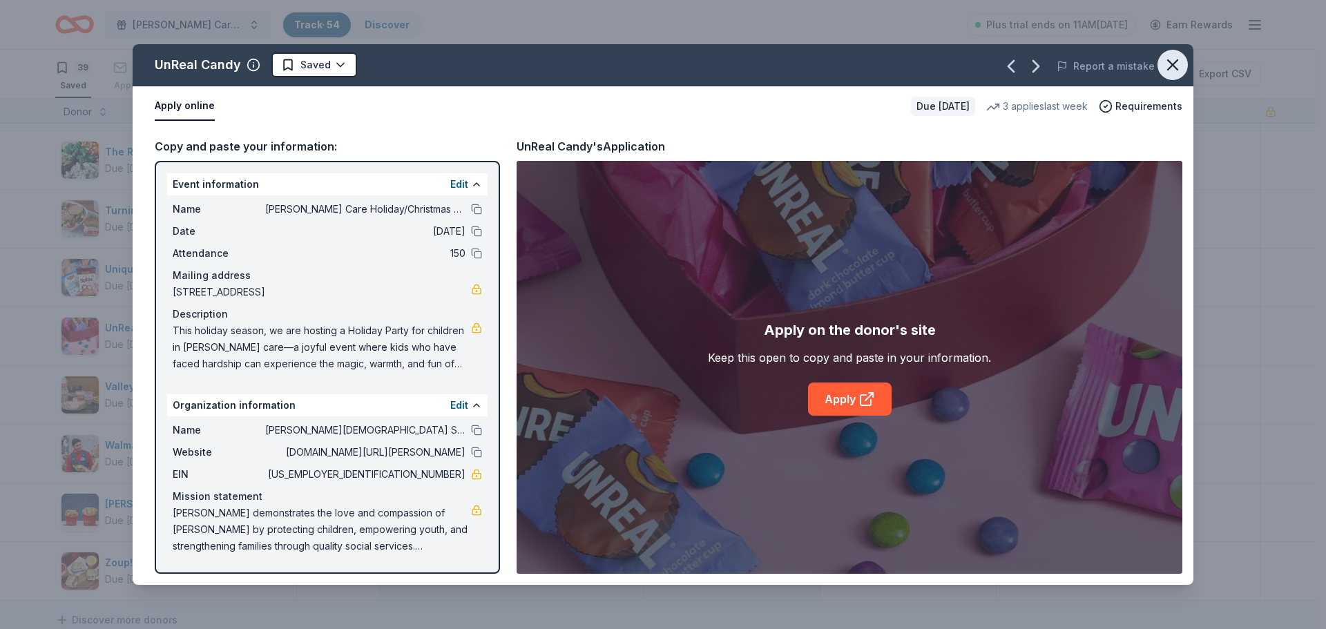
click at [1171, 66] on icon "button" at bounding box center [1173, 65] width 10 height 10
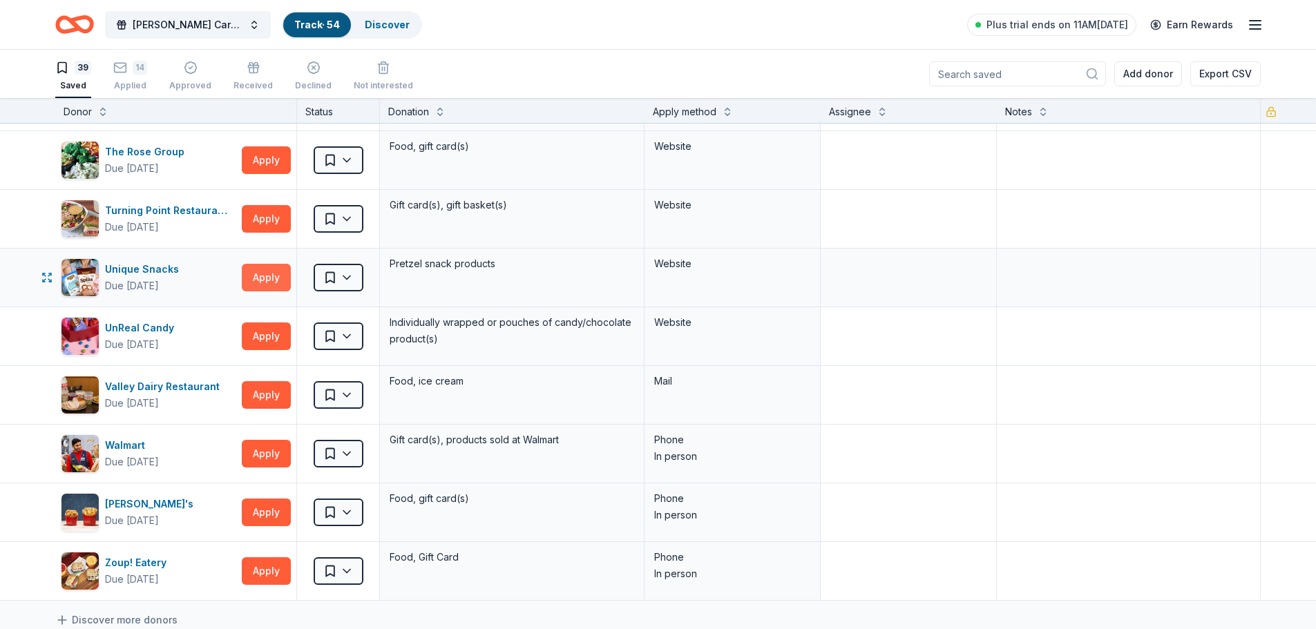
click at [274, 275] on button "Apply" at bounding box center [266, 278] width 49 height 28
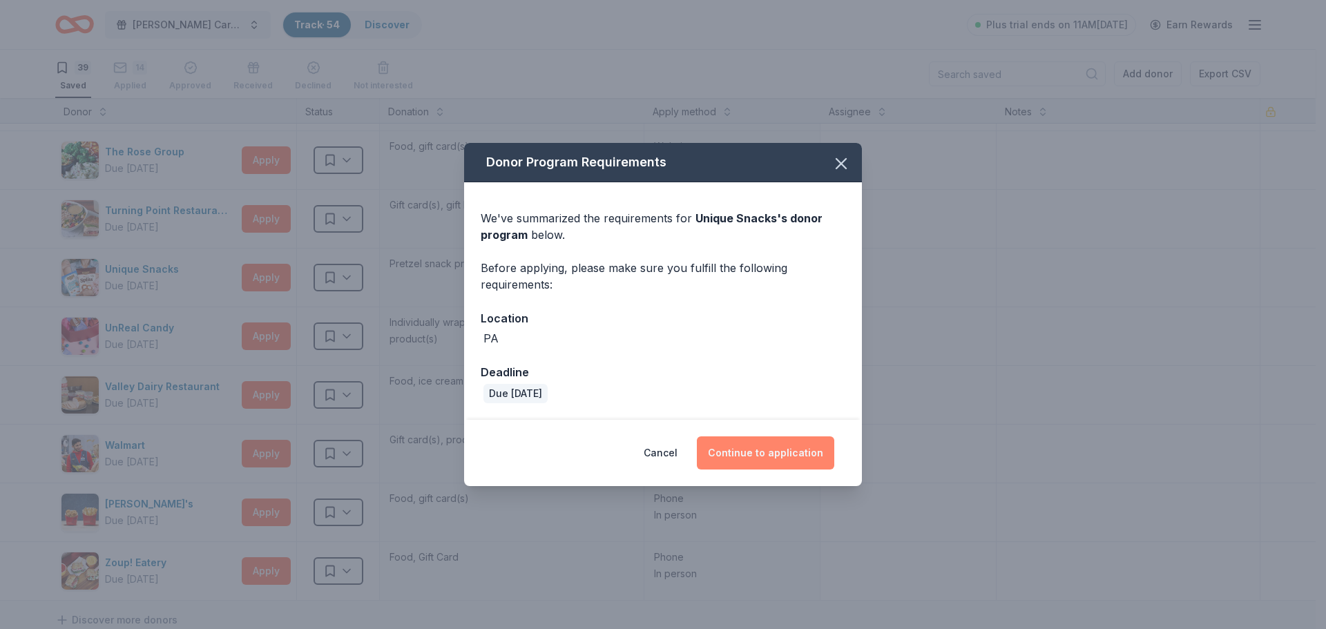
click at [780, 451] on button "Continue to application" at bounding box center [765, 453] width 137 height 33
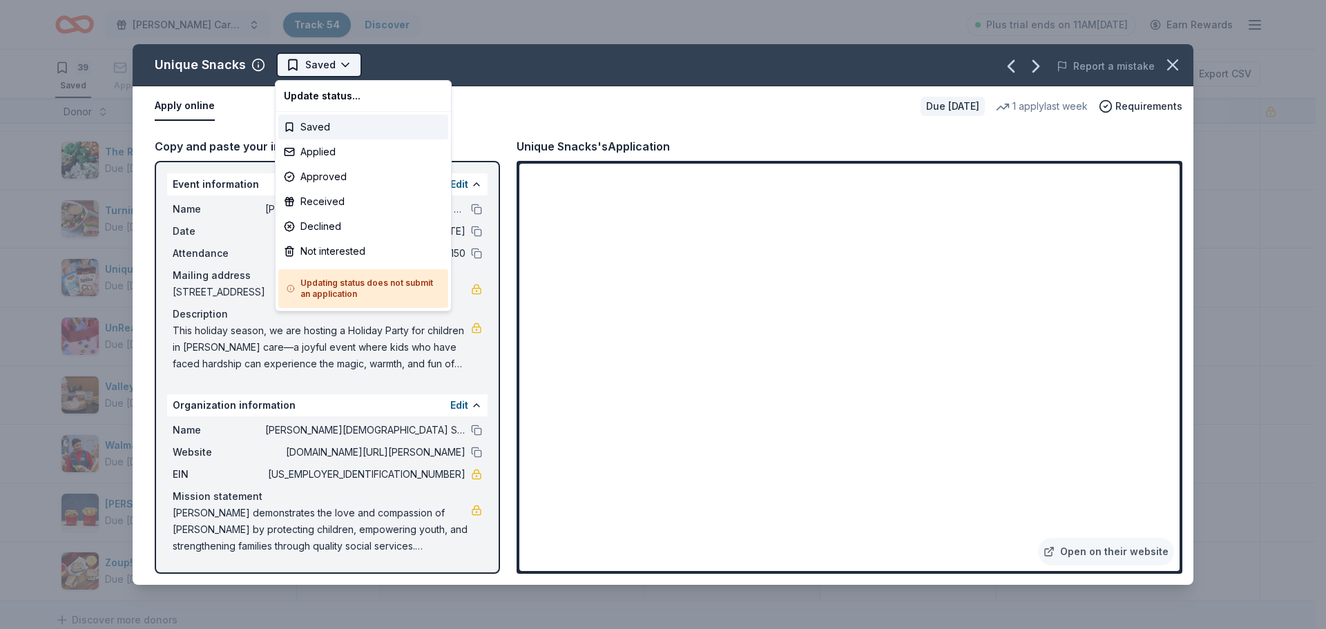
click at [348, 67] on html "Foster Care Holiday/Christmas Party Track · 54 Discover Plus trial ends on 11AM…" at bounding box center [663, 314] width 1326 height 629
click at [360, 249] on div "Not interested" at bounding box center [363, 251] width 170 height 25
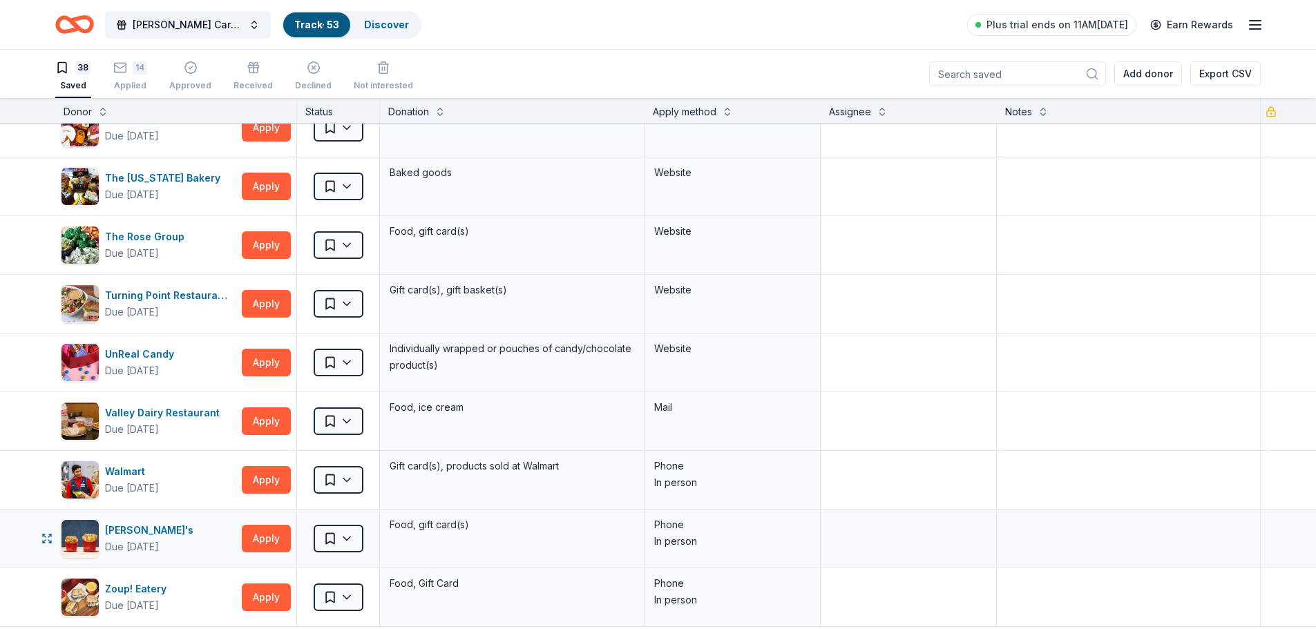
scroll to position [1729, 0]
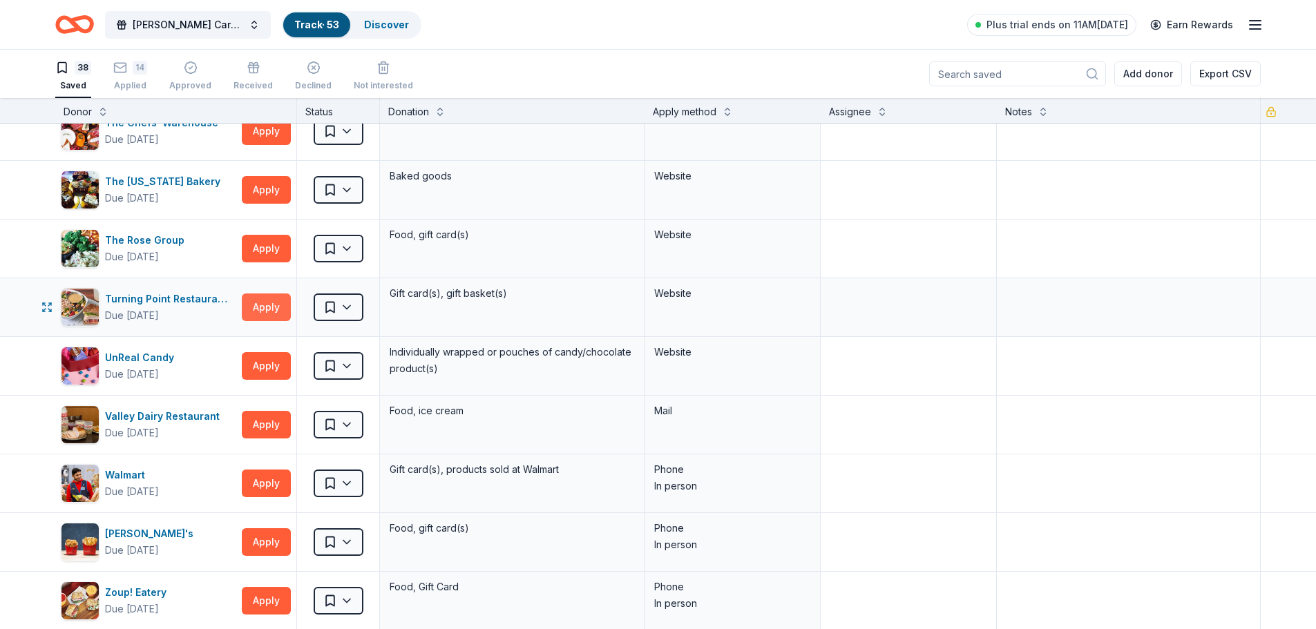
click at [258, 309] on button "Apply" at bounding box center [266, 308] width 49 height 28
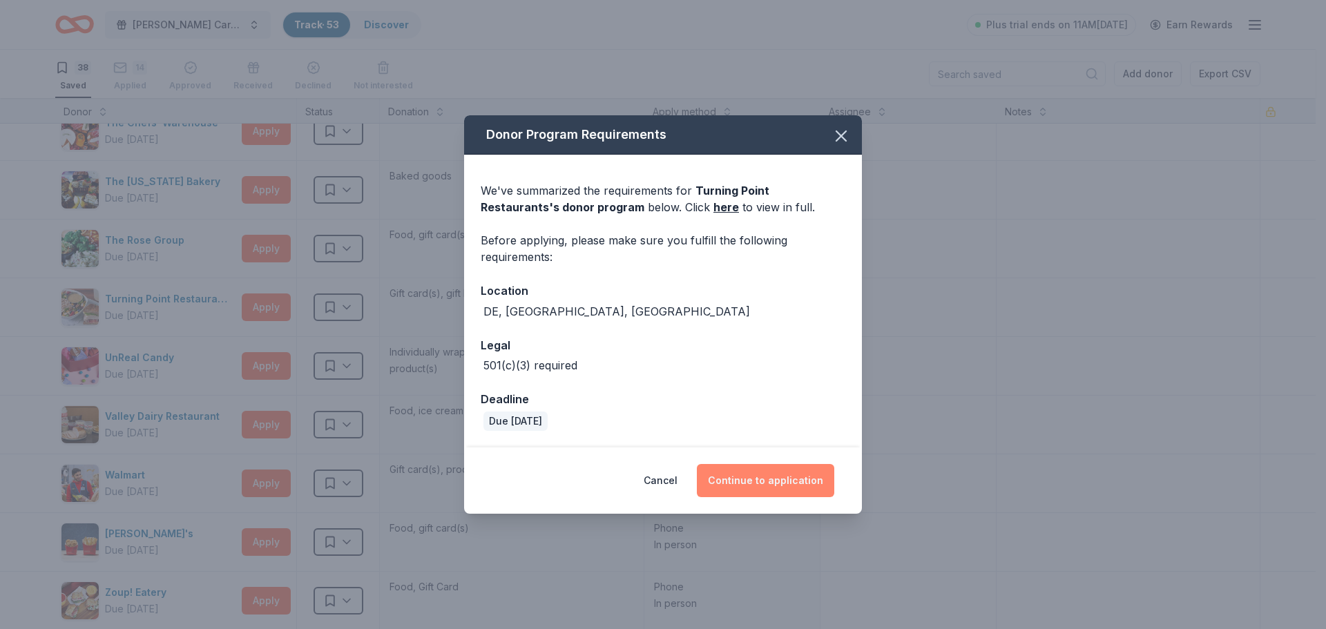
click at [780, 483] on button "Continue to application" at bounding box center [765, 480] width 137 height 33
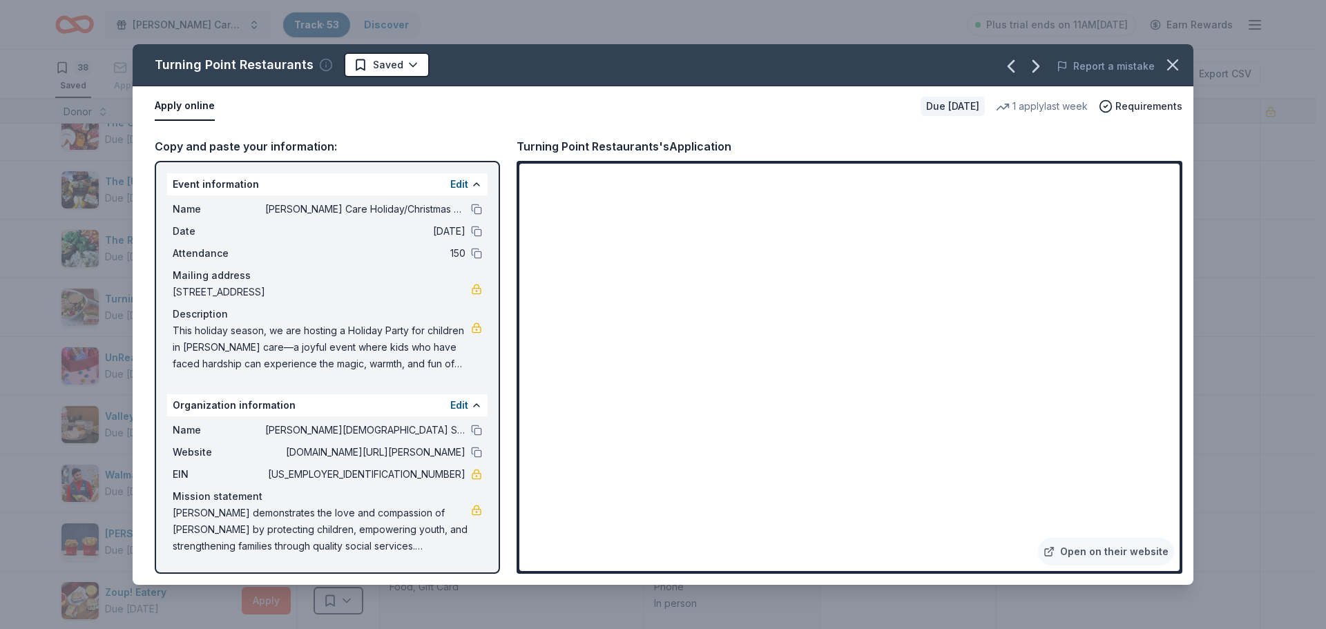
click at [325, 64] on icon "button" at bounding box center [326, 65] width 14 height 14
click at [463, 104] on icon at bounding box center [466, 101] width 6 height 6
click at [1172, 70] on icon "button" at bounding box center [1172, 64] width 19 height 19
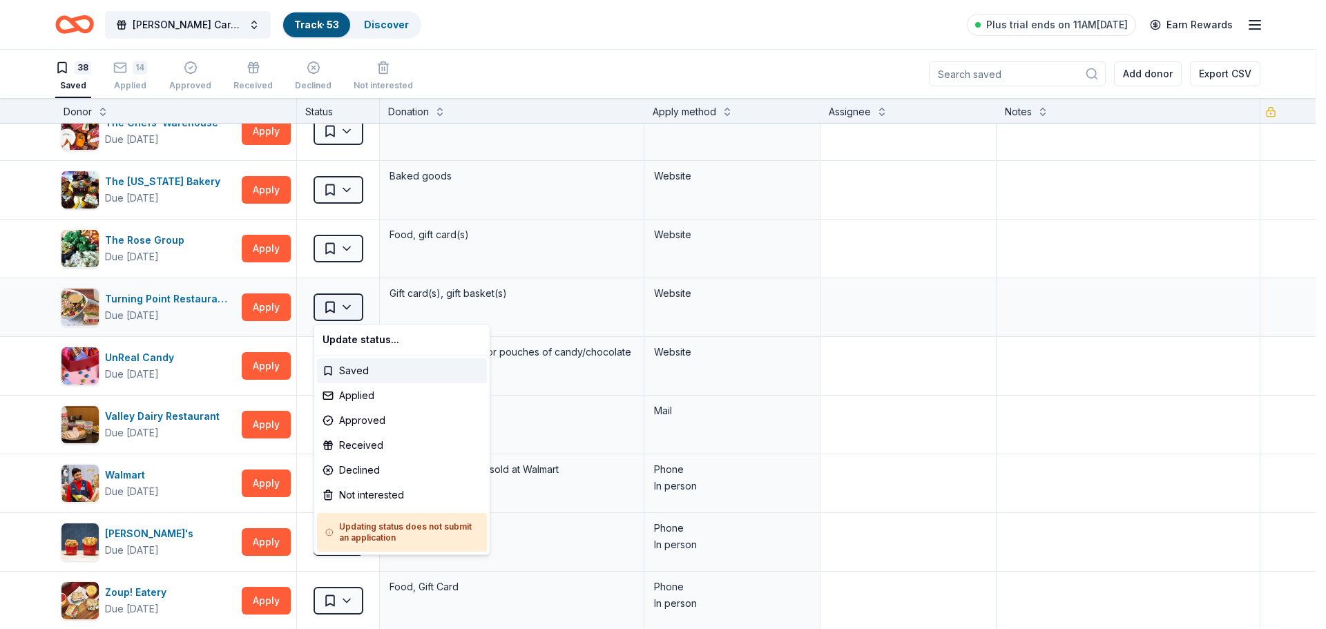
click at [345, 307] on html "Foster Care Holiday/Christmas Party Track · 53 Discover Plus trial ends on 11AM…" at bounding box center [663, 314] width 1326 height 629
click at [391, 495] on div "Not interested" at bounding box center [402, 495] width 170 height 25
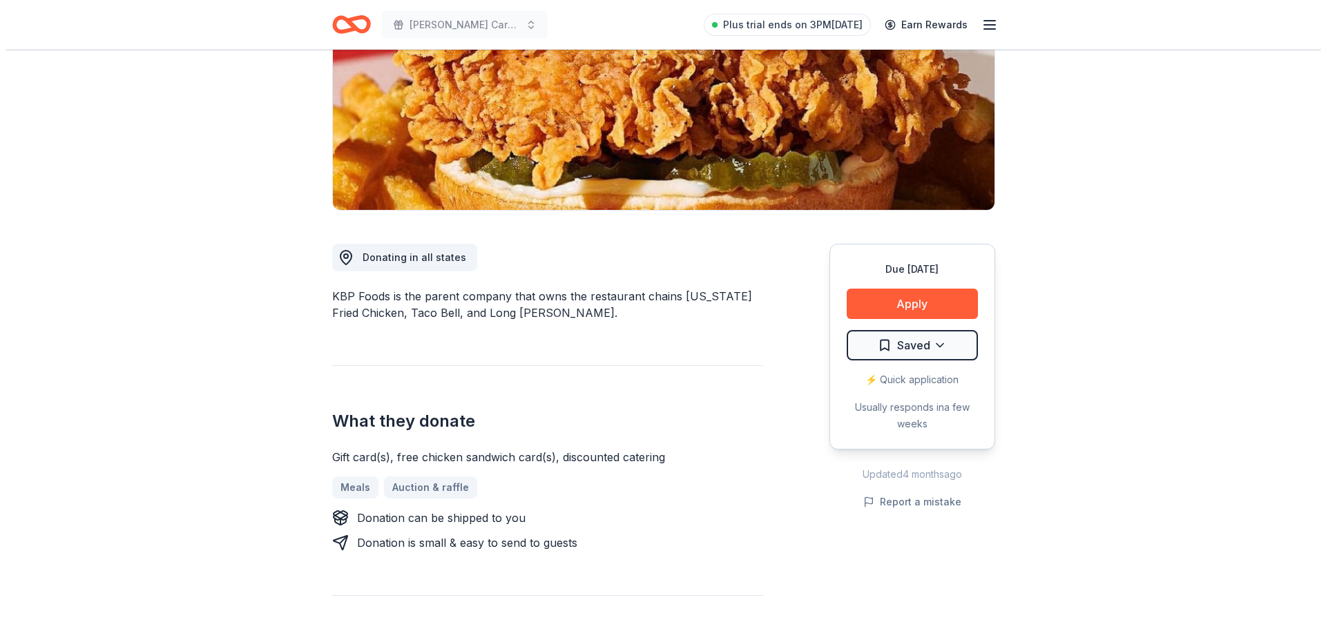
scroll to position [211, 0]
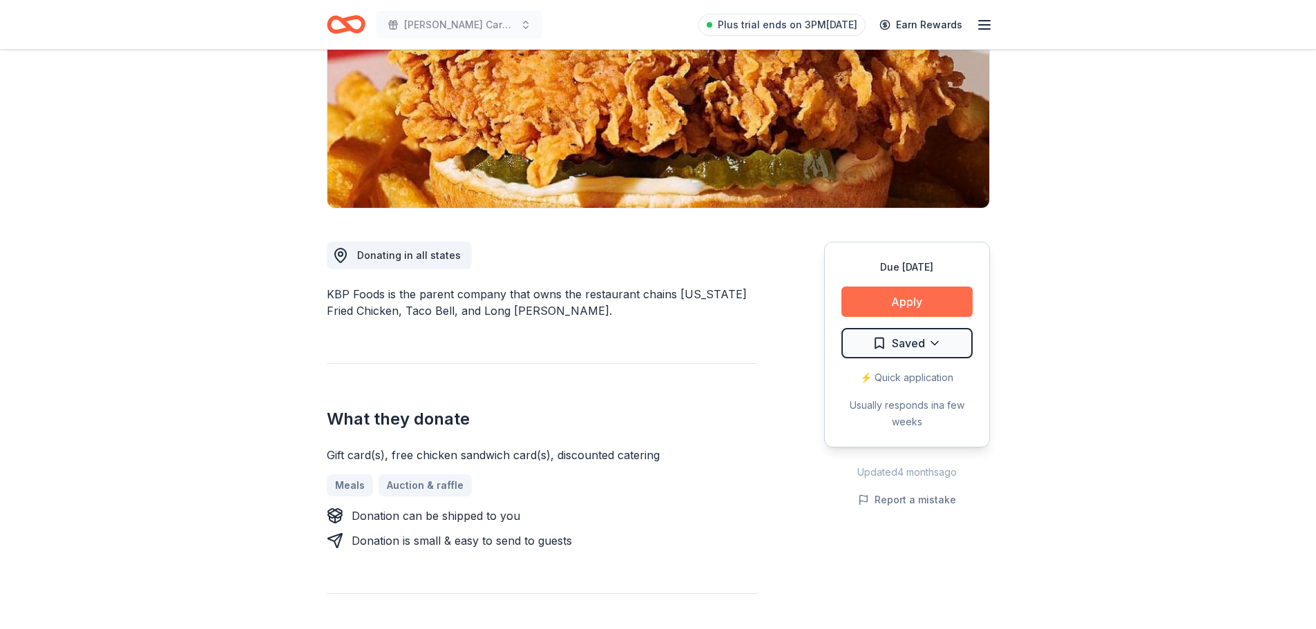
click at [910, 303] on button "Apply" at bounding box center [906, 302] width 131 height 30
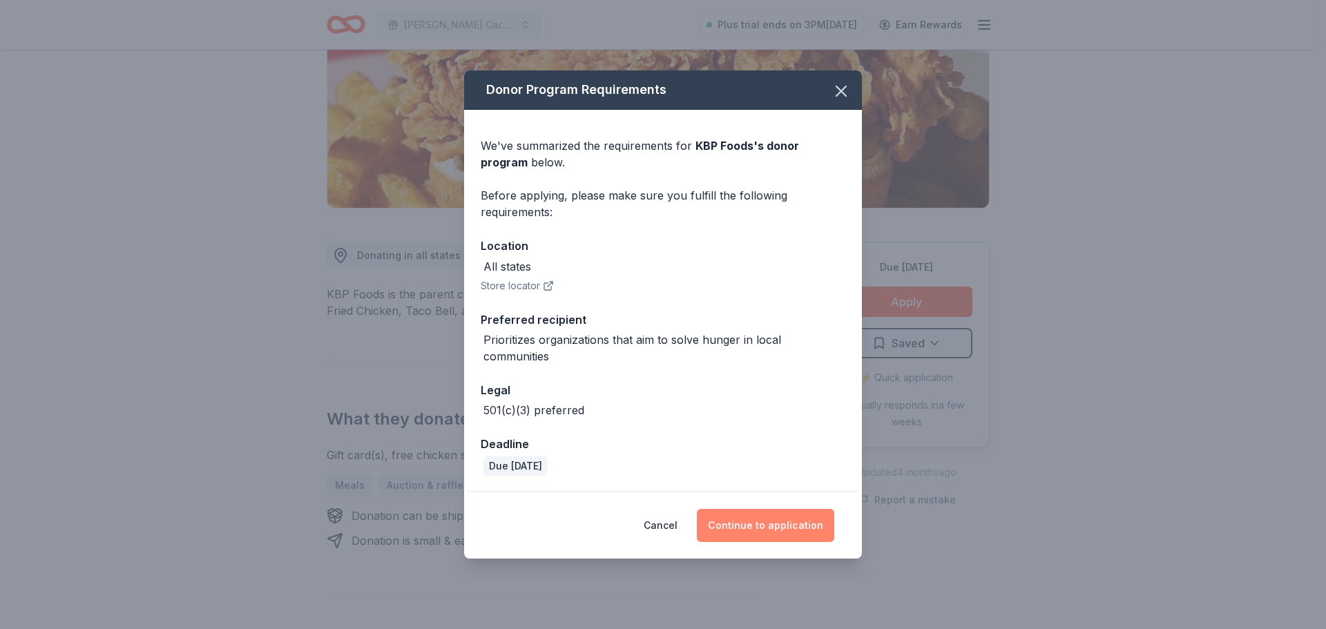
click at [758, 531] on button "Continue to application" at bounding box center [765, 525] width 137 height 33
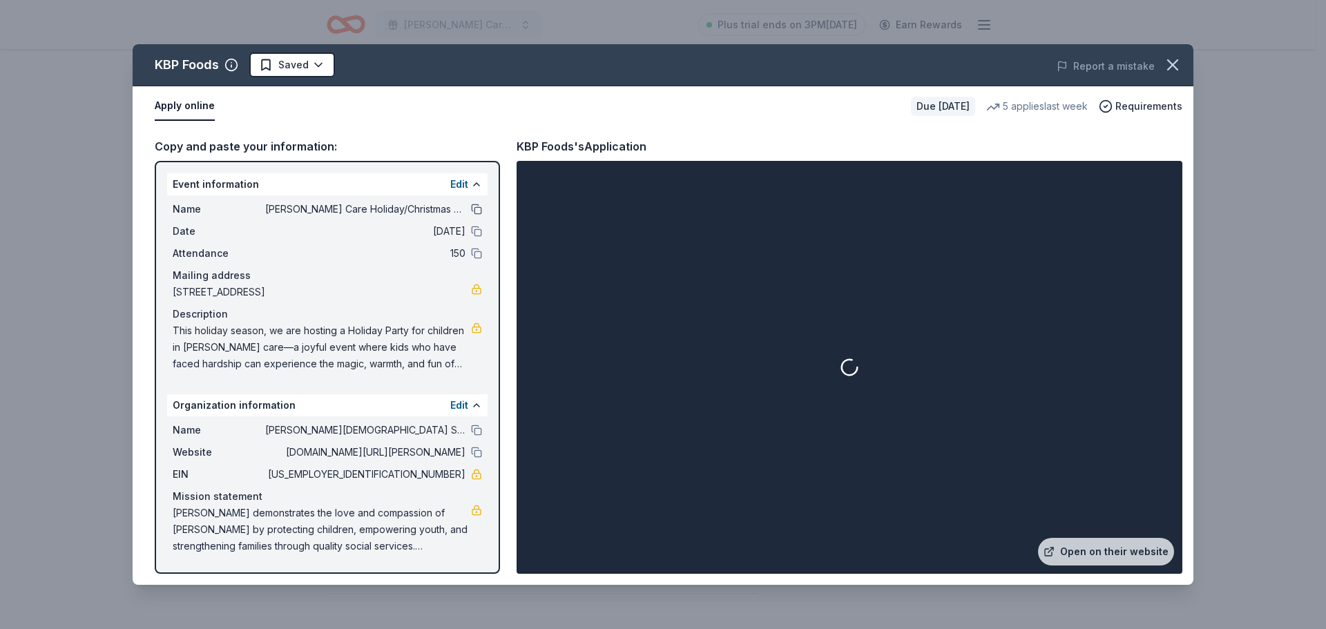
click at [477, 209] on button at bounding box center [476, 209] width 11 height 11
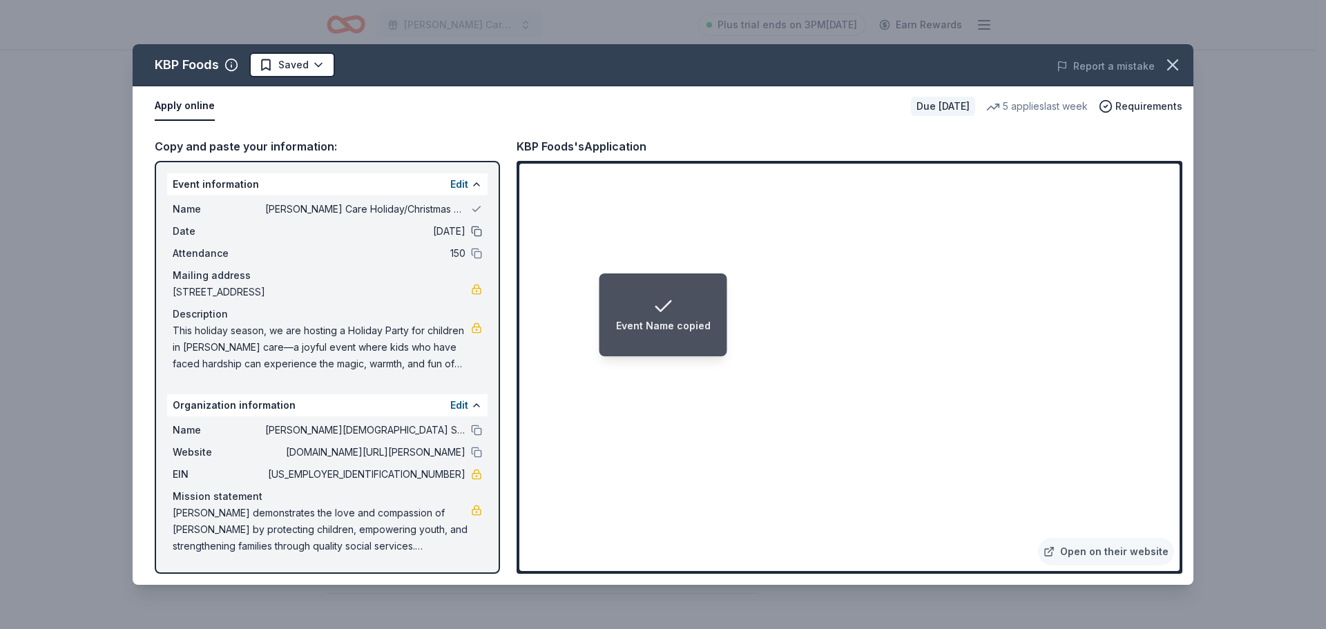
click at [478, 229] on button at bounding box center [476, 231] width 11 height 11
click at [477, 251] on button at bounding box center [476, 253] width 11 height 11
click at [475, 428] on button at bounding box center [476, 430] width 11 height 11
click at [475, 454] on button at bounding box center [476, 452] width 11 height 11
click at [635, 324] on div "Organization Website copied" at bounding box center [663, 326] width 142 height 17
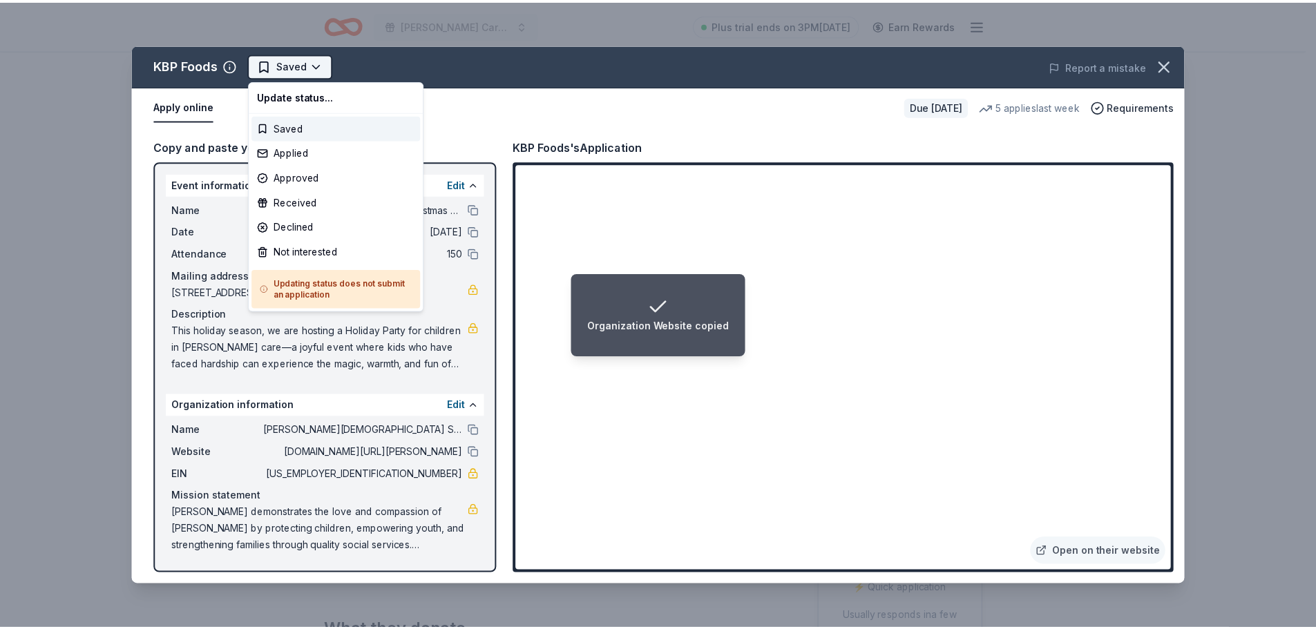
scroll to position [0, 0]
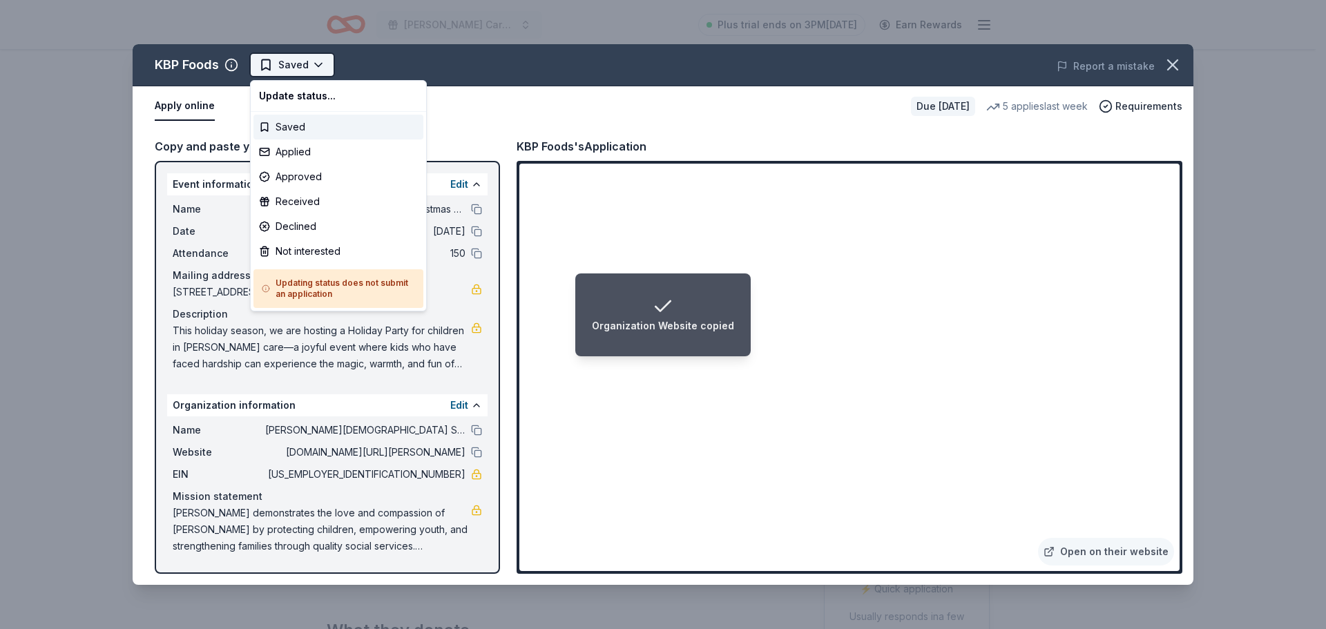
click at [315, 66] on html "Organization Website copied Foster Care Holiday/Christmas Party Plus trial ends…" at bounding box center [663, 314] width 1326 height 629
click at [305, 143] on div "Applied" at bounding box center [338, 152] width 170 height 25
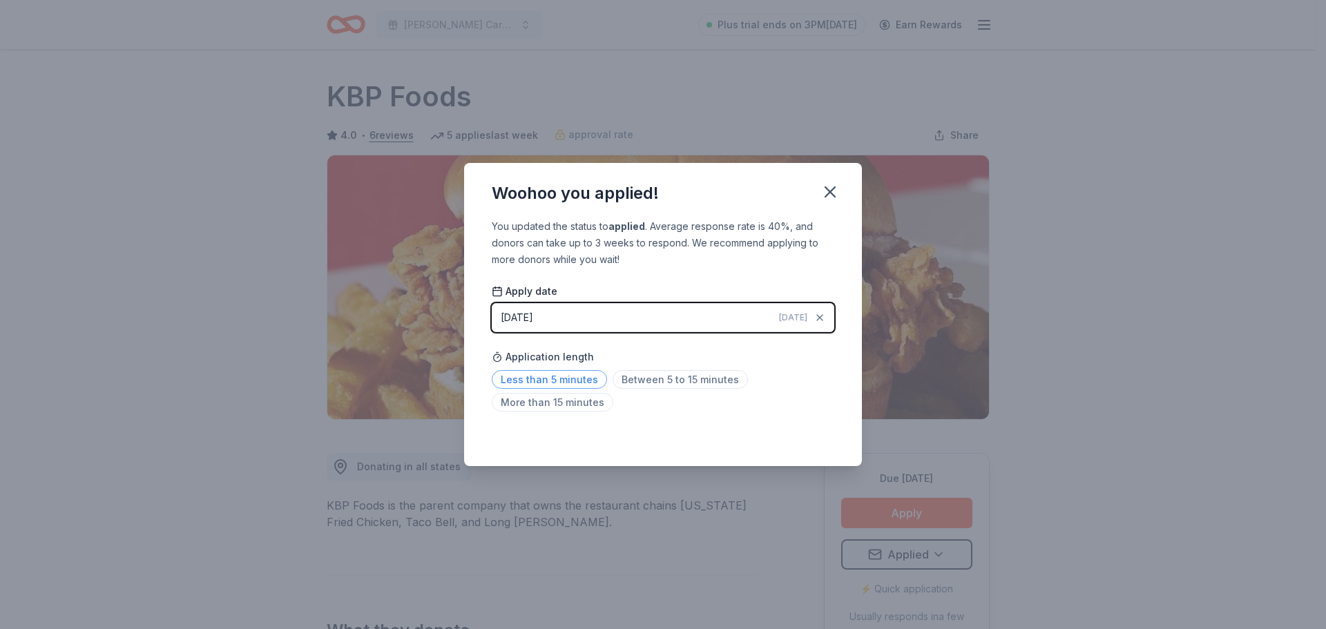
click at [547, 381] on span "Less than 5 minutes" at bounding box center [549, 379] width 115 height 19
click at [831, 191] on icon "button" at bounding box center [830, 192] width 10 height 10
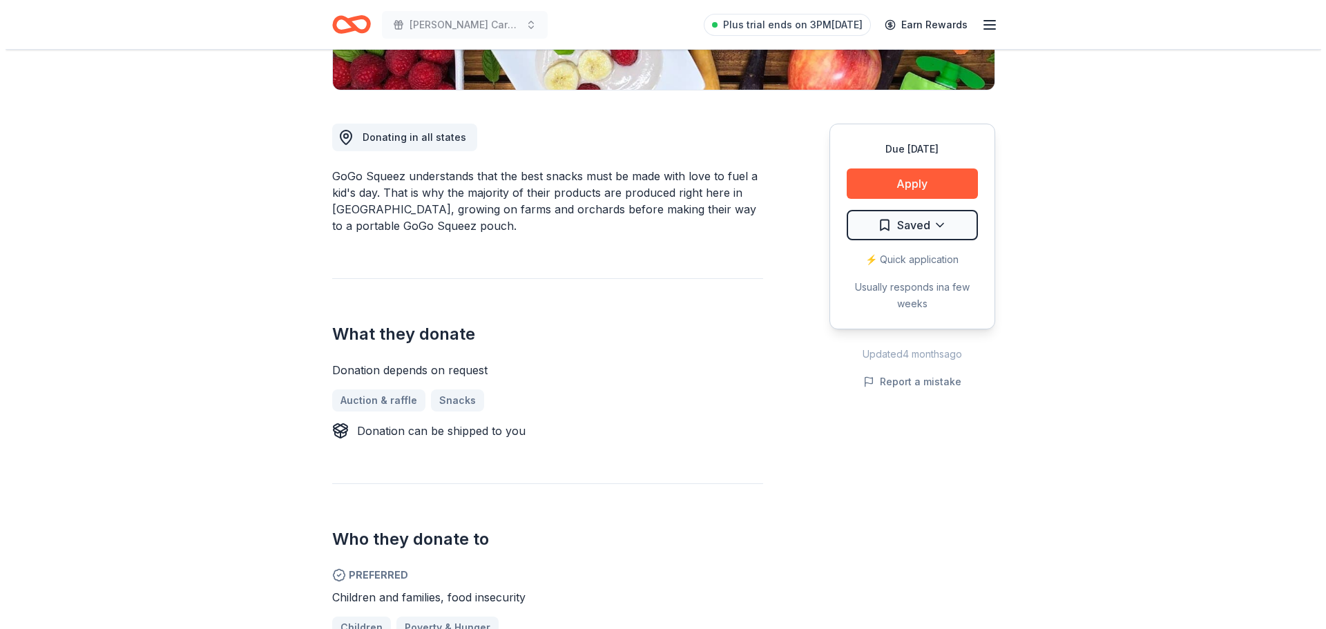
scroll to position [328, 0]
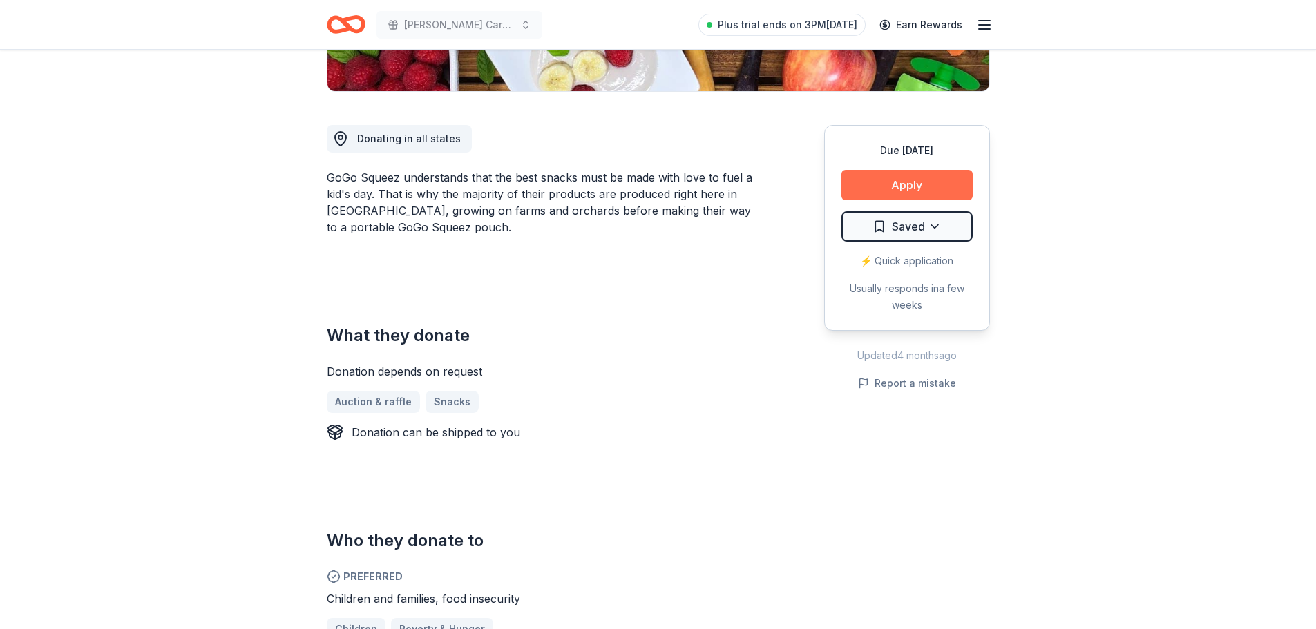
click at [883, 189] on button "Apply" at bounding box center [906, 185] width 131 height 30
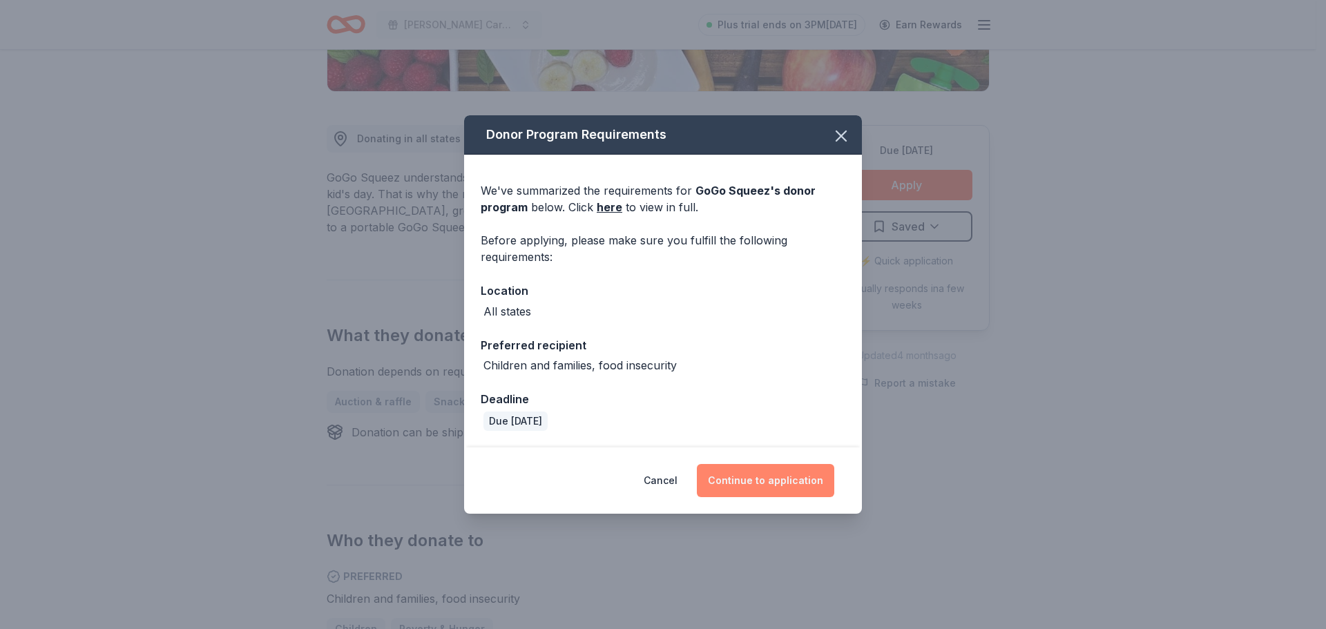
click at [751, 478] on button "Continue to application" at bounding box center [765, 480] width 137 height 33
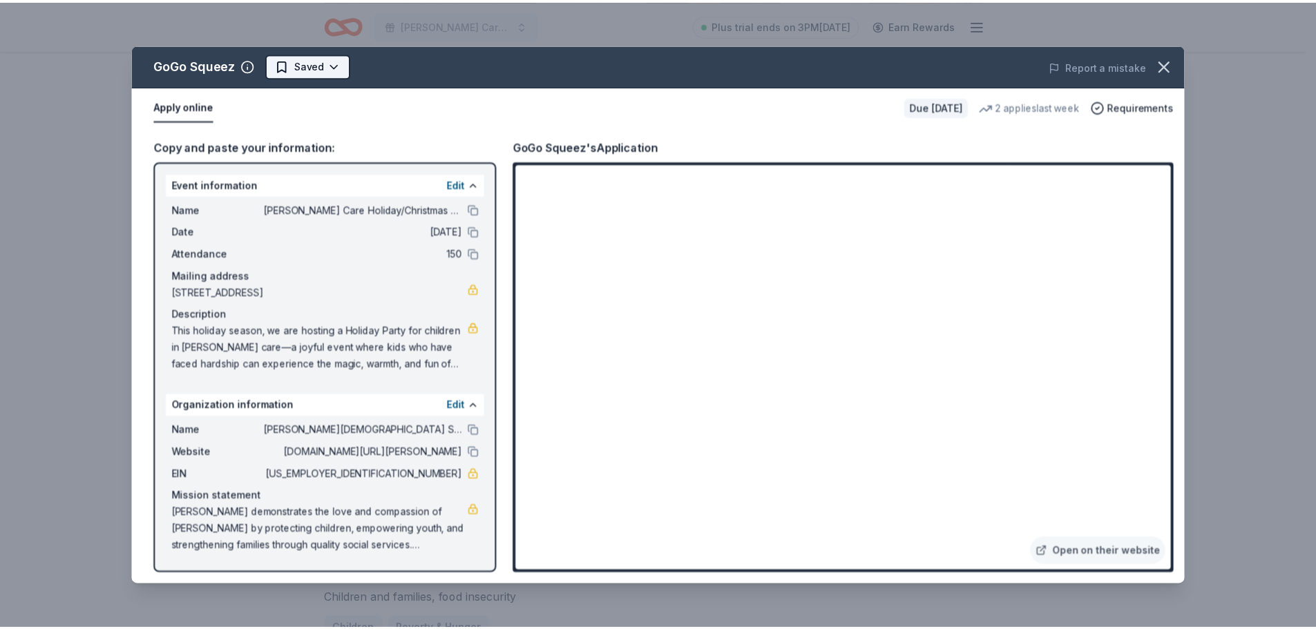
scroll to position [0, 0]
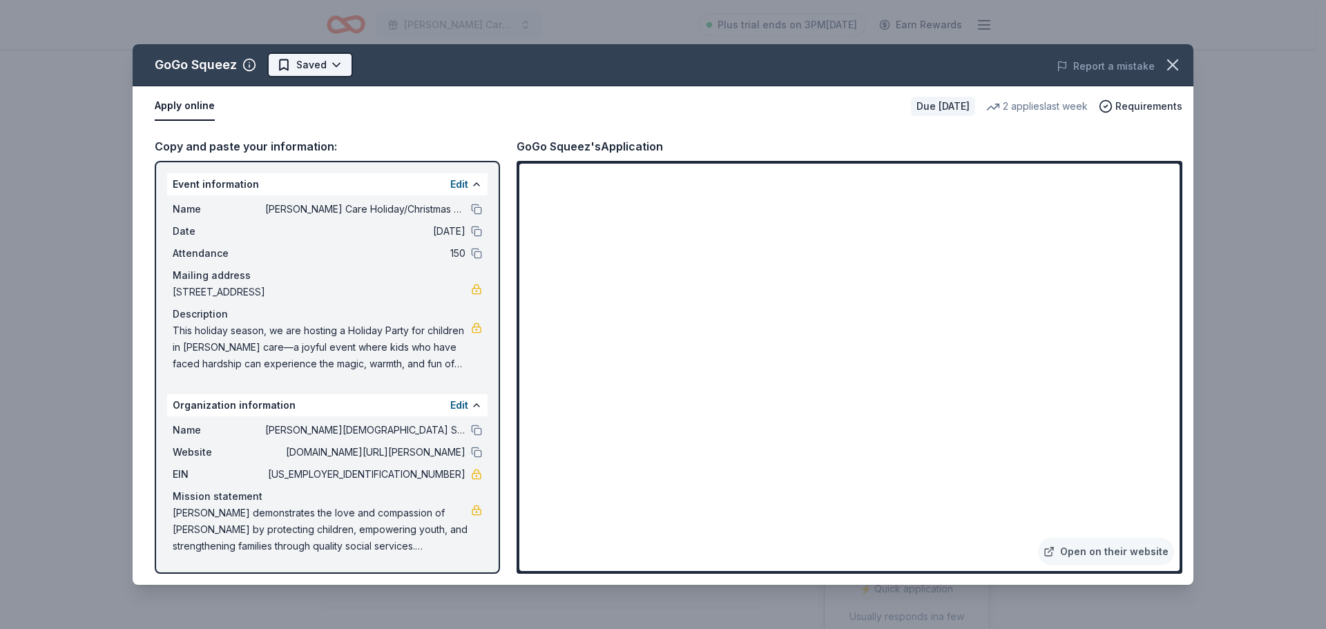
click at [336, 66] on html "[PERSON_NAME] Care Holiday/Christmas Party Plus trial ends on 3PM[DATE] Earn Re…" at bounding box center [663, 314] width 1326 height 629
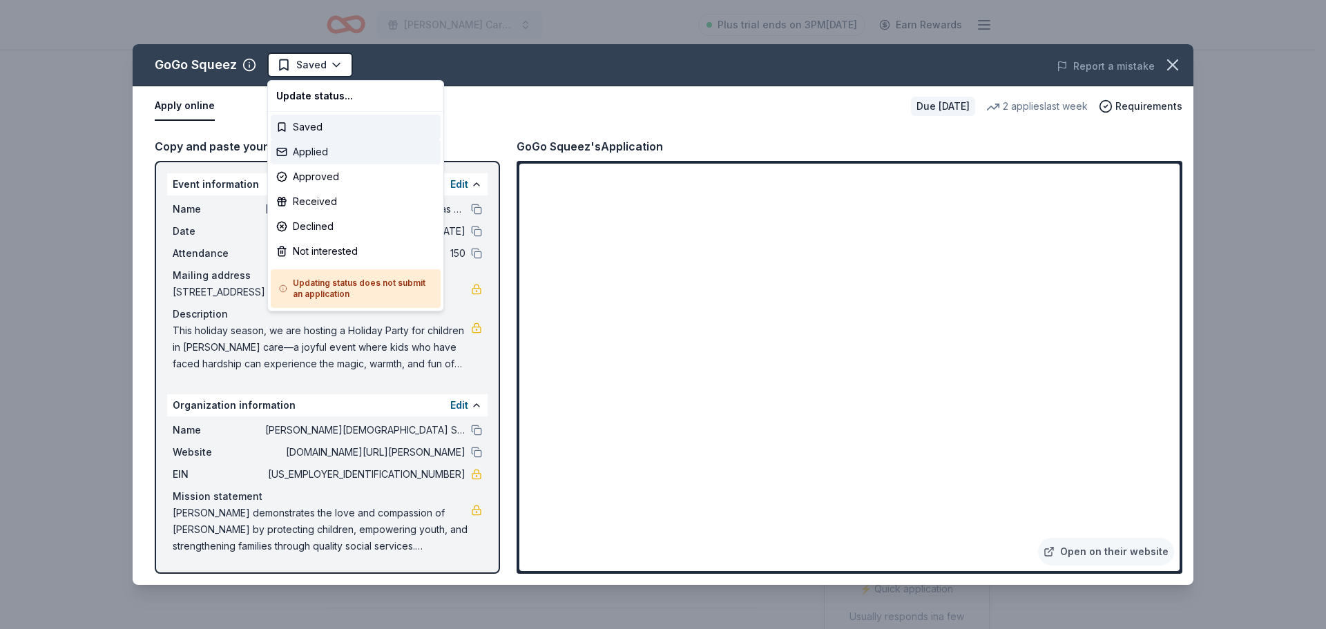
click at [321, 148] on div "Applied" at bounding box center [356, 152] width 170 height 25
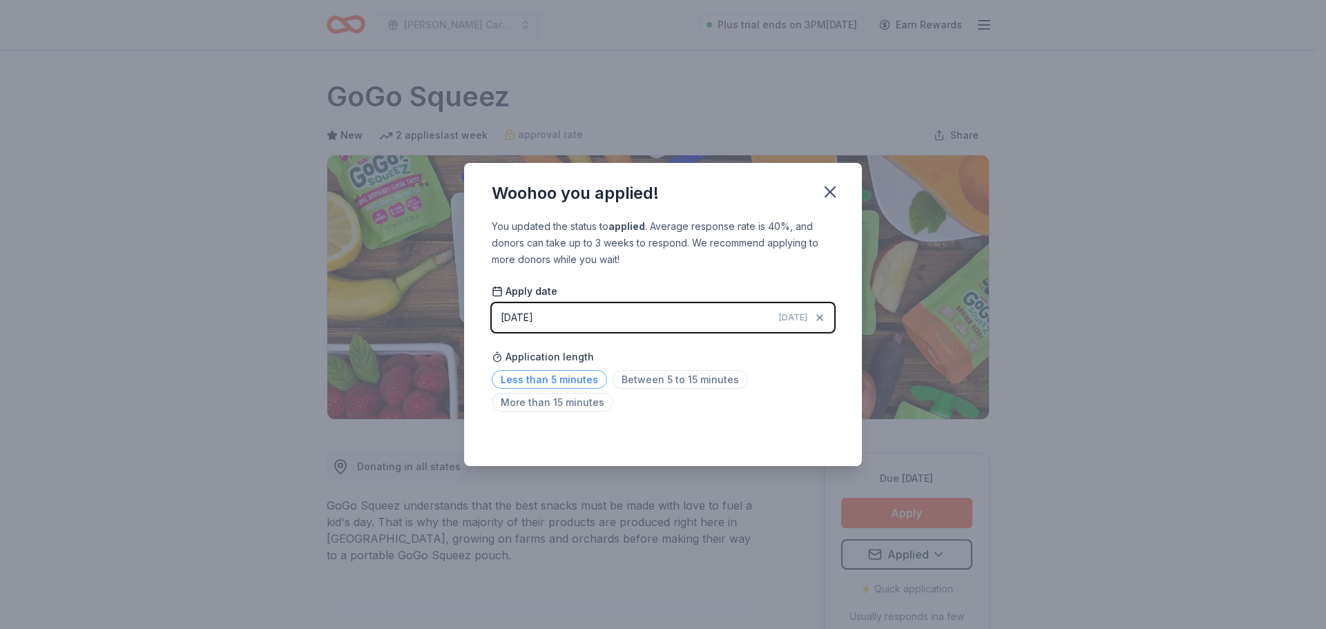
click at [554, 376] on span "Less than 5 minutes" at bounding box center [549, 379] width 115 height 19
click at [834, 191] on icon "button" at bounding box center [830, 191] width 19 height 19
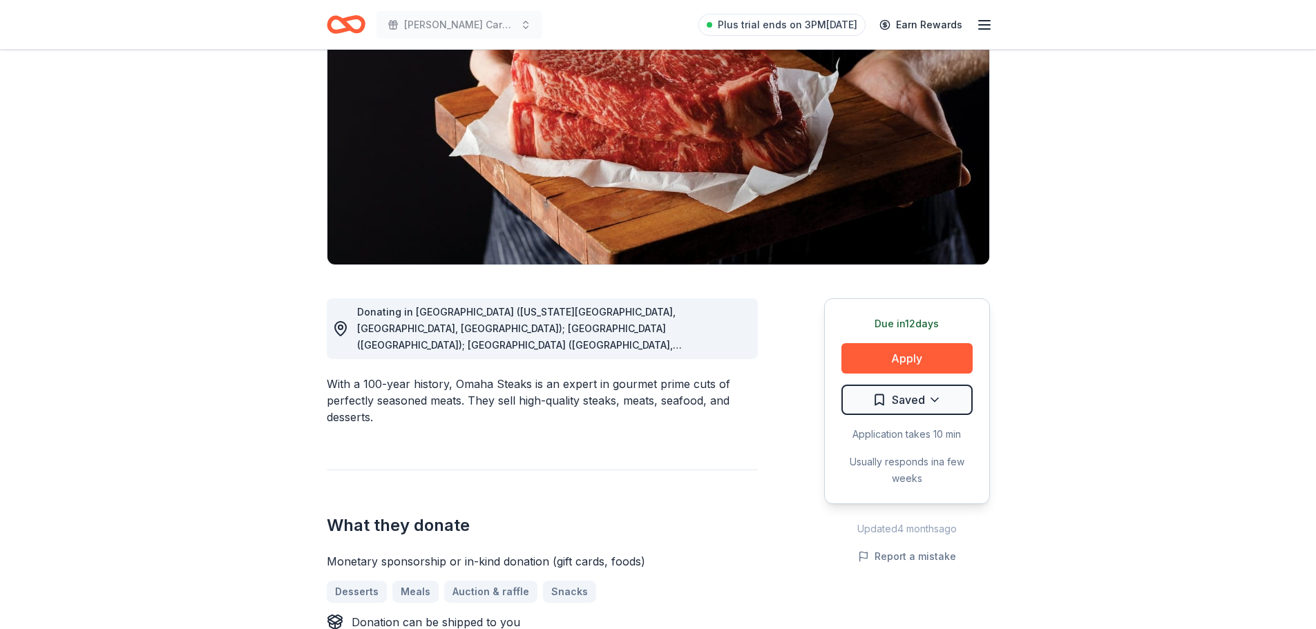
scroll to position [155, 0]
click at [646, 339] on span "Donating in [GEOGRAPHIC_DATA] ([US_STATE][GEOGRAPHIC_DATA], [GEOGRAPHIC_DATA], …" at bounding box center [519, 460] width 325 height 310
click at [343, 327] on circle at bounding box center [340, 327] width 4 height 4
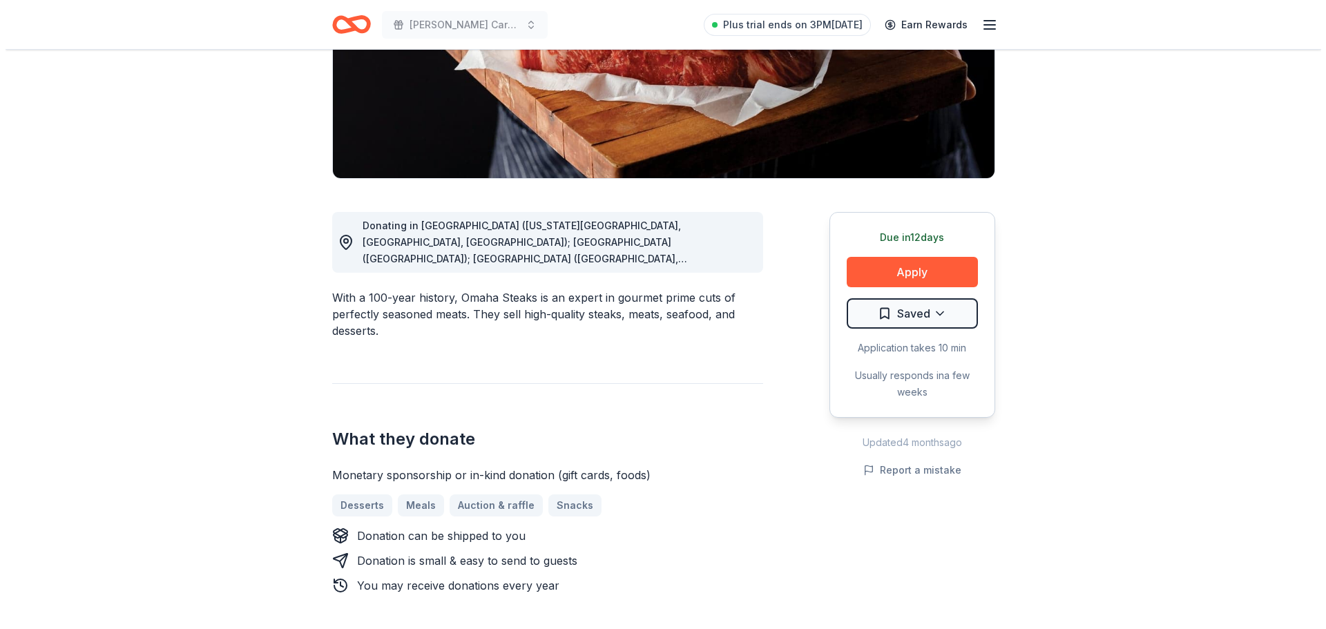
scroll to position [242, 0]
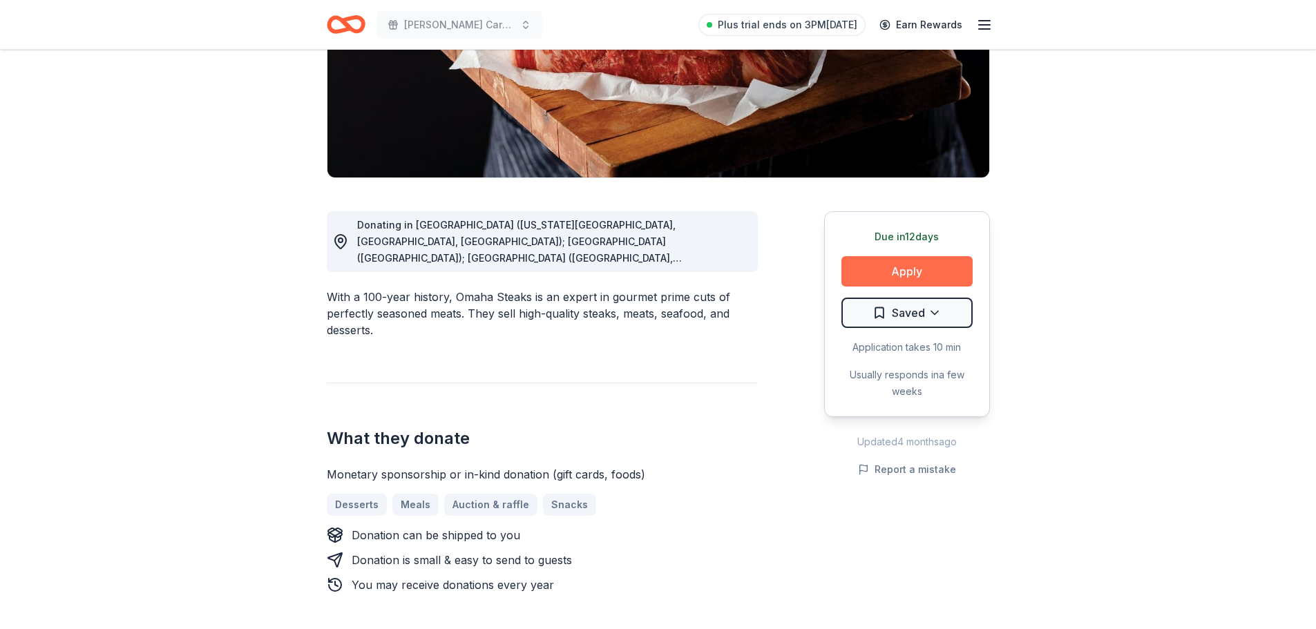
click at [867, 277] on button "Apply" at bounding box center [906, 271] width 131 height 30
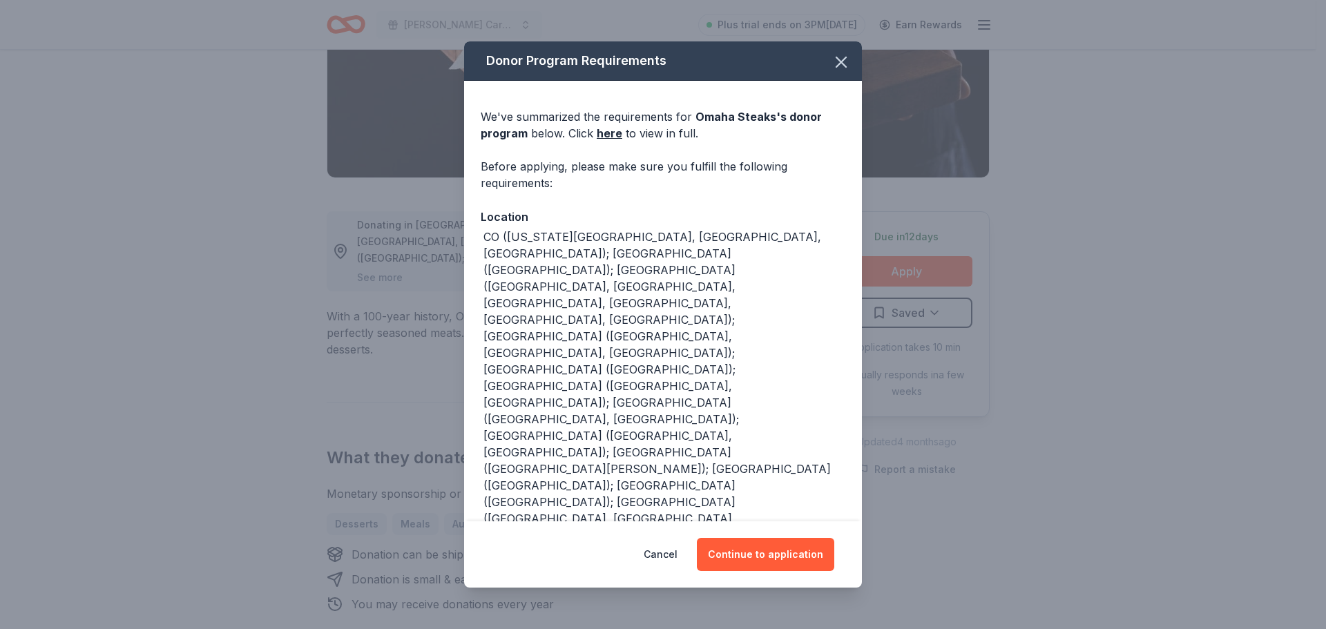
scroll to position [196, 0]
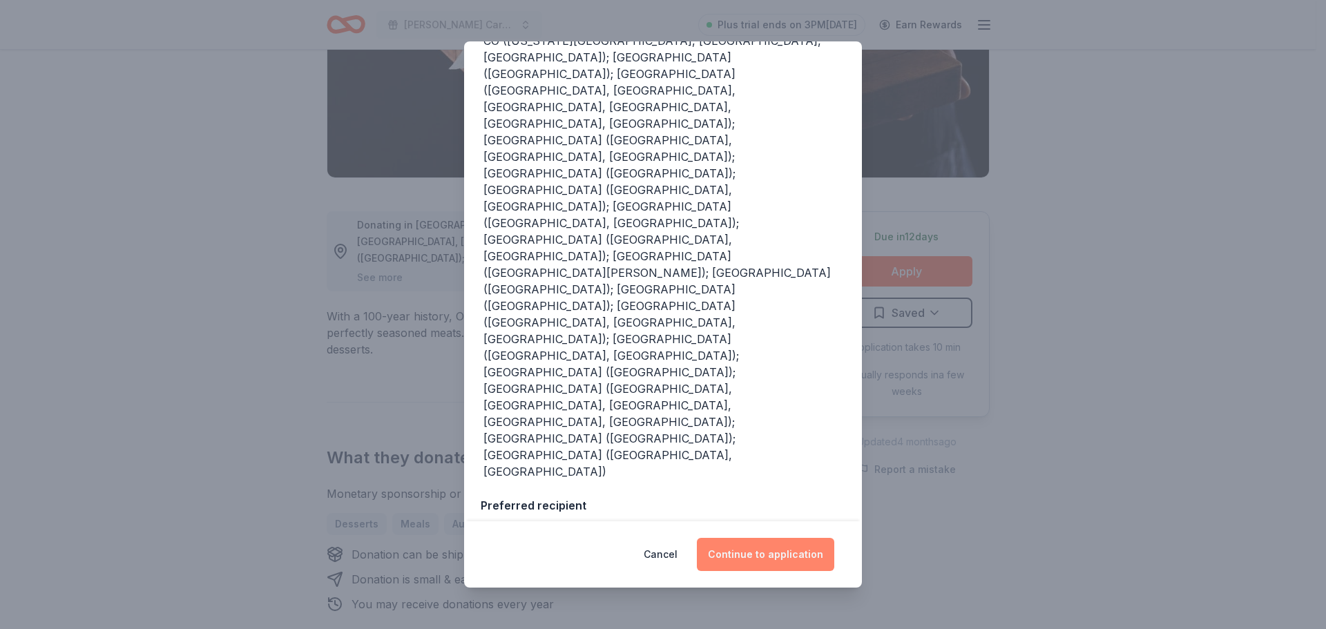
click at [759, 562] on button "Continue to application" at bounding box center [765, 554] width 137 height 33
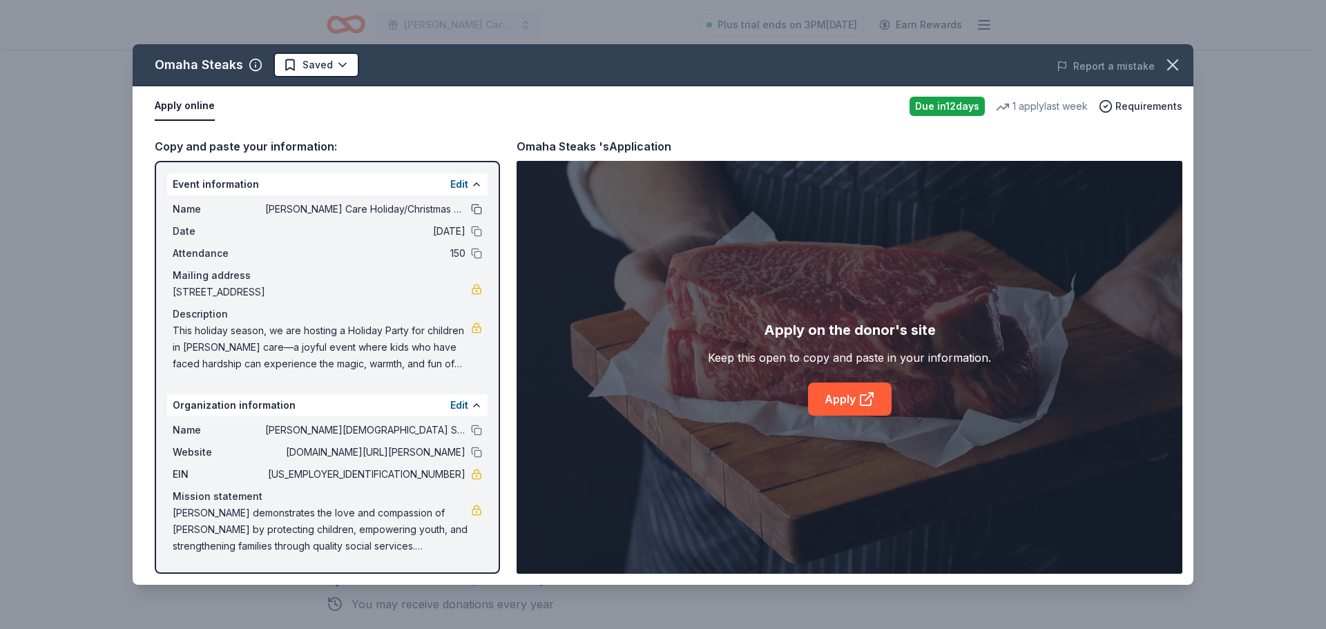
click at [479, 211] on button at bounding box center [476, 209] width 11 height 11
click at [479, 229] on button at bounding box center [476, 231] width 11 height 11
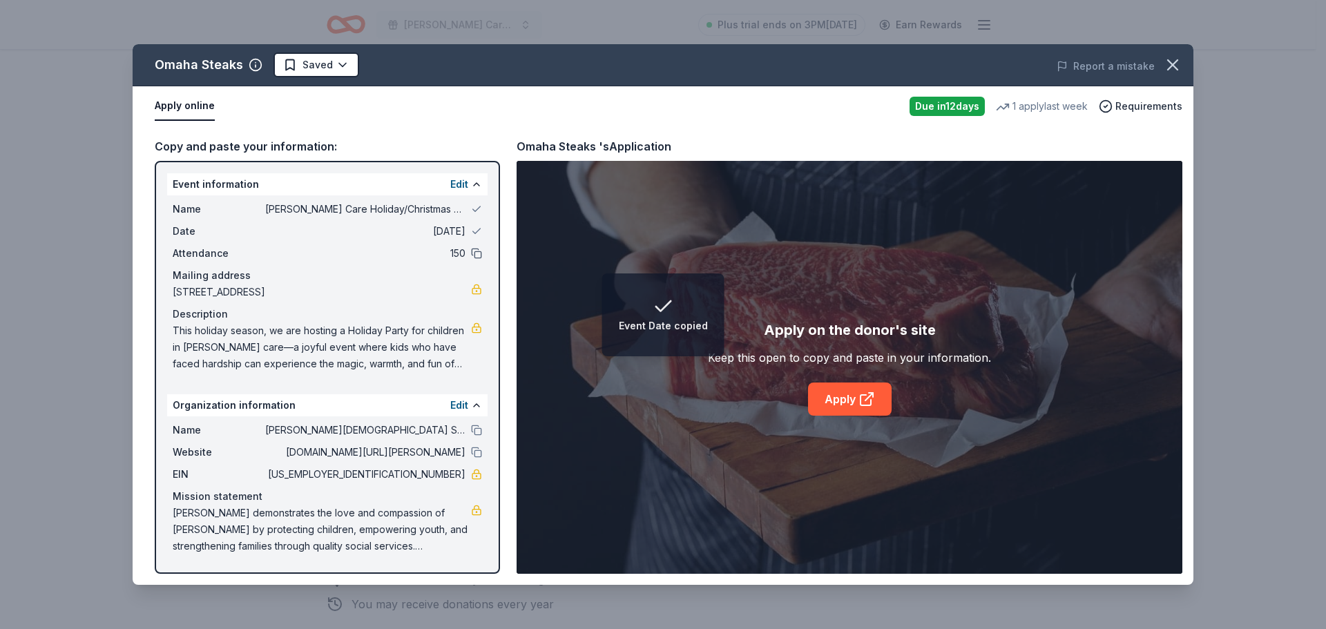
click at [480, 253] on button at bounding box center [476, 253] width 11 height 11
click at [476, 430] on button at bounding box center [476, 430] width 11 height 11
click at [477, 455] on button at bounding box center [476, 452] width 11 height 11
click at [835, 405] on link "Apply" at bounding box center [850, 399] width 84 height 33
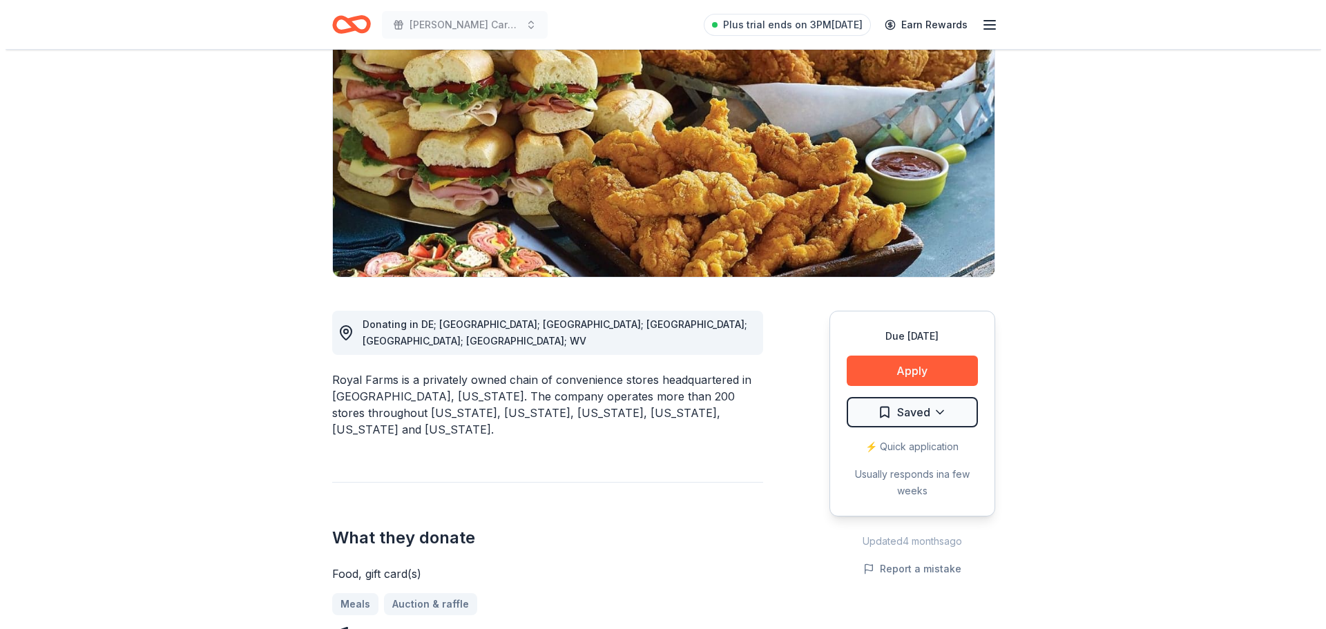
scroll to position [242, 0]
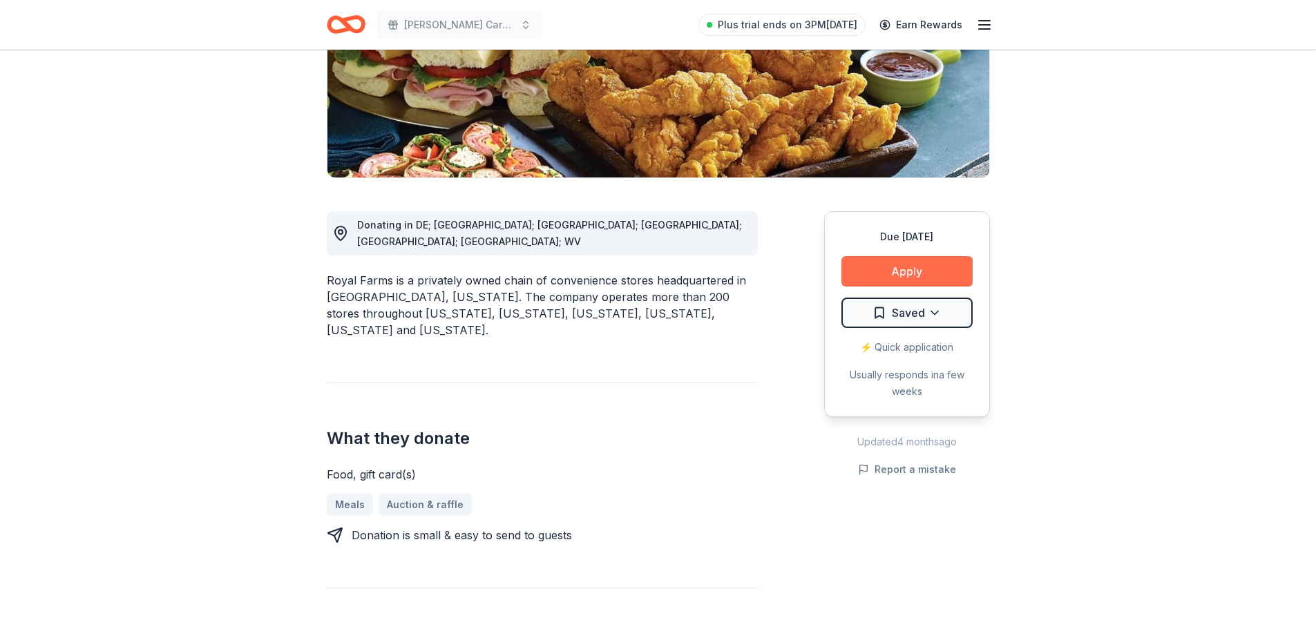
click at [903, 271] on button "Apply" at bounding box center [906, 271] width 131 height 30
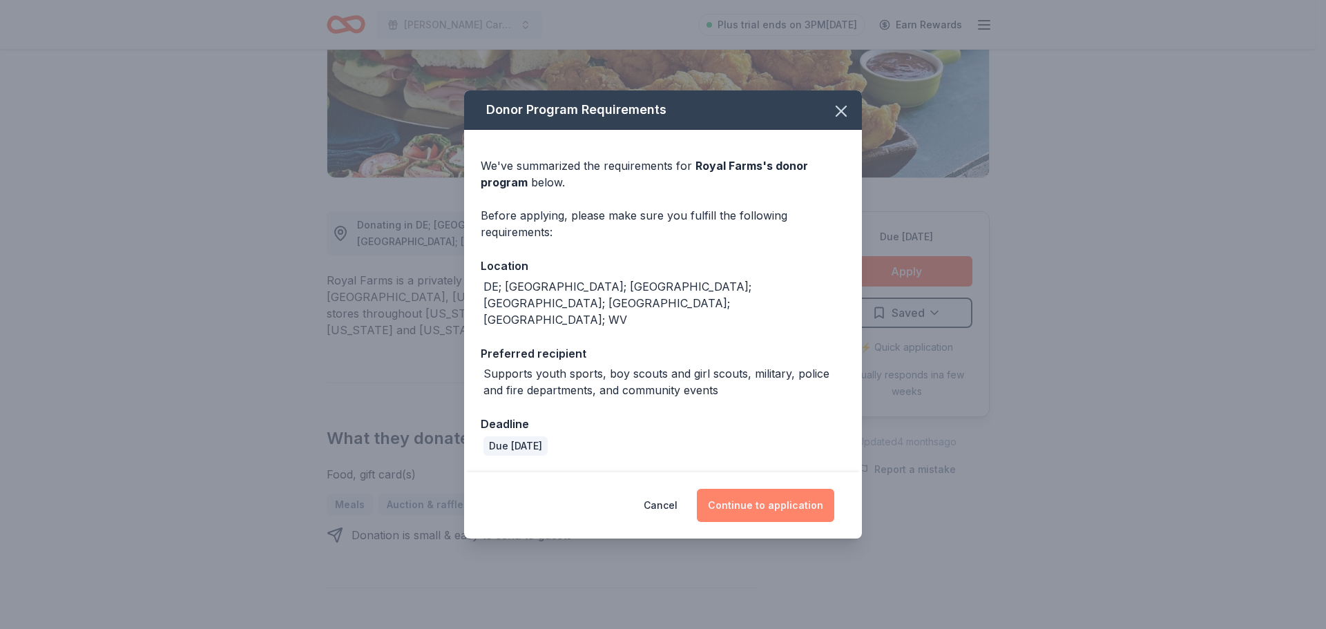
click at [731, 489] on button "Continue to application" at bounding box center [765, 505] width 137 height 33
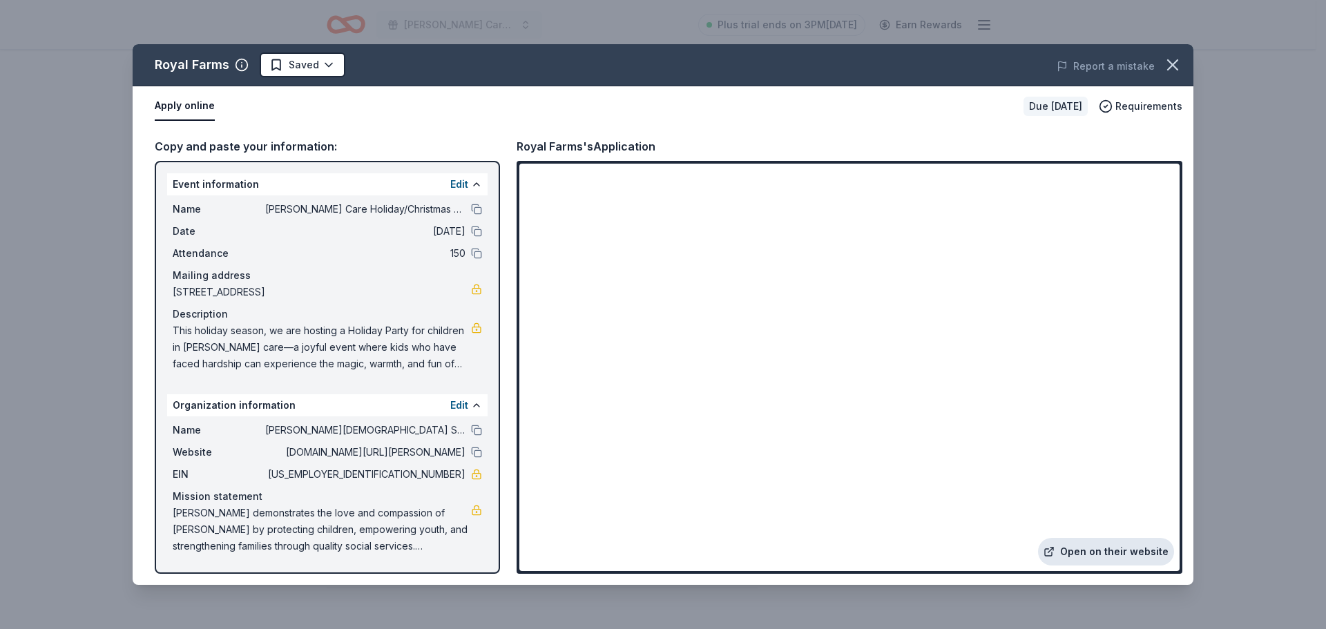
click at [1073, 548] on link "Open on their website" at bounding box center [1106, 552] width 136 height 28
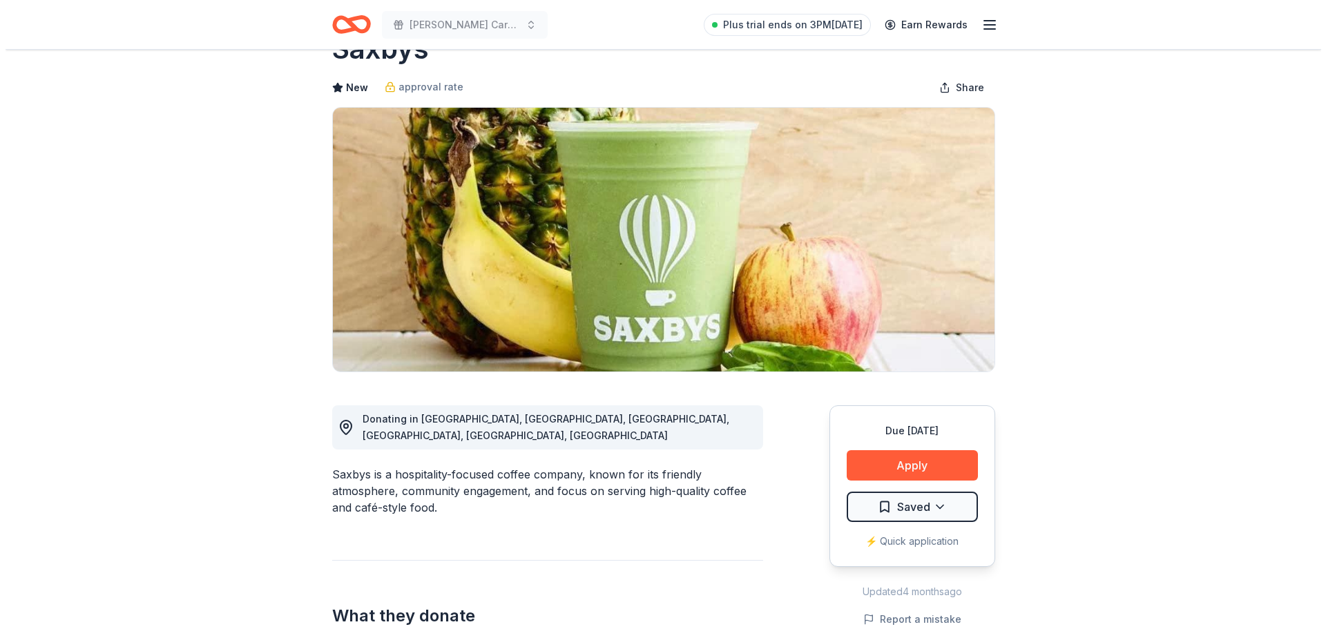
scroll to position [48, 0]
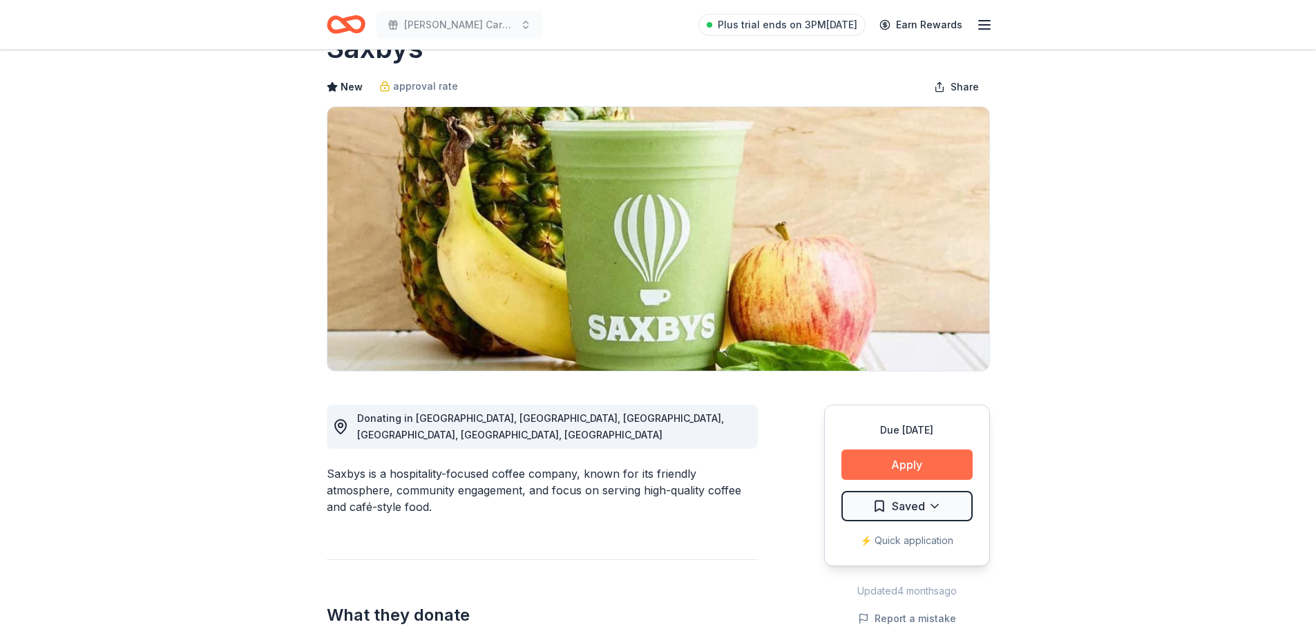
click at [880, 475] on button "Apply" at bounding box center [906, 465] width 131 height 30
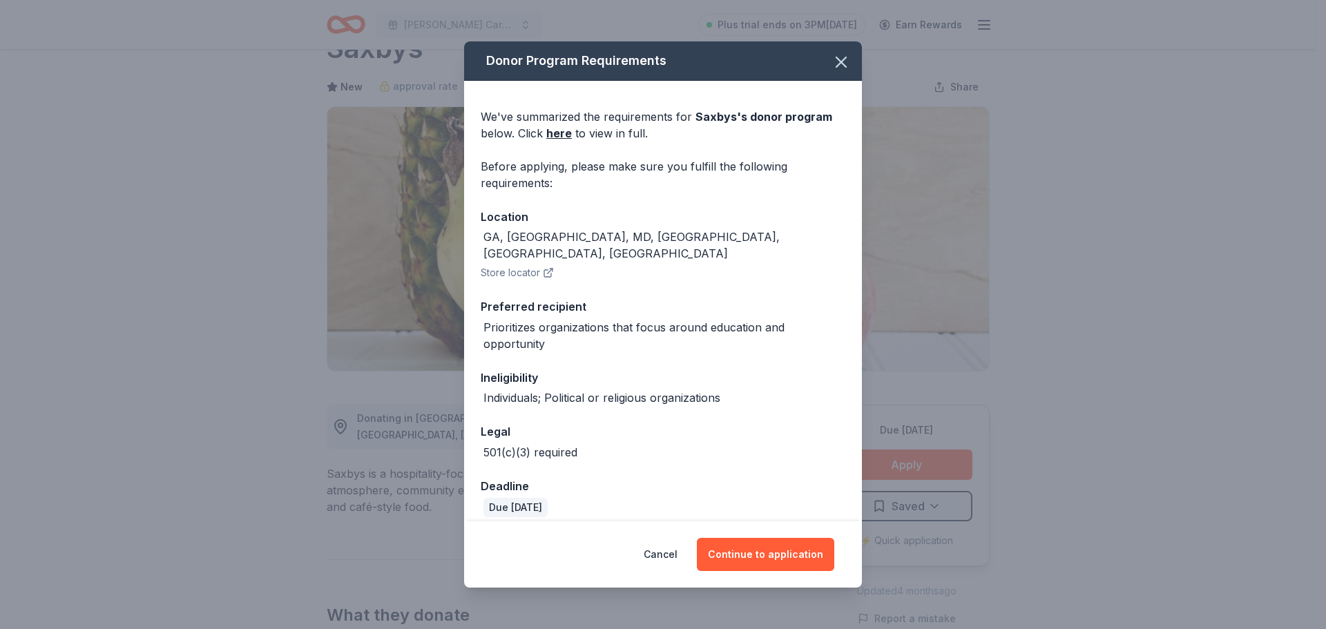
click at [521, 269] on button "Store locator" at bounding box center [517, 273] width 73 height 17
click at [749, 548] on button "Continue to application" at bounding box center [765, 554] width 137 height 33
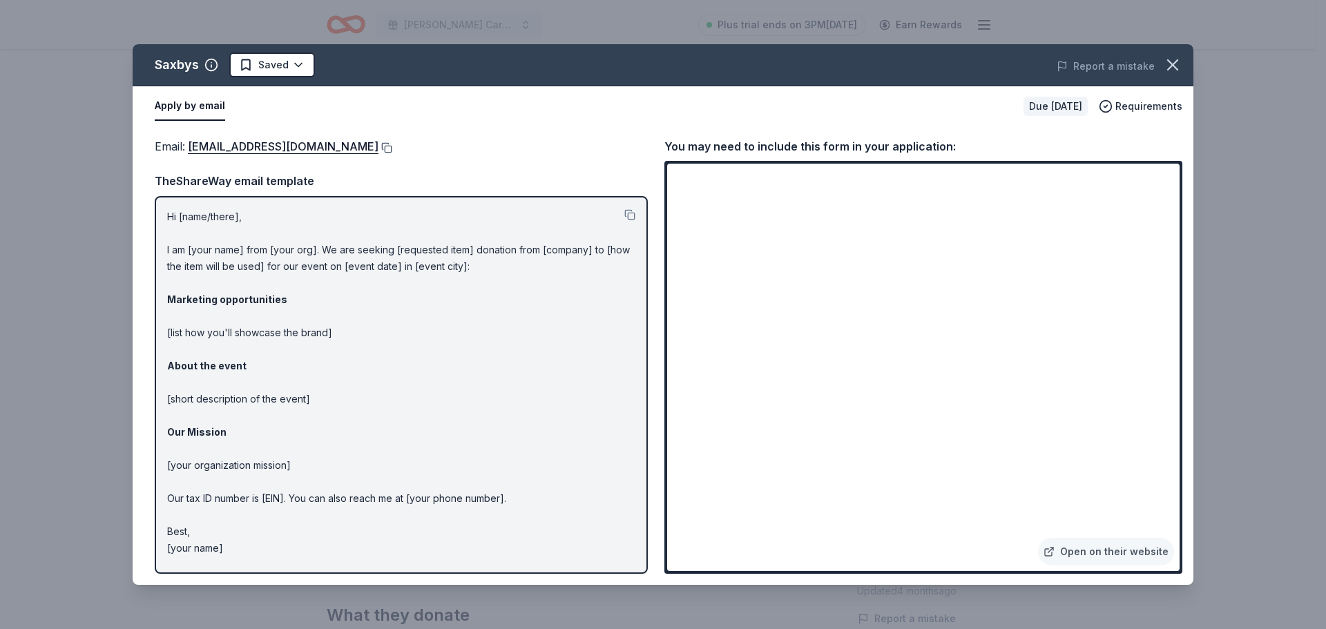
click at [378, 147] on button at bounding box center [385, 147] width 14 height 11
click at [301, 64] on html "[PERSON_NAME] Care Holiday/Christmas Party Plus trial ends on 3PM[DATE] Earn Re…" at bounding box center [663, 266] width 1326 height 629
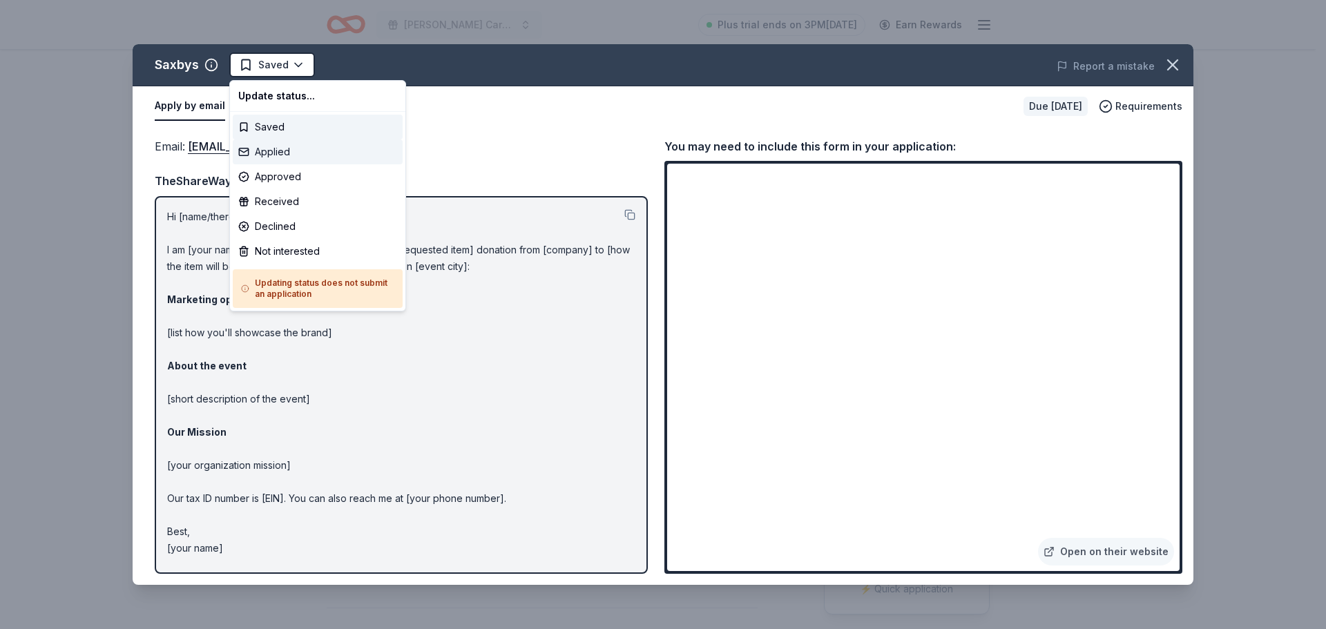
click at [285, 148] on div "Applied" at bounding box center [318, 152] width 170 height 25
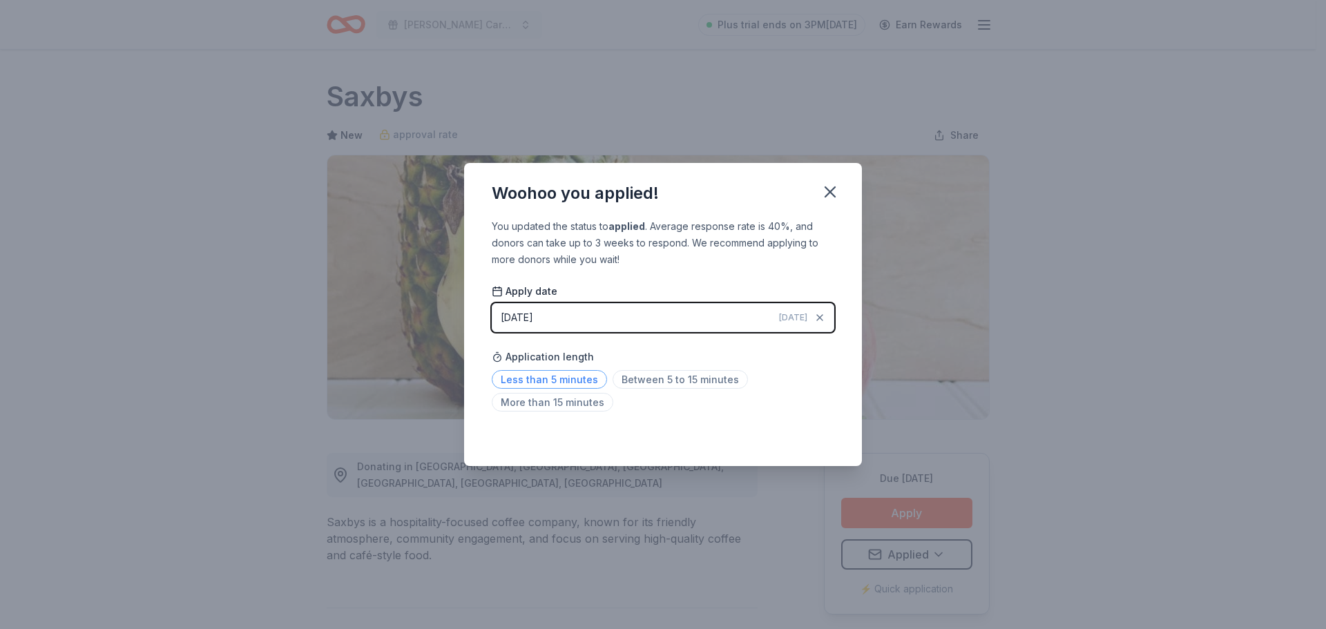
click at [592, 373] on span "Less than 5 minutes" at bounding box center [549, 379] width 115 height 19
click at [805, 437] on div "Saved" at bounding box center [663, 436] width 343 height 17
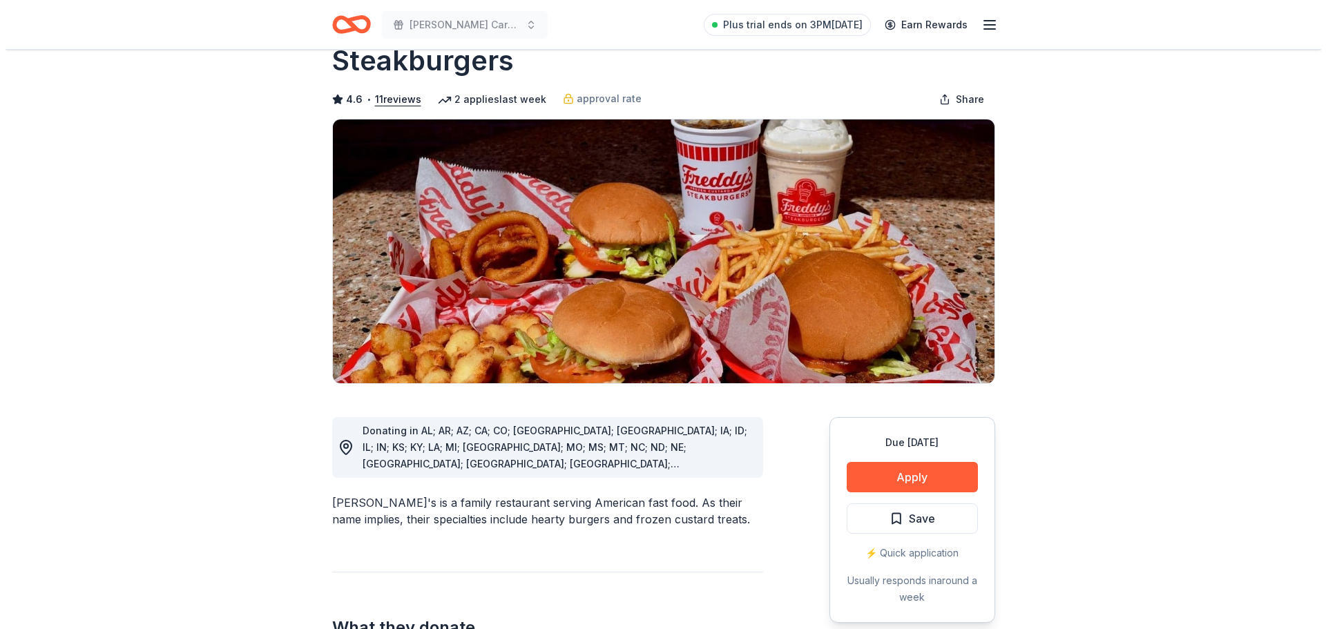
scroll to position [71, 0]
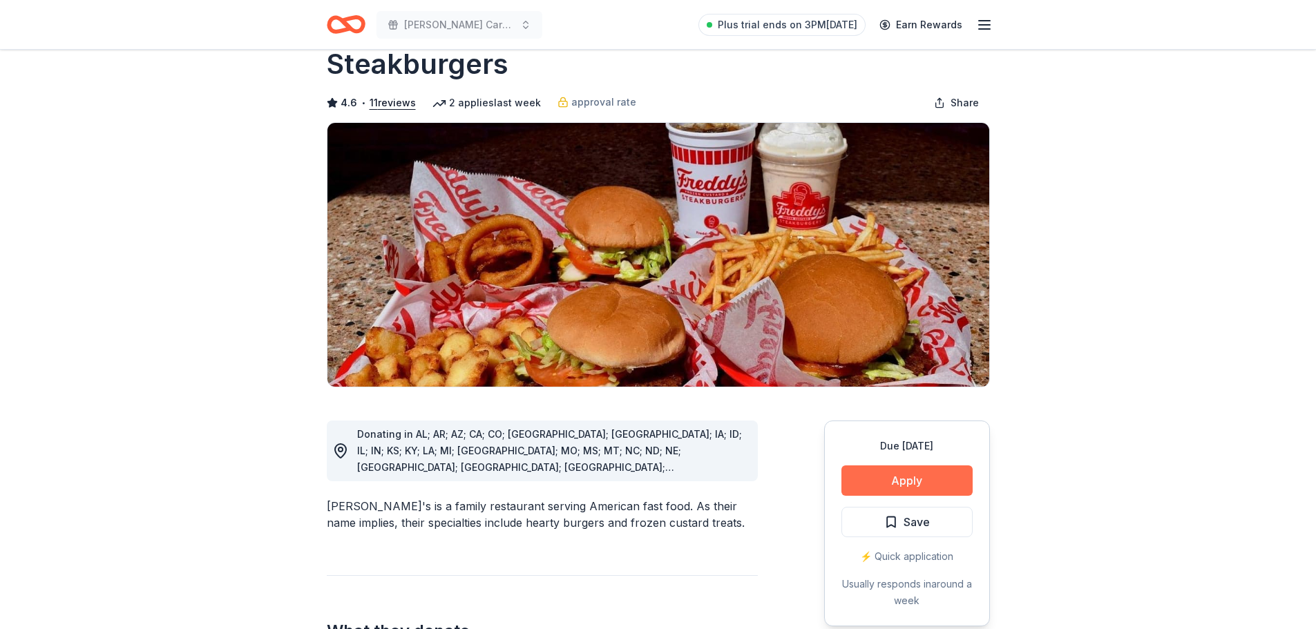
click at [892, 466] on button "Apply" at bounding box center [906, 481] width 131 height 30
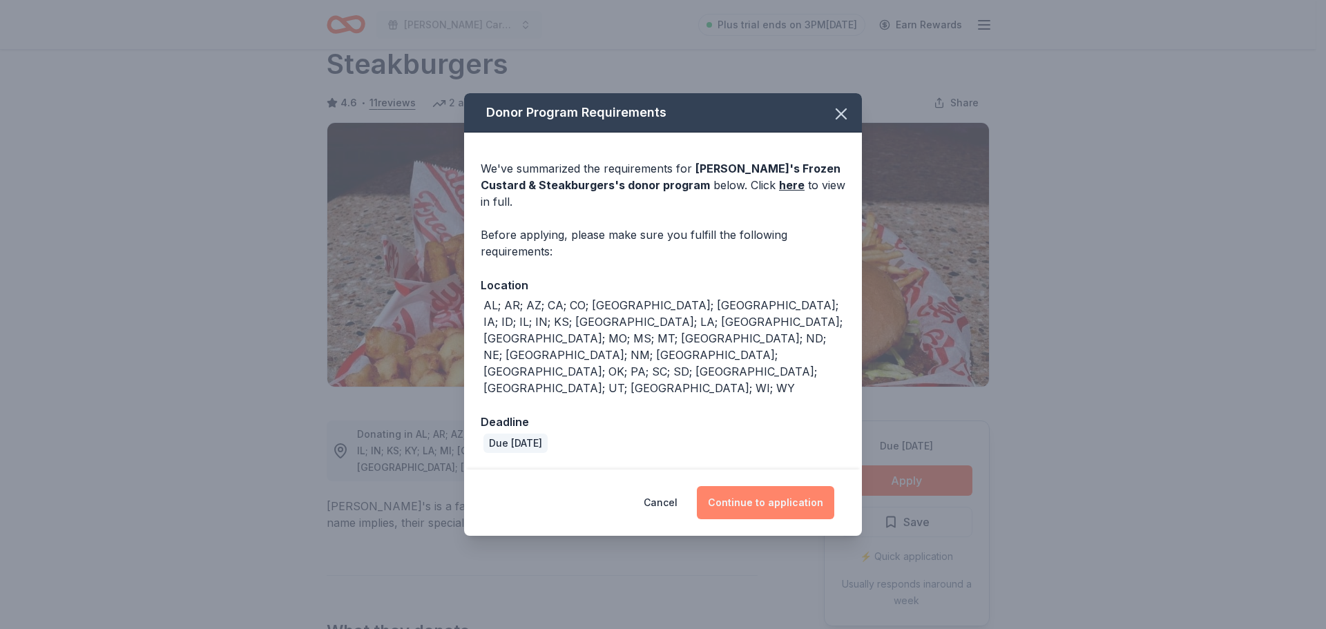
click at [738, 486] on button "Continue to application" at bounding box center [765, 502] width 137 height 33
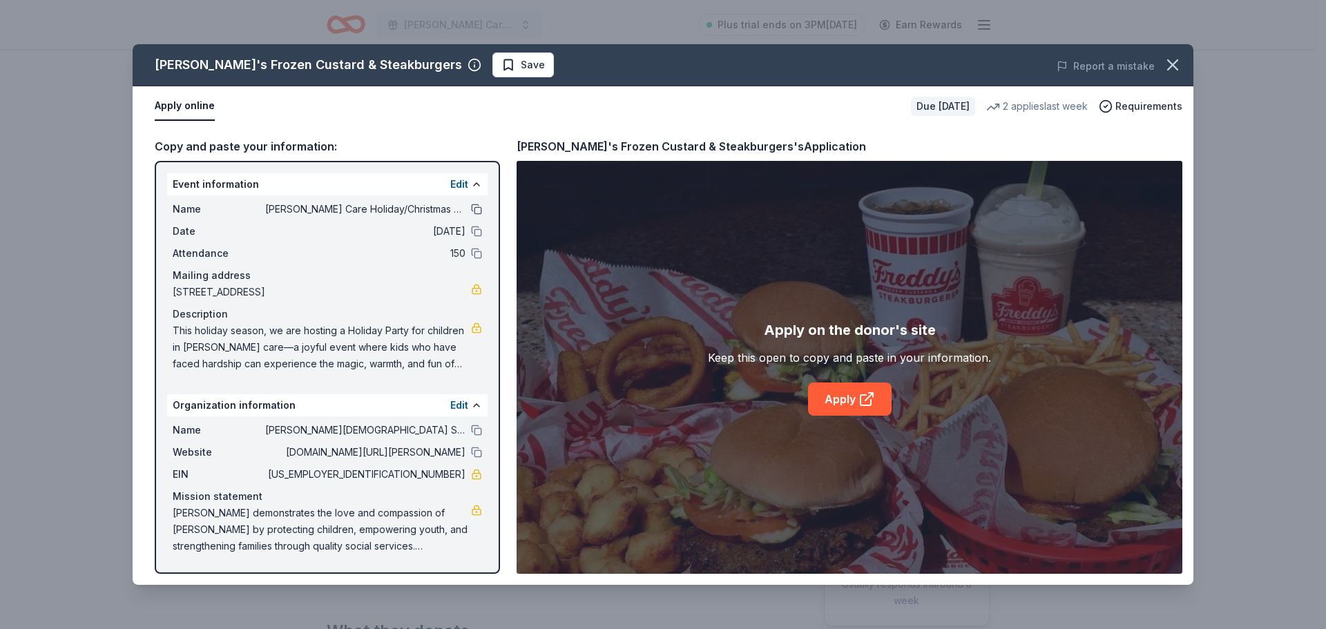
click at [479, 205] on button at bounding box center [476, 209] width 11 height 11
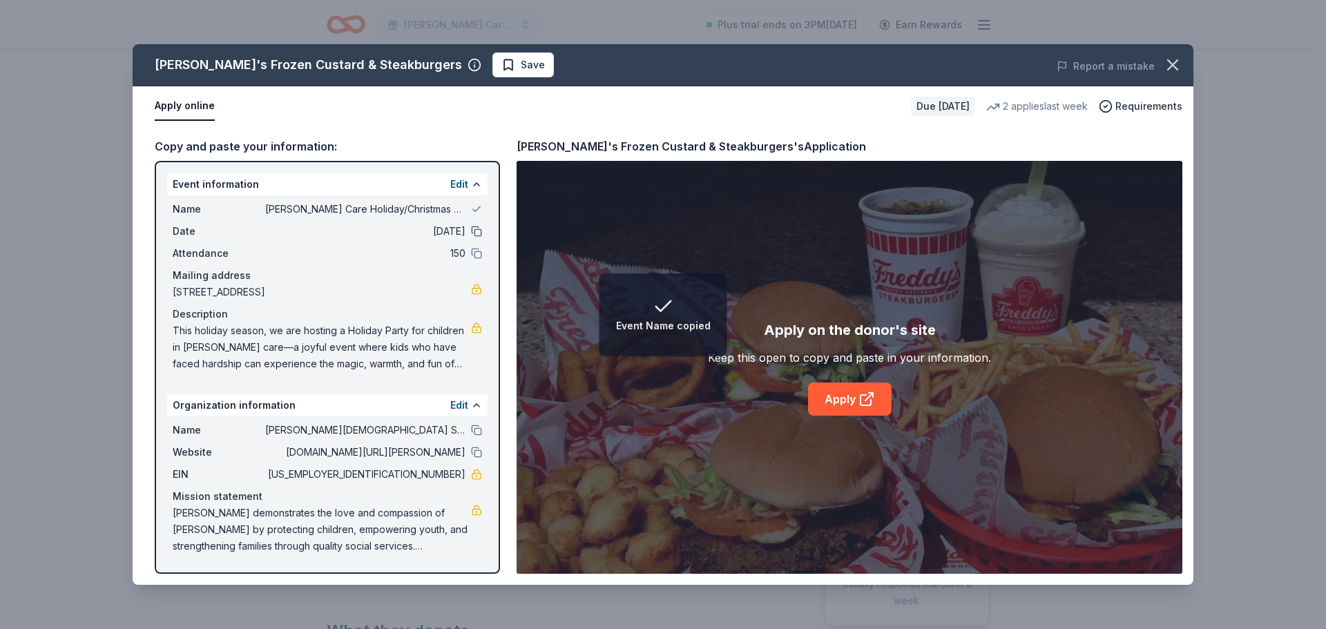
click at [476, 237] on button at bounding box center [476, 231] width 11 height 11
click at [476, 259] on button at bounding box center [476, 253] width 11 height 11
click at [474, 432] on button at bounding box center [476, 430] width 11 height 11
click at [474, 454] on button at bounding box center [476, 452] width 11 height 11
click at [849, 400] on link "Apply" at bounding box center [850, 399] width 84 height 33
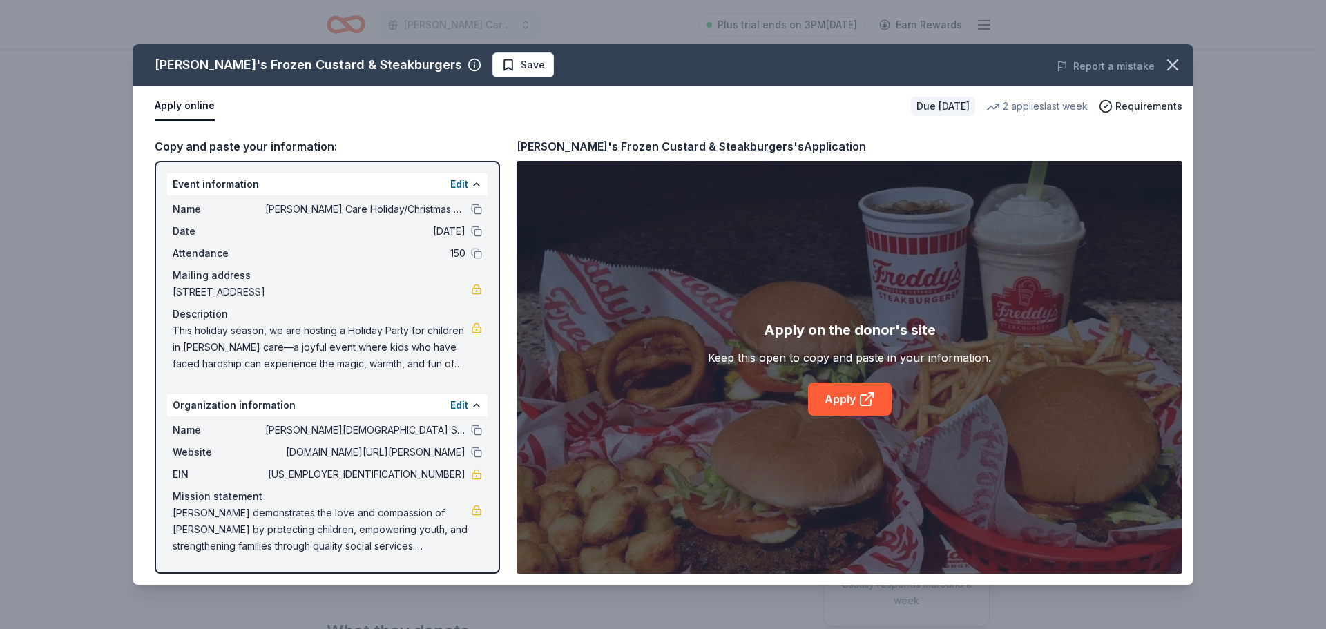
click at [519, 149] on div "Freddy's Frozen Custard & Steakburgers's Application" at bounding box center [691, 146] width 349 height 18
drag, startPoint x: 518, startPoint y: 146, endPoint x: 641, endPoint y: 153, distance: 123.1
click at [641, 153] on div "Freddy's Frozen Custard & Steakburgers's Application" at bounding box center [691, 146] width 349 height 18
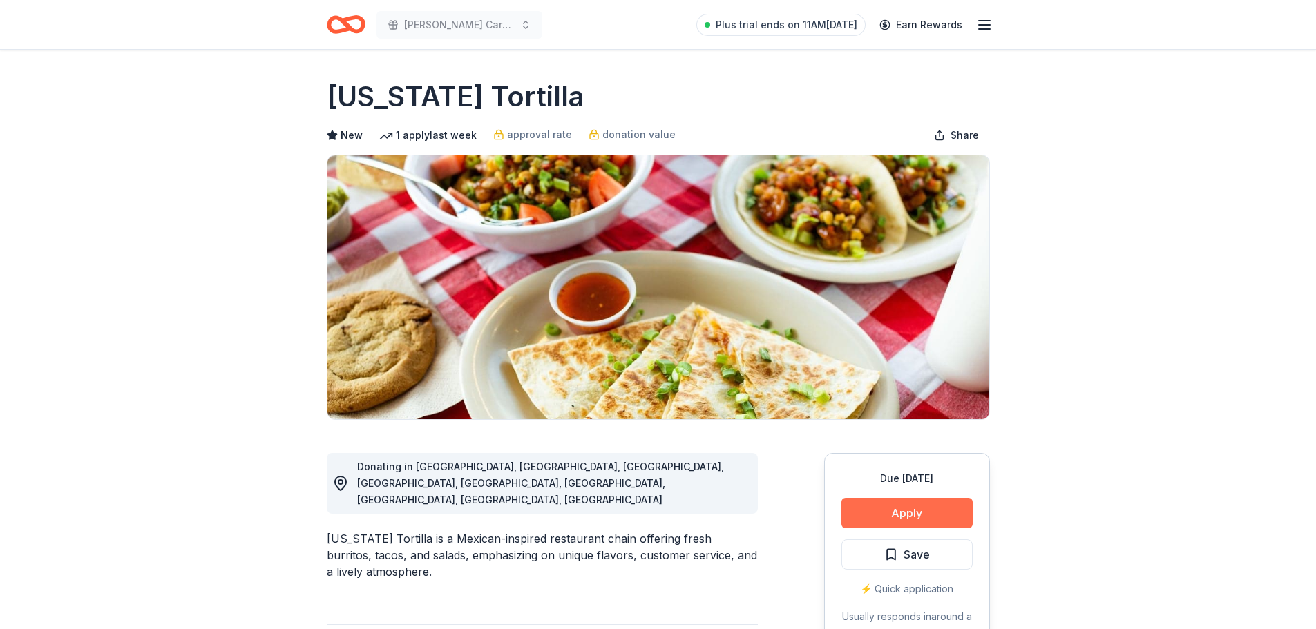
click at [880, 508] on button "Apply" at bounding box center [906, 513] width 131 height 30
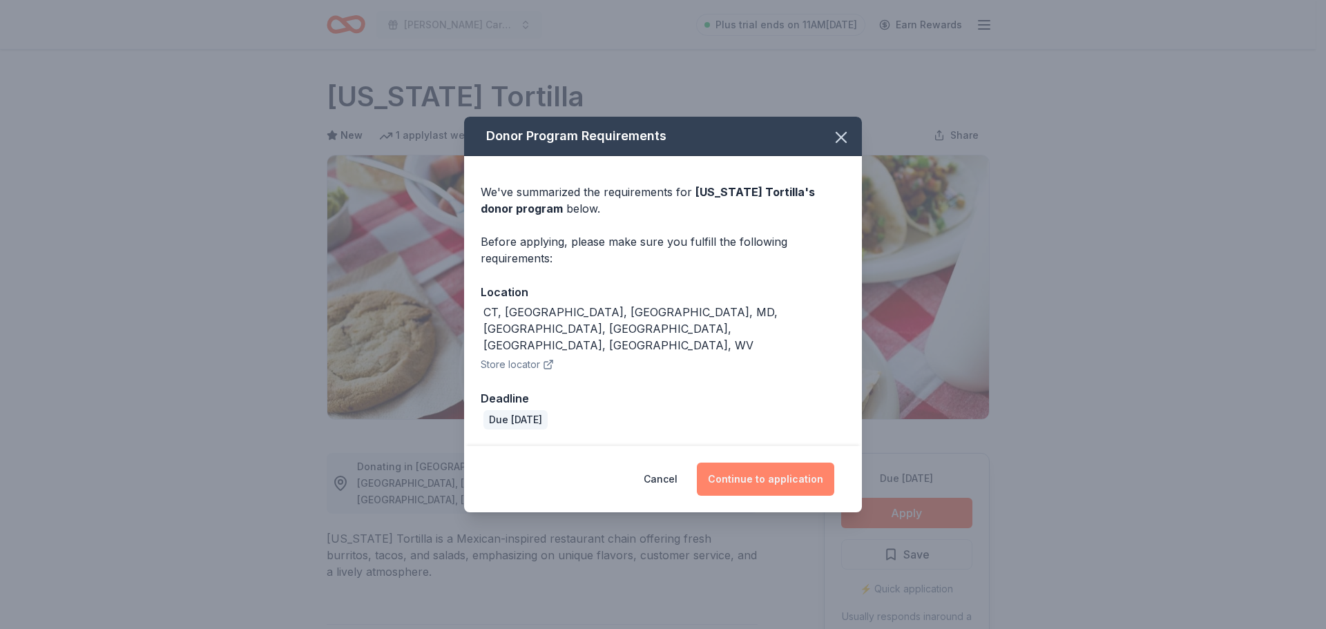
click at [775, 467] on button "Continue to application" at bounding box center [765, 479] width 137 height 33
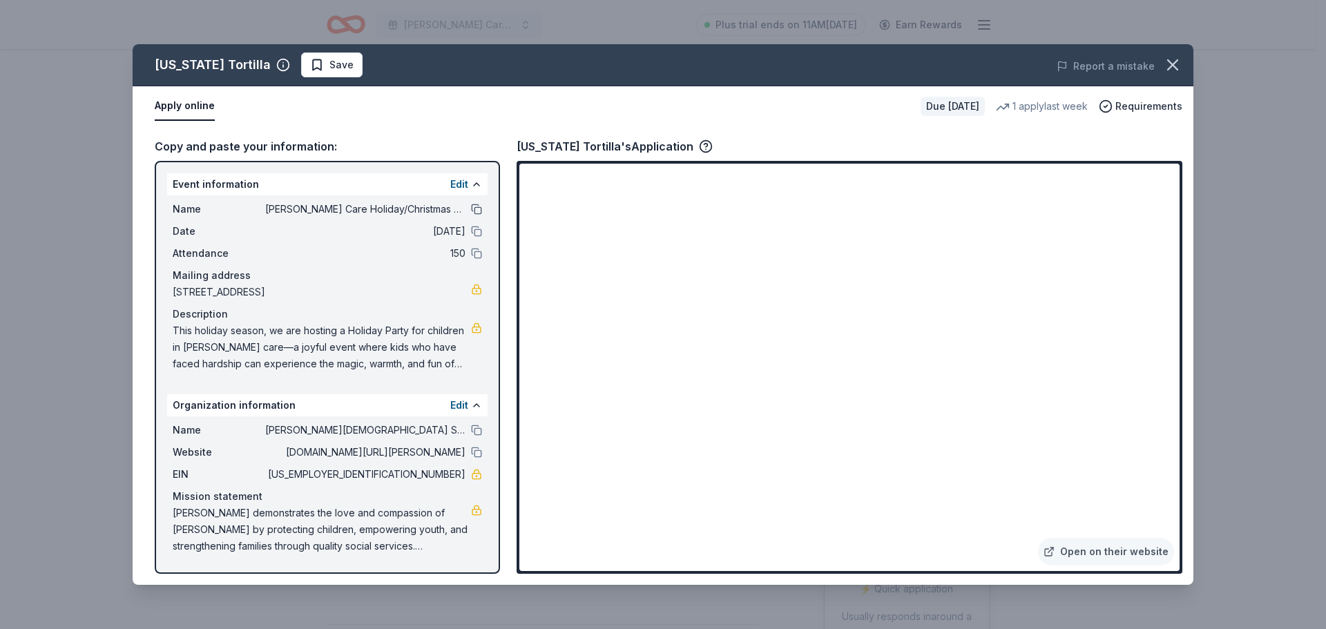
click at [479, 205] on button at bounding box center [476, 209] width 11 height 11
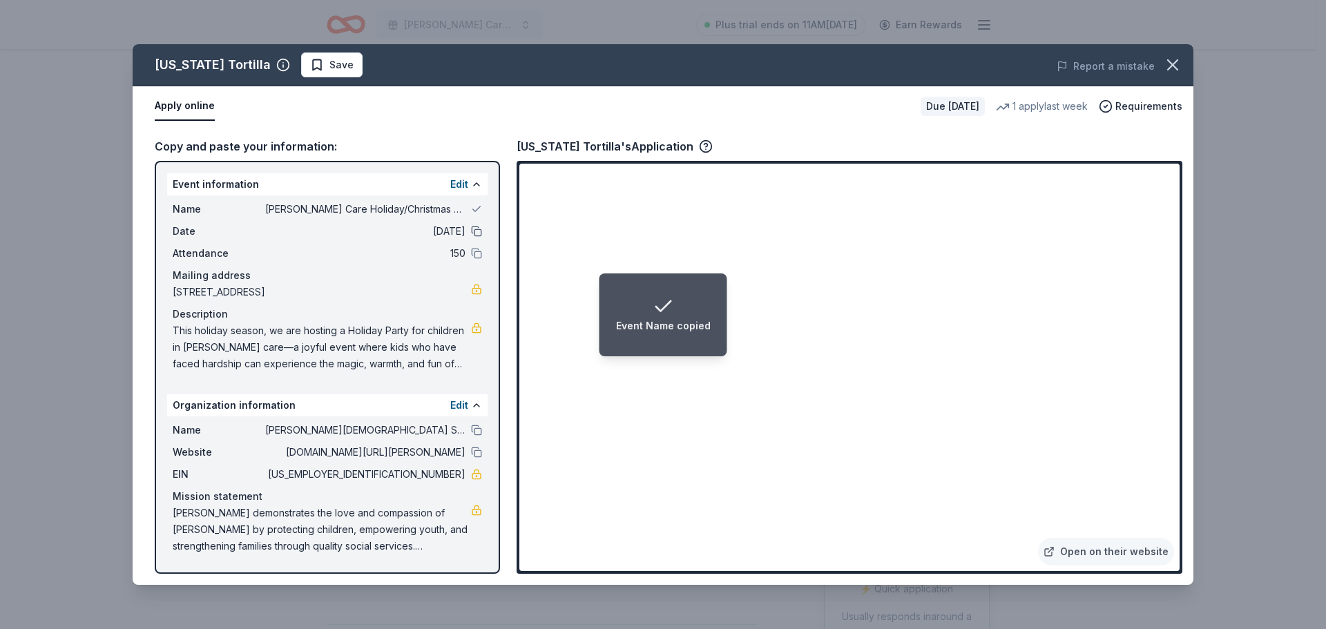
click at [479, 234] on button at bounding box center [476, 231] width 11 height 11
click at [479, 256] on button at bounding box center [476, 253] width 11 height 11
click at [475, 431] on button at bounding box center [476, 430] width 11 height 11
click at [477, 453] on button at bounding box center [476, 452] width 11 height 11
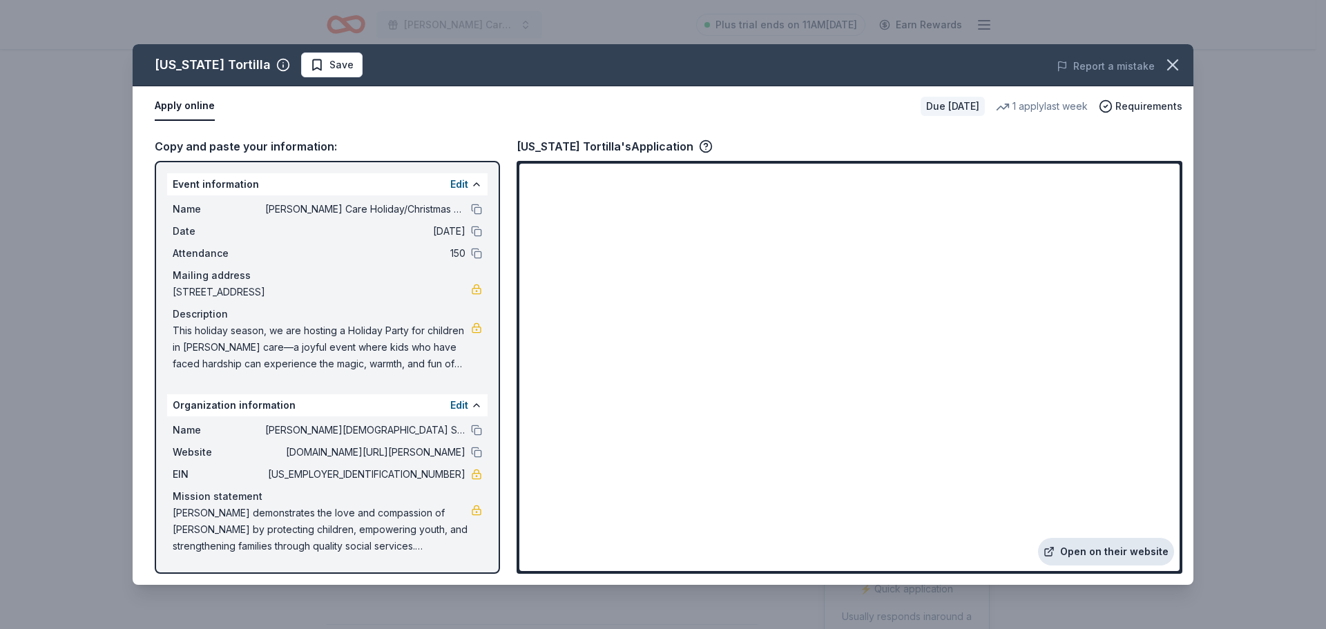
click at [1105, 553] on link "Open on their website" at bounding box center [1106, 552] width 136 height 28
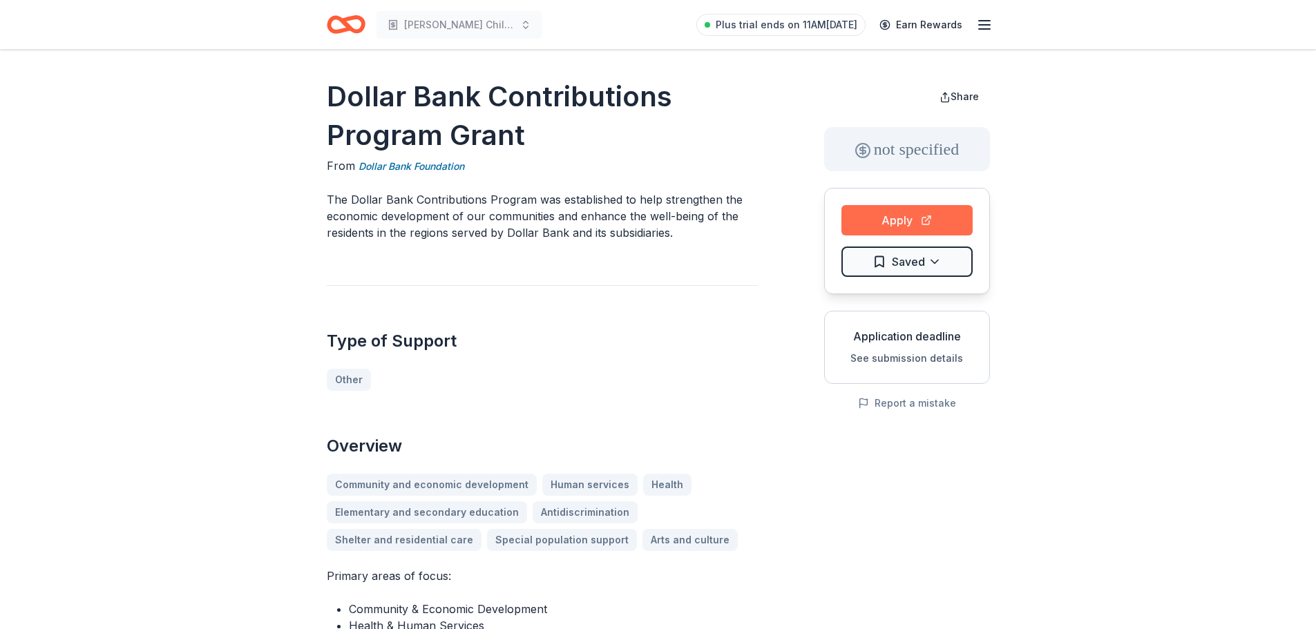
click at [887, 228] on button "Apply" at bounding box center [906, 220] width 131 height 30
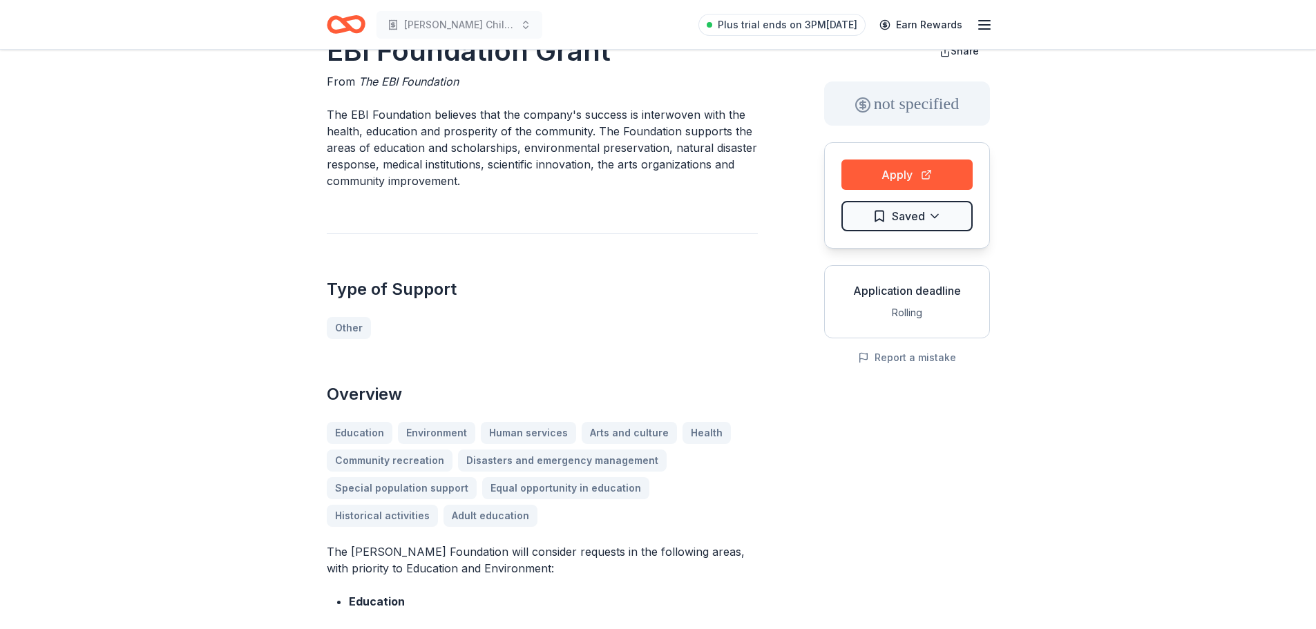
scroll to position [45, 0]
